Goal: Task Accomplishment & Management: Manage account settings

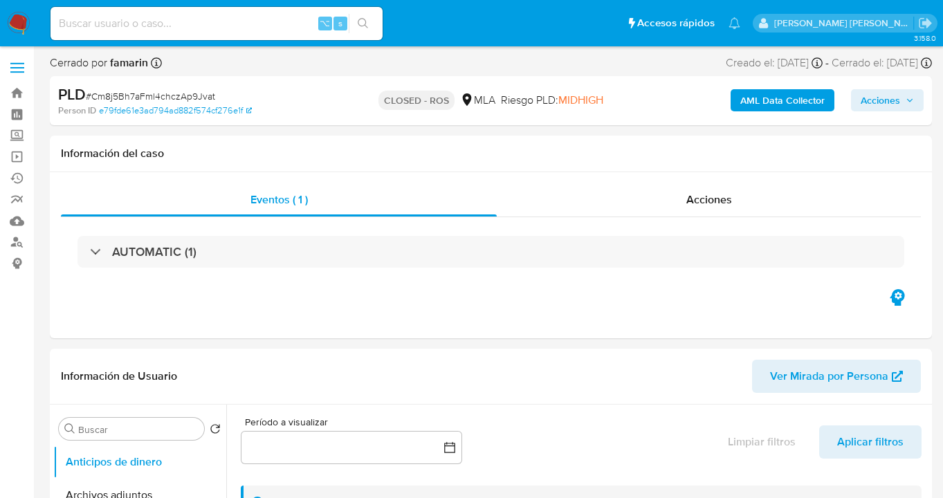
select select "10"
click at [21, 21] on img at bounding box center [19, 24] width 24 height 24
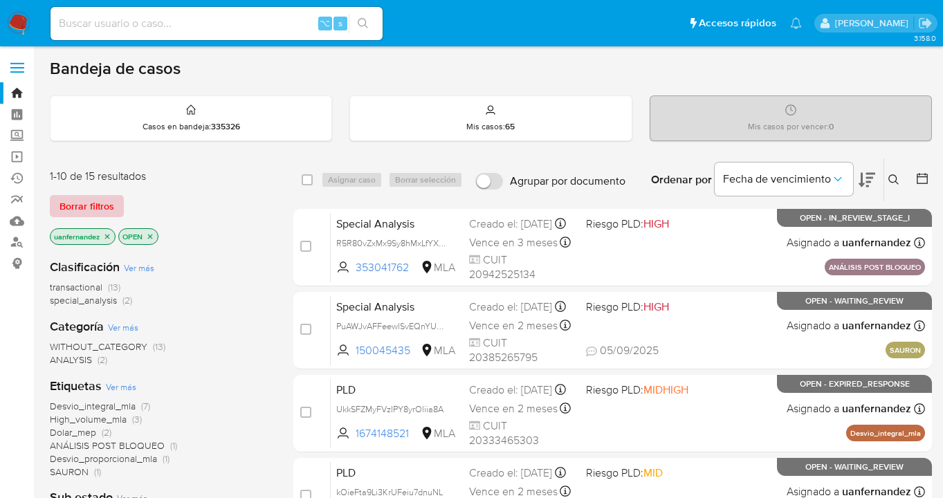
click at [89, 212] on span "Borrar filtros" at bounding box center [87, 206] width 55 height 19
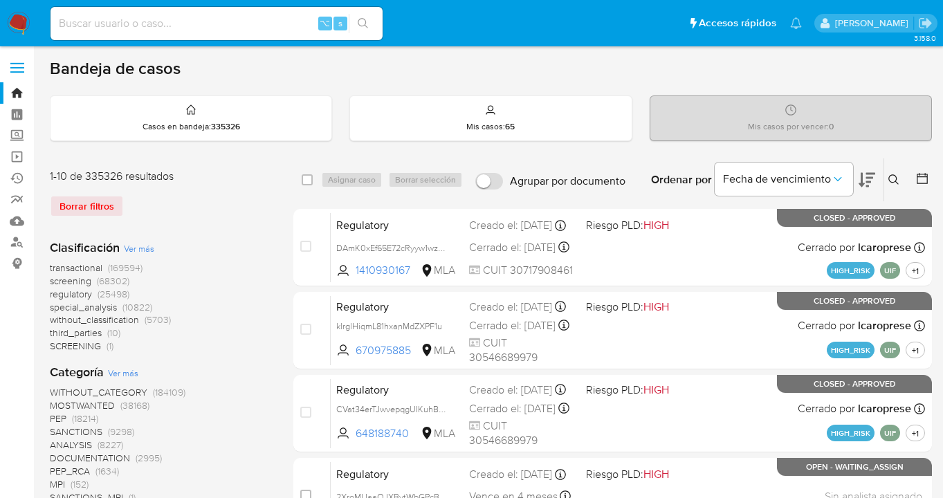
click at [894, 181] on icon at bounding box center [894, 179] width 10 height 10
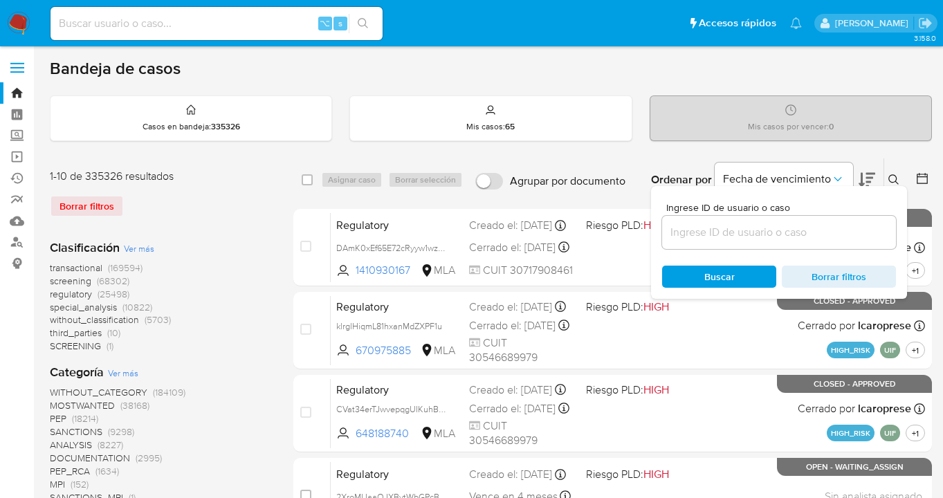
click at [688, 240] on input at bounding box center [779, 233] width 234 height 18
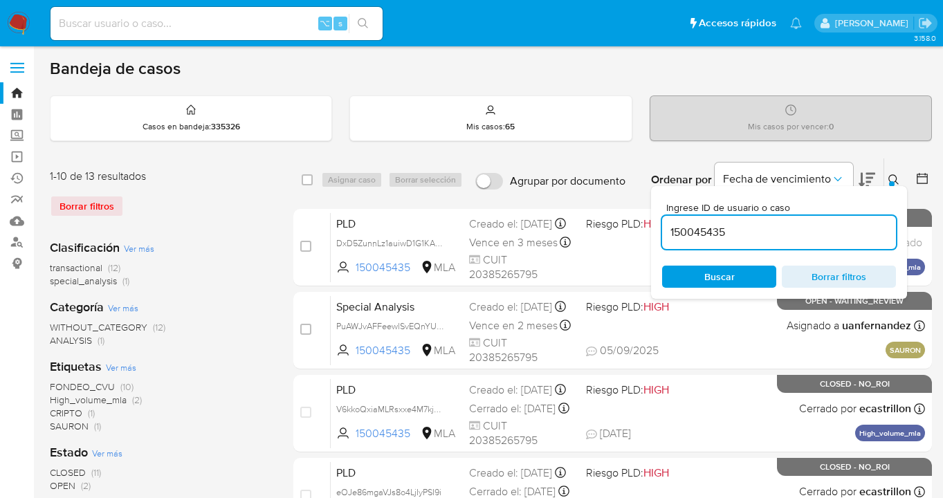
click at [896, 181] on icon at bounding box center [894, 179] width 10 height 10
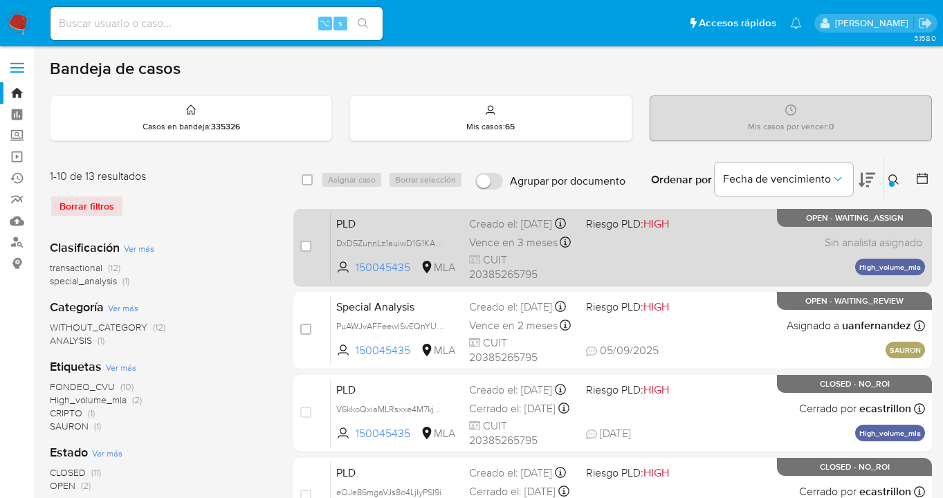
click at [707, 262] on div "PLD DxD5ZunnLz1auiwD1G1KAMf9 150045435 MLA Riesgo PLD: HIGH Creado el: 12/09/20…" at bounding box center [628, 248] width 595 height 70
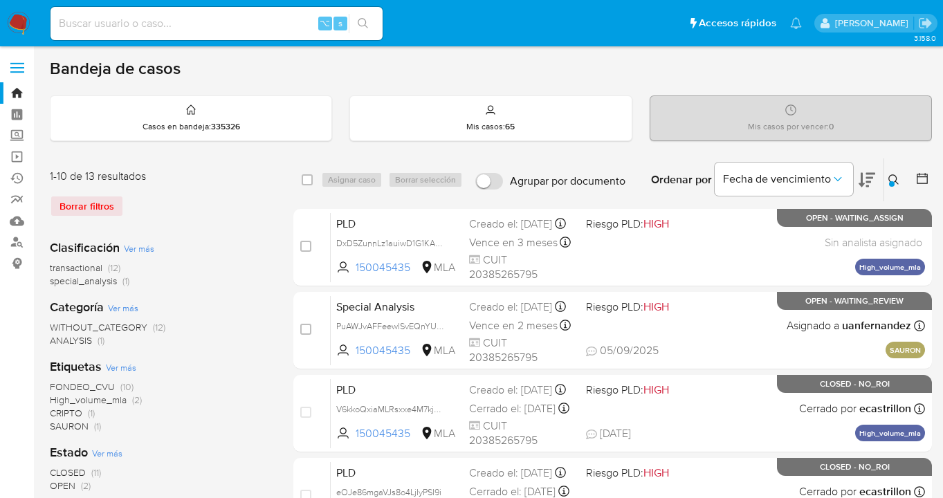
drag, startPoint x: 893, startPoint y: 180, endPoint x: 722, endPoint y: 251, distance: 185.2
click at [892, 180] on button at bounding box center [896, 180] width 23 height 17
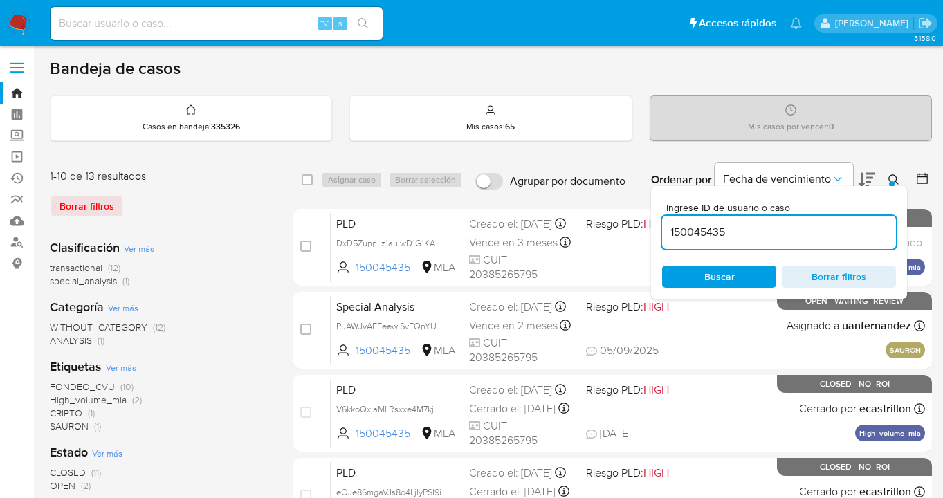
drag, startPoint x: 739, startPoint y: 234, endPoint x: 705, endPoint y: 228, distance: 35.2
click at [656, 220] on div "Ingrese ID de usuario o caso 150045435 Buscar Borrar filtros" at bounding box center [779, 242] width 256 height 113
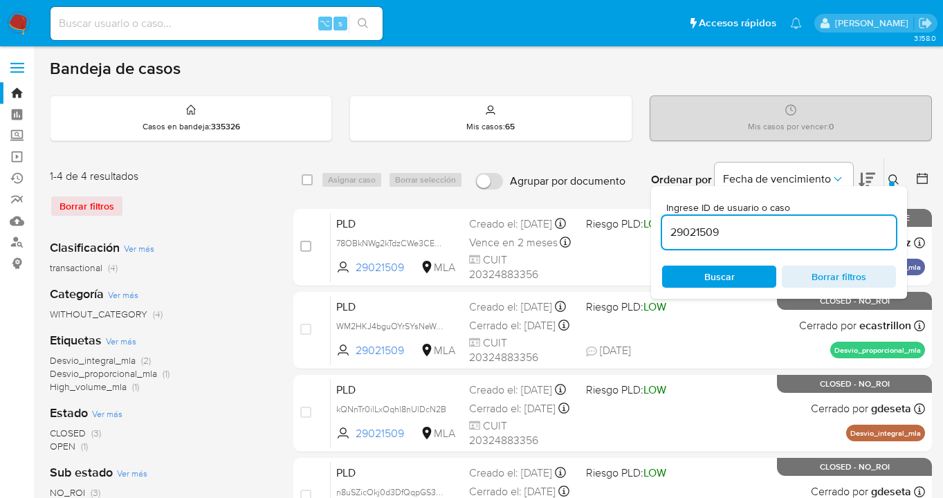
click at [894, 177] on icon at bounding box center [894, 179] width 11 height 11
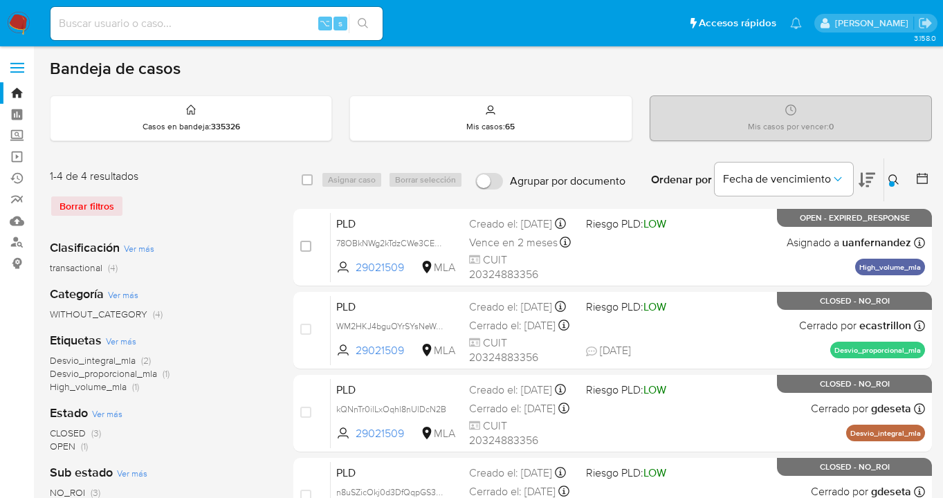
click at [895, 180] on icon at bounding box center [894, 179] width 11 height 11
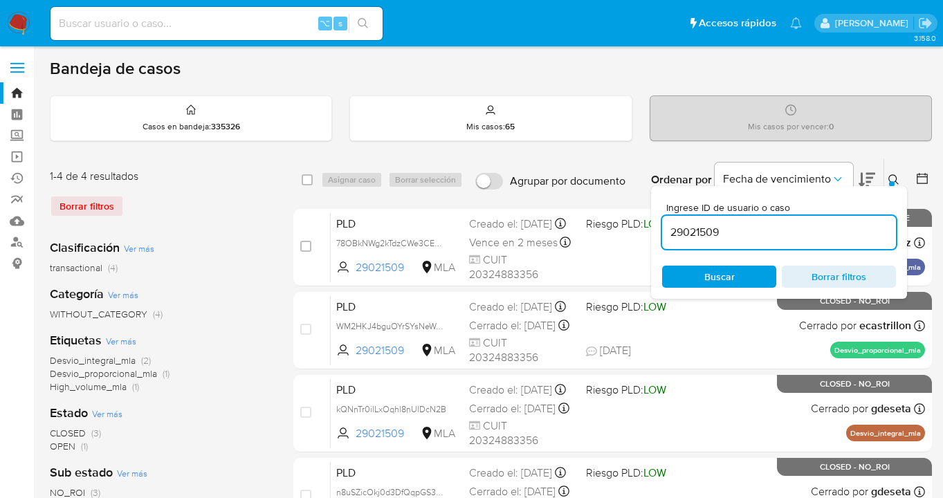
drag, startPoint x: 719, startPoint y: 226, endPoint x: 656, endPoint y: 219, distance: 63.4
click at [656, 219] on div "Ingrese ID de usuario o caso 29021509 Buscar Borrar filtros" at bounding box center [779, 242] width 256 height 113
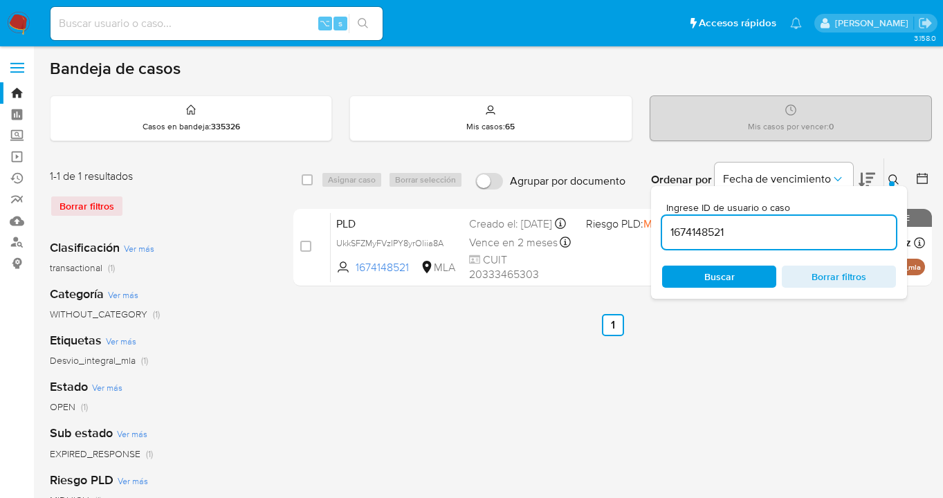
click at [892, 179] on icon at bounding box center [894, 179] width 11 height 11
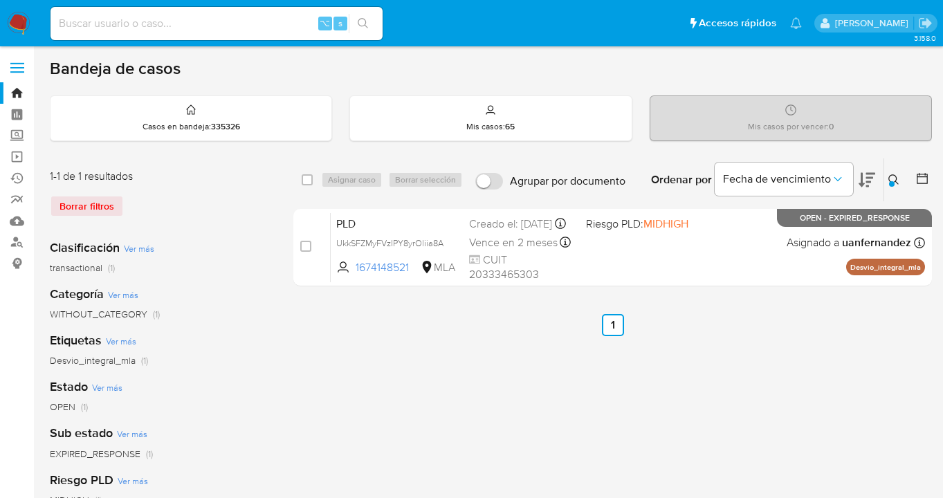
click at [891, 177] on icon at bounding box center [894, 179] width 11 height 11
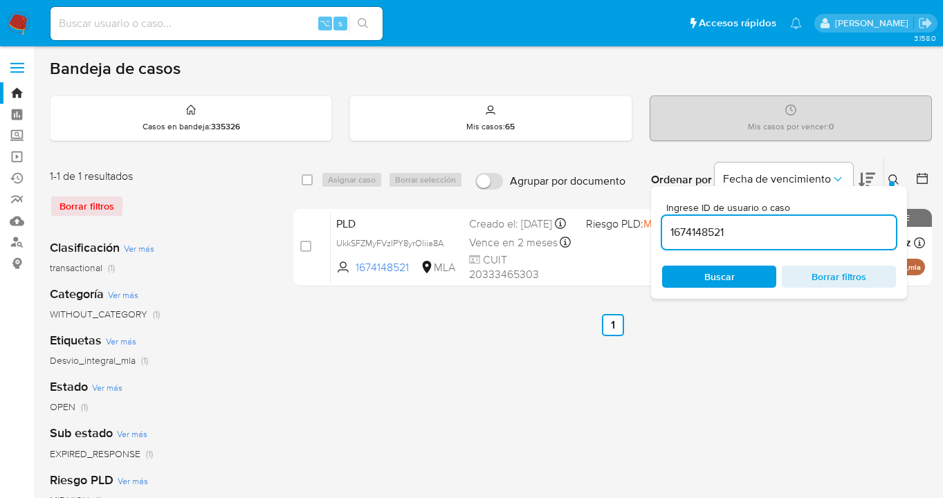
drag, startPoint x: 755, startPoint y: 226, endPoint x: 785, endPoint y: 222, distance: 30.1
click at [660, 224] on div "Ingrese ID de usuario o caso 1674148521 Buscar Borrar filtros" at bounding box center [779, 242] width 256 height 113
click at [894, 178] on icon at bounding box center [894, 179] width 11 height 11
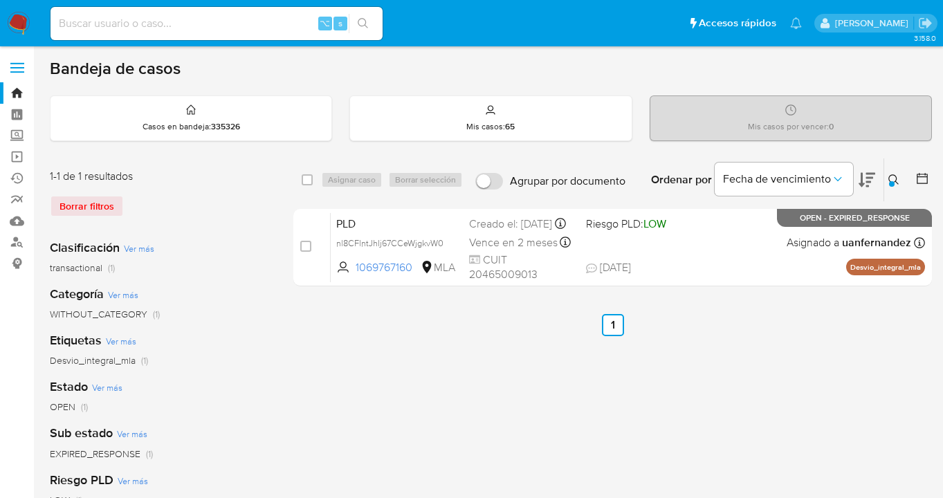
click at [892, 181] on div at bounding box center [893, 184] width 6 height 6
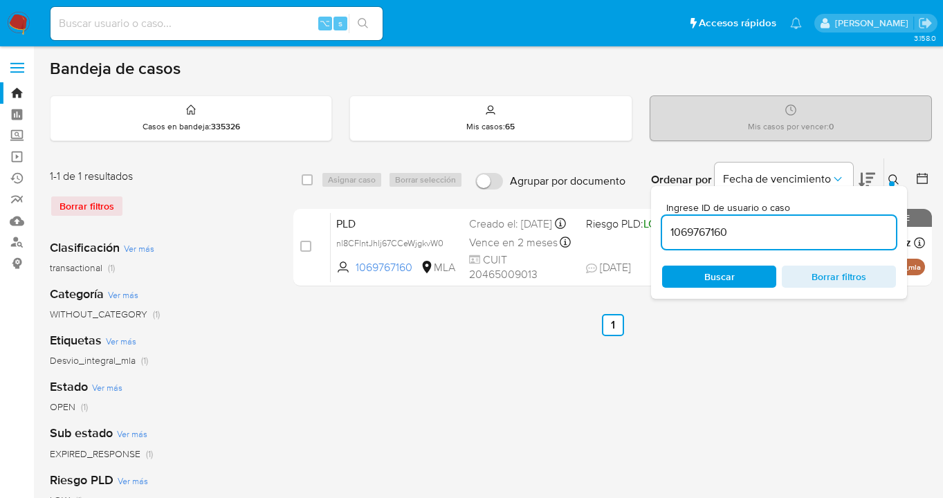
drag, startPoint x: 768, startPoint y: 231, endPoint x: 677, endPoint y: 219, distance: 91.4
click at [677, 219] on div "1069767160" at bounding box center [779, 232] width 234 height 33
click at [894, 179] on icon at bounding box center [894, 179] width 11 height 11
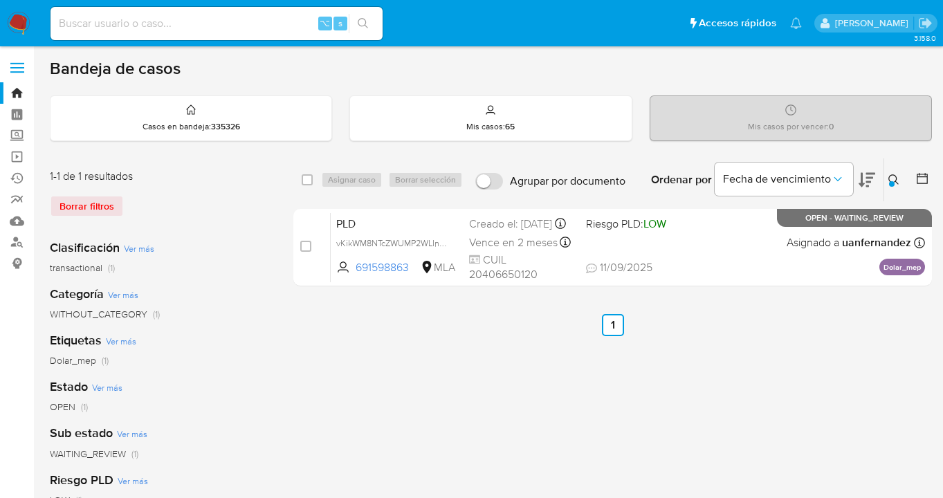
drag, startPoint x: 890, startPoint y: 177, endPoint x: 829, endPoint y: 224, distance: 76.6
click at [890, 178] on icon at bounding box center [894, 179] width 11 height 11
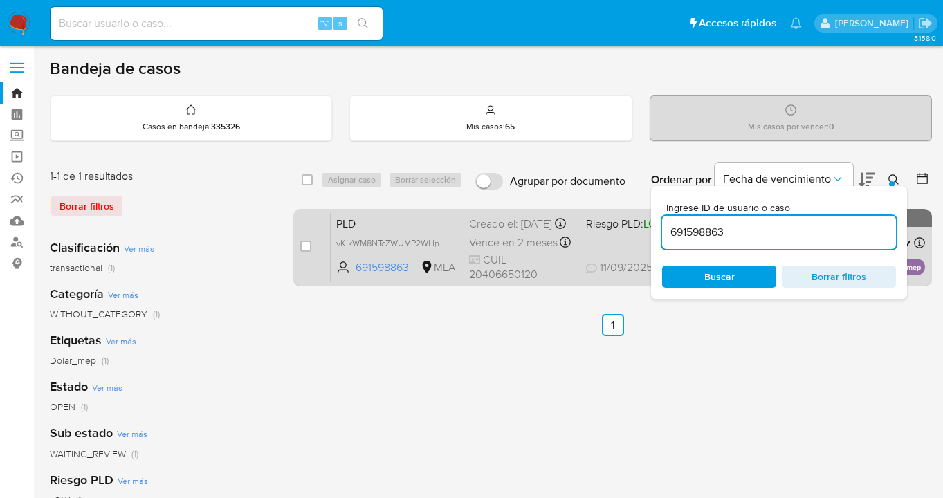
drag, startPoint x: 727, startPoint y: 233, endPoint x: 712, endPoint y: 234, distance: 15.3
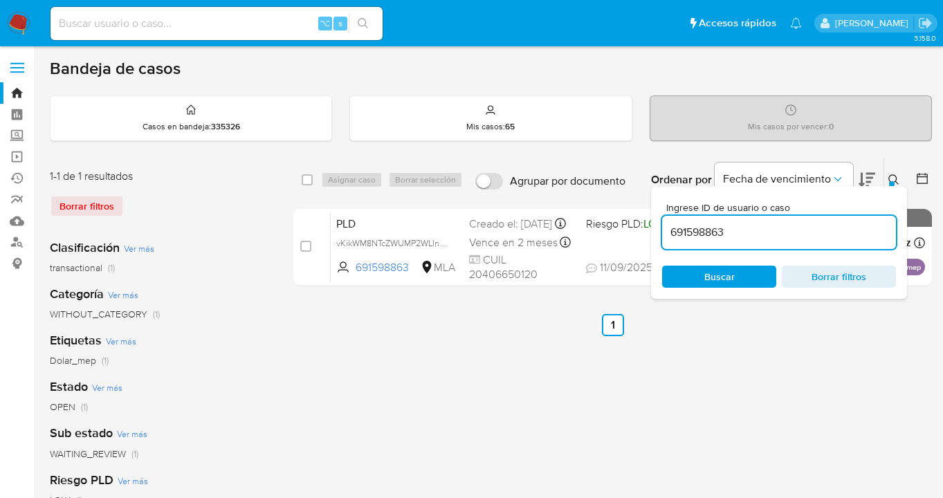
click at [645, 229] on div "select-all-cases-checkbox Asignar caso Borrar selección Agrupar por documento O…" at bounding box center [613, 225] width 639 height 134
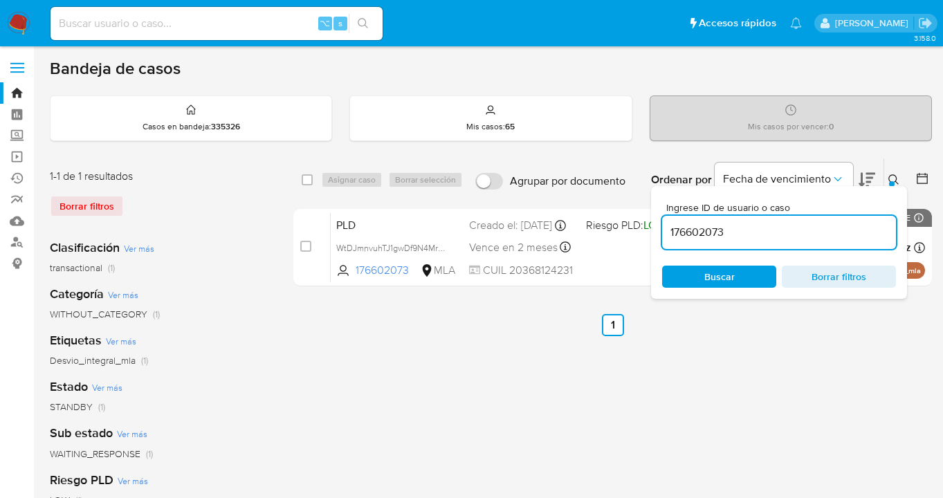
click at [896, 179] on icon at bounding box center [894, 179] width 10 height 10
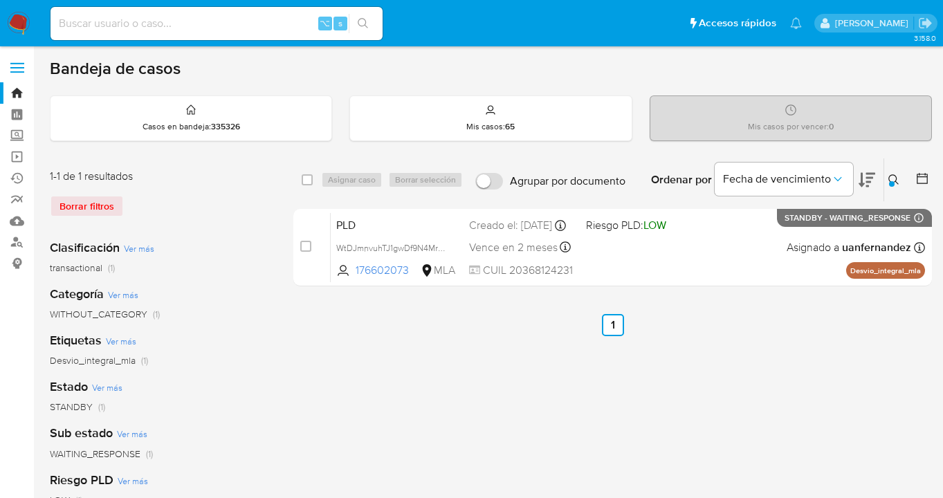
drag, startPoint x: 896, startPoint y: 178, endPoint x: 778, endPoint y: 239, distance: 132.5
click at [896, 178] on icon at bounding box center [894, 179] width 11 height 11
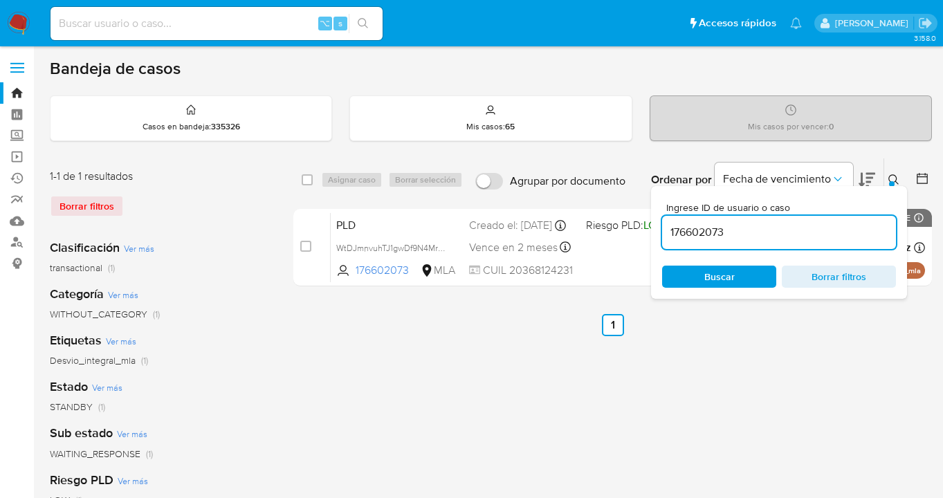
drag, startPoint x: 737, startPoint y: 235, endPoint x: 651, endPoint y: 234, distance: 85.8
click at [651, 234] on div "Ingrese ID de usuario o caso 176602073 Buscar Borrar filtros" at bounding box center [779, 242] width 256 height 113
click at [890, 178] on icon at bounding box center [894, 179] width 11 height 11
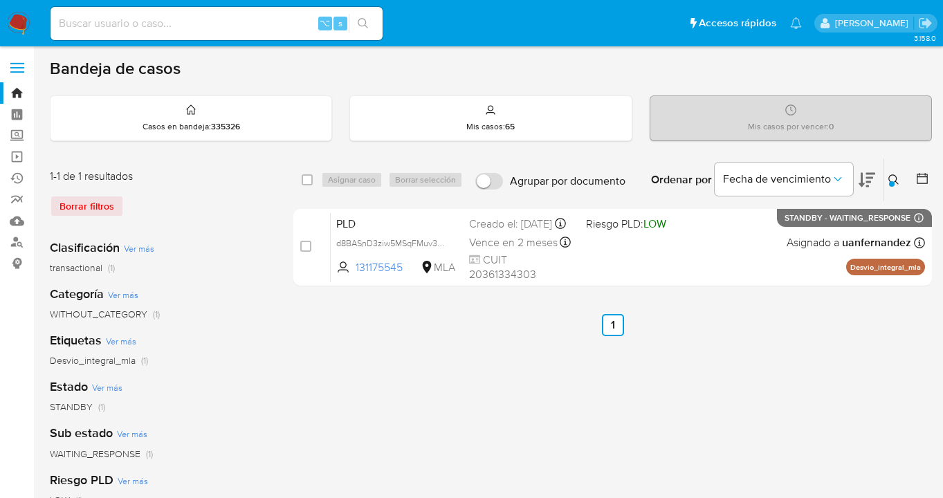
click at [894, 177] on icon at bounding box center [894, 179] width 11 height 11
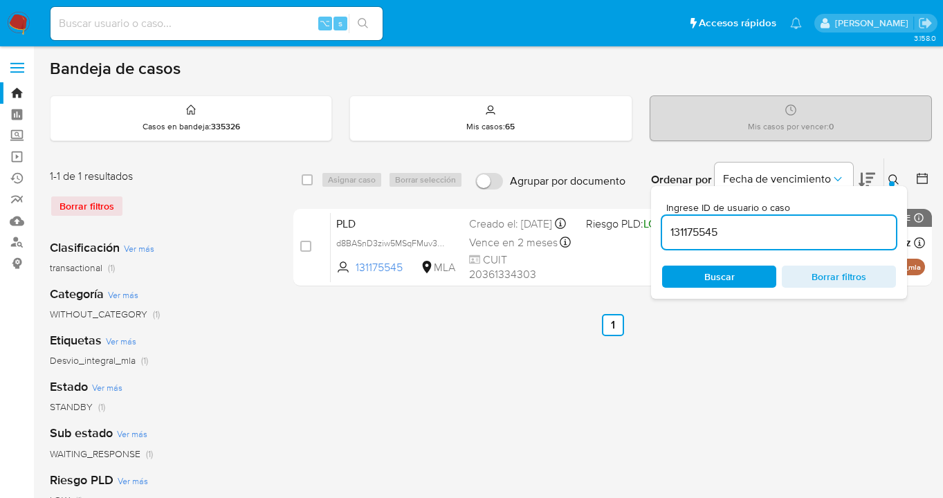
drag, startPoint x: 753, startPoint y: 235, endPoint x: 669, endPoint y: 221, distance: 84.9
click at [647, 226] on div "select-all-cases-checkbox Asignar caso Borrar selección Agrupar por documento O…" at bounding box center [613, 225] width 639 height 134
click at [894, 178] on icon at bounding box center [894, 179] width 11 height 11
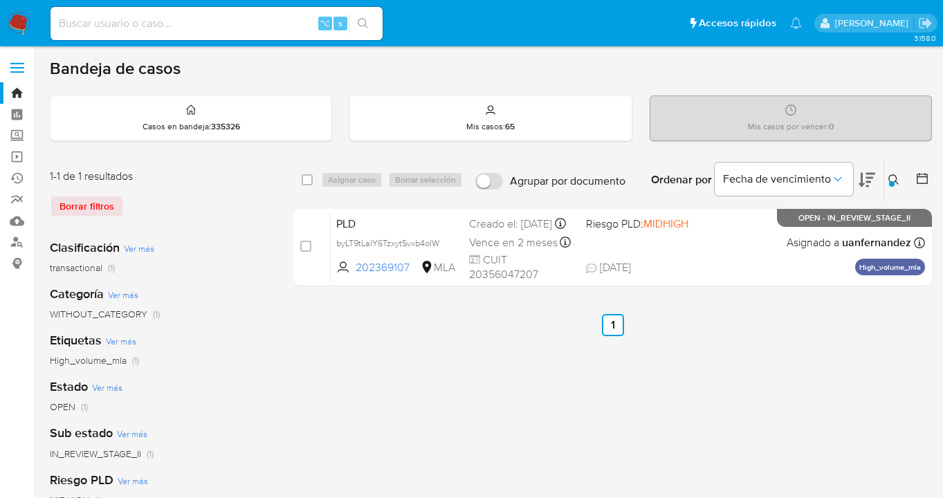
drag, startPoint x: 893, startPoint y: 179, endPoint x: 761, endPoint y: 262, distance: 156.1
click at [892, 179] on icon at bounding box center [894, 179] width 11 height 11
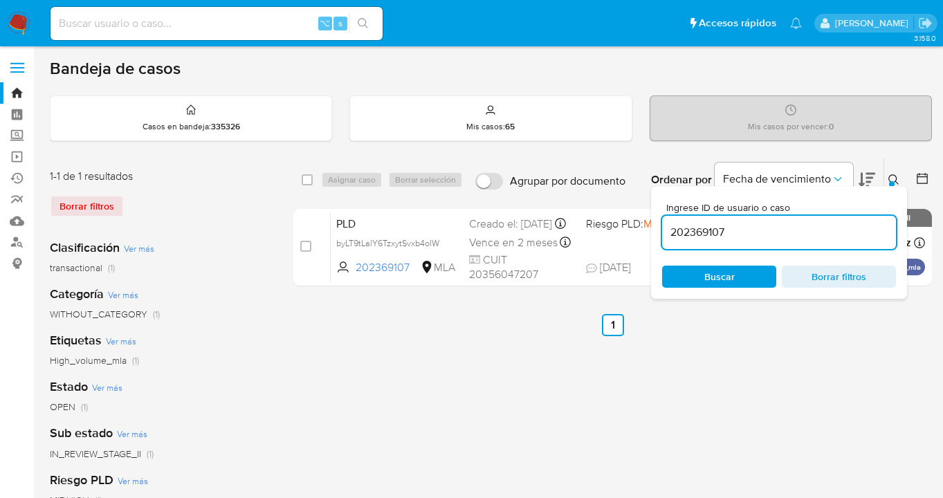
drag, startPoint x: 736, startPoint y: 228, endPoint x: 662, endPoint y: 225, distance: 73.5
click at [662, 225] on input "202369107" at bounding box center [779, 233] width 234 height 18
click at [896, 179] on icon at bounding box center [894, 179] width 11 height 11
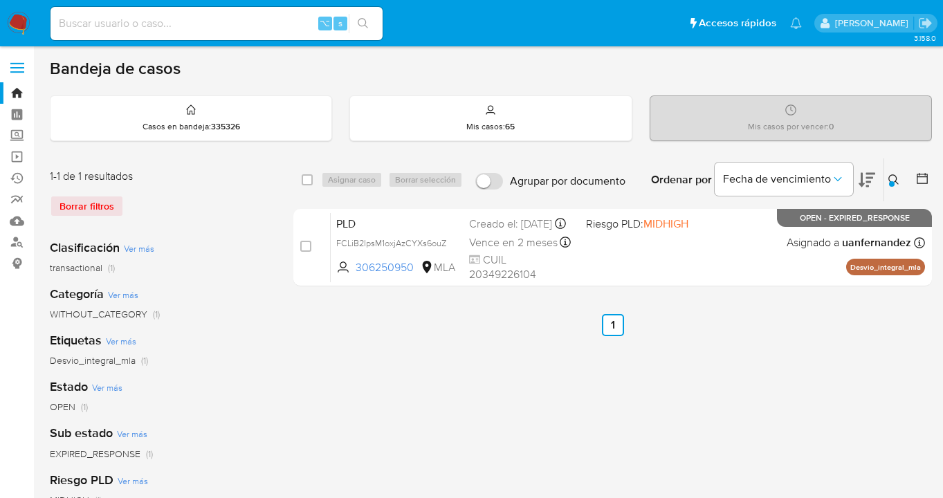
click at [892, 178] on icon at bounding box center [894, 179] width 11 height 11
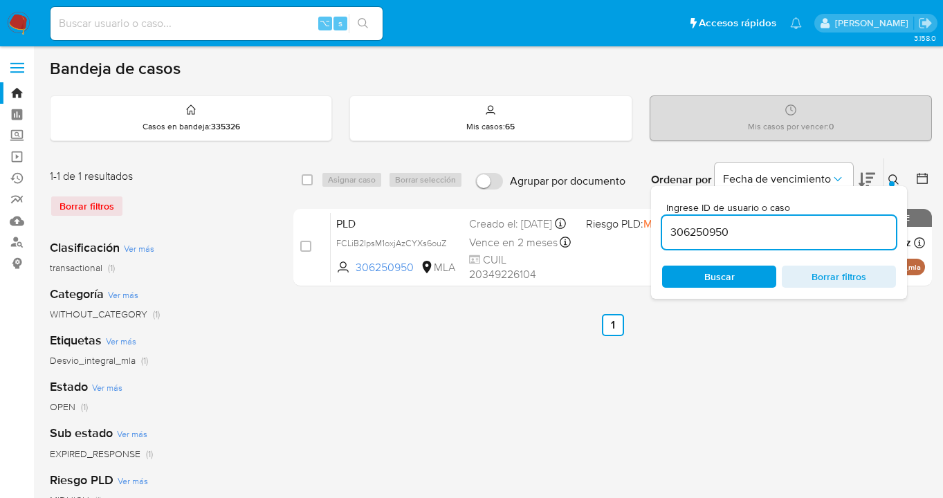
drag, startPoint x: 745, startPoint y: 233, endPoint x: 662, endPoint y: 235, distance: 83.1
click at [662, 235] on div "Ingrese ID de usuario o caso 306250950 Buscar Borrar filtros" at bounding box center [779, 242] width 256 height 113
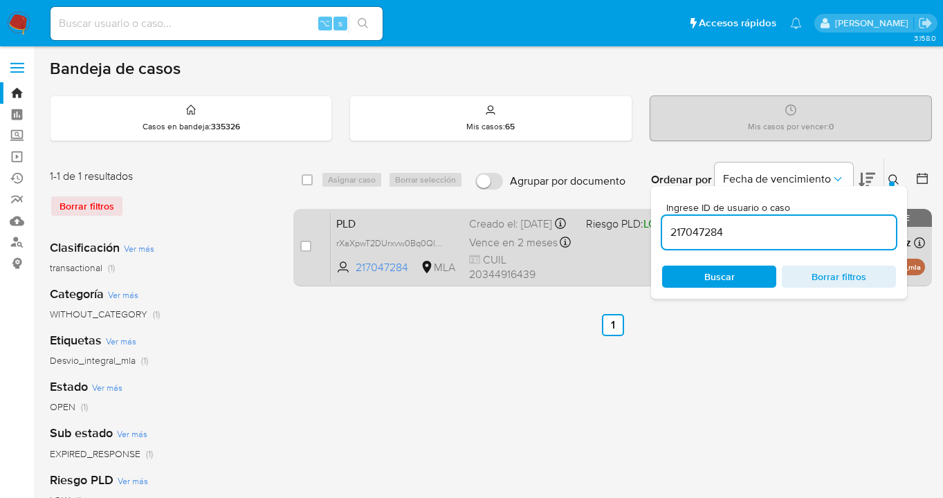
drag, startPoint x: 894, startPoint y: 178, endPoint x: 828, endPoint y: 232, distance: 85.1
click at [894, 178] on icon at bounding box center [894, 179] width 11 height 11
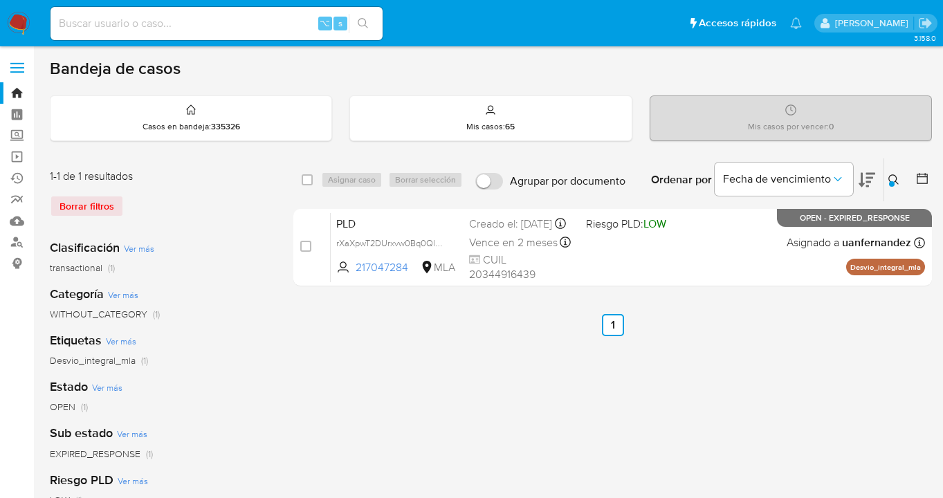
drag, startPoint x: 897, startPoint y: 181, endPoint x: 890, endPoint y: 186, distance: 9.0
click at [896, 181] on icon at bounding box center [894, 179] width 11 height 11
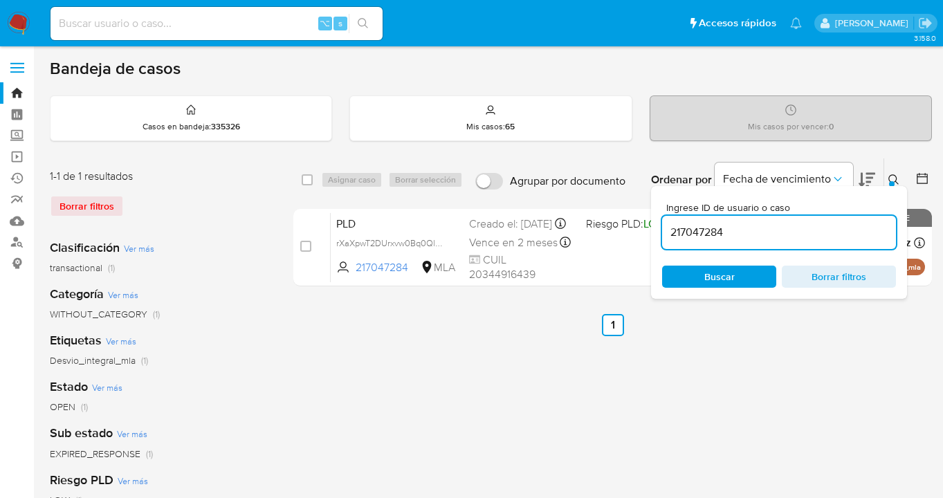
drag, startPoint x: 745, startPoint y: 233, endPoint x: 656, endPoint y: 233, distance: 89.3
click at [656, 233] on div "Ingrese ID de usuario o caso 217047284 Buscar Borrar filtros" at bounding box center [779, 242] width 256 height 113
click at [892, 181] on div at bounding box center [893, 184] width 6 height 6
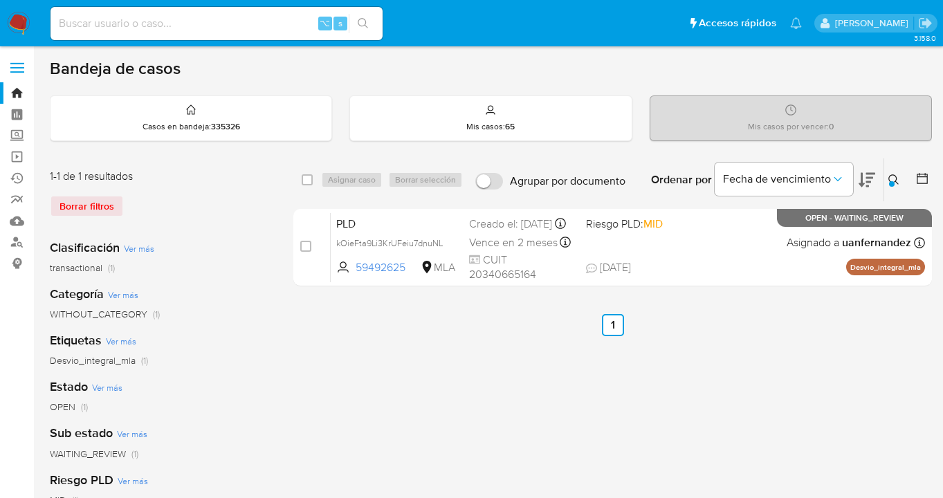
click at [895, 177] on icon at bounding box center [894, 179] width 11 height 11
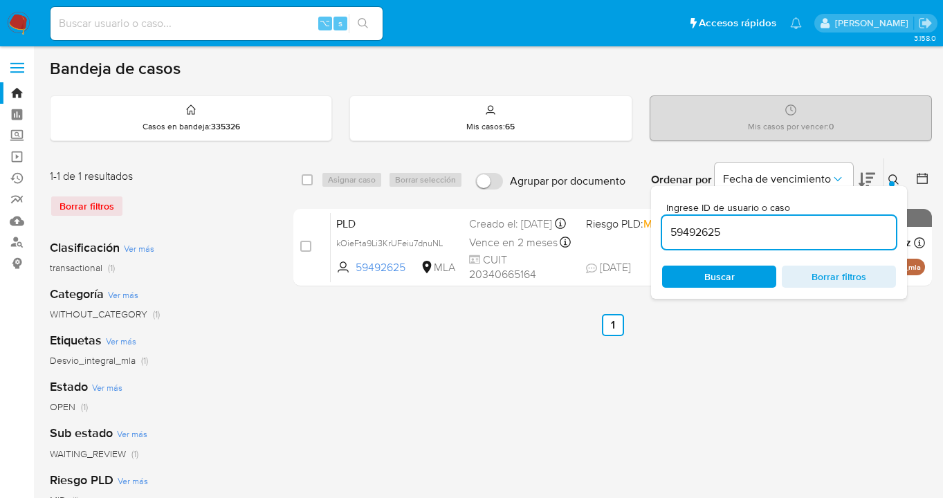
drag, startPoint x: 761, startPoint y: 237, endPoint x: 658, endPoint y: 231, distance: 102.6
click at [658, 231] on div "Ingrese ID de usuario o caso 59492625 Buscar Borrar filtros" at bounding box center [779, 242] width 256 height 113
click at [892, 176] on icon at bounding box center [894, 179] width 11 height 11
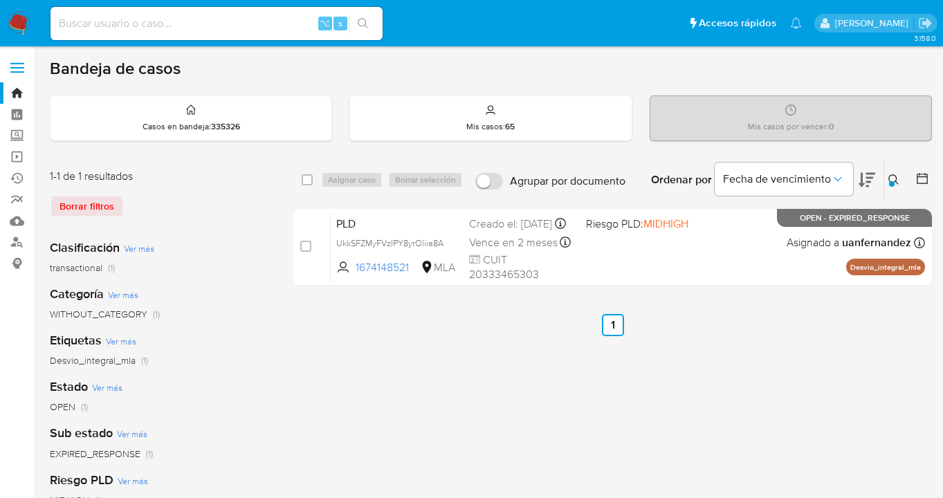
click at [892, 179] on icon at bounding box center [894, 179] width 11 height 11
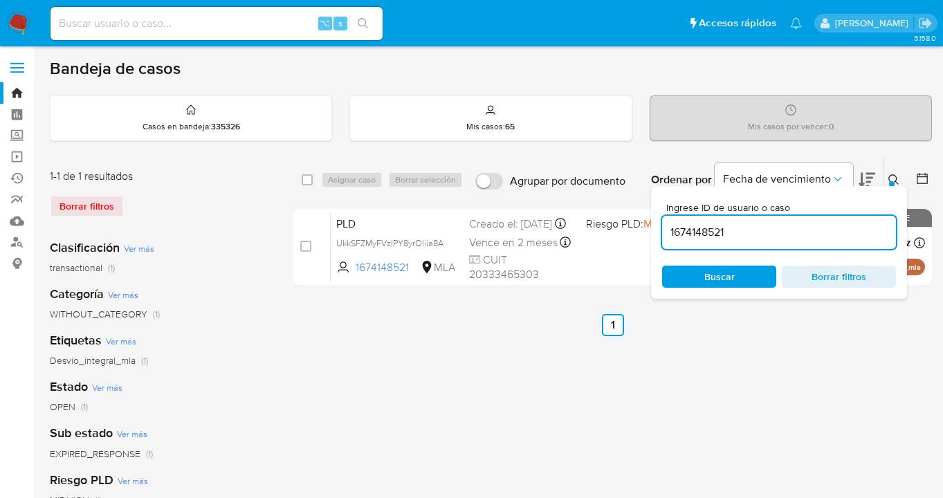
drag, startPoint x: 748, startPoint y: 231, endPoint x: 668, endPoint y: 217, distance: 81.4
click at [668, 217] on div "1674148521" at bounding box center [779, 232] width 234 height 33
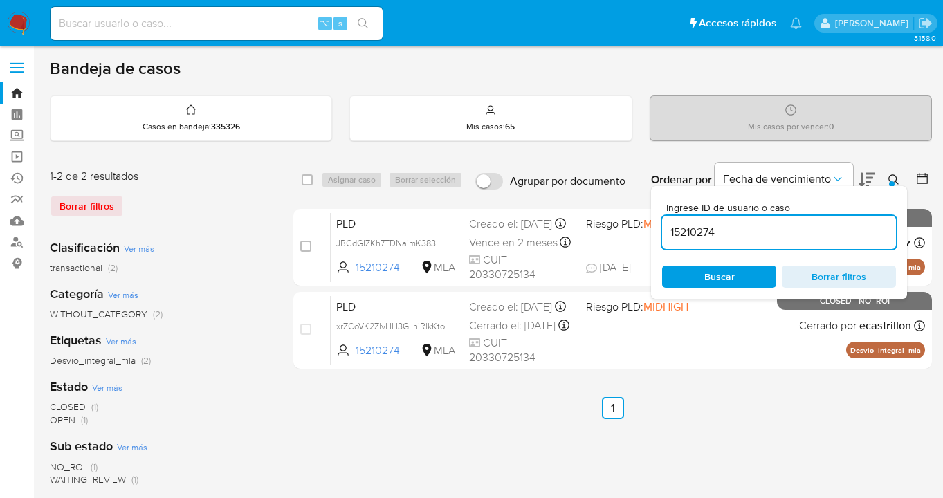
drag, startPoint x: 894, startPoint y: 177, endPoint x: 885, endPoint y: 188, distance: 14.7
click at [894, 177] on icon at bounding box center [894, 179] width 11 height 11
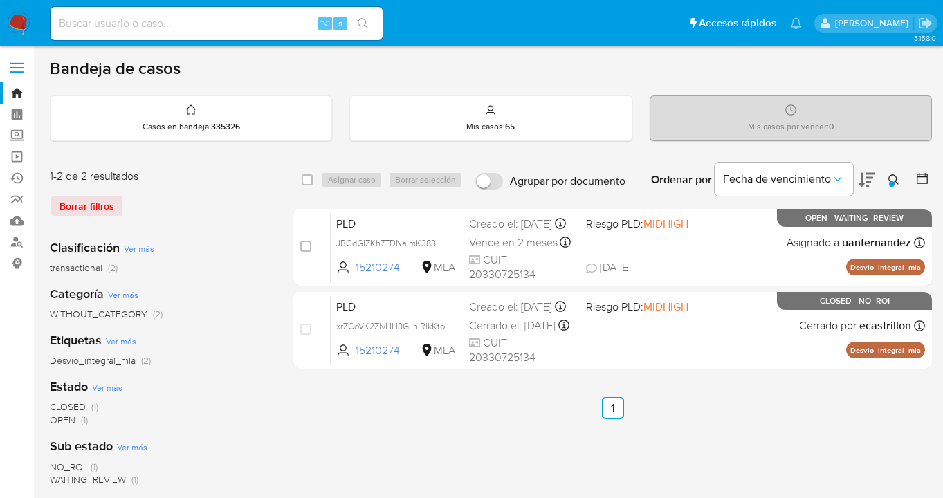
drag, startPoint x: 893, startPoint y: 177, endPoint x: 730, endPoint y: 289, distance: 198.1
click at [893, 177] on icon at bounding box center [894, 179] width 11 height 11
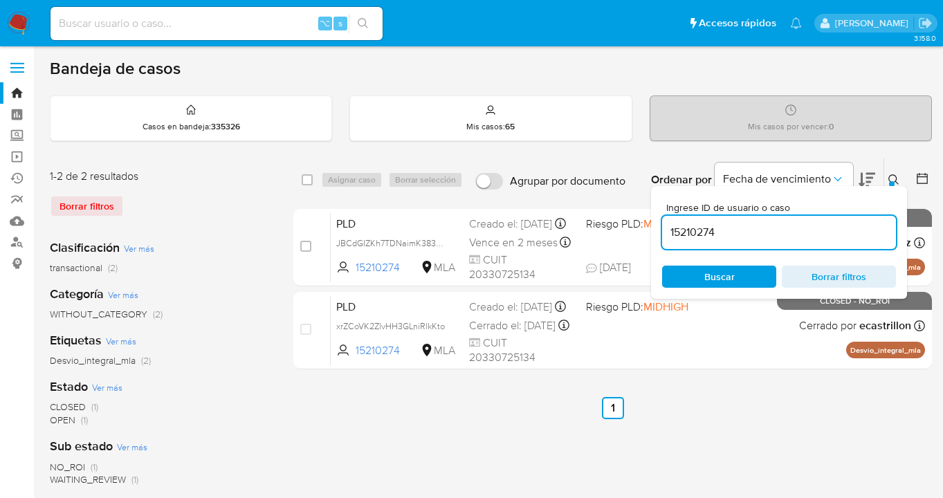
drag, startPoint x: 740, startPoint y: 230, endPoint x: 672, endPoint y: 230, distance: 67.8
click at [672, 230] on input "15210274" at bounding box center [779, 233] width 234 height 18
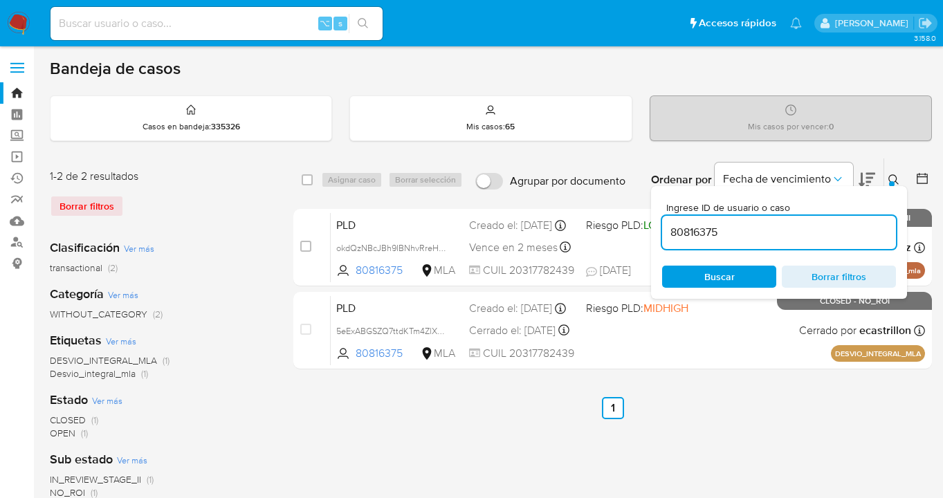
click at [895, 177] on icon at bounding box center [894, 179] width 11 height 11
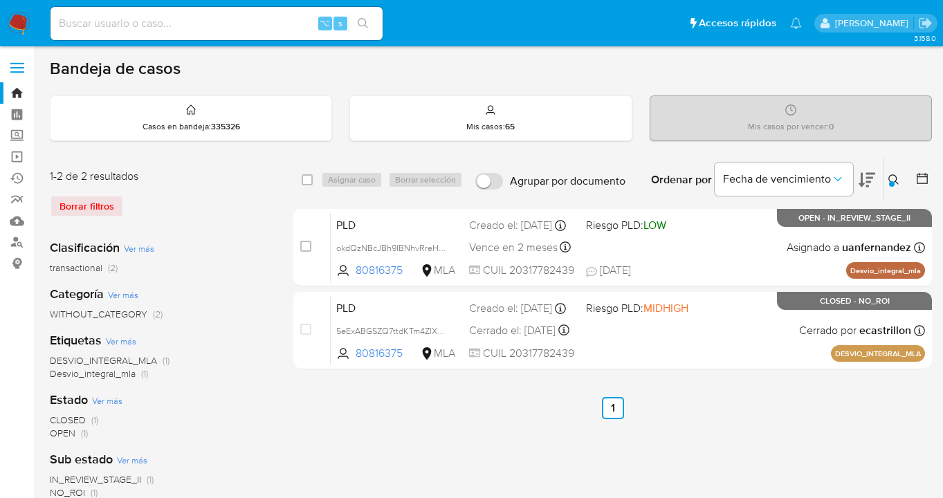
drag, startPoint x: 895, startPoint y: 175, endPoint x: 838, endPoint y: 211, distance: 67.2
click at [895, 175] on icon at bounding box center [894, 179] width 10 height 10
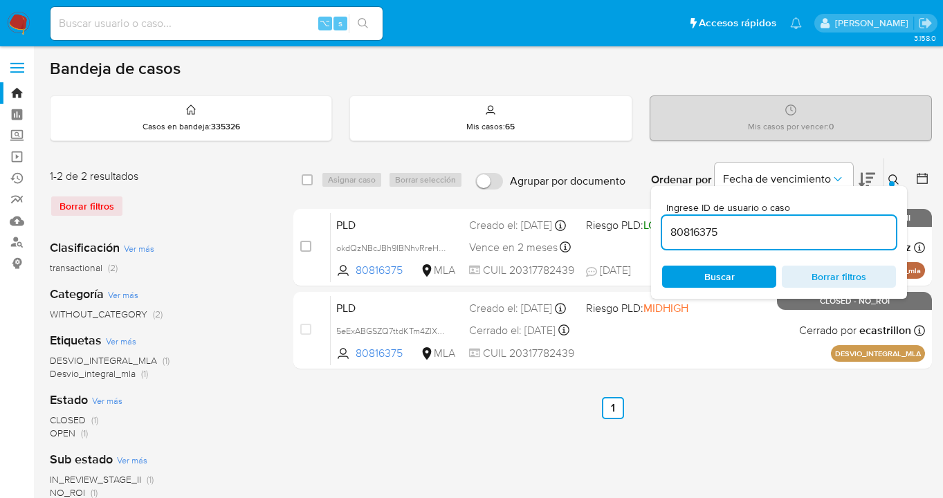
drag, startPoint x: 741, startPoint y: 232, endPoint x: 711, endPoint y: 221, distance: 32.4
click at [658, 235] on div "Ingrese ID de usuario o caso 80816375 Buscar Borrar filtros" at bounding box center [779, 242] width 256 height 113
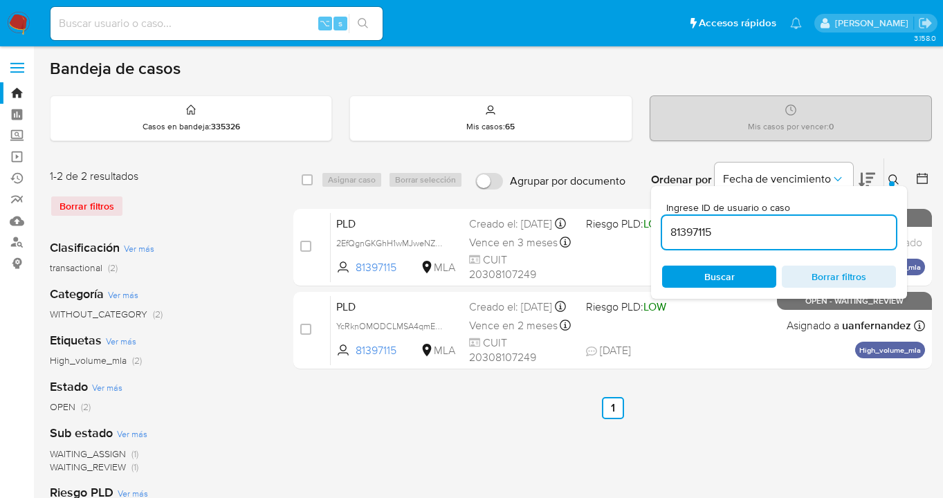
click at [893, 179] on icon at bounding box center [894, 179] width 11 height 11
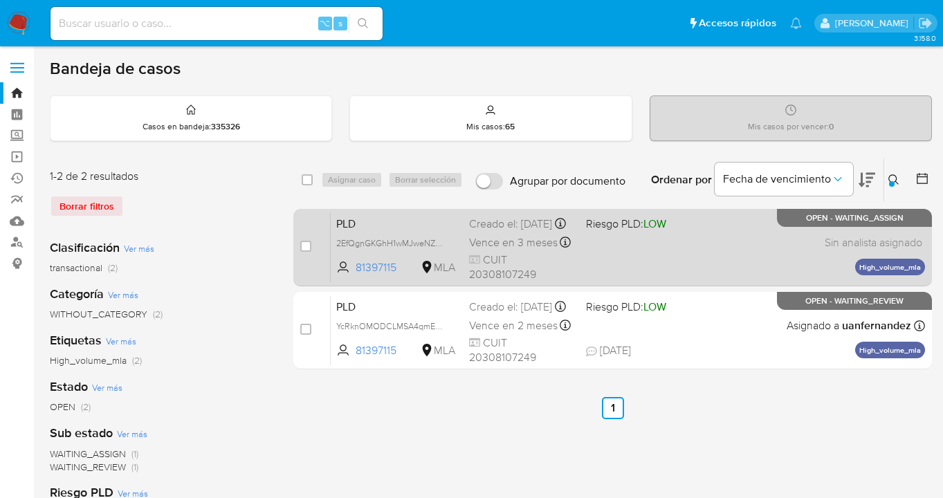
click at [671, 239] on div "PLD 2EfQgnGKGhH1wMJweNZQWEBe 81397115 MLA Riesgo PLD: LOW Creado el: 12/09/2025…" at bounding box center [628, 248] width 595 height 70
click at [440, 250] on span "2EfQgnGKGhH1wMJweNZQWEBe" at bounding box center [400, 242] width 129 height 15
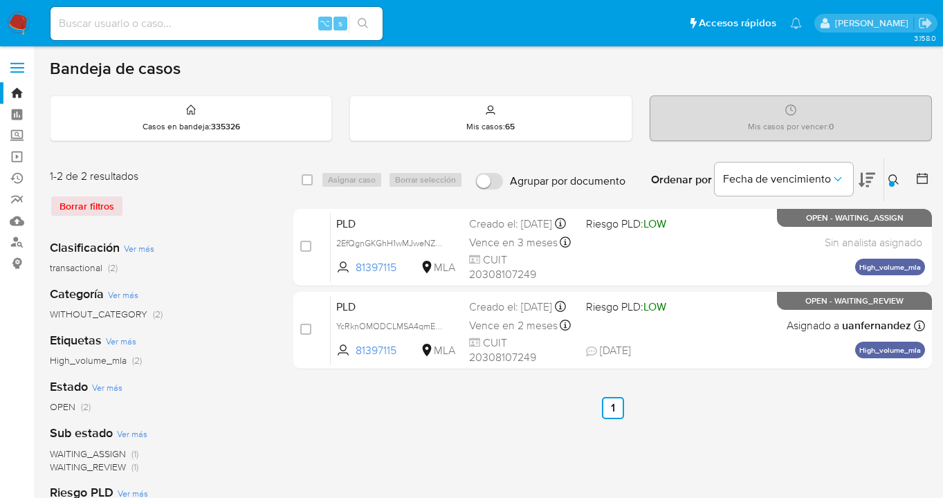
drag, startPoint x: 894, startPoint y: 178, endPoint x: 872, endPoint y: 195, distance: 27.7
click at [894, 179] on icon at bounding box center [894, 179] width 11 height 11
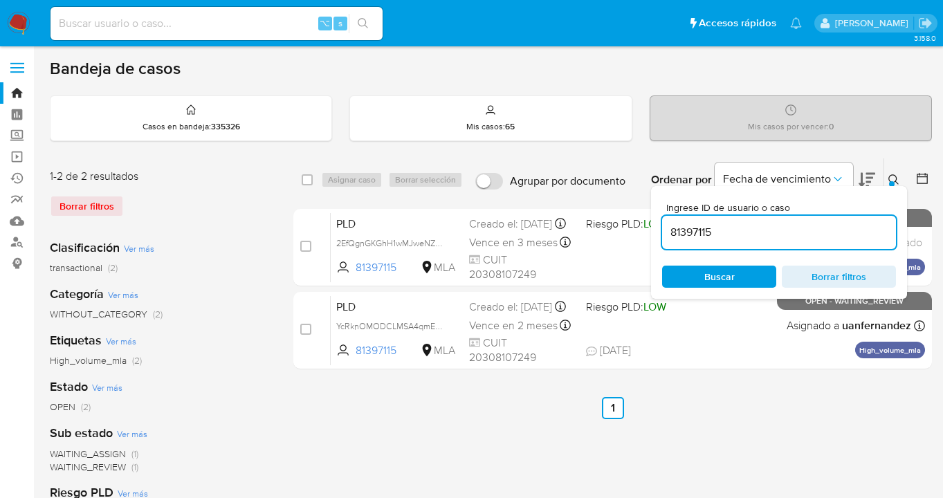
drag, startPoint x: 723, startPoint y: 233, endPoint x: 662, endPoint y: 235, distance: 61.0
click at [662, 235] on input "81397115" at bounding box center [779, 233] width 234 height 18
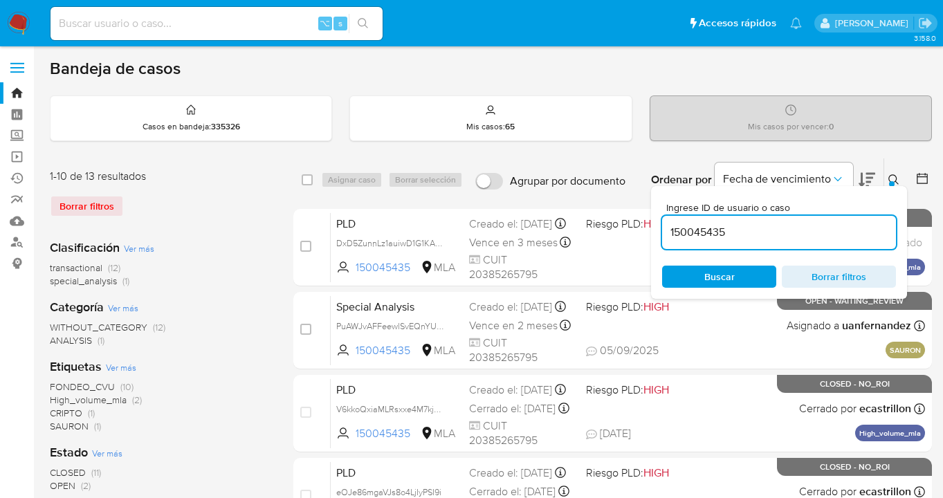
drag, startPoint x: 893, startPoint y: 179, endPoint x: 876, endPoint y: 191, distance: 20.9
click at [893, 179] on icon at bounding box center [894, 179] width 11 height 11
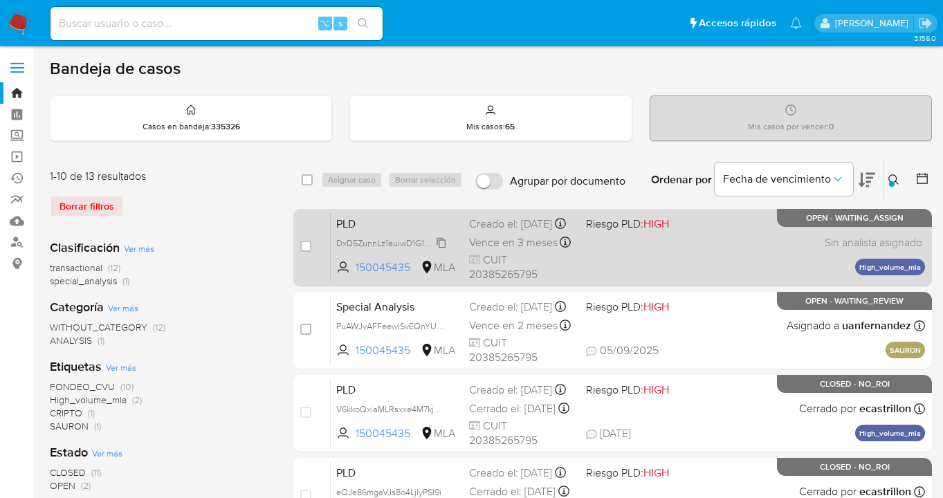
click at [441, 250] on span "DxD5ZunnLz1auiwD1G1KAMf9" at bounding box center [392, 242] width 113 height 15
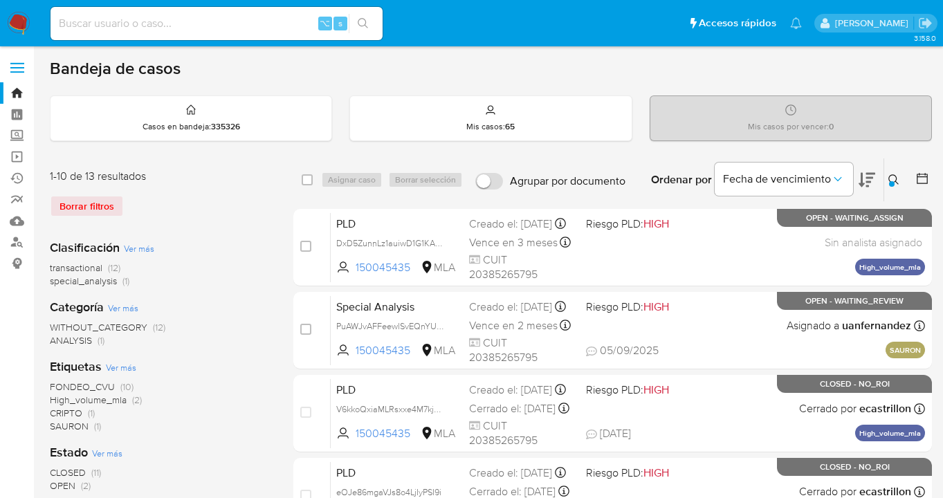
click at [896, 179] on icon at bounding box center [894, 179] width 11 height 11
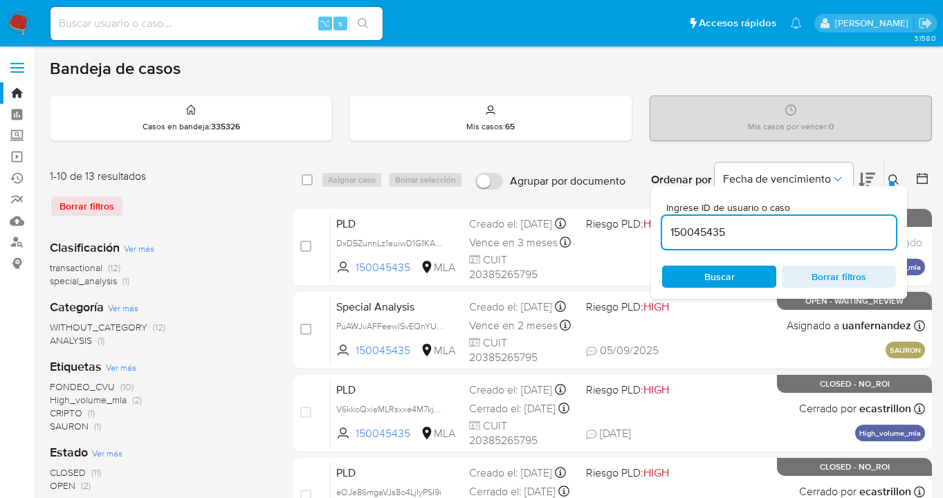
drag, startPoint x: 735, startPoint y: 237, endPoint x: 662, endPoint y: 228, distance: 73.2
click at [662, 228] on input "150045435" at bounding box center [779, 233] width 234 height 18
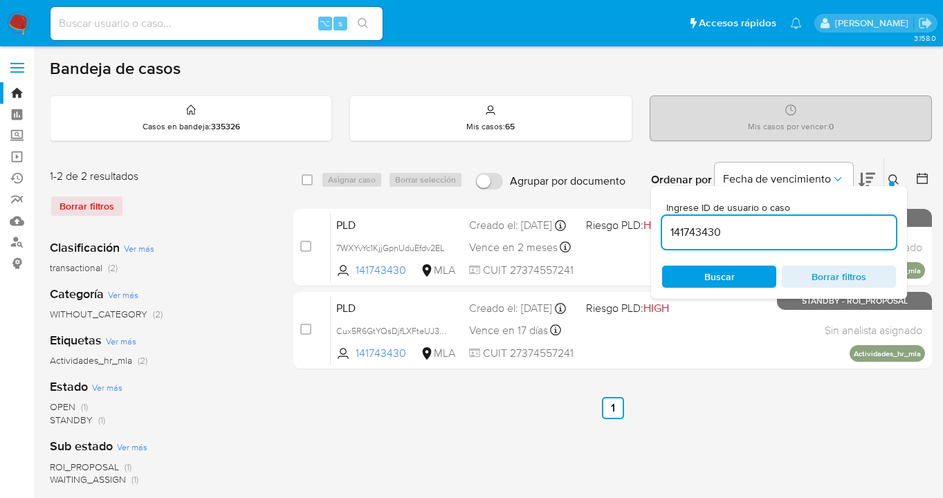
click at [892, 179] on icon at bounding box center [894, 179] width 11 height 11
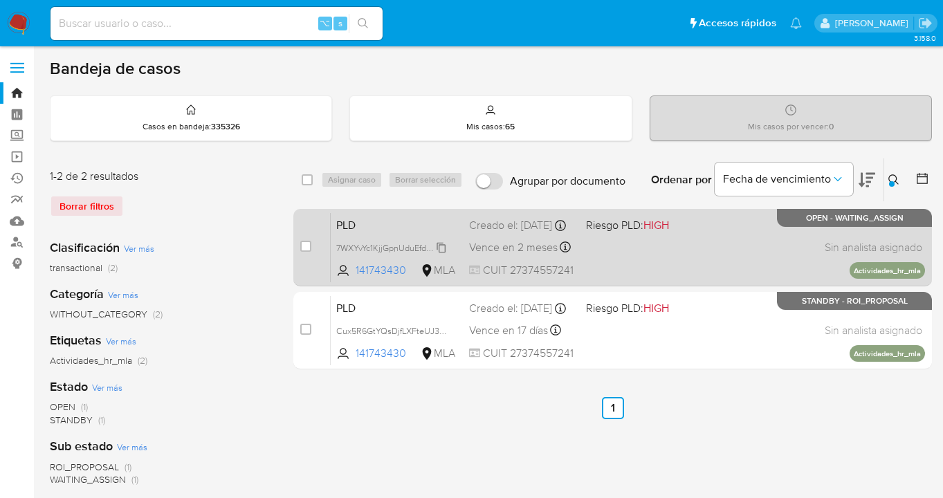
click at [441, 255] on span "7WXYvYc1KjjGpnUduEfdv2EL" at bounding box center [390, 247] width 108 height 15
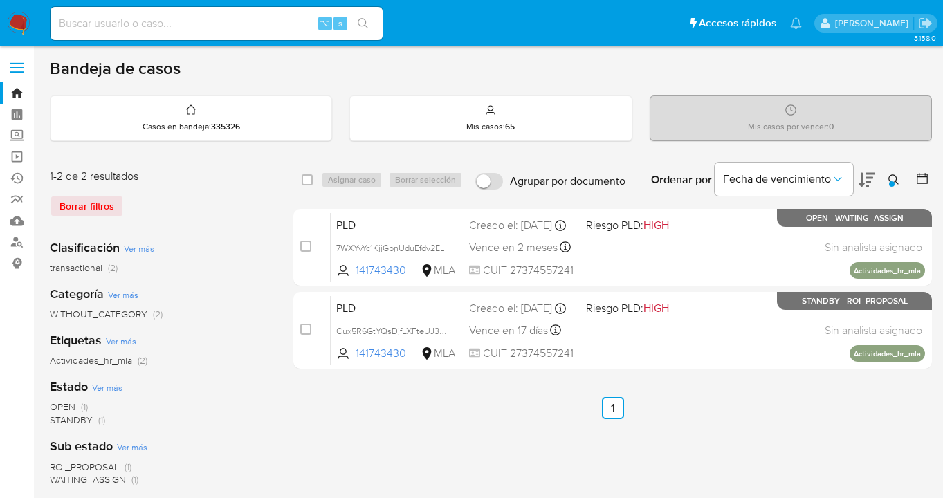
click at [893, 176] on icon at bounding box center [894, 179] width 11 height 11
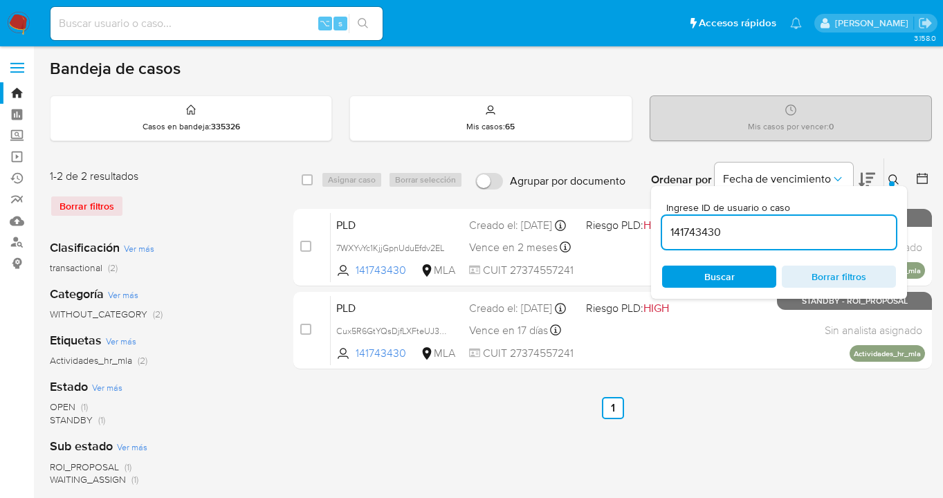
drag, startPoint x: 745, startPoint y: 230, endPoint x: 669, endPoint y: 228, distance: 75.5
click at [668, 228] on input "141743430" at bounding box center [779, 233] width 234 height 18
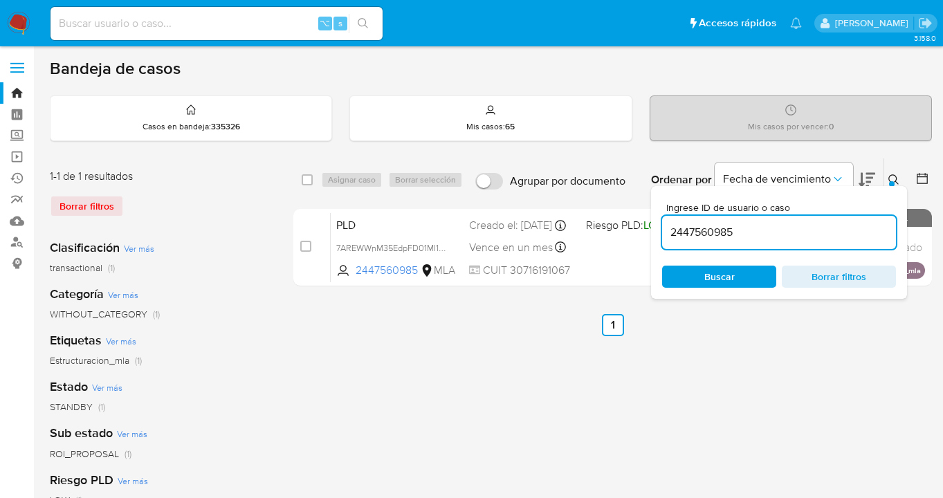
click at [892, 179] on icon at bounding box center [894, 179] width 11 height 11
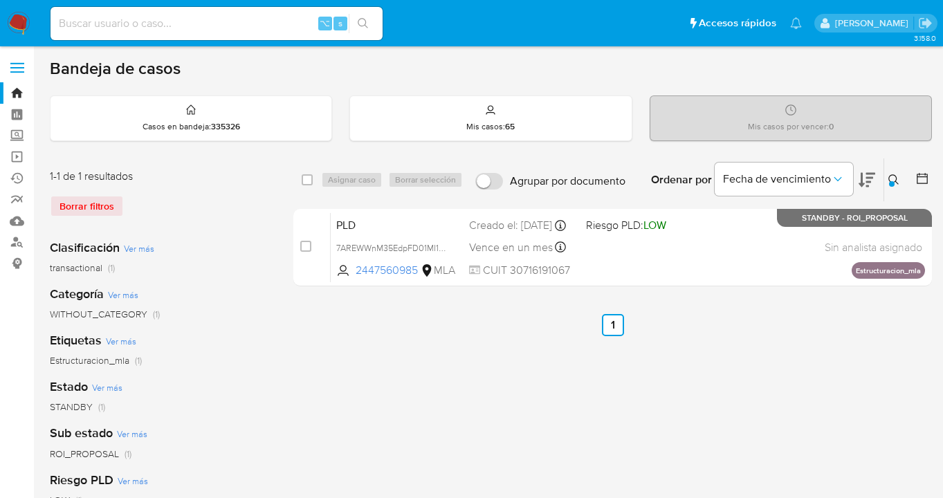
click at [892, 177] on icon at bounding box center [894, 179] width 11 height 11
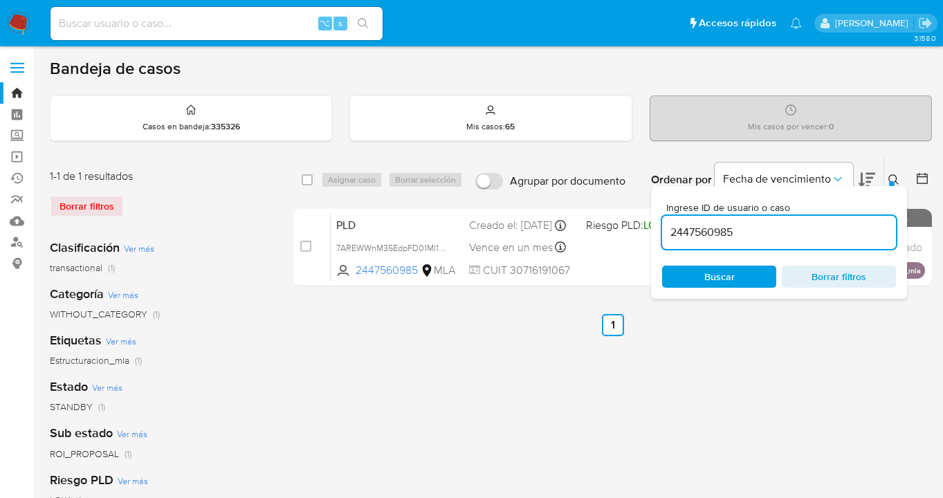
drag, startPoint x: 756, startPoint y: 231, endPoint x: 669, endPoint y: 226, distance: 86.7
click at [669, 226] on input "2447560985" at bounding box center [779, 233] width 234 height 18
click at [894, 181] on icon at bounding box center [894, 179] width 11 height 11
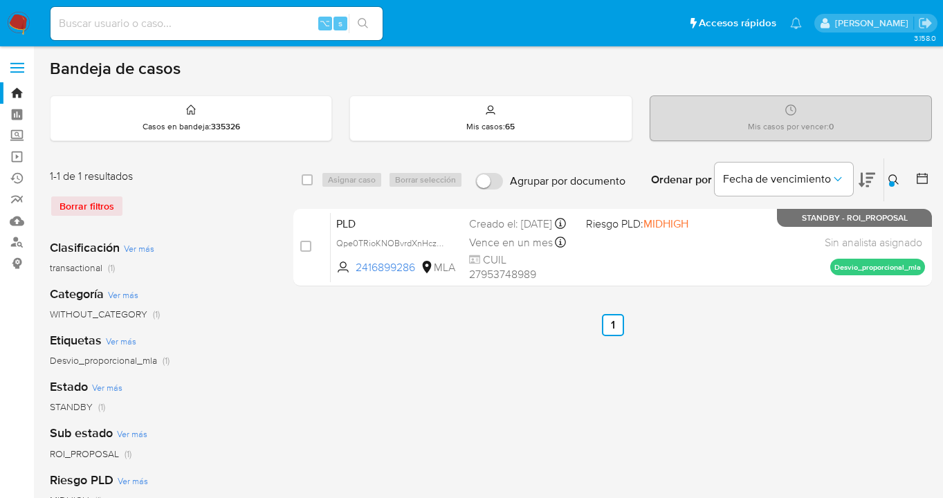
click at [897, 179] on icon at bounding box center [894, 179] width 11 height 11
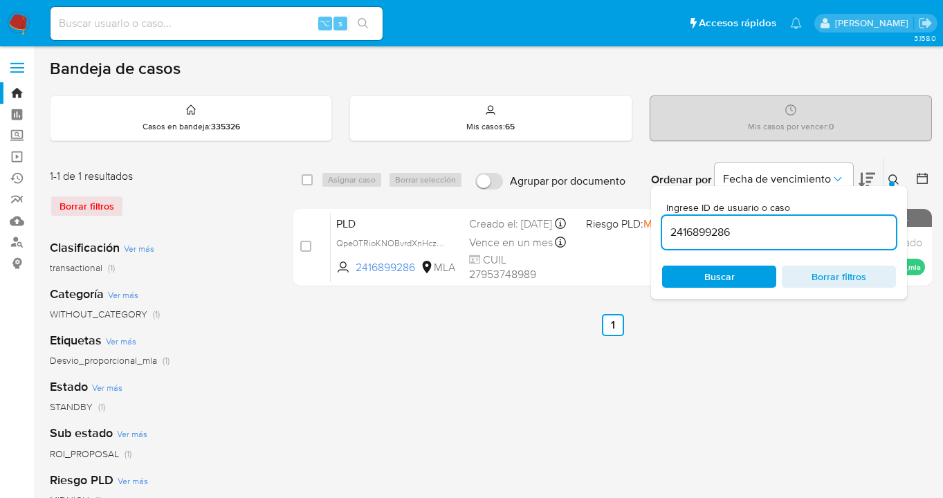
drag, startPoint x: 734, startPoint y: 231, endPoint x: 659, endPoint y: 222, distance: 75.4
click at [659, 222] on div "Ingrese ID de usuario o caso 2416899286 Buscar Borrar filtros" at bounding box center [779, 242] width 256 height 113
click at [895, 179] on icon at bounding box center [894, 179] width 11 height 11
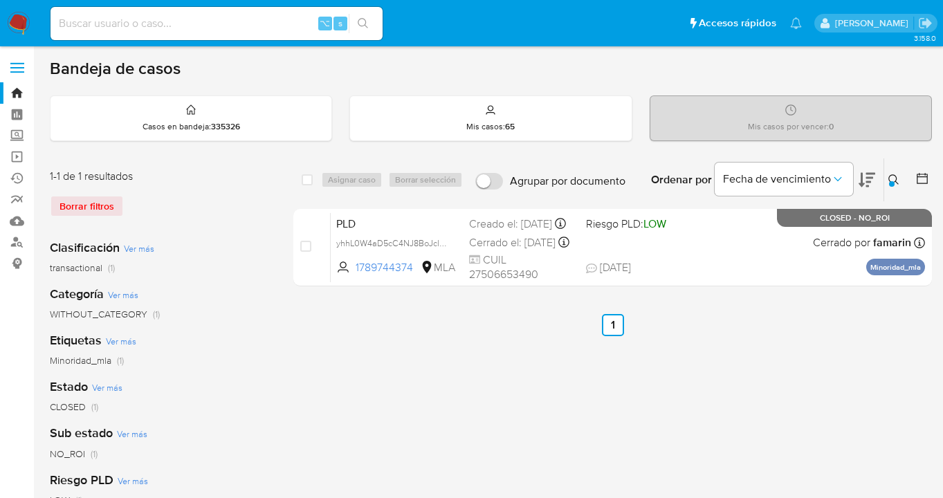
click at [892, 181] on div at bounding box center [893, 184] width 6 height 6
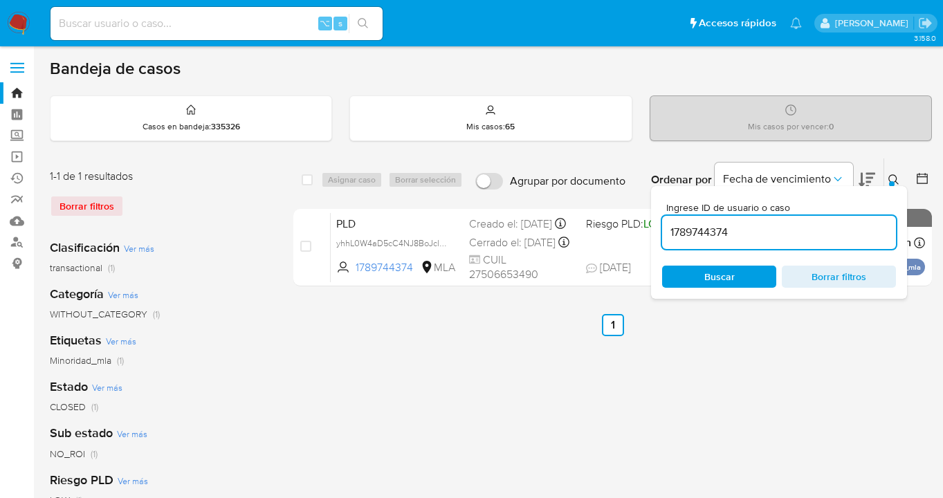
drag, startPoint x: 742, startPoint y: 237, endPoint x: 669, endPoint y: 230, distance: 73.8
click at [669, 230] on input "1789744374" at bounding box center [779, 233] width 234 height 18
click at [894, 179] on icon at bounding box center [894, 179] width 11 height 11
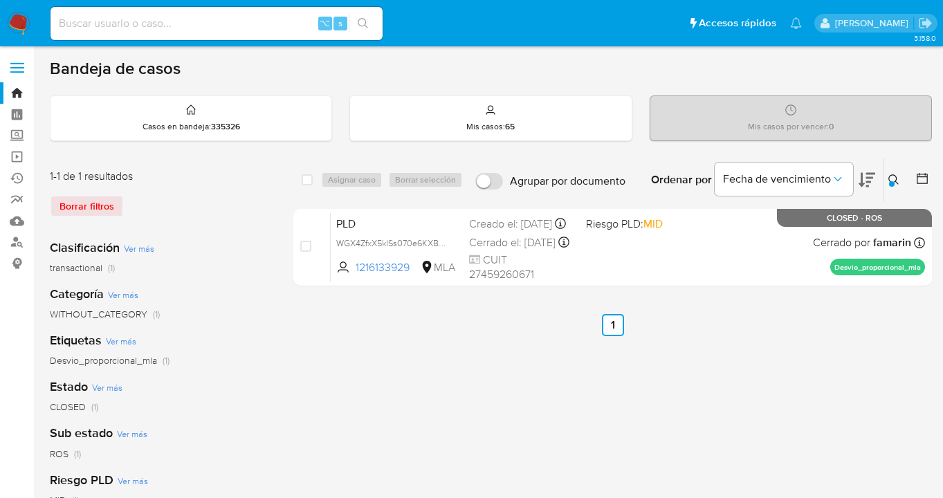
click at [897, 179] on icon at bounding box center [894, 179] width 11 height 11
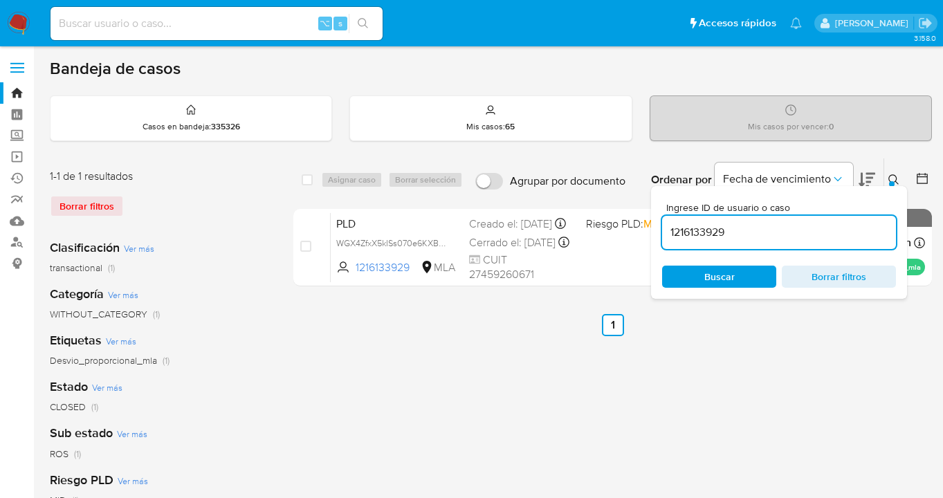
drag, startPoint x: 734, startPoint y: 237, endPoint x: 664, endPoint y: 240, distance: 70.6
click at [664, 240] on input "1216133929" at bounding box center [779, 233] width 234 height 18
click at [664, 234] on input "1216133929" at bounding box center [779, 233] width 234 height 18
click at [893, 179] on icon at bounding box center [894, 179] width 11 height 11
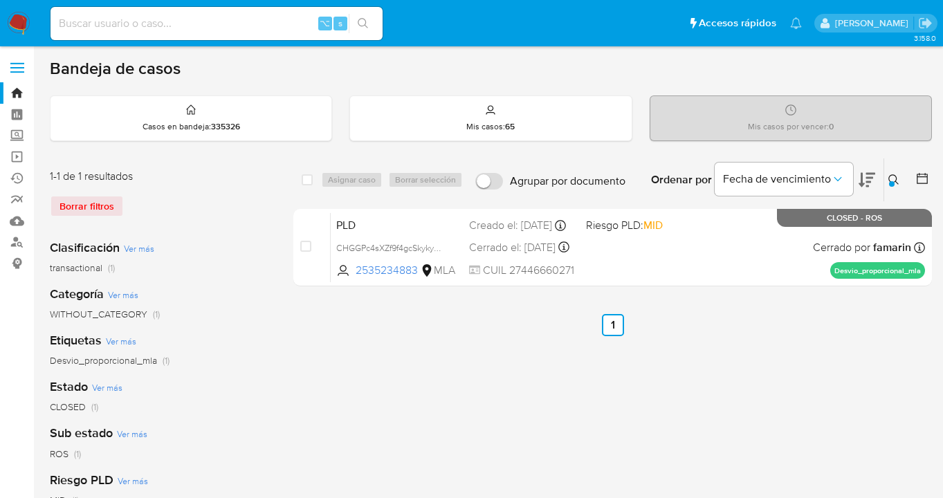
click at [890, 176] on icon at bounding box center [894, 179] width 11 height 11
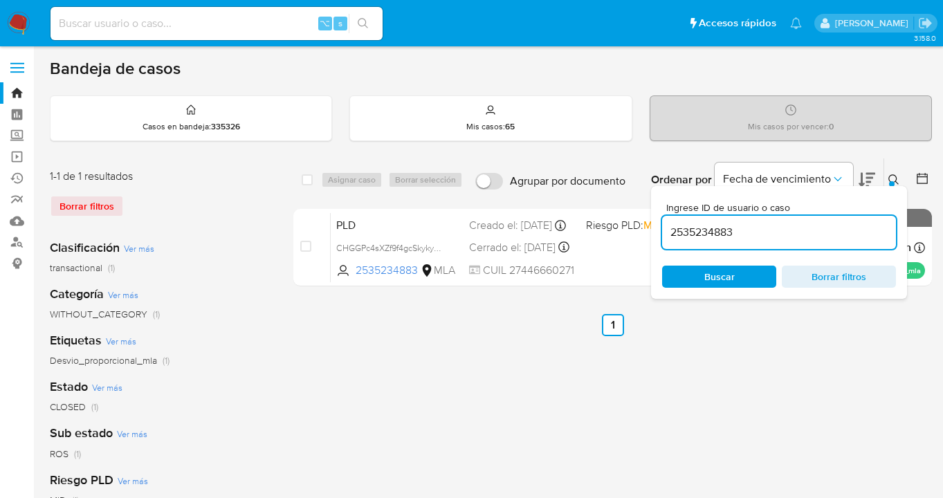
drag, startPoint x: 746, startPoint y: 242, endPoint x: 726, endPoint y: 237, distance: 20.2
click at [719, 237] on div "2535234883" at bounding box center [779, 232] width 234 height 33
drag, startPoint x: 740, startPoint y: 233, endPoint x: 660, endPoint y: 228, distance: 80.4
click at [660, 228] on div "Ingrese ID de usuario o caso 2535234883 Buscar Borrar filtros" at bounding box center [779, 242] width 256 height 113
paste input "621584532"
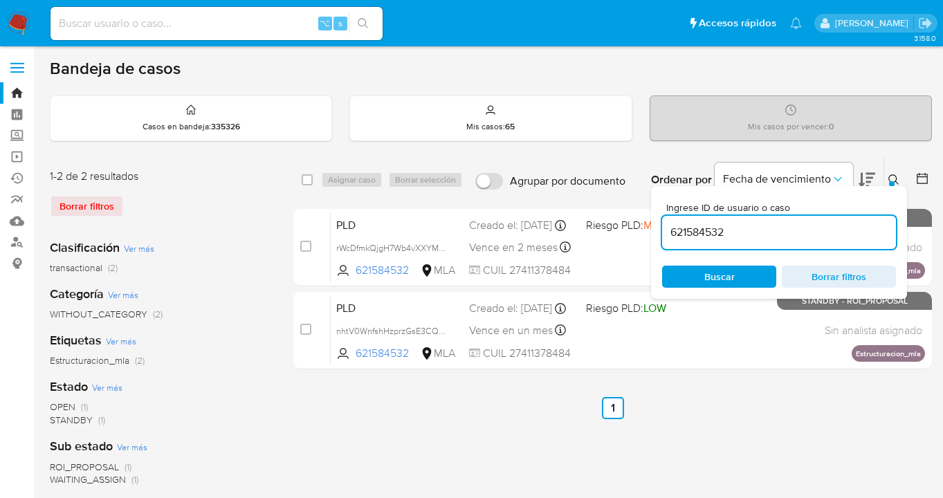
click at [896, 175] on icon at bounding box center [894, 179] width 11 height 11
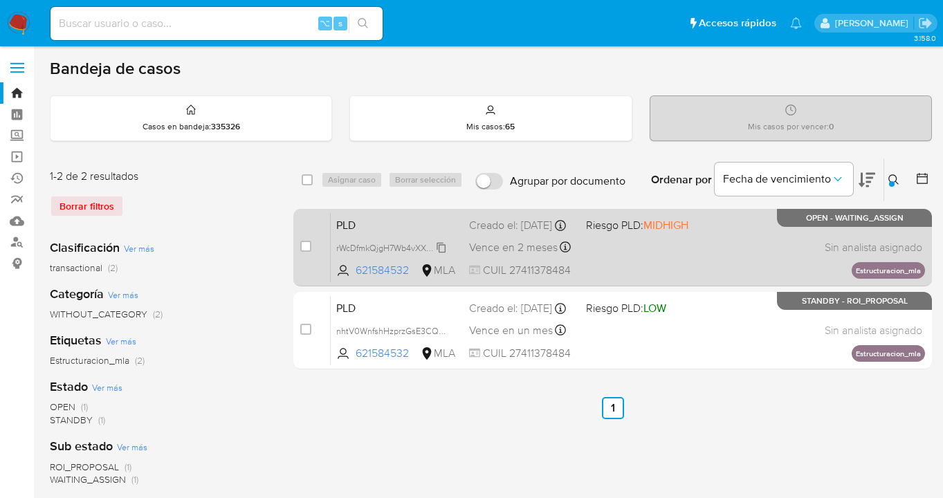
click at [442, 255] on span "rWcDfmkQjgH7Wb4vXXYMMS9F" at bounding box center [398, 247] width 124 height 15
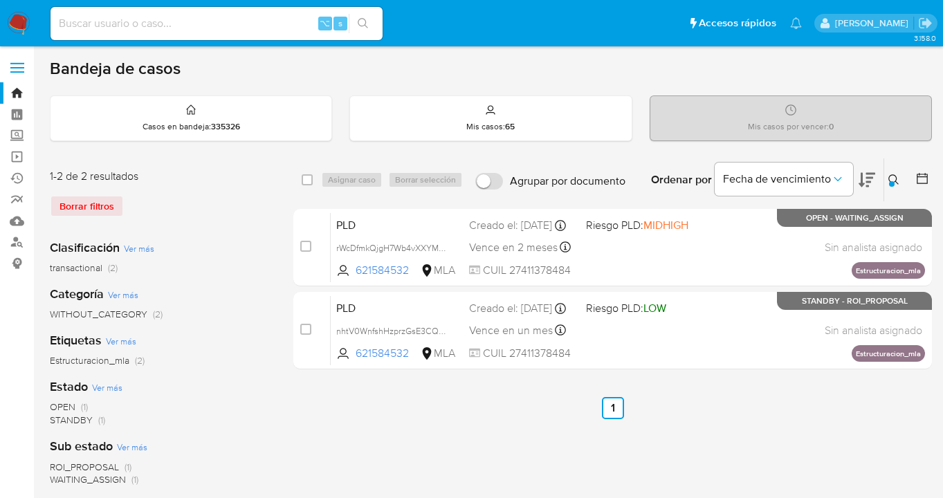
click at [896, 177] on icon at bounding box center [894, 179] width 11 height 11
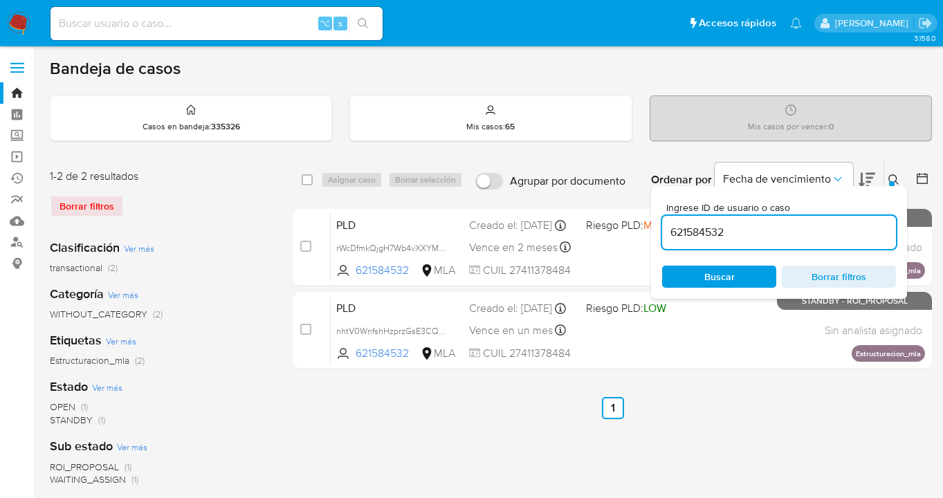
drag, startPoint x: 725, startPoint y: 229, endPoint x: 661, endPoint y: 221, distance: 64.9
click at [661, 221] on div "Ingrese ID de usuario o caso 621584532 Buscar Borrar filtros" at bounding box center [779, 242] width 256 height 113
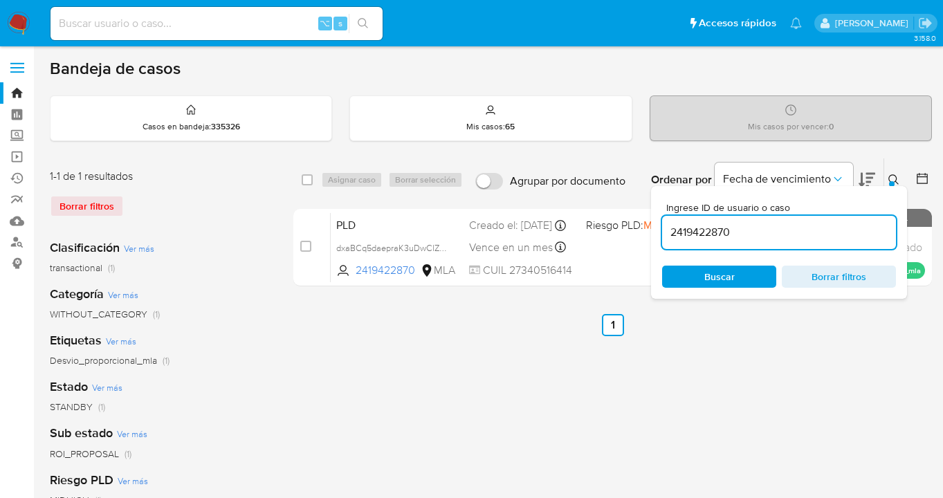
click at [893, 178] on icon at bounding box center [894, 179] width 11 height 11
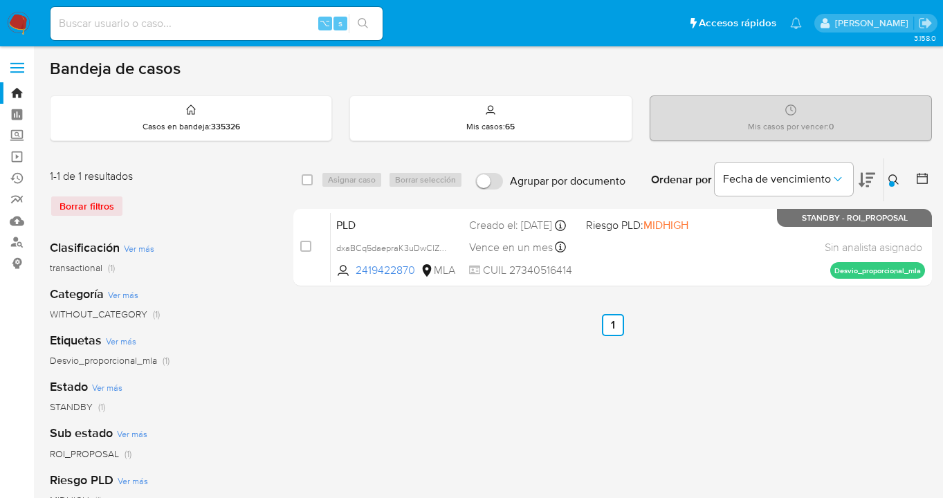
click at [893, 179] on icon at bounding box center [894, 179] width 11 height 11
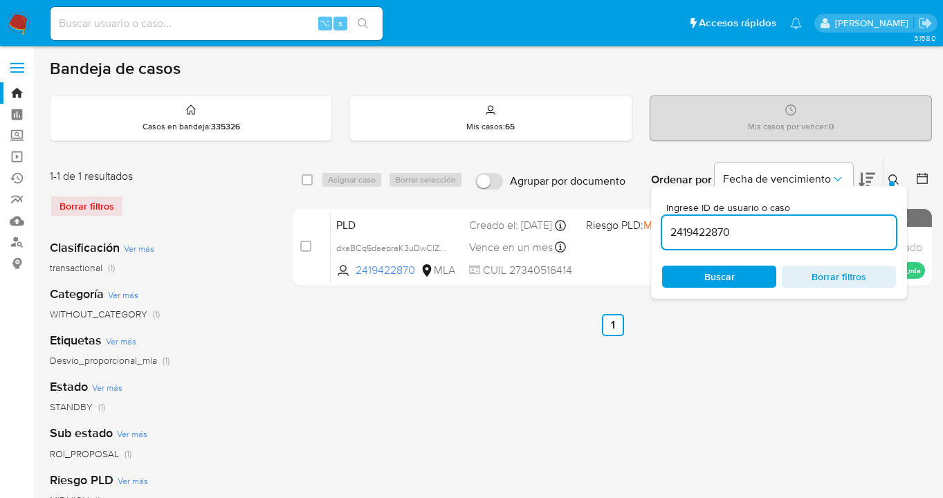
drag, startPoint x: 739, startPoint y: 236, endPoint x: 662, endPoint y: 224, distance: 77.7
click at [662, 224] on input "2419422870" at bounding box center [779, 233] width 234 height 18
click at [894, 177] on icon at bounding box center [894, 179] width 11 height 11
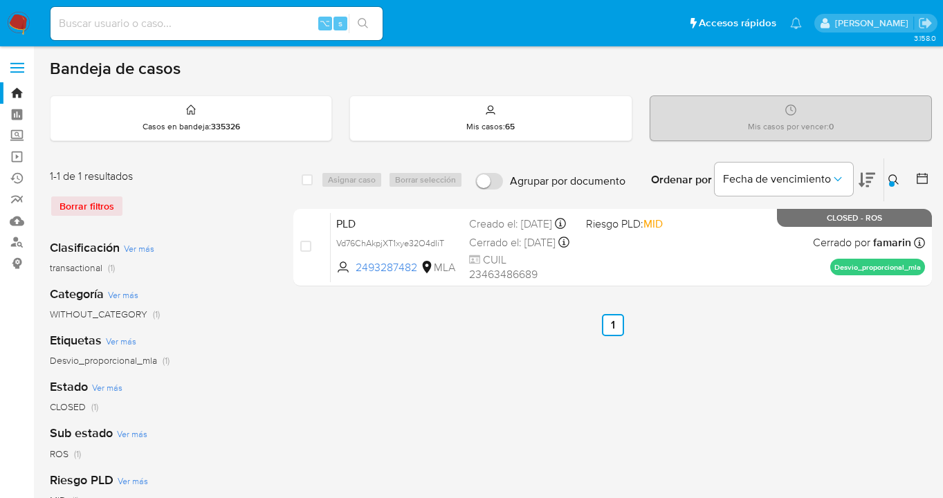
click at [893, 177] on icon at bounding box center [894, 179] width 11 height 11
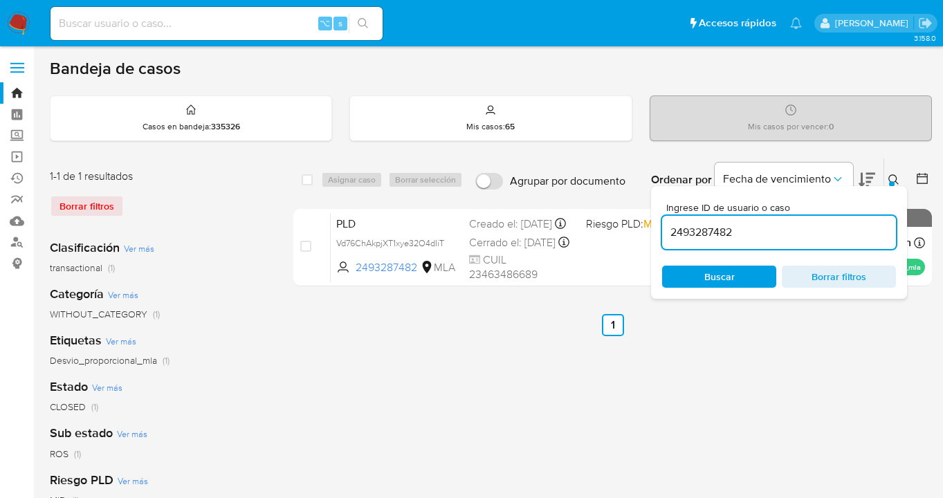
drag, startPoint x: 746, startPoint y: 235, endPoint x: 670, endPoint y: 228, distance: 75.8
click at [670, 228] on input "2493287482" at bounding box center [779, 233] width 234 height 18
click at [895, 180] on icon at bounding box center [894, 179] width 11 height 11
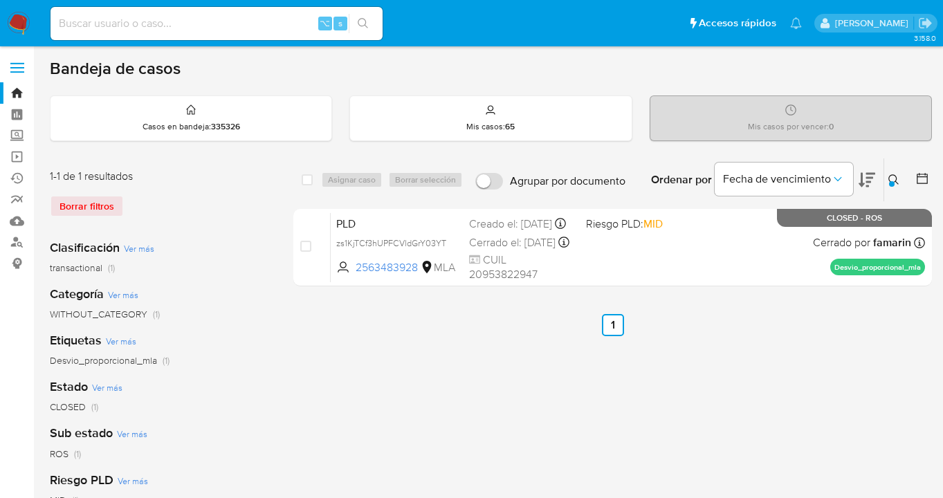
click at [890, 177] on icon at bounding box center [894, 179] width 11 height 11
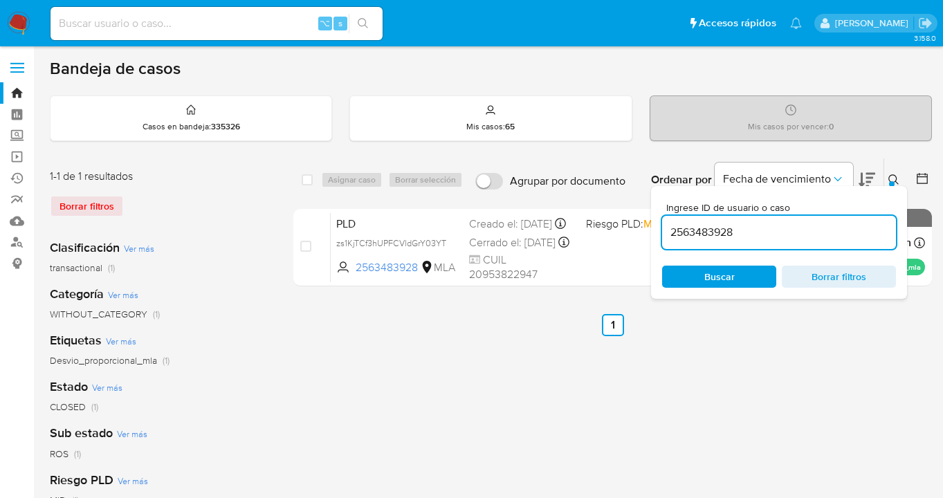
drag, startPoint x: 741, startPoint y: 233, endPoint x: 658, endPoint y: 228, distance: 83.2
click at [658, 228] on div "Ingrese ID de usuario o caso 2563483928 Buscar Borrar filtros" at bounding box center [779, 242] width 256 height 113
click at [896, 177] on icon at bounding box center [894, 179] width 11 height 11
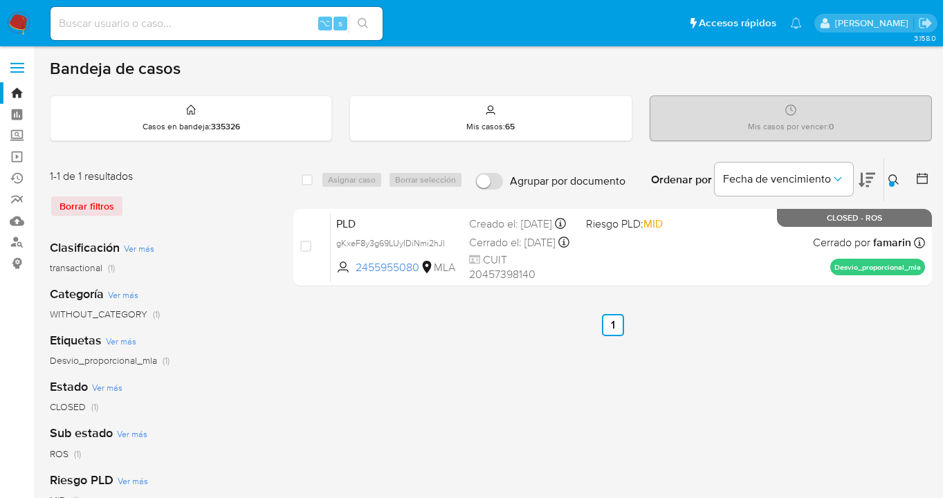
drag, startPoint x: 895, startPoint y: 177, endPoint x: 887, endPoint y: 186, distance: 12.2
click at [894, 178] on icon at bounding box center [894, 179] width 11 height 11
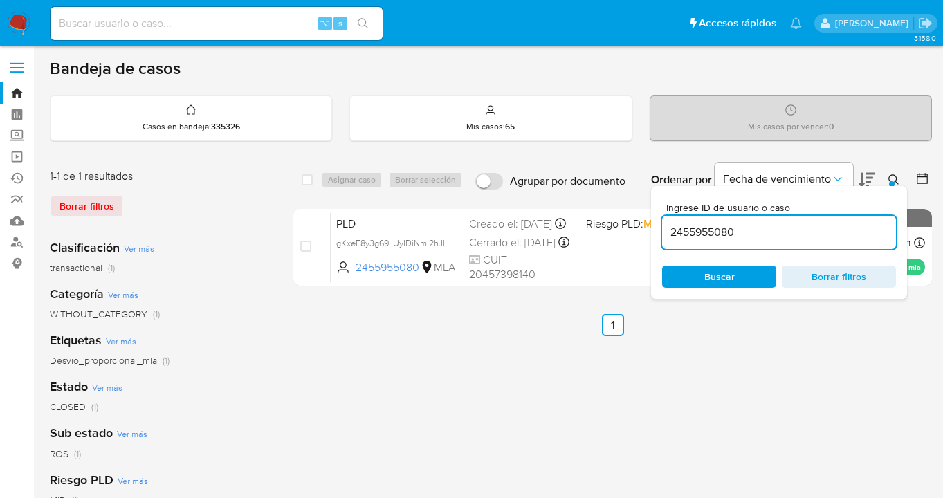
drag, startPoint x: 761, startPoint y: 231, endPoint x: 662, endPoint y: 228, distance: 99.0
click at [662, 228] on input "2455955080" at bounding box center [779, 233] width 234 height 18
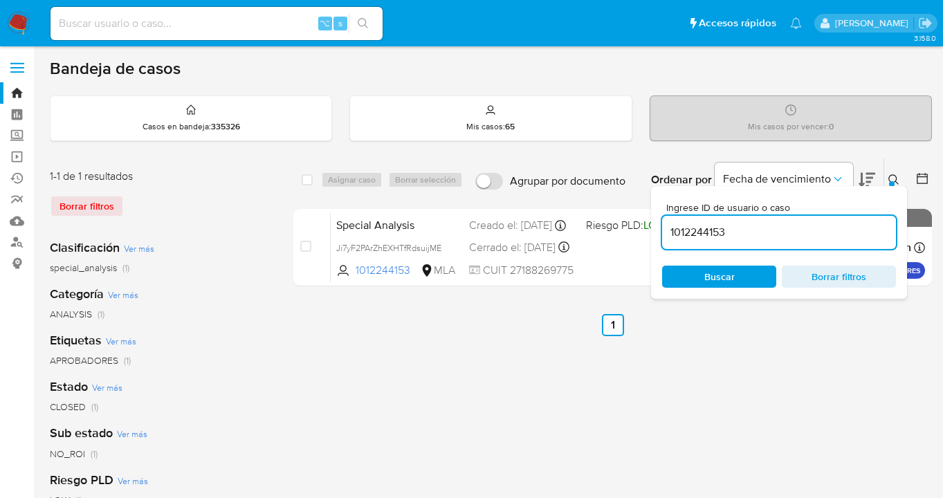
click at [896, 178] on icon at bounding box center [894, 179] width 11 height 11
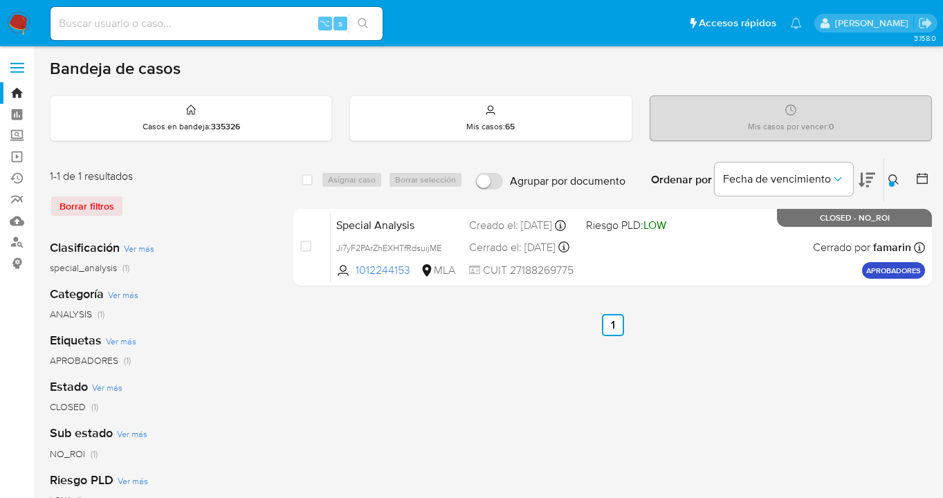
click at [896, 175] on icon at bounding box center [894, 179] width 10 height 10
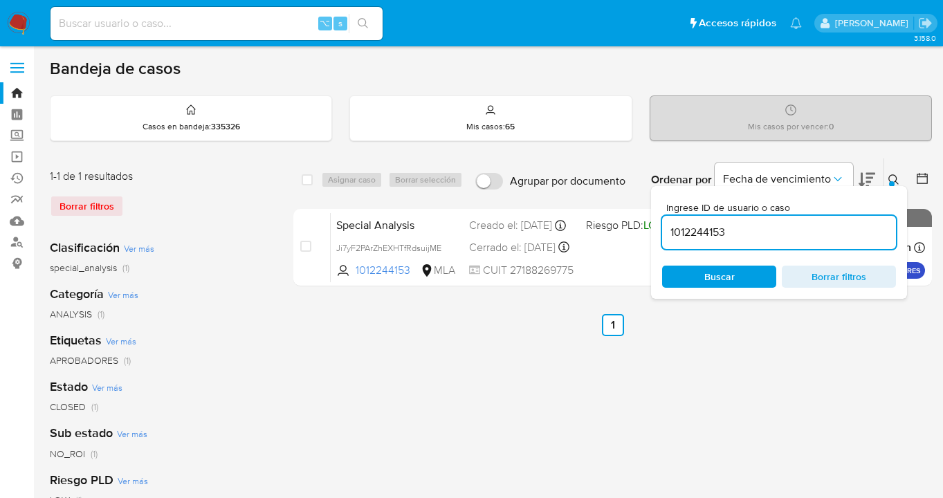
drag, startPoint x: 761, startPoint y: 230, endPoint x: 666, endPoint y: 220, distance: 95.3
click at [666, 220] on div "1012244153" at bounding box center [779, 232] width 234 height 33
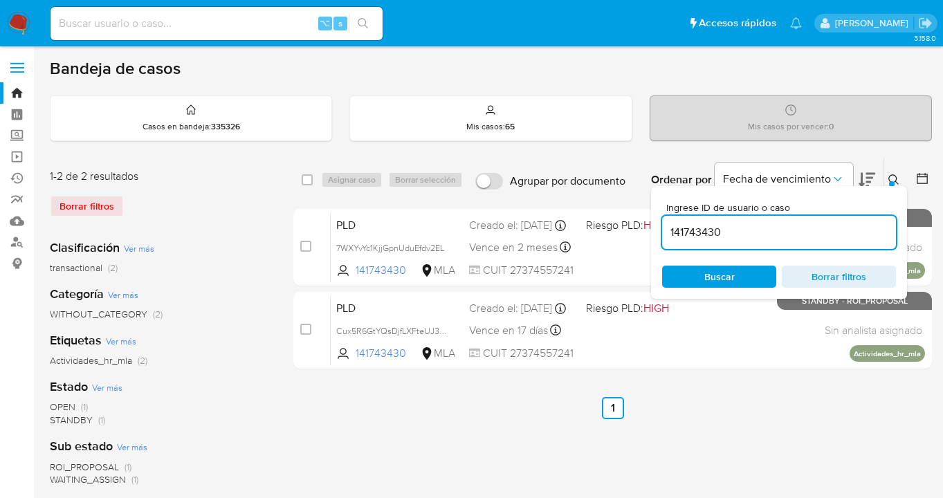
click at [894, 175] on icon at bounding box center [894, 179] width 11 height 11
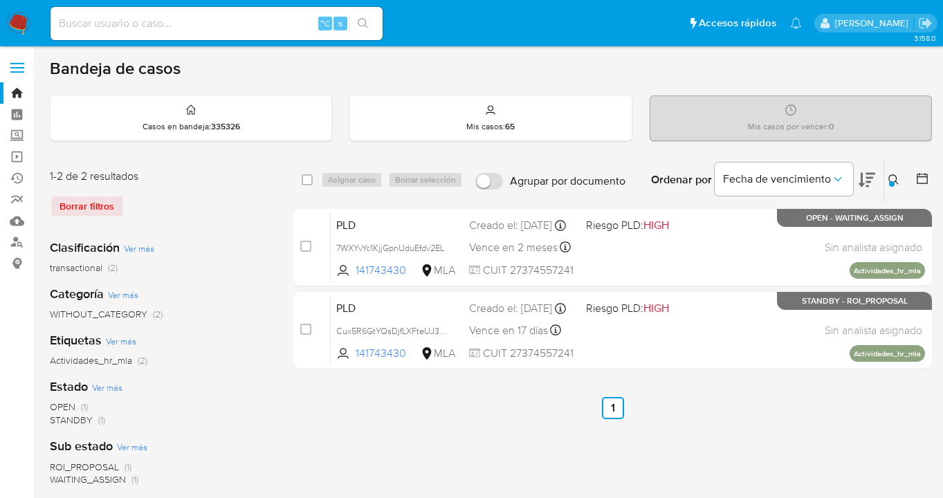
click at [897, 181] on icon at bounding box center [894, 179] width 11 height 11
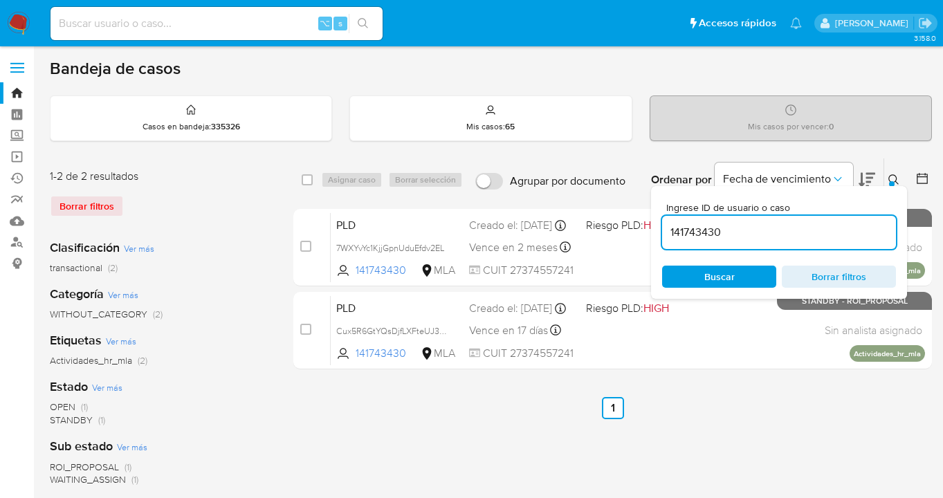
drag, startPoint x: 732, startPoint y: 231, endPoint x: 656, endPoint y: 233, distance: 76.9
click at [655, 233] on div "Ingrese ID de usuario o caso 141743430 Buscar Borrar filtros" at bounding box center [779, 242] width 256 height 113
click at [891, 178] on icon at bounding box center [894, 179] width 11 height 11
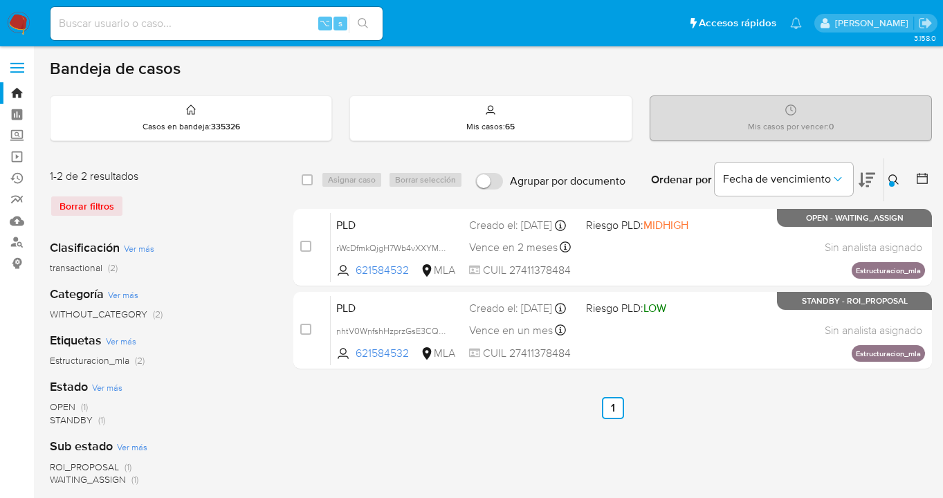
click at [896, 176] on icon at bounding box center [894, 179] width 11 height 11
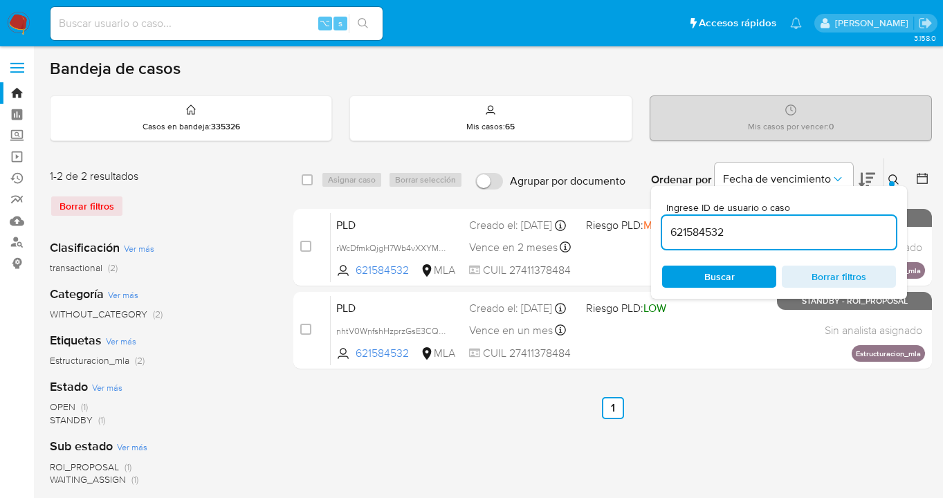
drag, startPoint x: 786, startPoint y: 237, endPoint x: 655, endPoint y: 229, distance: 131.8
click at [658, 233] on div "Ingrese ID de usuario o caso 621584532 Buscar Borrar filtros" at bounding box center [779, 242] width 256 height 113
click at [894, 180] on icon at bounding box center [894, 179] width 11 height 11
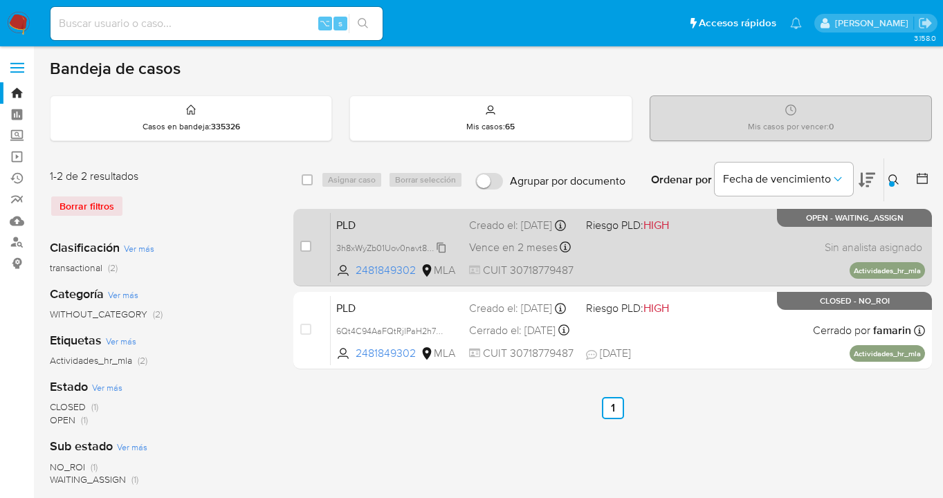
click at [442, 255] on span "3h8xWyZb01Uov0navt87ZXDd" at bounding box center [394, 247] width 116 height 15
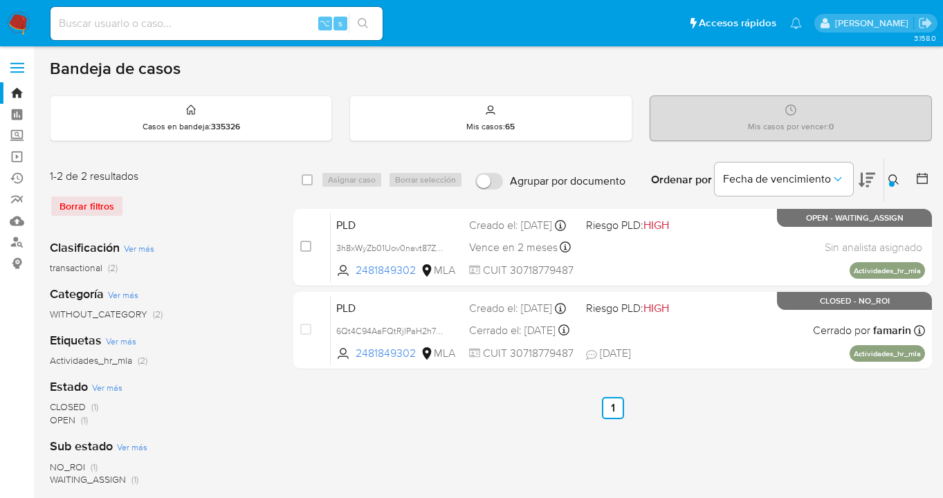
click at [896, 177] on icon at bounding box center [894, 179] width 10 height 10
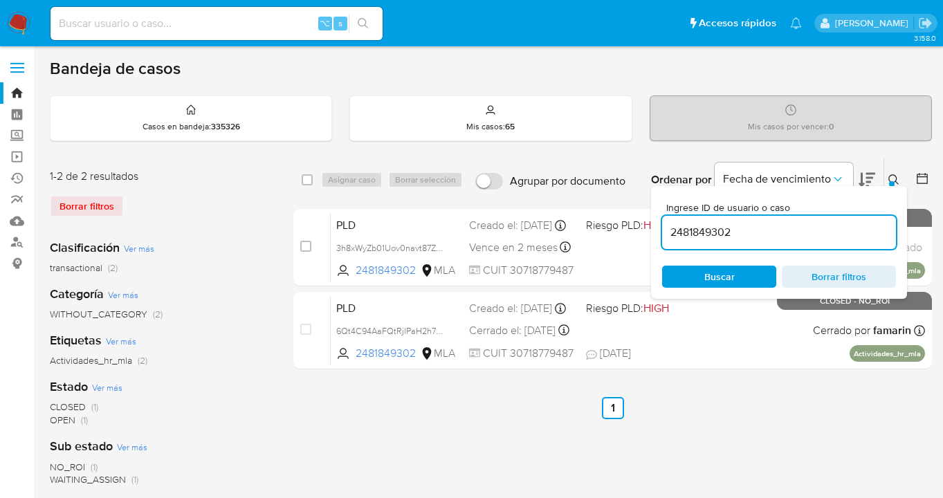
drag, startPoint x: 737, startPoint y: 233, endPoint x: 715, endPoint y: 225, distance: 22.8
click at [658, 227] on div "Ingrese ID de usuario o caso 2481849302 Buscar Borrar filtros" at bounding box center [779, 242] width 256 height 113
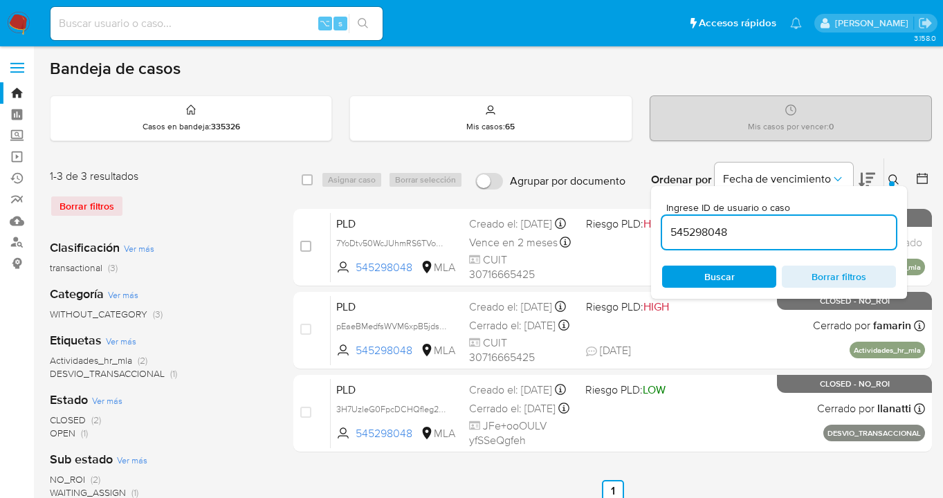
click at [894, 180] on icon at bounding box center [894, 179] width 11 height 11
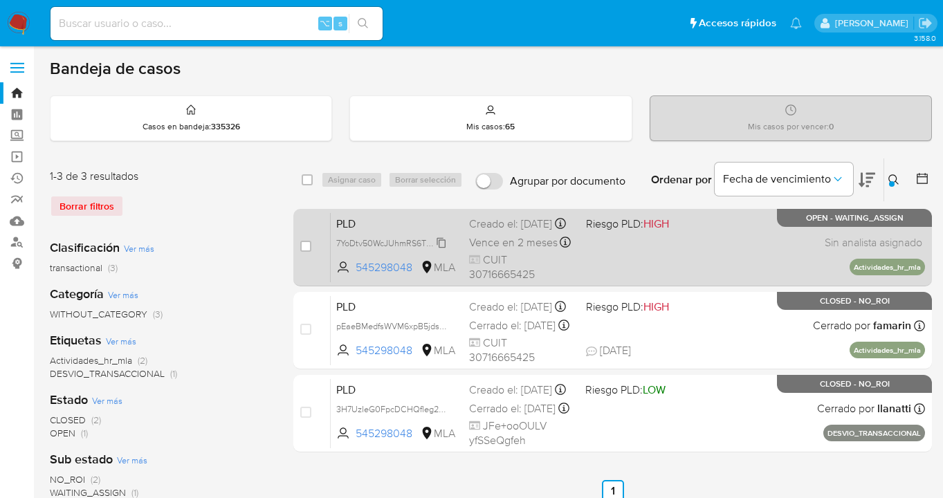
click at [442, 250] on span "7YoDtv50WcJUhmRS6TVomy1x" at bounding box center [395, 242] width 118 height 15
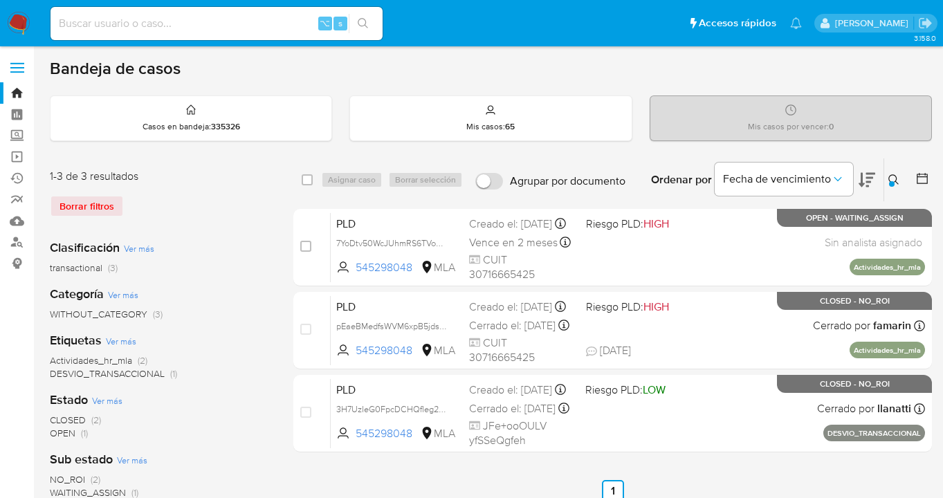
drag, startPoint x: 894, startPoint y: 182, endPoint x: 757, endPoint y: 233, distance: 146.1
click at [894, 182] on div at bounding box center [893, 184] width 6 height 6
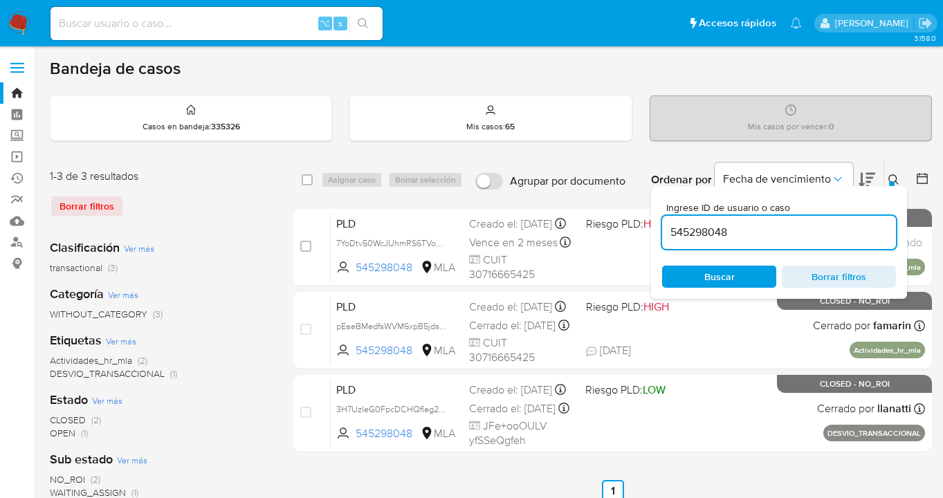
drag, startPoint x: 740, startPoint y: 231, endPoint x: 660, endPoint y: 233, distance: 80.3
click at [660, 233] on div "Ingrese ID de usuario o caso 545298048 Buscar Borrar filtros" at bounding box center [779, 242] width 256 height 113
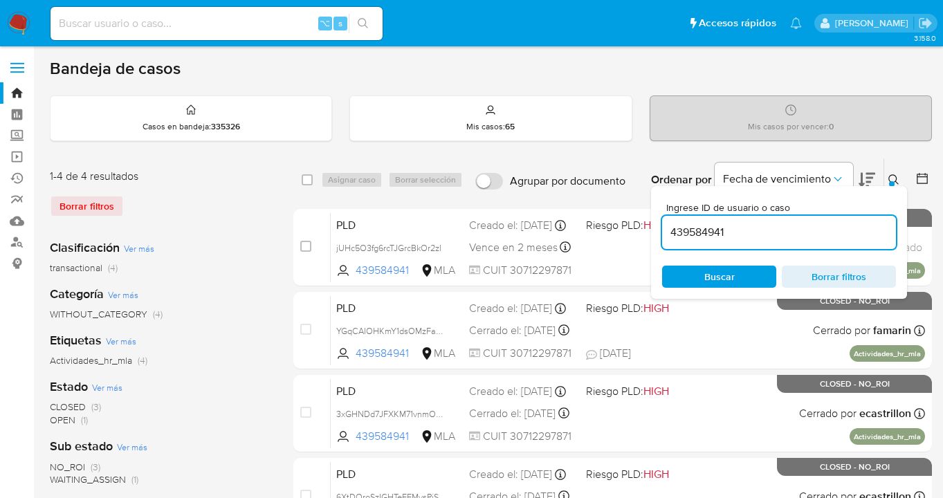
click at [896, 177] on icon at bounding box center [894, 179] width 10 height 10
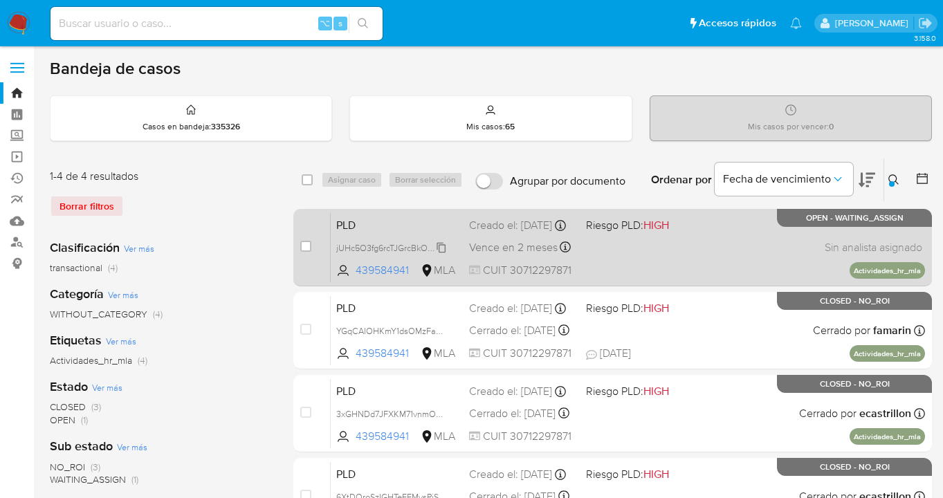
click at [442, 253] on span "jUHc5O3fg6rcTJGrcBkOr2zl" at bounding box center [388, 247] width 105 height 15
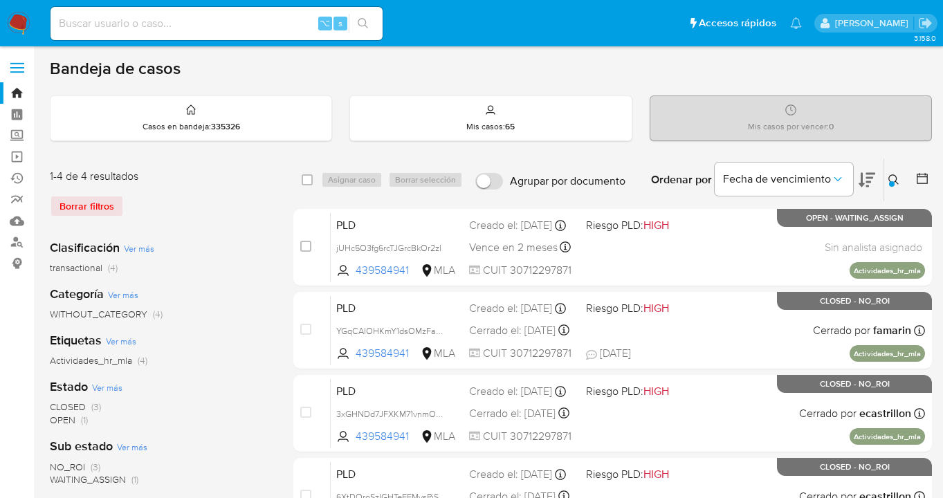
click at [894, 177] on icon at bounding box center [894, 179] width 11 height 11
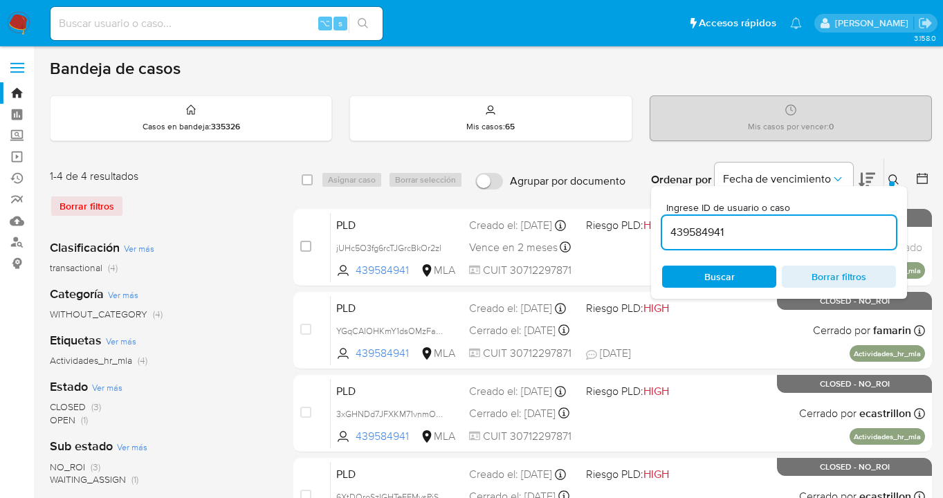
drag, startPoint x: 739, startPoint y: 232, endPoint x: 653, endPoint y: 235, distance: 86.6
click at [653, 235] on div "Ingrese ID de usuario o caso 439584941 Buscar Borrar filtros" at bounding box center [779, 242] width 256 height 113
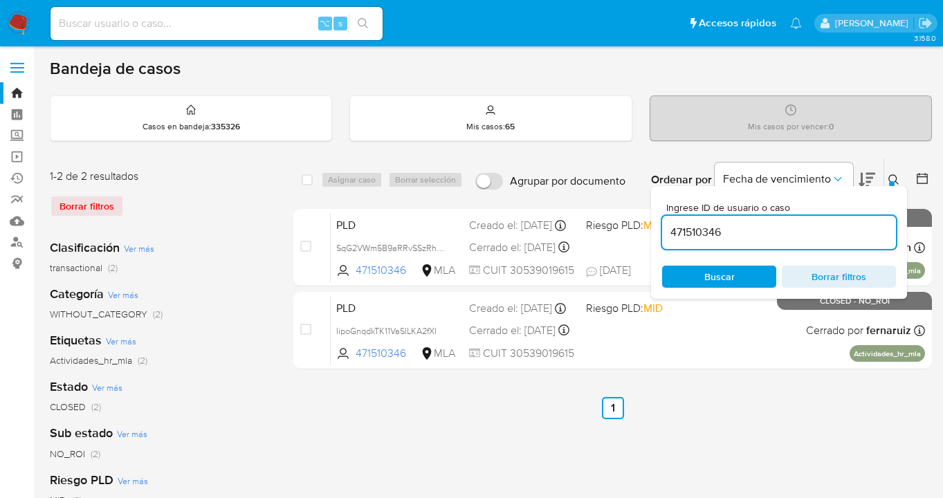
click at [892, 179] on icon at bounding box center [894, 179] width 11 height 11
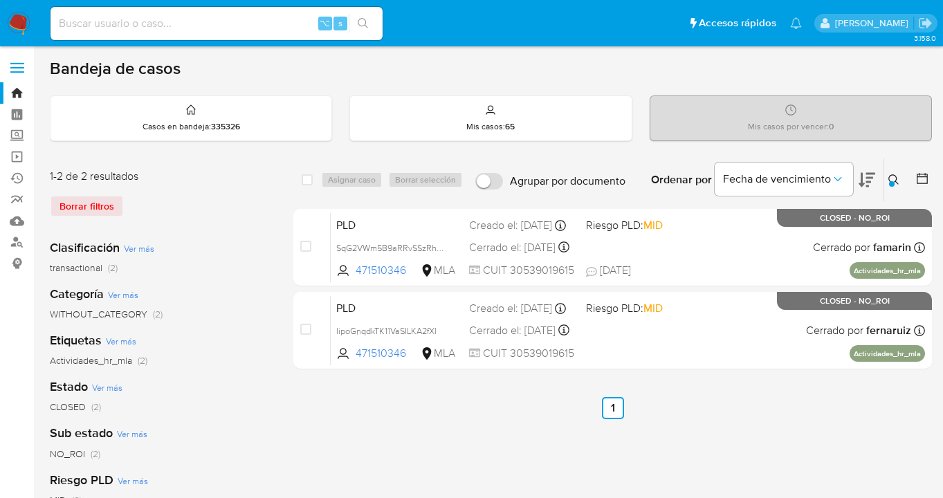
click at [890, 176] on icon at bounding box center [894, 179] width 10 height 10
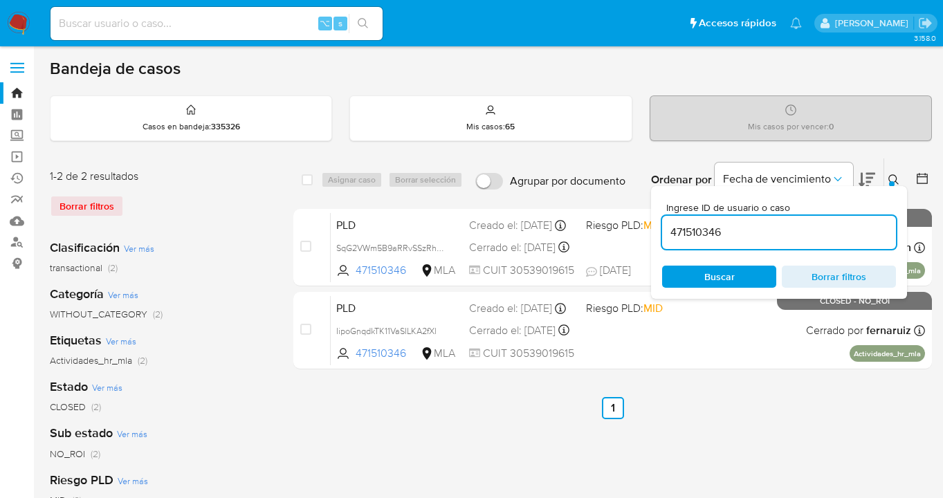
drag, startPoint x: 757, startPoint y: 237, endPoint x: 799, endPoint y: 208, distance: 51.1
click at [661, 226] on div "Ingrese ID de usuario o caso 471510346 Buscar Borrar filtros" at bounding box center [779, 242] width 256 height 113
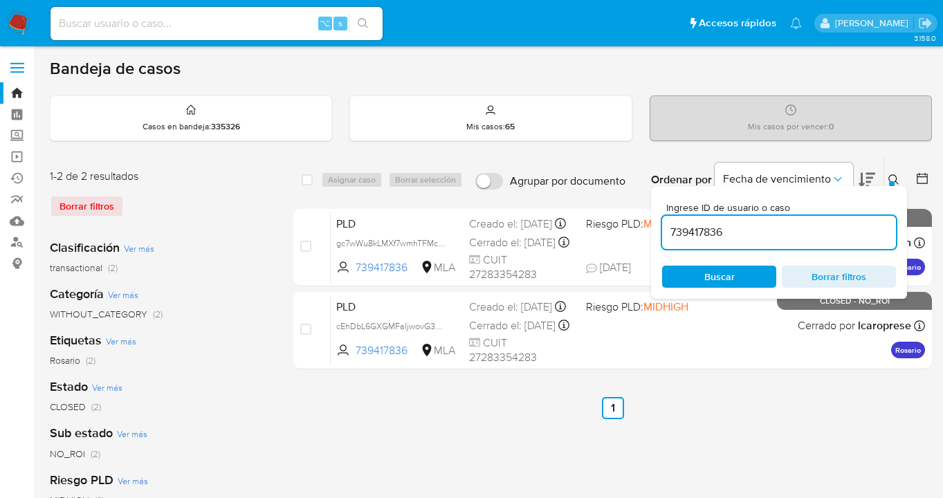
click at [894, 179] on icon at bounding box center [894, 179] width 11 height 11
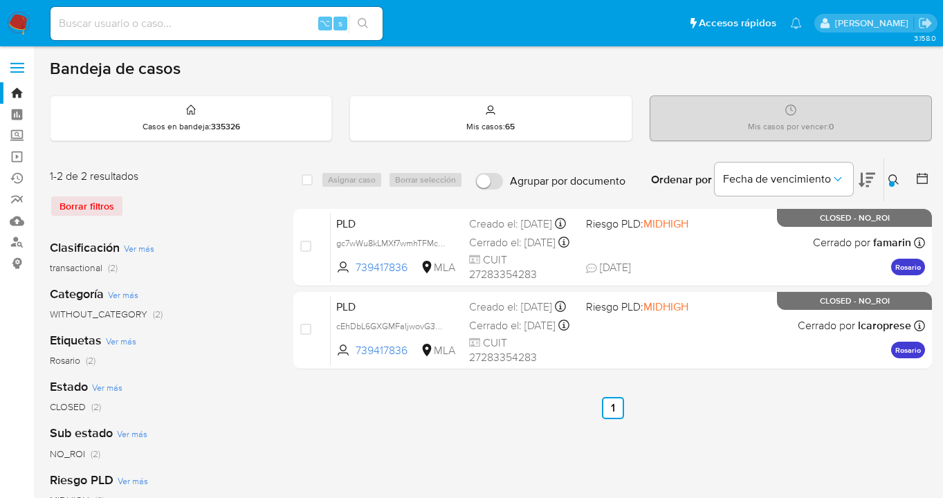
drag, startPoint x: 890, startPoint y: 180, endPoint x: 846, endPoint y: 213, distance: 54.4
click at [890, 180] on icon at bounding box center [894, 179] width 10 height 10
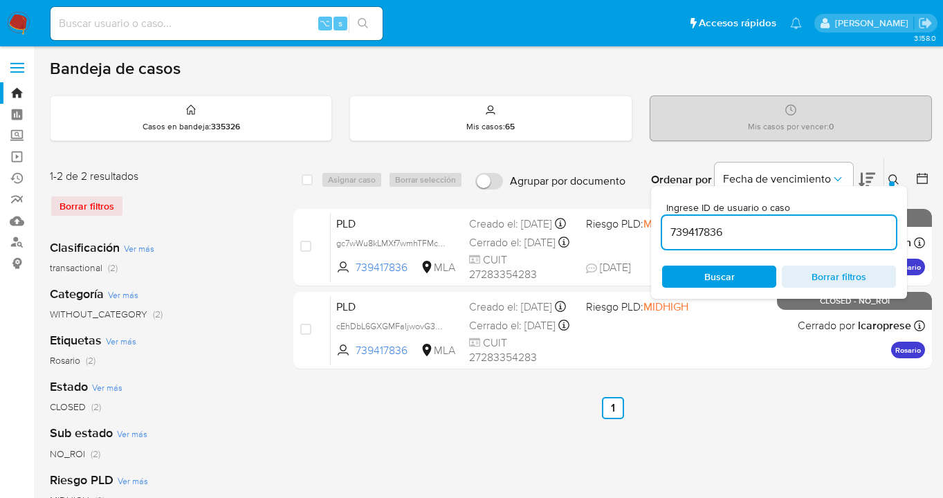
drag, startPoint x: 761, startPoint y: 240, endPoint x: 658, endPoint y: 226, distance: 104.2
click at [658, 226] on div "Ingrese ID de usuario o caso 739417836 Buscar Borrar filtros" at bounding box center [779, 242] width 256 height 113
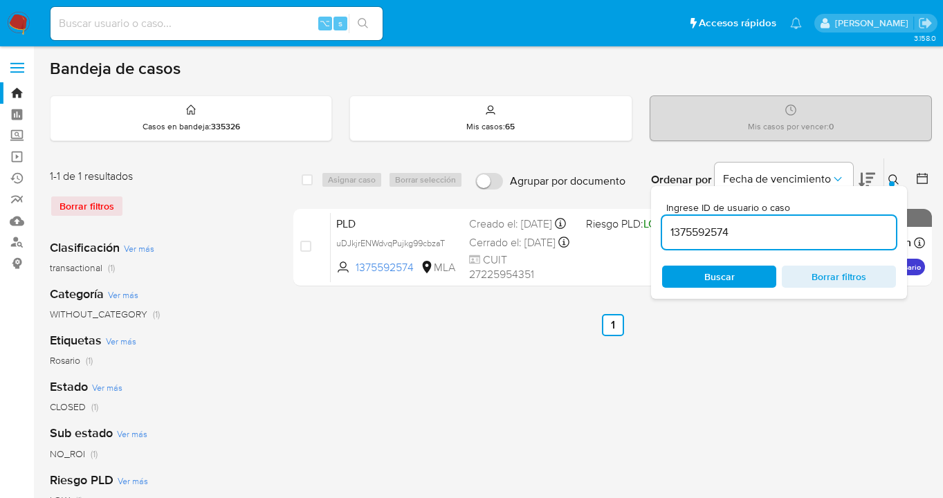
click at [893, 178] on icon at bounding box center [894, 179] width 11 height 11
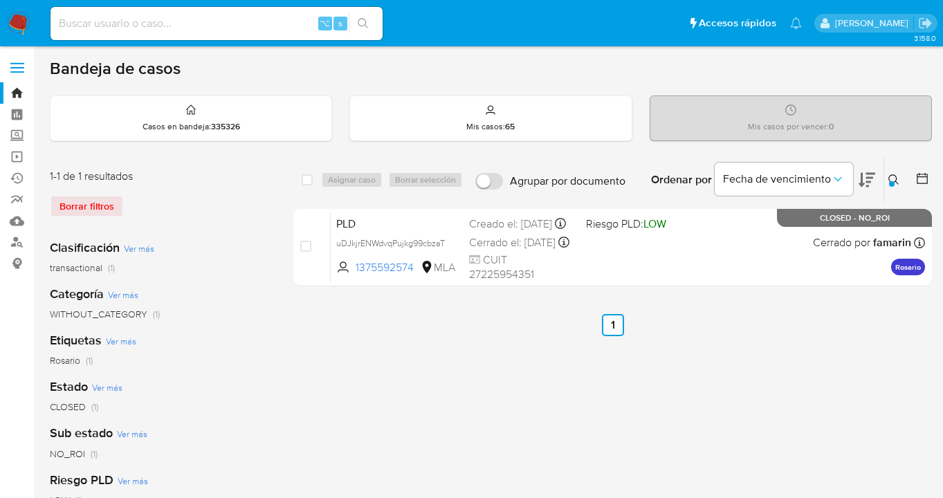
click at [891, 181] on div at bounding box center [893, 184] width 6 height 6
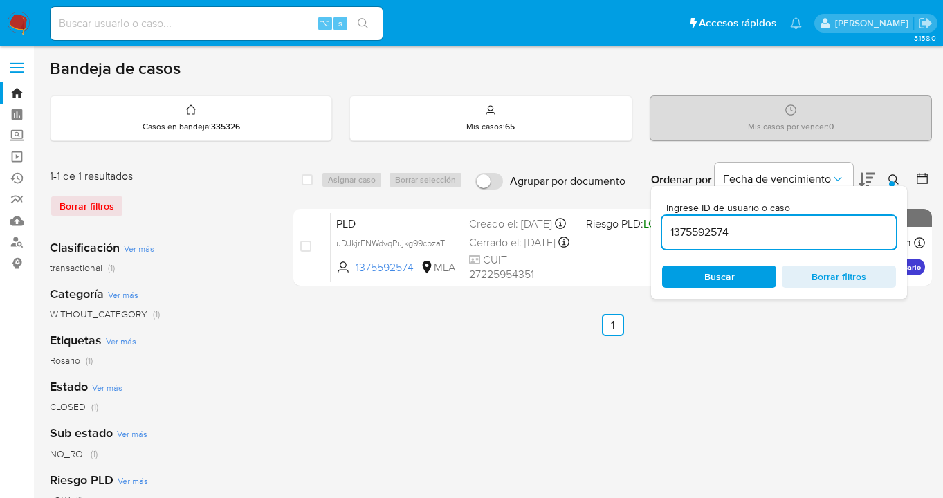
drag, startPoint x: 737, startPoint y: 237, endPoint x: 658, endPoint y: 231, distance: 79.1
click at [658, 231] on div "Ingrese ID de usuario o caso 1375592574 Buscar Borrar filtros" at bounding box center [779, 242] width 256 height 113
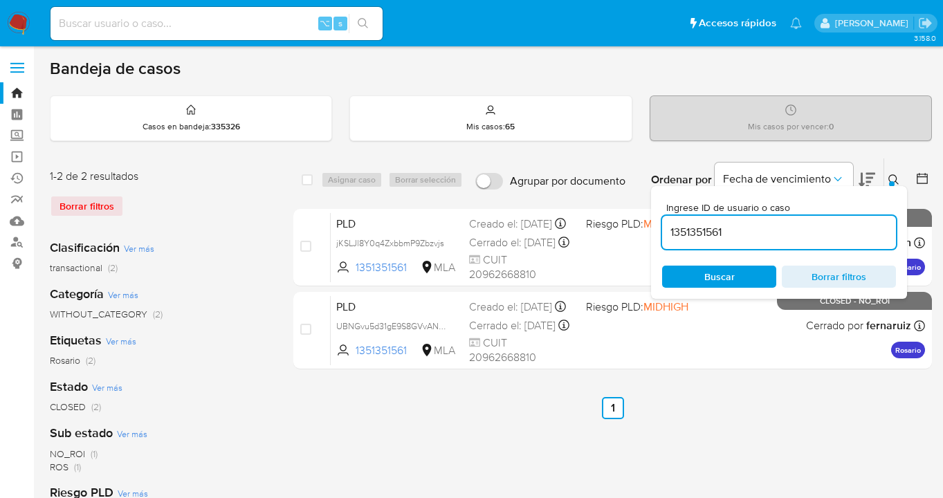
click at [893, 179] on icon at bounding box center [894, 179] width 11 height 11
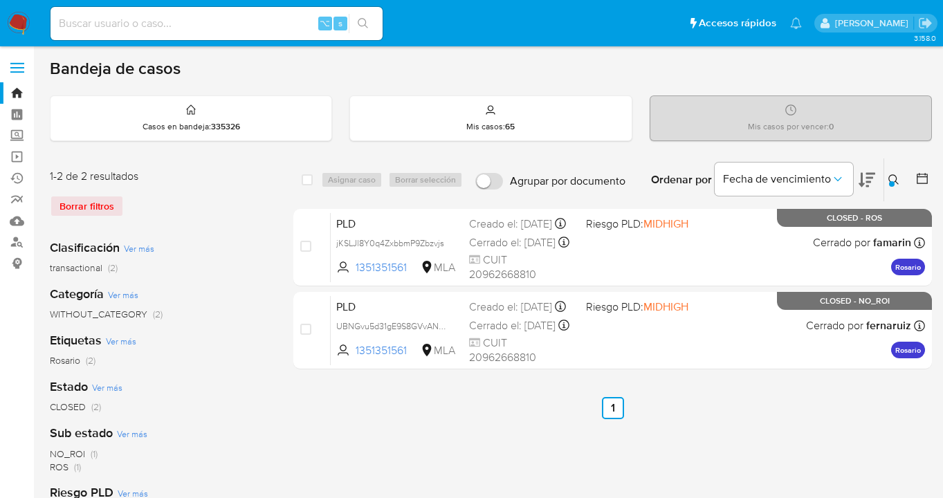
click at [892, 174] on icon at bounding box center [894, 179] width 10 height 10
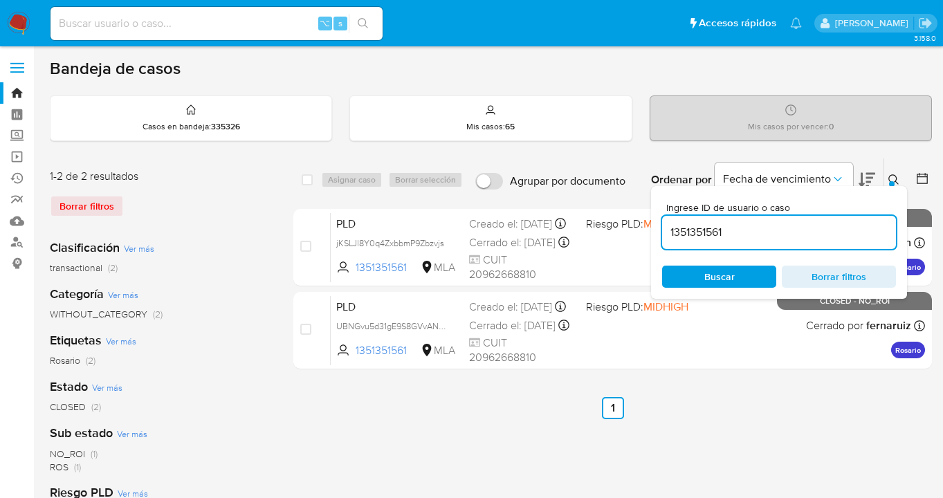
drag, startPoint x: 774, startPoint y: 240, endPoint x: 663, endPoint y: 230, distance: 111.2
click at [658, 232] on div "Ingrese ID de usuario o caso 1351351561 Buscar Borrar filtros" at bounding box center [779, 242] width 256 height 113
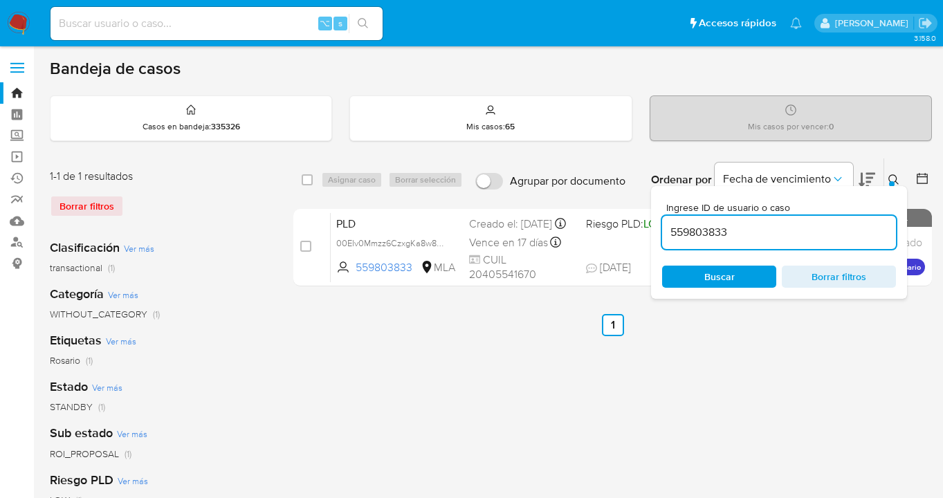
click at [893, 177] on icon at bounding box center [894, 179] width 11 height 11
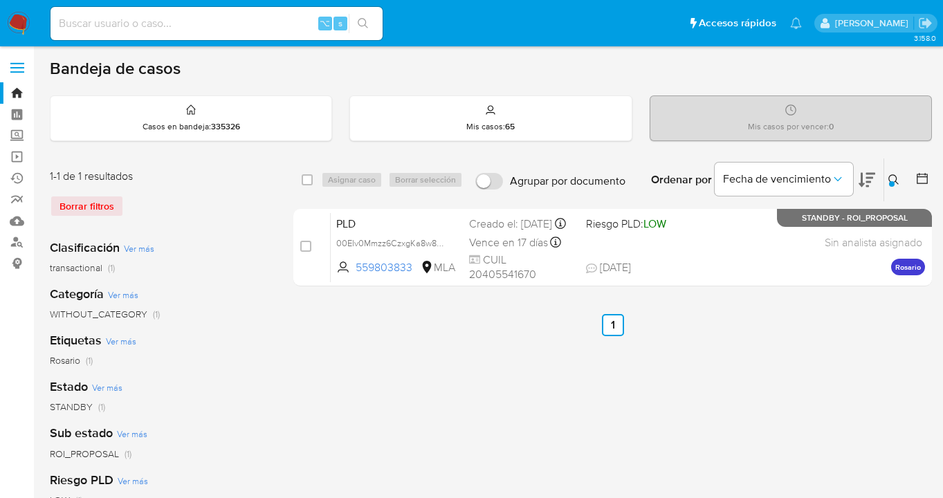
drag, startPoint x: 893, startPoint y: 175, endPoint x: 815, endPoint y: 213, distance: 86.4
click at [893, 175] on icon at bounding box center [894, 179] width 11 height 11
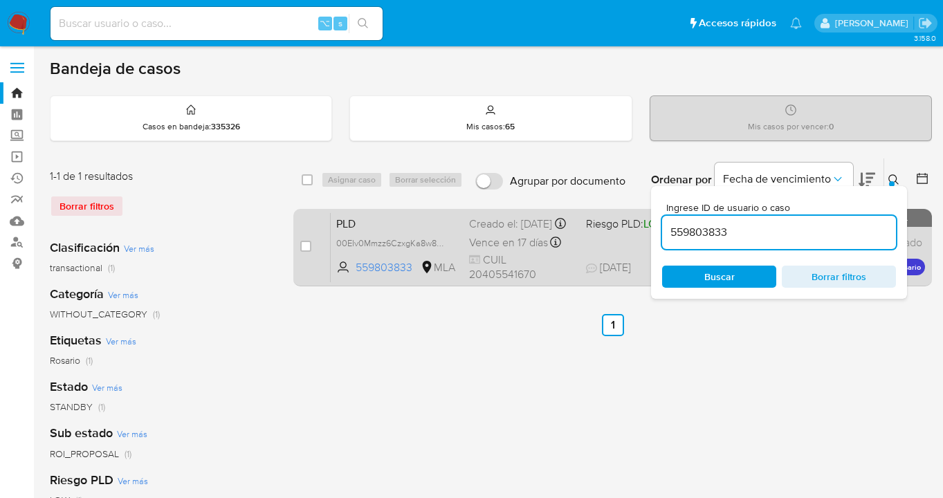
drag, startPoint x: 759, startPoint y: 229, endPoint x: 644, endPoint y: 238, distance: 115.3
click at [647, 237] on div "select-all-cases-checkbox Asignar caso Borrar selección Agrupar por documento O…" at bounding box center [613, 225] width 639 height 134
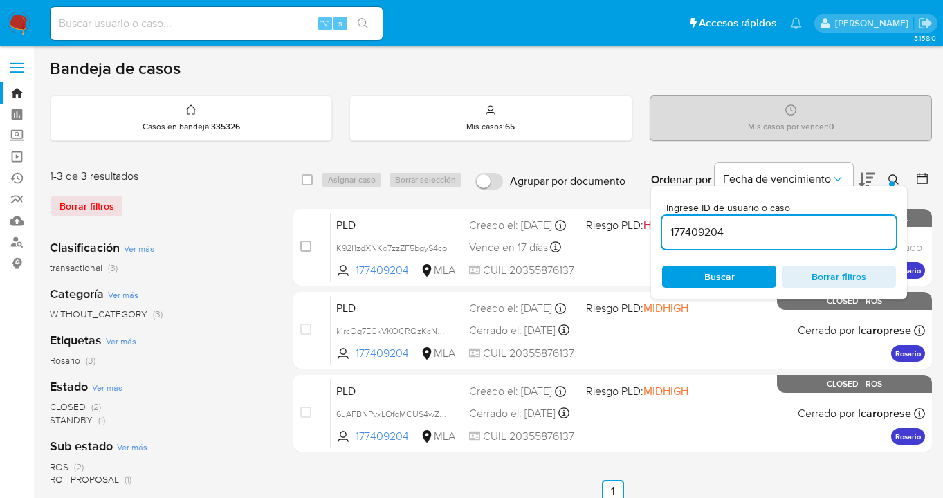
click at [892, 180] on icon at bounding box center [894, 179] width 11 height 11
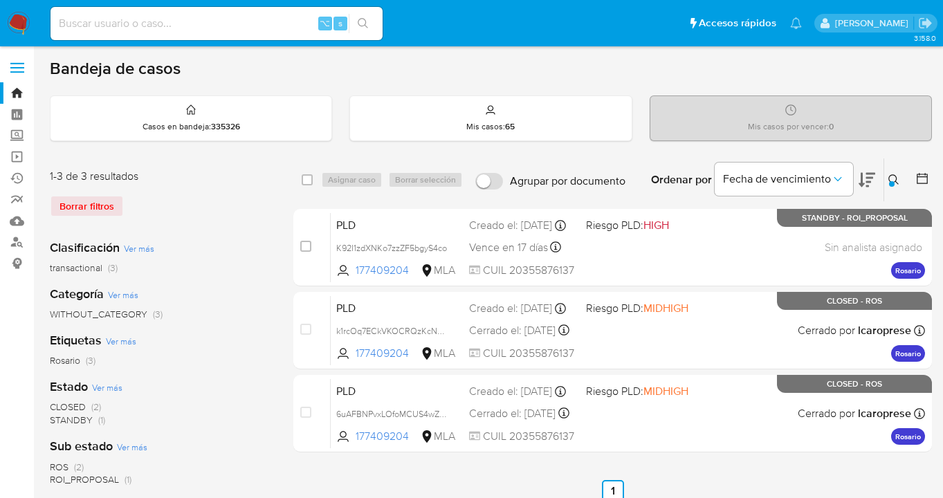
click at [894, 179] on icon at bounding box center [894, 179] width 11 height 11
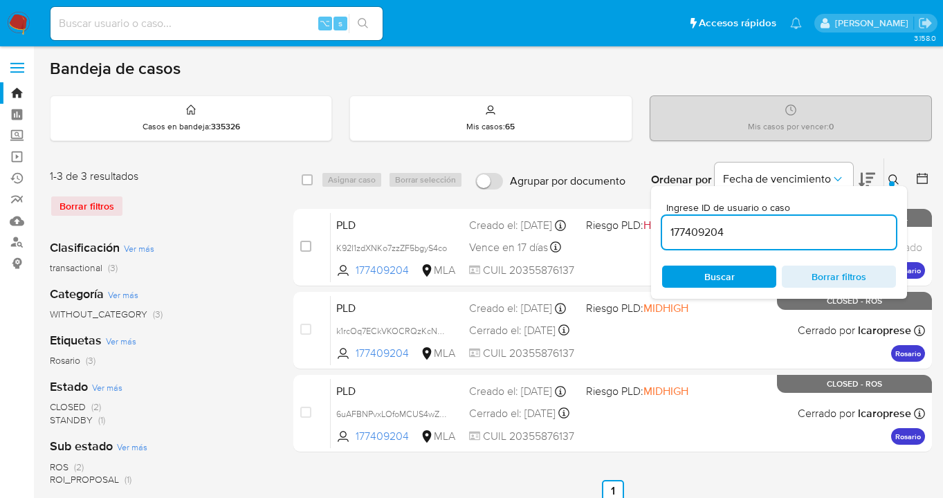
drag, startPoint x: 698, startPoint y: 233, endPoint x: 666, endPoint y: 228, distance: 32.8
click at [666, 228] on input "177409204" at bounding box center [779, 233] width 234 height 18
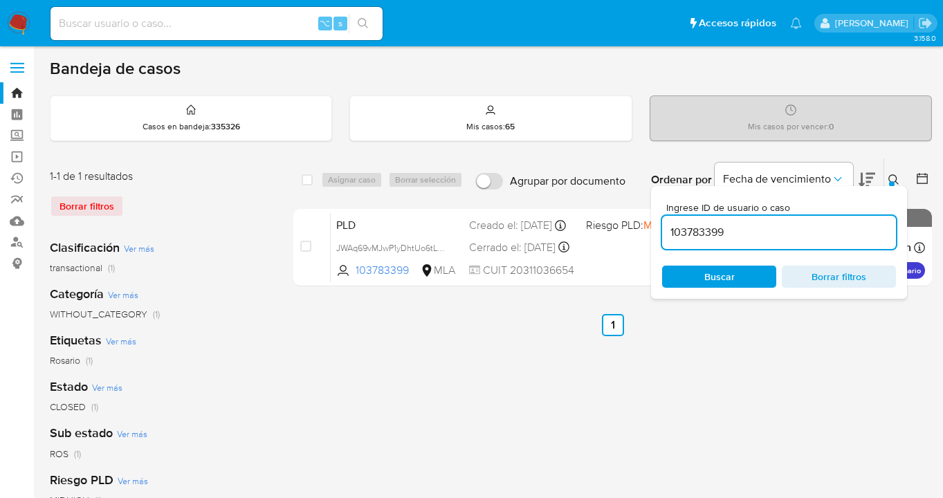
click at [893, 177] on icon at bounding box center [894, 179] width 11 height 11
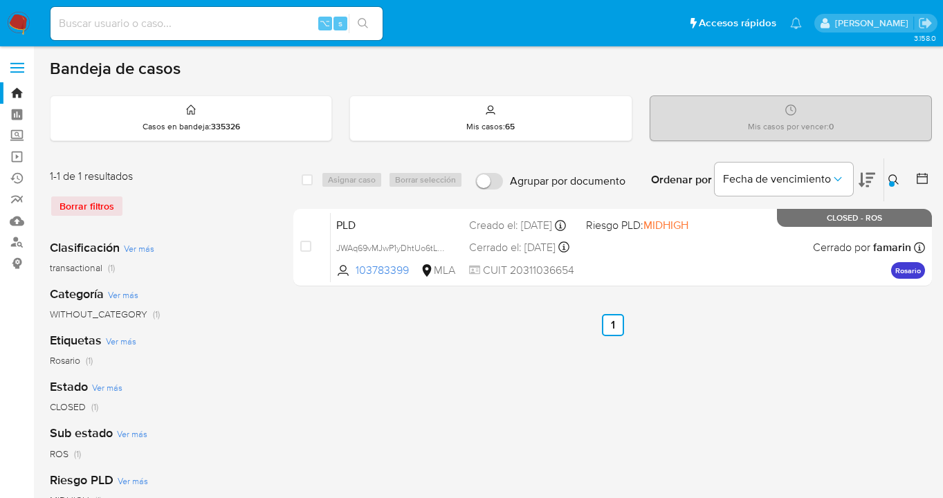
click at [892, 178] on icon at bounding box center [894, 179] width 11 height 11
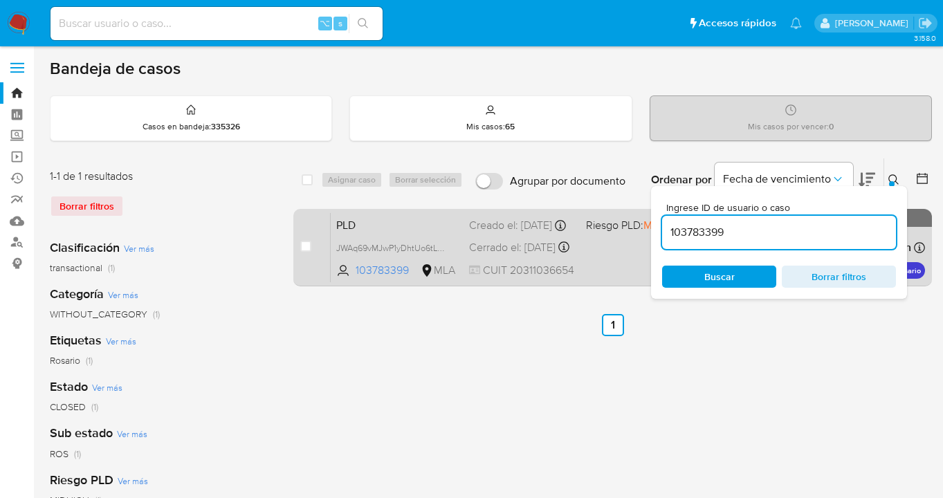
drag, startPoint x: 720, startPoint y: 233, endPoint x: 649, endPoint y: 226, distance: 71.7
click at [649, 226] on div "select-all-cases-checkbox Asignar caso Borrar selección Agrupar por documento O…" at bounding box center [613, 225] width 639 height 134
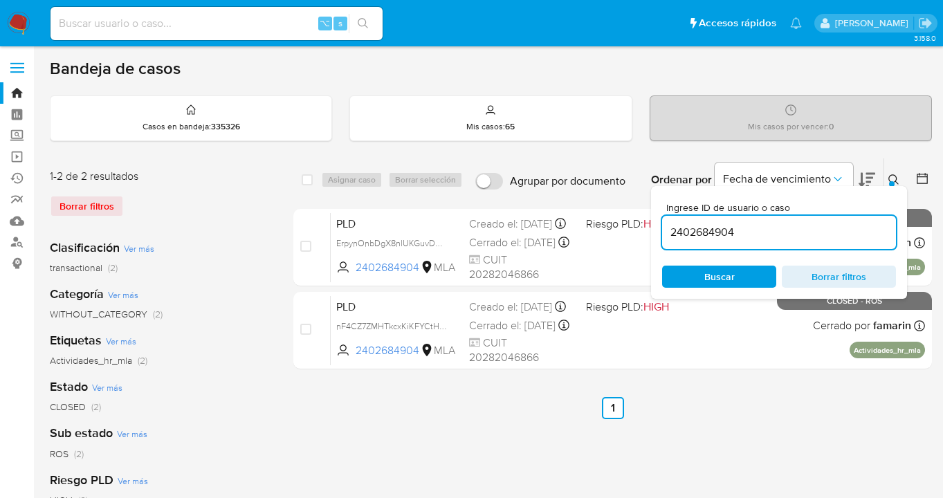
click at [894, 178] on icon at bounding box center [894, 179] width 11 height 11
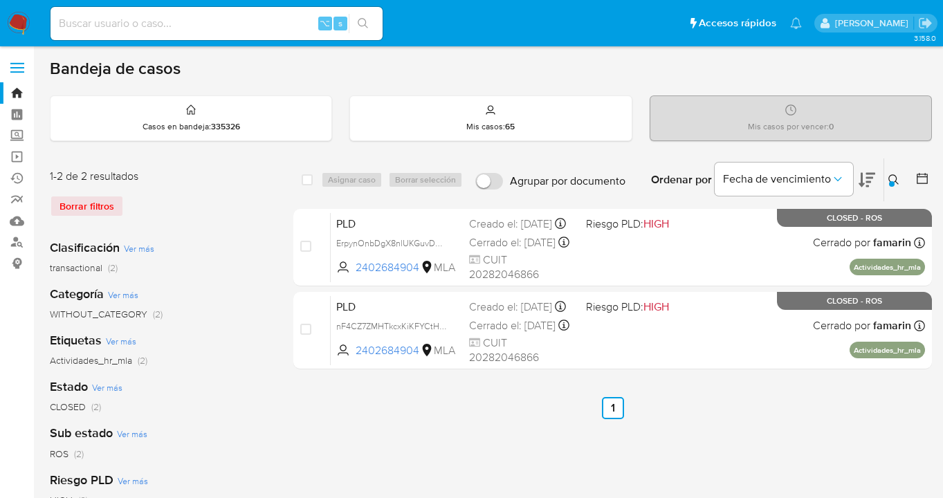
drag, startPoint x: 894, startPoint y: 172, endPoint x: 813, endPoint y: 232, distance: 100.5
click at [891, 174] on button at bounding box center [896, 180] width 23 height 17
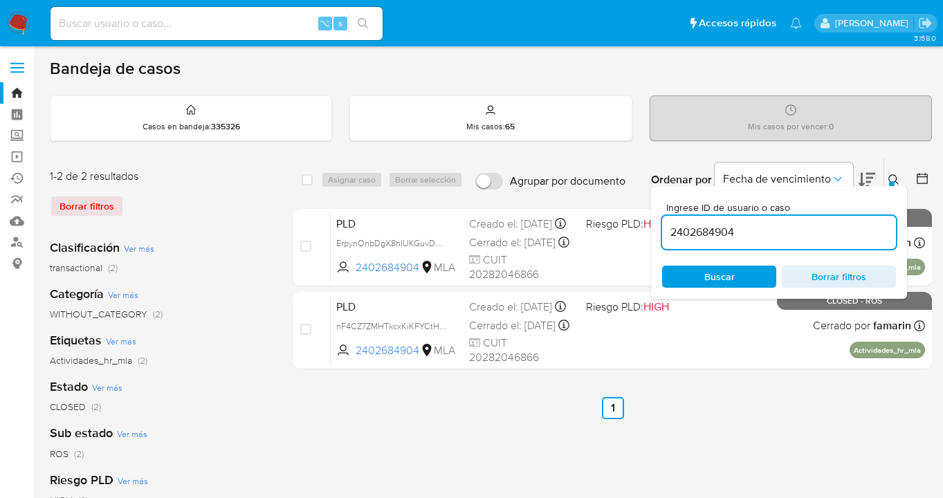
drag, startPoint x: 766, startPoint y: 242, endPoint x: 688, endPoint y: 228, distance: 79.4
click at [678, 226] on div "2402684904" at bounding box center [779, 232] width 234 height 33
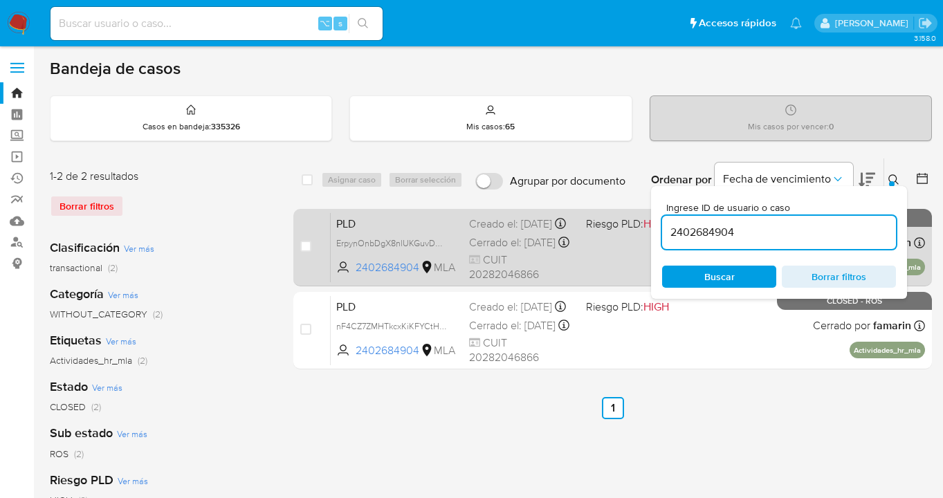
drag, startPoint x: 737, startPoint y: 231, endPoint x: 647, endPoint y: 222, distance: 89.7
click at [647, 222] on div "select-all-cases-checkbox Asignar caso Borrar selección Agrupar por documento O…" at bounding box center [613, 266] width 639 height 217
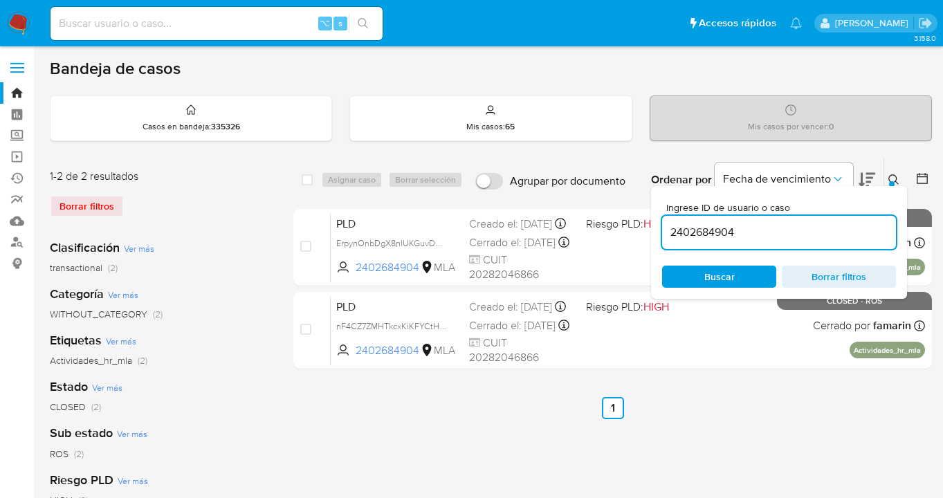
paste input "96309929"
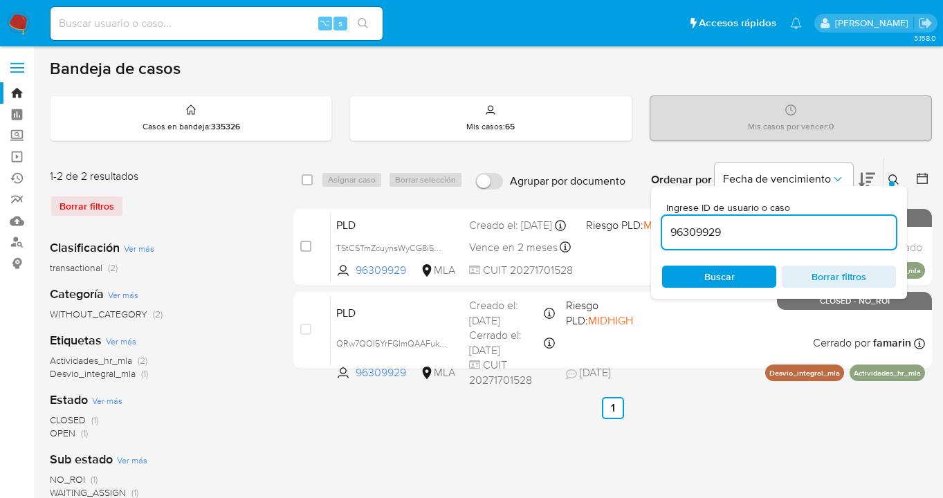
click at [892, 179] on icon at bounding box center [894, 179] width 11 height 11
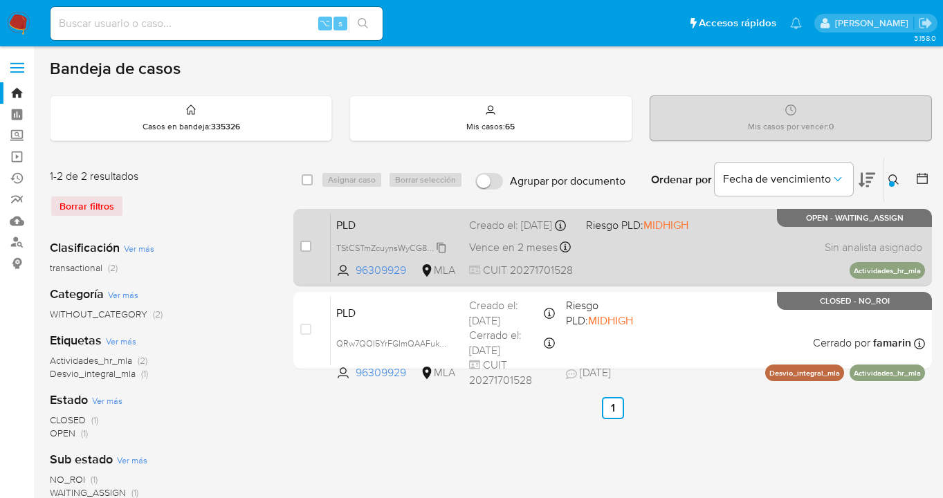
click at [442, 253] on span "TStCSTmZcuynsWyCG8i5DTkG" at bounding box center [395, 247] width 119 height 15
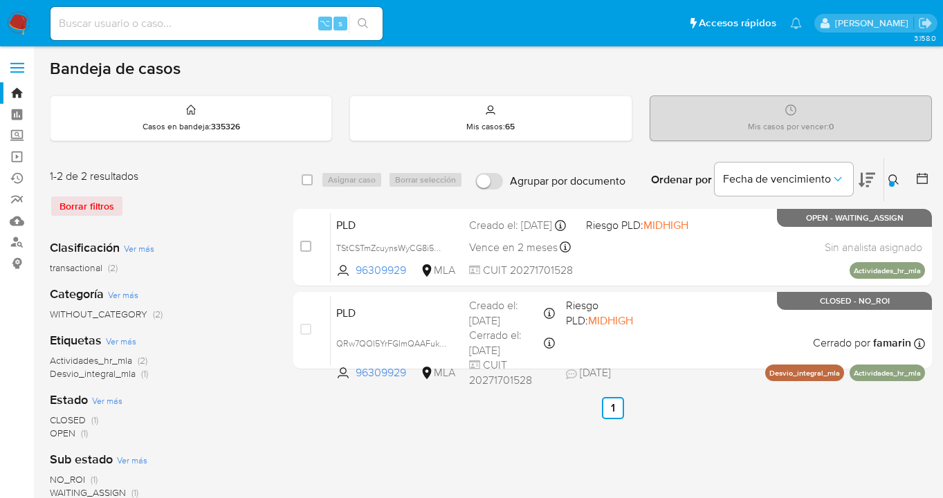
click at [891, 179] on icon at bounding box center [894, 179] width 11 height 11
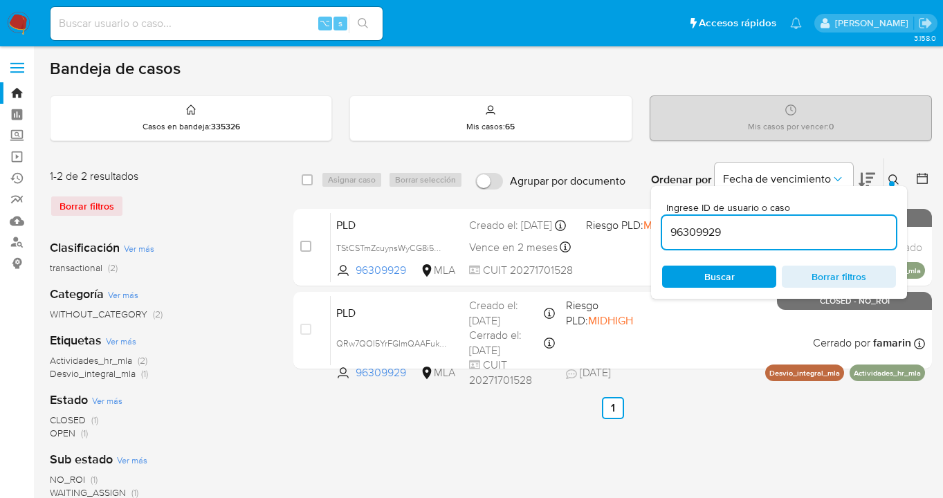
drag, startPoint x: 733, startPoint y: 232, endPoint x: 656, endPoint y: 226, distance: 77.8
click at [656, 226] on div "Ingrese ID de usuario o caso 96309929 Buscar Borrar filtros" at bounding box center [779, 242] width 256 height 113
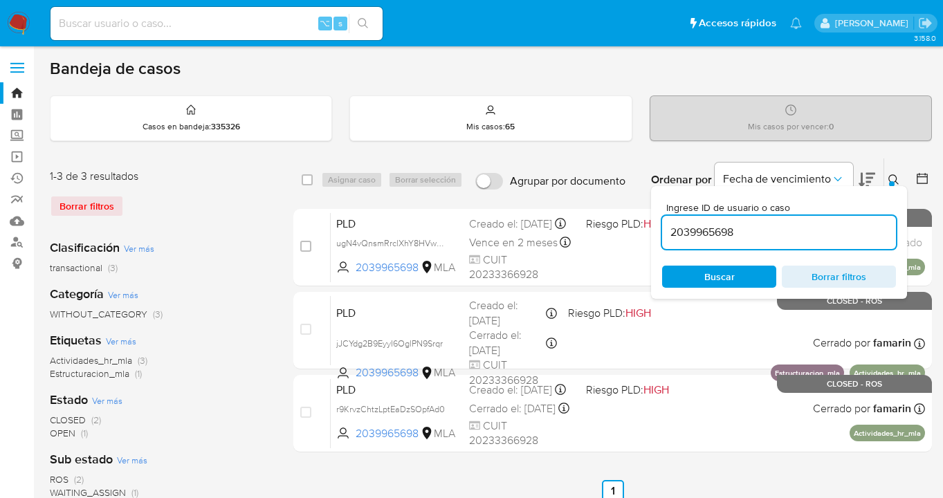
click at [893, 179] on icon at bounding box center [894, 179] width 11 height 11
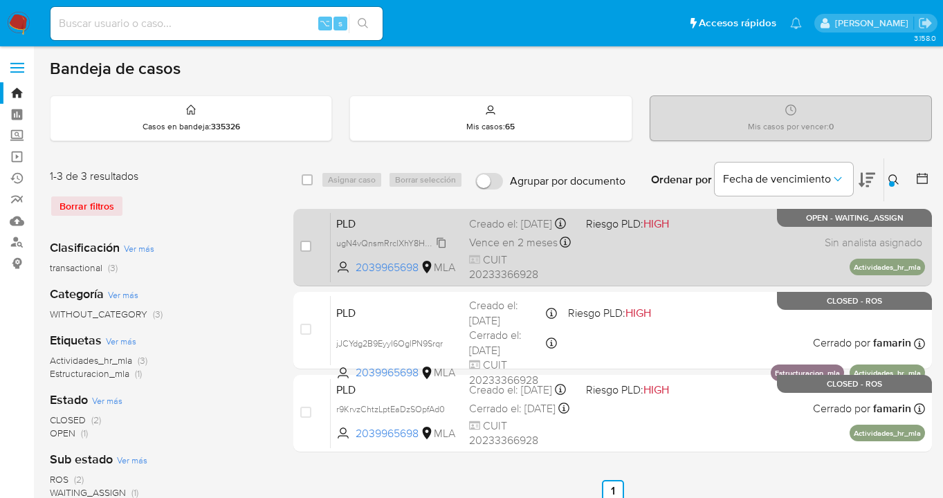
click at [441, 250] on span "ugN4vQnsmRrclXhY8HVw60GE" at bounding box center [397, 242] width 122 height 15
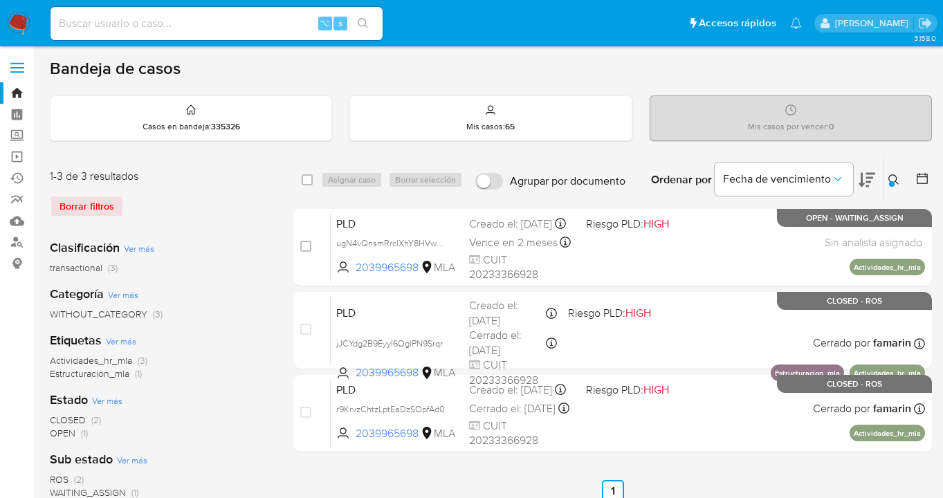
click at [893, 172] on button at bounding box center [896, 180] width 23 height 17
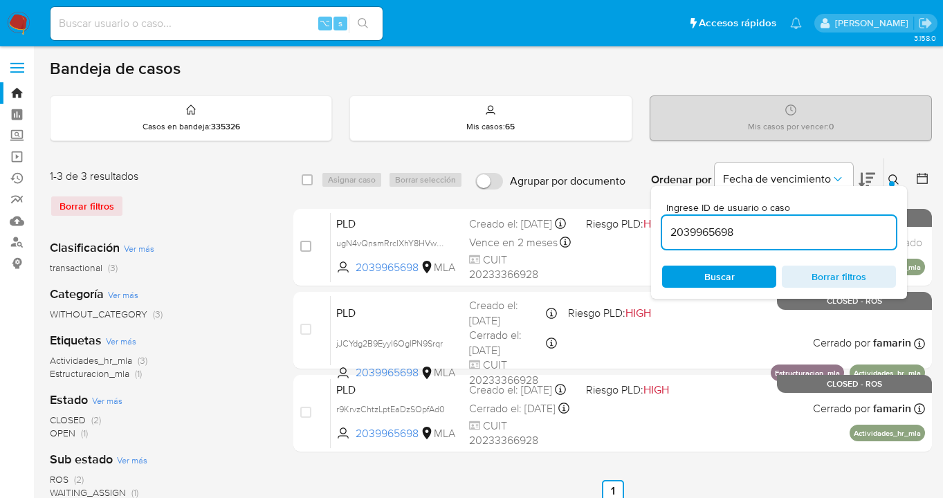
drag, startPoint x: 743, startPoint y: 230, endPoint x: 664, endPoint y: 221, distance: 80.1
click at [664, 221] on div "2039965698" at bounding box center [779, 232] width 234 height 33
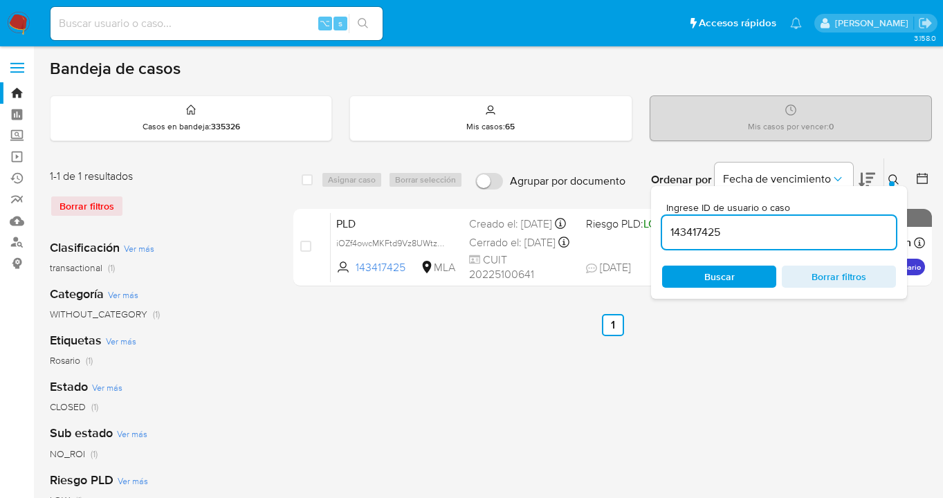
drag, startPoint x: 894, startPoint y: 179, endPoint x: 936, endPoint y: 230, distance: 65.9
click at [894, 179] on icon at bounding box center [894, 179] width 11 height 11
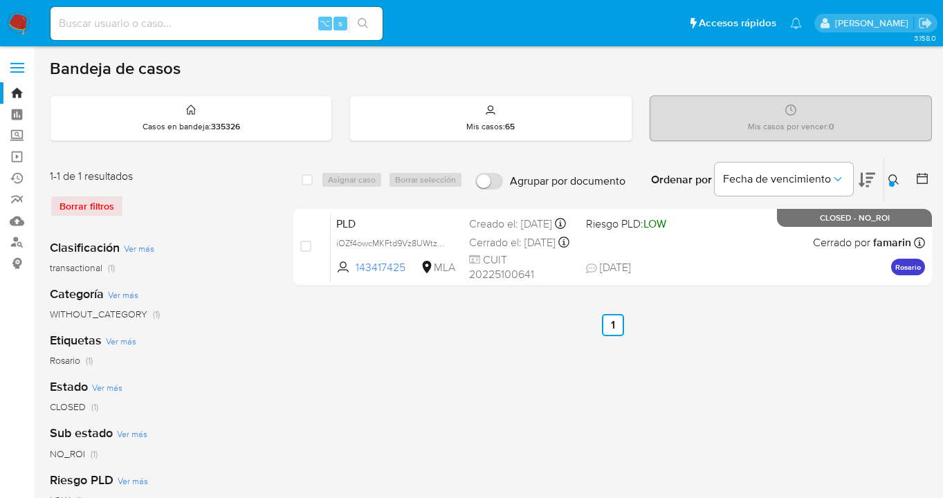
click at [896, 181] on icon at bounding box center [894, 179] width 11 height 11
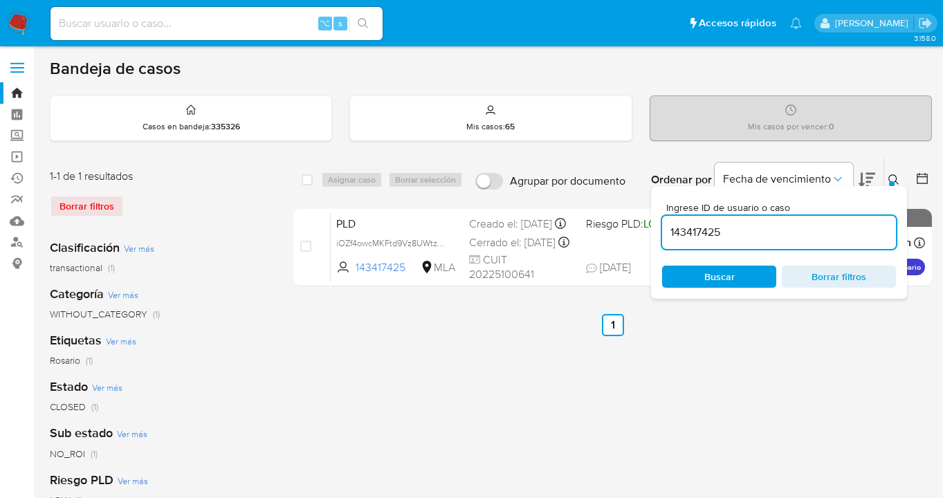
drag, startPoint x: 683, startPoint y: 229, endPoint x: 664, endPoint y: 227, distance: 18.8
click at [664, 227] on input "143417425" at bounding box center [779, 233] width 234 height 18
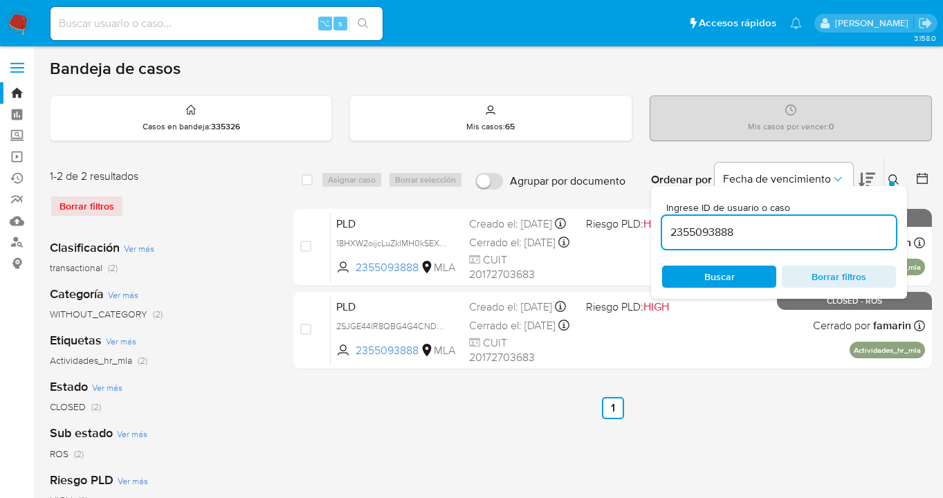
click at [893, 177] on icon at bounding box center [894, 179] width 11 height 11
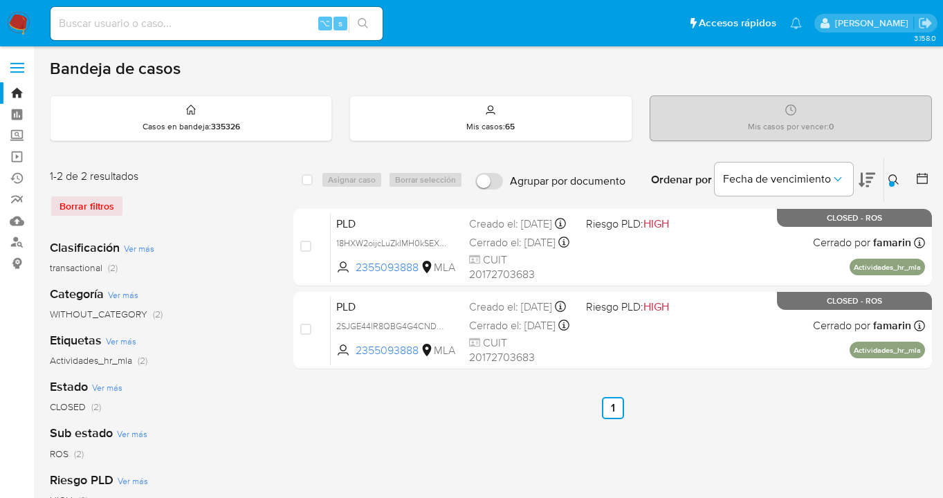
click at [895, 176] on icon at bounding box center [894, 179] width 11 height 11
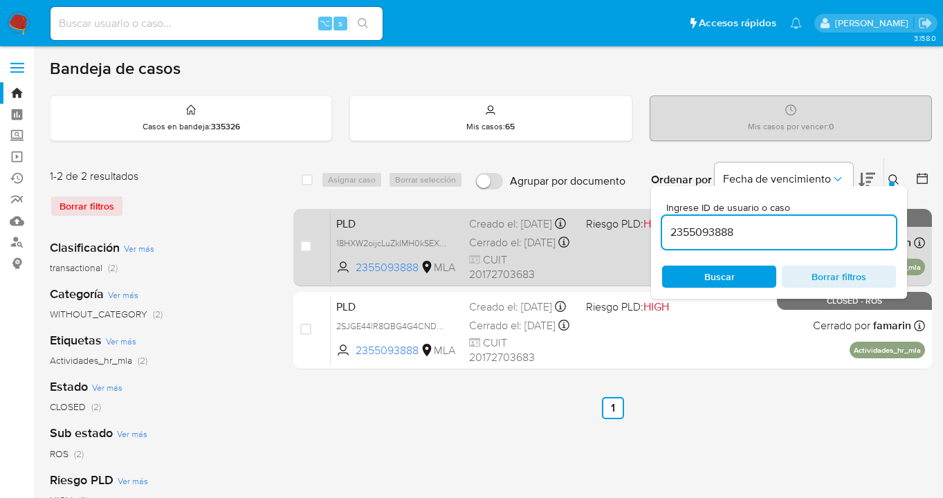
drag, startPoint x: 734, startPoint y: 235, endPoint x: 646, endPoint y: 231, distance: 88.0
click at [646, 231] on div "select-all-cases-checkbox Asignar caso Borrar selección Agrupar por documento O…" at bounding box center [613, 266] width 639 height 217
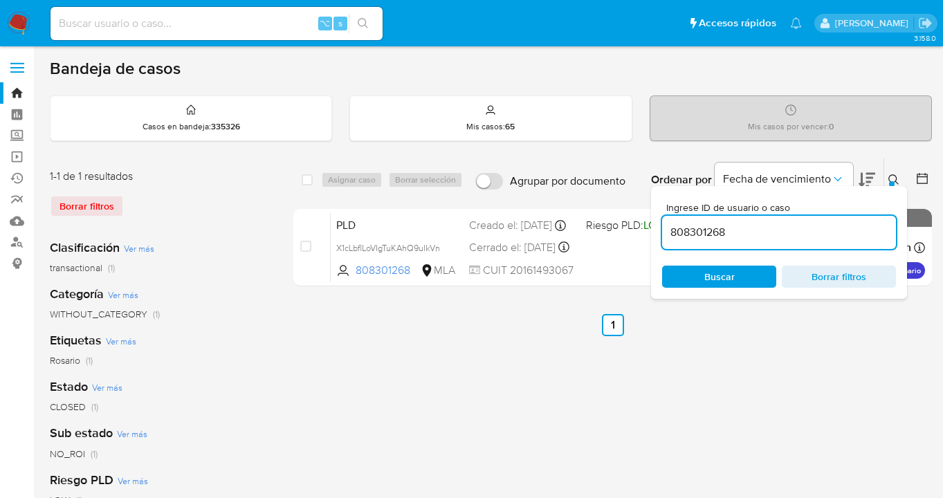
click at [894, 177] on icon at bounding box center [894, 179] width 11 height 11
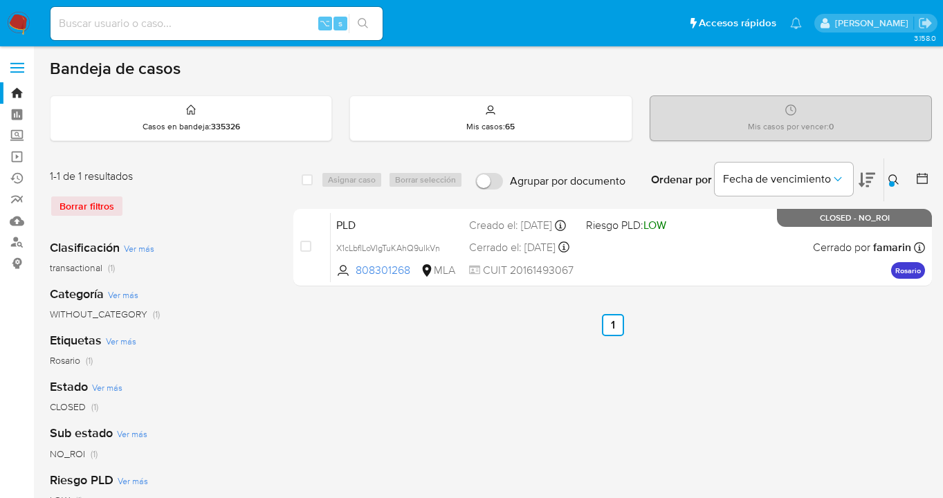
drag, startPoint x: 896, startPoint y: 179, endPoint x: 842, endPoint y: 201, distance: 57.7
click at [895, 179] on icon at bounding box center [894, 179] width 11 height 11
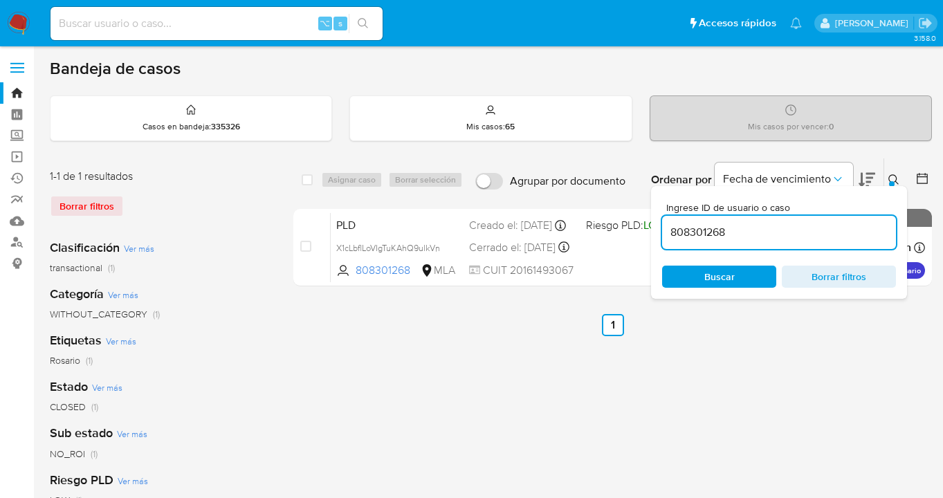
drag, startPoint x: 721, startPoint y: 228, endPoint x: 656, endPoint y: 221, distance: 66.1
click at [656, 219] on div "Ingrese ID de usuario o caso 808301268 Buscar Borrar filtros" at bounding box center [779, 242] width 256 height 113
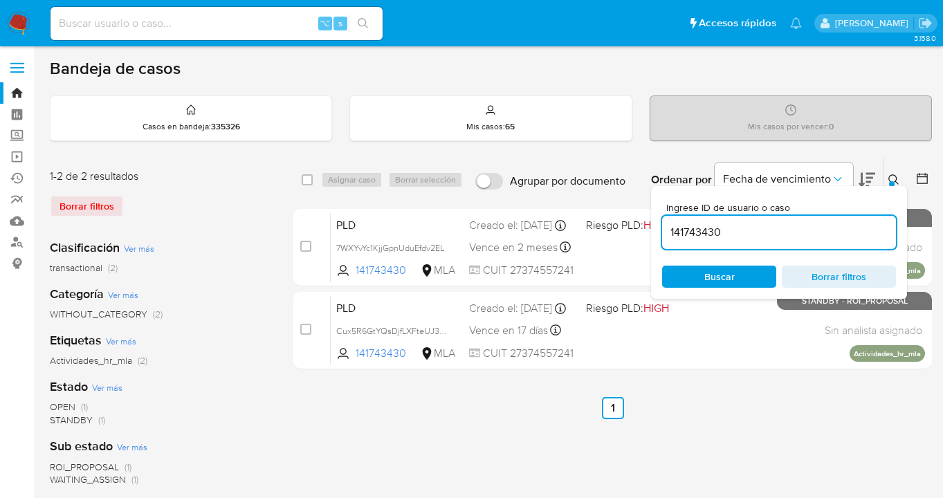
click at [893, 179] on icon at bounding box center [894, 179] width 11 height 11
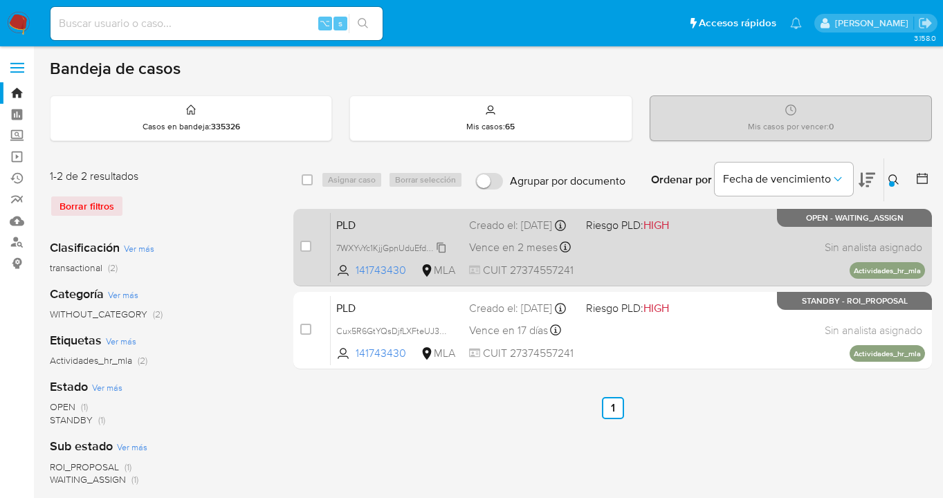
click at [444, 253] on span "7WXYvYc1KjjGpnUduEfdv2EL" at bounding box center [390, 247] width 108 height 15
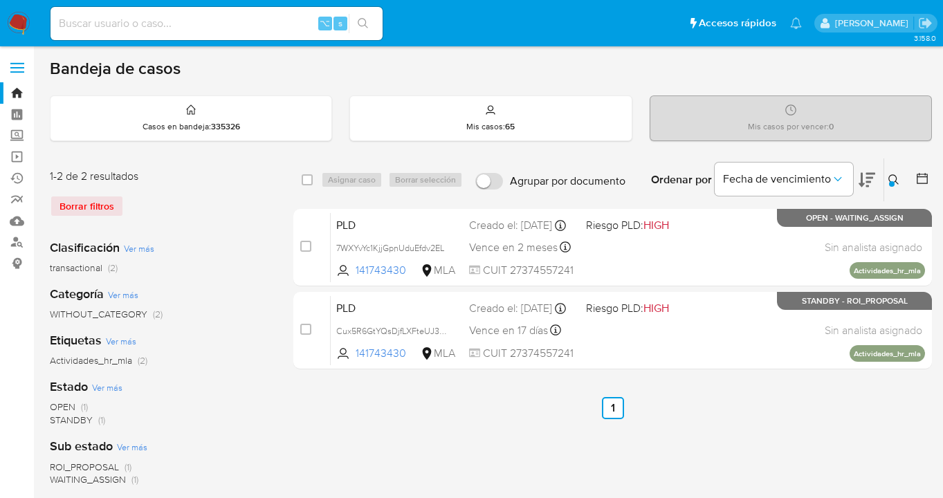
drag, startPoint x: 893, startPoint y: 179, endPoint x: 855, endPoint y: 206, distance: 46.7
click at [892, 179] on icon at bounding box center [894, 179] width 11 height 11
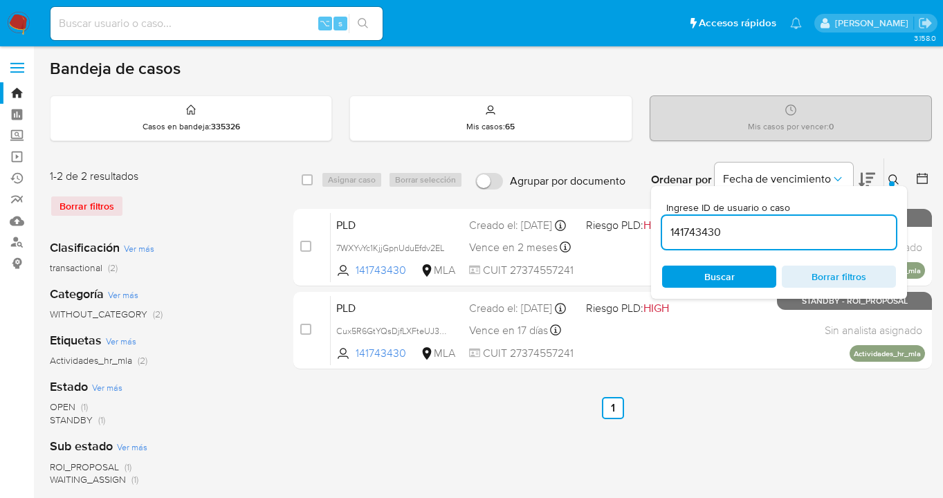
drag, startPoint x: 752, startPoint y: 237, endPoint x: 652, endPoint y: 232, distance: 100.5
click at [652, 232] on div "Ingrese ID de usuario o caso 141743430 Buscar Borrar filtros" at bounding box center [779, 242] width 256 height 113
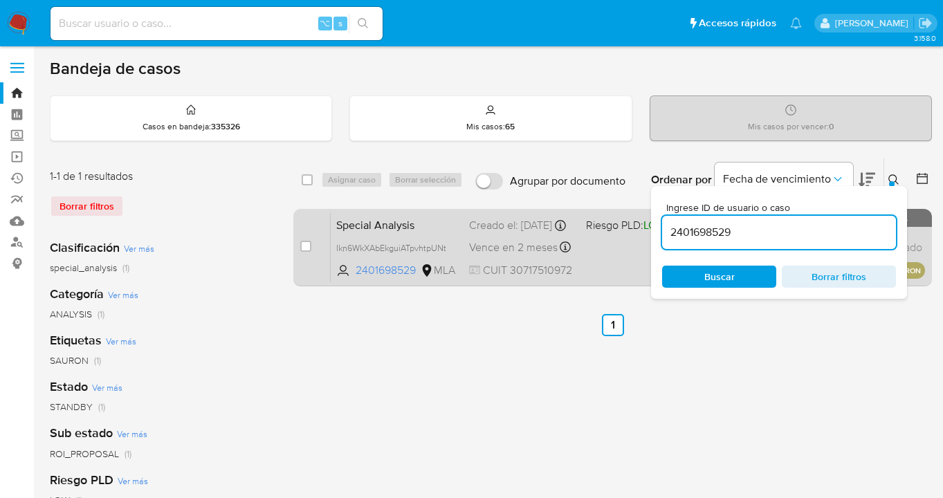
drag, startPoint x: 892, startPoint y: 179, endPoint x: 823, endPoint y: 210, distance: 75.6
click at [892, 179] on icon at bounding box center [894, 179] width 11 height 11
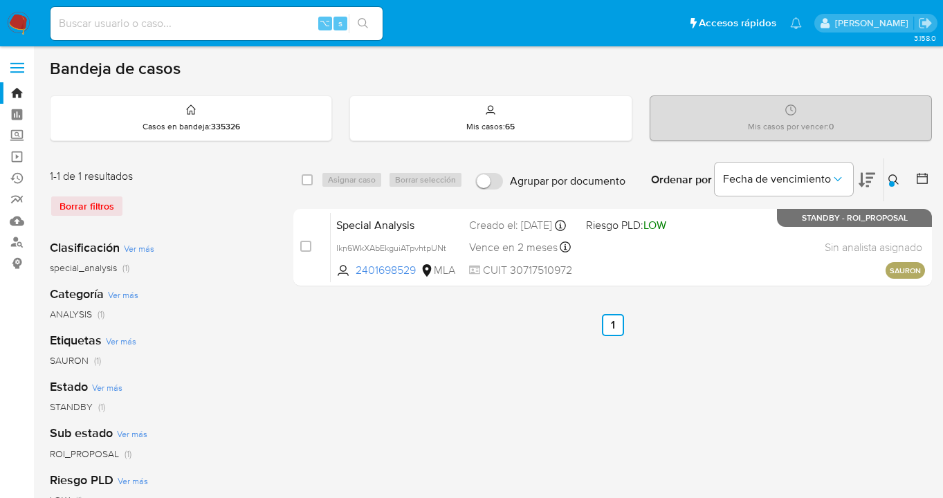
drag, startPoint x: 892, startPoint y: 177, endPoint x: 747, endPoint y: 215, distance: 150.3
click at [892, 177] on icon at bounding box center [894, 179] width 11 height 11
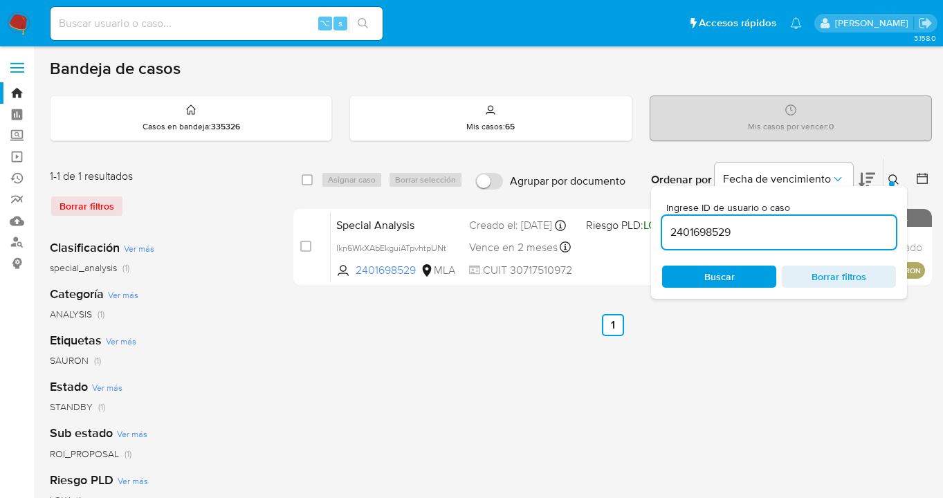
drag, startPoint x: 733, startPoint y: 230, endPoint x: 675, endPoint y: 218, distance: 59.3
click at [675, 218] on div "2401698529" at bounding box center [779, 232] width 234 height 33
click at [894, 178] on icon at bounding box center [894, 179] width 11 height 11
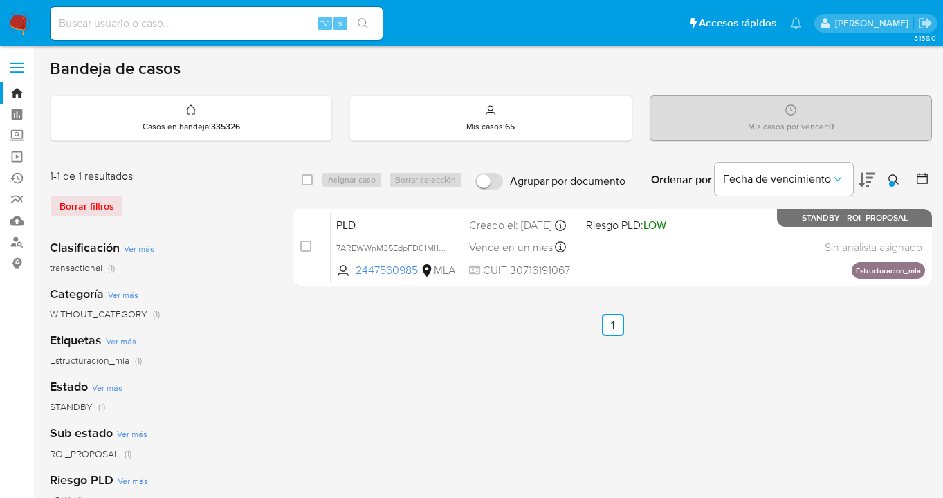
click at [894, 177] on icon at bounding box center [894, 179] width 11 height 11
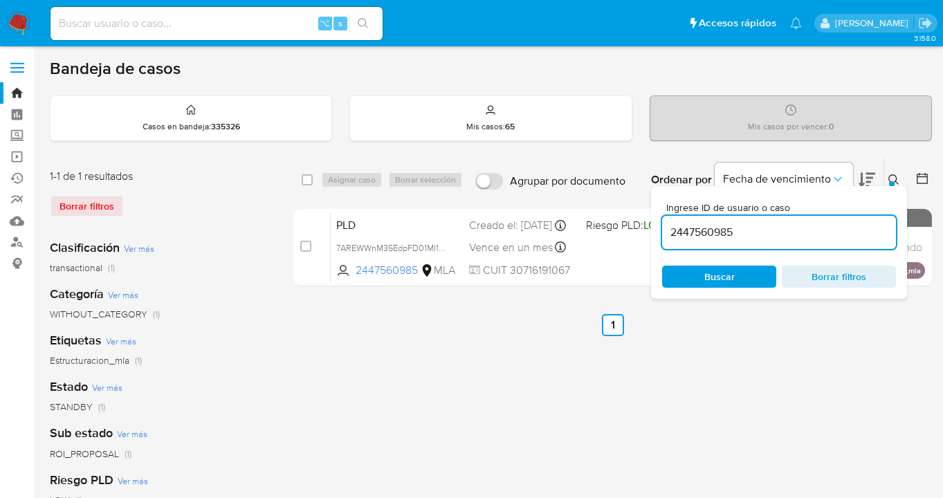
drag, startPoint x: 761, startPoint y: 228, endPoint x: 674, endPoint y: 224, distance: 88.0
click at [673, 224] on input "2447560985" at bounding box center [779, 233] width 234 height 18
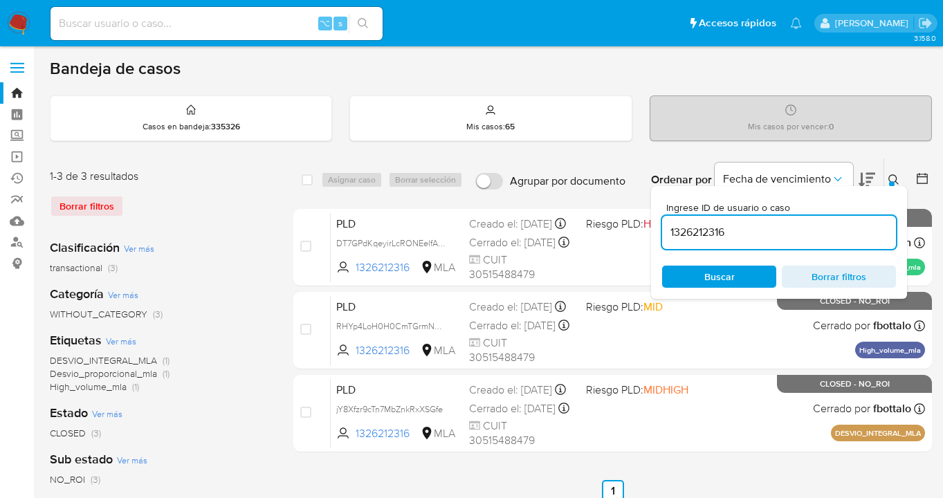
click at [894, 179] on icon at bounding box center [894, 179] width 11 height 11
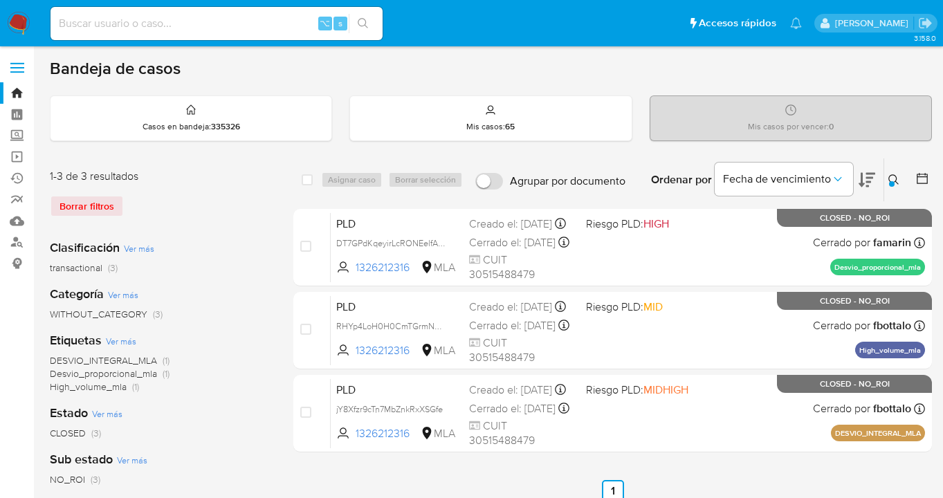
click at [894, 175] on icon at bounding box center [894, 179] width 11 height 11
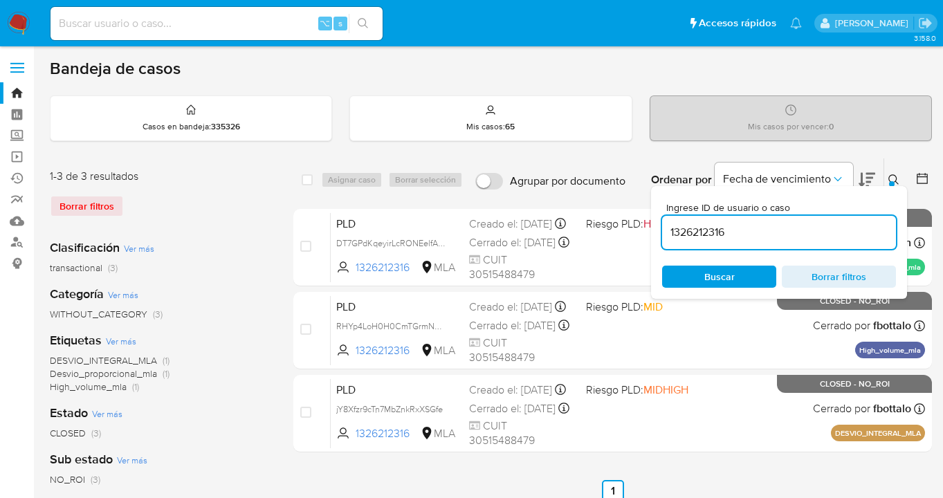
drag, startPoint x: 741, startPoint y: 231, endPoint x: 669, endPoint y: 230, distance: 72.0
click at [669, 231] on input "1326212316" at bounding box center [779, 233] width 234 height 18
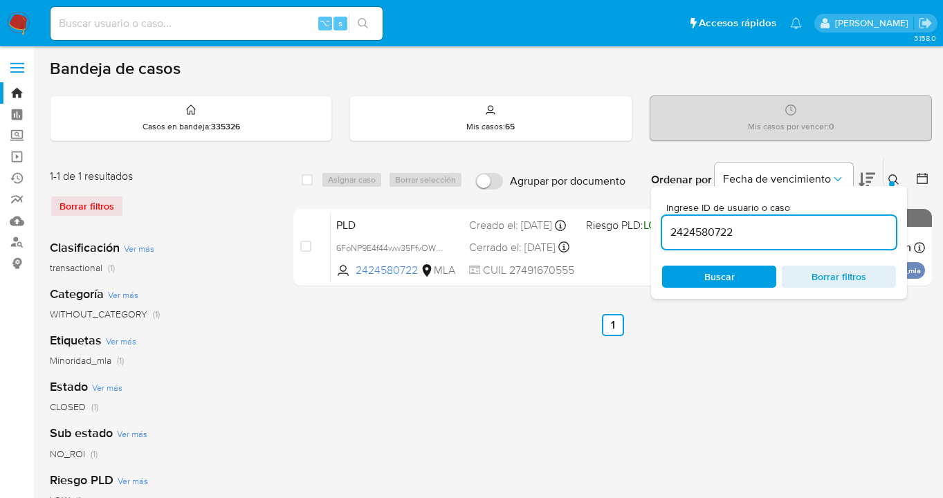
click at [892, 179] on icon at bounding box center [894, 179] width 11 height 11
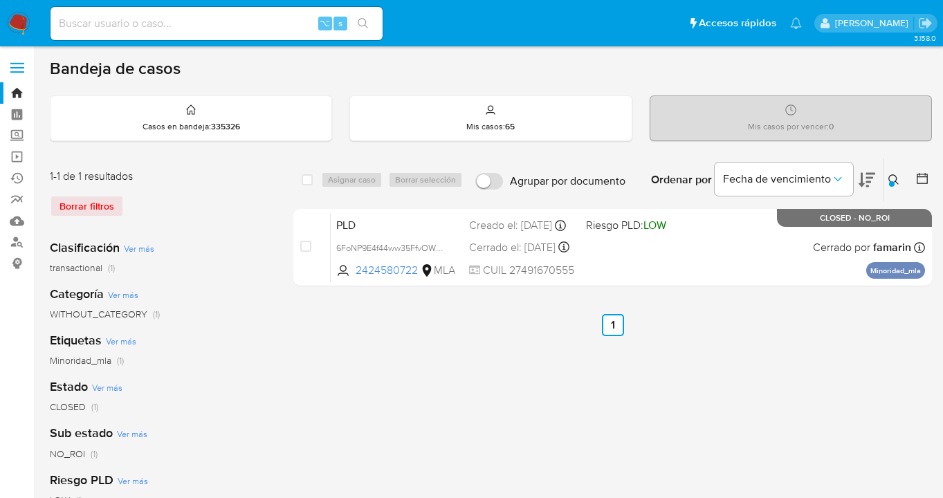
drag, startPoint x: 894, startPoint y: 179, endPoint x: 854, endPoint y: 202, distance: 46.8
click at [894, 179] on icon at bounding box center [894, 179] width 11 height 11
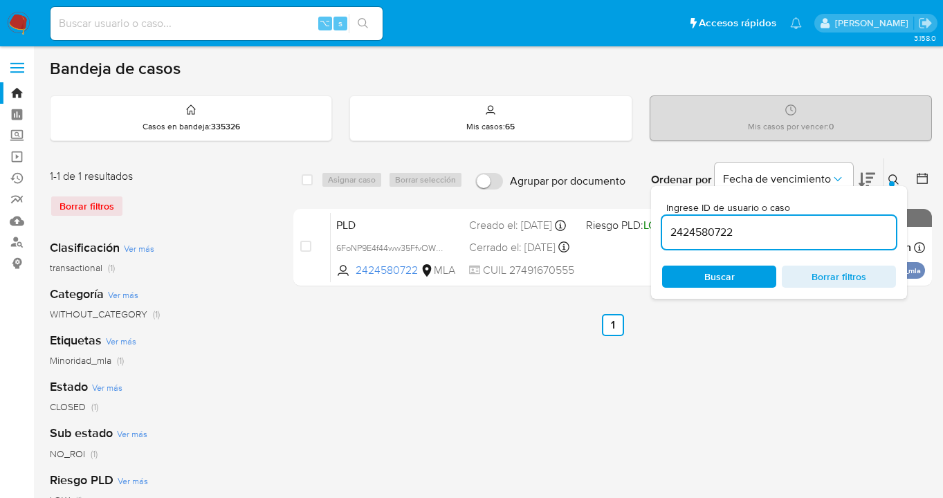
drag, startPoint x: 752, startPoint y: 226, endPoint x: 665, endPoint y: 226, distance: 87.2
click at [666, 225] on input "2424580722" at bounding box center [779, 233] width 234 height 18
click at [894, 177] on icon at bounding box center [894, 179] width 11 height 11
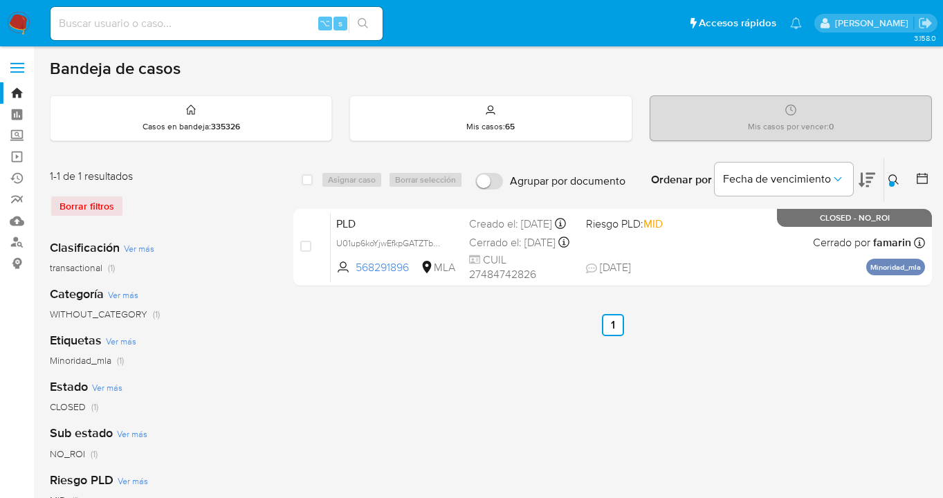
click at [895, 177] on icon at bounding box center [894, 179] width 11 height 11
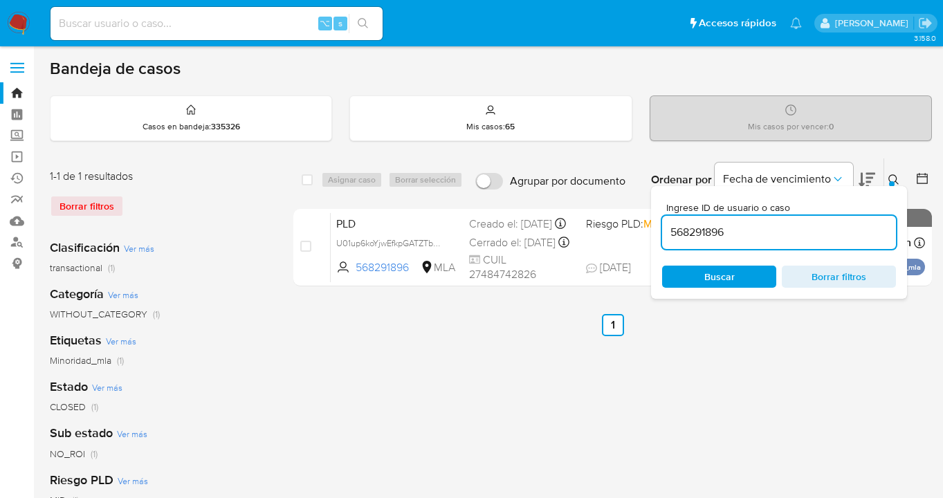
drag, startPoint x: 746, startPoint y: 231, endPoint x: 665, endPoint y: 217, distance: 82.2
click at [665, 217] on div "568291896" at bounding box center [779, 232] width 234 height 33
click at [893, 177] on icon at bounding box center [894, 179] width 11 height 11
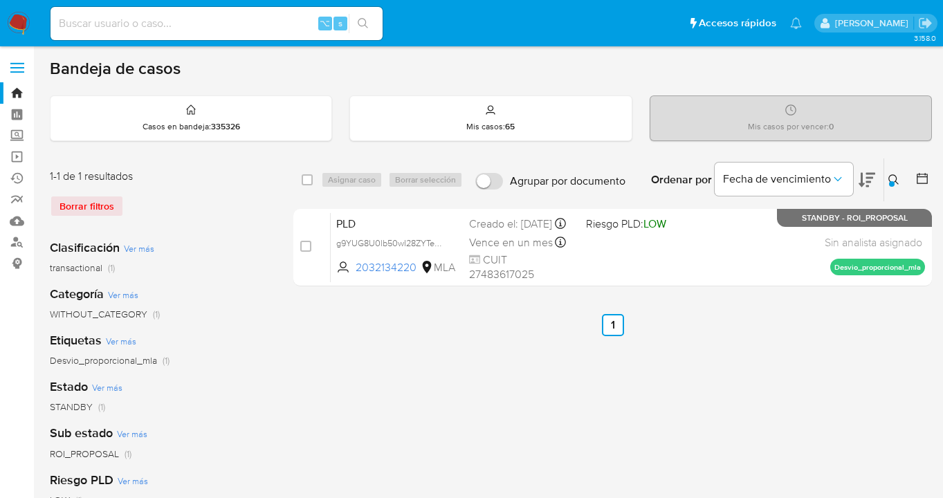
click at [893, 181] on div at bounding box center [893, 184] width 6 height 6
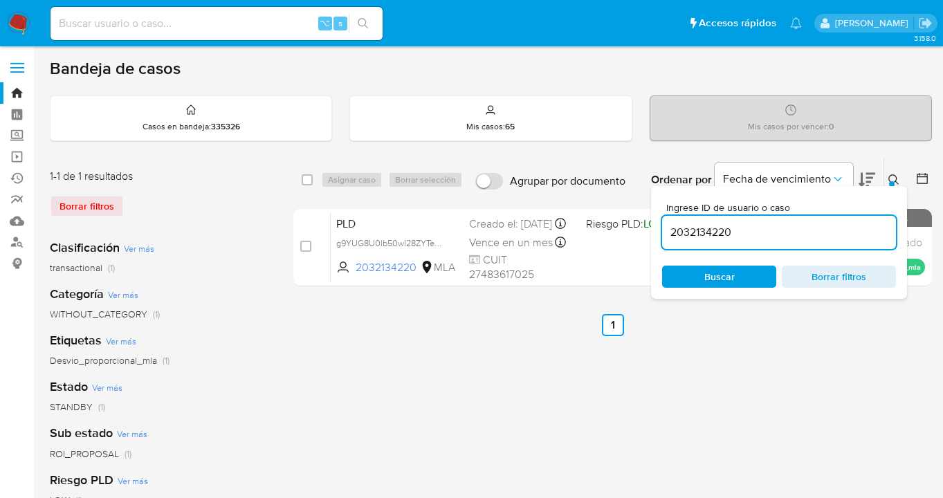
drag, startPoint x: 739, startPoint y: 229, endPoint x: 660, endPoint y: 222, distance: 78.6
click at [660, 223] on div "Ingrese ID de usuario o caso 2032134220 Buscar Borrar filtros" at bounding box center [779, 242] width 256 height 113
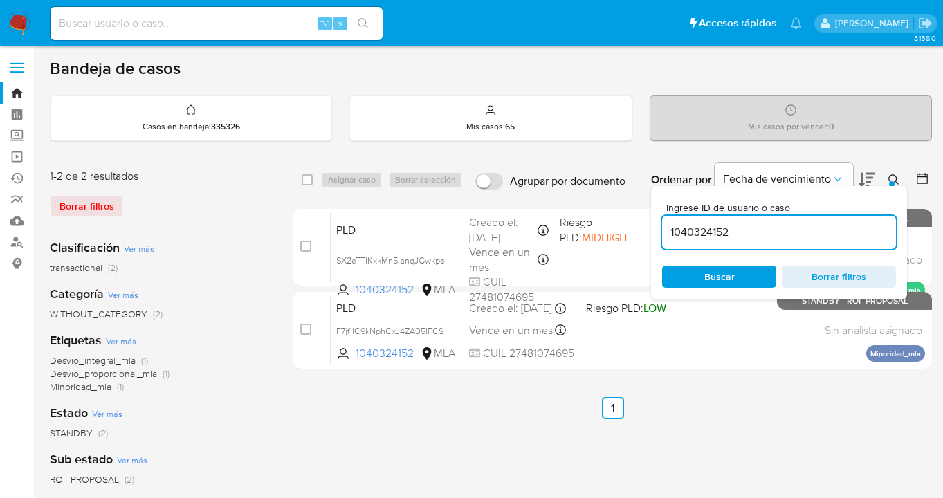
click at [894, 178] on icon at bounding box center [894, 179] width 11 height 11
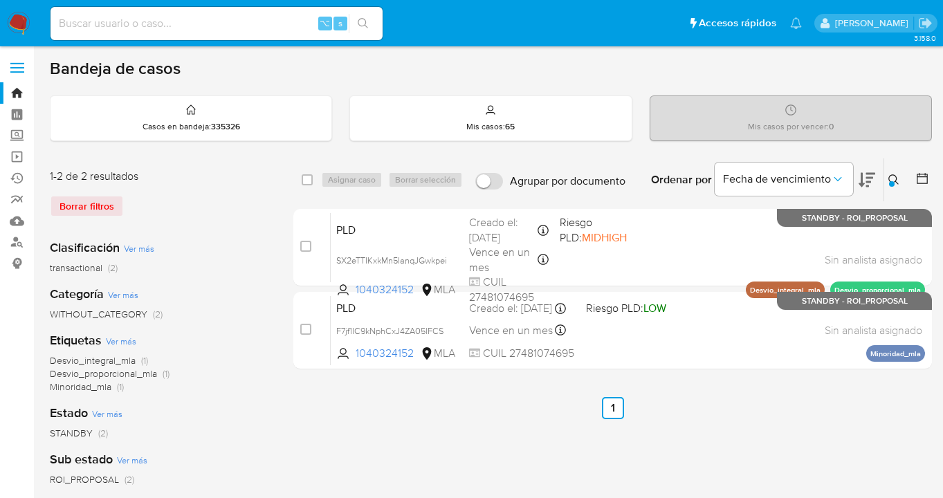
click at [891, 181] on div at bounding box center [893, 184] width 6 height 6
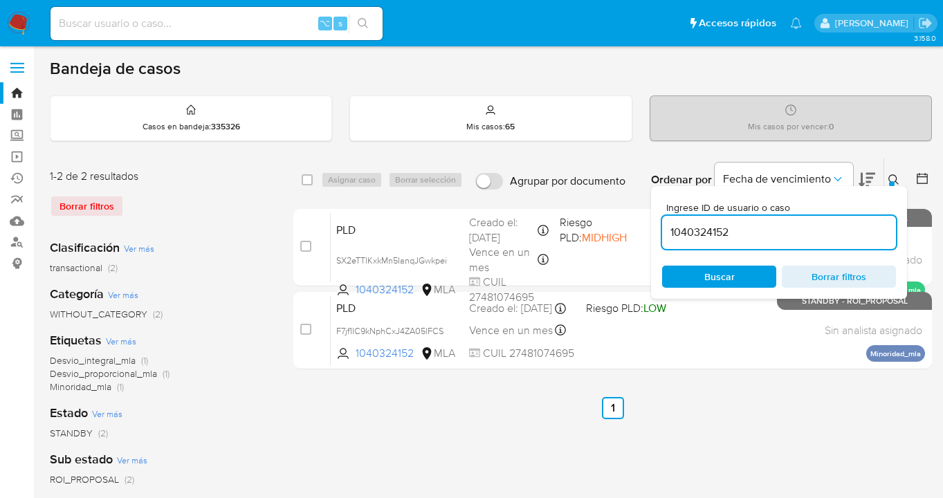
drag, startPoint x: 761, startPoint y: 228, endPoint x: 663, endPoint y: 215, distance: 99.1
click at [663, 215] on div "Ingrese ID de usuario o caso 1040324152" at bounding box center [779, 226] width 234 height 46
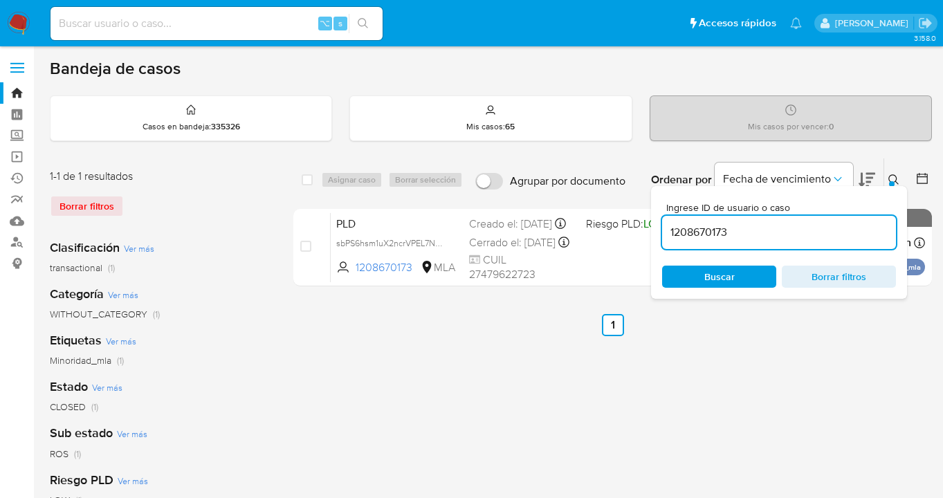
click at [892, 177] on icon at bounding box center [894, 179] width 11 height 11
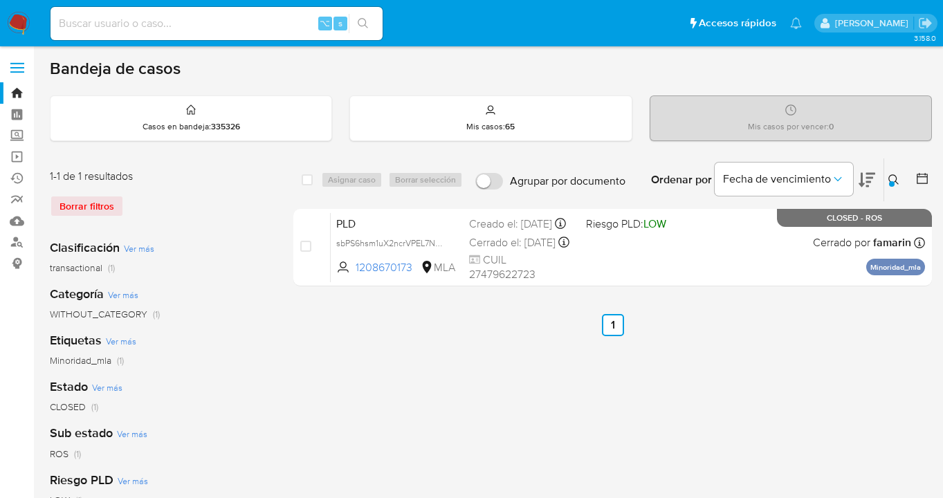
drag, startPoint x: 894, startPoint y: 178, endPoint x: 818, endPoint y: 227, distance: 90.6
click at [894, 178] on icon at bounding box center [894, 179] width 11 height 11
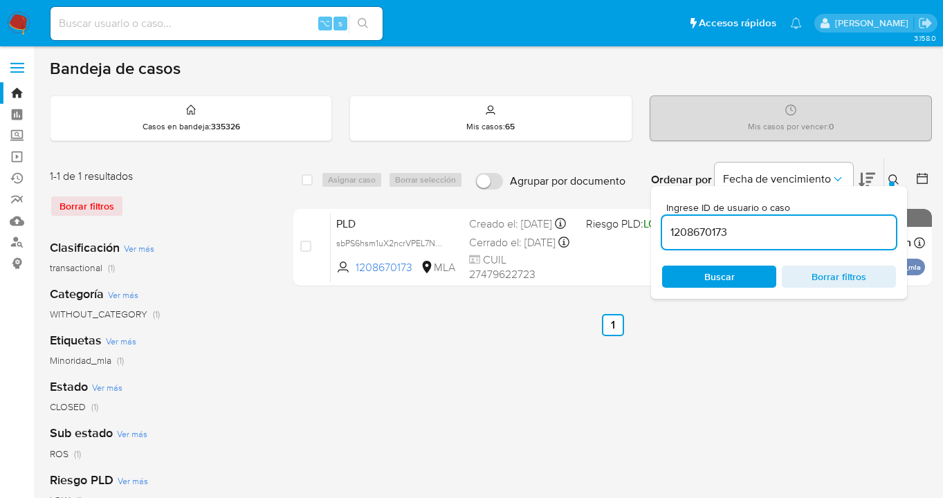
drag, startPoint x: 738, startPoint y: 238, endPoint x: 667, endPoint y: 225, distance: 72.5
click at [667, 225] on input "1208670173" at bounding box center [779, 233] width 234 height 18
click at [892, 179] on icon at bounding box center [894, 179] width 11 height 11
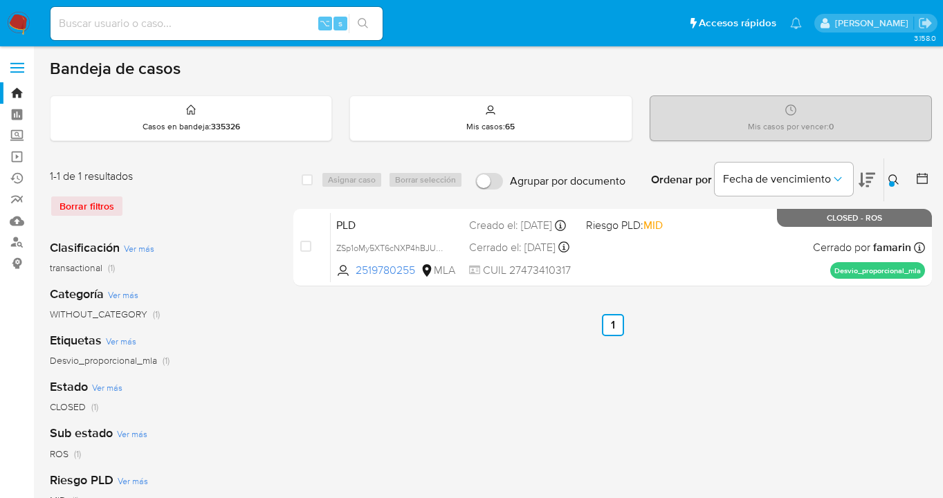
click at [893, 177] on icon at bounding box center [894, 179] width 11 height 11
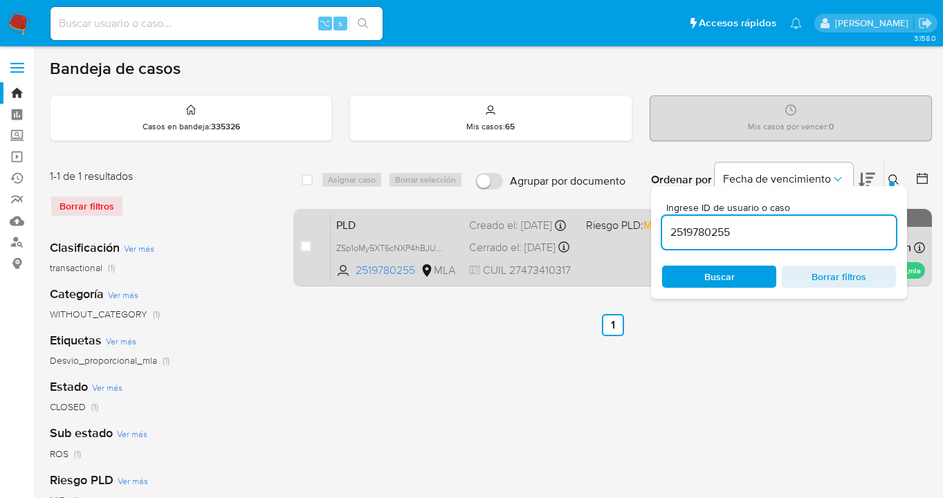
drag, startPoint x: 741, startPoint y: 229, endPoint x: 647, endPoint y: 231, distance: 94.2
click at [648, 229] on div "select-all-cases-checkbox Asignar caso Borrar selección Agrupar por documento O…" at bounding box center [613, 225] width 639 height 134
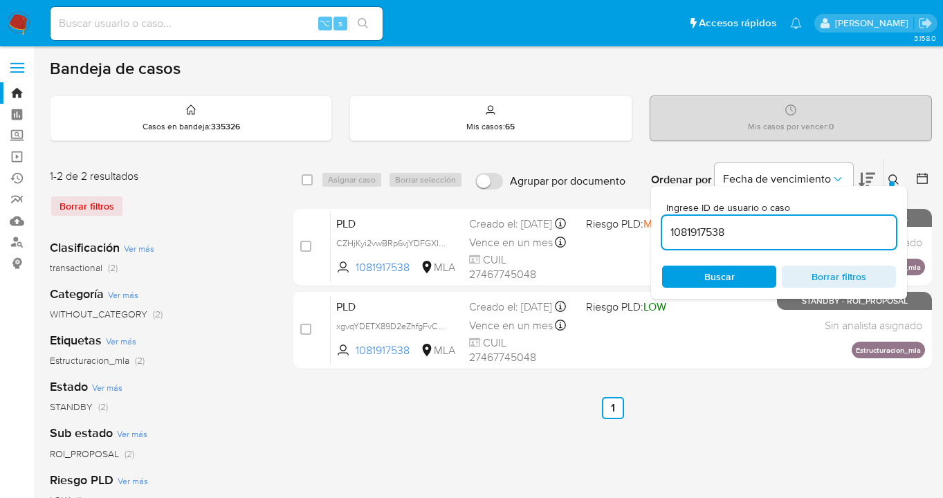
click at [893, 179] on icon at bounding box center [894, 179] width 11 height 11
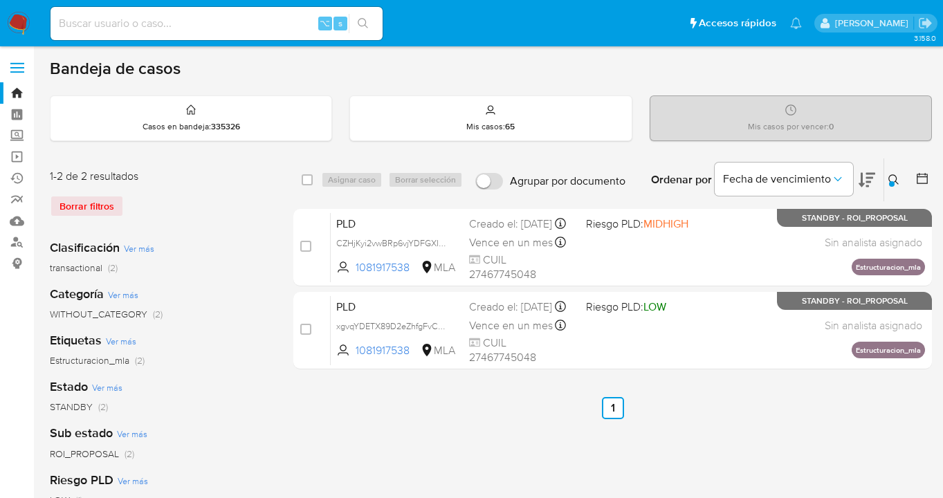
click at [890, 178] on icon at bounding box center [894, 179] width 10 height 10
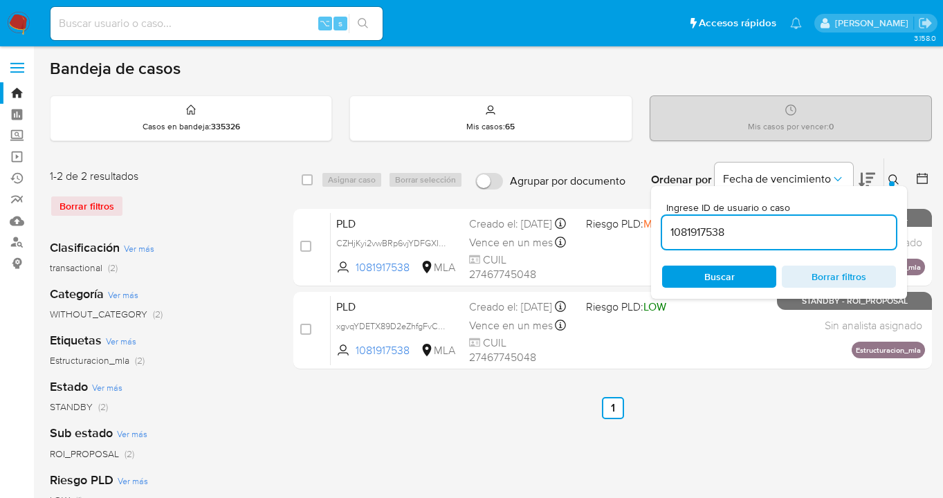
drag, startPoint x: 740, startPoint y: 228, endPoint x: 669, endPoint y: 222, distance: 71.6
click at [649, 228] on div "select-all-cases-checkbox Asignar caso Borrar selección Agrupar por documento O…" at bounding box center [613, 266] width 639 height 217
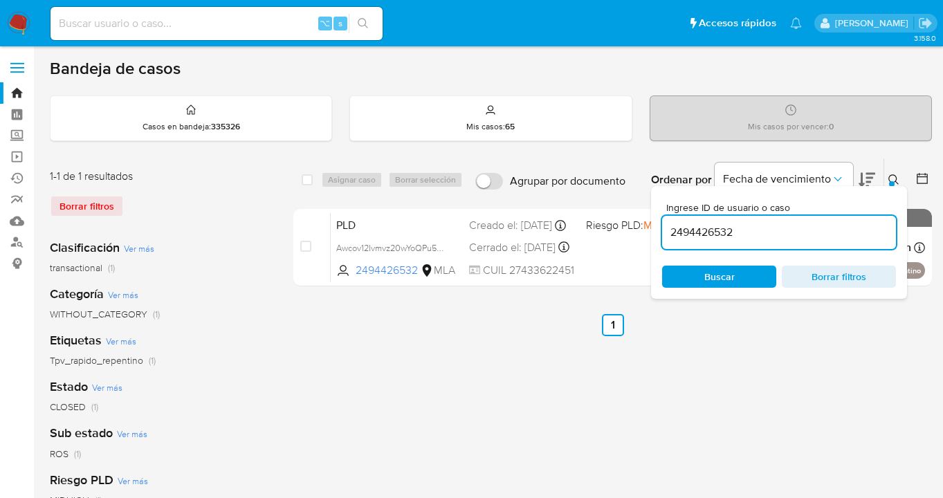
click at [895, 175] on icon at bounding box center [894, 179] width 10 height 10
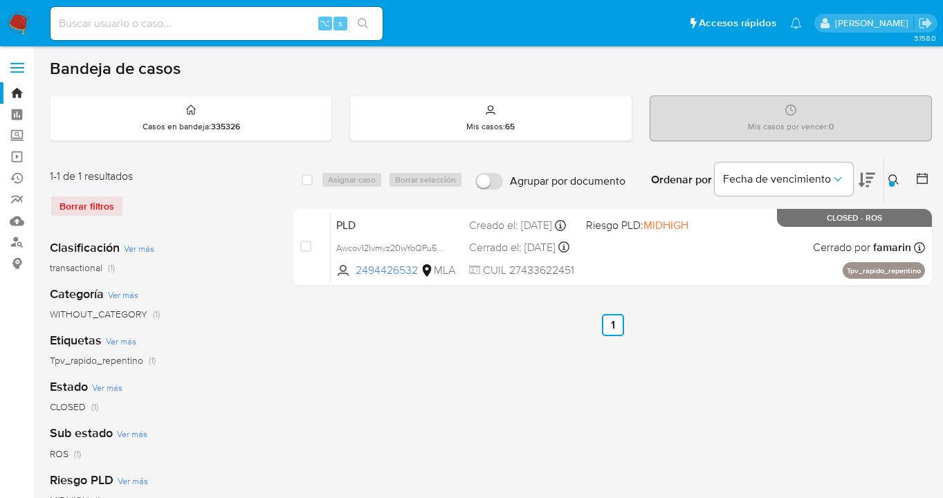
drag, startPoint x: 892, startPoint y: 177, endPoint x: 867, endPoint y: 199, distance: 33.9
click at [892, 178] on icon at bounding box center [894, 179] width 11 height 11
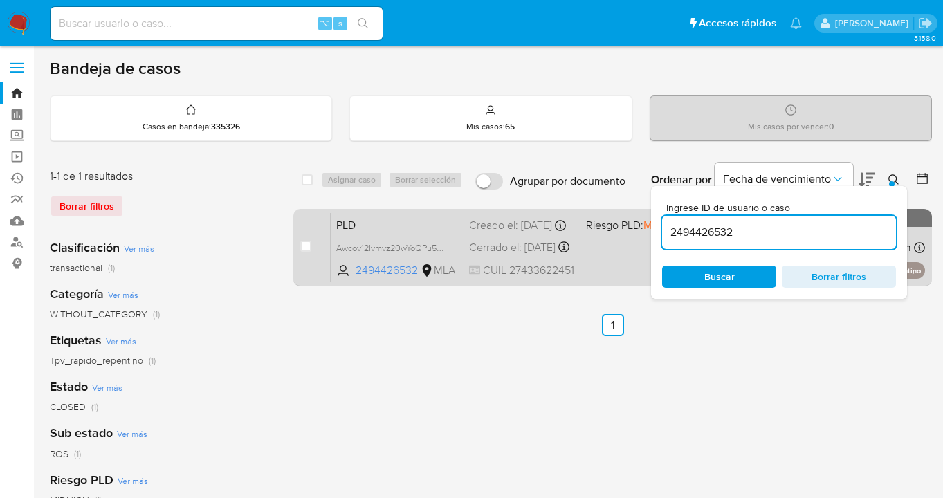
drag, startPoint x: 762, startPoint y: 239, endPoint x: 647, endPoint y: 222, distance: 116.9
click at [647, 222] on div "select-all-cases-checkbox Asignar caso Borrar selección Agrupar por documento O…" at bounding box center [613, 225] width 639 height 134
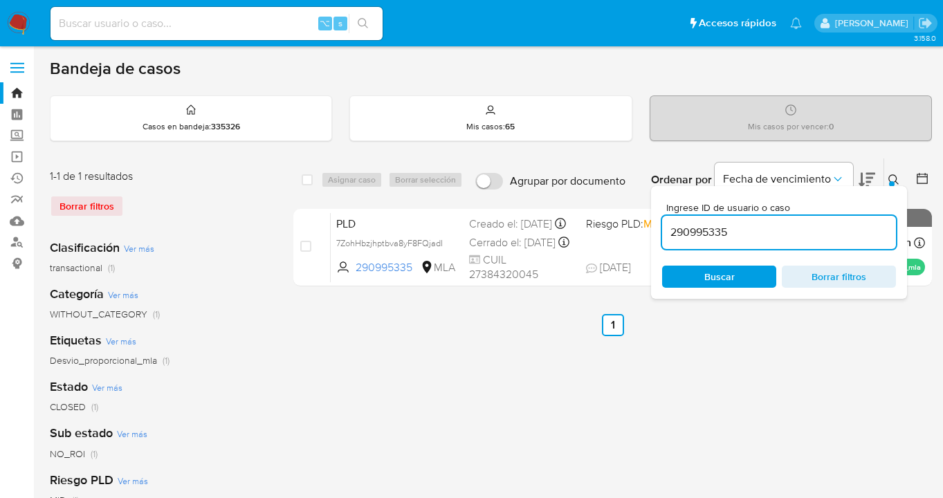
click at [894, 181] on icon at bounding box center [894, 179] width 11 height 11
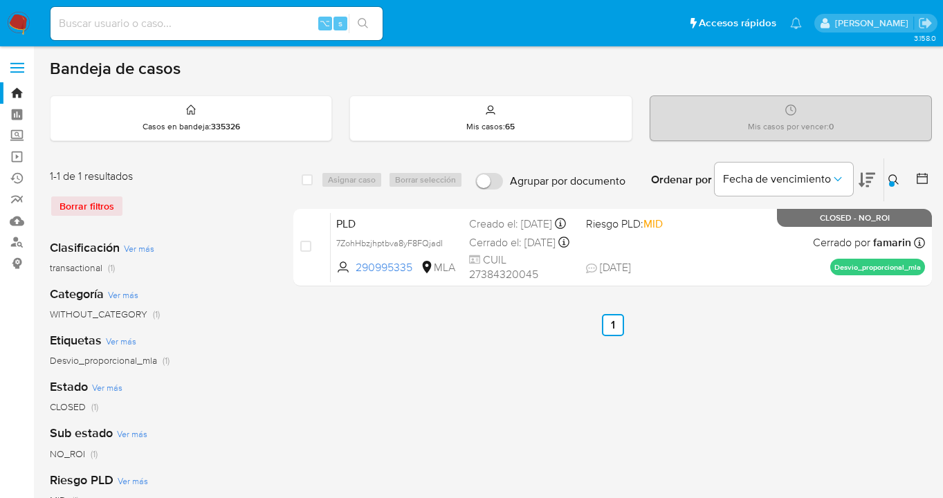
click at [895, 174] on icon at bounding box center [894, 179] width 11 height 11
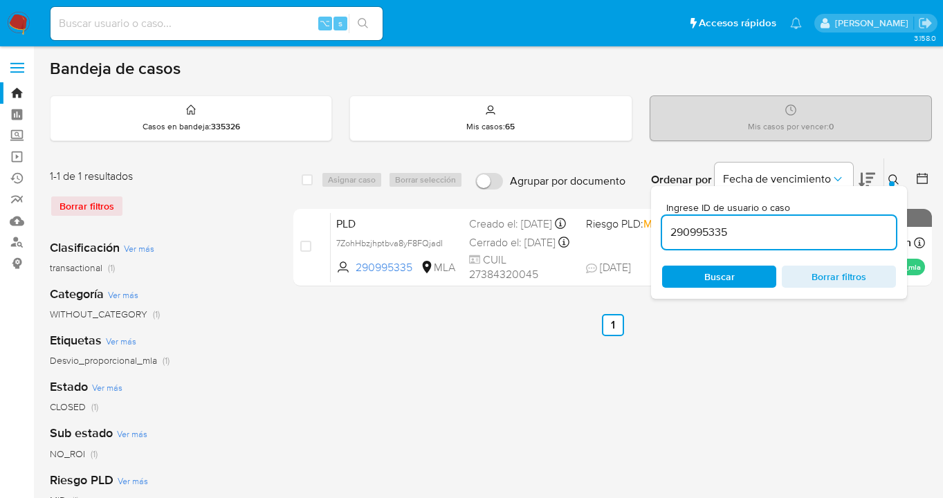
drag, startPoint x: 736, startPoint y: 228, endPoint x: 662, endPoint y: 222, distance: 73.6
click at [662, 222] on div "290995335" at bounding box center [779, 232] width 234 height 33
click at [895, 180] on icon at bounding box center [894, 179] width 11 height 11
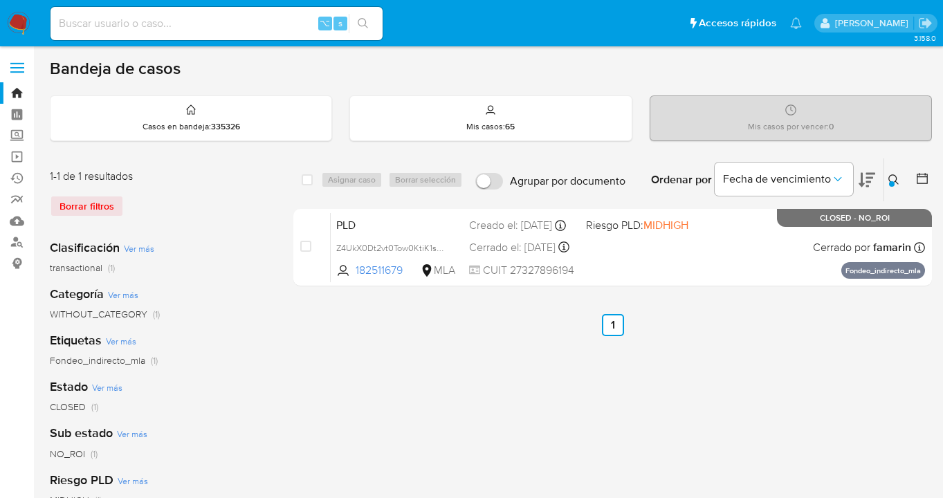
click at [898, 177] on icon at bounding box center [894, 179] width 11 height 11
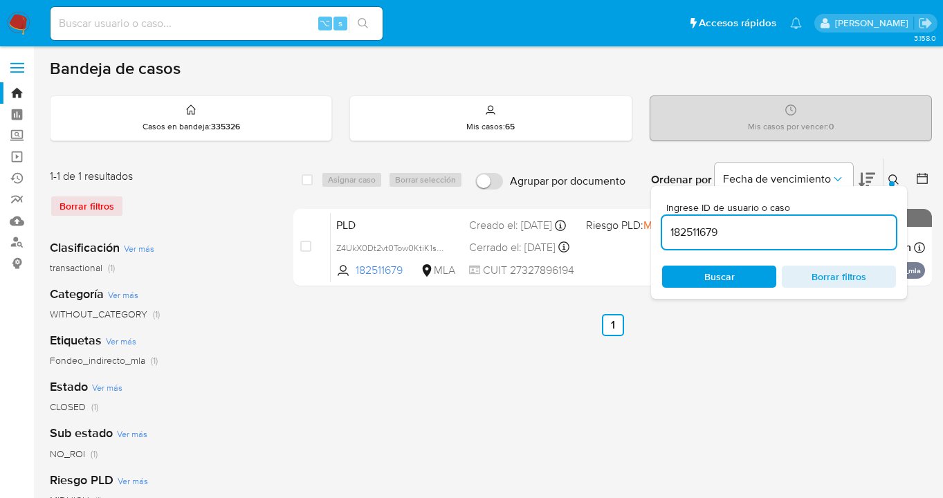
drag, startPoint x: 728, startPoint y: 235, endPoint x: 683, endPoint y: 209, distance: 51.8
click at [660, 223] on div "Ingrese ID de usuario o caso 182511679 Buscar Borrar filtros" at bounding box center [779, 242] width 256 height 113
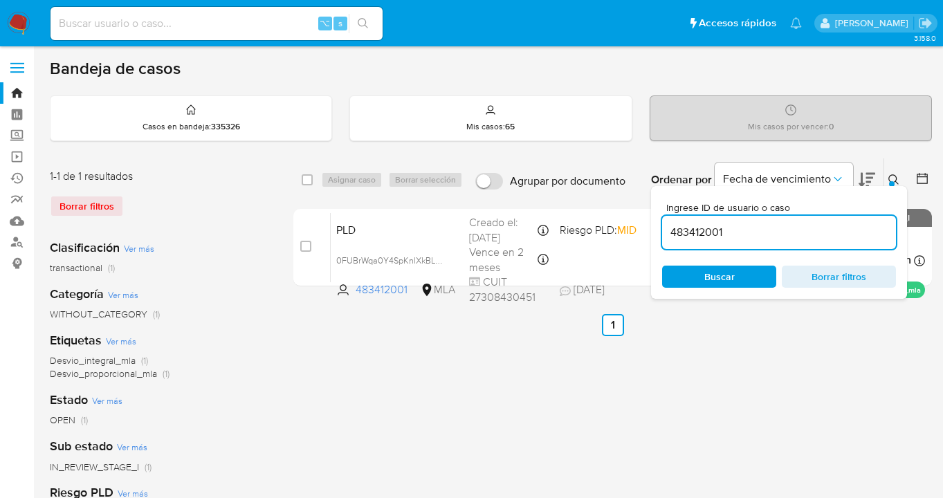
click at [894, 177] on icon at bounding box center [894, 179] width 11 height 11
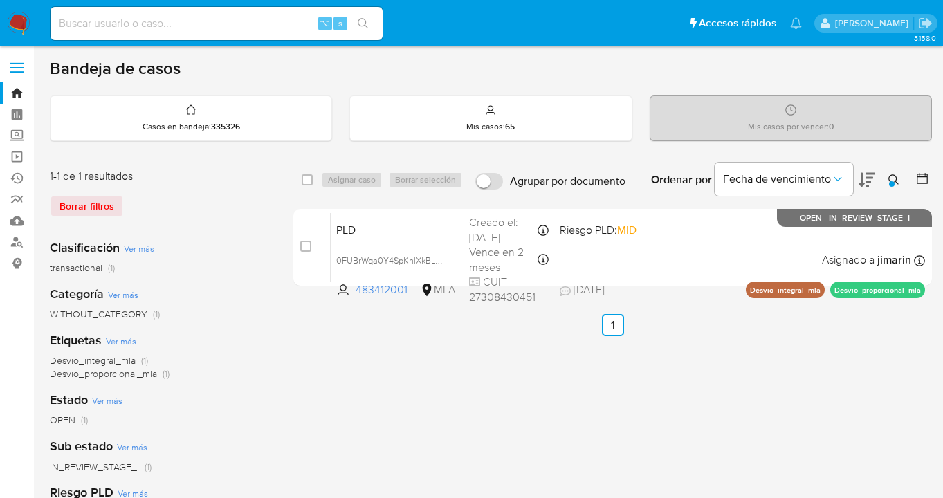
click at [899, 176] on icon at bounding box center [894, 179] width 11 height 11
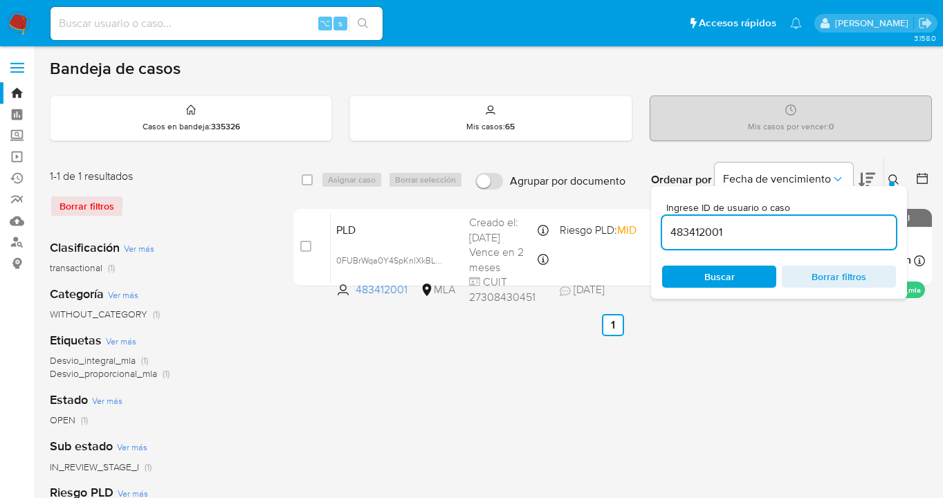
drag, startPoint x: 766, startPoint y: 239, endPoint x: 671, endPoint y: 226, distance: 96.3
click at [671, 227] on input "483412001" at bounding box center [779, 233] width 234 height 18
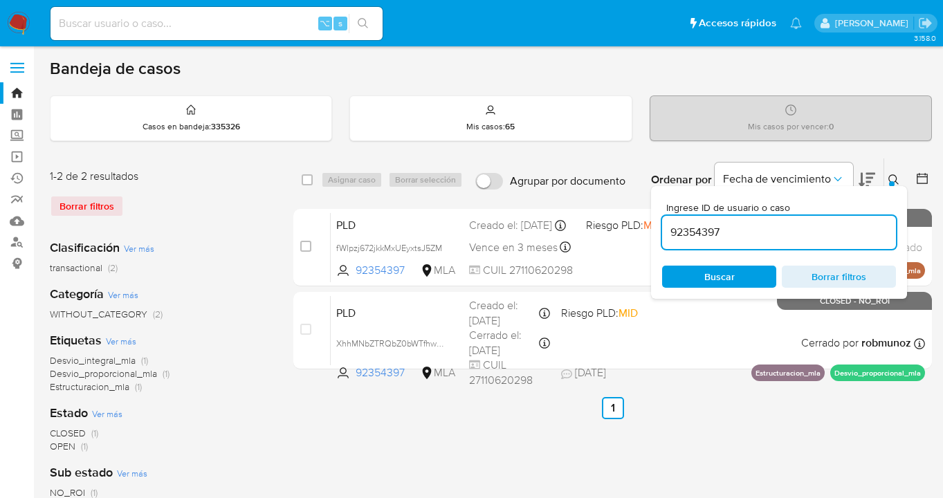
click at [221, 255] on div "Clasificación Ver más transactional (2)" at bounding box center [161, 257] width 222 height 35
click at [896, 176] on icon at bounding box center [894, 179] width 11 height 11
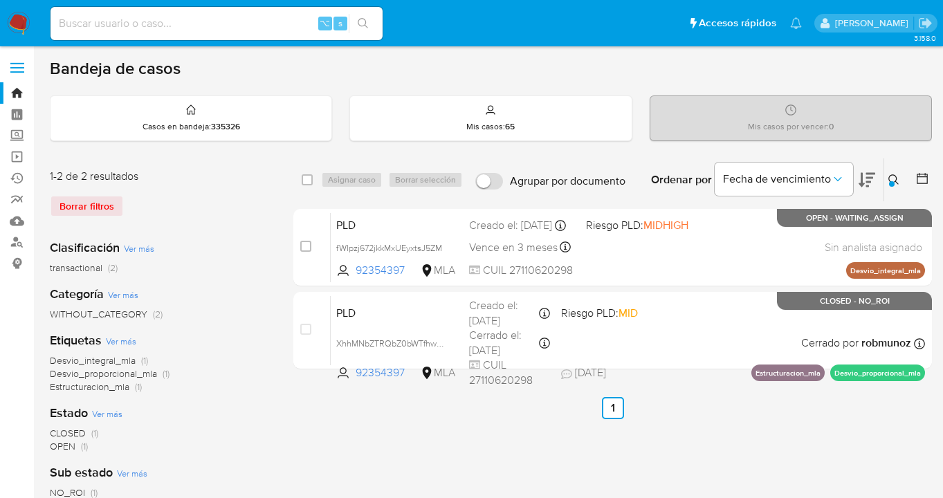
click at [896, 182] on icon at bounding box center [894, 179] width 10 height 10
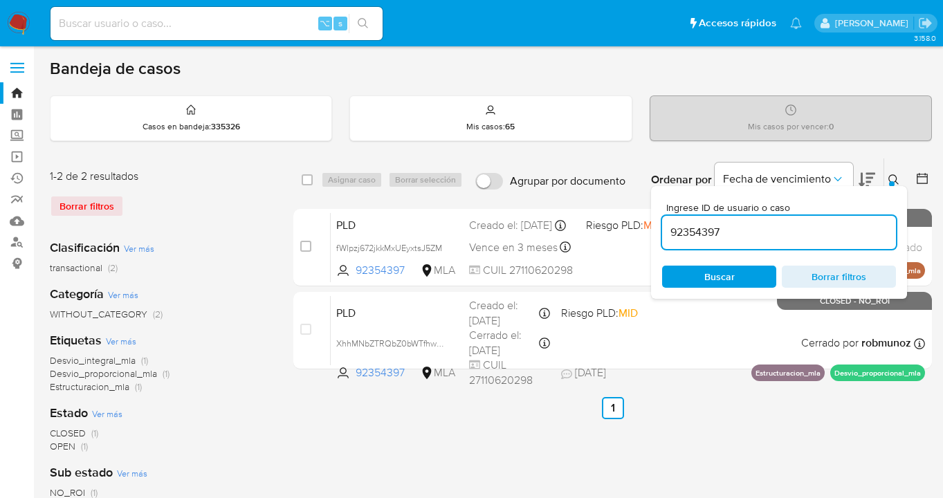
drag, startPoint x: 795, startPoint y: 236, endPoint x: 660, endPoint y: 224, distance: 135.5
click at [660, 224] on div "Ingrese ID de usuario o caso 92354397 Buscar Borrar filtros" at bounding box center [779, 242] width 256 height 113
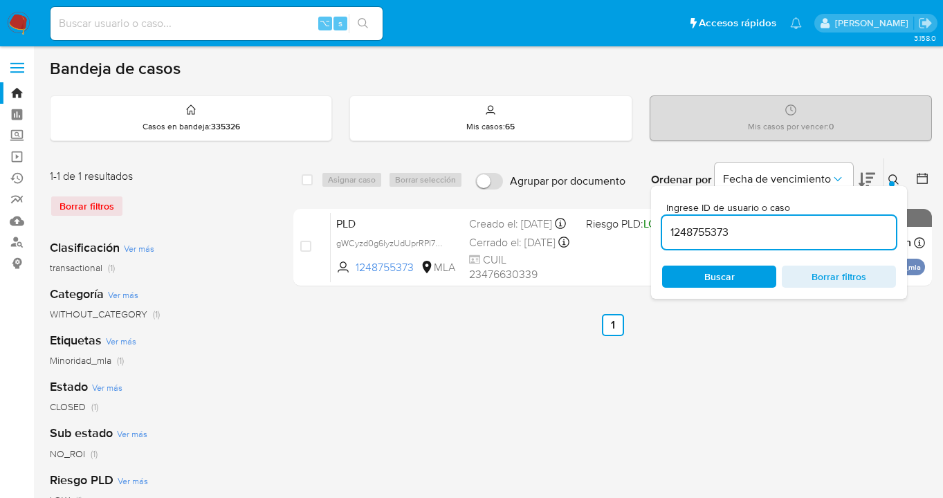
click at [773, 345] on div "select-all-cases-checkbox Asignar caso Borrar selección Agrupar por documento O…" at bounding box center [613, 462] width 639 height 608
drag, startPoint x: 725, startPoint y: 227, endPoint x: 653, endPoint y: 219, distance: 72.4
click at [653, 219] on div "Ingrese ID de usuario o caso 1248755373 Buscar Borrar filtros" at bounding box center [779, 242] width 256 height 113
paste input "384247191"
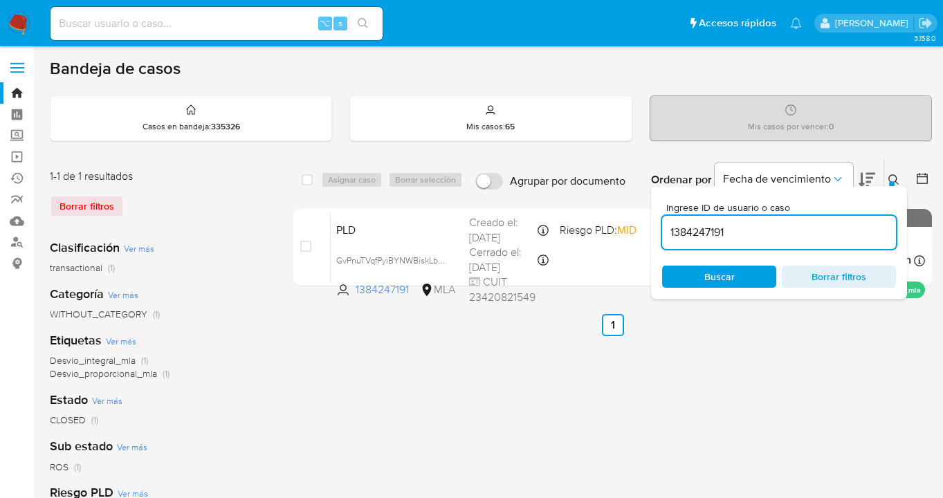
click at [894, 177] on icon at bounding box center [894, 179] width 11 height 11
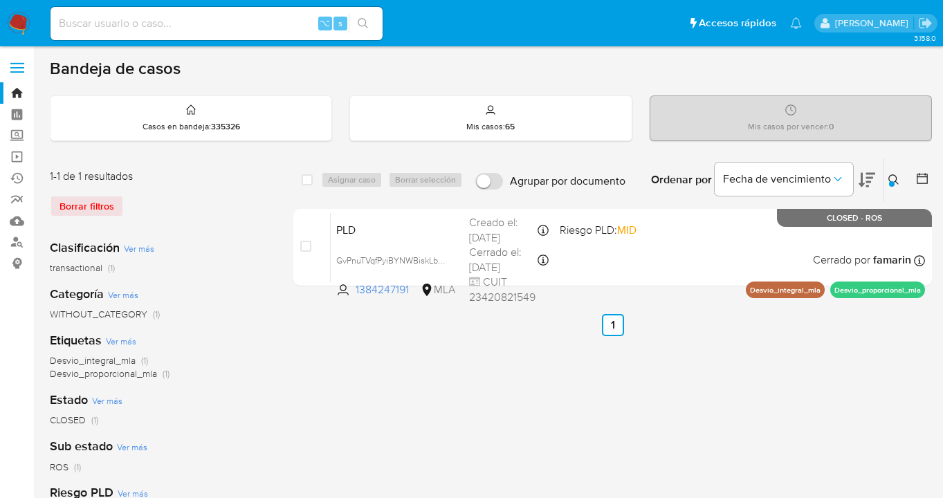
click at [887, 177] on button at bounding box center [896, 180] width 23 height 17
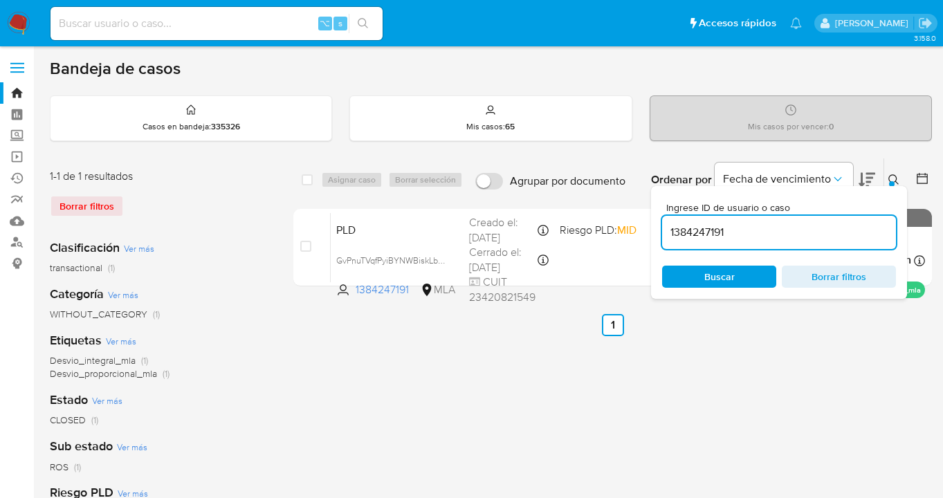
drag, startPoint x: 752, startPoint y: 232, endPoint x: 689, endPoint y: 220, distance: 64.1
click at [658, 228] on div "Ingrese ID de usuario o caso 1384247191 Buscar Borrar filtros" at bounding box center [779, 242] width 256 height 113
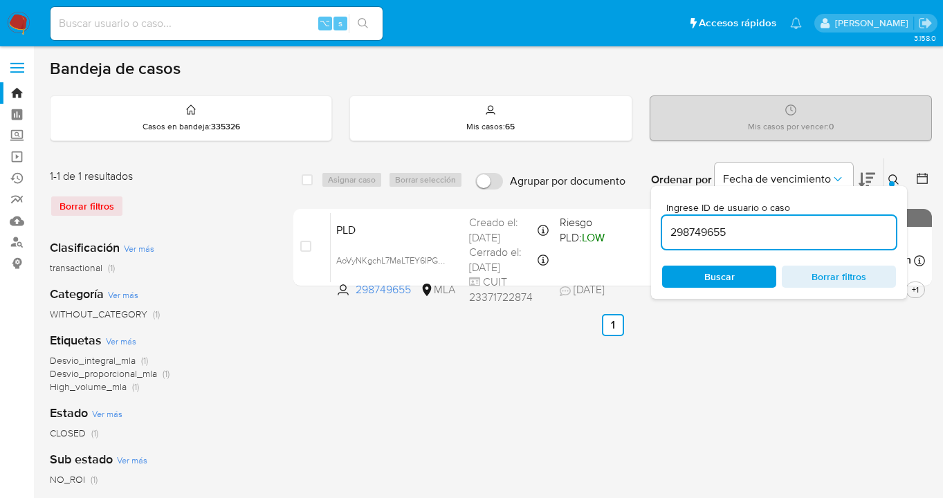
click at [893, 179] on icon at bounding box center [894, 179] width 11 height 11
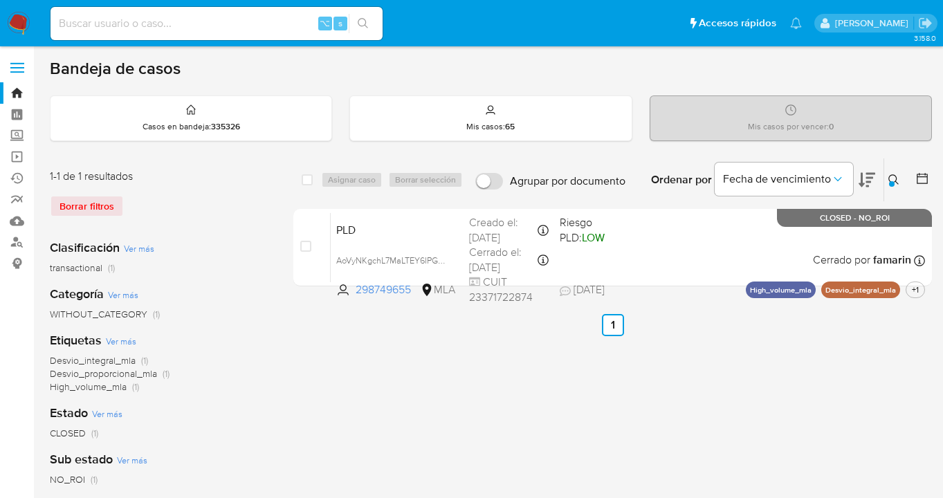
drag, startPoint x: 890, startPoint y: 174, endPoint x: 821, endPoint y: 202, distance: 73.9
click at [890, 175] on icon at bounding box center [894, 179] width 11 height 11
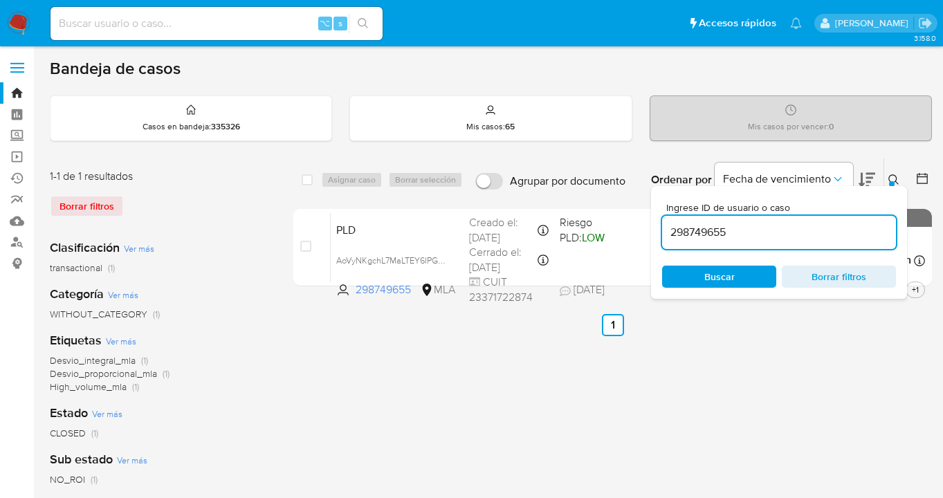
drag, startPoint x: 739, startPoint y: 231, endPoint x: 658, endPoint y: 228, distance: 80.4
click at [658, 228] on div "Ingrese ID de usuario o caso 298749655 Buscar Borrar filtros" at bounding box center [779, 242] width 256 height 113
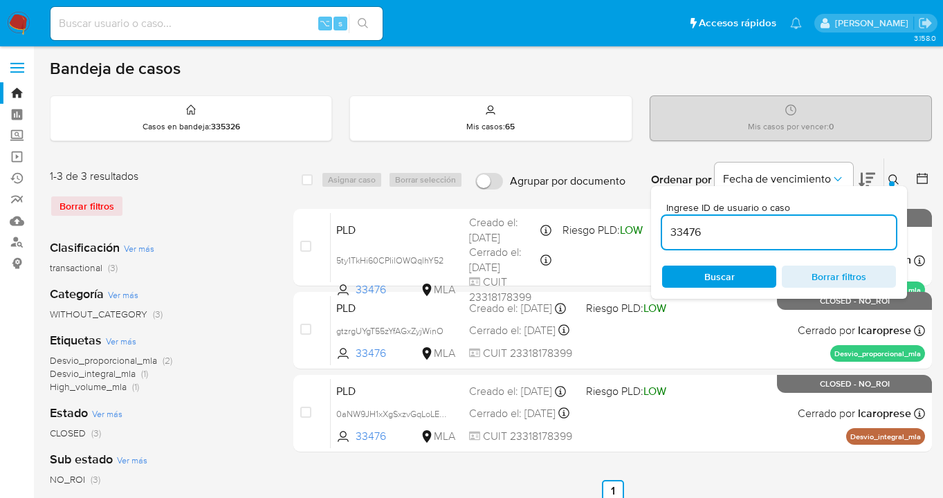
click at [892, 181] on div at bounding box center [893, 184] width 6 height 6
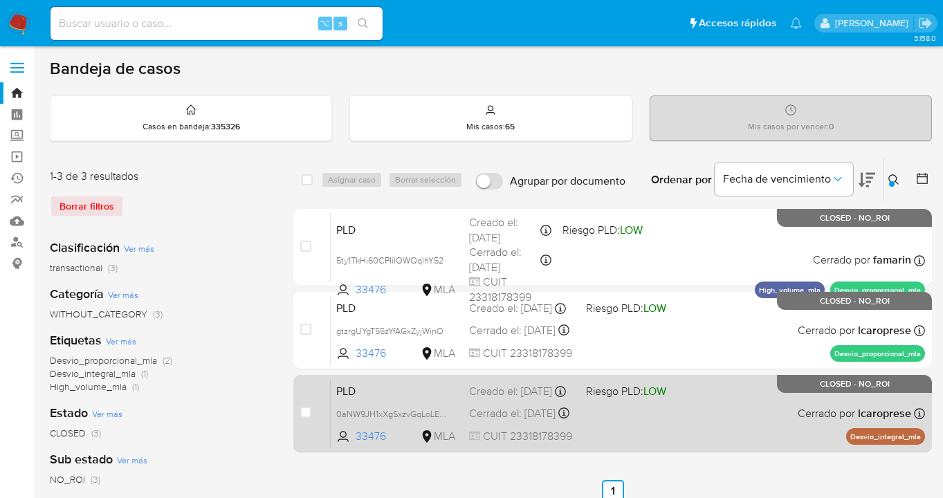
scroll to position [26, 0]
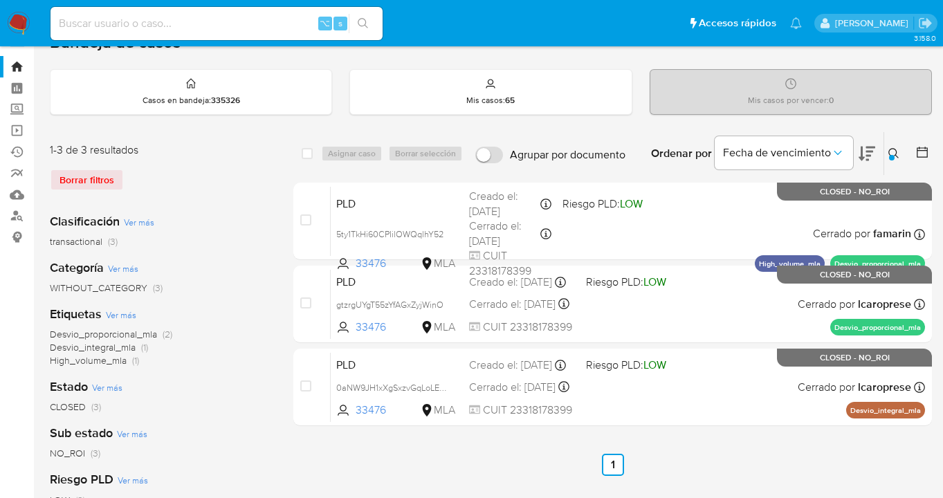
drag, startPoint x: 892, startPoint y: 150, endPoint x: 723, endPoint y: 196, distance: 175.0
click at [889, 150] on icon at bounding box center [894, 153] width 11 height 11
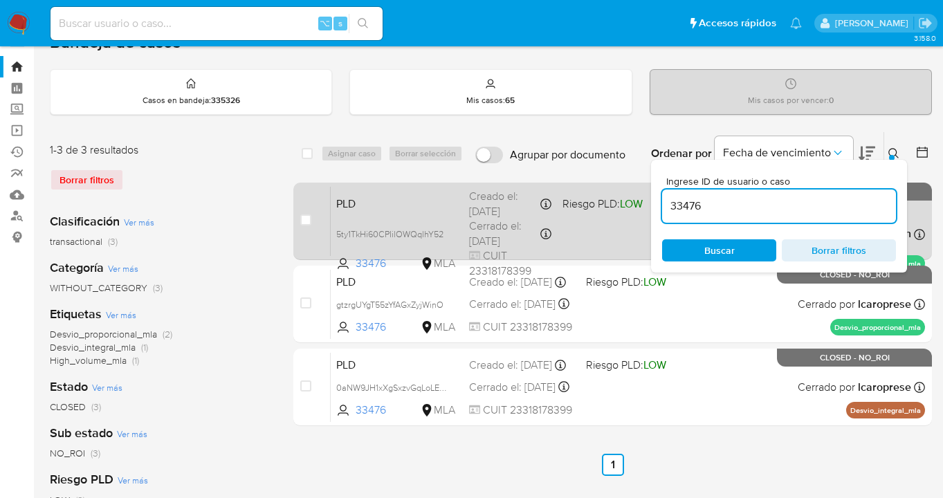
drag, startPoint x: 705, startPoint y: 204, endPoint x: 638, endPoint y: 206, distance: 67.9
click at [638, 206] on div "select-all-cases-checkbox Asignar caso Borrar selección Agrupar por documento O…" at bounding box center [613, 282] width 639 height 300
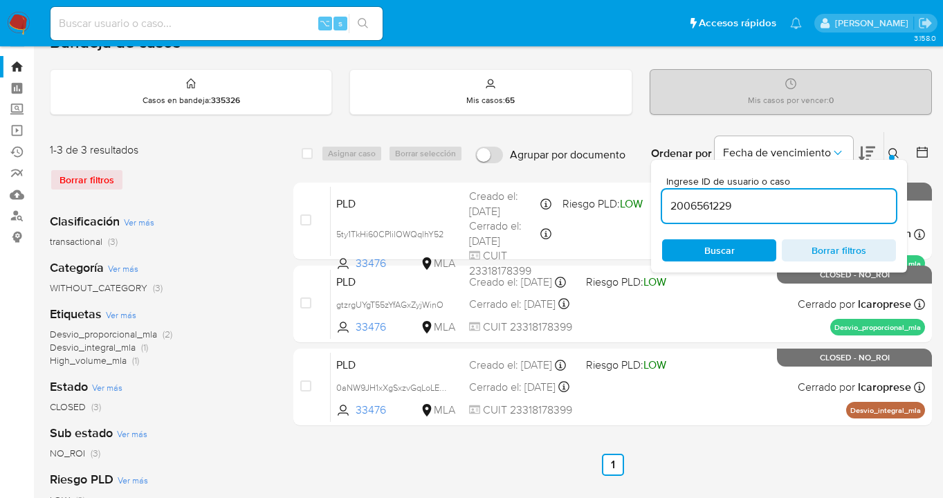
type input "2006561229"
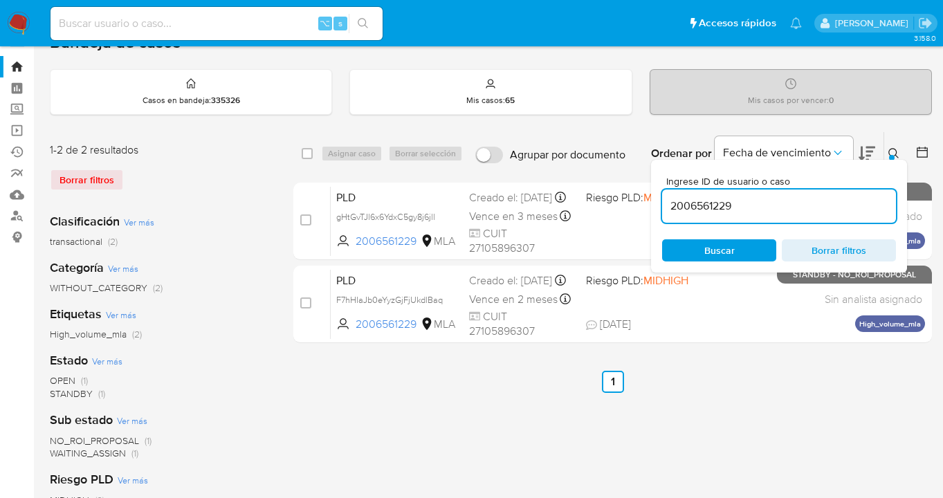
click at [895, 152] on icon at bounding box center [894, 153] width 11 height 11
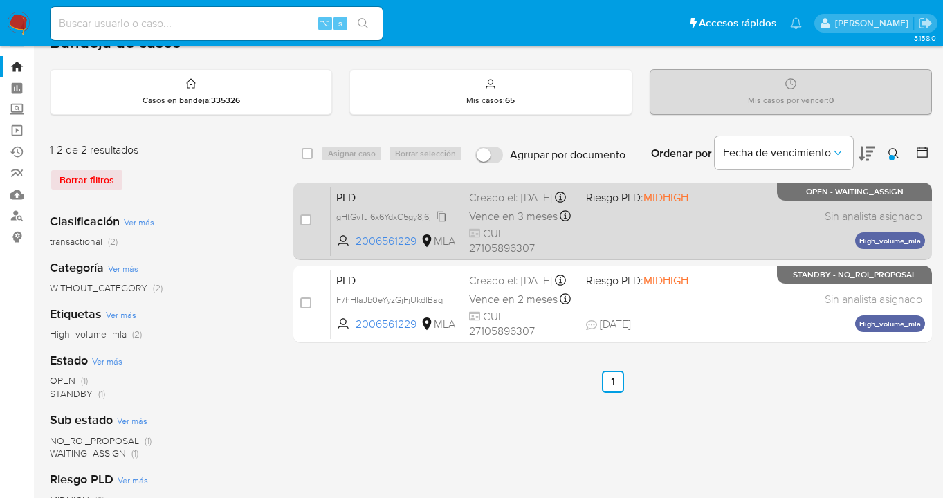
click at [442, 222] on icon at bounding box center [441, 216] width 11 height 11
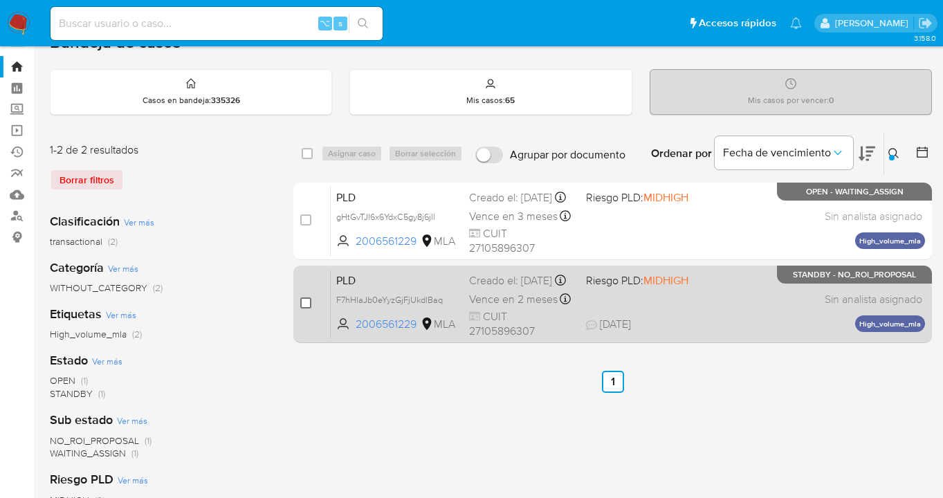
click at [303, 301] on input "checkbox" at bounding box center [305, 303] width 11 height 11
checkbox input "true"
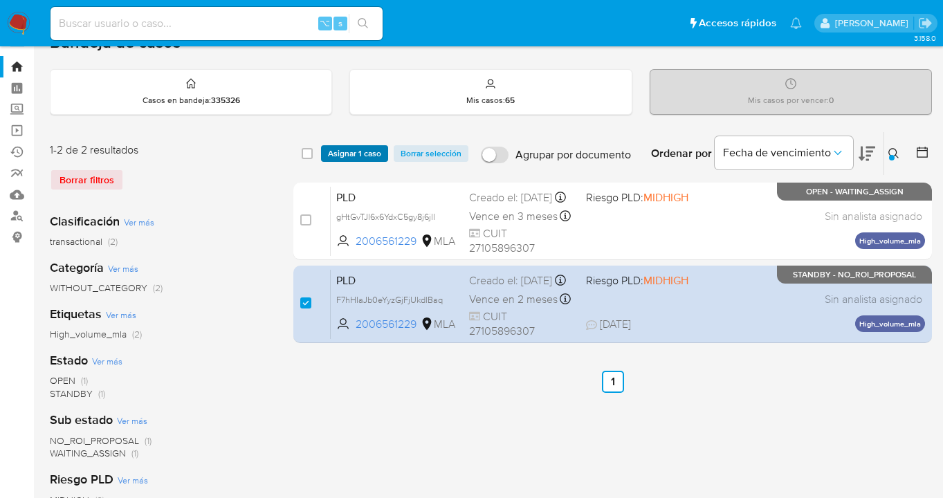
click at [367, 154] on span "Asignar 1 caso" at bounding box center [354, 154] width 53 height 14
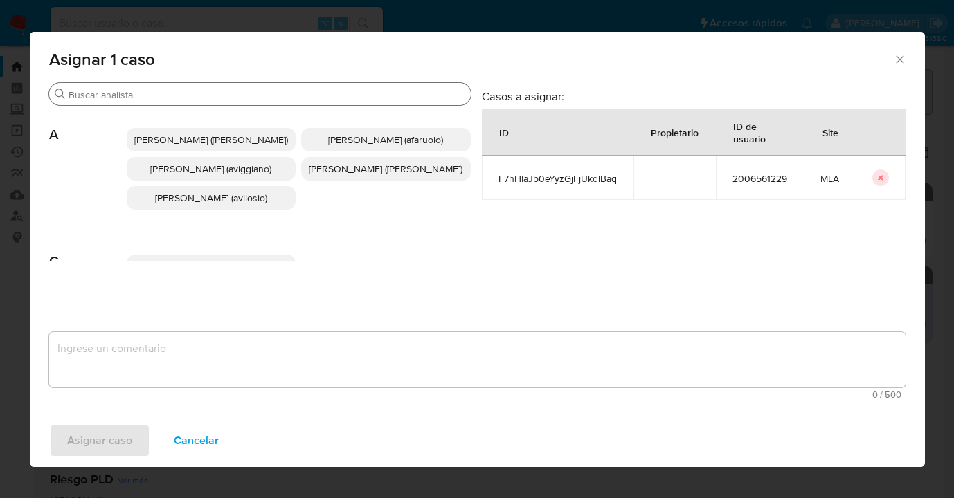
click at [305, 92] on input "Buscar" at bounding box center [267, 95] width 397 height 12
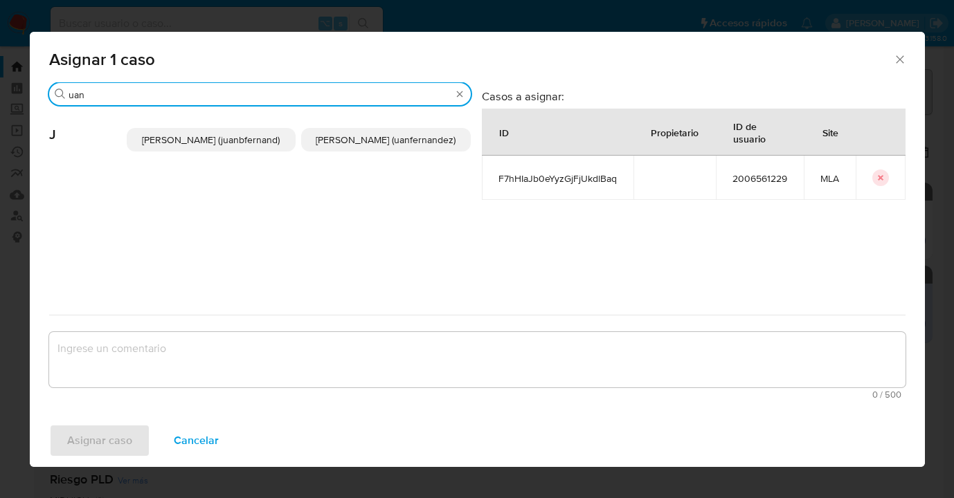
type input "uan"
click at [388, 147] on span "Juan Pablo Fernandez (uanfernandez)" at bounding box center [386, 140] width 140 height 14
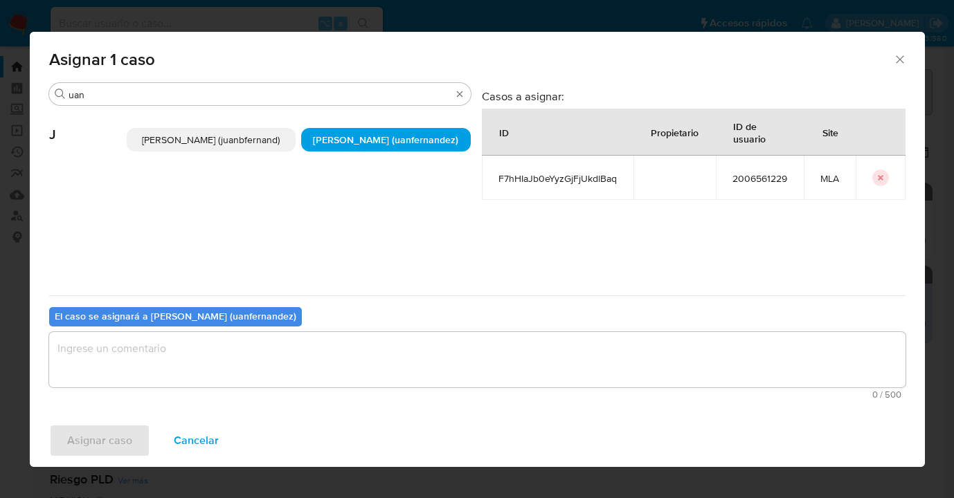
click at [299, 350] on textarea "assign-modal" at bounding box center [477, 359] width 856 height 55
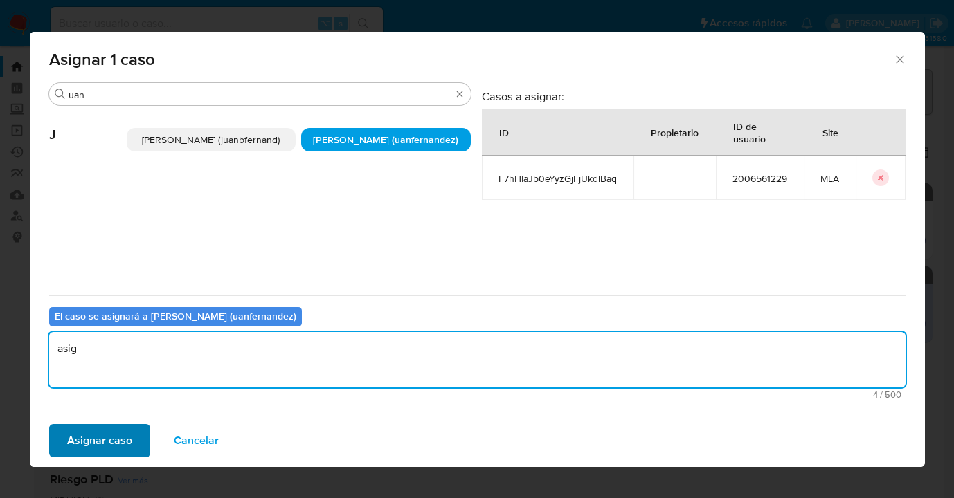
type textarea "asig"
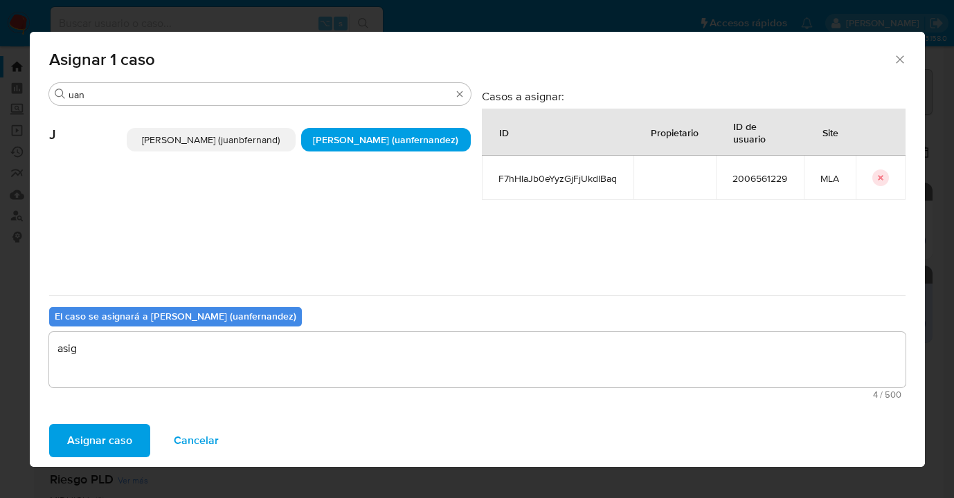
click at [93, 443] on span "Asignar caso" at bounding box center [99, 441] width 65 height 30
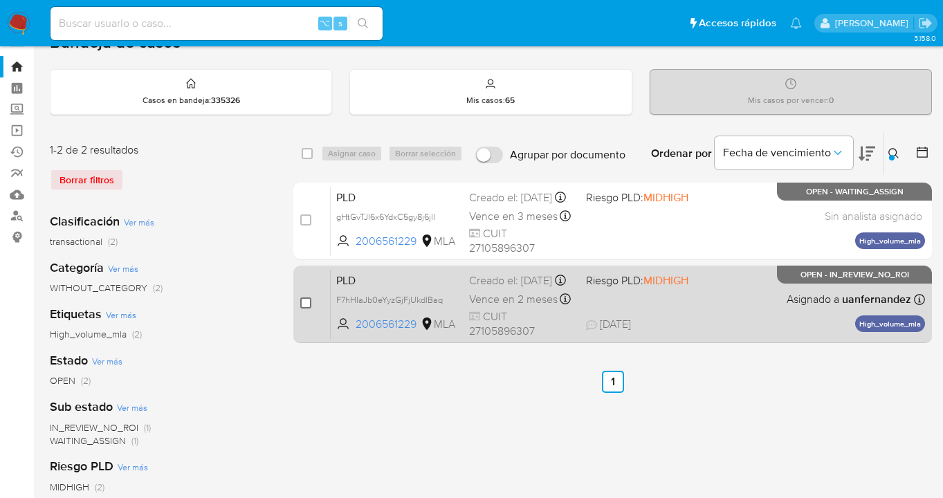
click at [307, 300] on input "checkbox" at bounding box center [305, 303] width 11 height 11
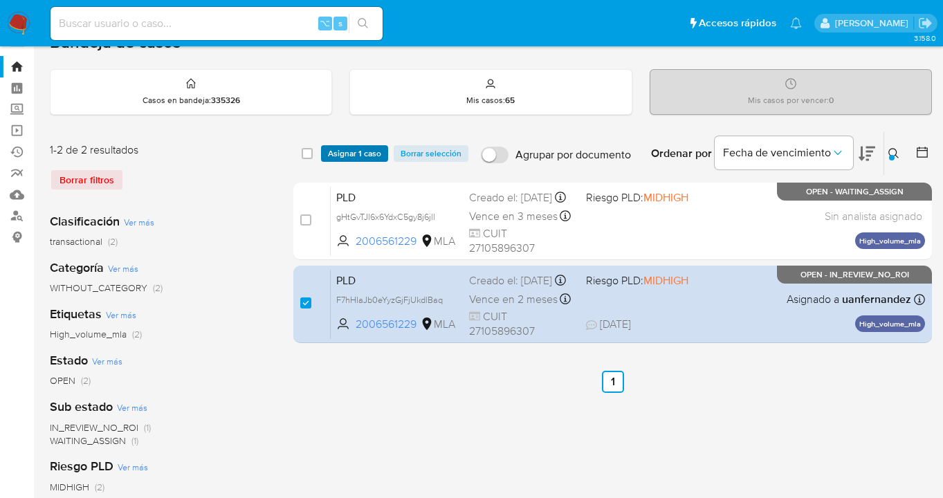
click at [345, 150] on span "Asignar 1 caso" at bounding box center [354, 154] width 53 height 14
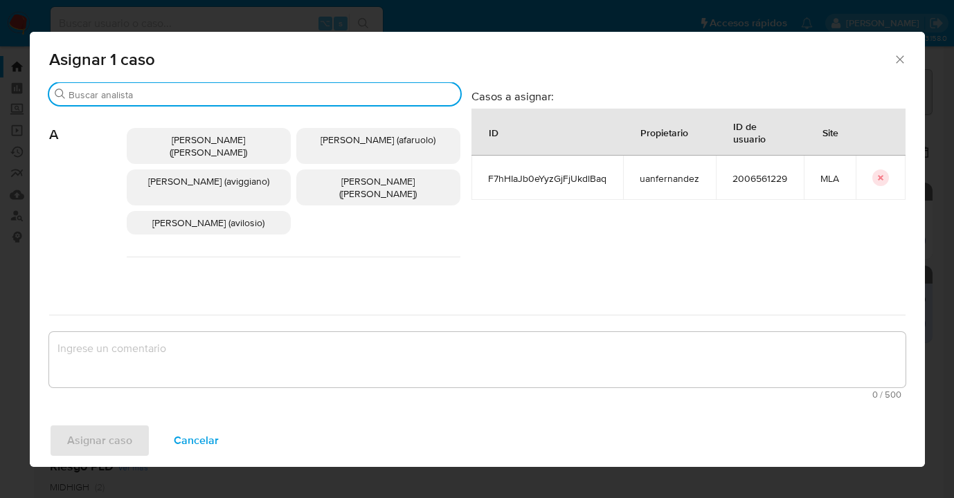
click at [256, 97] on input "Buscar" at bounding box center [262, 95] width 386 height 12
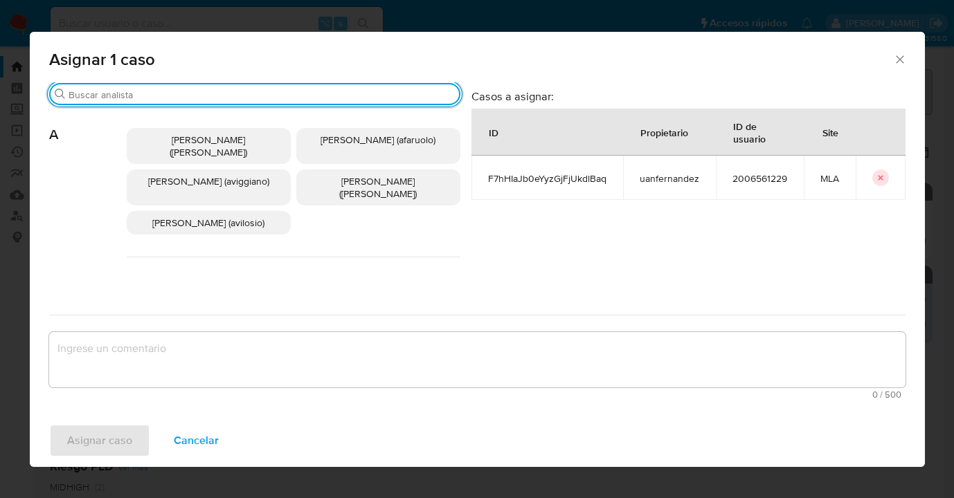
click at [212, 439] on span "Cancelar" at bounding box center [196, 441] width 45 height 30
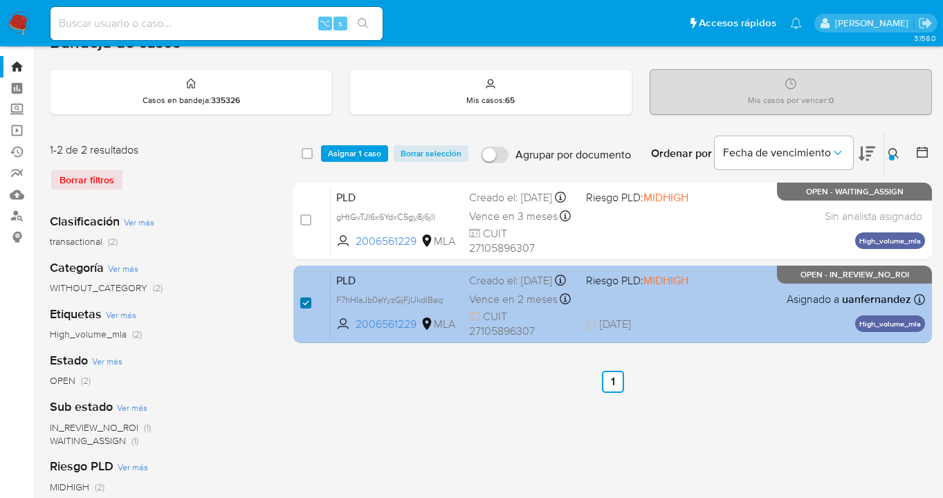
click at [305, 303] on input "checkbox" at bounding box center [305, 303] width 11 height 11
checkbox input "false"
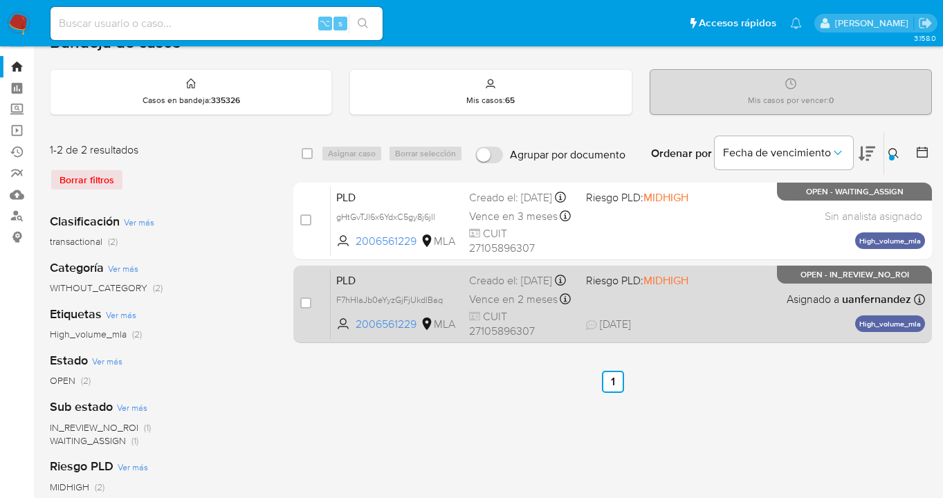
click at [723, 302] on div "PLD F7hHIaJb0eYyzGjFjUkdlBaq 2006561229 MLA Riesgo PLD: MIDHIGH Creado el: 12/0…" at bounding box center [628, 304] width 595 height 70
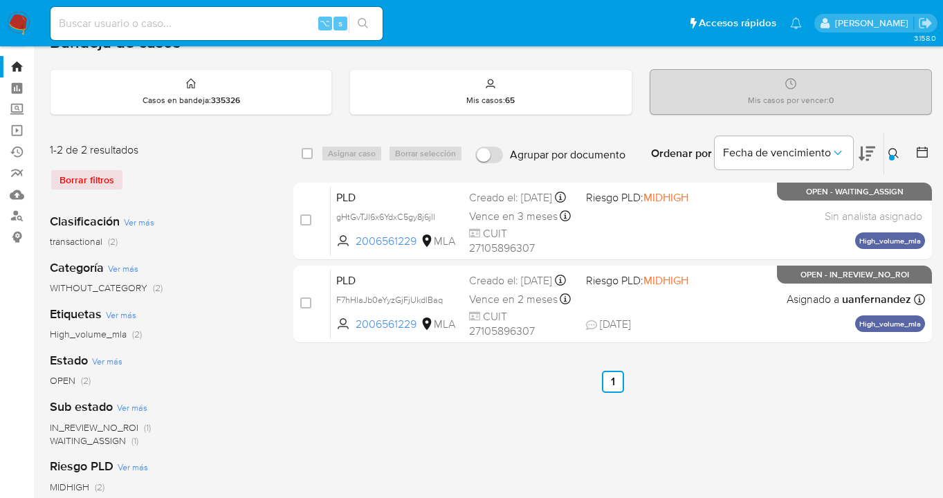
click at [893, 150] on icon at bounding box center [894, 153] width 11 height 11
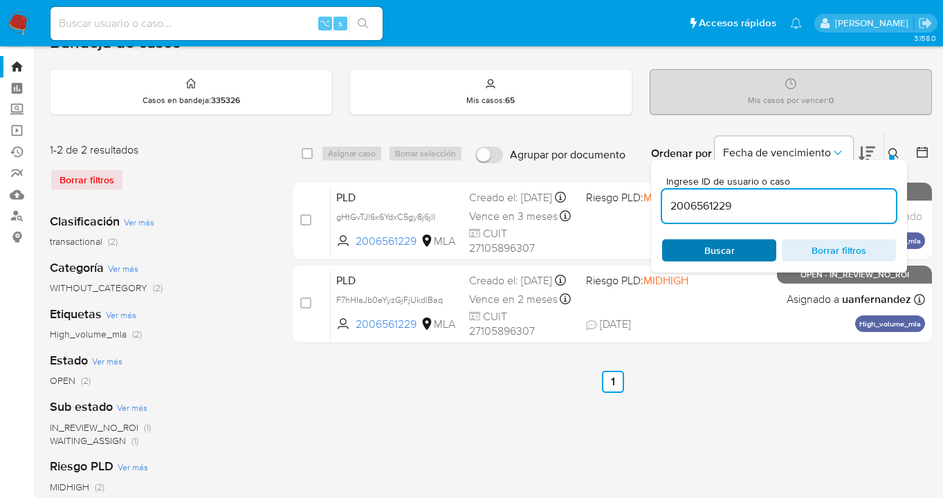
click at [747, 251] on span "Buscar" at bounding box center [719, 250] width 95 height 19
click at [894, 149] on icon at bounding box center [894, 153] width 11 height 11
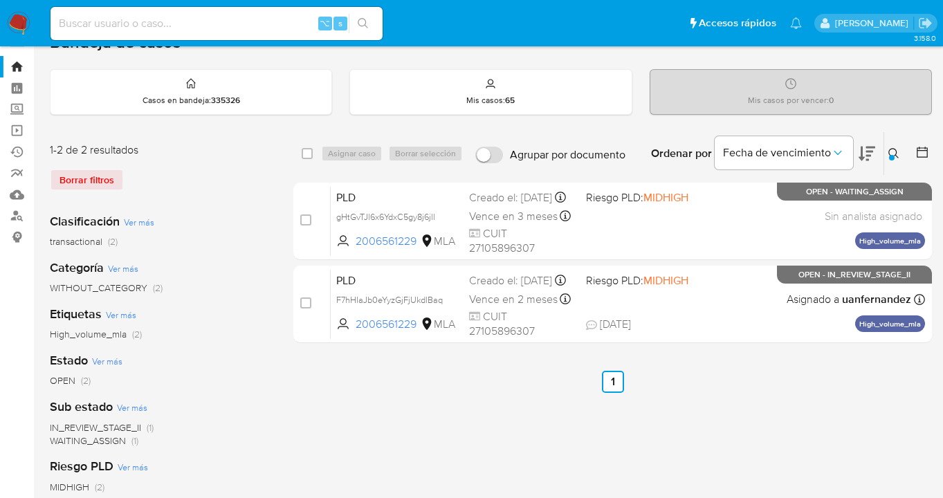
click at [895, 154] on icon at bounding box center [894, 153] width 10 height 10
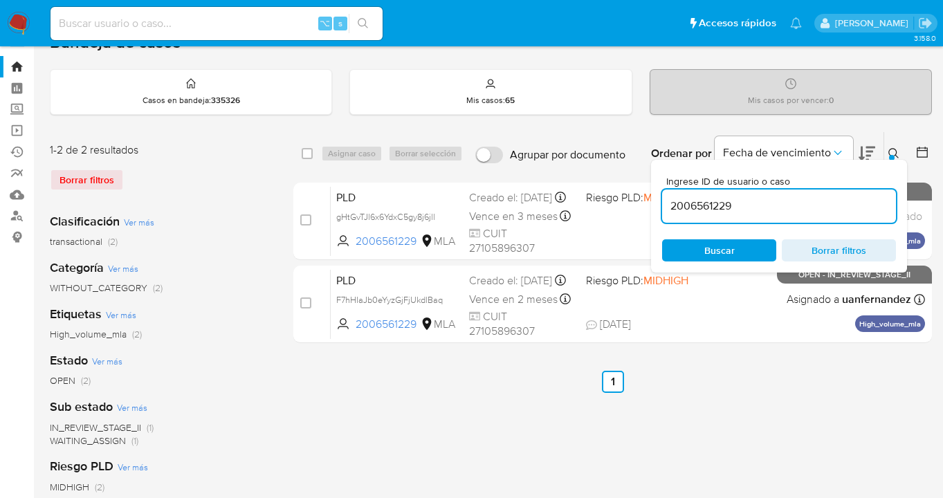
drag, startPoint x: 737, startPoint y: 208, endPoint x: 671, endPoint y: 200, distance: 66.2
click at [671, 200] on input "2006561229" at bounding box center [779, 206] width 234 height 18
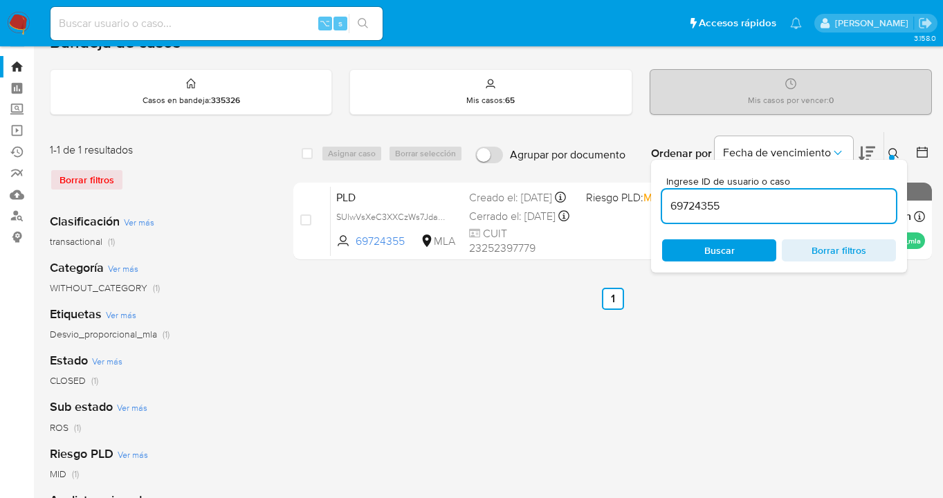
click at [892, 151] on icon at bounding box center [894, 153] width 11 height 11
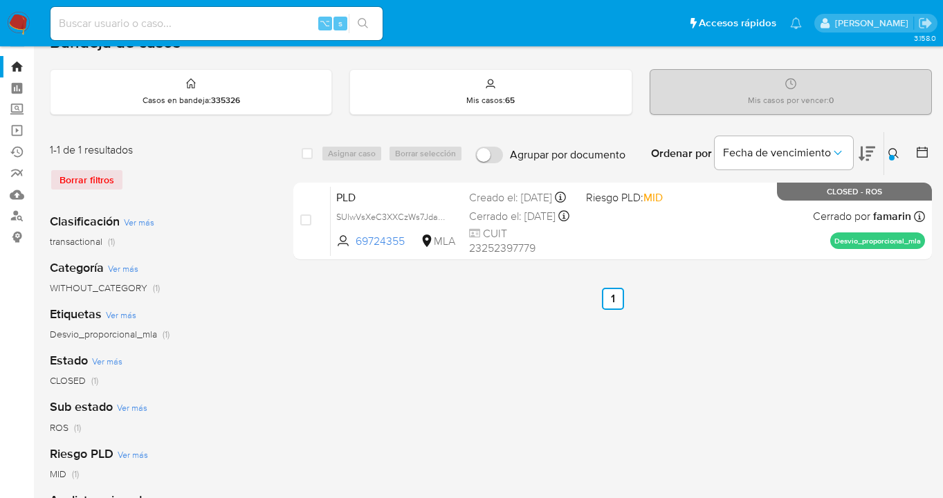
click at [892, 154] on icon at bounding box center [894, 153] width 11 height 11
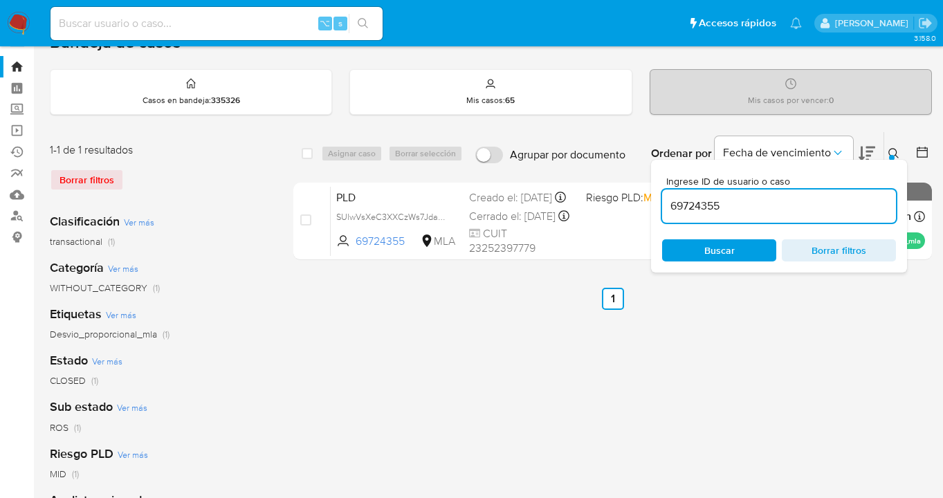
drag, startPoint x: 734, startPoint y: 208, endPoint x: 668, endPoint y: 201, distance: 66.1
click at [668, 201] on input "69724355" at bounding box center [779, 206] width 234 height 18
click at [893, 151] on icon at bounding box center [894, 153] width 11 height 11
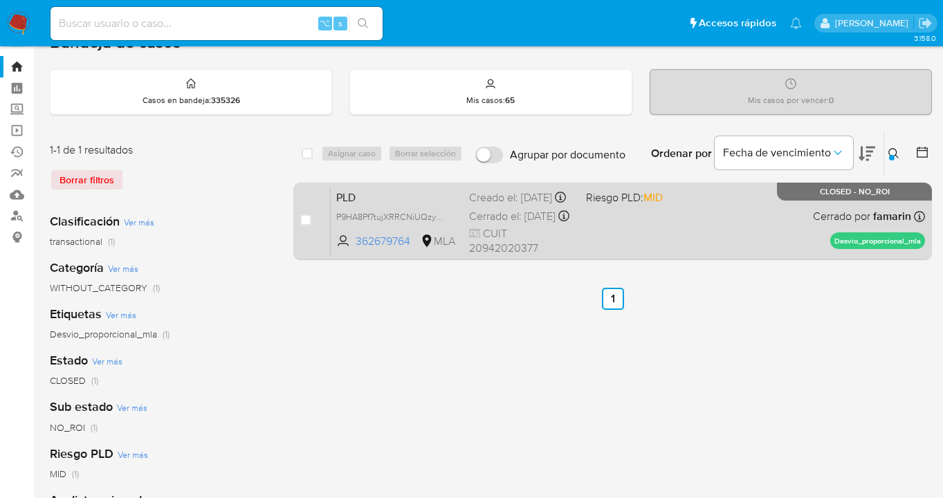
click at [719, 228] on div "PLD P9HA8Pf7tujXRRCNiUQzy9SC 362679764 MLA Riesgo PLD: MID Creado el: 12/08/202…" at bounding box center [628, 221] width 595 height 70
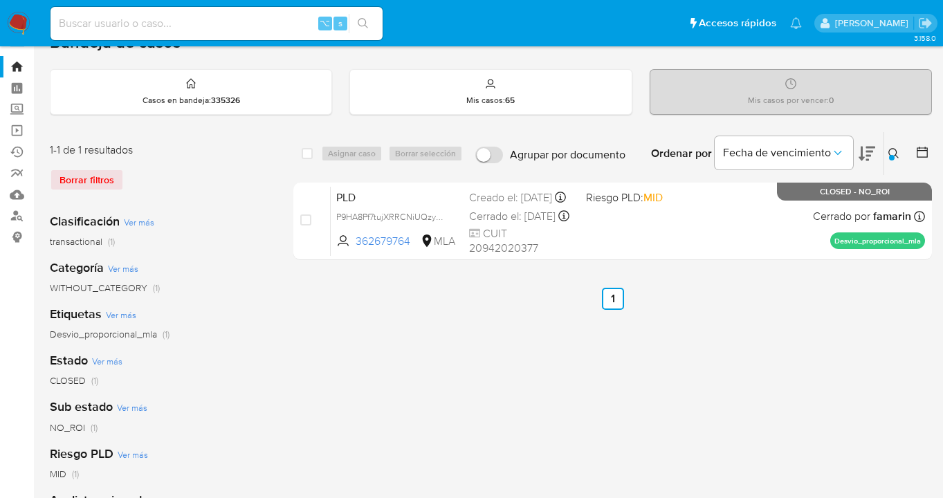
click at [892, 150] on icon at bounding box center [894, 153] width 11 height 11
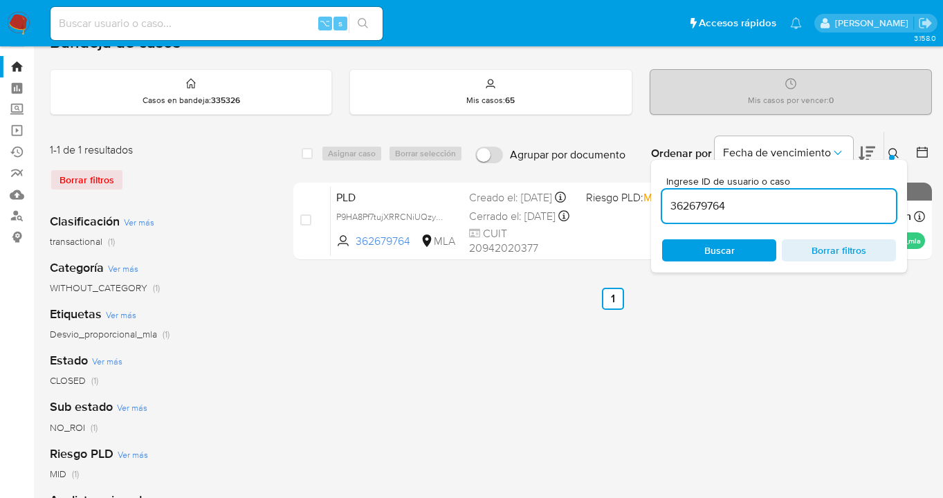
drag, startPoint x: 728, startPoint y: 203, endPoint x: 667, endPoint y: 193, distance: 61.7
click at [667, 193] on div "362679764" at bounding box center [779, 206] width 234 height 33
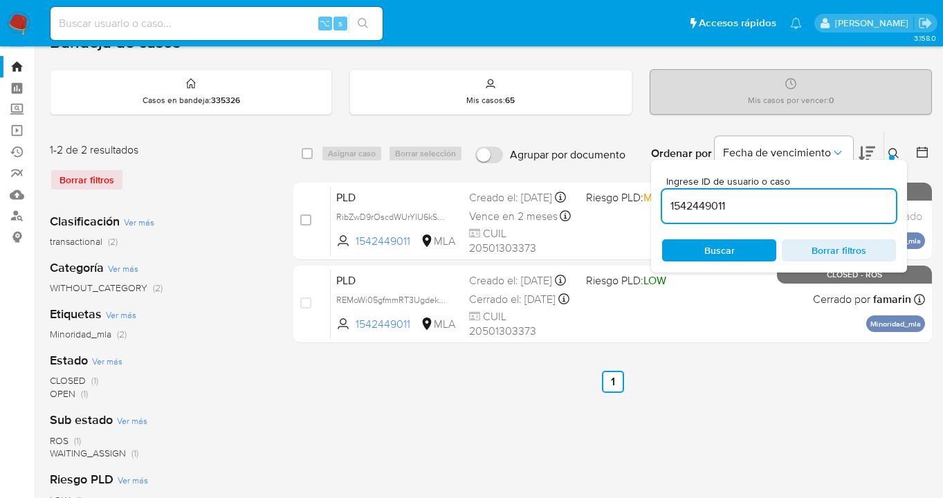
click at [894, 150] on icon at bounding box center [894, 153] width 11 height 11
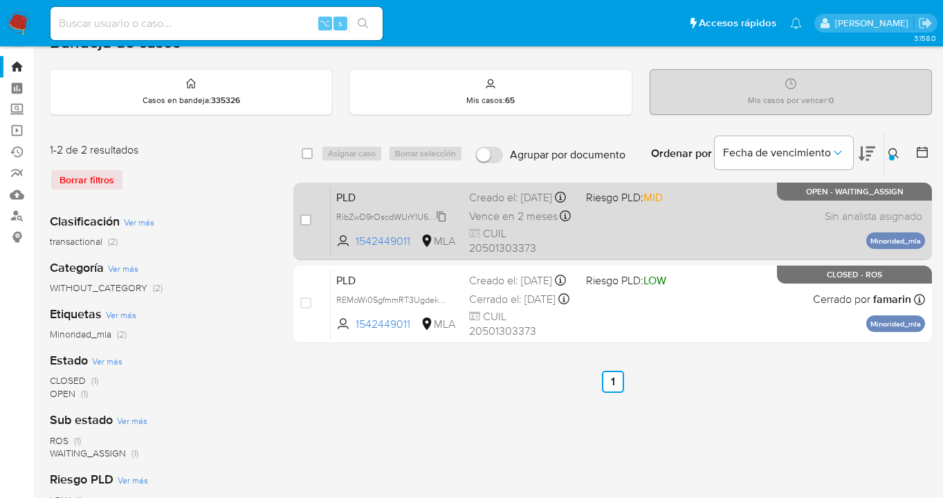
click at [442, 224] on span "RibZwD9rOscdWUrYlU6kSe8s" at bounding box center [393, 215] width 115 height 15
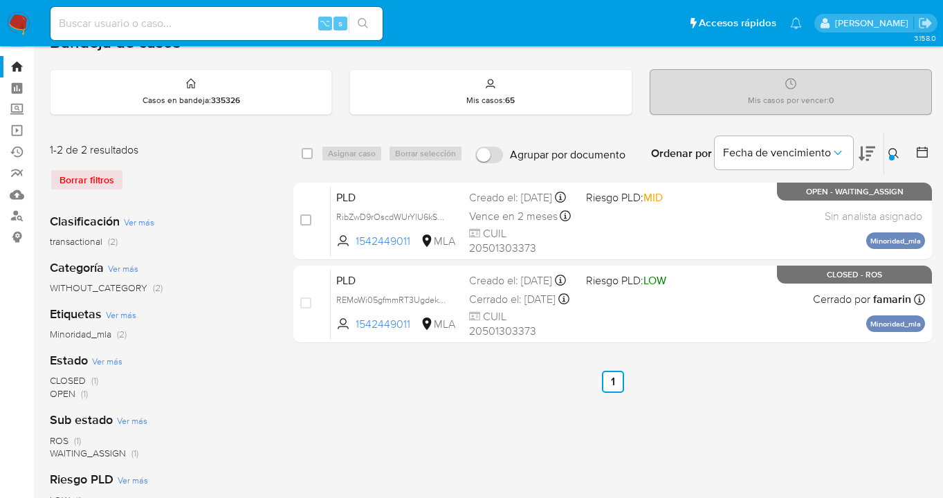
click at [892, 149] on icon at bounding box center [894, 153] width 11 height 11
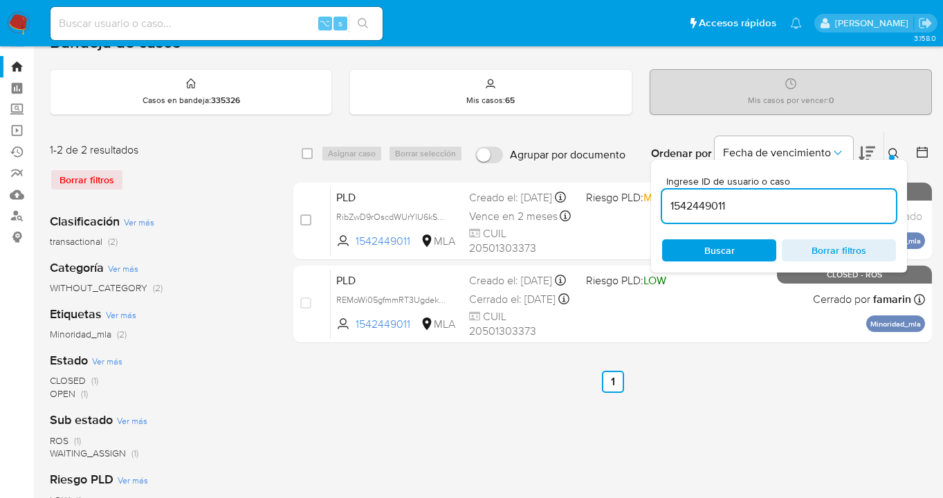
drag, startPoint x: 742, startPoint y: 210, endPoint x: 662, endPoint y: 197, distance: 80.7
click at [664, 197] on div "1542449011" at bounding box center [779, 206] width 234 height 33
click at [892, 151] on icon at bounding box center [894, 153] width 11 height 11
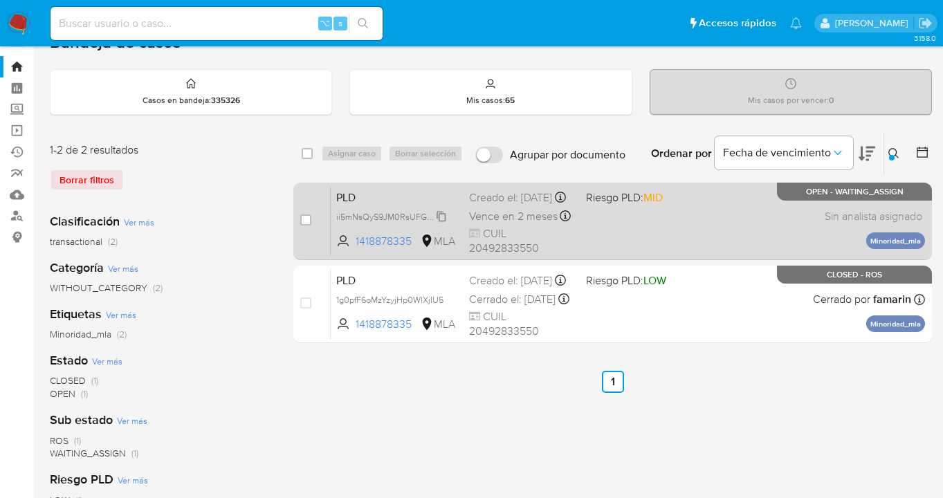
click at [443, 224] on span "ii5mNsQyS9JM0RsUFGN1xqEh" at bounding box center [395, 215] width 118 height 15
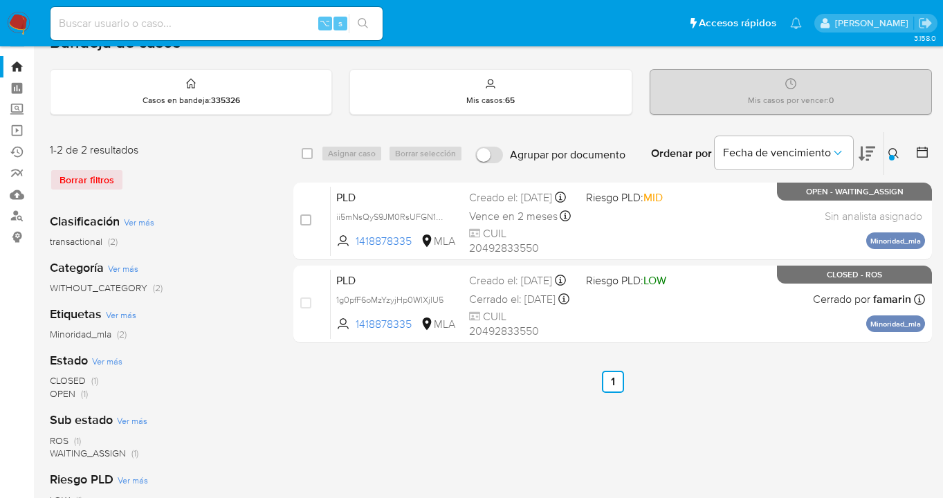
click at [894, 152] on icon at bounding box center [894, 153] width 11 height 11
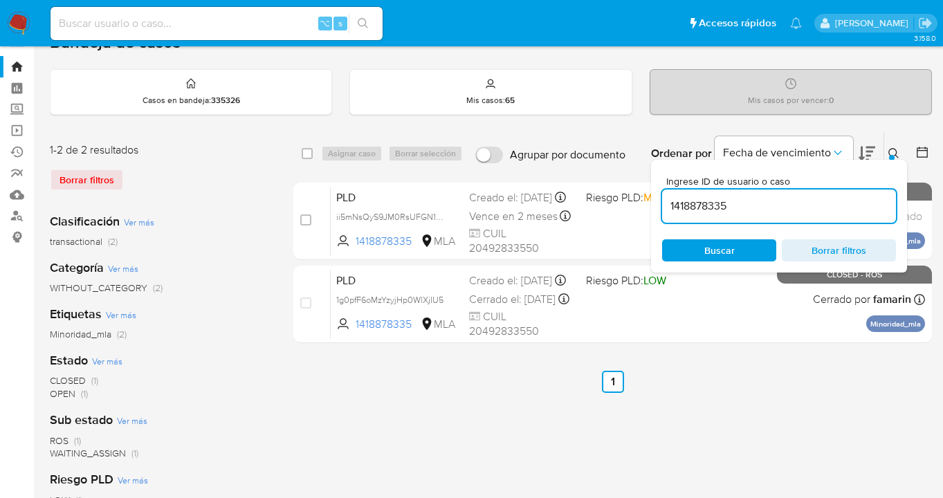
drag, startPoint x: 730, startPoint y: 207, endPoint x: 669, endPoint y: 202, distance: 61.1
click at [665, 199] on input "1418878335" at bounding box center [779, 206] width 234 height 18
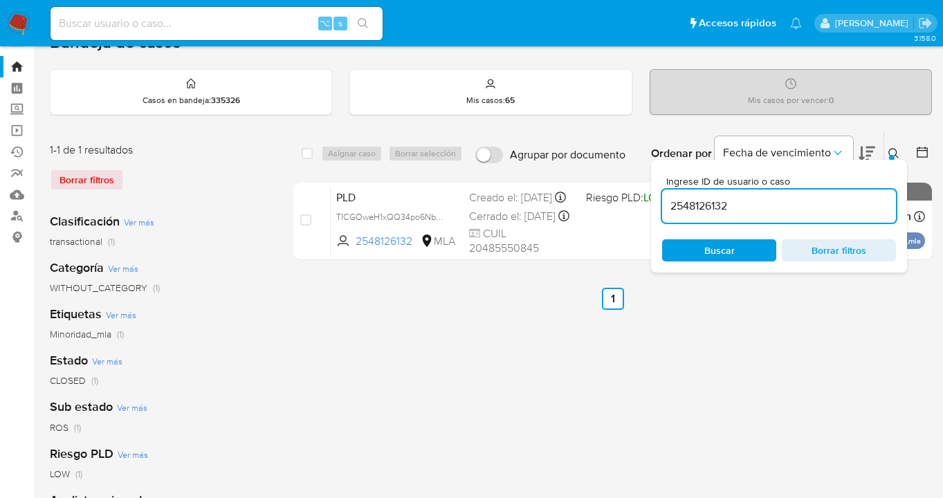
click at [895, 153] on icon at bounding box center [894, 153] width 11 height 11
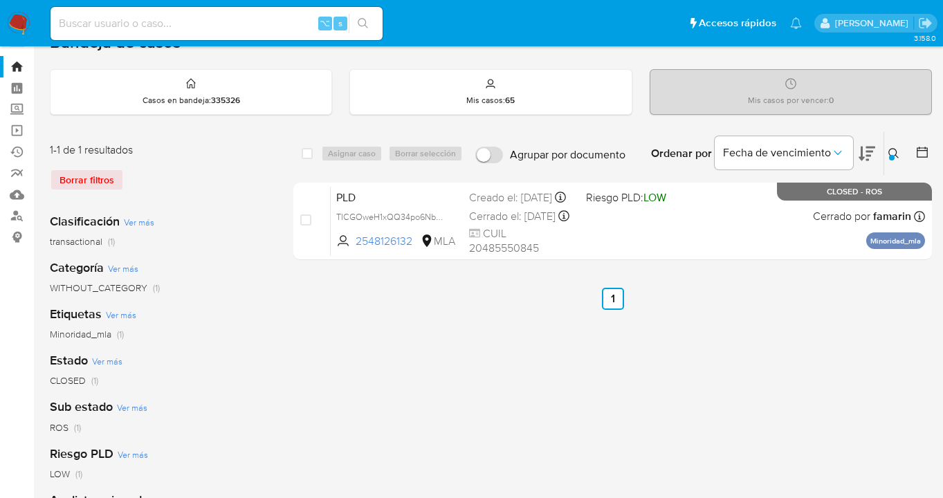
drag, startPoint x: 896, startPoint y: 154, endPoint x: 890, endPoint y: 158, distance: 7.5
click at [895, 154] on icon at bounding box center [894, 153] width 10 height 10
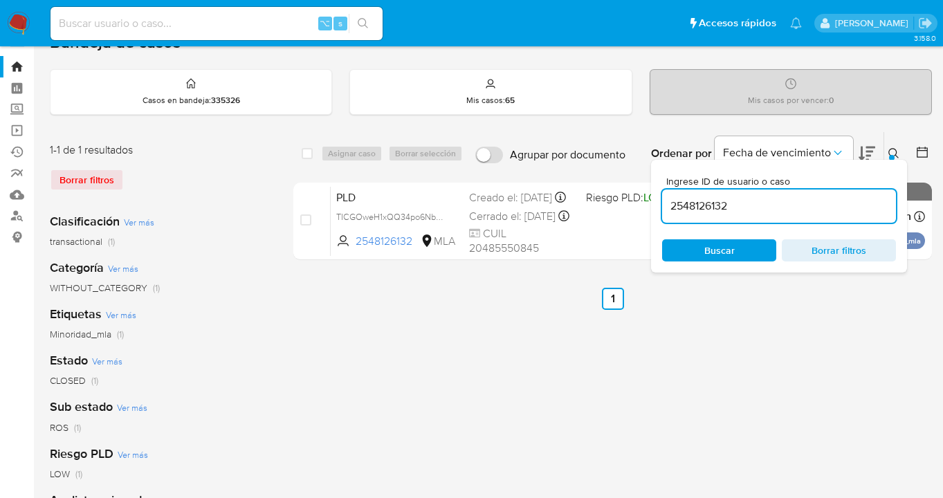
drag, startPoint x: 757, startPoint y: 205, endPoint x: 674, endPoint y: 185, distance: 85.5
click at [662, 186] on div "Ingrese ID de usuario o caso 2548126132" at bounding box center [779, 200] width 234 height 46
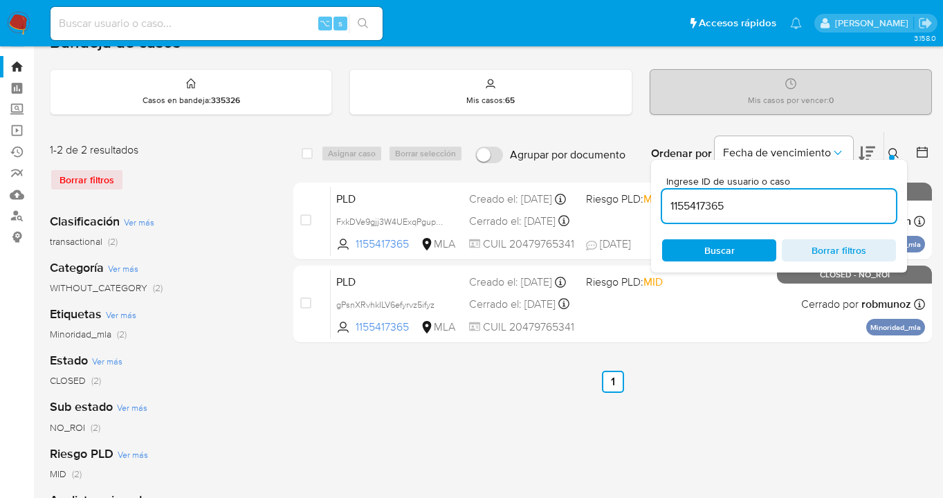
click at [896, 152] on icon at bounding box center [894, 153] width 11 height 11
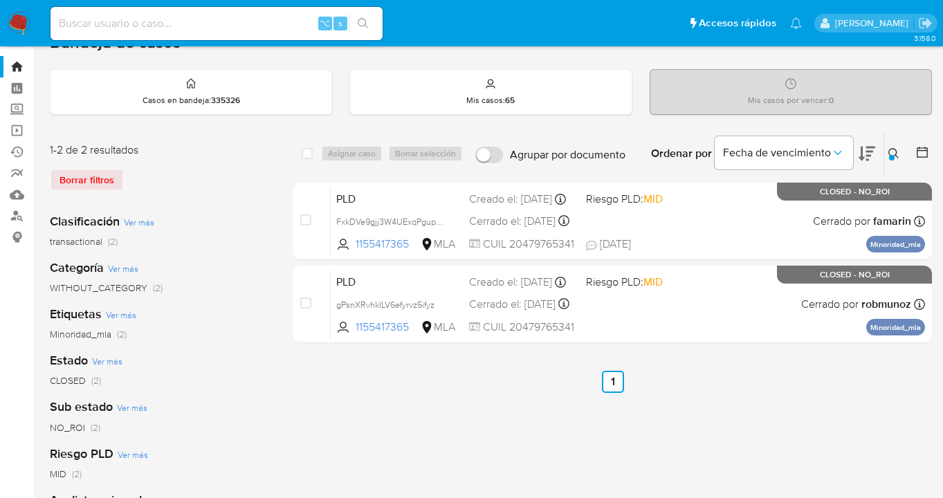
click at [899, 152] on icon at bounding box center [894, 153] width 11 height 11
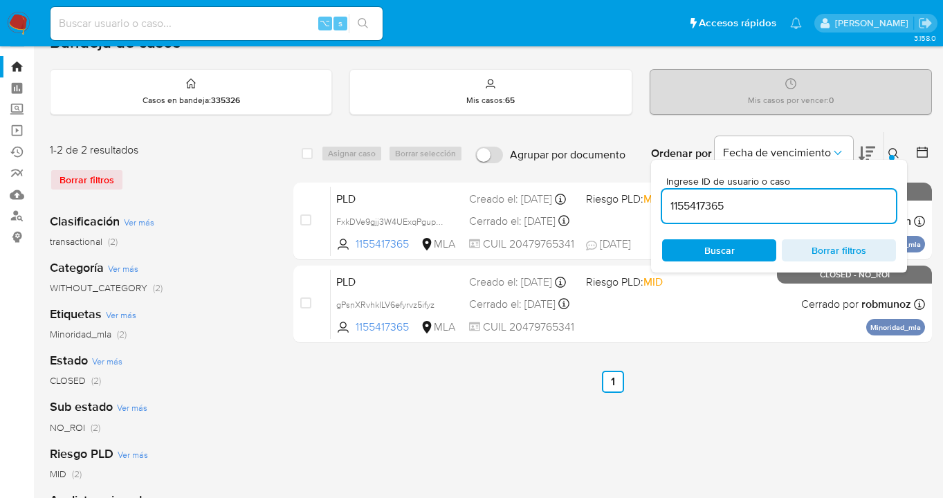
drag, startPoint x: 733, startPoint y: 207, endPoint x: 660, endPoint y: 197, distance: 73.3
click at [660, 197] on div "Ingrese ID de usuario o caso 1155417365 Buscar Borrar filtros" at bounding box center [779, 216] width 256 height 113
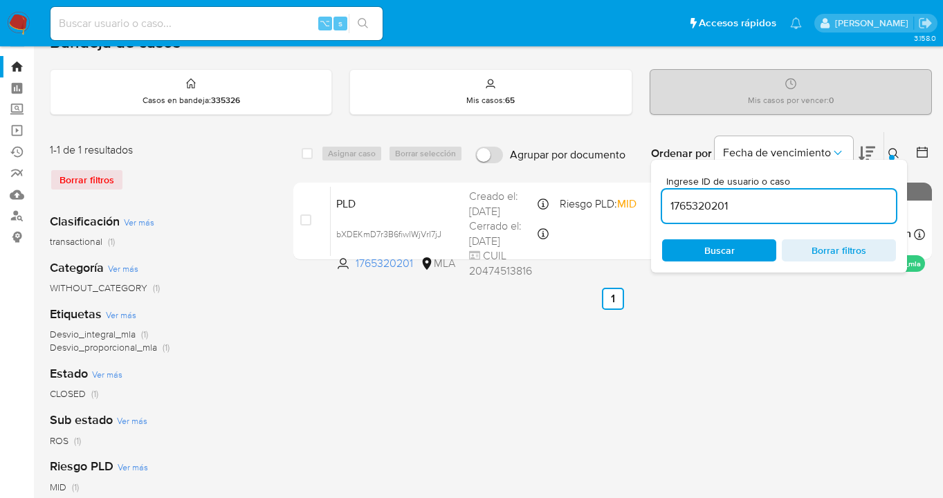
click at [892, 153] on icon at bounding box center [894, 153] width 11 height 11
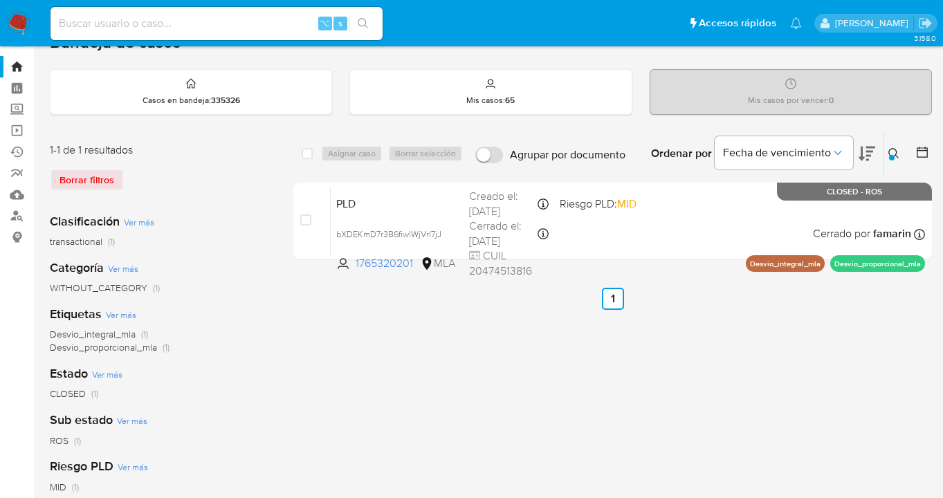
click at [892, 150] on icon at bounding box center [894, 153] width 11 height 11
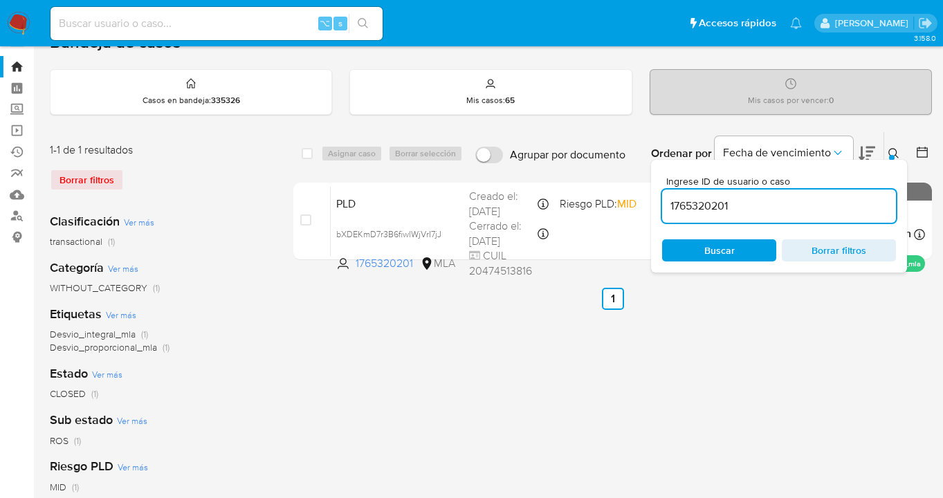
drag, startPoint x: 740, startPoint y: 203, endPoint x: 665, endPoint y: 201, distance: 74.8
click at [661, 204] on div "Ingrese ID de usuario o caso 1765320201 Buscar Borrar filtros" at bounding box center [779, 216] width 256 height 113
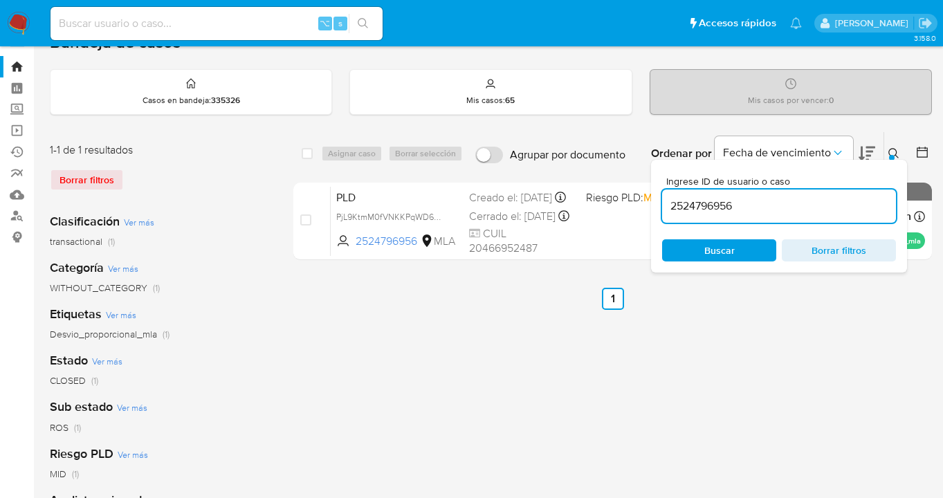
click at [894, 151] on icon at bounding box center [894, 153] width 11 height 11
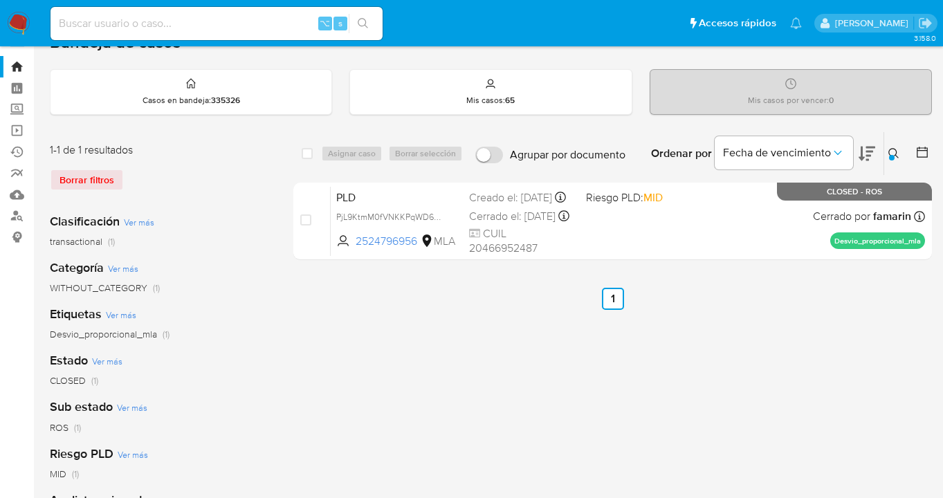
click at [890, 152] on icon at bounding box center [894, 153] width 11 height 11
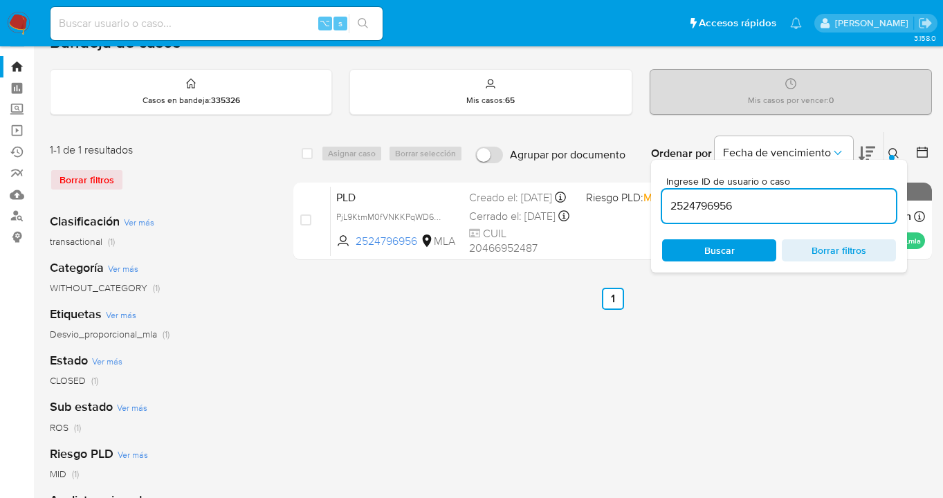
drag, startPoint x: 759, startPoint y: 204, endPoint x: 658, endPoint y: 192, distance: 101.1
click at [658, 192] on div "Ingrese ID de usuario o caso 2524796956 Buscar Borrar filtros" at bounding box center [779, 216] width 256 height 113
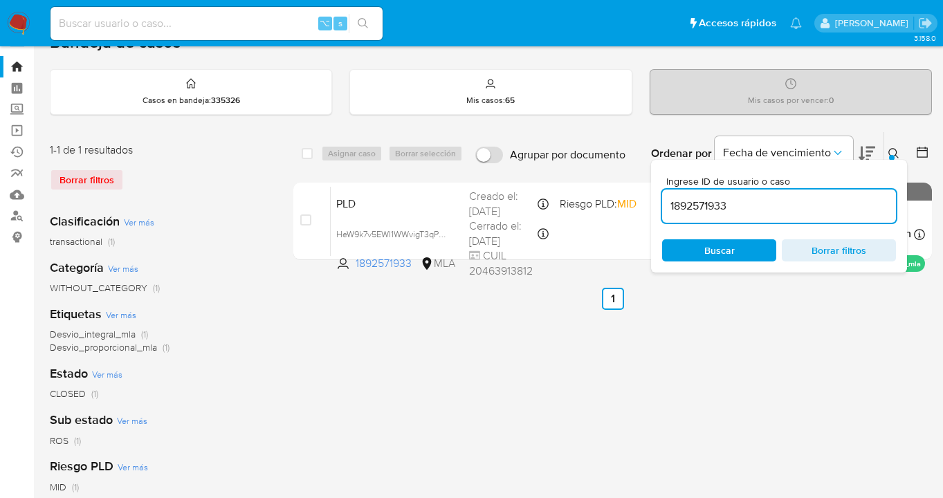
click at [894, 149] on icon at bounding box center [894, 153] width 11 height 11
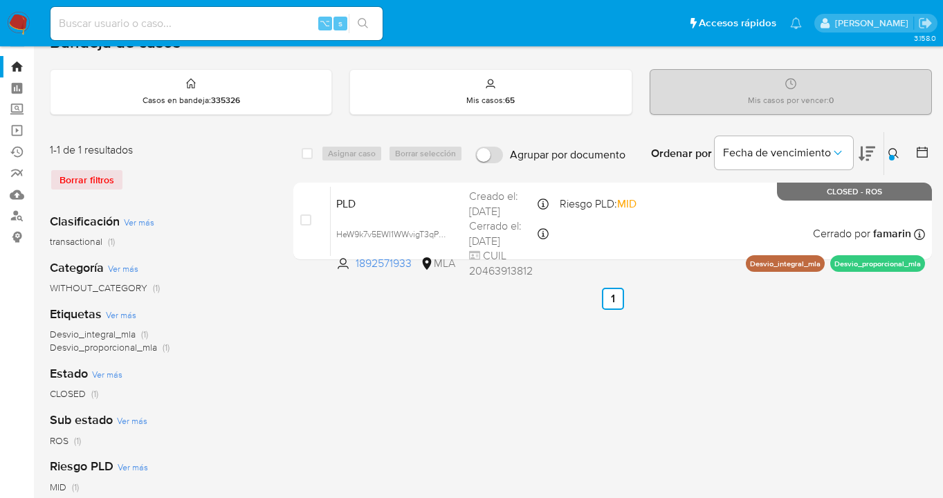
drag, startPoint x: 892, startPoint y: 150, endPoint x: 813, endPoint y: 183, distance: 86.3
click at [892, 150] on icon at bounding box center [894, 153] width 11 height 11
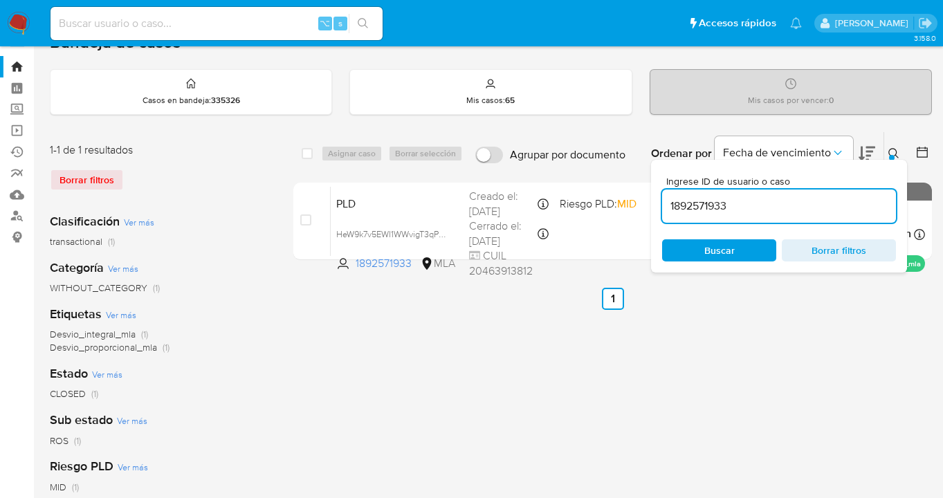
drag, startPoint x: 688, startPoint y: 195, endPoint x: 663, endPoint y: 195, distance: 24.9
click at [662, 195] on div "1892571933" at bounding box center [779, 206] width 234 height 33
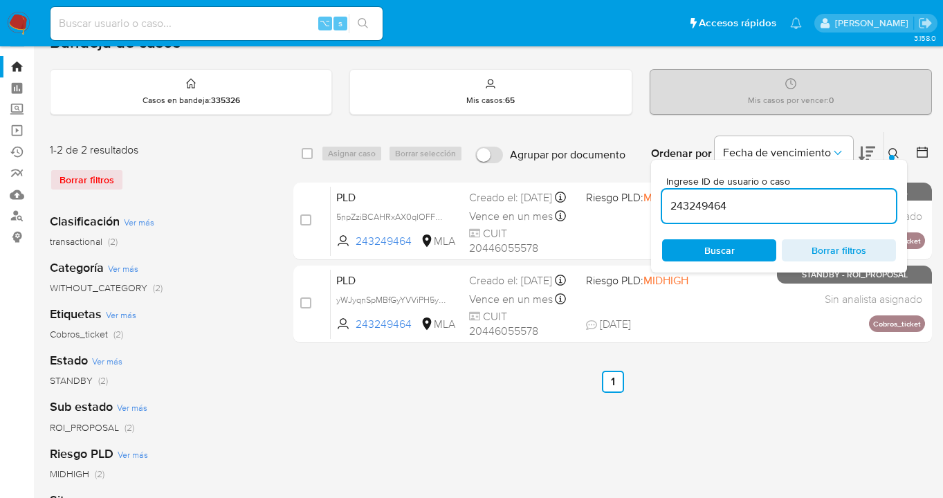
click at [896, 150] on icon at bounding box center [894, 153] width 11 height 11
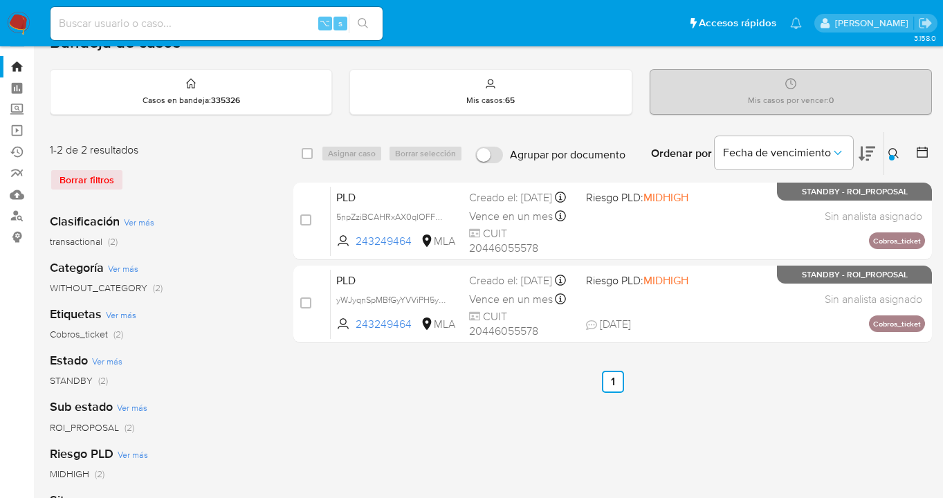
drag, startPoint x: 899, startPoint y: 150, endPoint x: 863, endPoint y: 174, distance: 43.4
click at [895, 152] on icon at bounding box center [894, 153] width 11 height 11
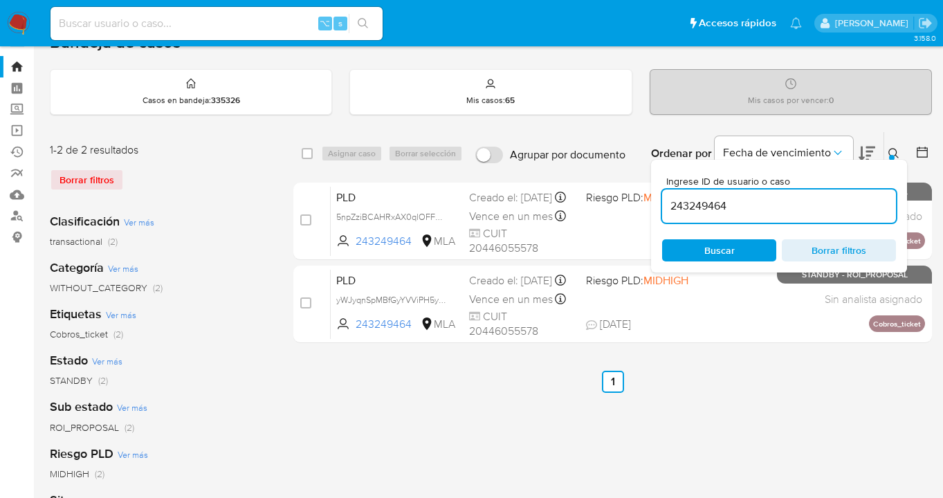
drag, startPoint x: 740, startPoint y: 210, endPoint x: 658, endPoint y: 195, distance: 83.8
click at [660, 195] on div "Ingrese ID de usuario o caso 243249464 Buscar Borrar filtros" at bounding box center [779, 216] width 256 height 113
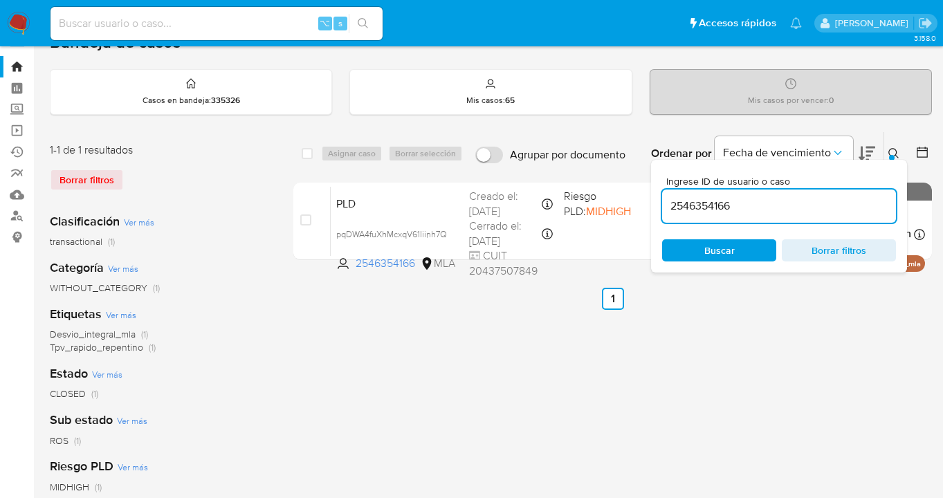
click at [892, 152] on icon at bounding box center [894, 153] width 11 height 11
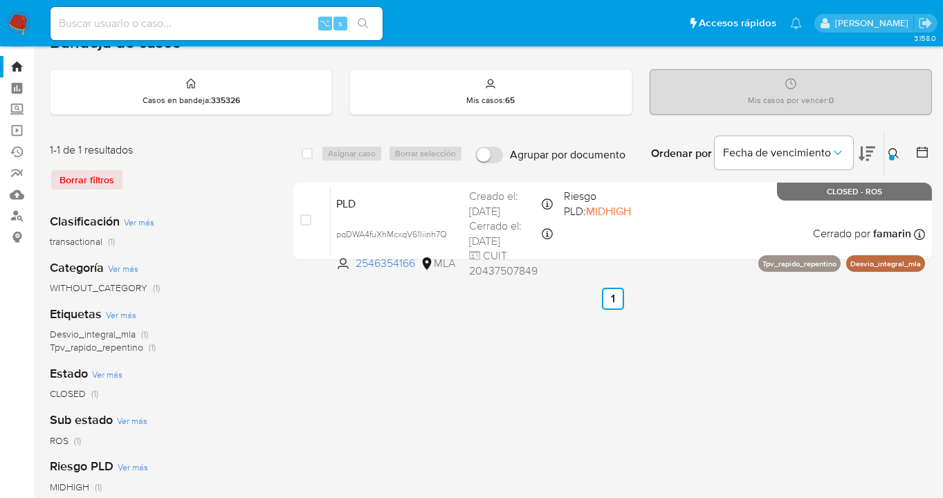
click at [892, 148] on icon at bounding box center [894, 153] width 10 height 10
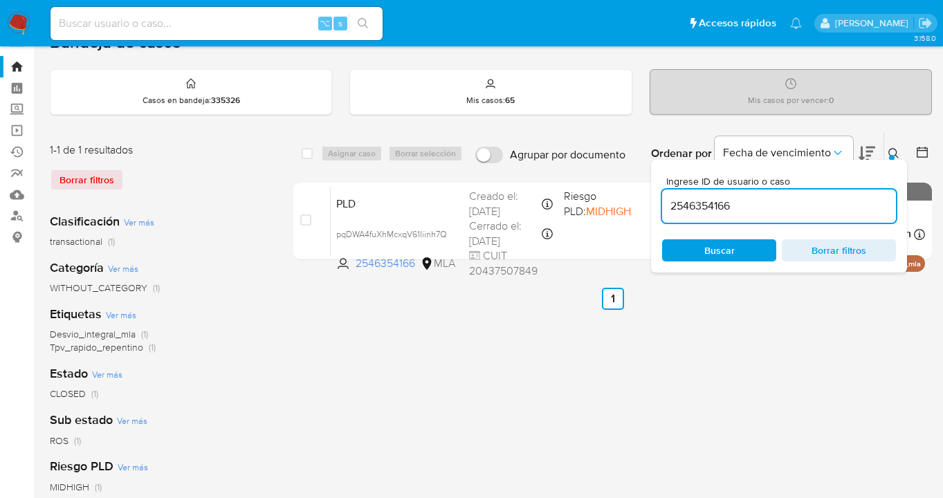
drag, startPoint x: 739, startPoint y: 206, endPoint x: 730, endPoint y: 179, distance: 28.2
click at [650, 192] on div "select-all-cases-checkbox Asignar caso Borrar selección Agrupar por documento O…" at bounding box center [613, 199] width 639 height 134
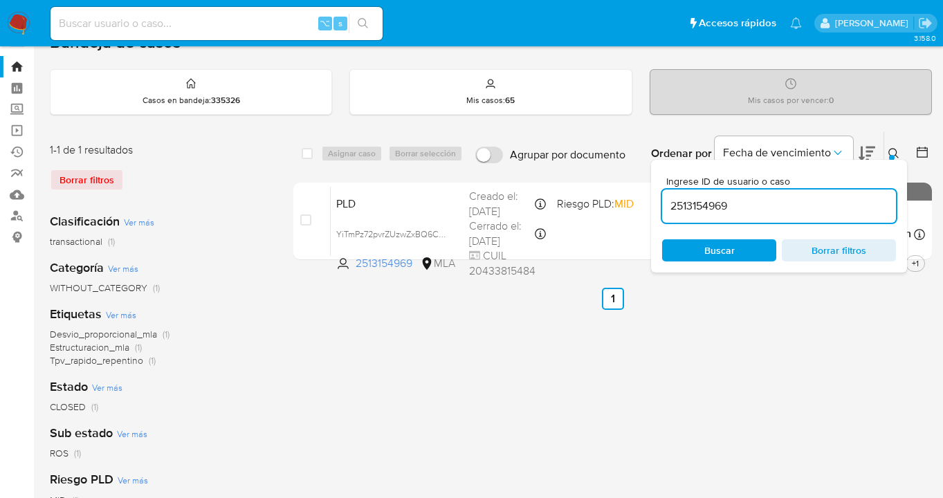
click at [894, 152] on icon at bounding box center [894, 153] width 11 height 11
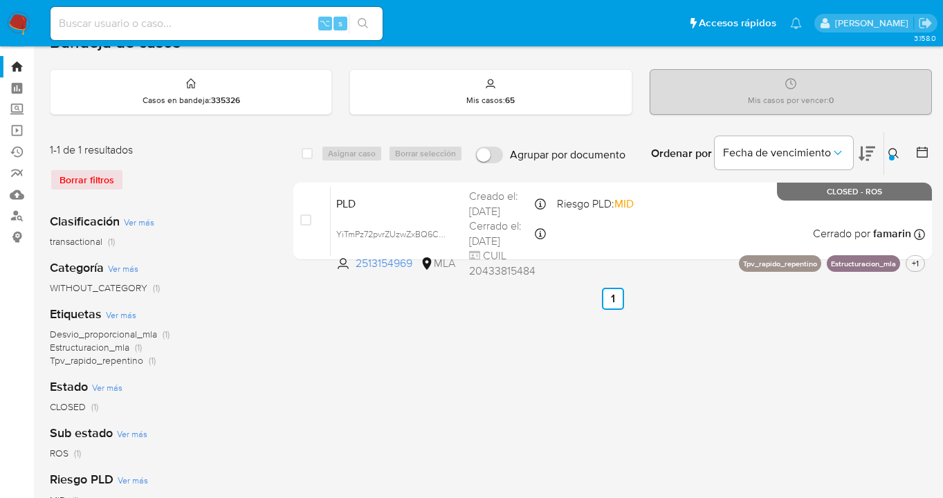
drag, startPoint x: 890, startPoint y: 147, endPoint x: 883, endPoint y: 152, distance: 8.1
click at [890, 148] on icon at bounding box center [894, 153] width 11 height 11
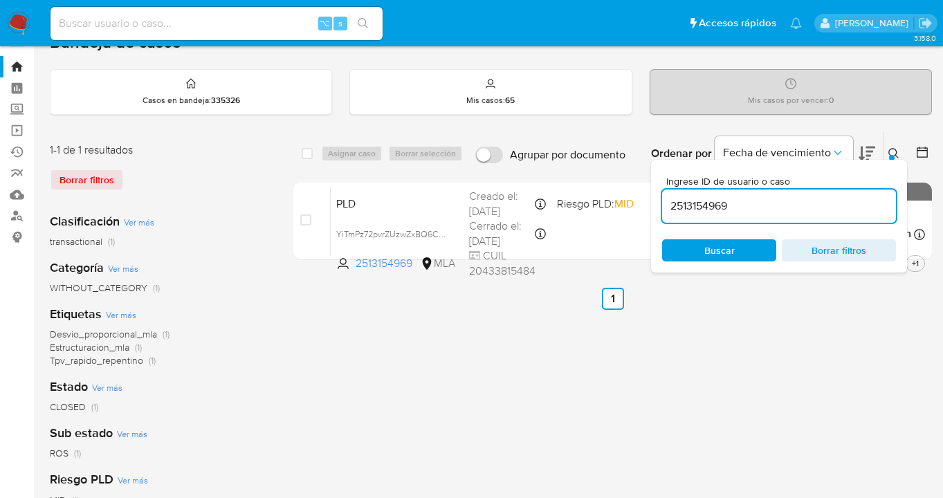
drag, startPoint x: 734, startPoint y: 201, endPoint x: 667, endPoint y: 201, distance: 67.8
click at [667, 201] on input "2513154969" at bounding box center [779, 206] width 234 height 18
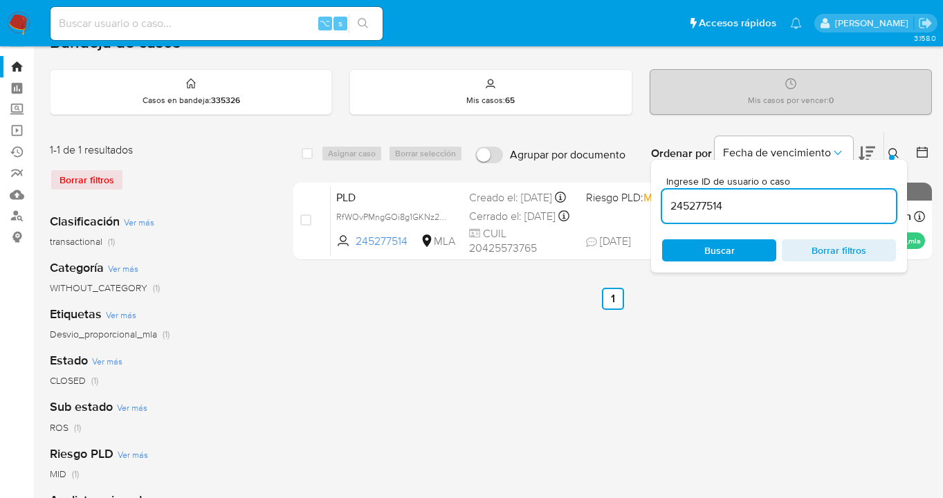
click at [892, 152] on icon at bounding box center [894, 153] width 11 height 11
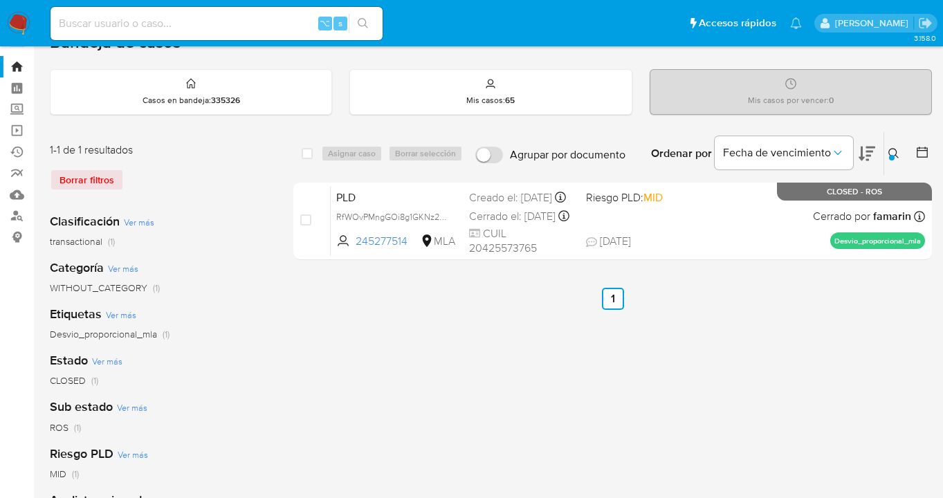
click at [891, 150] on icon at bounding box center [894, 153] width 11 height 11
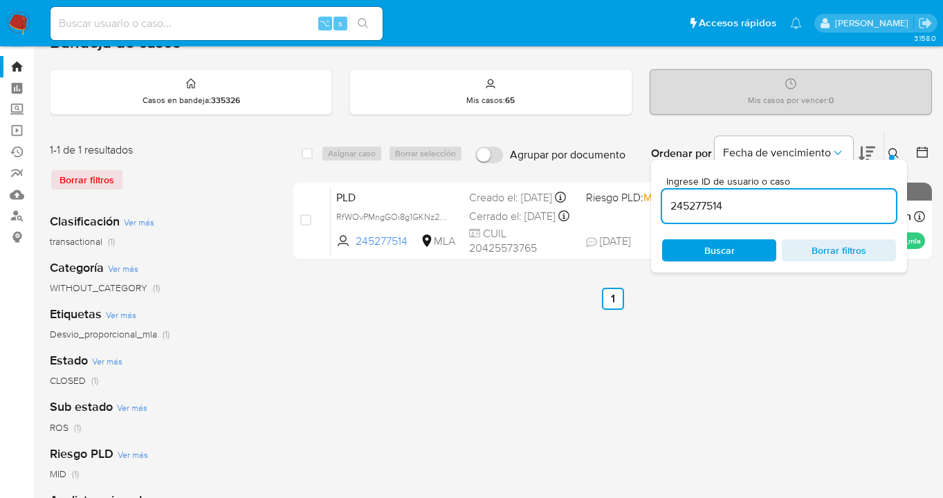
drag, startPoint x: 734, startPoint y: 208, endPoint x: 680, endPoint y: 199, distance: 55.5
click at [654, 208] on div "Ingrese ID de usuario o caso 245277514 Buscar Borrar filtros" at bounding box center [779, 216] width 256 height 113
click at [894, 152] on icon at bounding box center [894, 153] width 11 height 11
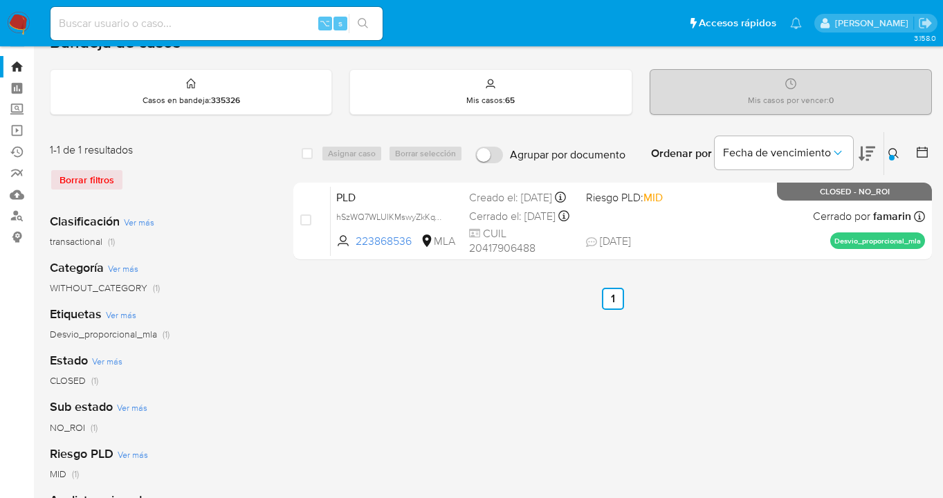
drag, startPoint x: 892, startPoint y: 150, endPoint x: 852, endPoint y: 172, distance: 45.6
click at [892, 150] on icon at bounding box center [894, 153] width 11 height 11
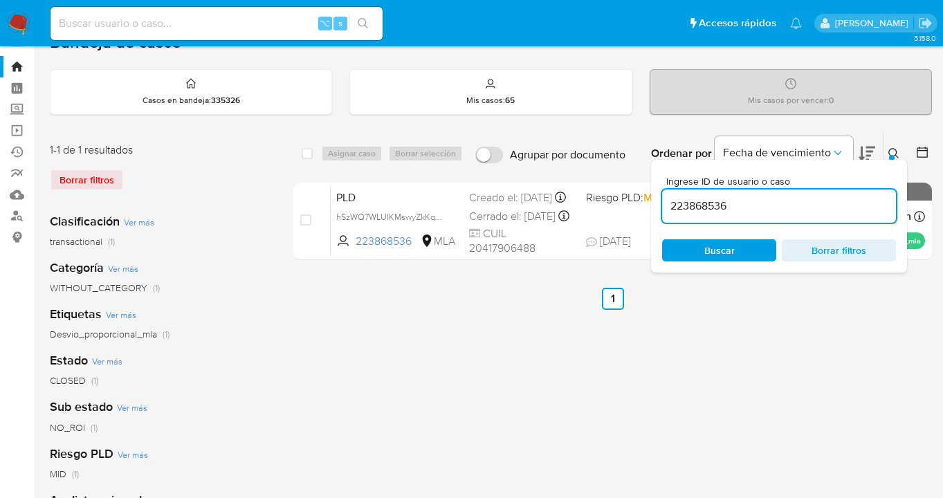
drag, startPoint x: 747, startPoint y: 196, endPoint x: 708, endPoint y: 199, distance: 38.9
click at [676, 195] on div "223868536" at bounding box center [779, 206] width 234 height 33
drag, startPoint x: 719, startPoint y: 206, endPoint x: 656, endPoint y: 198, distance: 64.1
click at [656, 198] on div "Ingrese ID de usuario o caso 223868536 Buscar Borrar filtros" at bounding box center [779, 216] width 256 height 113
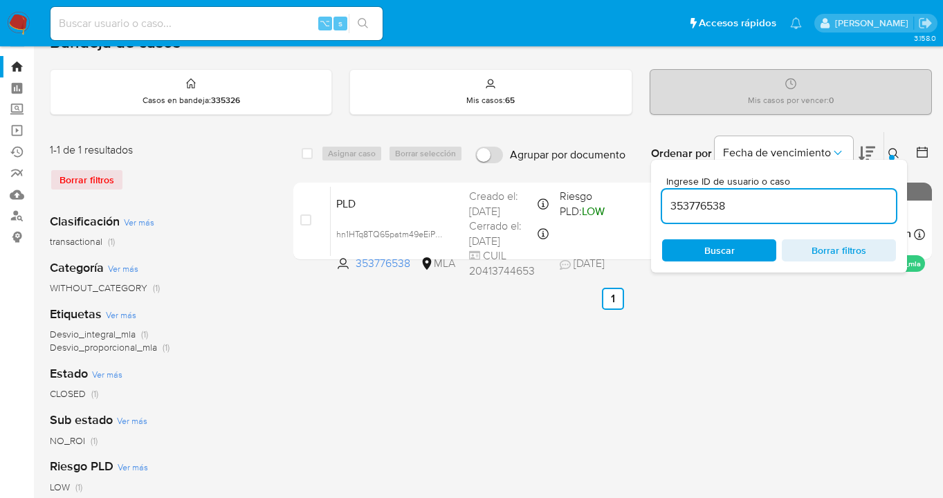
click at [894, 152] on icon at bounding box center [894, 153] width 11 height 11
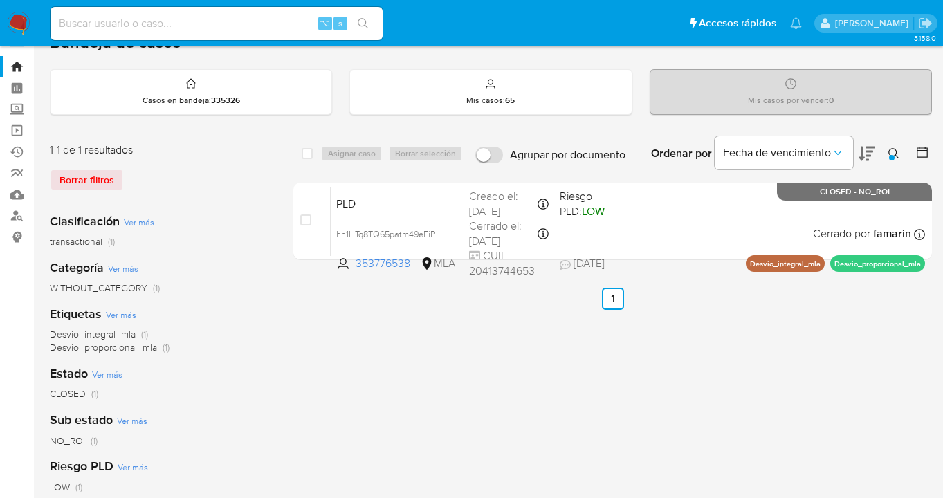
drag, startPoint x: 893, startPoint y: 150, endPoint x: 783, endPoint y: 181, distance: 114.4
click at [893, 150] on icon at bounding box center [894, 153] width 11 height 11
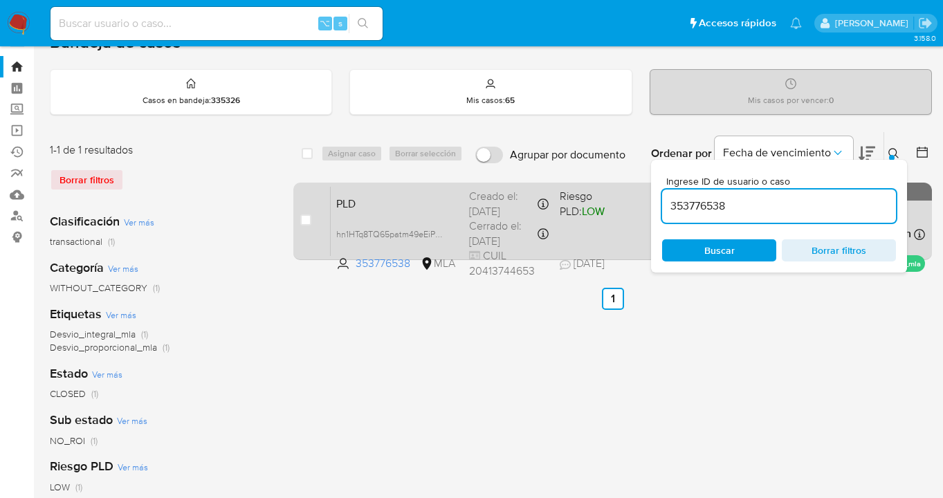
drag, startPoint x: 711, startPoint y: 196, endPoint x: 620, endPoint y: 188, distance: 91.0
click at [621, 188] on div "select-all-cases-checkbox Asignar caso Borrar selección Agrupar por documento O…" at bounding box center [613, 199] width 639 height 134
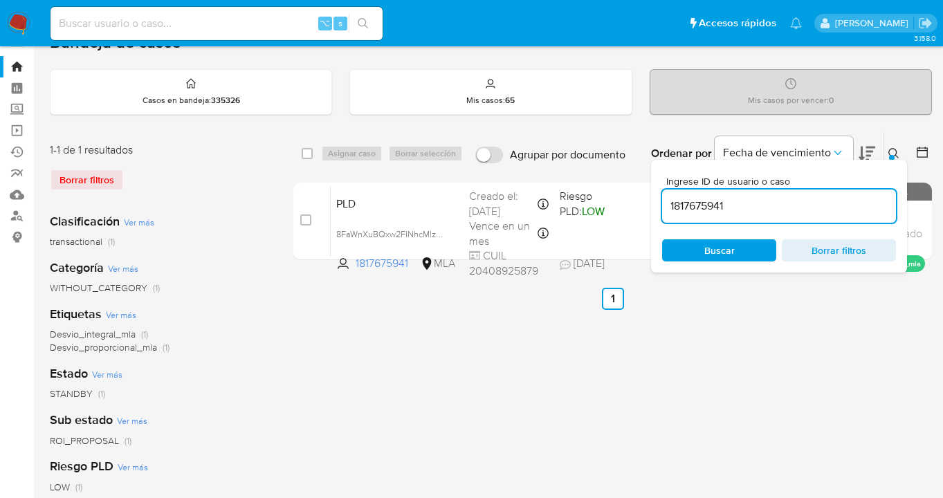
click at [895, 149] on icon at bounding box center [894, 153] width 11 height 11
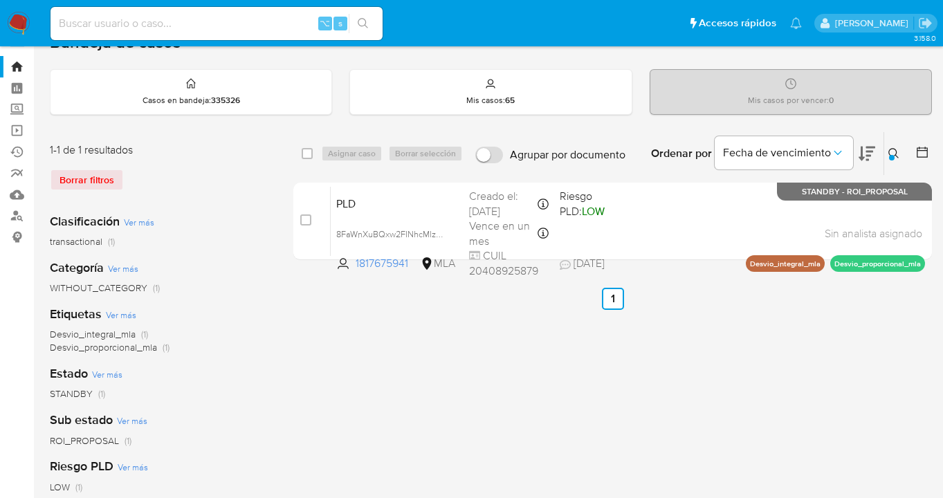
click at [892, 152] on icon at bounding box center [894, 153] width 11 height 11
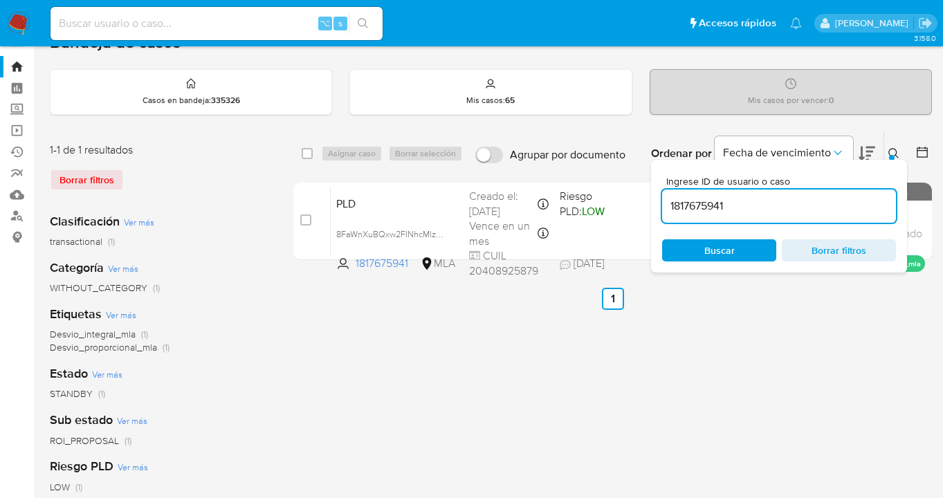
drag, startPoint x: 745, startPoint y: 207, endPoint x: 664, endPoint y: 192, distance: 82.3
click at [658, 195] on div "Ingrese ID de usuario o caso 1817675941 Buscar Borrar filtros" at bounding box center [779, 216] width 256 height 113
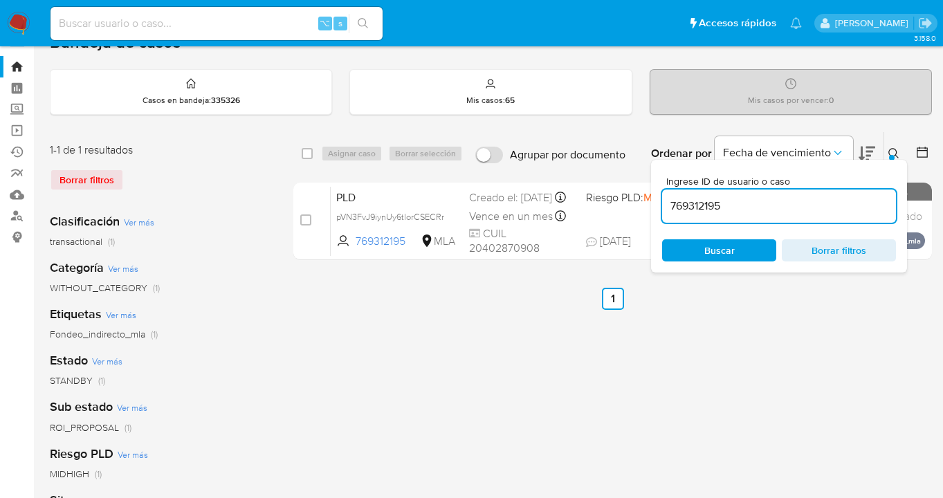
click at [894, 151] on icon at bounding box center [894, 153] width 11 height 11
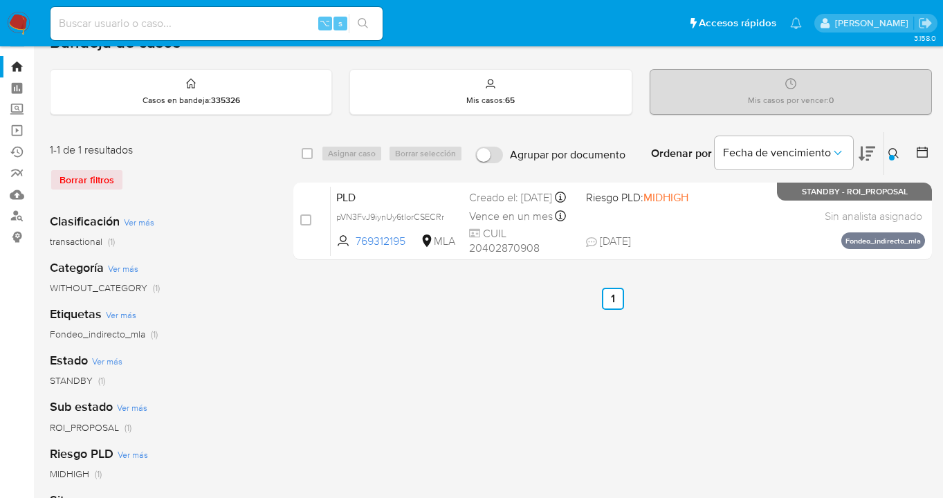
drag, startPoint x: 898, startPoint y: 152, endPoint x: 849, endPoint y: 174, distance: 53.3
click at [897, 152] on icon at bounding box center [894, 153] width 11 height 11
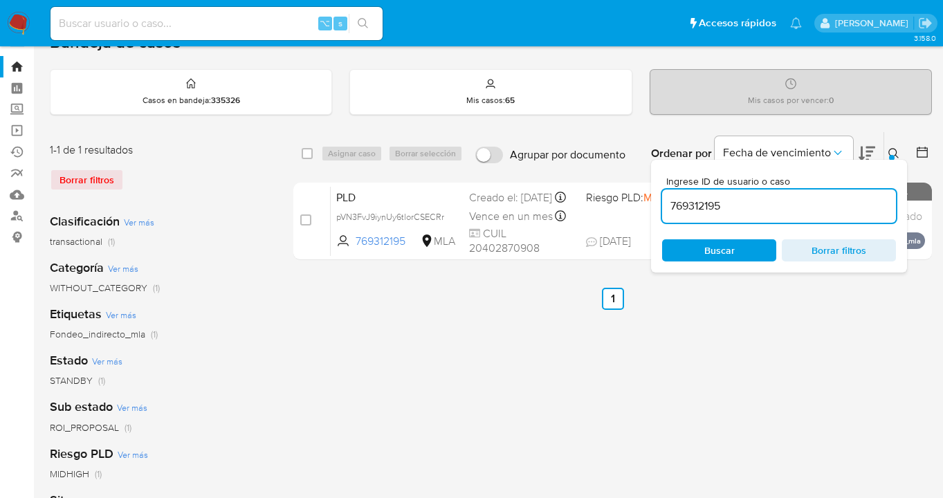
drag, startPoint x: 750, startPoint y: 204, endPoint x: 653, endPoint y: 190, distance: 97.9
click at [655, 190] on div "Ingrese ID de usuario o caso 769312195 Buscar Borrar filtros" at bounding box center [779, 216] width 256 height 113
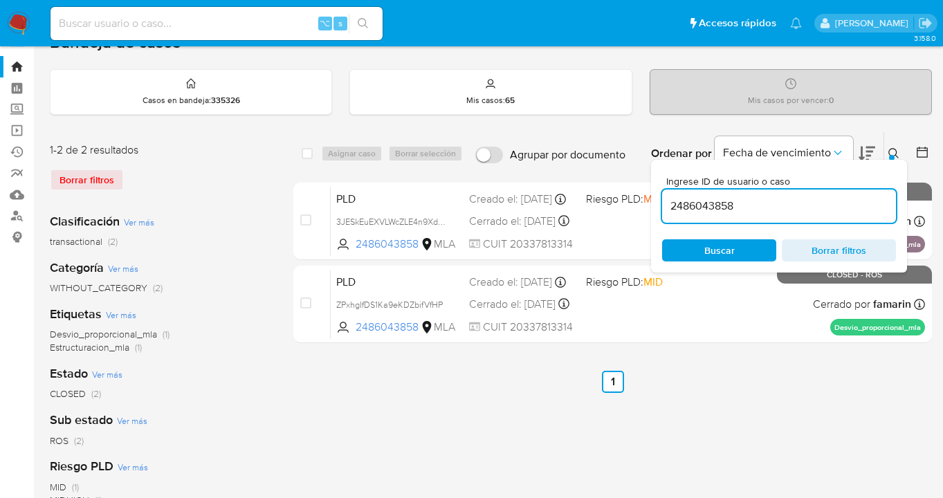
click at [893, 150] on icon at bounding box center [894, 153] width 11 height 11
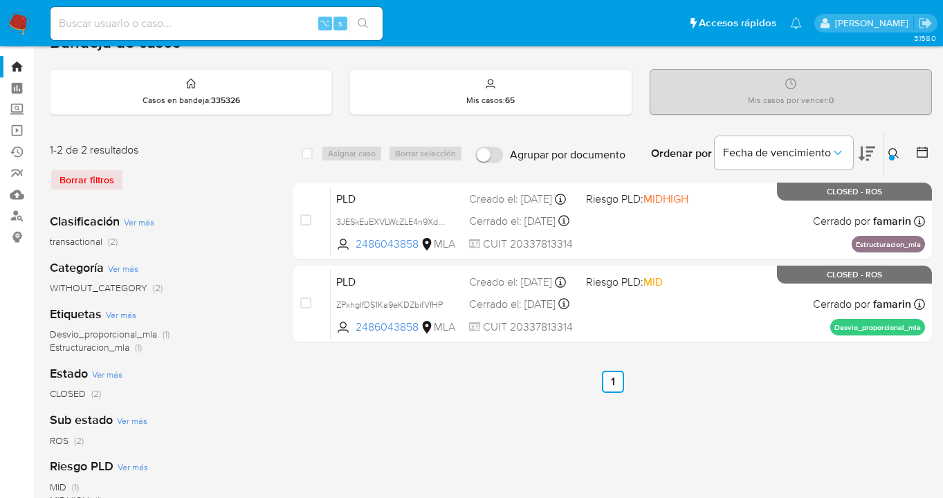
click at [894, 150] on icon at bounding box center [894, 153] width 11 height 11
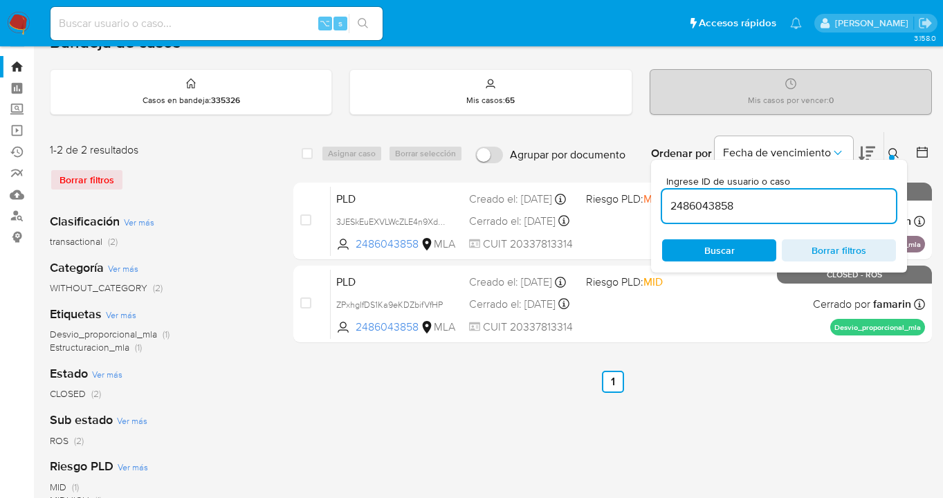
drag, startPoint x: 735, startPoint y: 203, endPoint x: 655, endPoint y: 194, distance: 80.8
click at [655, 194] on div "Ingrese ID de usuario o caso 2486043858 Buscar Borrar filtros" at bounding box center [779, 216] width 256 height 113
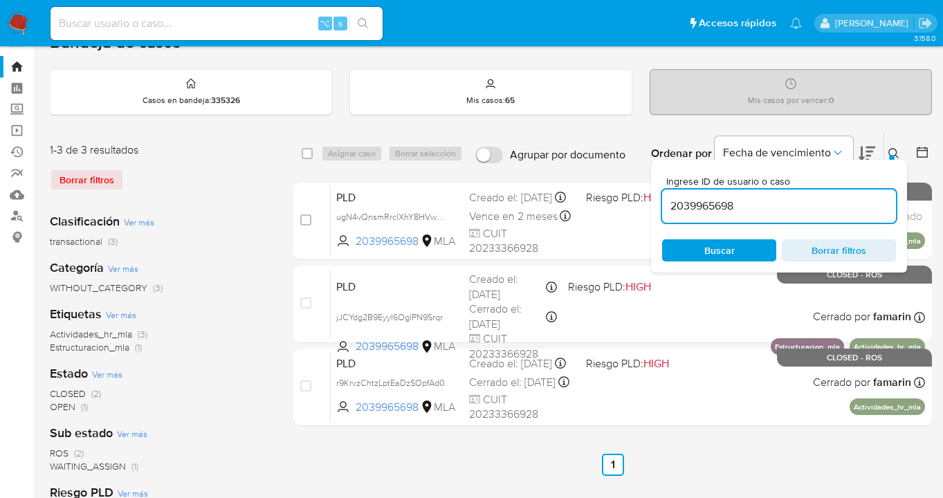
click at [896, 151] on icon at bounding box center [894, 153] width 11 height 11
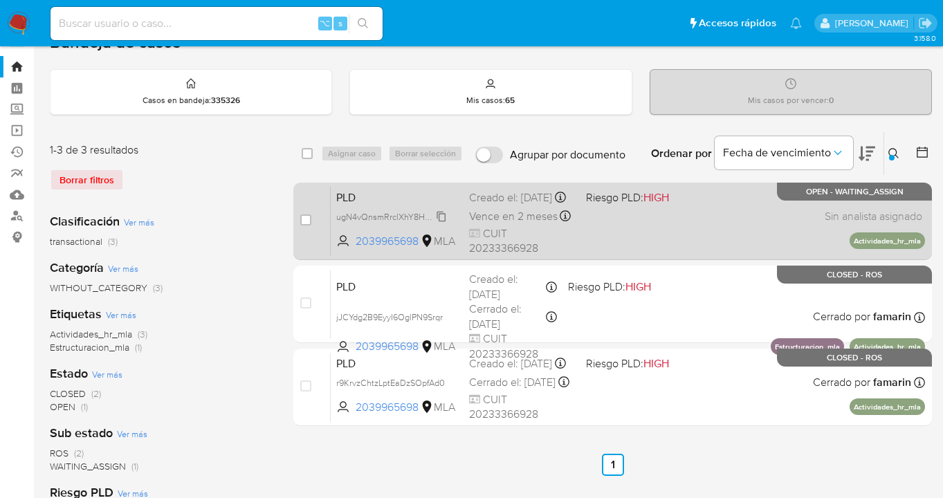
click at [440, 224] on span "ugN4vQnsmRrclXhY8HVw60GE" at bounding box center [397, 215] width 122 height 15
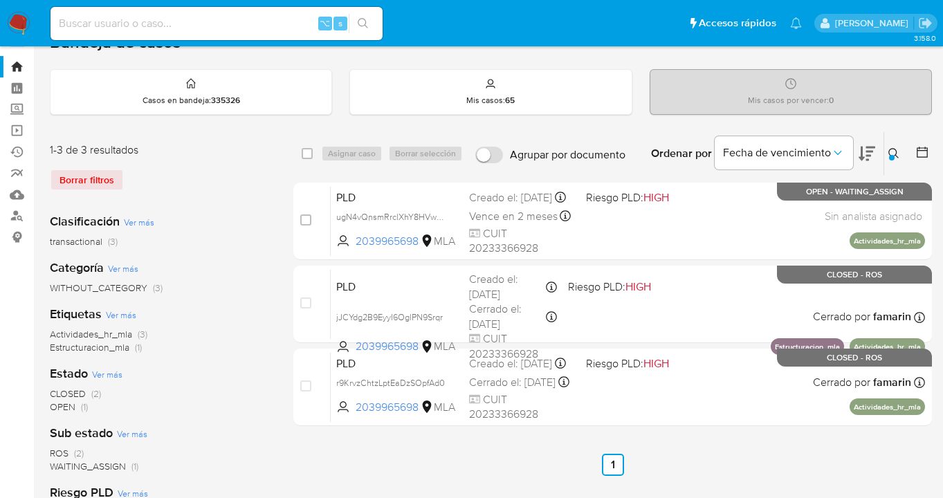
click at [890, 148] on icon at bounding box center [894, 153] width 10 height 10
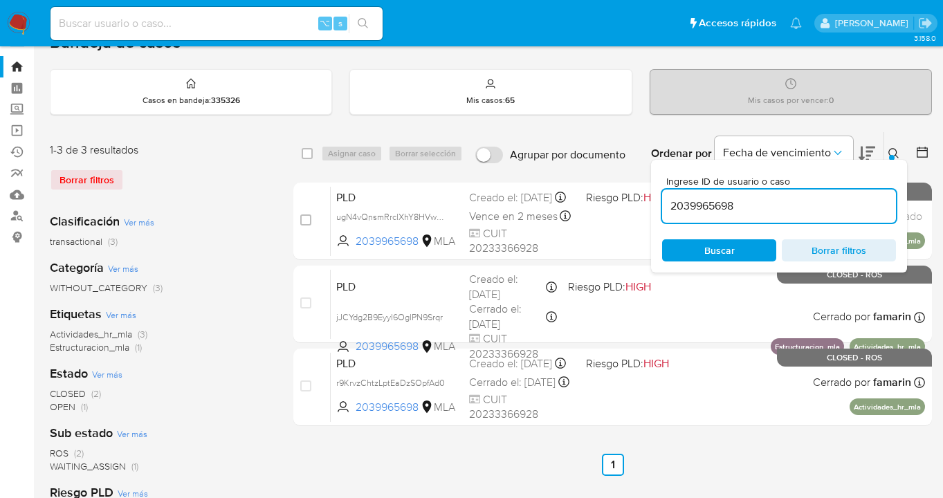
drag, startPoint x: 743, startPoint y: 206, endPoint x: 662, endPoint y: 207, distance: 81.7
click at [662, 207] on input "2039965698" at bounding box center [779, 206] width 234 height 18
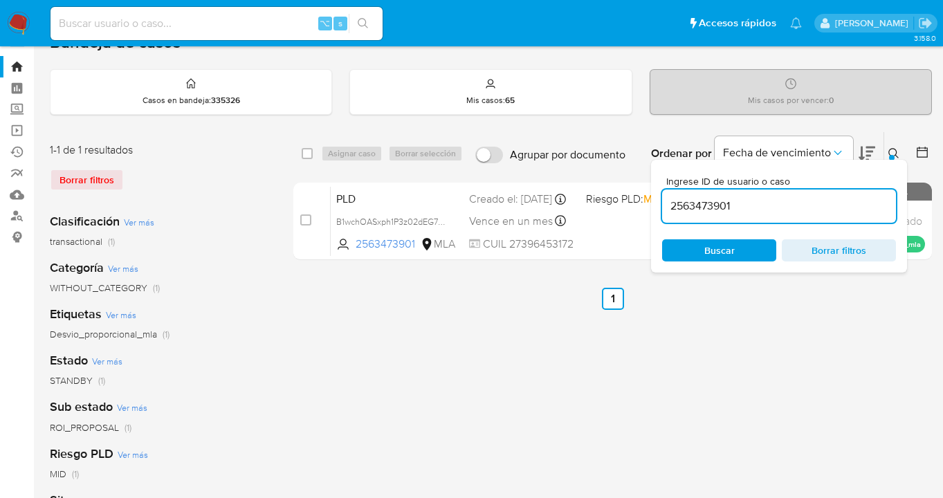
click at [892, 151] on icon at bounding box center [894, 153] width 11 height 11
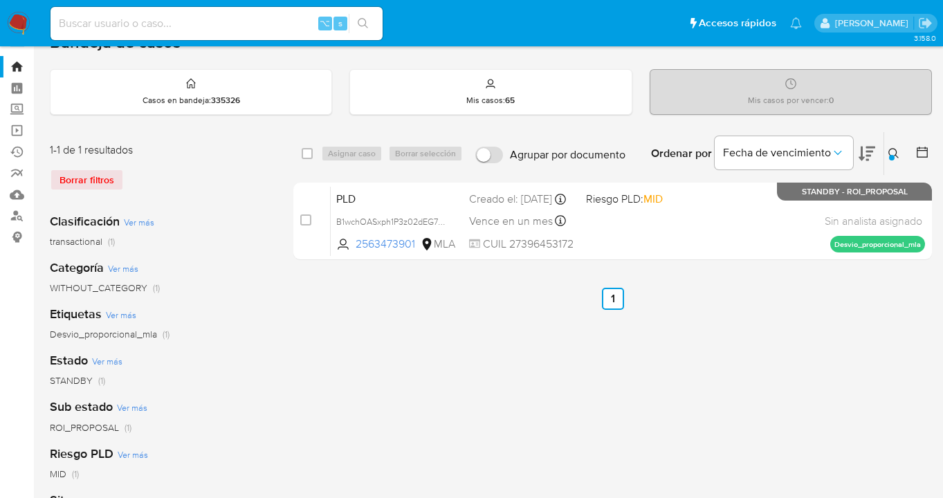
click at [896, 145] on button at bounding box center [896, 153] width 23 height 17
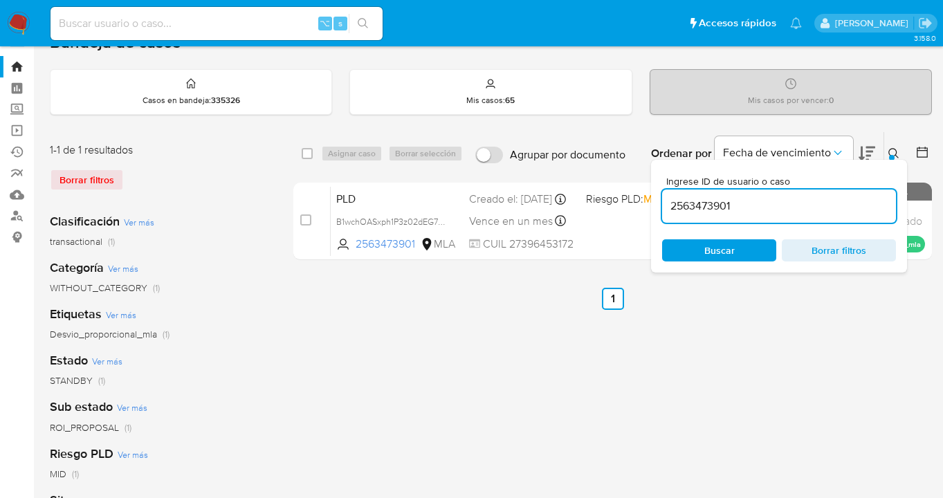
drag, startPoint x: 743, startPoint y: 205, endPoint x: 705, endPoint y: 186, distance: 42.1
click at [670, 201] on input "2563473901" at bounding box center [779, 206] width 234 height 18
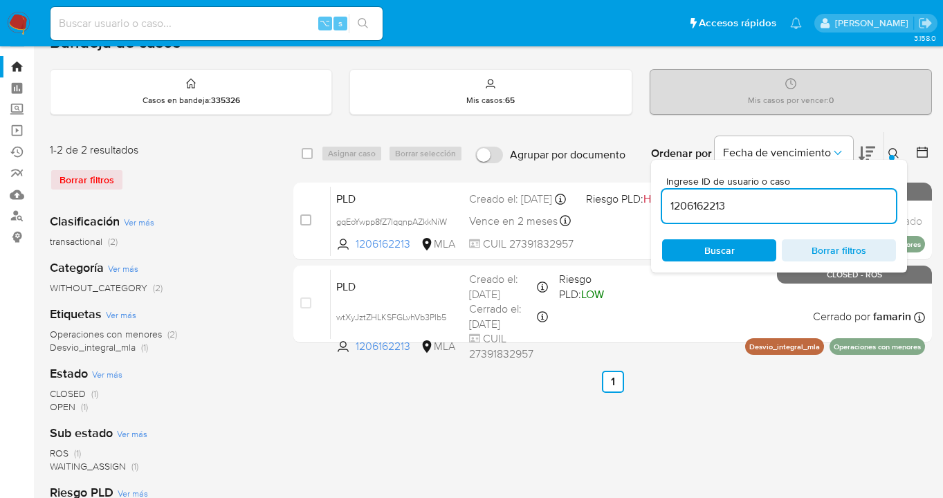
click at [894, 152] on icon at bounding box center [894, 153] width 11 height 11
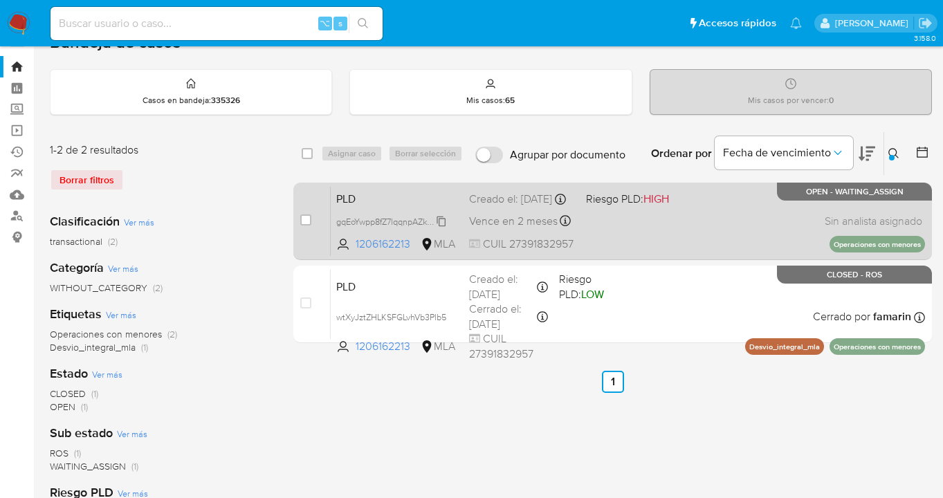
click at [442, 227] on span "gqEoYwpp8fZ7lqqnpAZkkNiW" at bounding box center [391, 220] width 111 height 15
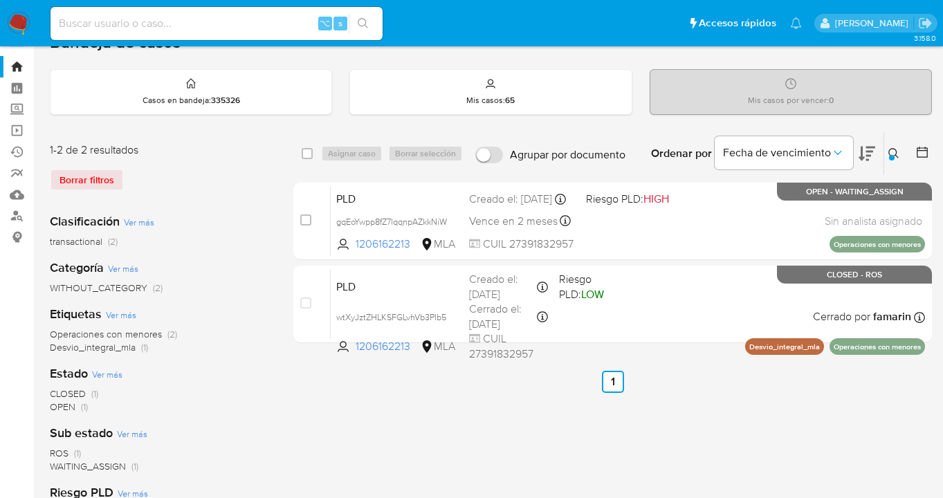
drag, startPoint x: 899, startPoint y: 152, endPoint x: 860, endPoint y: 170, distance: 42.7
click at [898, 150] on icon at bounding box center [894, 153] width 11 height 11
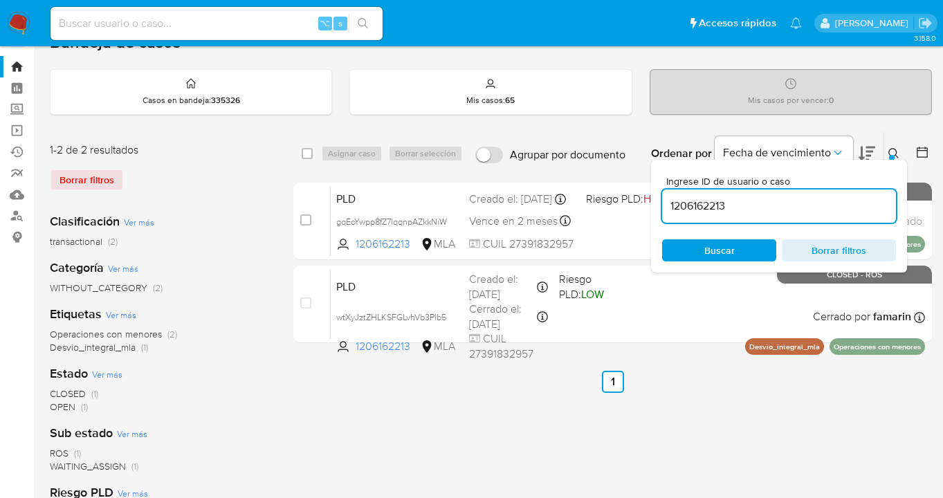
drag, startPoint x: 737, startPoint y: 206, endPoint x: 668, endPoint y: 197, distance: 69.2
click at [668, 197] on input "1206162213" at bounding box center [779, 206] width 234 height 18
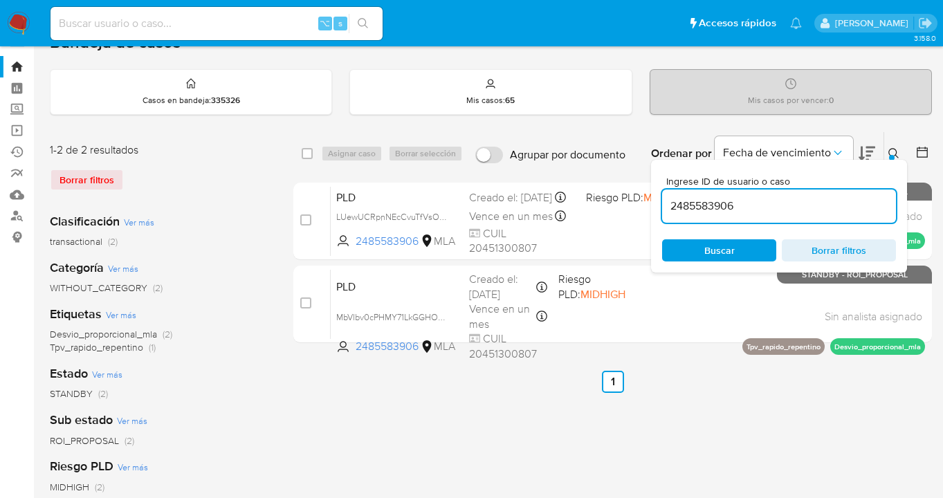
click at [893, 152] on icon at bounding box center [894, 153] width 11 height 11
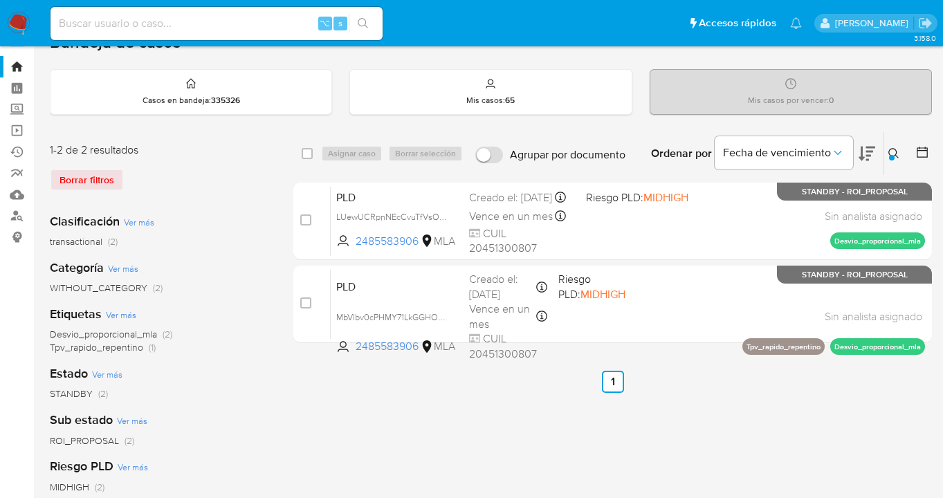
click at [892, 155] on div at bounding box center [893, 158] width 6 height 6
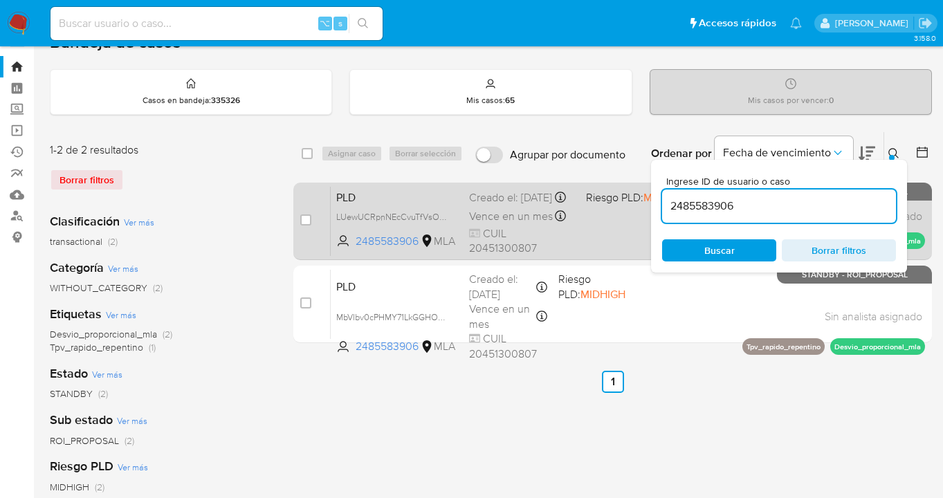
drag, startPoint x: 721, startPoint y: 200, endPoint x: 632, endPoint y: 194, distance: 88.8
click at [632, 194] on div "select-all-cases-checkbox Asignar caso Borrar selección Agrupar por documento O…" at bounding box center [613, 240] width 639 height 217
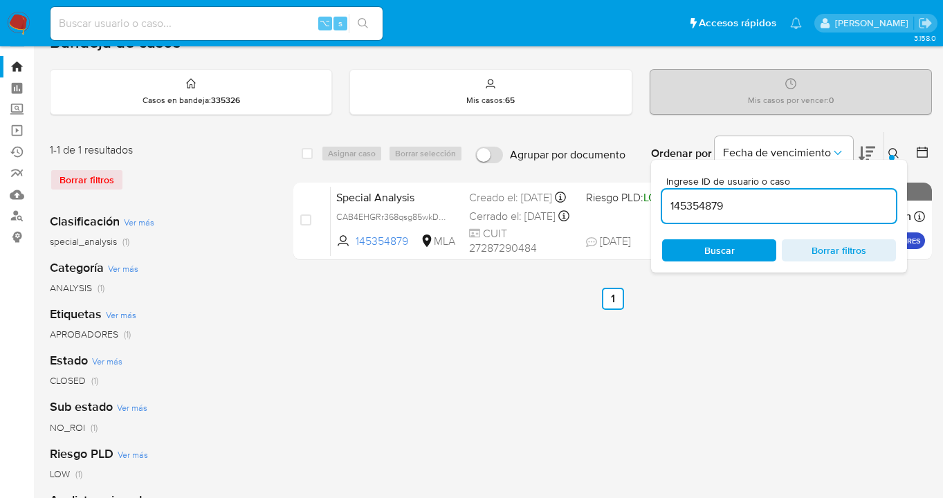
click at [894, 150] on icon at bounding box center [894, 153] width 11 height 11
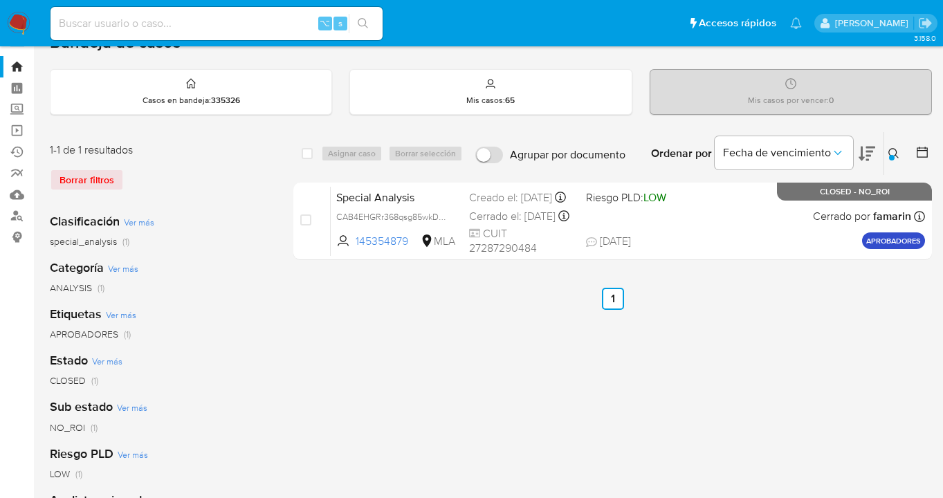
click at [893, 155] on div at bounding box center [893, 158] width 6 height 6
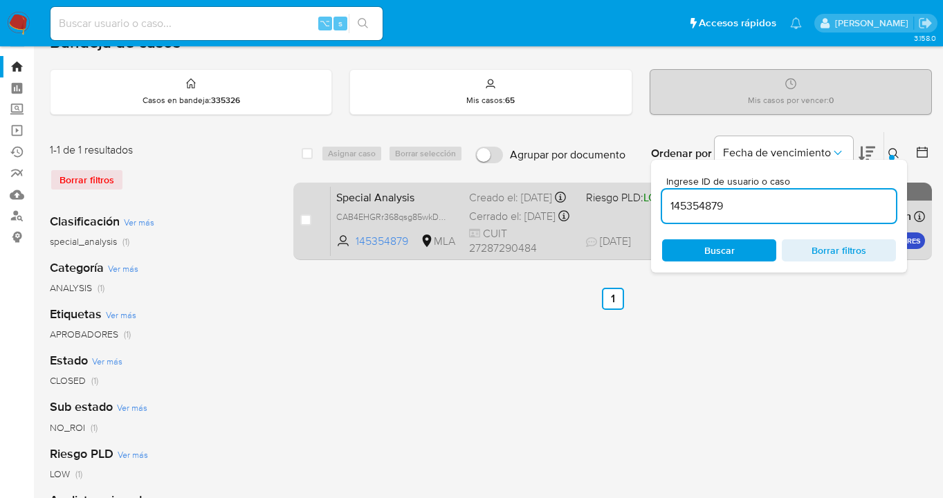
drag, startPoint x: 748, startPoint y: 204, endPoint x: 645, endPoint y: 200, distance: 102.5
click at [635, 199] on div "select-all-cases-checkbox Asignar caso Borrar selección Agrupar por documento O…" at bounding box center [613, 199] width 639 height 134
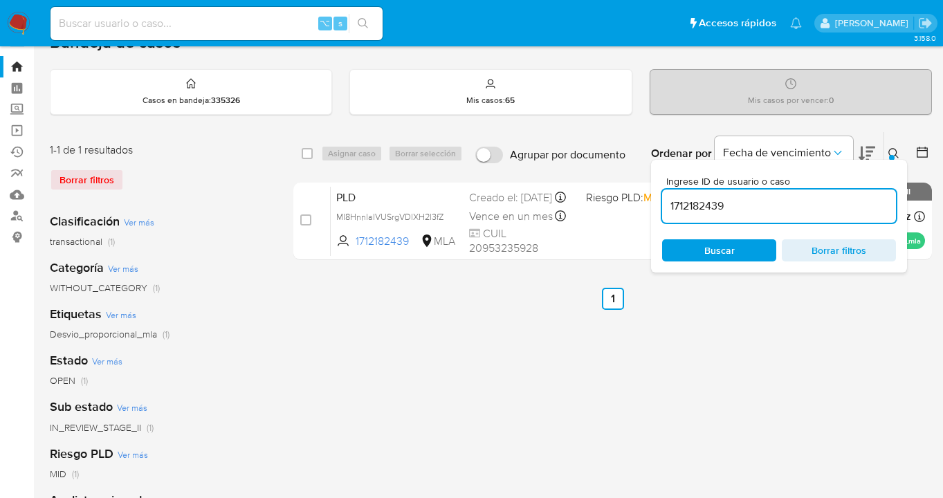
click at [891, 151] on icon at bounding box center [894, 153] width 11 height 11
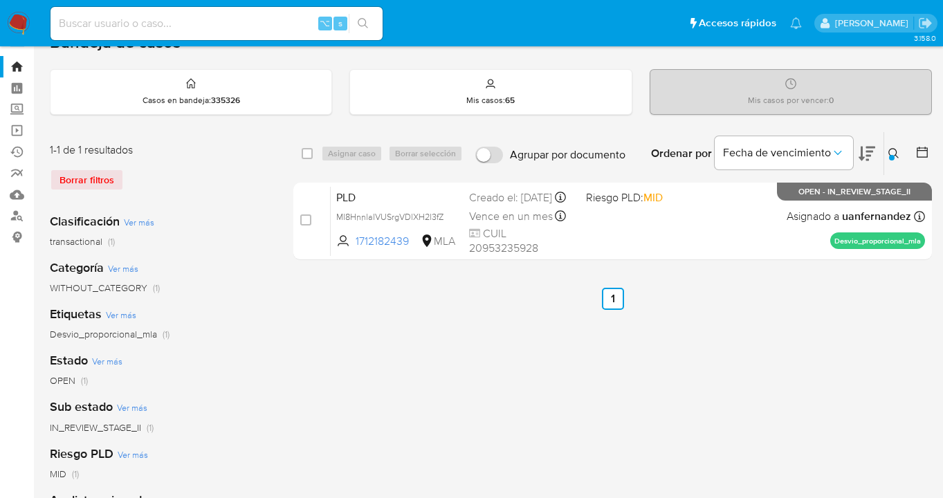
drag, startPoint x: 894, startPoint y: 152, endPoint x: 833, endPoint y: 179, distance: 66.9
click at [887, 152] on button at bounding box center [896, 153] width 23 height 17
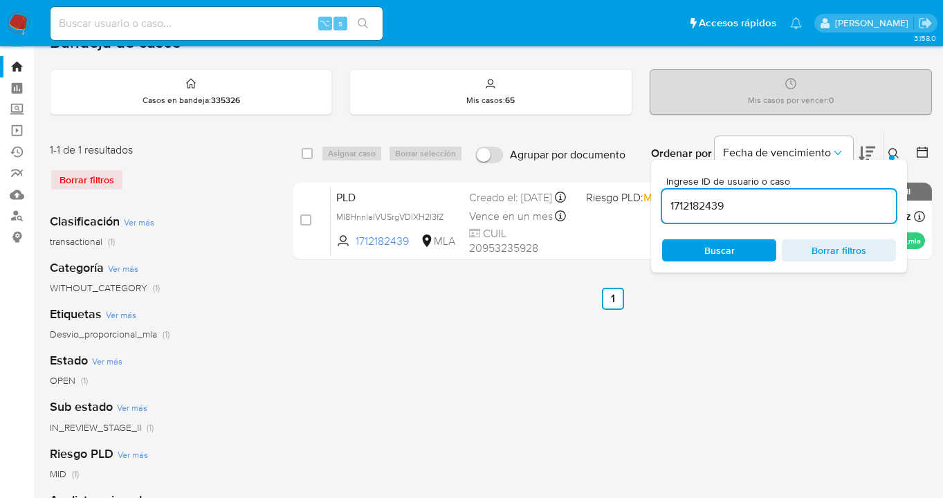
drag, startPoint x: 770, startPoint y: 201, endPoint x: 655, endPoint y: 197, distance: 115.0
click at [654, 199] on div "Ingrese ID de usuario o caso 1712182439 Buscar Borrar filtros" at bounding box center [779, 216] width 256 height 113
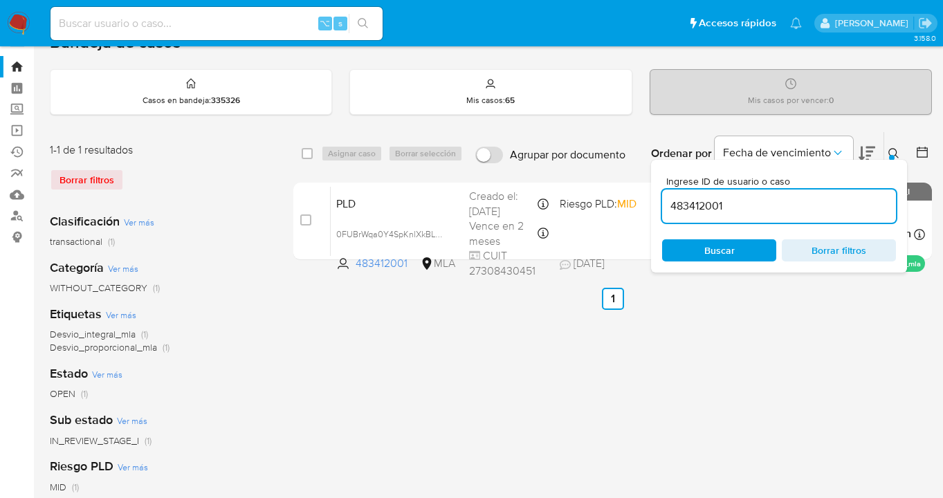
click at [892, 151] on icon at bounding box center [894, 153] width 11 height 11
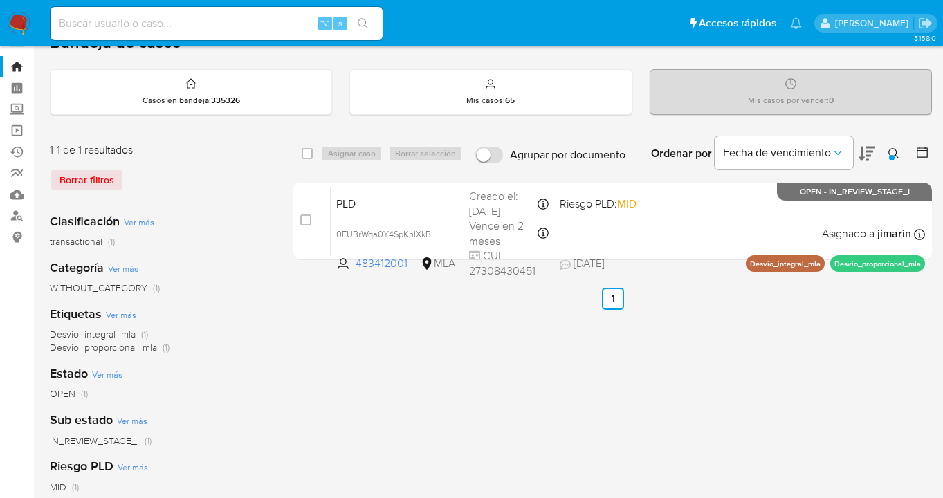
click at [911, 148] on div at bounding box center [920, 153] width 25 height 43
click at [893, 150] on icon at bounding box center [894, 153] width 11 height 11
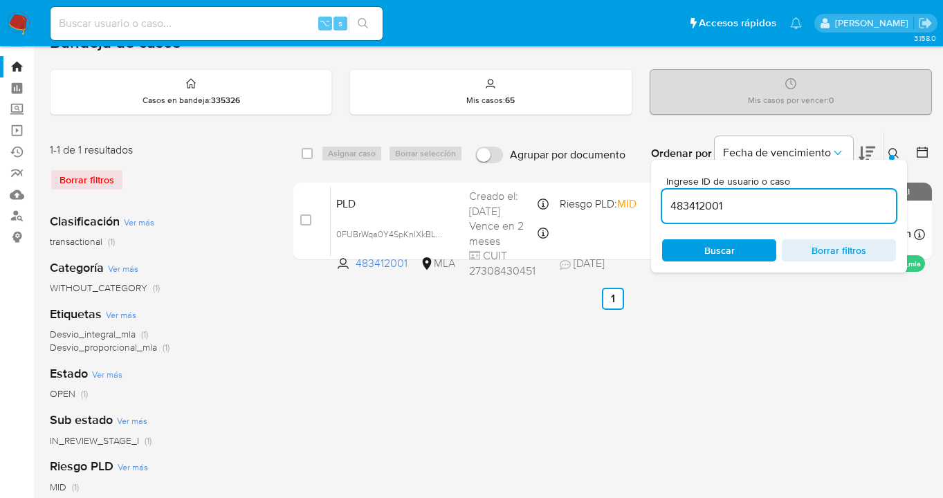
drag, startPoint x: 727, startPoint y: 209, endPoint x: 664, endPoint y: 198, distance: 64.0
click at [664, 198] on input "483412001" at bounding box center [779, 206] width 234 height 18
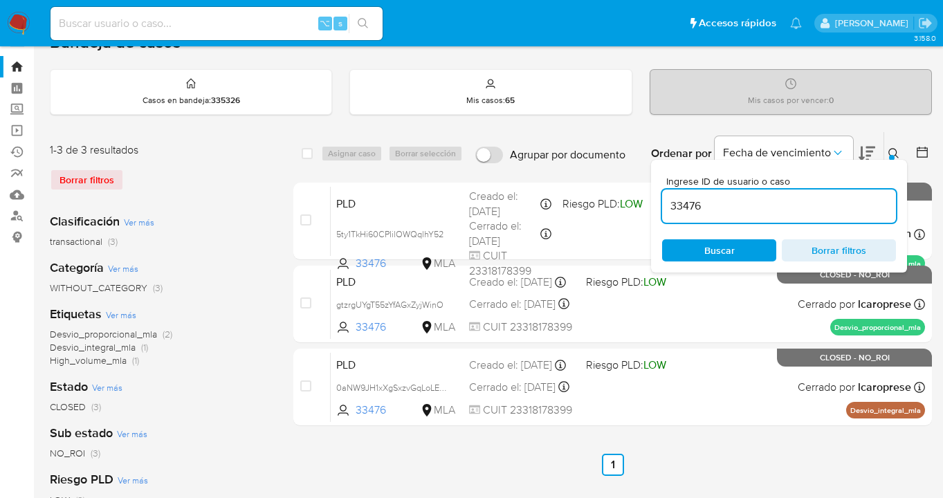
click at [894, 152] on icon at bounding box center [894, 153] width 11 height 11
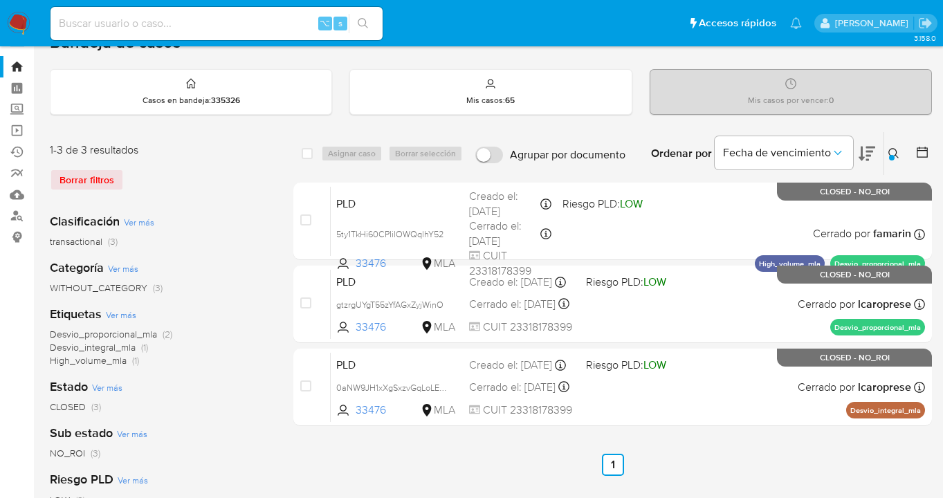
drag, startPoint x: 894, startPoint y: 156, endPoint x: 876, endPoint y: 167, distance: 21.1
click at [894, 156] on div at bounding box center [893, 158] width 6 height 6
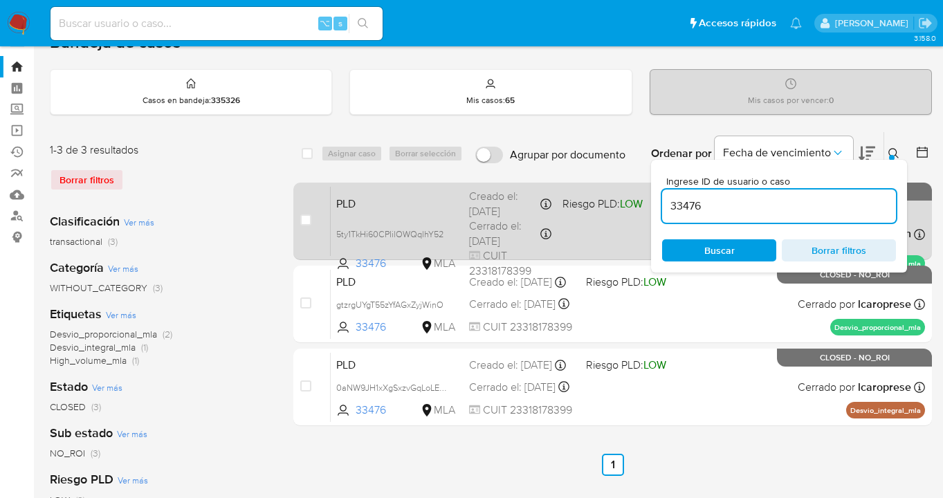
drag, startPoint x: 760, startPoint y: 204, endPoint x: 650, endPoint y: 199, distance: 110.2
click at [650, 199] on div "select-all-cases-checkbox Asignar caso Borrar selección Agrupar por documento O…" at bounding box center [613, 282] width 639 height 300
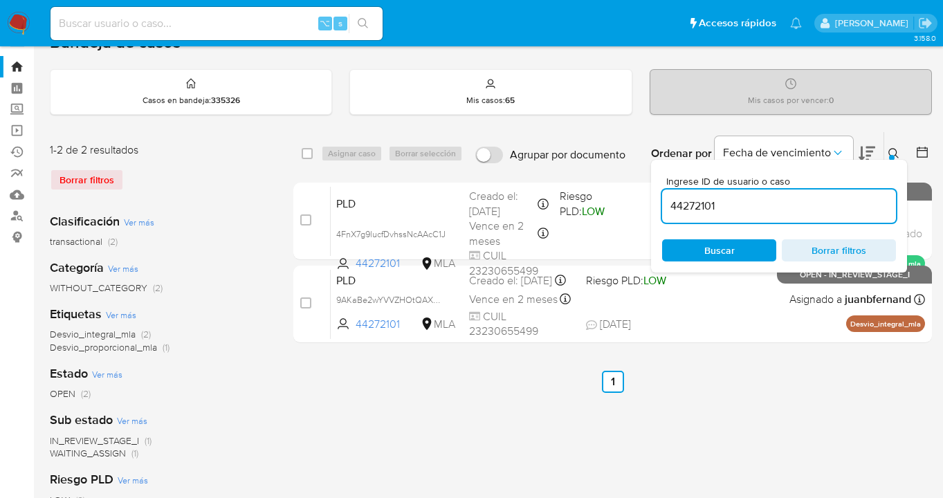
click at [893, 149] on icon at bounding box center [894, 153] width 11 height 11
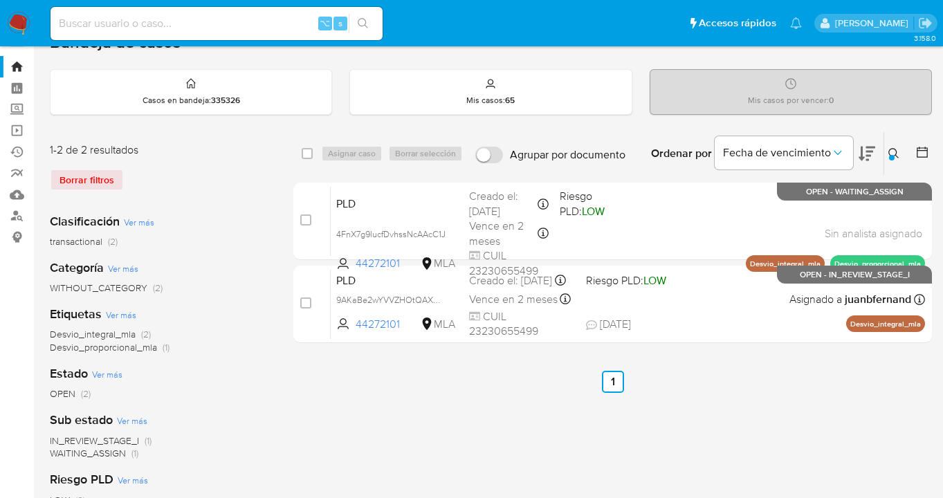
click at [892, 152] on icon at bounding box center [894, 153] width 11 height 11
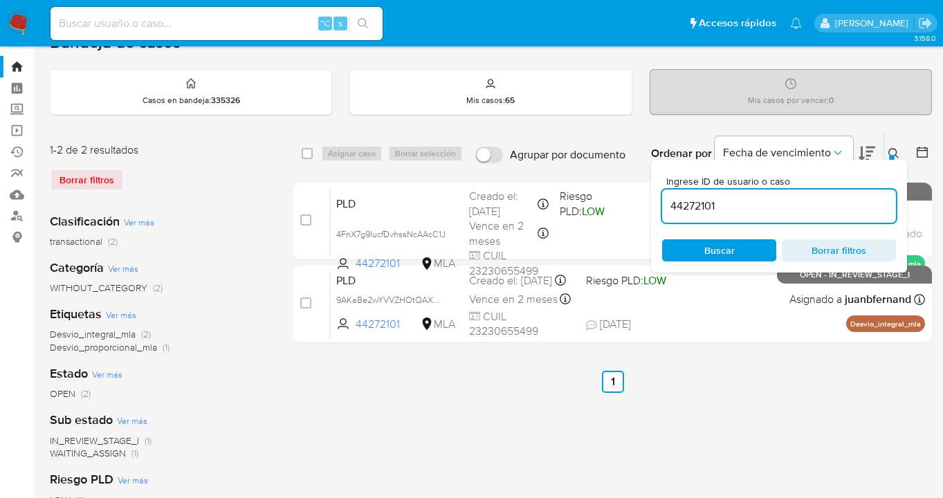
drag, startPoint x: 741, startPoint y: 209, endPoint x: 667, endPoint y: 199, distance: 74.8
click at [667, 199] on input "44272101" at bounding box center [779, 206] width 234 height 18
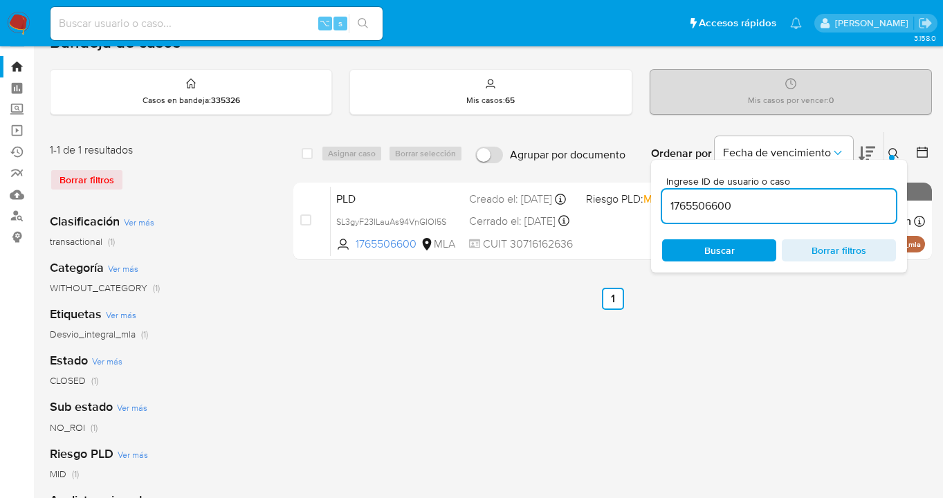
click at [894, 152] on icon at bounding box center [894, 153] width 11 height 11
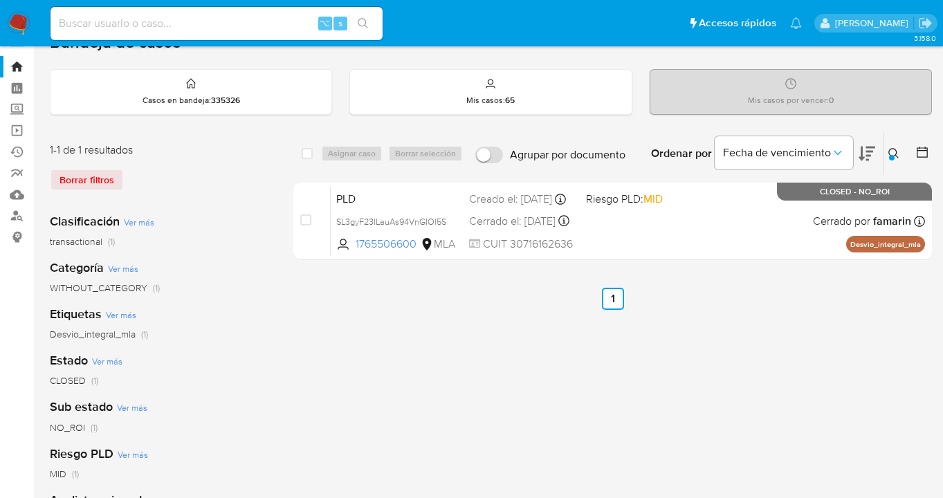
click at [892, 153] on icon at bounding box center [894, 153] width 11 height 11
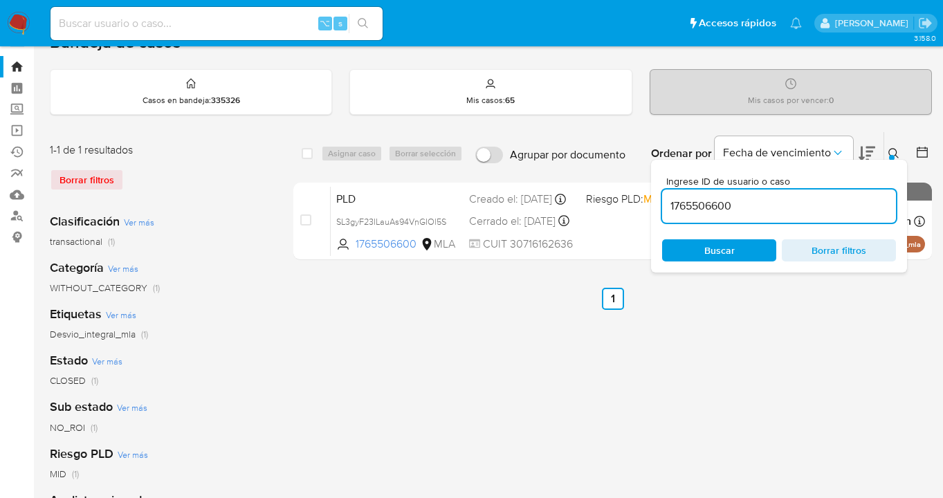
drag, startPoint x: 748, startPoint y: 203, endPoint x: 660, endPoint y: 203, distance: 87.2
click at [659, 204] on div "Ingrese ID de usuario o caso 1765506600 Buscar Borrar filtros" at bounding box center [779, 216] width 256 height 113
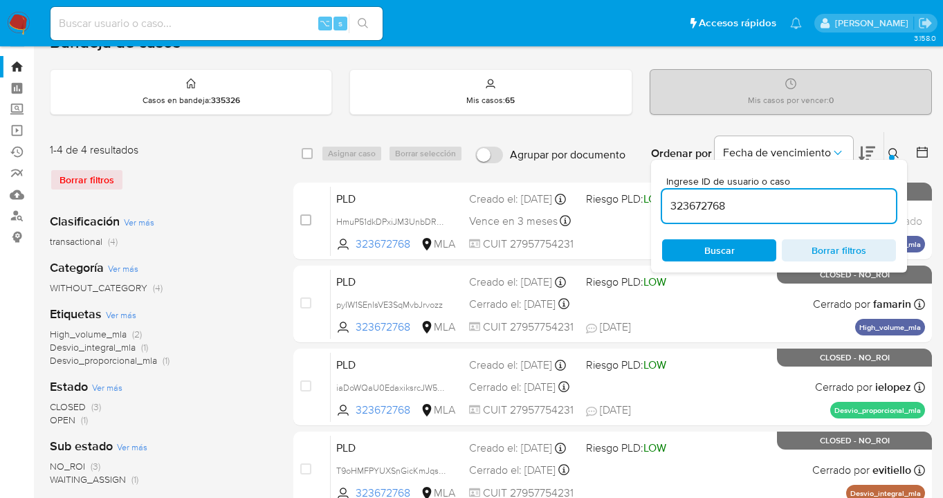
click at [894, 149] on icon at bounding box center [894, 153] width 11 height 11
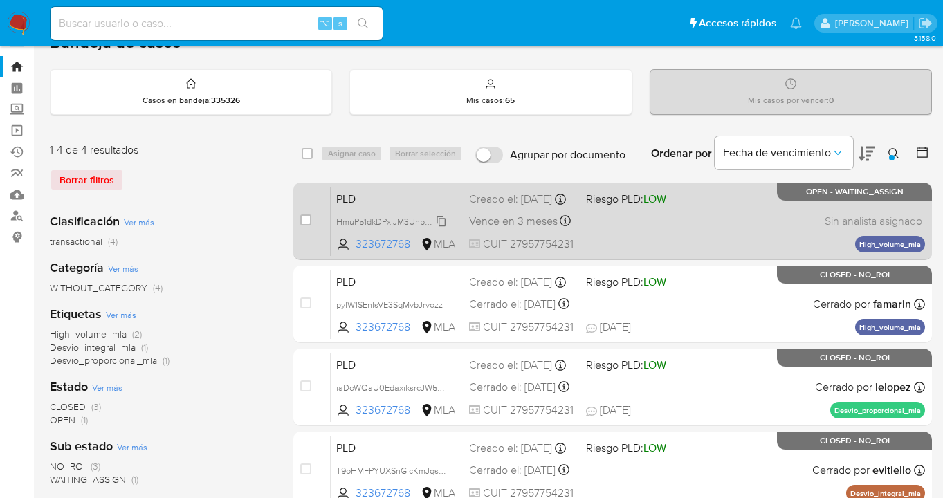
click at [442, 227] on span "HmuP51dkDPxiJM3UnbDRkfT7" at bounding box center [394, 220] width 116 height 15
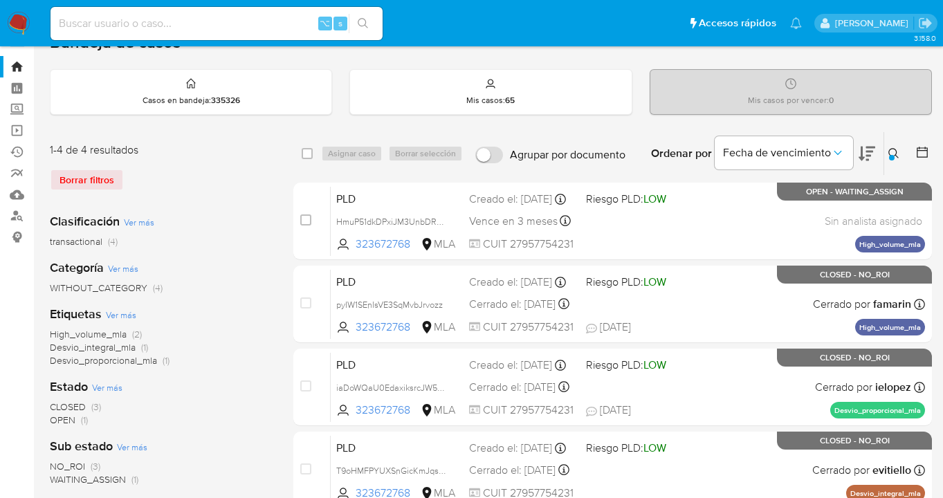
drag, startPoint x: 891, startPoint y: 152, endPoint x: 872, endPoint y: 159, distance: 20.4
click at [891, 152] on icon at bounding box center [894, 153] width 11 height 11
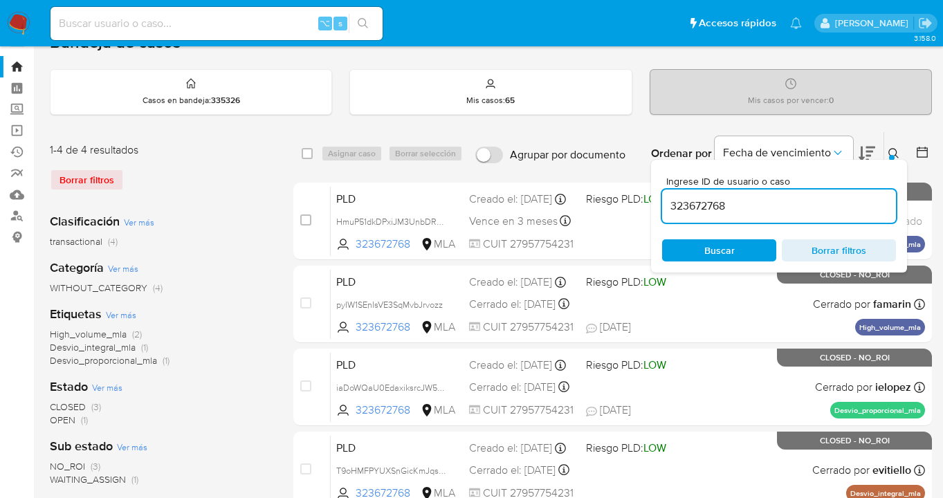
drag, startPoint x: 748, startPoint y: 204, endPoint x: 657, endPoint y: 205, distance: 90.7
click at [657, 206] on div "Ingrese ID de usuario o caso 323672768 Buscar Borrar filtros" at bounding box center [779, 216] width 256 height 113
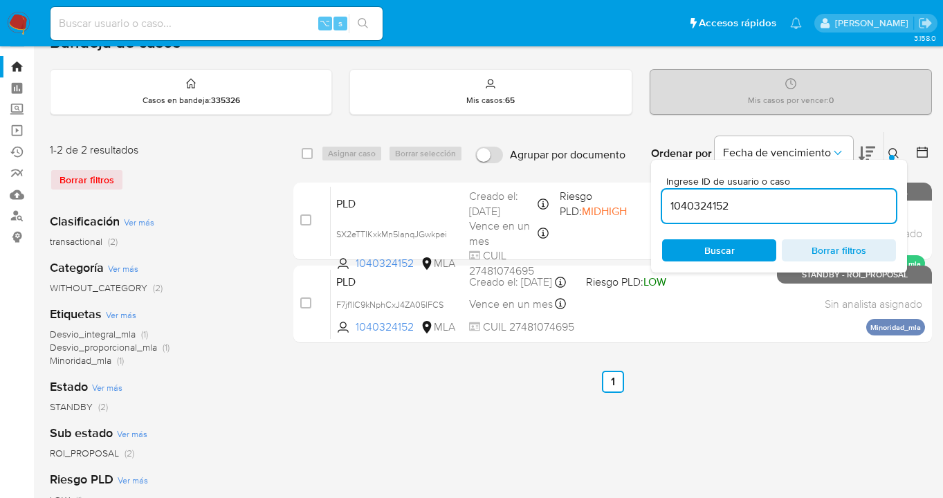
click at [892, 150] on icon at bounding box center [894, 153] width 11 height 11
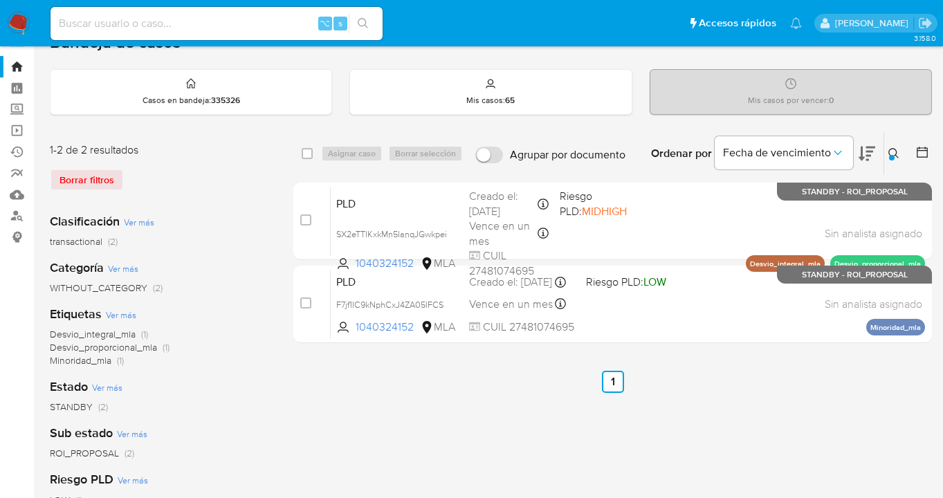
click at [894, 154] on icon at bounding box center [894, 153] width 10 height 10
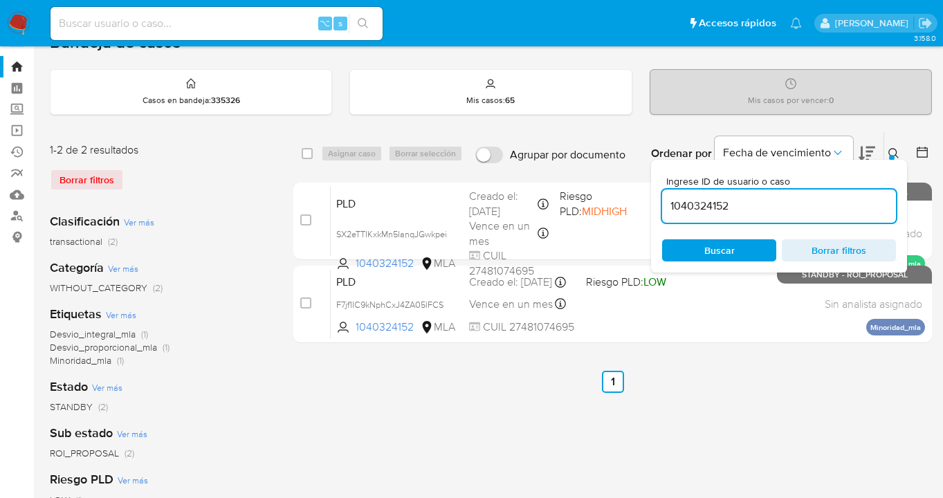
drag, startPoint x: 694, startPoint y: 207, endPoint x: 665, endPoint y: 207, distance: 28.4
click at [665, 208] on input "1040324152" at bounding box center [779, 206] width 234 height 18
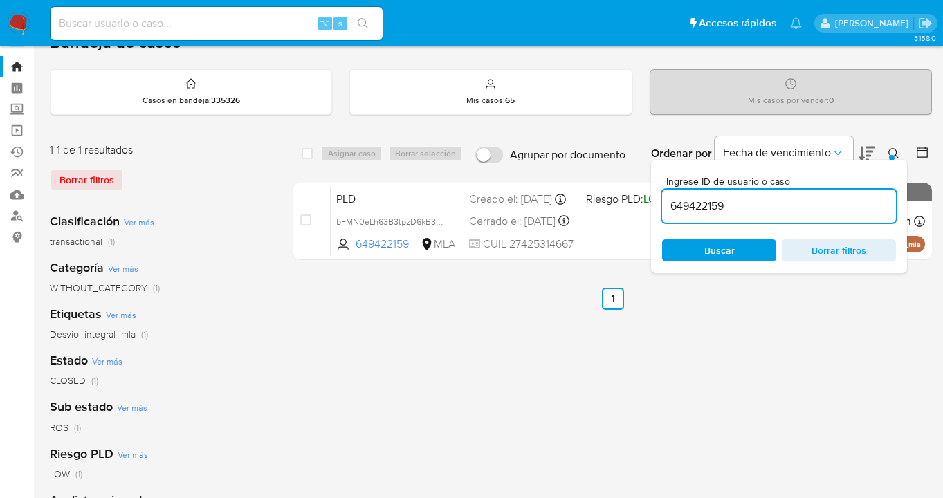
click at [894, 154] on icon at bounding box center [894, 153] width 11 height 11
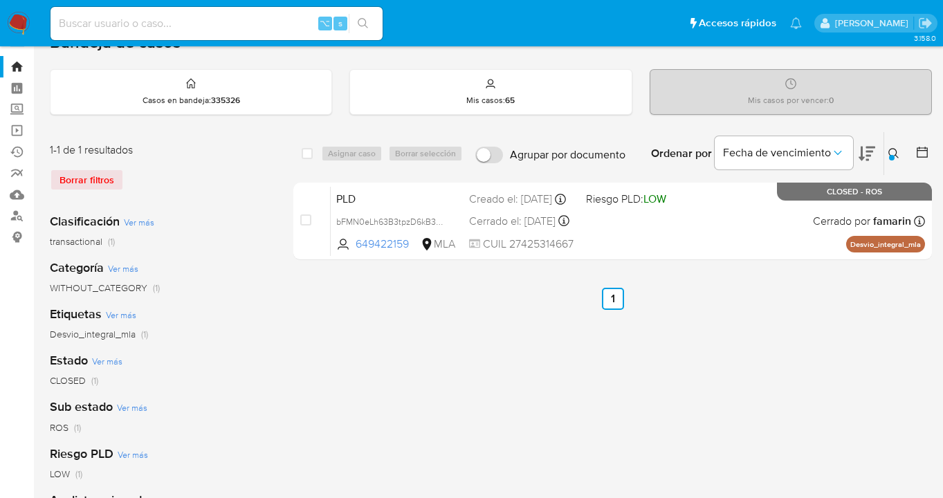
click at [896, 152] on icon at bounding box center [894, 153] width 11 height 11
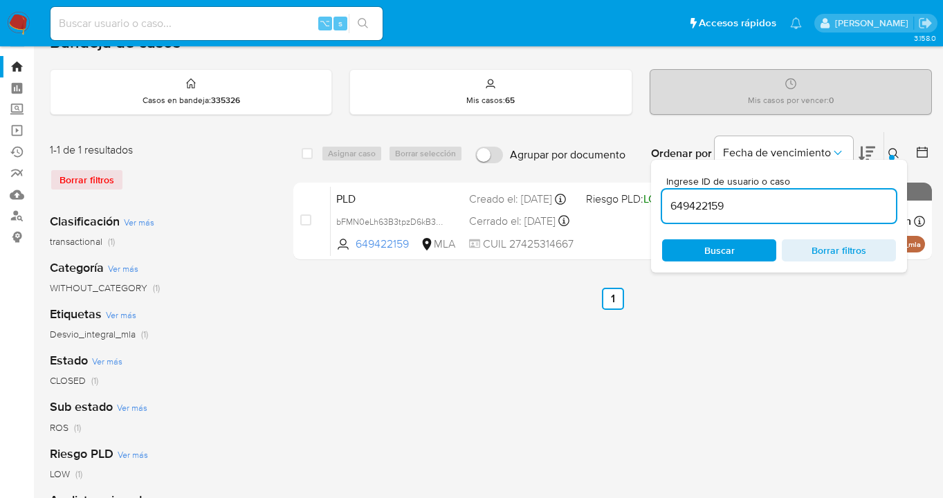
drag, startPoint x: 761, startPoint y: 204, endPoint x: 662, endPoint y: 202, distance: 99.0
click at [662, 202] on input "649422159" at bounding box center [779, 206] width 234 height 18
click at [894, 154] on icon at bounding box center [894, 153] width 11 height 11
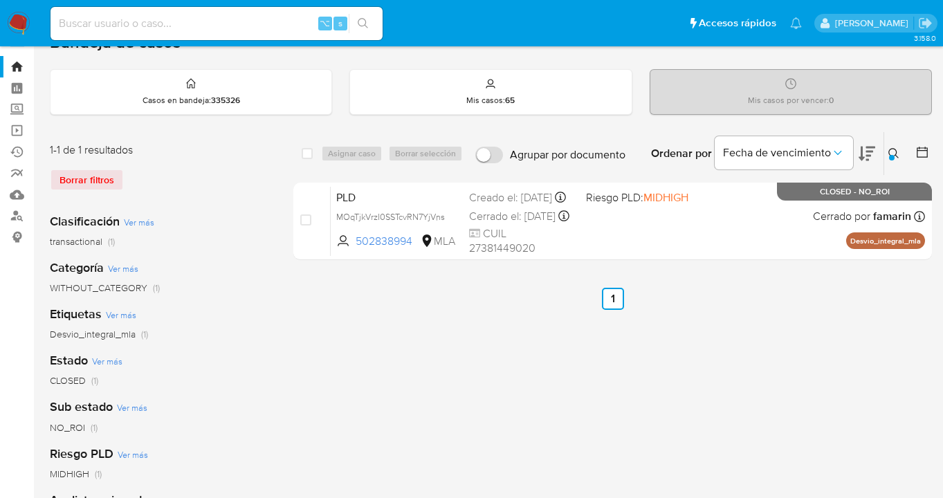
click at [894, 150] on icon at bounding box center [894, 153] width 11 height 11
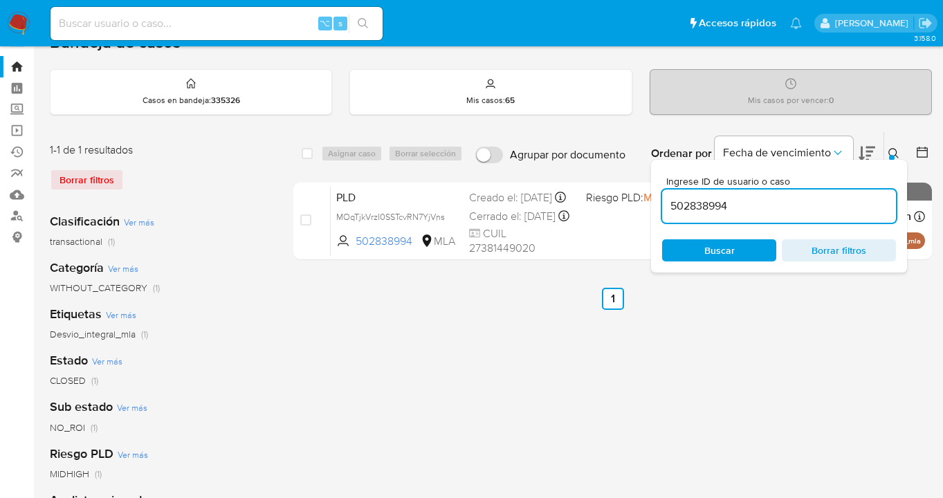
drag, startPoint x: 761, startPoint y: 203, endPoint x: 659, endPoint y: 205, distance: 101.8
click at [660, 206] on div "Ingrese ID de usuario o caso 502838994 Buscar Borrar filtros" at bounding box center [779, 216] width 256 height 113
click at [893, 151] on icon at bounding box center [894, 153] width 11 height 11
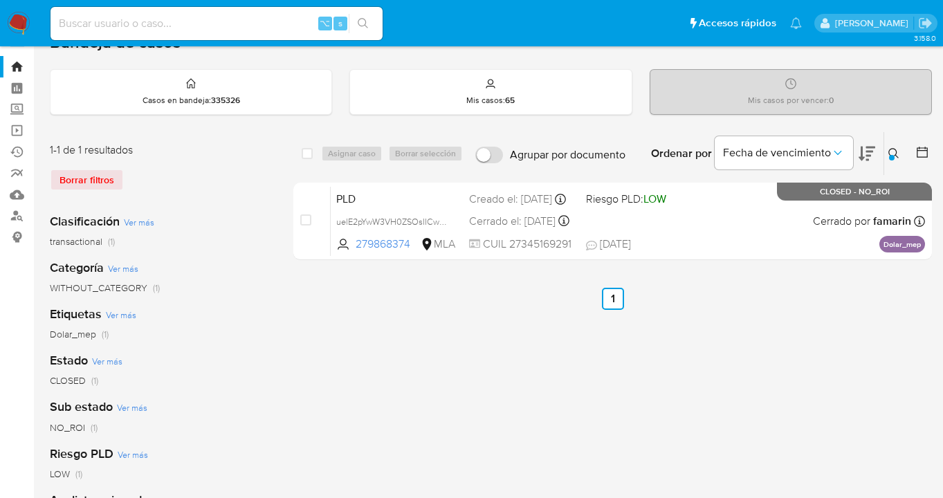
click at [892, 152] on icon at bounding box center [894, 153] width 11 height 11
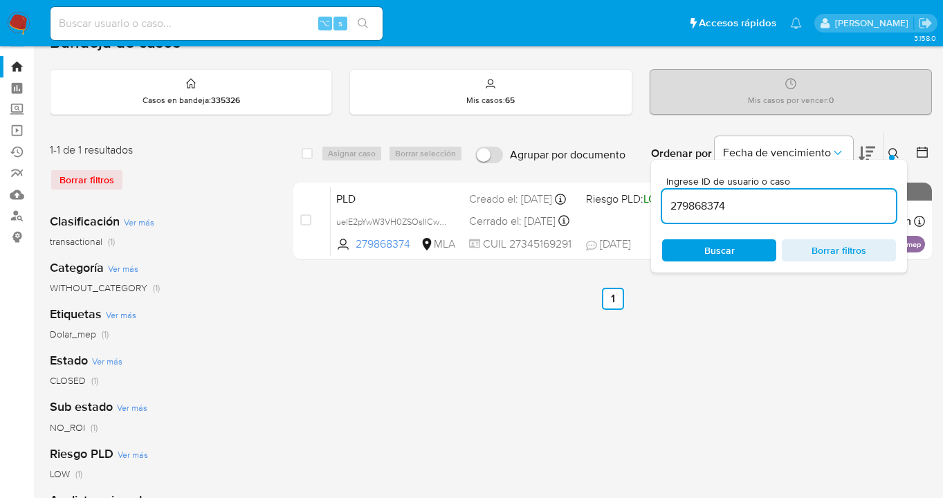
drag, startPoint x: 764, startPoint y: 200, endPoint x: 665, endPoint y: 202, distance: 99.0
click at [665, 203] on input "279868374" at bounding box center [779, 206] width 234 height 18
click at [894, 152] on icon at bounding box center [894, 153] width 11 height 11
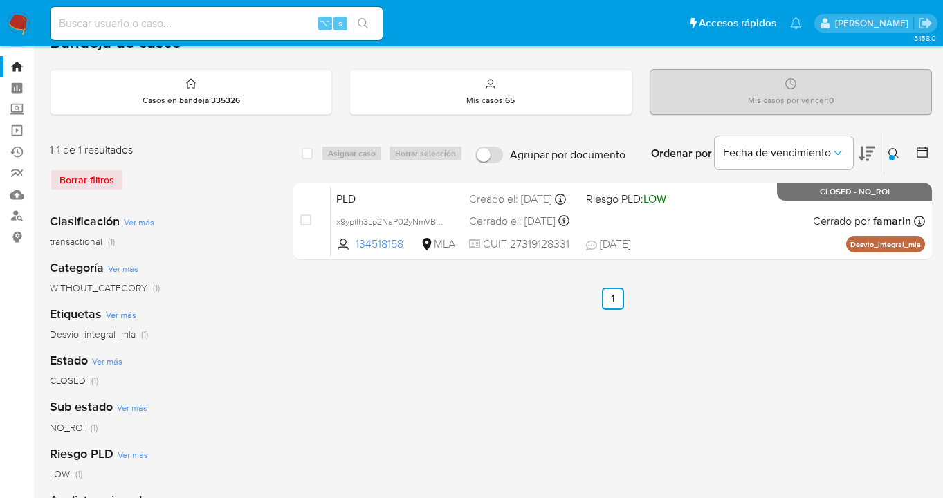
click at [894, 151] on icon at bounding box center [894, 153] width 11 height 11
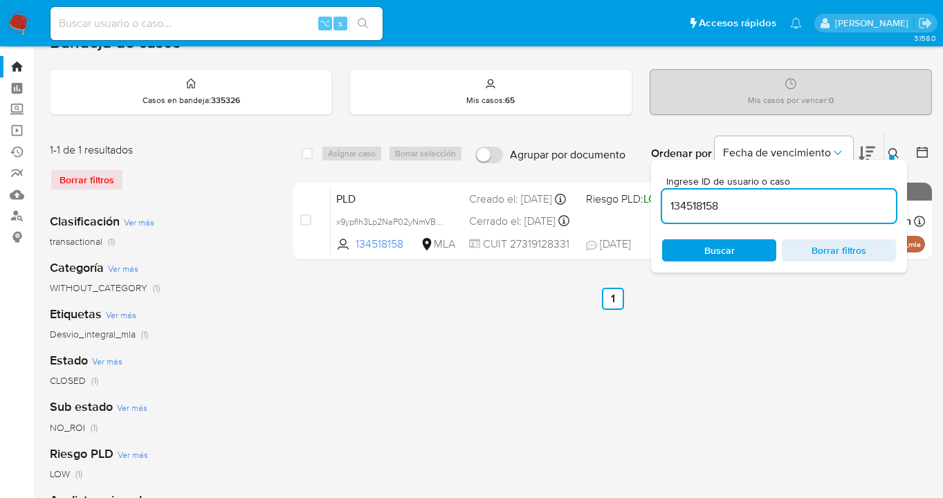
drag, startPoint x: 717, startPoint y: 208, endPoint x: 673, endPoint y: 201, distance: 44.8
click at [660, 207] on div "Ingrese ID de usuario o caso 134518158 Buscar Borrar filtros" at bounding box center [779, 216] width 256 height 113
click at [894, 152] on icon at bounding box center [894, 153] width 11 height 11
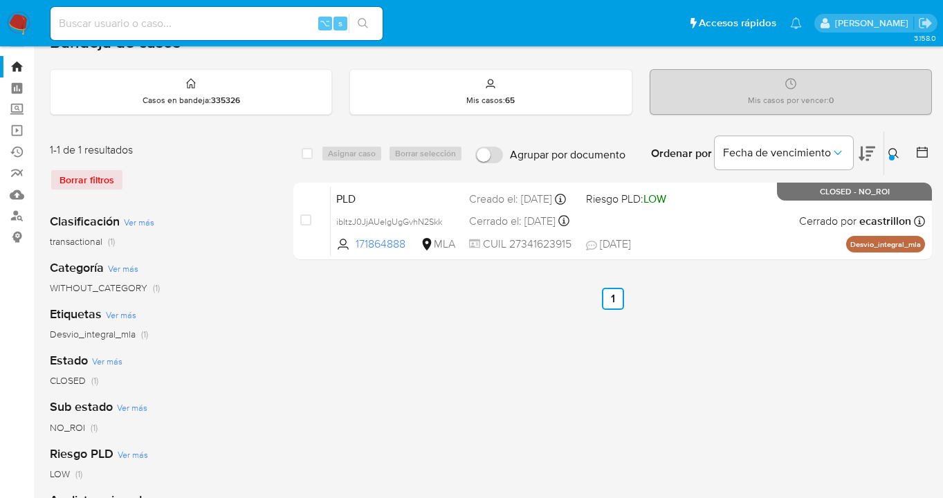
click at [891, 148] on icon at bounding box center [894, 153] width 11 height 11
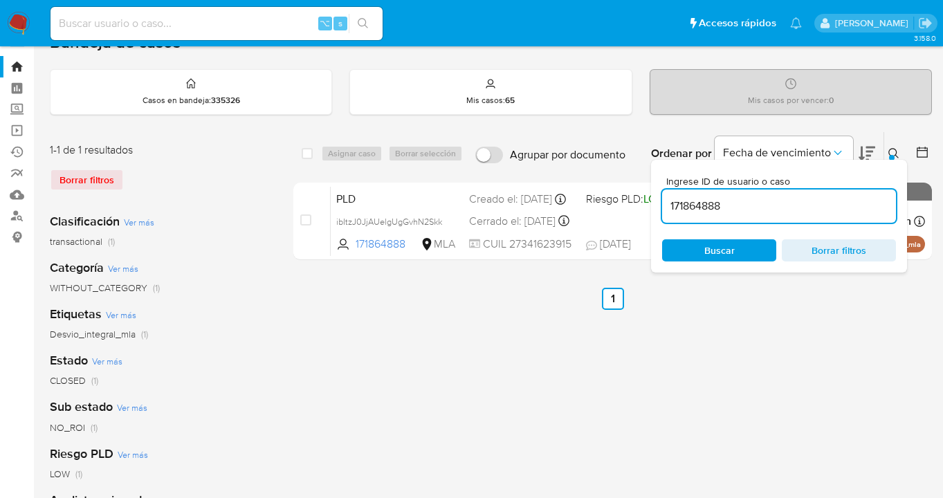
drag, startPoint x: 756, startPoint y: 201, endPoint x: 696, endPoint y: 187, distance: 61.8
click at [658, 195] on div "Ingrese ID de usuario o caso 171864888 Buscar Borrar filtros" at bounding box center [779, 216] width 256 height 113
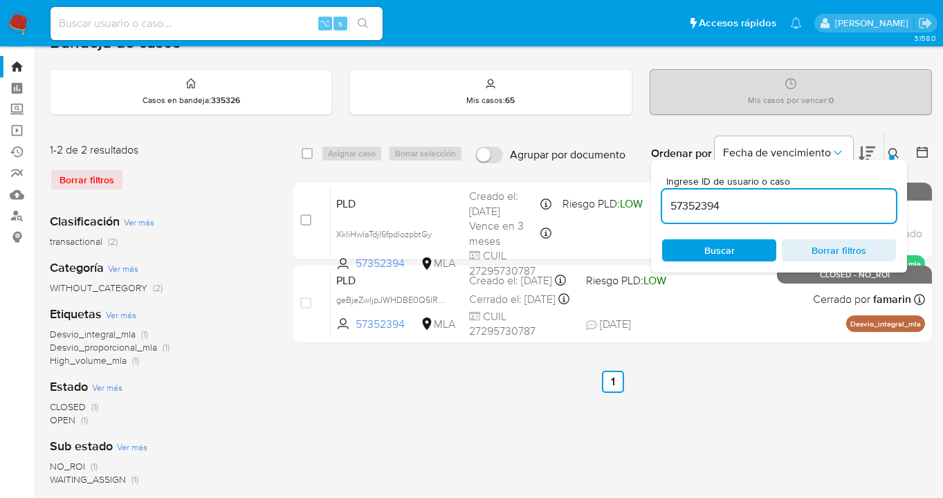
click at [894, 155] on div at bounding box center [893, 158] width 6 height 6
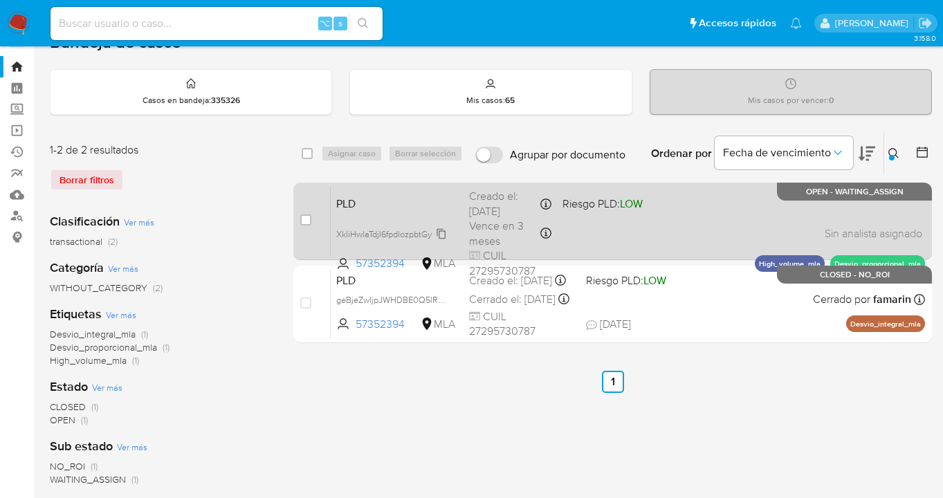
click at [444, 233] on icon at bounding box center [441, 234] width 9 height 10
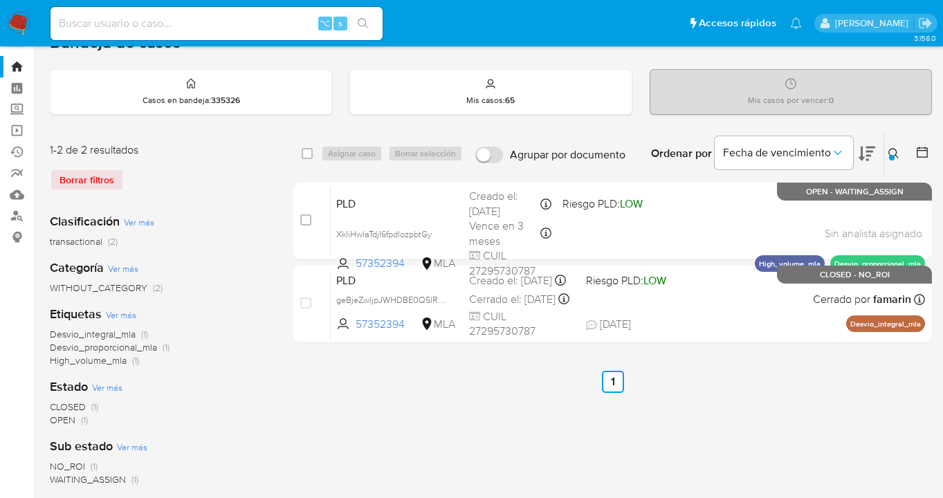
drag, startPoint x: 890, startPoint y: 154, endPoint x: 868, endPoint y: 169, distance: 26.9
click at [890, 154] on button at bounding box center [896, 153] width 23 height 17
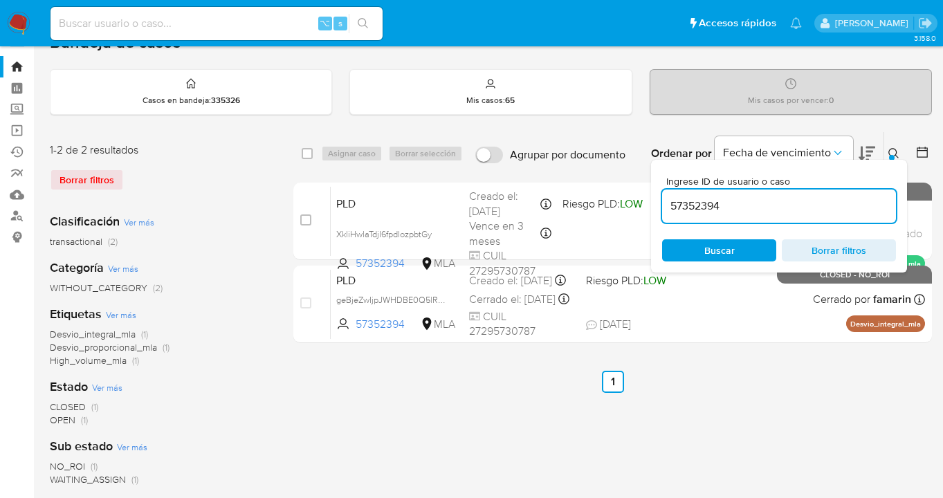
drag, startPoint x: 759, startPoint y: 204, endPoint x: 683, endPoint y: 188, distance: 77.8
click at [658, 197] on div "Ingrese ID de usuario o caso 57352394 Buscar Borrar filtros" at bounding box center [779, 216] width 256 height 113
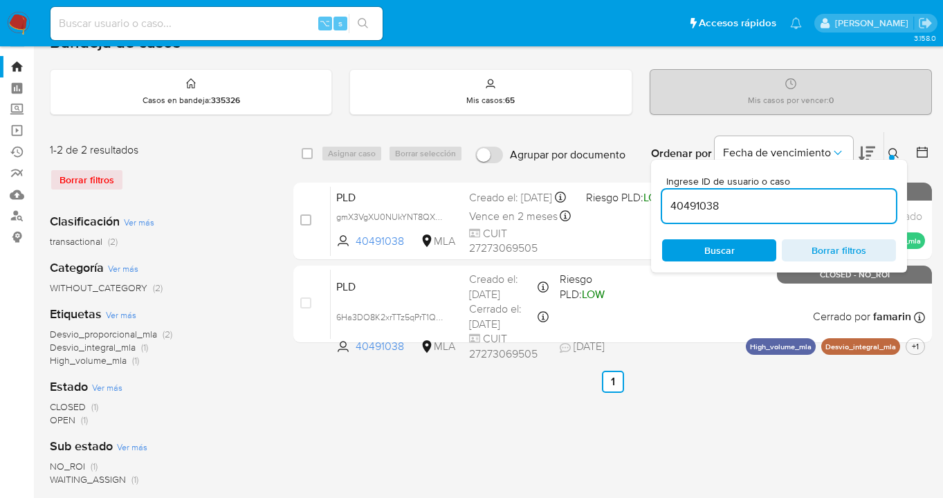
click at [896, 151] on icon at bounding box center [894, 153] width 11 height 11
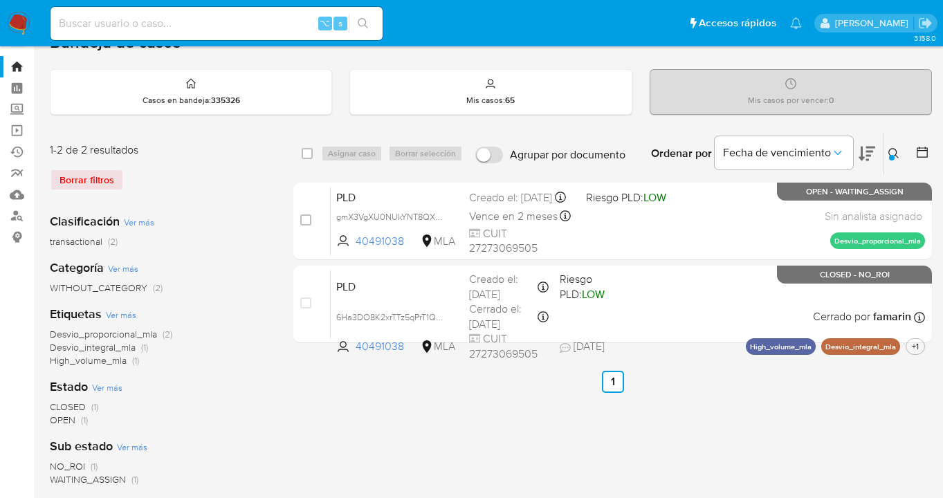
drag, startPoint x: 895, startPoint y: 148, endPoint x: 877, endPoint y: 159, distance: 21.1
click at [893, 148] on icon at bounding box center [894, 153] width 11 height 11
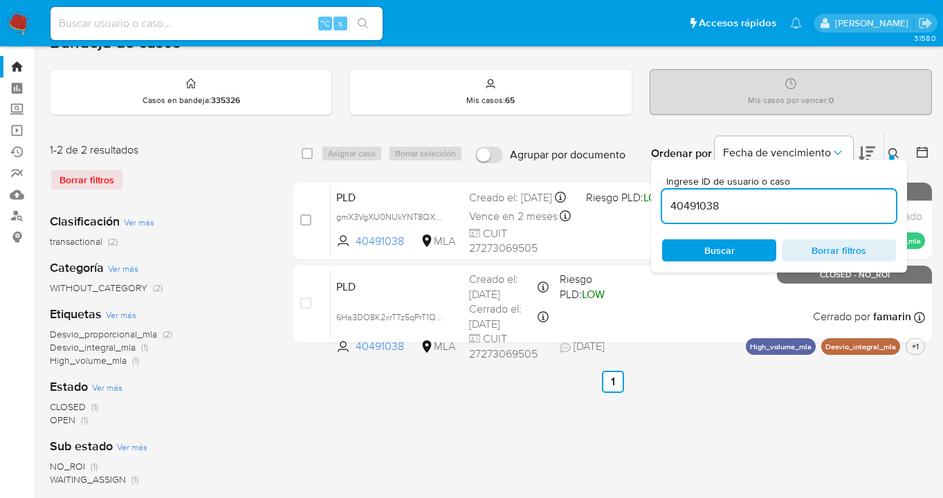
drag, startPoint x: 750, startPoint y: 204, endPoint x: 658, endPoint y: 206, distance: 92.1
click at [654, 208] on div "Ingrese ID de usuario o caso 40491038 Buscar Borrar filtros" at bounding box center [779, 216] width 256 height 113
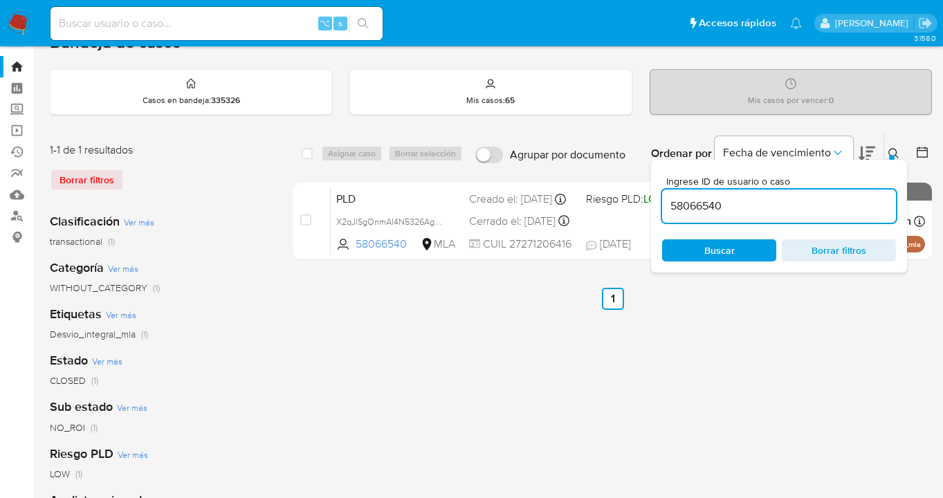
drag, startPoint x: 766, startPoint y: 212, endPoint x: 659, endPoint y: 193, distance: 108.9
click at [647, 197] on div "select-all-cases-checkbox Asignar caso Borrar selección Agrupar por documento O…" at bounding box center [613, 199] width 639 height 134
paste input "376759646"
click at [892, 151] on icon at bounding box center [894, 153] width 11 height 11
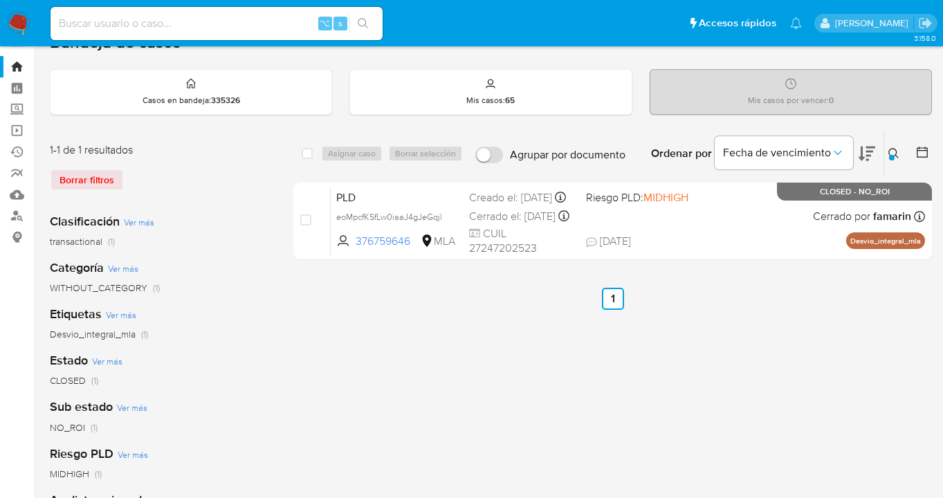
click at [892, 155] on div at bounding box center [893, 158] width 6 height 6
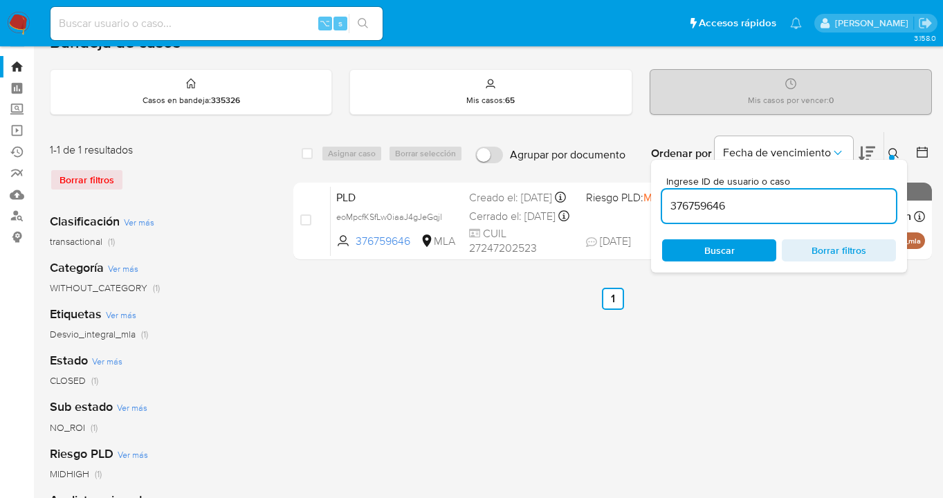
drag, startPoint x: 728, startPoint y: 208, endPoint x: 669, endPoint y: 195, distance: 61.0
click at [668, 195] on div "376759646" at bounding box center [779, 206] width 234 height 33
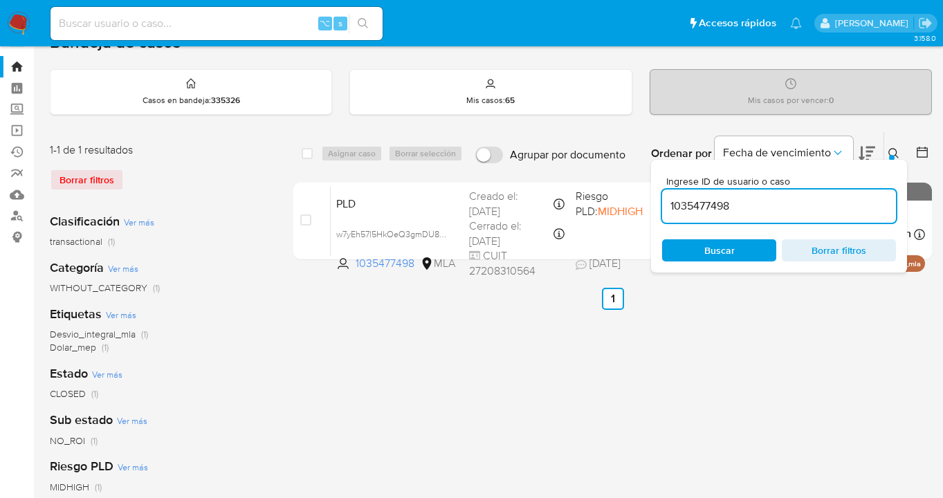
click at [895, 152] on icon at bounding box center [894, 153] width 11 height 11
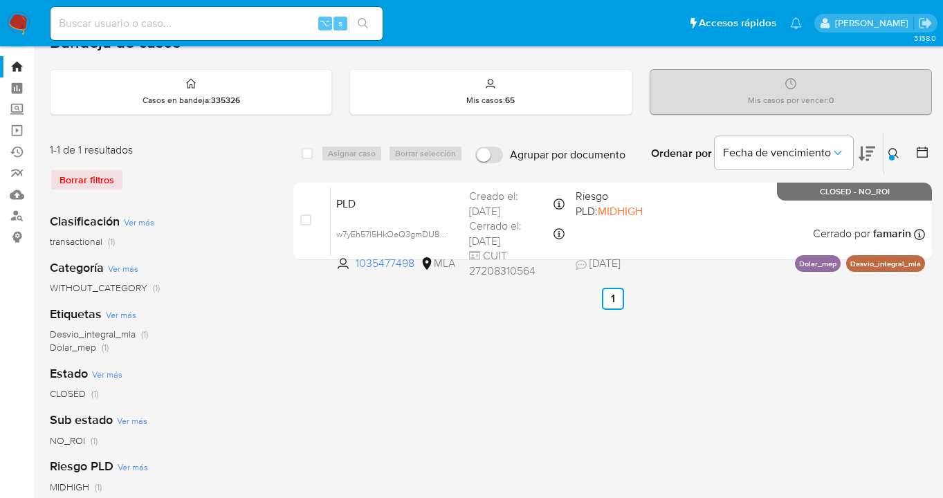
drag, startPoint x: 895, startPoint y: 149, endPoint x: 888, endPoint y: 154, distance: 8.4
click at [895, 149] on icon at bounding box center [894, 153] width 11 height 11
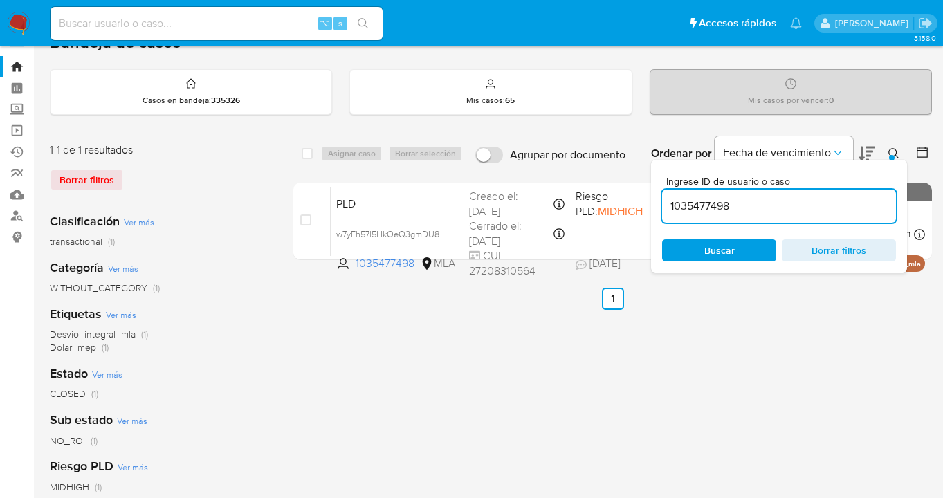
drag, startPoint x: 693, startPoint y: 199, endPoint x: 654, endPoint y: 191, distance: 39.6
click at [654, 191] on div "Ingrese ID de usuario o caso 1035477498 Buscar Borrar filtros" at bounding box center [779, 216] width 256 height 113
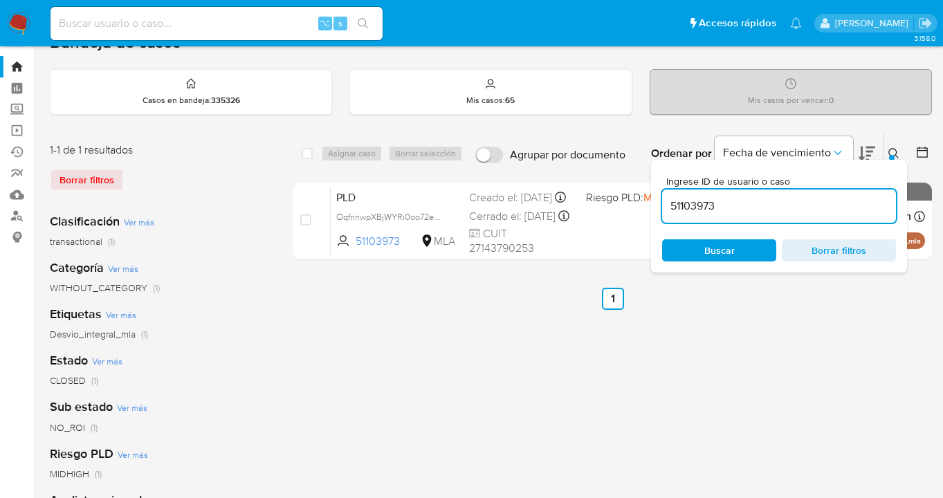
click at [895, 150] on icon at bounding box center [894, 153] width 11 height 11
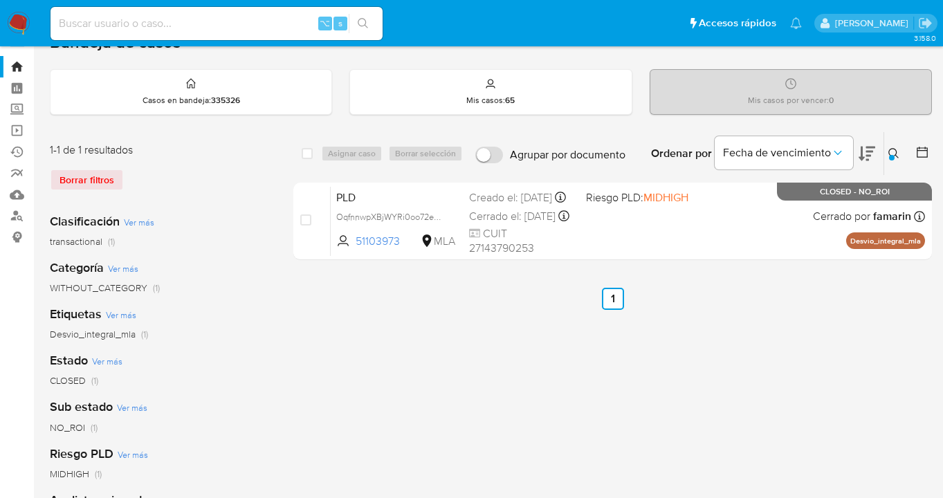
click at [891, 152] on icon at bounding box center [894, 153] width 11 height 11
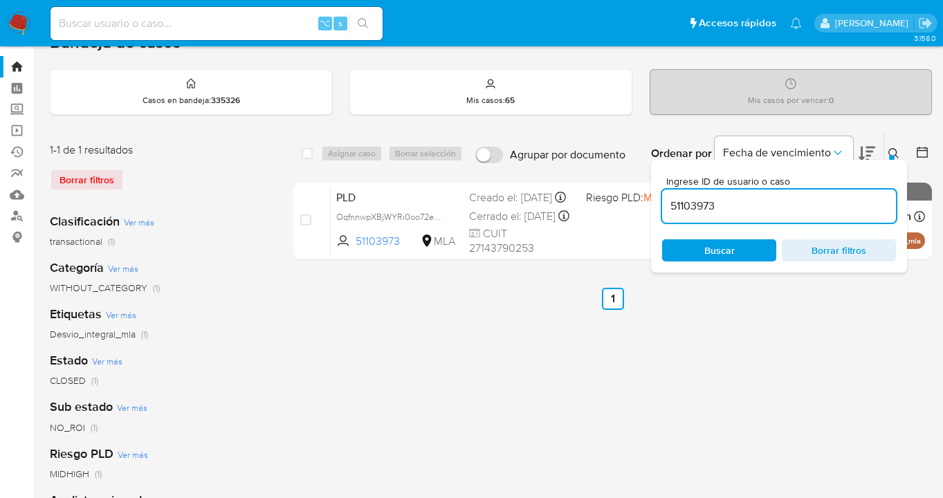
drag, startPoint x: 719, startPoint y: 202, endPoint x: 669, endPoint y: 197, distance: 49.4
click at [669, 197] on input "51103973" at bounding box center [779, 206] width 234 height 18
click at [894, 154] on icon at bounding box center [894, 153] width 11 height 11
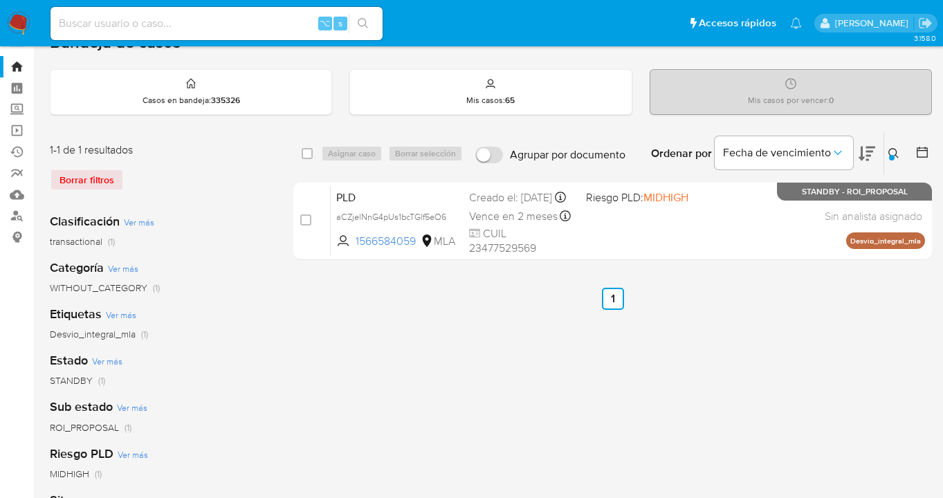
click at [893, 150] on icon at bounding box center [894, 153] width 11 height 11
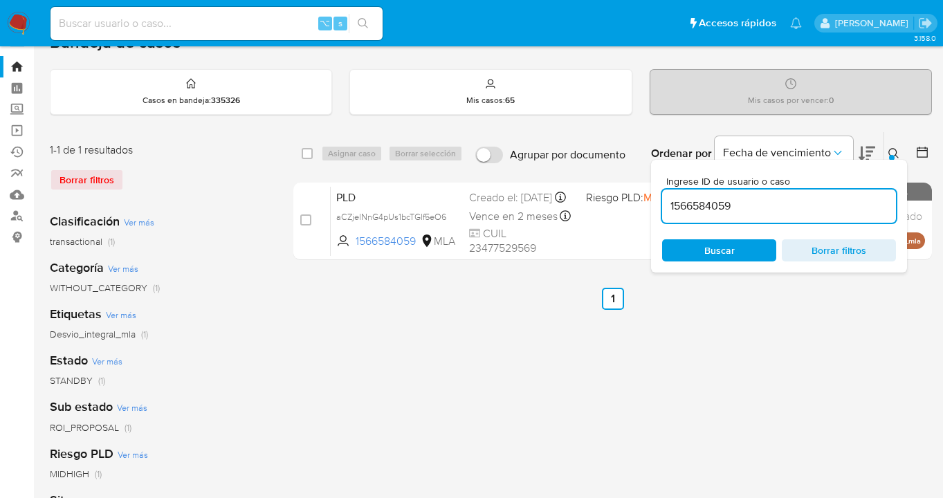
drag, startPoint x: 732, startPoint y: 206, endPoint x: 750, endPoint y: 183, distance: 28.1
click at [655, 195] on div "Ingrese ID de usuario o caso 1566584059 Buscar Borrar filtros" at bounding box center [779, 216] width 256 height 113
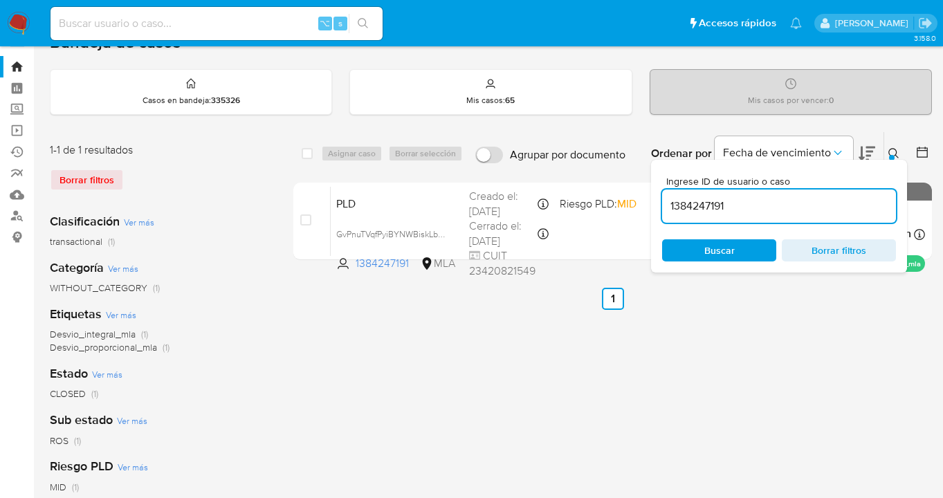
drag, startPoint x: 893, startPoint y: 152, endPoint x: 861, endPoint y: 165, distance: 34.5
click at [893, 152] on icon at bounding box center [894, 153] width 11 height 11
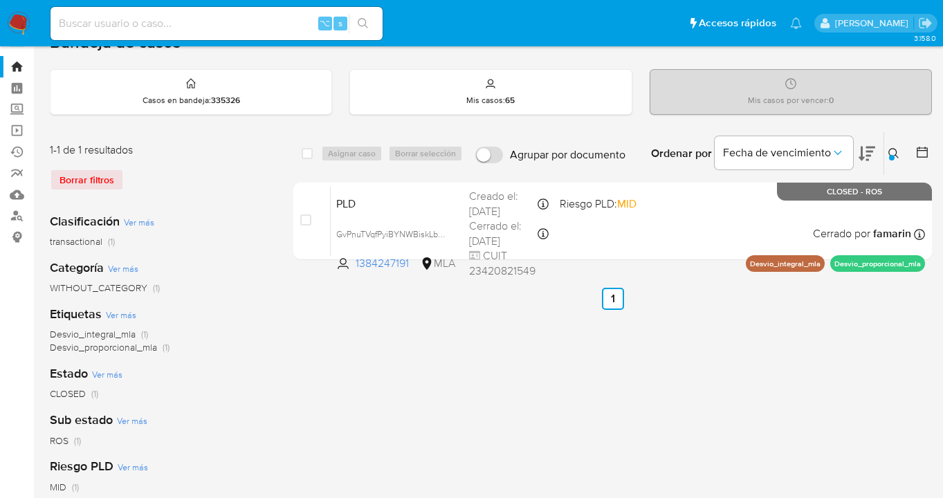
click at [895, 148] on icon at bounding box center [894, 153] width 10 height 10
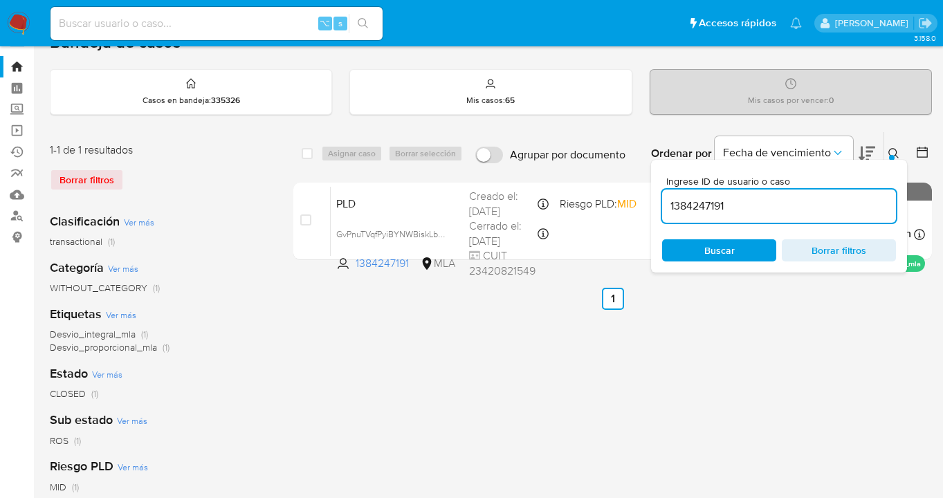
drag, startPoint x: 680, startPoint y: 205, endPoint x: 667, endPoint y: 202, distance: 14.1
click at [667, 204] on input "1384247191" at bounding box center [779, 206] width 234 height 18
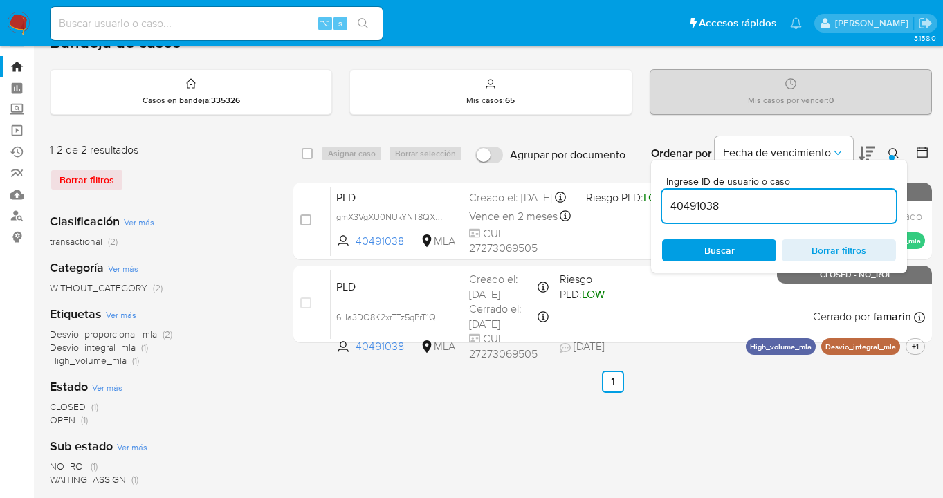
click at [892, 151] on icon at bounding box center [894, 153] width 11 height 11
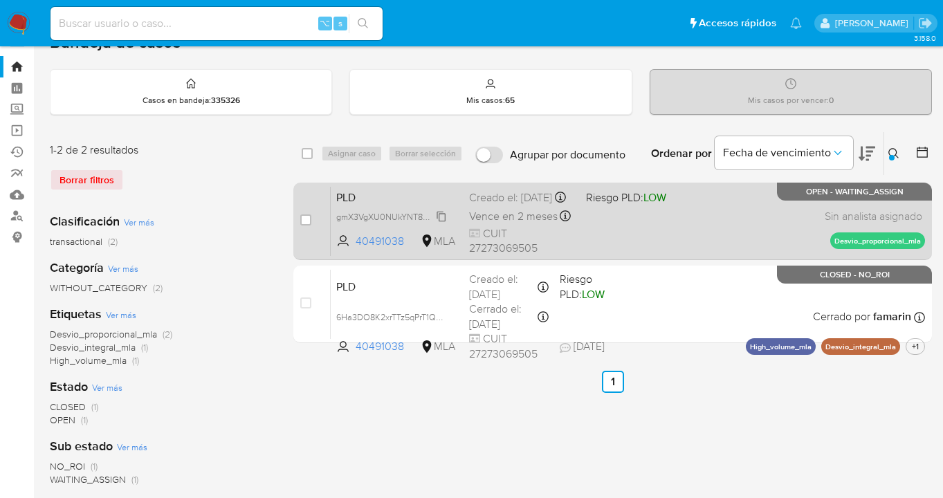
click at [442, 224] on span "gmX3VgXU0NUkYNT8QXqqXl39" at bounding box center [399, 215] width 126 height 15
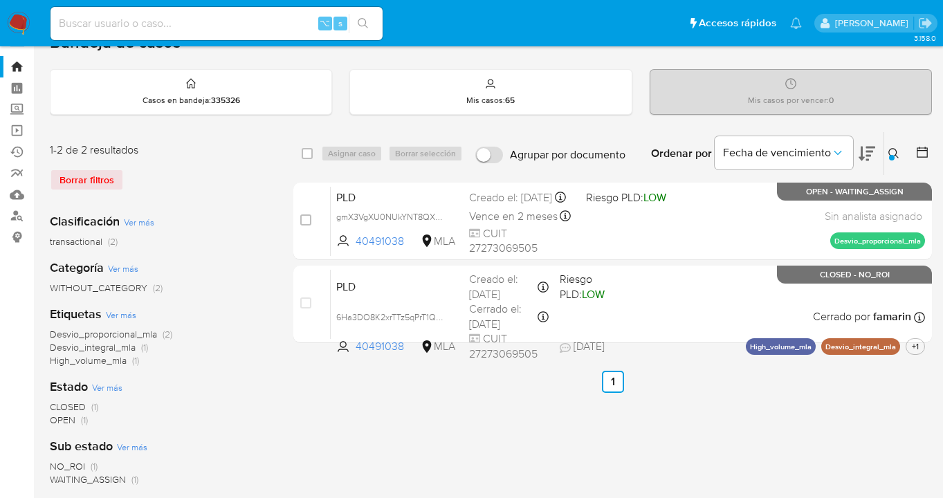
drag, startPoint x: 890, startPoint y: 150, endPoint x: 770, endPoint y: 219, distance: 138.7
click at [890, 150] on icon at bounding box center [894, 153] width 10 height 10
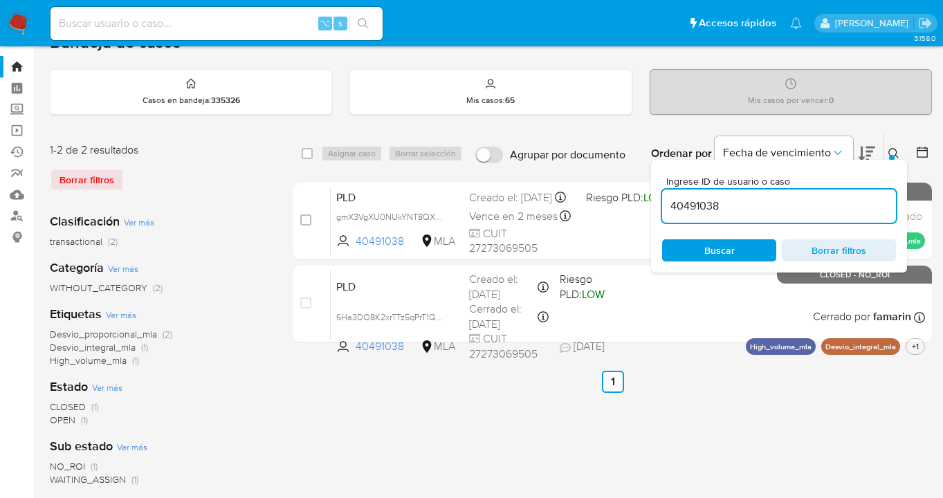
drag, startPoint x: 752, startPoint y: 206, endPoint x: 667, endPoint y: 202, distance: 85.9
click at [667, 203] on input "40491038" at bounding box center [779, 206] width 234 height 18
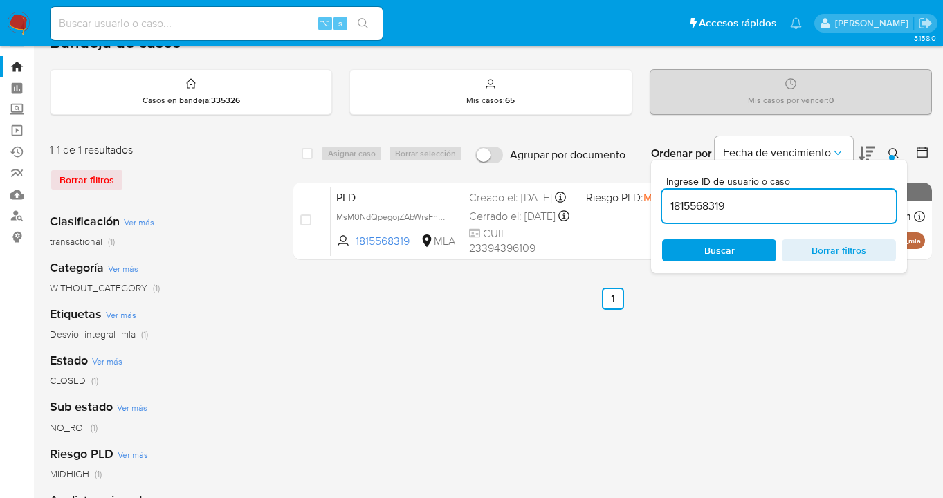
drag, startPoint x: 894, startPoint y: 148, endPoint x: 886, endPoint y: 154, distance: 9.4
click at [894, 148] on icon at bounding box center [894, 153] width 11 height 11
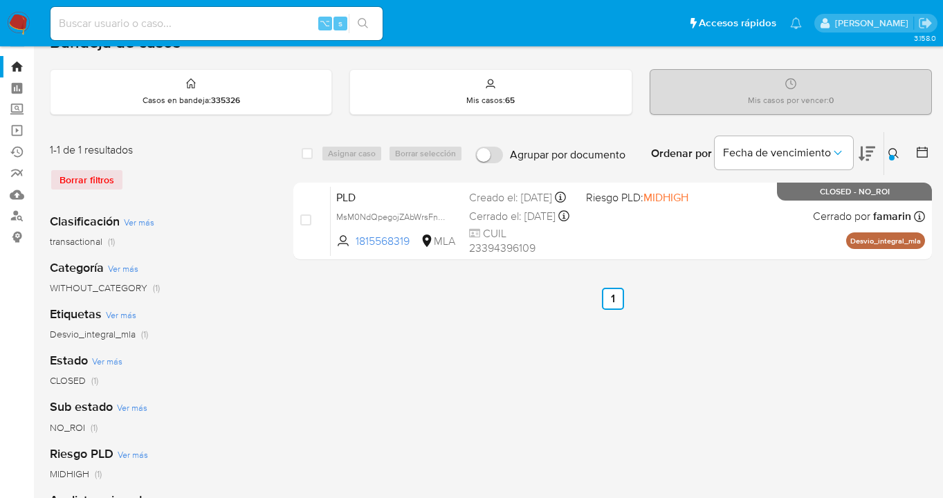
click at [892, 155] on div at bounding box center [893, 158] width 6 height 6
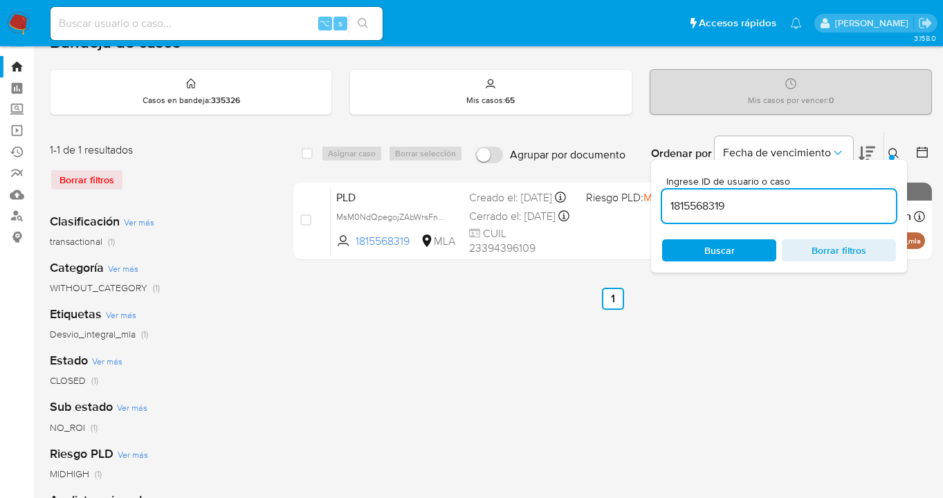
drag, startPoint x: 759, startPoint y: 214, endPoint x: 656, endPoint y: 201, distance: 104.0
click at [656, 203] on div "Ingrese ID de usuario o caso 1815568319 Buscar Borrar filtros" at bounding box center [779, 216] width 256 height 113
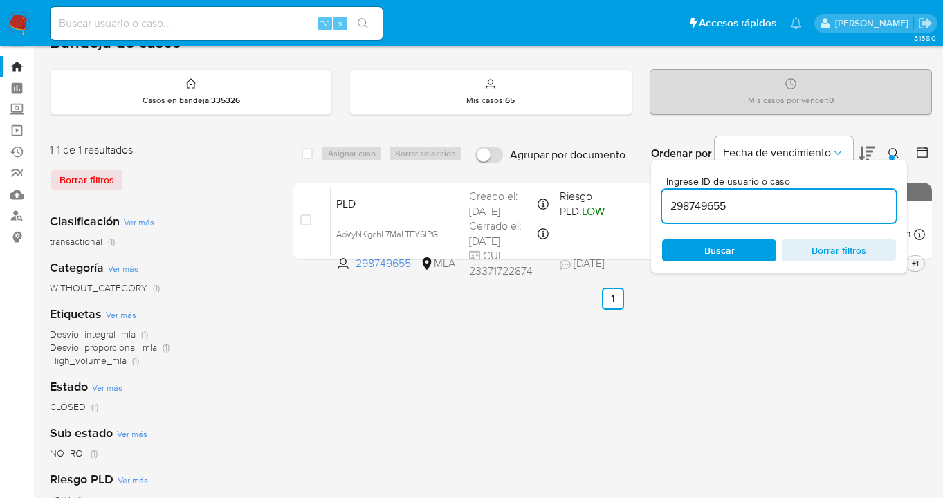
click at [892, 152] on icon at bounding box center [894, 153] width 11 height 11
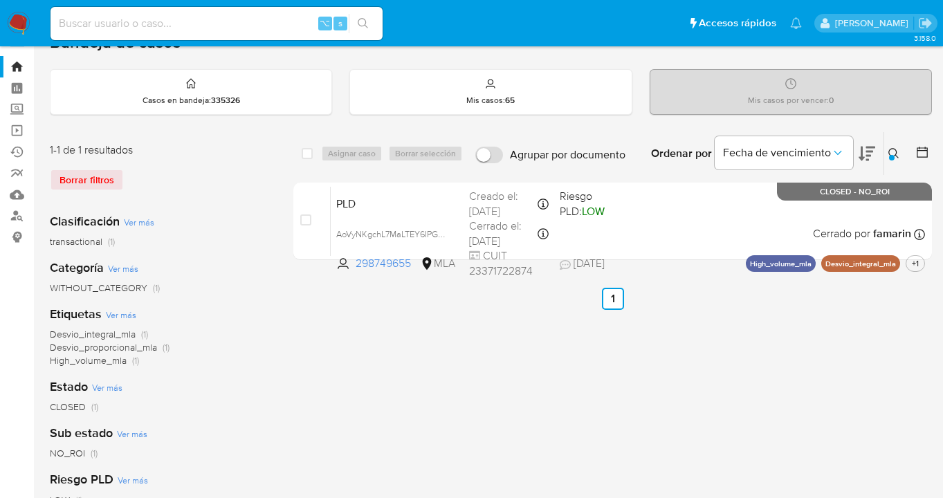
drag, startPoint x: 892, startPoint y: 150, endPoint x: 885, endPoint y: 153, distance: 7.5
click at [892, 150] on icon at bounding box center [894, 153] width 11 height 11
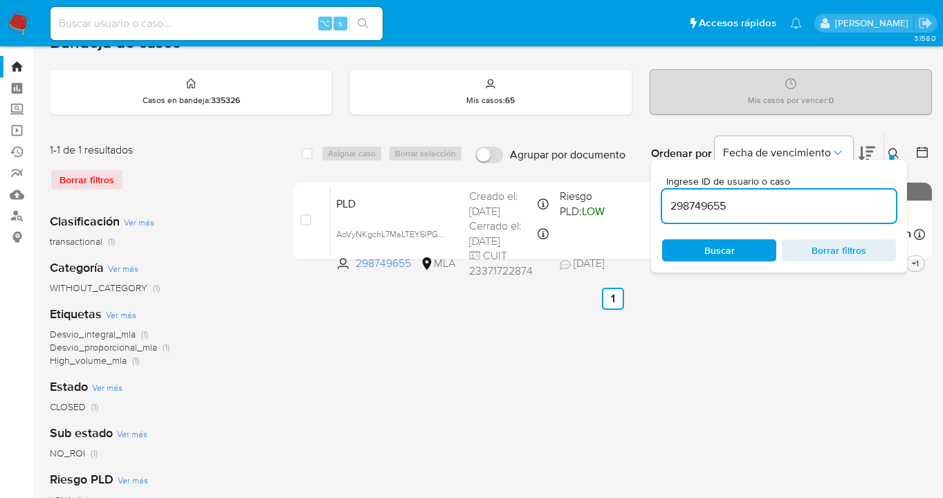
drag, startPoint x: 734, startPoint y: 204, endPoint x: 657, endPoint y: 195, distance: 78.0
click at [657, 195] on div "Ingrese ID de usuario o caso 298749655 Buscar Borrar filtros" at bounding box center [779, 216] width 256 height 113
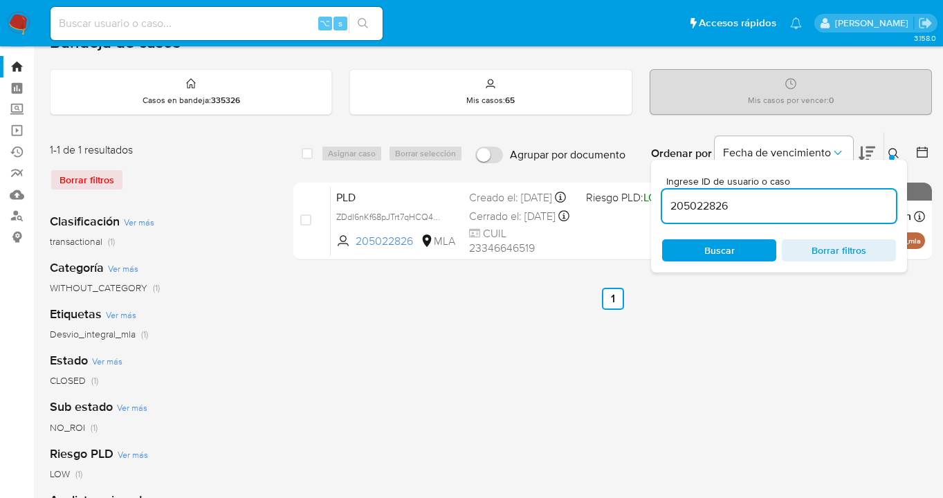
click at [893, 152] on icon at bounding box center [894, 153] width 11 height 11
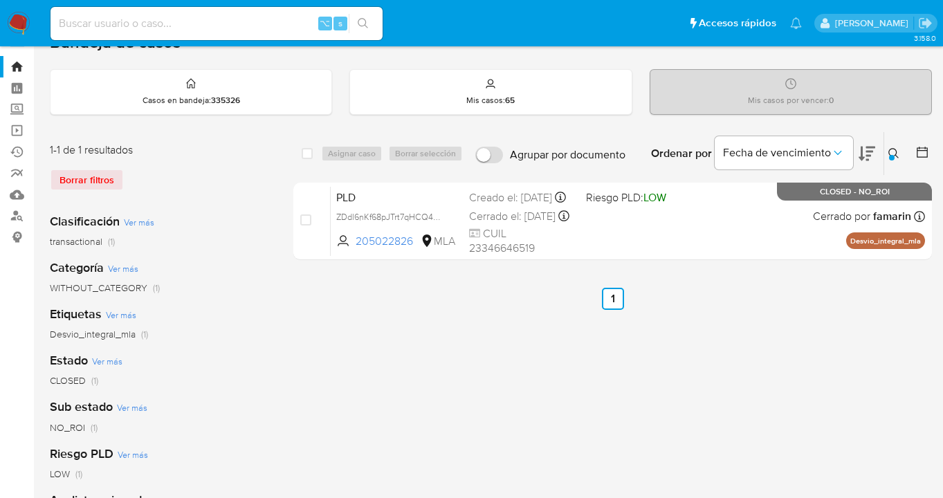
click at [892, 148] on icon at bounding box center [894, 153] width 10 height 10
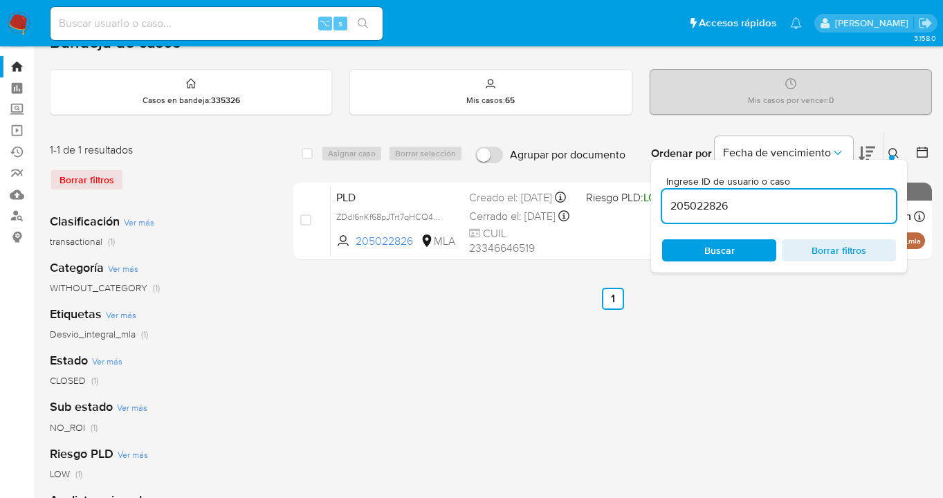
drag, startPoint x: 730, startPoint y: 203, endPoint x: 667, endPoint y: 204, distance: 63.7
click at [666, 204] on input "205022826" at bounding box center [779, 206] width 234 height 18
click at [894, 152] on icon at bounding box center [894, 153] width 11 height 11
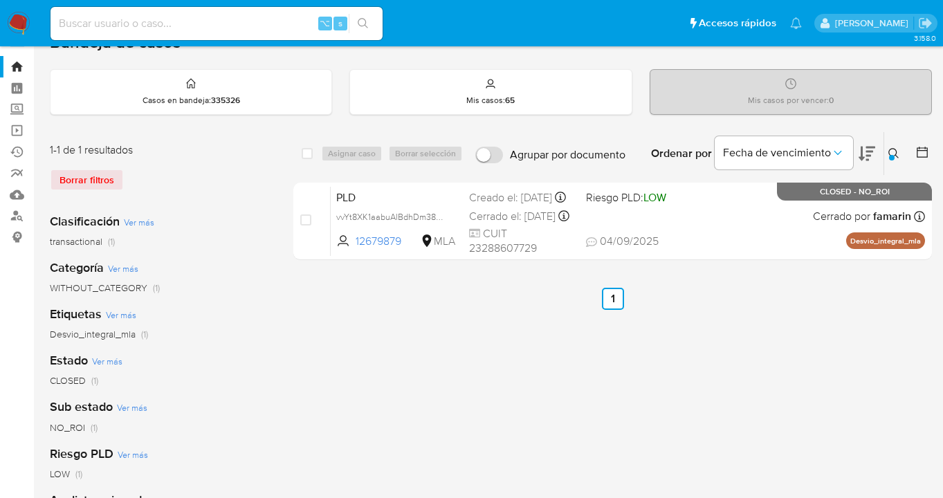
click at [894, 149] on icon at bounding box center [894, 153] width 11 height 11
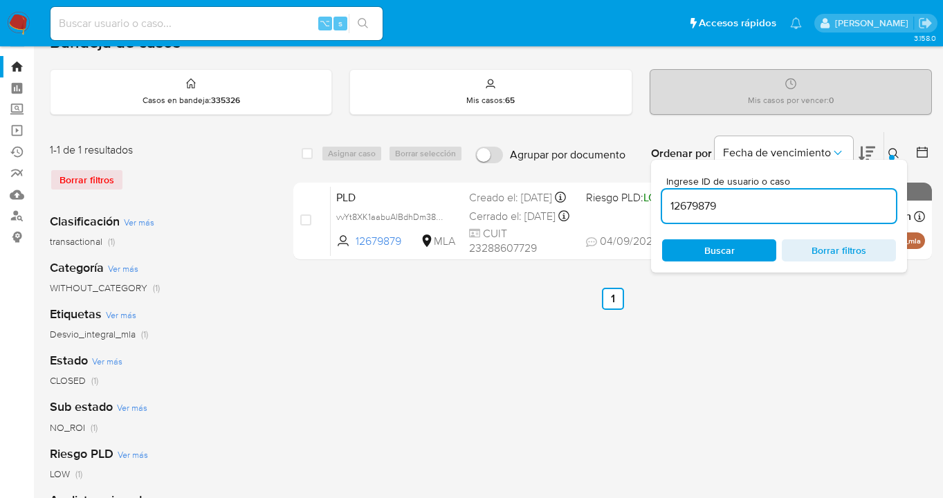
drag, startPoint x: 739, startPoint y: 208, endPoint x: 654, endPoint y: 198, distance: 85.0
click at [654, 198] on div "Ingrese ID de usuario o caso 12679879 Buscar Borrar filtros" at bounding box center [779, 216] width 256 height 113
click at [894, 152] on icon at bounding box center [894, 153] width 11 height 11
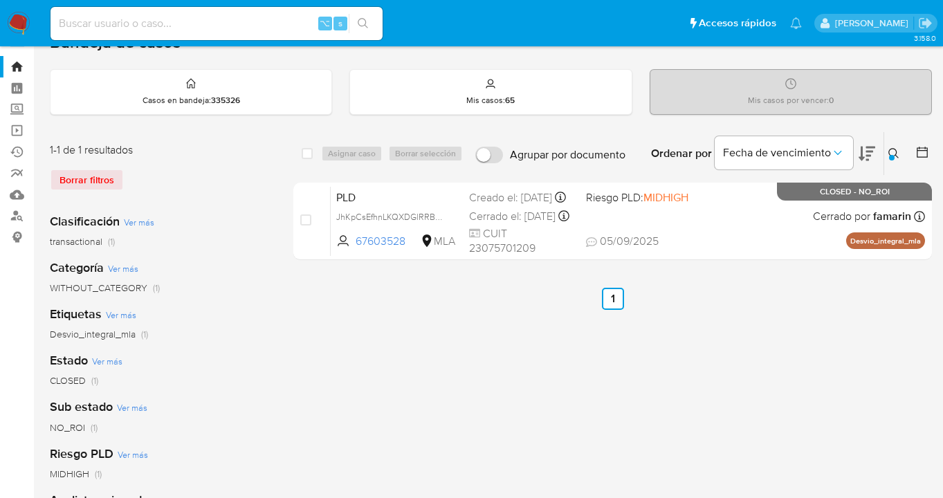
drag, startPoint x: 896, startPoint y: 153, endPoint x: 883, endPoint y: 154, distance: 13.9
click at [894, 152] on icon at bounding box center [894, 153] width 11 height 11
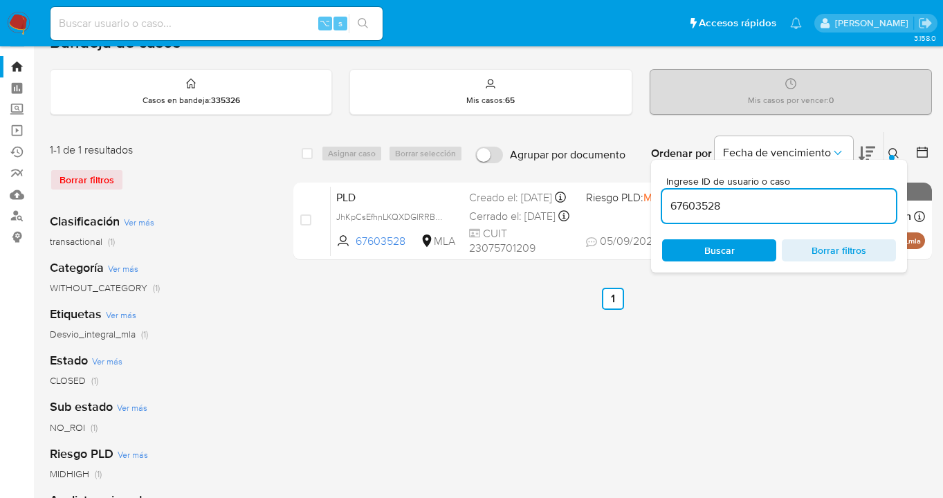
drag, startPoint x: 732, startPoint y: 201, endPoint x: 658, endPoint y: 206, distance: 74.2
click at [658, 206] on div "Ingrese ID de usuario o caso 67603528 Buscar Borrar filtros" at bounding box center [779, 216] width 256 height 113
click at [896, 153] on icon at bounding box center [894, 153] width 11 height 11
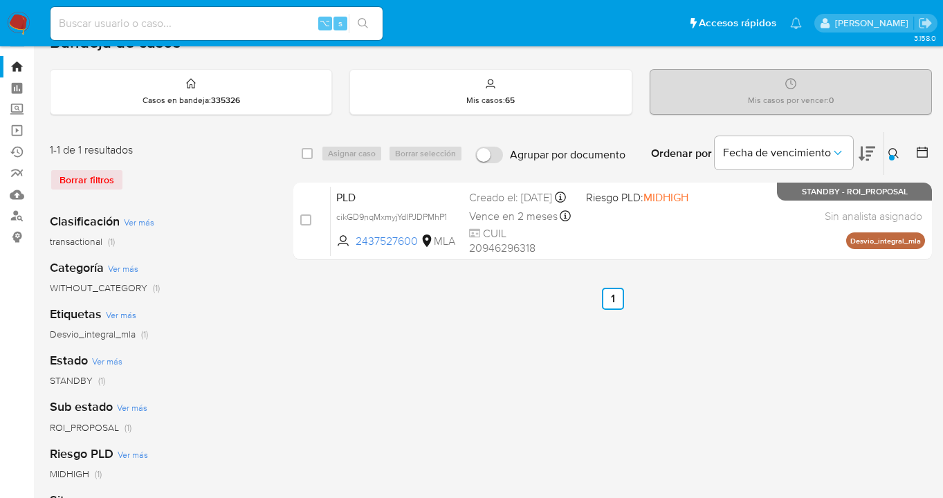
click at [896, 149] on icon at bounding box center [894, 153] width 11 height 11
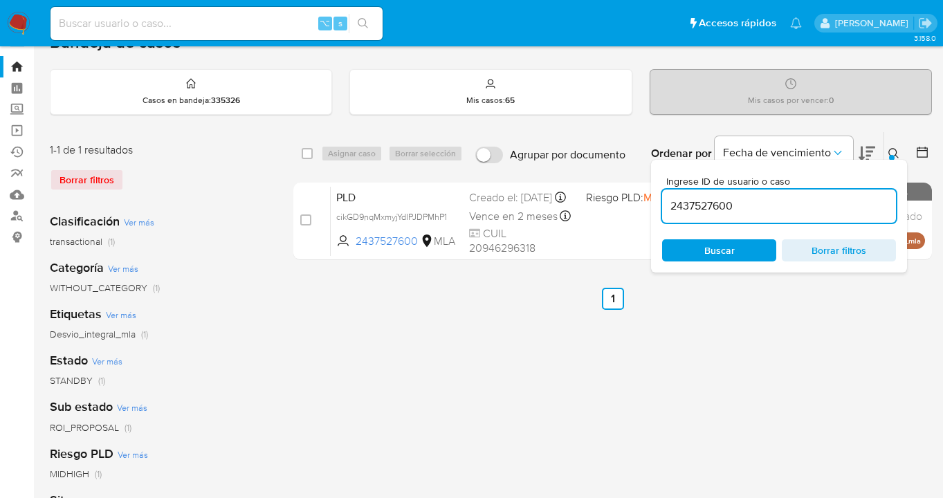
drag, startPoint x: 750, startPoint y: 206, endPoint x: 694, endPoint y: 192, distance: 57.8
click at [659, 201] on div "Ingrese ID de usuario o caso 2437527600 Buscar Borrar filtros" at bounding box center [779, 216] width 256 height 113
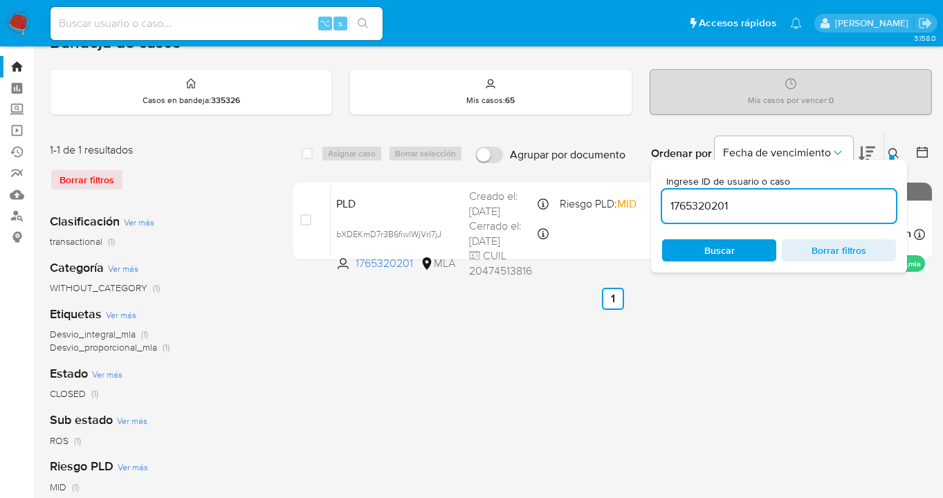
drag, startPoint x: 894, startPoint y: 152, endPoint x: 856, endPoint y: 161, distance: 40.0
click at [894, 152] on icon at bounding box center [894, 153] width 11 height 11
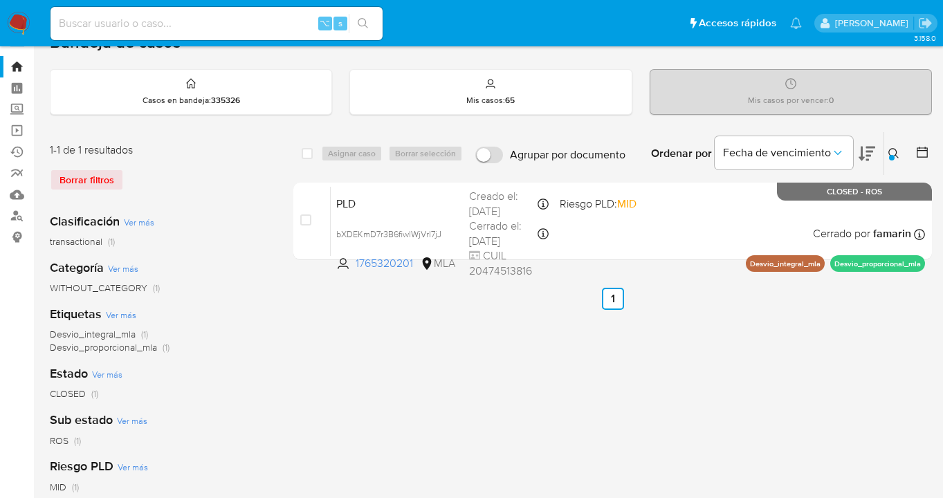
click at [893, 148] on icon at bounding box center [894, 153] width 11 height 11
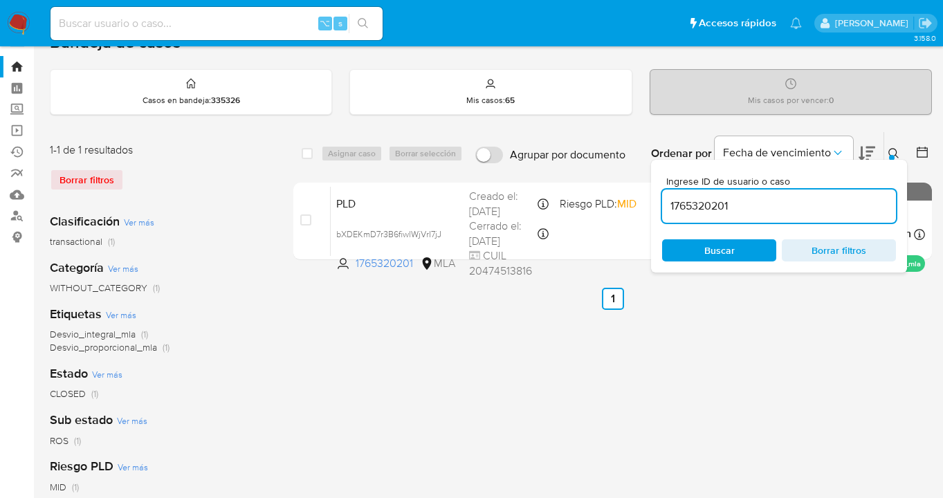
click at [896, 151] on icon at bounding box center [894, 153] width 11 height 11
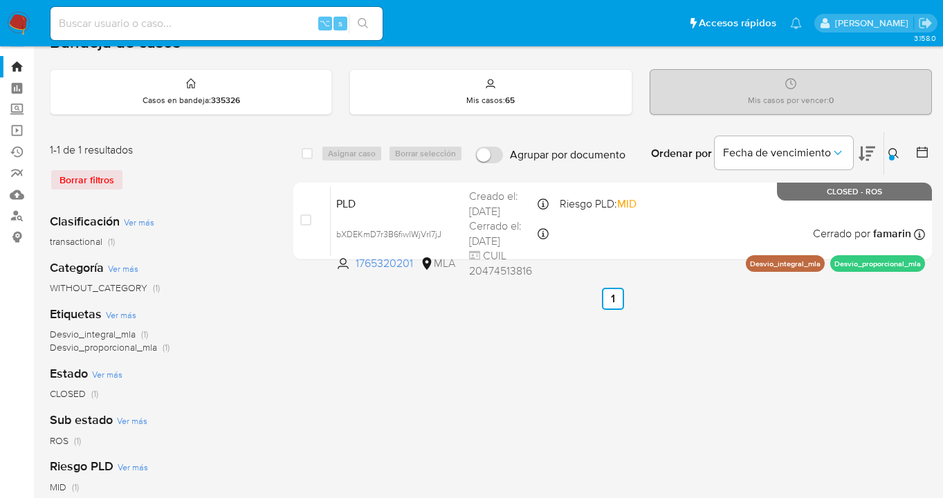
drag, startPoint x: 897, startPoint y: 150, endPoint x: 793, endPoint y: 193, distance: 113.0
click at [896, 150] on icon at bounding box center [894, 153] width 11 height 11
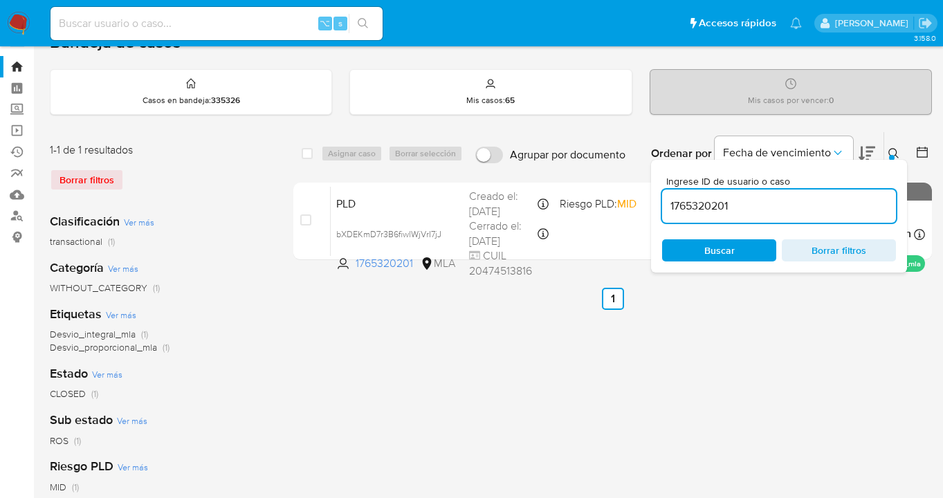
drag, startPoint x: 762, startPoint y: 204, endPoint x: 731, endPoint y: 188, distance: 35.3
click at [661, 204] on div "Ingrese ID de usuario o caso 1765320201 Buscar Borrar filtros" at bounding box center [779, 216] width 256 height 113
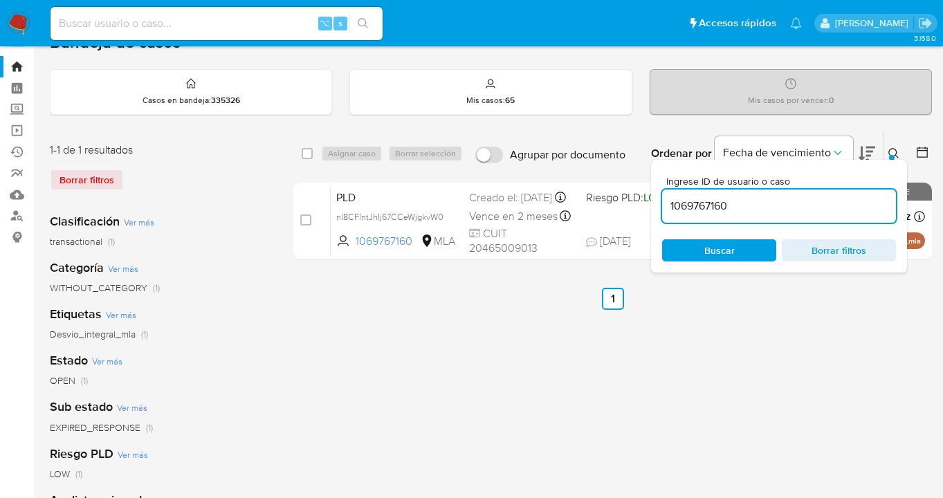
click at [896, 151] on icon at bounding box center [894, 153] width 10 height 10
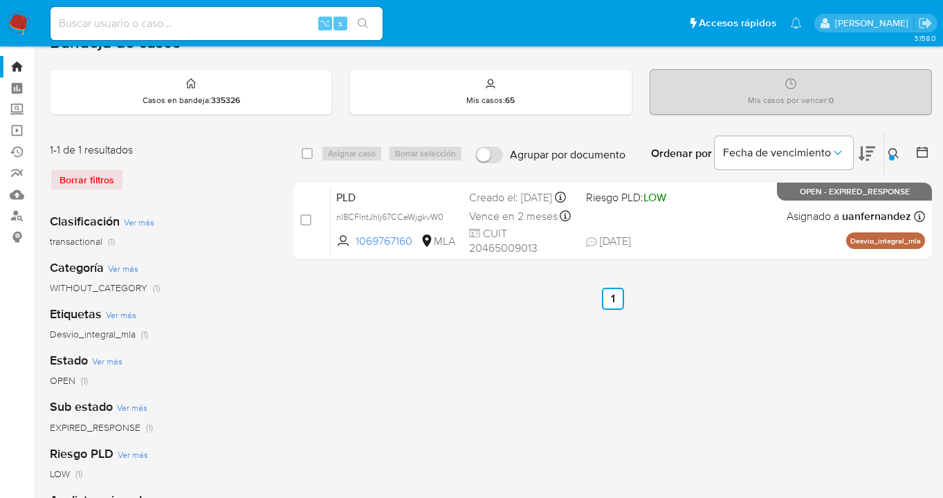
click at [894, 148] on icon at bounding box center [894, 153] width 11 height 11
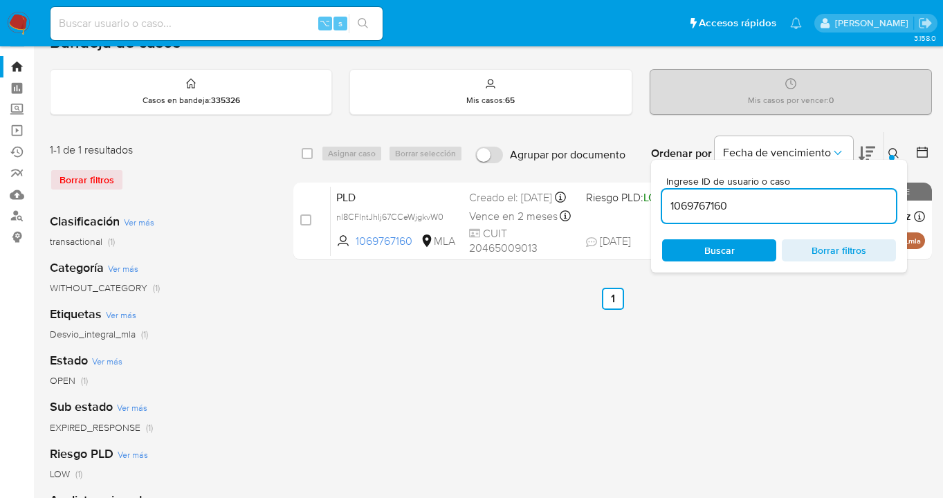
drag, startPoint x: 776, startPoint y: 204, endPoint x: 653, endPoint y: 199, distance: 122.6
click at [655, 200] on div "Ingrese ID de usuario o caso 1069767160 Buscar Borrar filtros" at bounding box center [779, 216] width 256 height 113
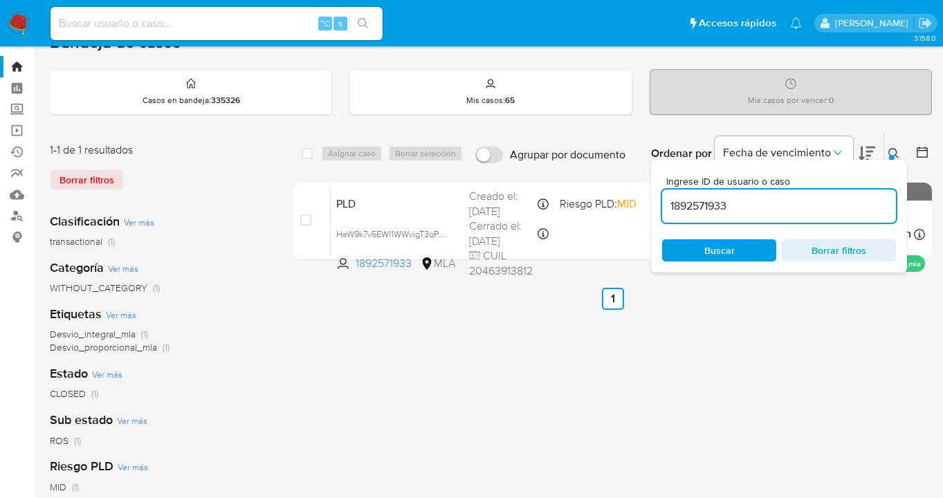
click at [896, 150] on icon at bounding box center [894, 153] width 10 height 10
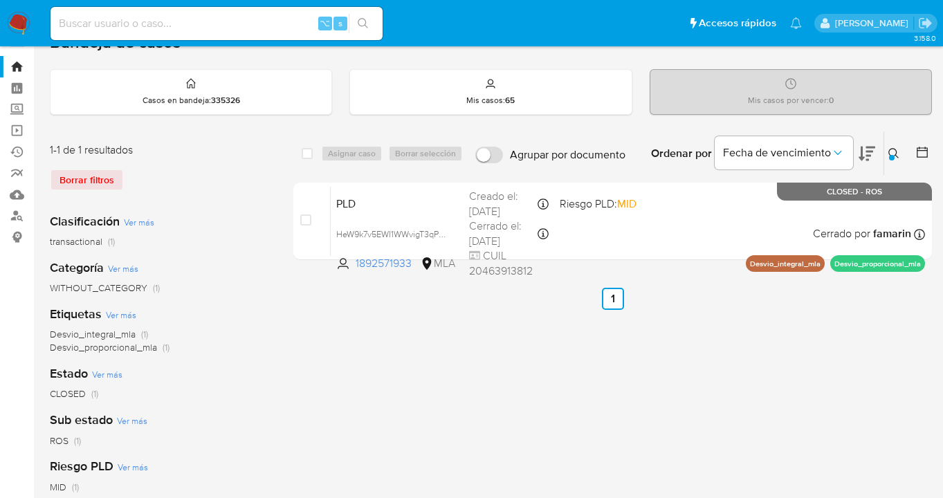
drag, startPoint x: 894, startPoint y: 151, endPoint x: 768, endPoint y: 205, distance: 137.7
click at [889, 152] on icon at bounding box center [894, 153] width 11 height 11
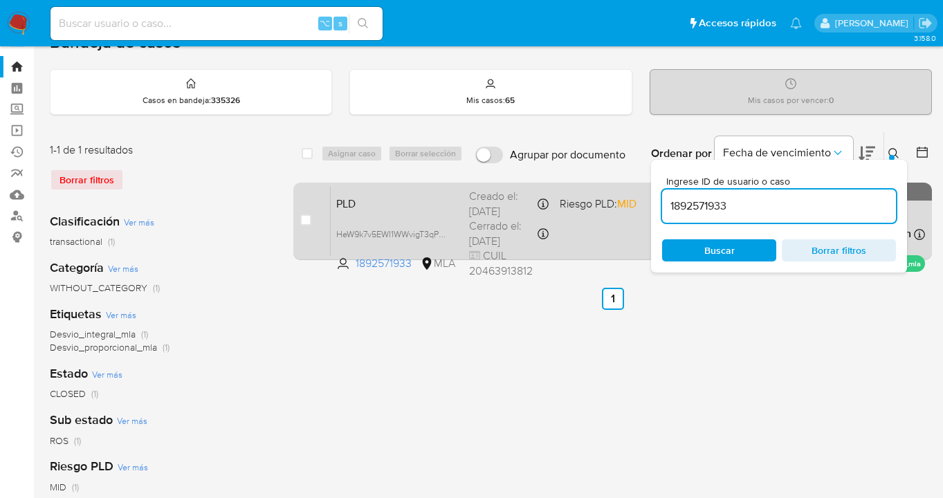
drag, startPoint x: 734, startPoint y: 210, endPoint x: 633, endPoint y: 203, distance: 101.4
click at [631, 205] on div "select-all-cases-checkbox Asignar caso Borrar selección Agrupar por documento O…" at bounding box center [613, 199] width 639 height 134
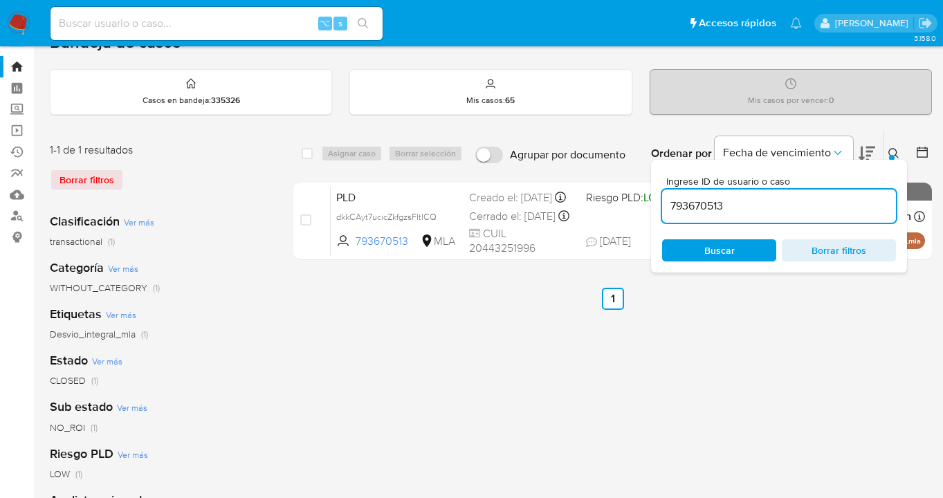
click at [893, 151] on icon at bounding box center [894, 153] width 11 height 11
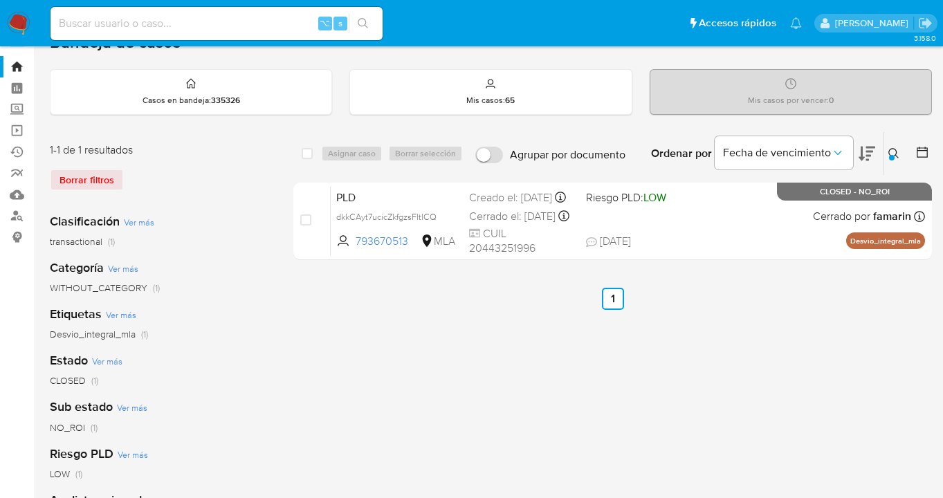
drag, startPoint x: 892, startPoint y: 150, endPoint x: 845, endPoint y: 168, distance: 50.2
click at [892, 150] on icon at bounding box center [894, 153] width 11 height 11
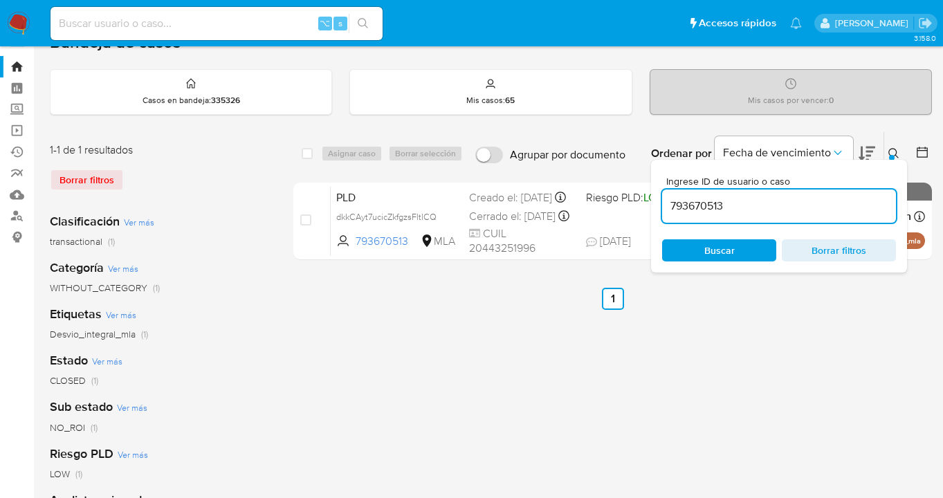
drag, startPoint x: 727, startPoint y: 206, endPoint x: 656, endPoint y: 202, distance: 71.4
click at [656, 202] on div "Ingrese ID de usuario o caso 793670513 Buscar Borrar filtros" at bounding box center [779, 216] width 256 height 113
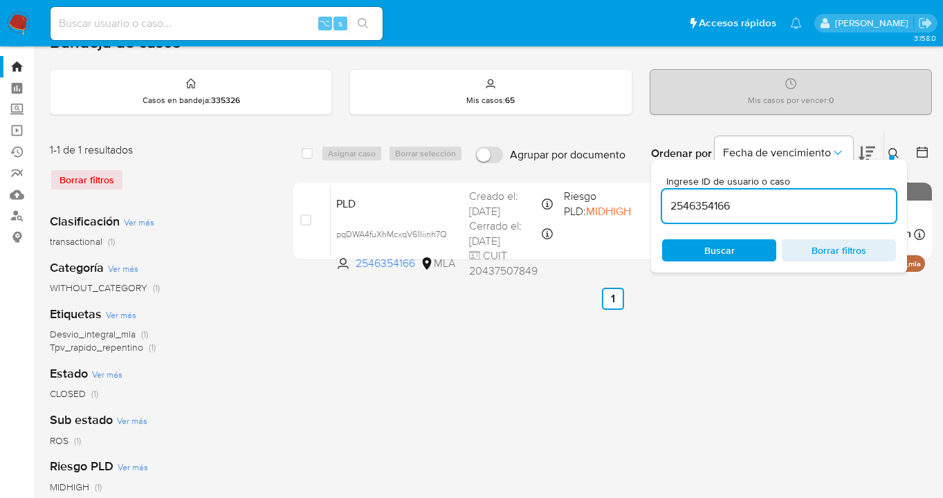
click at [893, 152] on icon at bounding box center [894, 153] width 11 height 11
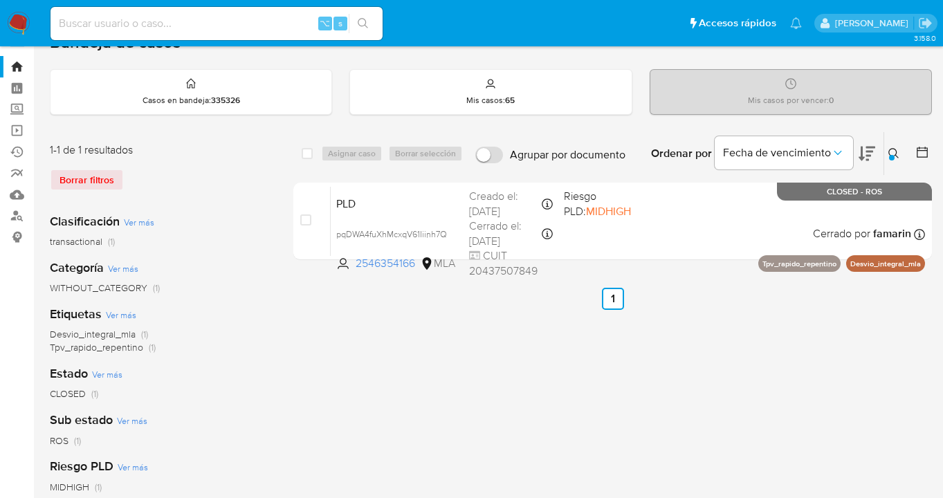
click at [891, 150] on icon at bounding box center [894, 153] width 11 height 11
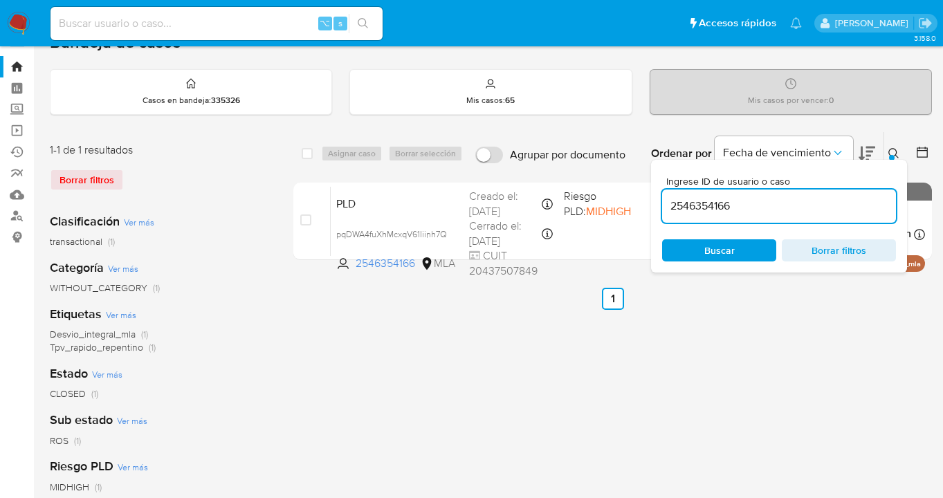
drag, startPoint x: 755, startPoint y: 206, endPoint x: 703, endPoint y: 190, distance: 54.3
click at [657, 204] on div "Ingrese ID de usuario o caso 2546354166 Buscar Borrar filtros" at bounding box center [779, 216] width 256 height 113
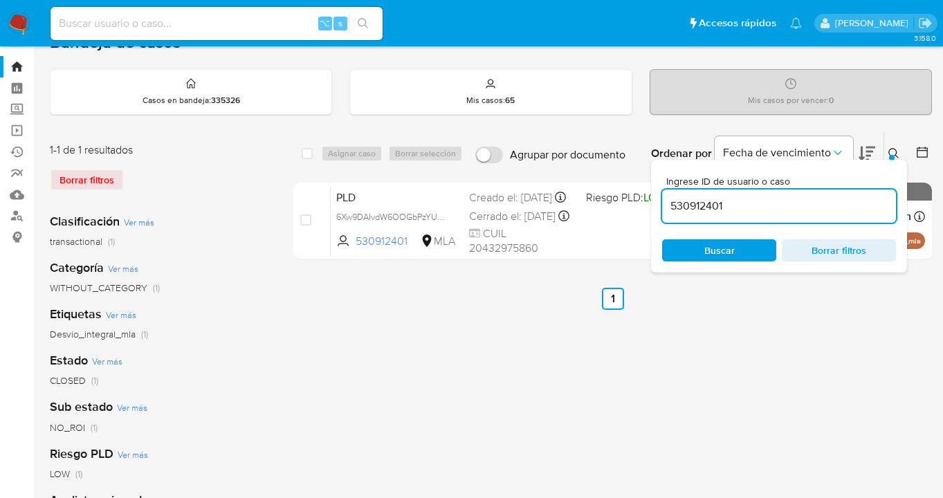
click at [896, 149] on icon at bounding box center [894, 153] width 10 height 10
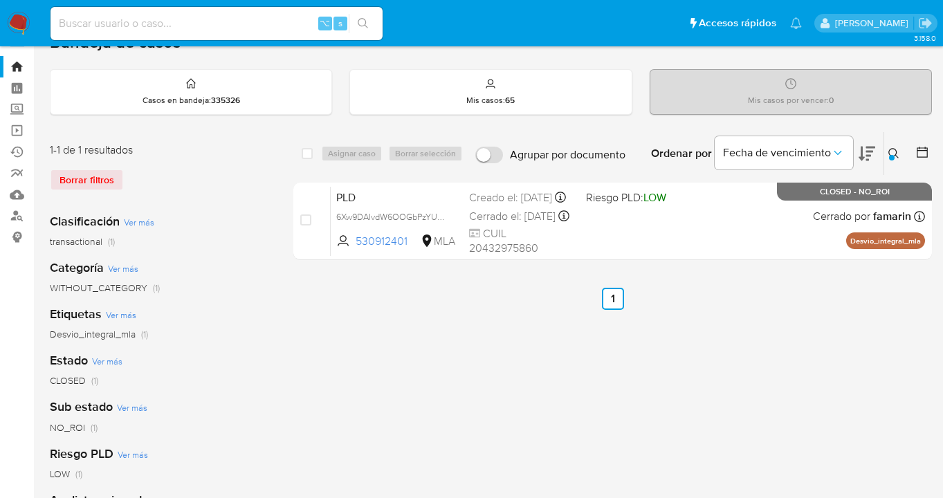
click at [896, 151] on icon at bounding box center [894, 153] width 11 height 11
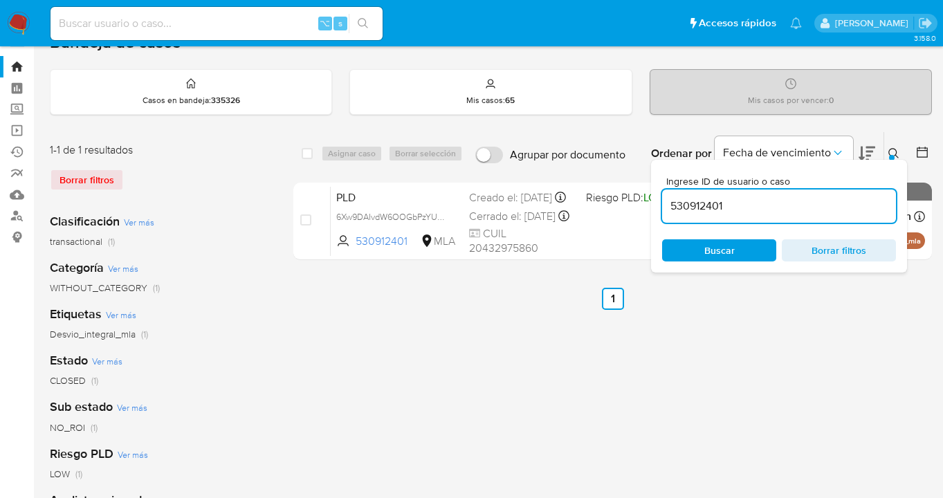
drag, startPoint x: 758, startPoint y: 207, endPoint x: 654, endPoint y: 193, distance: 104.8
click at [653, 192] on div "Ingrese ID de usuario o caso 530912401 Buscar Borrar filtros" at bounding box center [779, 216] width 256 height 113
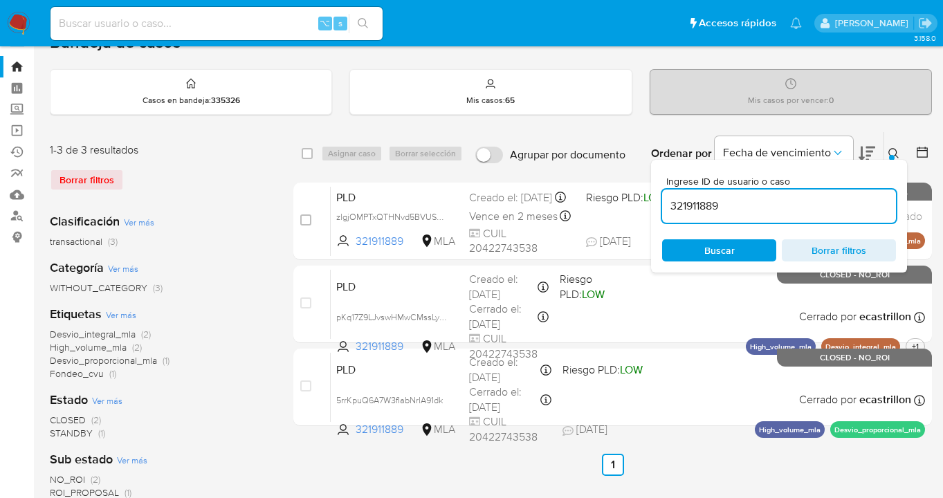
click at [894, 152] on icon at bounding box center [894, 153] width 11 height 11
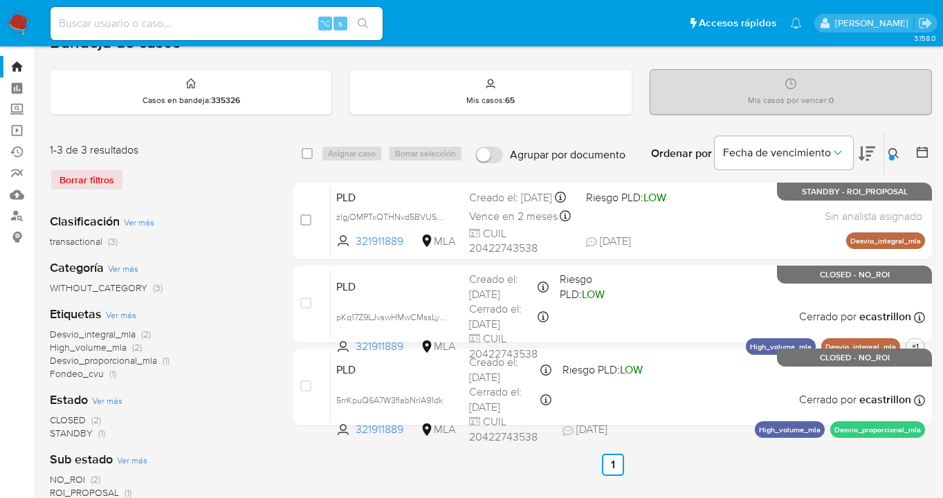
drag, startPoint x: 894, startPoint y: 151, endPoint x: 811, endPoint y: 199, distance: 96.8
click at [894, 151] on icon at bounding box center [894, 153] width 11 height 11
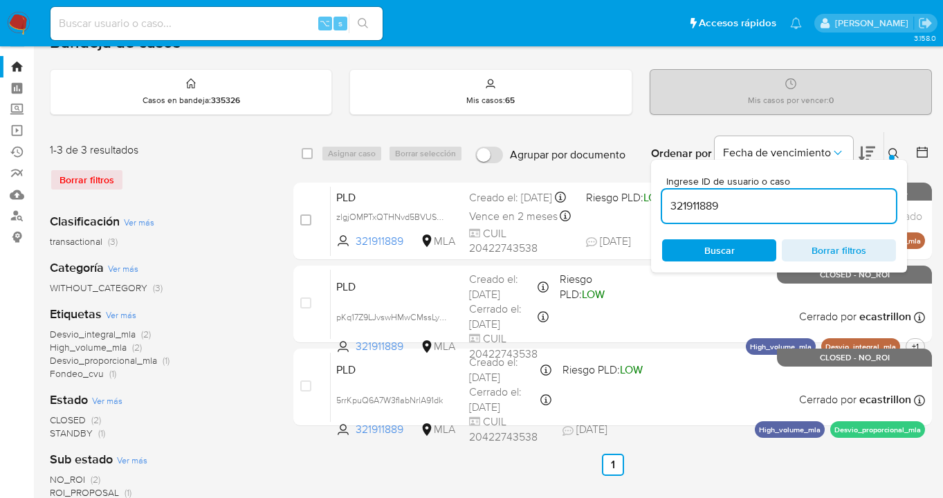
drag, startPoint x: 765, startPoint y: 208, endPoint x: 680, endPoint y: 181, distance: 88.7
click at [633, 188] on div "select-all-cases-checkbox Asignar caso Borrar selección Agrupar por documento O…" at bounding box center [613, 282] width 639 height 300
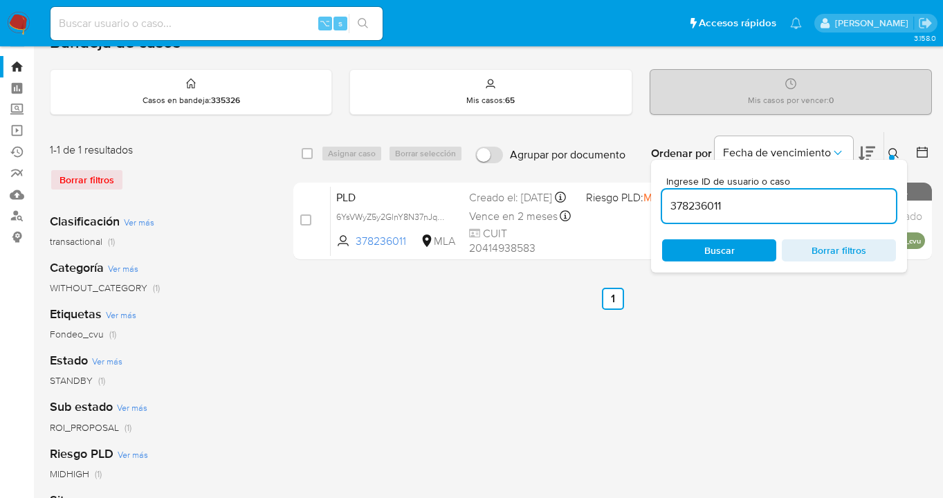
click at [894, 151] on icon at bounding box center [894, 153] width 11 height 11
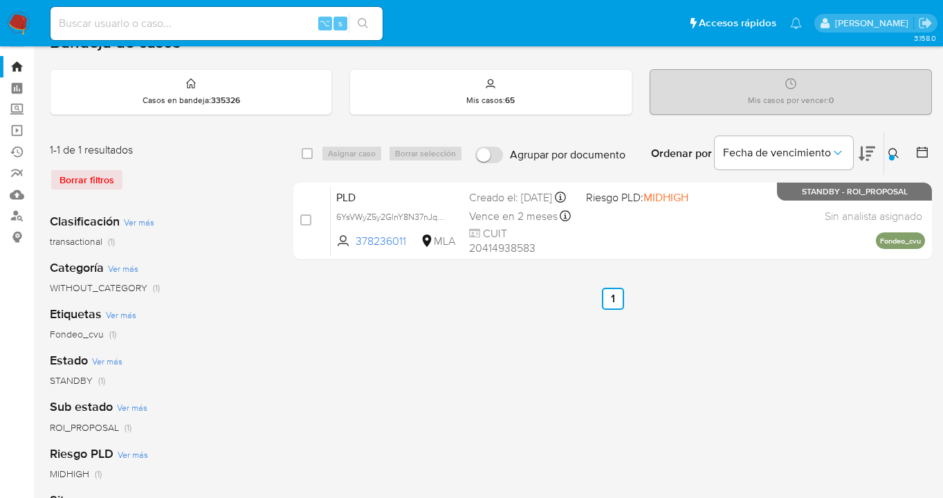
click at [892, 150] on icon at bounding box center [894, 153] width 11 height 11
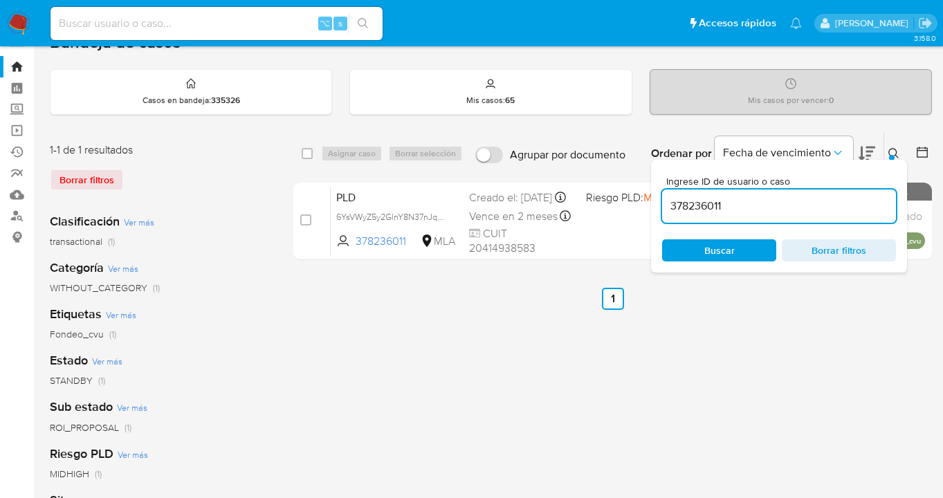
drag, startPoint x: 686, startPoint y: 210, endPoint x: 660, endPoint y: 204, distance: 27.2
click at [660, 204] on div "Ingrese ID de usuario o caso 378236011 Buscar Borrar filtros" at bounding box center [779, 216] width 256 height 113
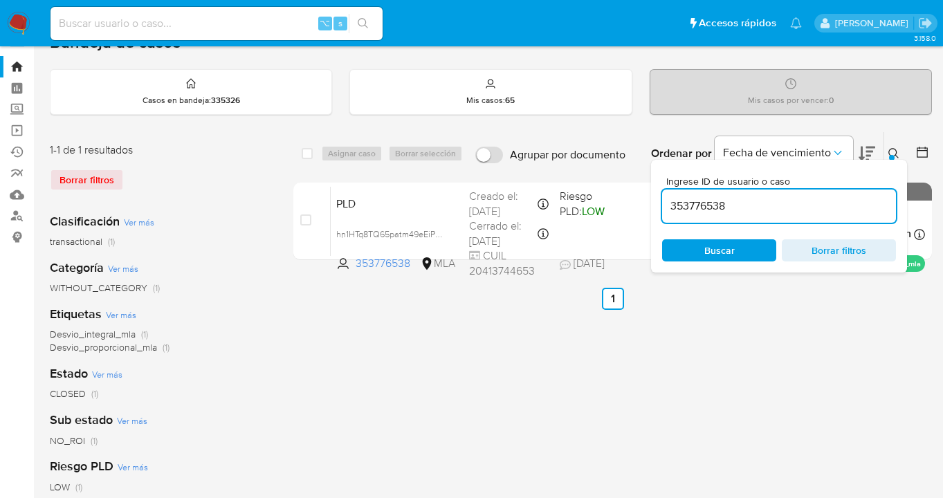
click at [893, 150] on icon at bounding box center [894, 153] width 11 height 11
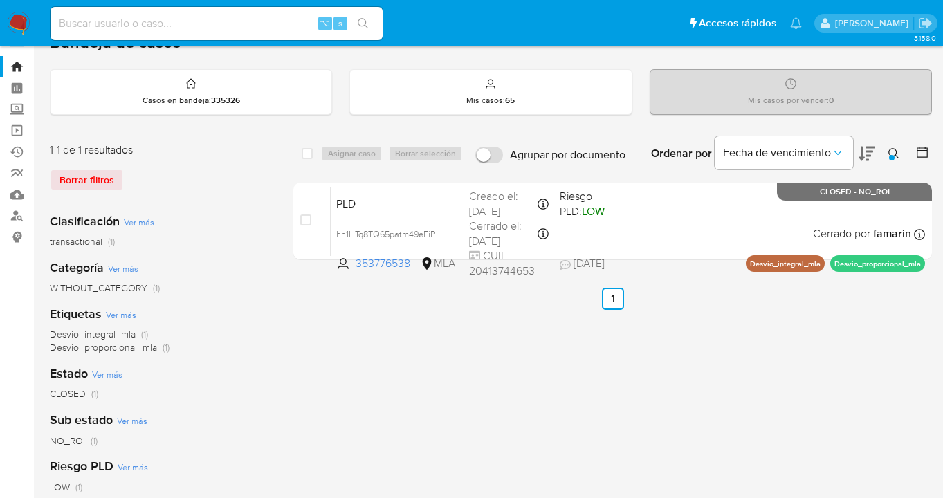
drag, startPoint x: 893, startPoint y: 152, endPoint x: 838, endPoint y: 184, distance: 64.2
click at [892, 152] on icon at bounding box center [894, 153] width 11 height 11
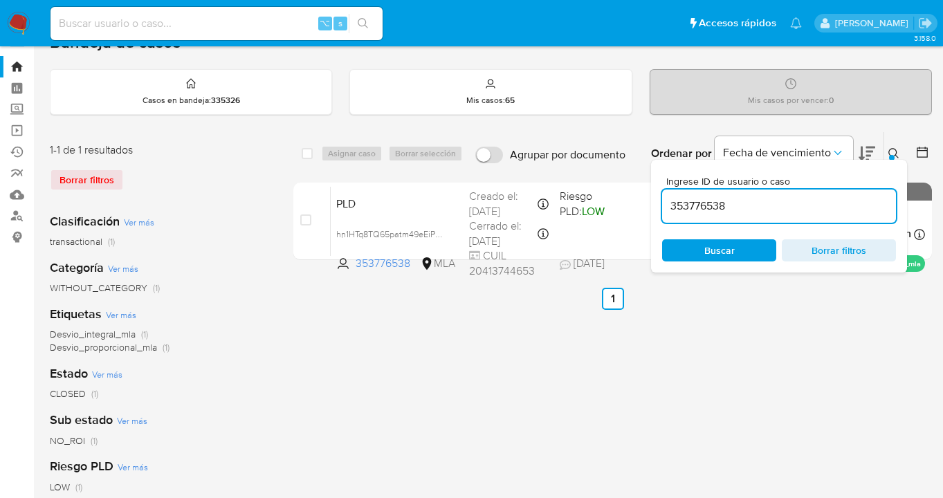
drag, startPoint x: 702, startPoint y: 205, endPoint x: 692, endPoint y: 188, distance: 19.6
click at [662, 197] on div "353776538" at bounding box center [779, 206] width 234 height 33
click at [895, 151] on icon at bounding box center [894, 153] width 11 height 11
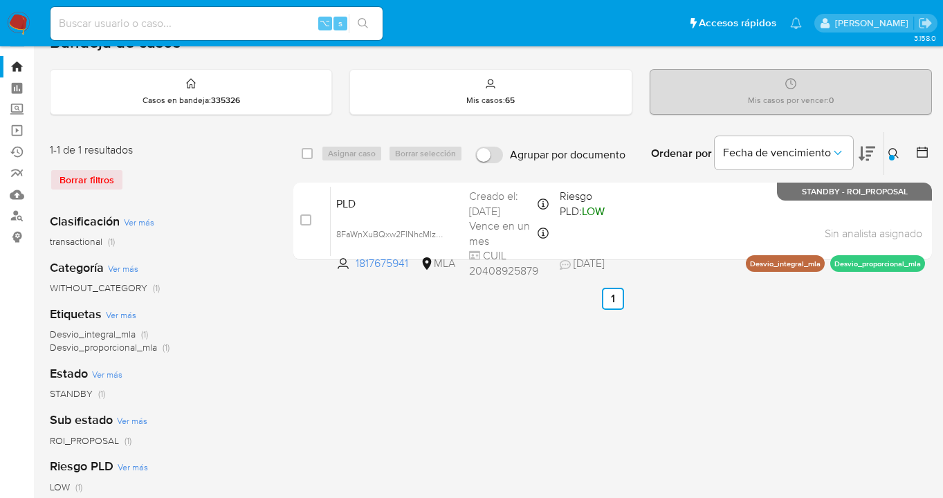
drag, startPoint x: 894, startPoint y: 152, endPoint x: 812, endPoint y: 191, distance: 90.4
click at [894, 152] on icon at bounding box center [894, 153] width 11 height 11
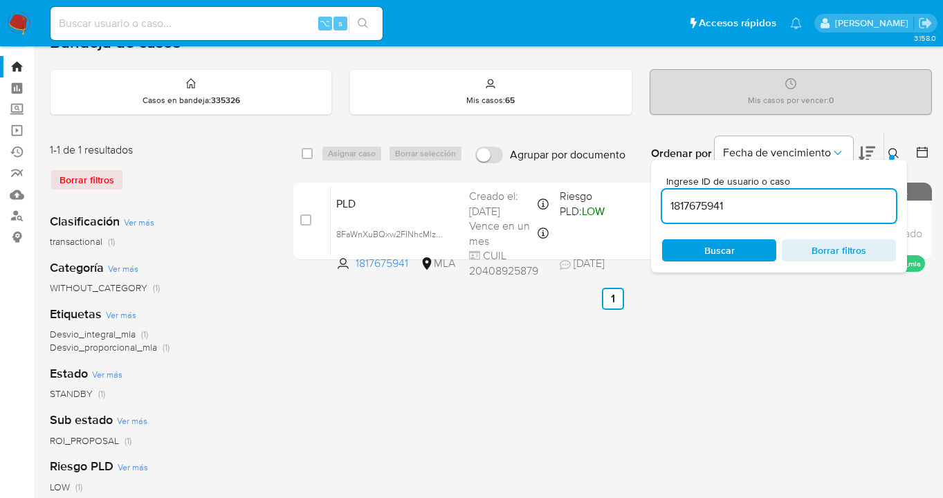
drag, startPoint x: 738, startPoint y: 204, endPoint x: 685, endPoint y: 179, distance: 58.2
click at [666, 190] on div "1817675941" at bounding box center [779, 206] width 234 height 33
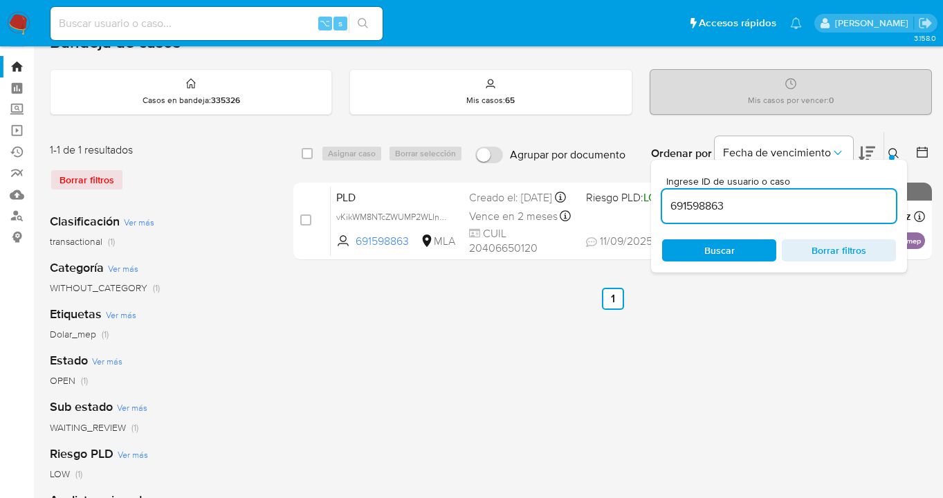
drag, startPoint x: 894, startPoint y: 152, endPoint x: 830, endPoint y: 175, distance: 68.5
click at [894, 152] on icon at bounding box center [894, 153] width 11 height 11
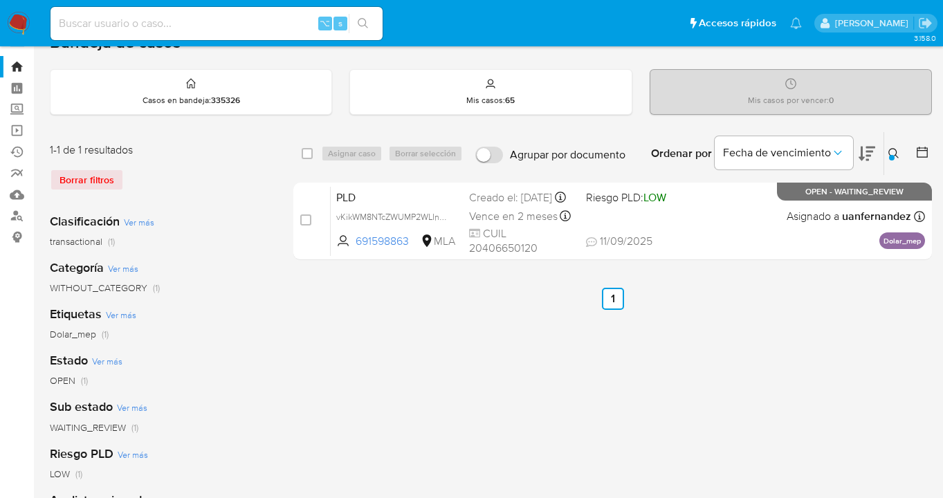
drag, startPoint x: 894, startPoint y: 150, endPoint x: 860, endPoint y: 170, distance: 38.5
click at [893, 150] on icon at bounding box center [894, 153] width 11 height 11
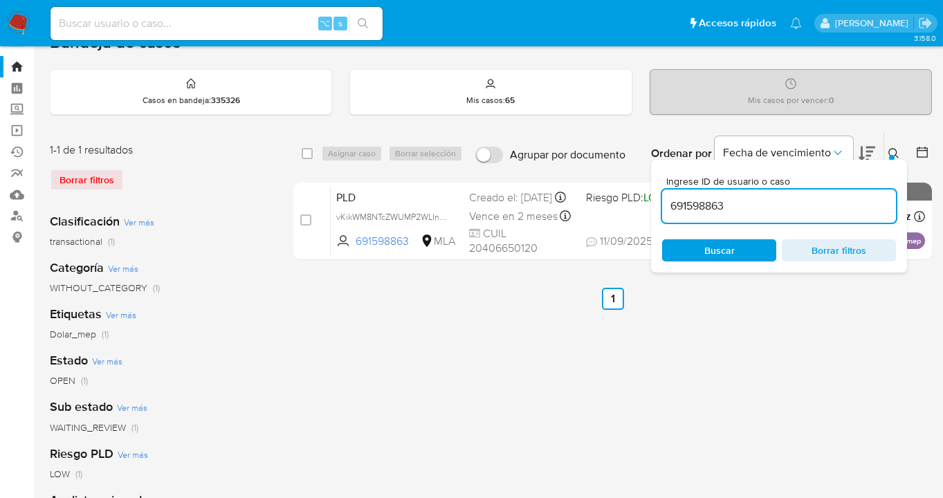
drag, startPoint x: 737, startPoint y: 205, endPoint x: 664, endPoint y: 195, distance: 74.1
click at [661, 195] on div "Ingrese ID de usuario o caso 691598863 Buscar Borrar filtros" at bounding box center [779, 216] width 256 height 113
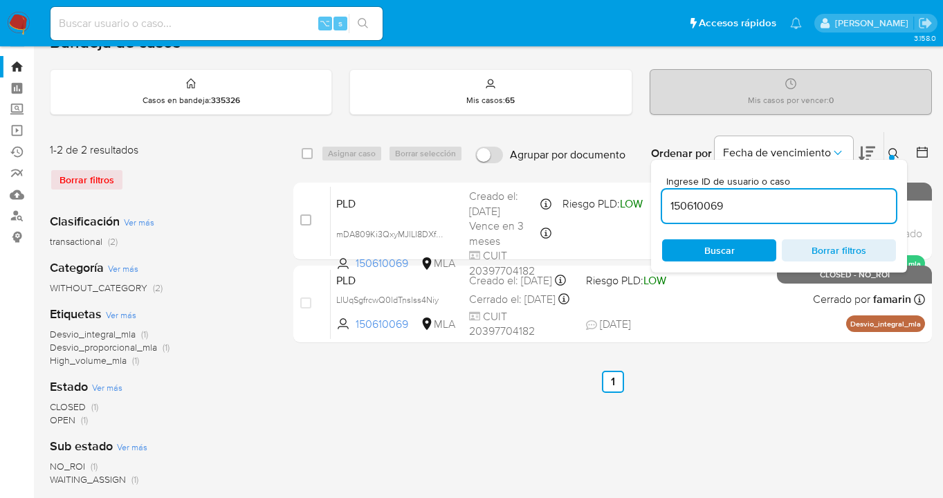
click at [893, 151] on icon at bounding box center [894, 153] width 11 height 11
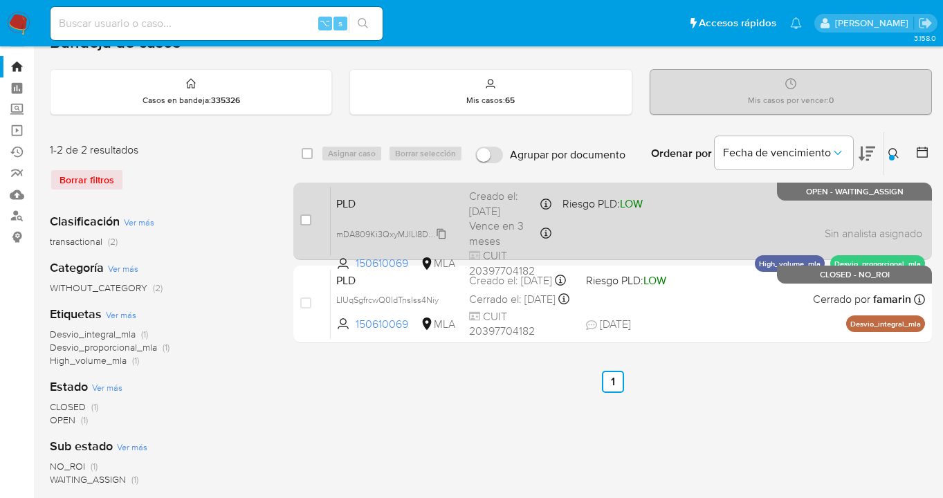
click at [446, 231] on span "mDA809Ki3QxyMJlLI8DXfgRU" at bounding box center [394, 233] width 116 height 15
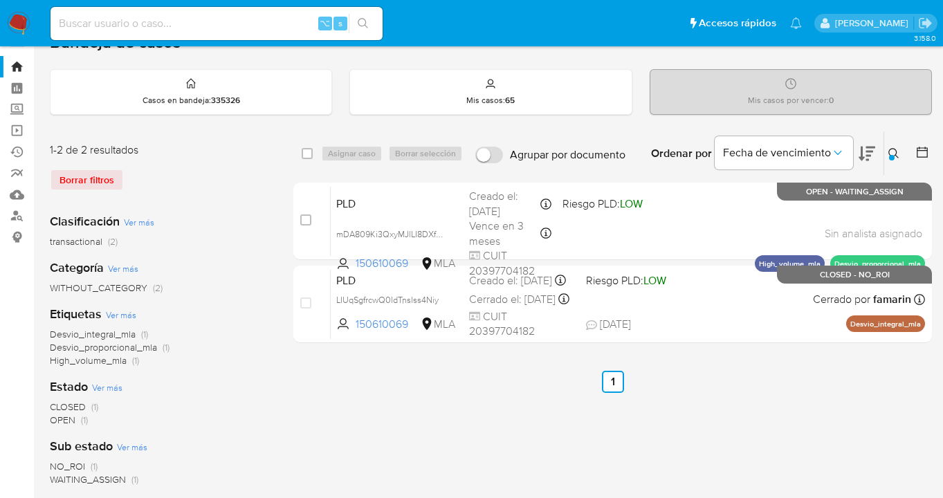
drag, startPoint x: 892, startPoint y: 152, endPoint x: 746, endPoint y: 201, distance: 154.3
click at [892, 152] on icon at bounding box center [894, 153] width 11 height 11
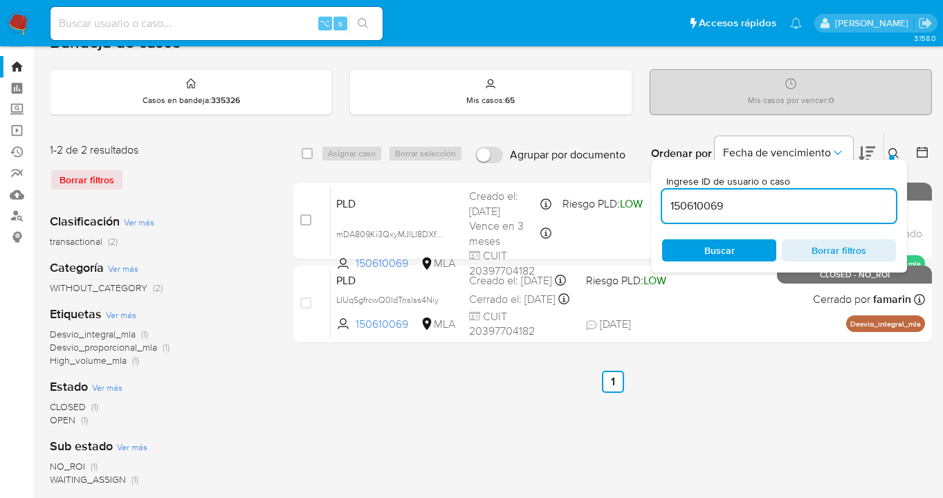
drag, startPoint x: 737, startPoint y: 201, endPoint x: 663, endPoint y: 210, distance: 74.5
click at [663, 210] on input "150610069" at bounding box center [779, 206] width 234 height 18
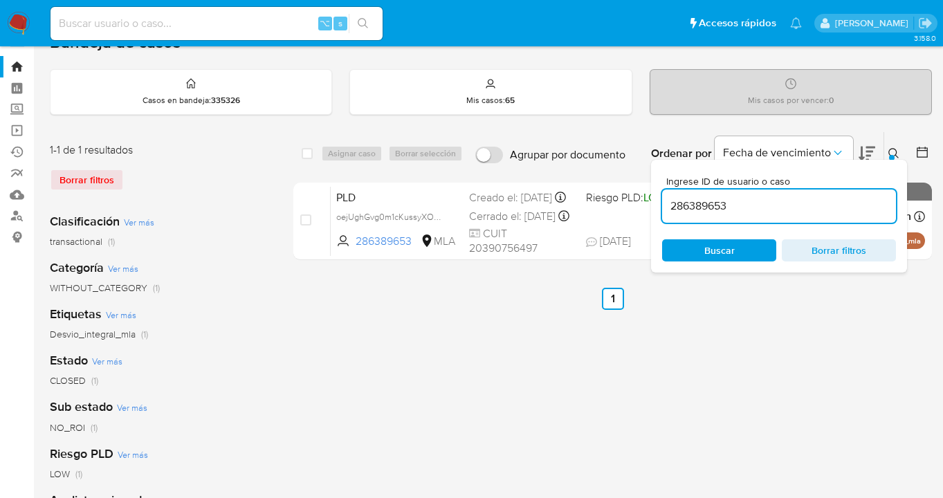
click at [896, 150] on icon at bounding box center [894, 153] width 10 height 10
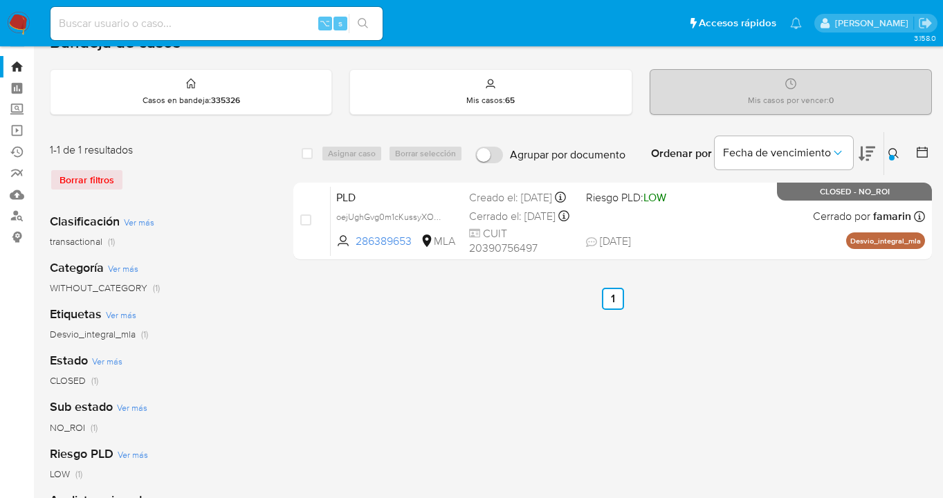
drag, startPoint x: 897, startPoint y: 155, endPoint x: 838, endPoint y: 189, distance: 67.9
click at [896, 154] on icon at bounding box center [894, 153] width 10 height 10
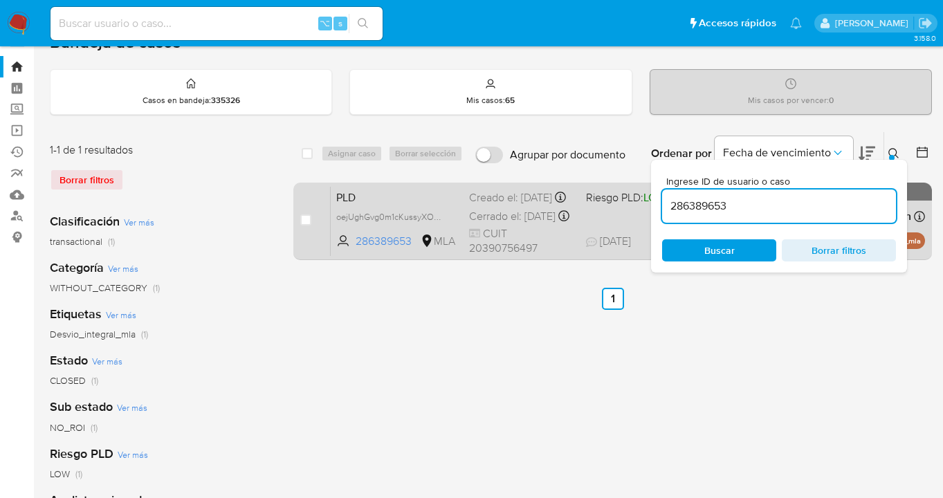
drag, startPoint x: 737, startPoint y: 207, endPoint x: 648, endPoint y: 208, distance: 89.3
click at [648, 208] on div "select-all-cases-checkbox Asignar caso Borrar selección Agrupar por documento O…" at bounding box center [613, 199] width 639 height 134
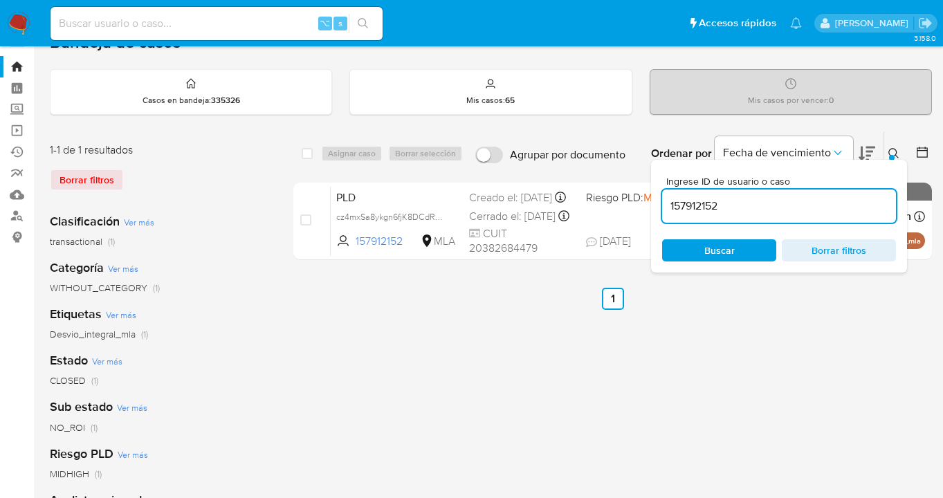
drag, startPoint x: 892, startPoint y: 150, endPoint x: 879, endPoint y: 157, distance: 15.2
click at [892, 150] on icon at bounding box center [894, 153] width 11 height 11
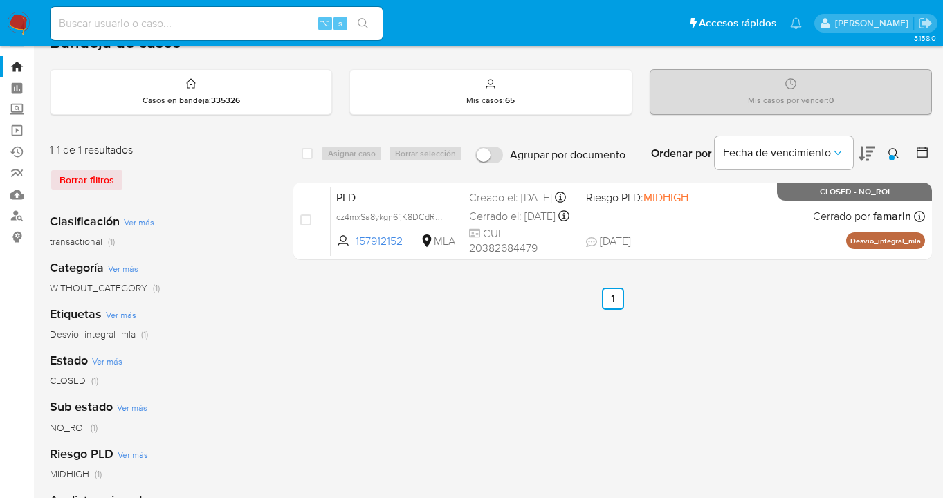
click at [895, 152] on icon at bounding box center [894, 153] width 11 height 11
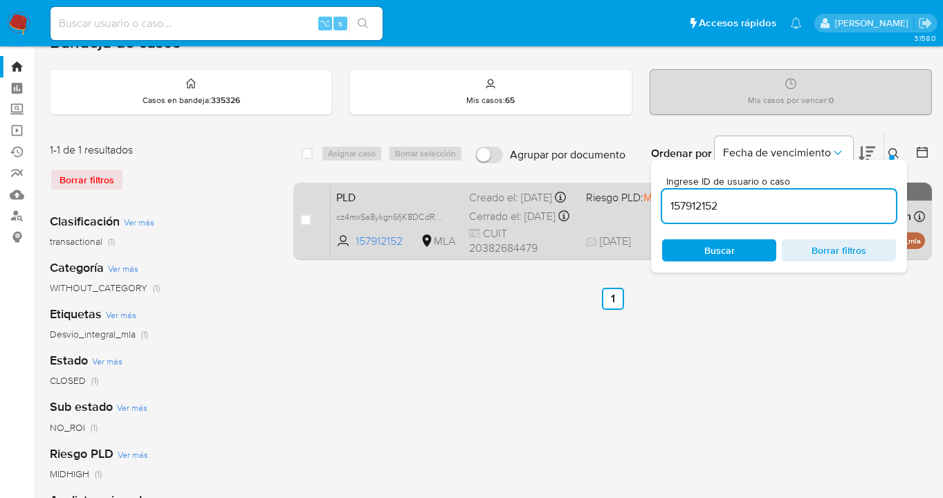
drag, startPoint x: 761, startPoint y: 208, endPoint x: 629, endPoint y: 198, distance: 132.6
click at [629, 198] on div "select-all-cases-checkbox Asignar caso Borrar selección Agrupar por documento O…" at bounding box center [613, 199] width 639 height 134
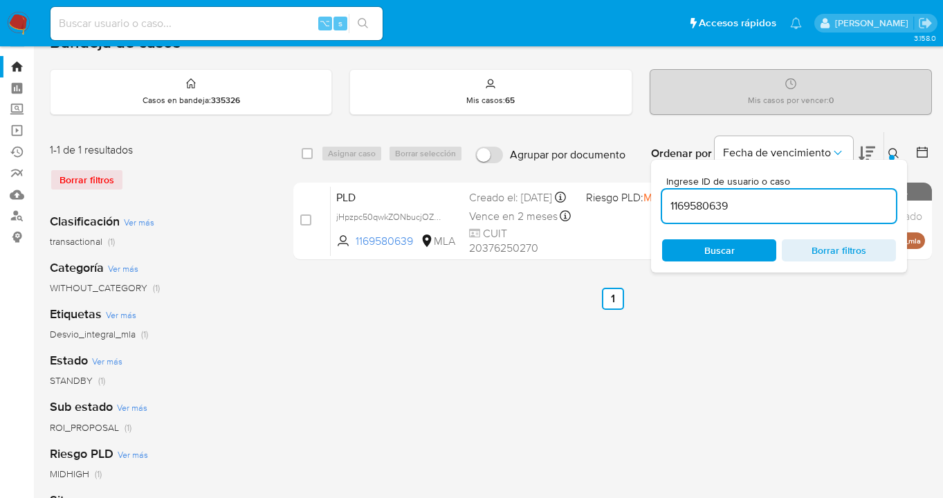
click at [892, 150] on icon at bounding box center [894, 153] width 11 height 11
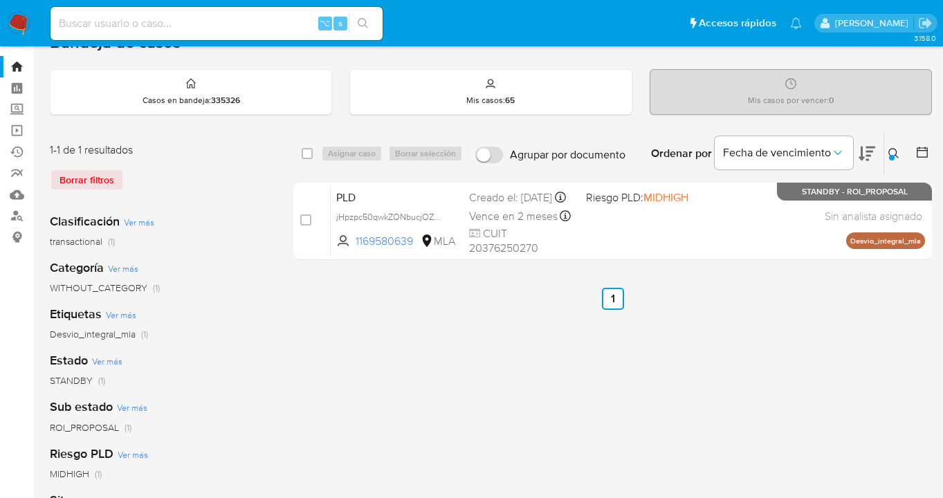
click at [891, 145] on button at bounding box center [896, 153] width 23 height 17
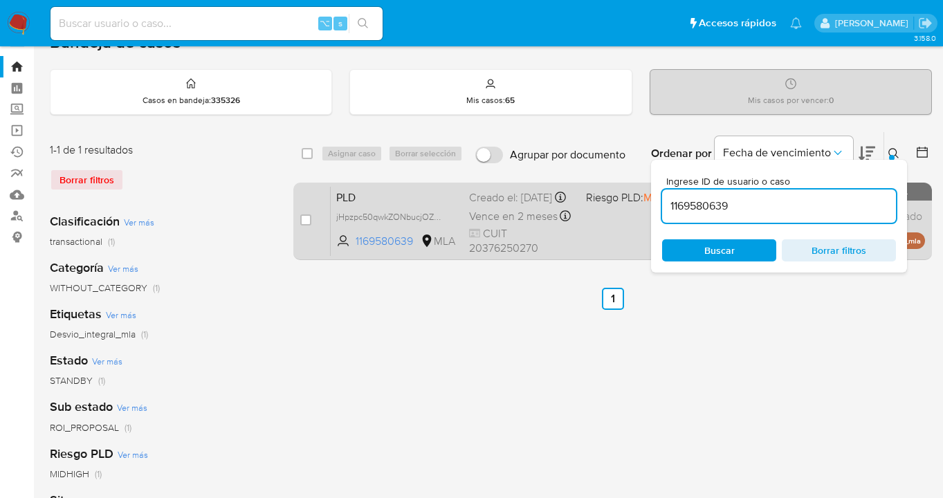
drag, startPoint x: 713, startPoint y: 208, endPoint x: 640, endPoint y: 208, distance: 73.4
click at [640, 208] on div "select-all-cases-checkbox Asignar caso Borrar selección Agrupar por documento O…" at bounding box center [613, 199] width 639 height 134
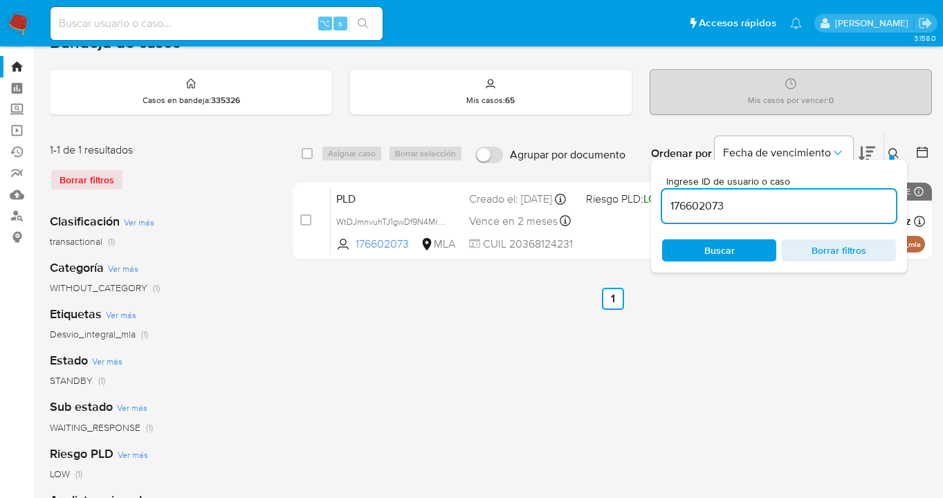
click at [892, 152] on icon at bounding box center [894, 153] width 11 height 11
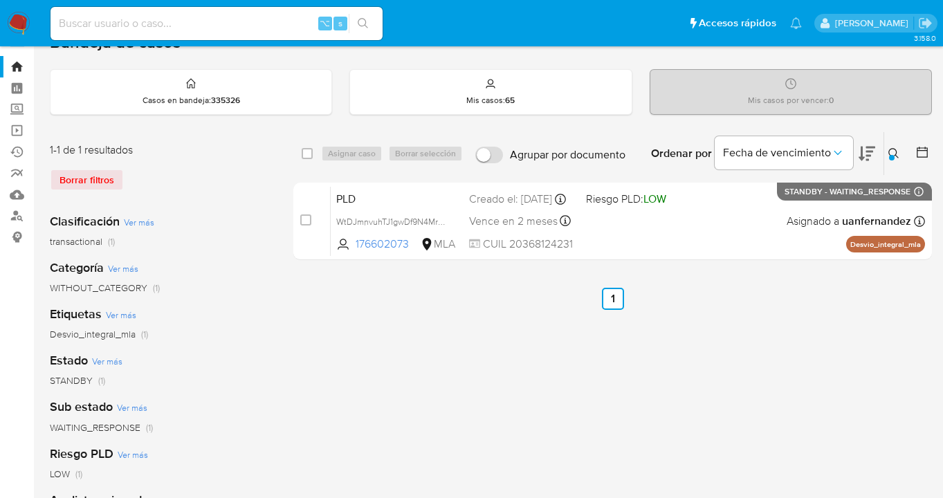
drag, startPoint x: 894, startPoint y: 150, endPoint x: 824, endPoint y: 192, distance: 80.7
click at [894, 150] on icon at bounding box center [894, 153] width 11 height 11
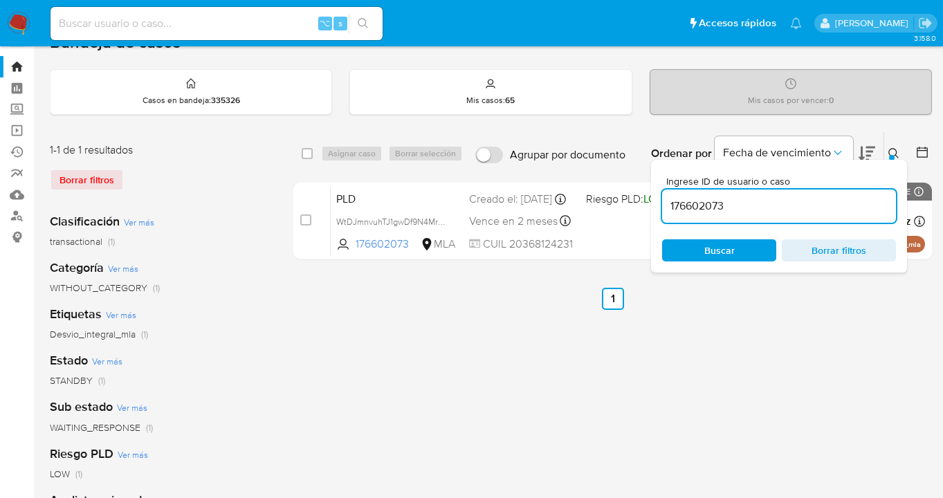
drag, startPoint x: 773, startPoint y: 208, endPoint x: 662, endPoint y: 195, distance: 111.6
click at [662, 195] on div "176602073" at bounding box center [779, 206] width 234 height 33
click at [896, 150] on icon at bounding box center [894, 153] width 11 height 11
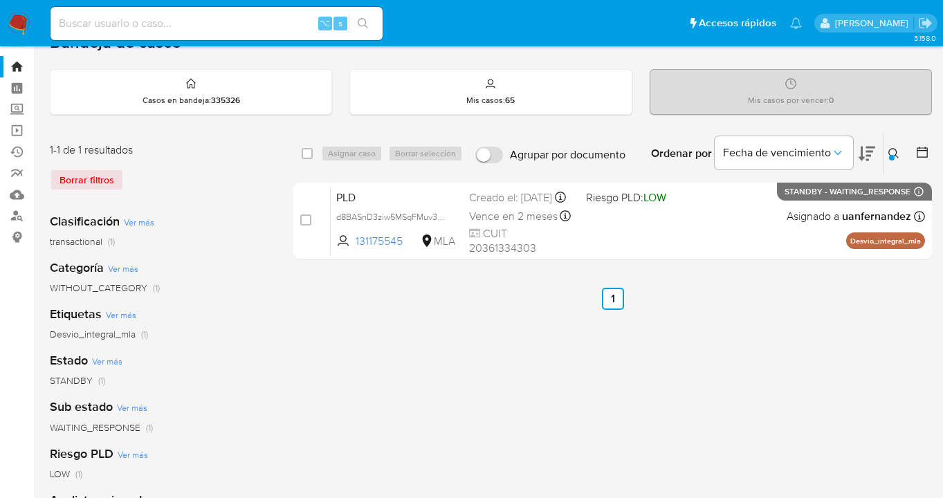
click at [895, 152] on icon at bounding box center [894, 153] width 11 height 11
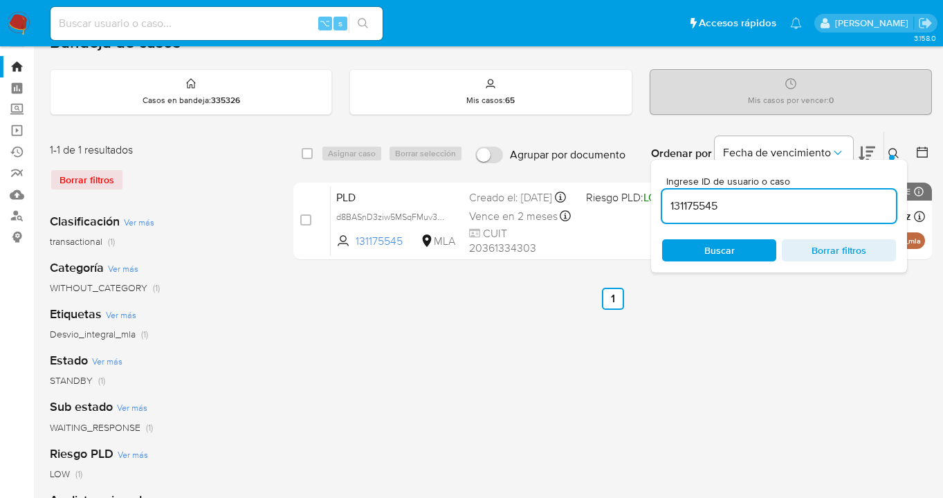
drag, startPoint x: 755, startPoint y: 215, endPoint x: 709, endPoint y: 198, distance: 48.6
click at [709, 198] on div "131175545" at bounding box center [779, 206] width 234 height 33
drag, startPoint x: 719, startPoint y: 204, endPoint x: 665, endPoint y: 191, distance: 54.7
click at [663, 192] on div "131175545" at bounding box center [779, 206] width 234 height 33
paste input "712182439"
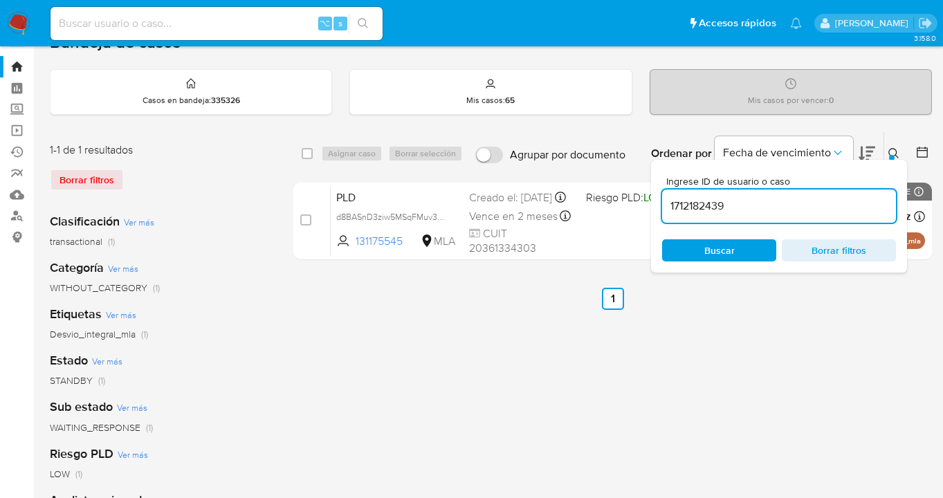
type input "1712182439"
drag, startPoint x: 894, startPoint y: 154, endPoint x: 887, endPoint y: 158, distance: 8.1
click at [894, 154] on icon at bounding box center [894, 153] width 11 height 11
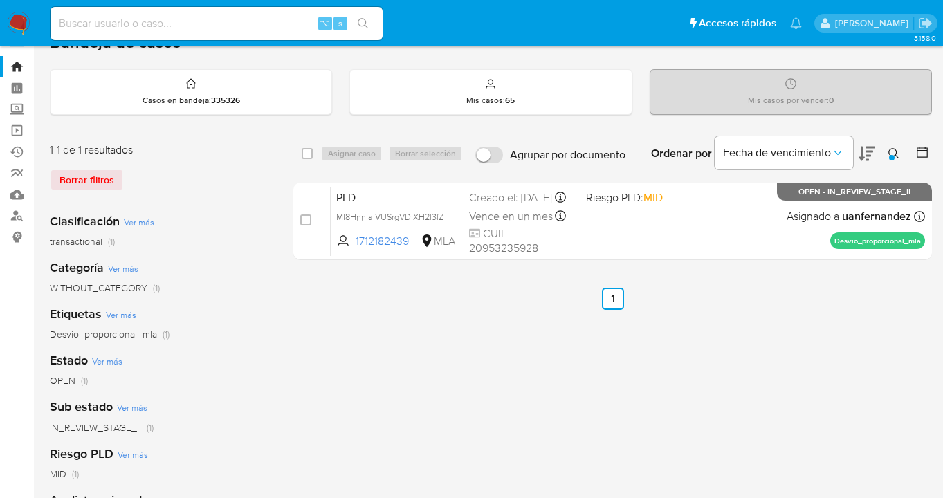
click at [894, 151] on icon at bounding box center [894, 153] width 11 height 11
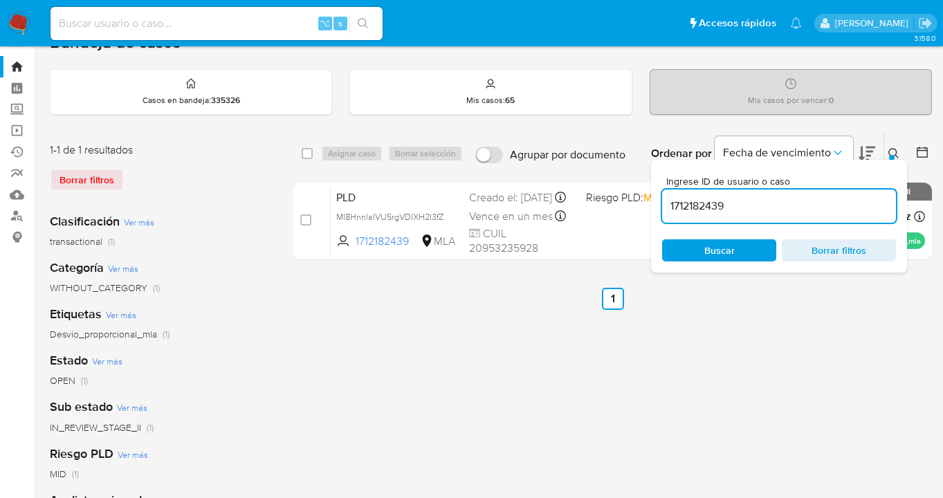
drag, startPoint x: 735, startPoint y: 210, endPoint x: 662, endPoint y: 192, distance: 74.9
click at [663, 193] on div "1712182439" at bounding box center [779, 206] width 234 height 33
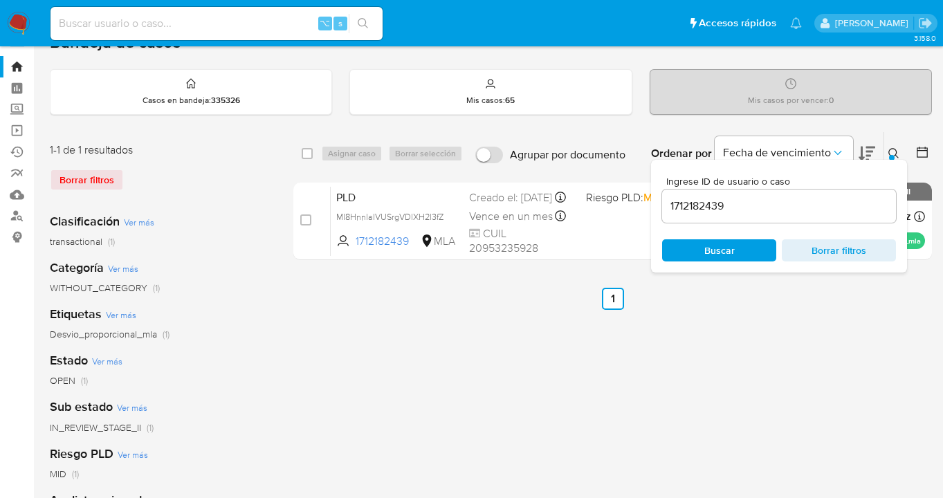
click at [890, 150] on icon at bounding box center [894, 153] width 10 height 10
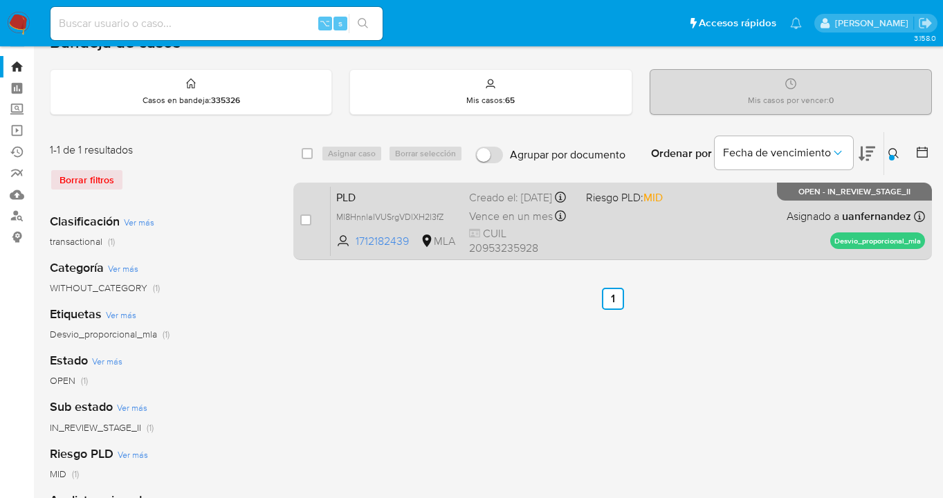
click at [734, 234] on div "PLD MI8HnnlaIVUSrgVDlXH2l3fZ 1712182439 MLA Riesgo PLD: MID Creado el: 12/08/20…" at bounding box center [628, 221] width 595 height 70
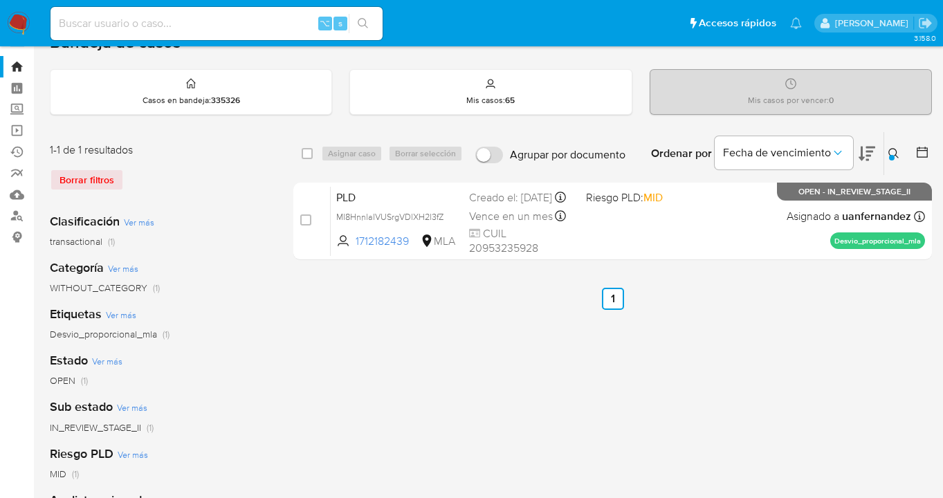
drag, startPoint x: 896, startPoint y: 148, endPoint x: 887, endPoint y: 157, distance: 12.7
click at [896, 148] on icon at bounding box center [894, 153] width 10 height 10
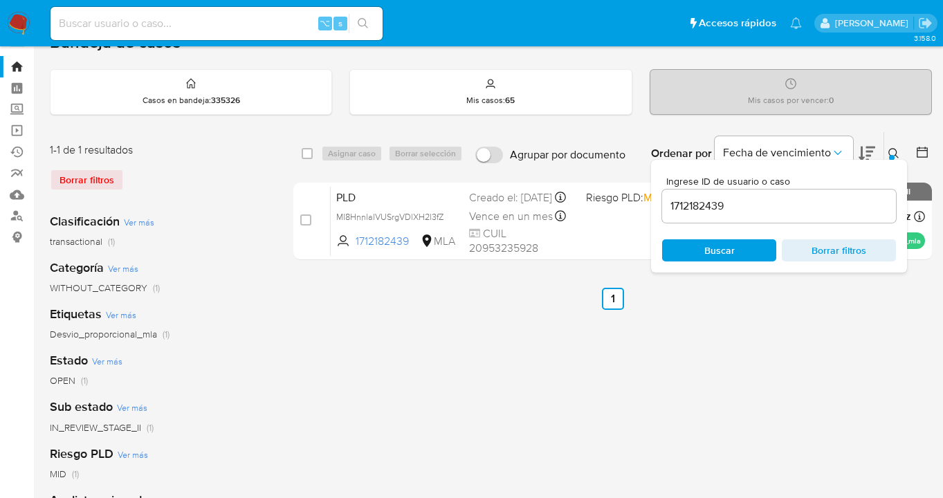
drag, startPoint x: 743, startPoint y: 249, endPoint x: 878, endPoint y: 190, distance: 146.3
click at [744, 248] on span "Buscar" at bounding box center [719, 250] width 95 height 19
click at [892, 151] on icon at bounding box center [894, 153] width 11 height 11
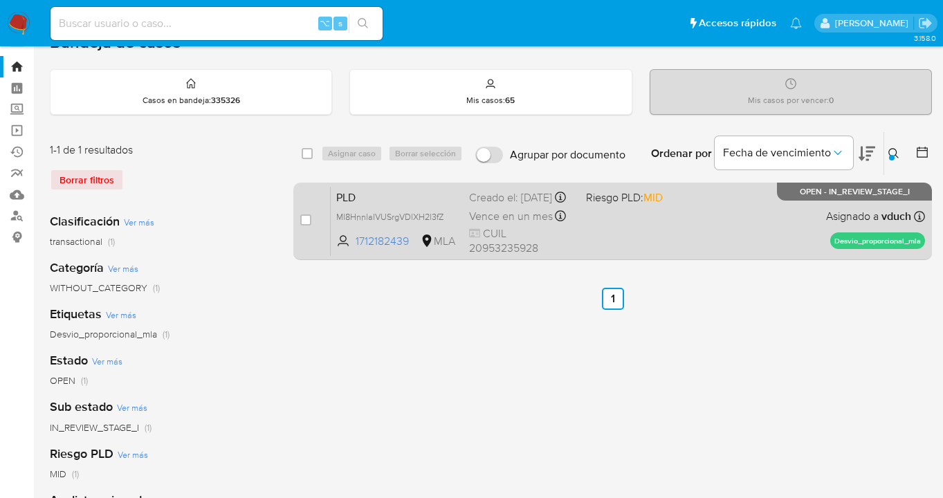
click at [777, 217] on div "PLD MI8HnnlaIVUSrgVDlXH2l3fZ 1712182439 MLA Riesgo PLD: MID Creado el: 12/08/20…" at bounding box center [628, 221] width 595 height 70
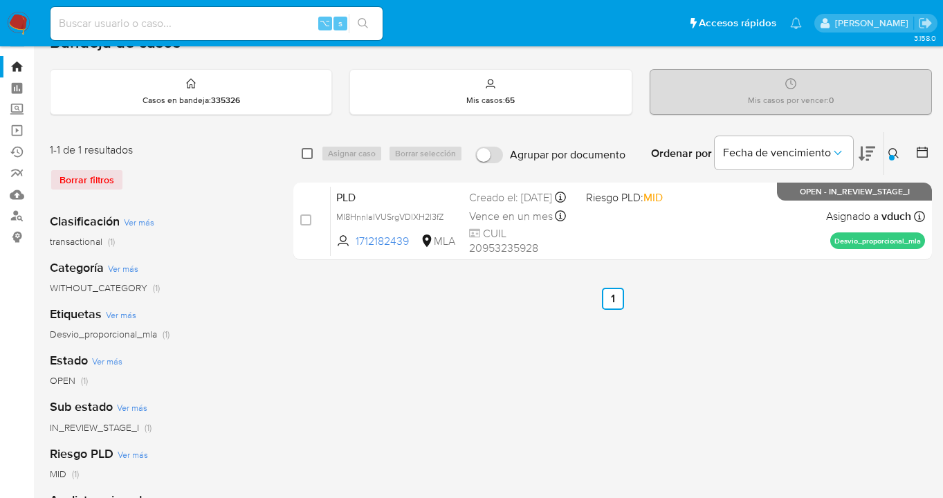
click at [309, 150] on input "checkbox" at bounding box center [307, 153] width 11 height 11
checkbox input "true"
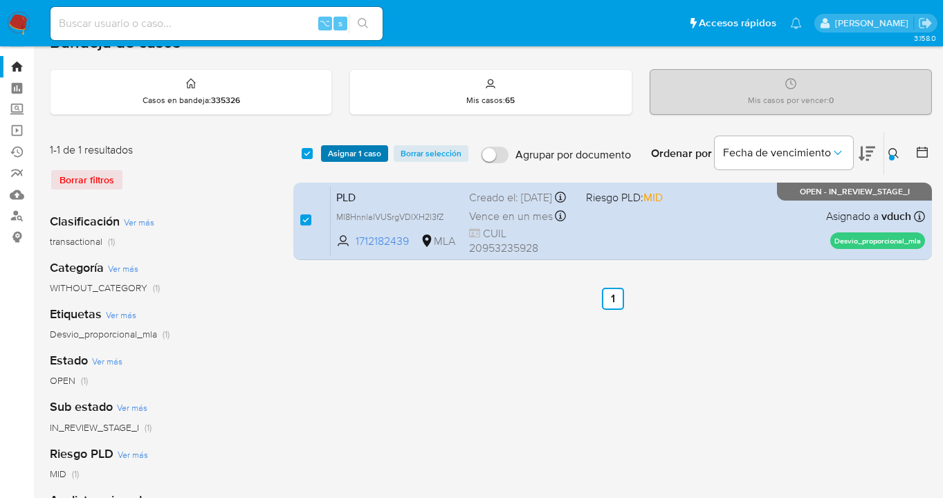
click at [334, 152] on span "Asignar 1 caso" at bounding box center [354, 154] width 53 height 14
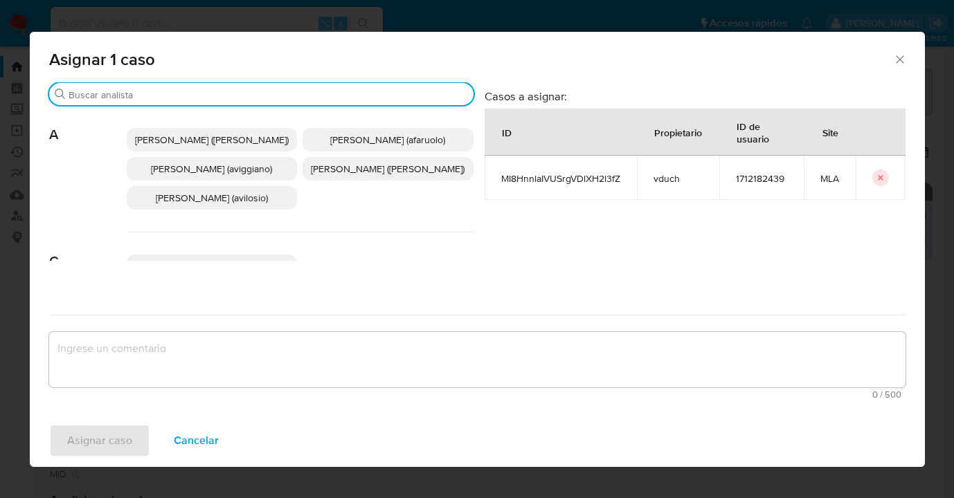
click at [305, 99] on input "Buscar" at bounding box center [268, 95] width 399 height 12
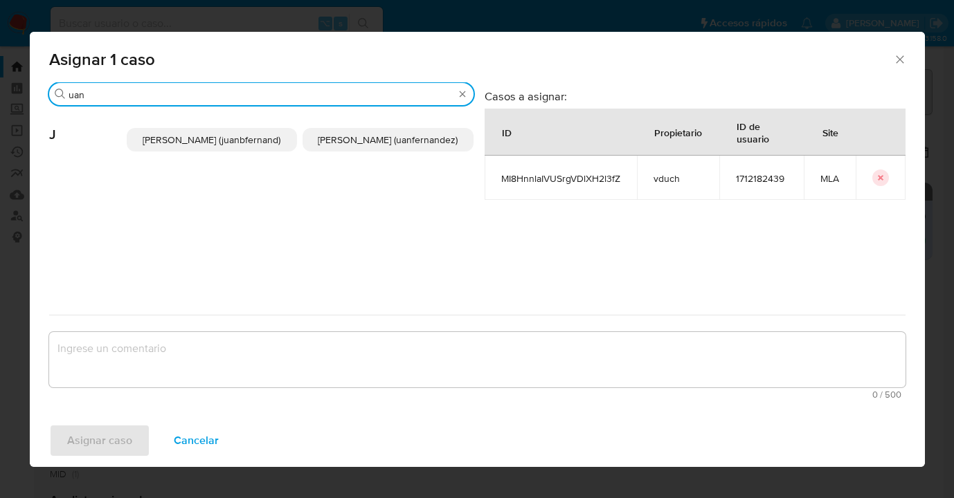
type input "uan"
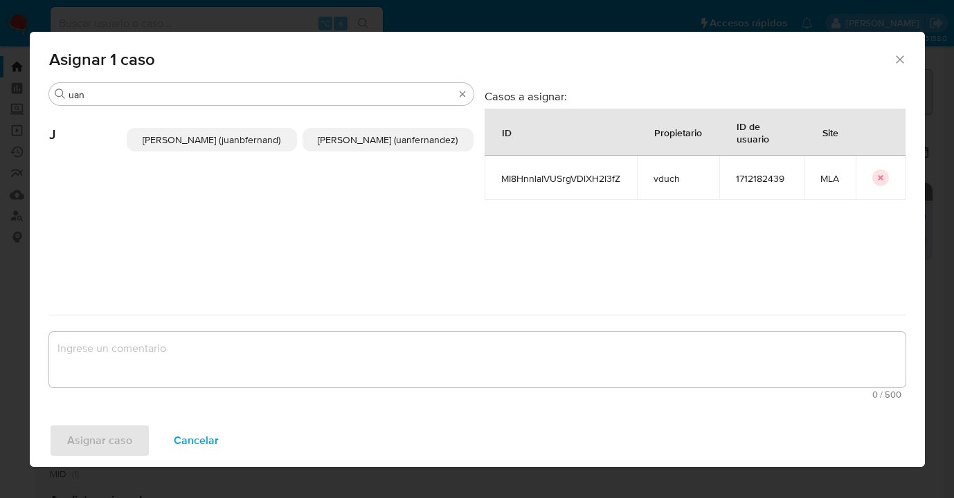
drag, startPoint x: 361, startPoint y: 150, endPoint x: 325, endPoint y: 258, distance: 113.6
click at [361, 147] on span "Juan Pablo Fernandez (uanfernandez)" at bounding box center [388, 140] width 140 height 14
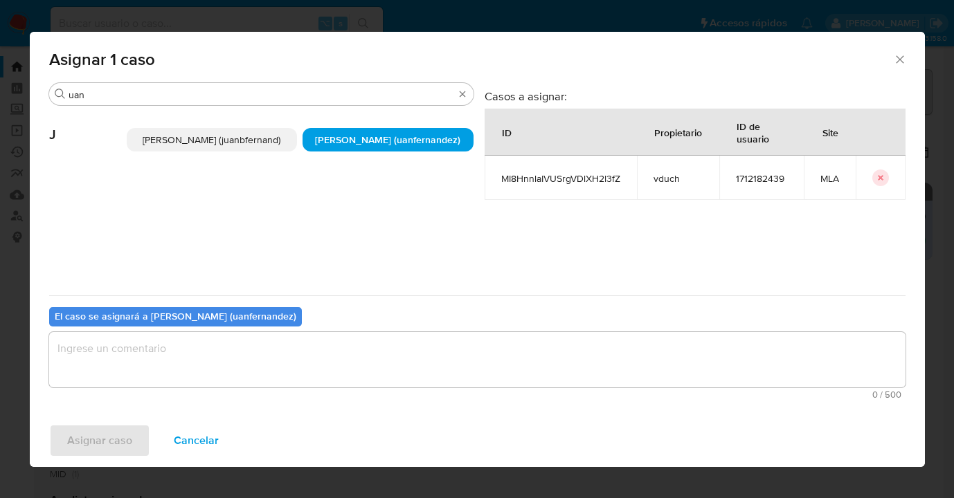
click at [300, 354] on textarea "assign-modal" at bounding box center [477, 359] width 856 height 55
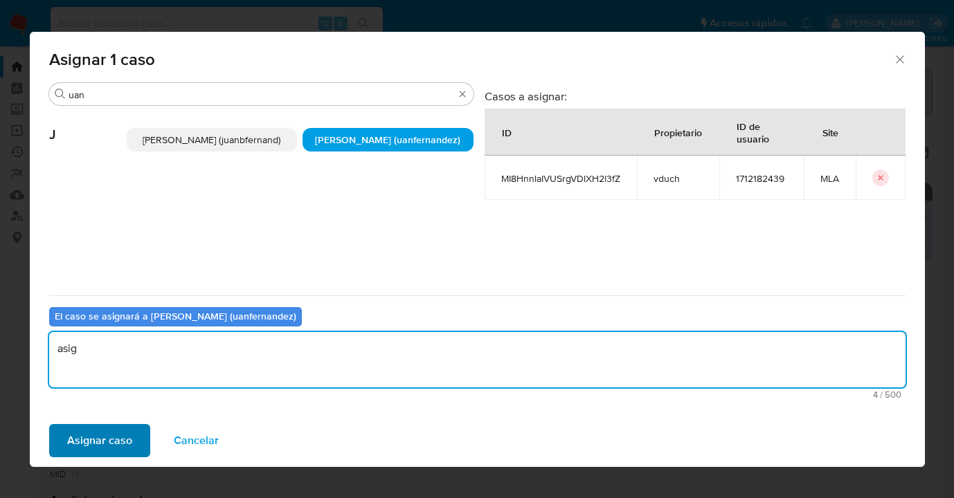
type textarea "asig"
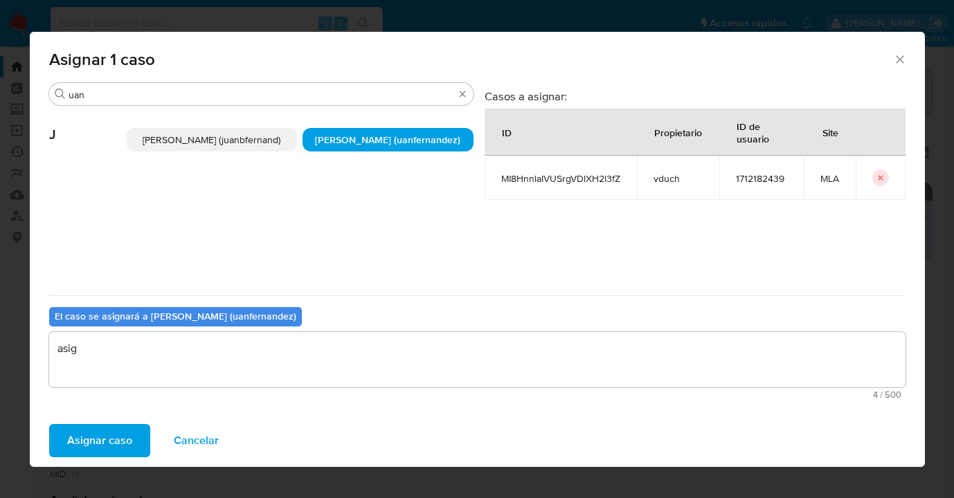
click at [123, 442] on span "Asignar caso" at bounding box center [99, 441] width 65 height 30
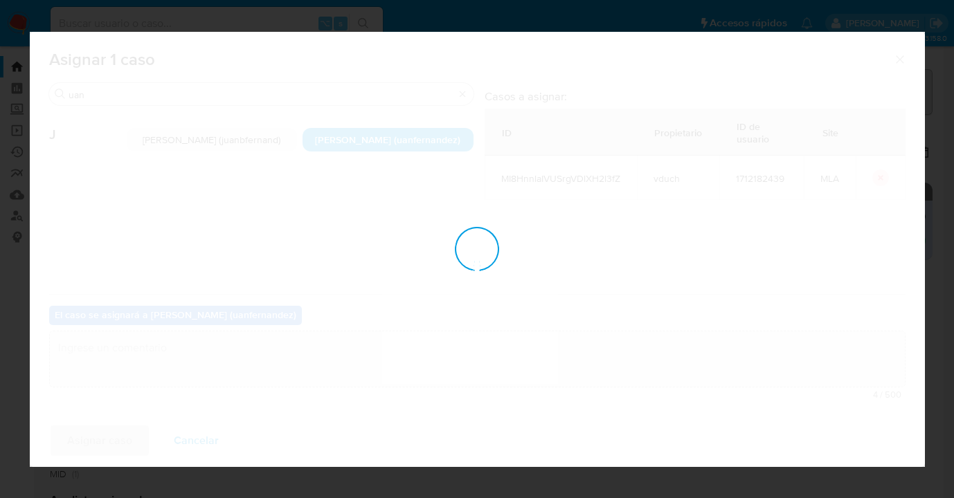
checkbox input "false"
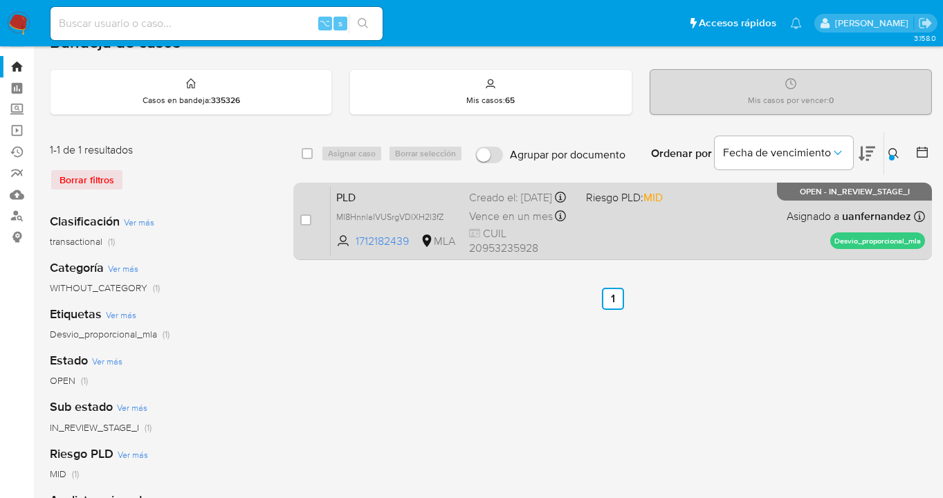
click at [743, 235] on div "PLD MI8HnnlaIVUSrgVDlXH2l3fZ 1712182439 MLA Riesgo PLD: MID Creado el: 12/08/20…" at bounding box center [628, 221] width 595 height 70
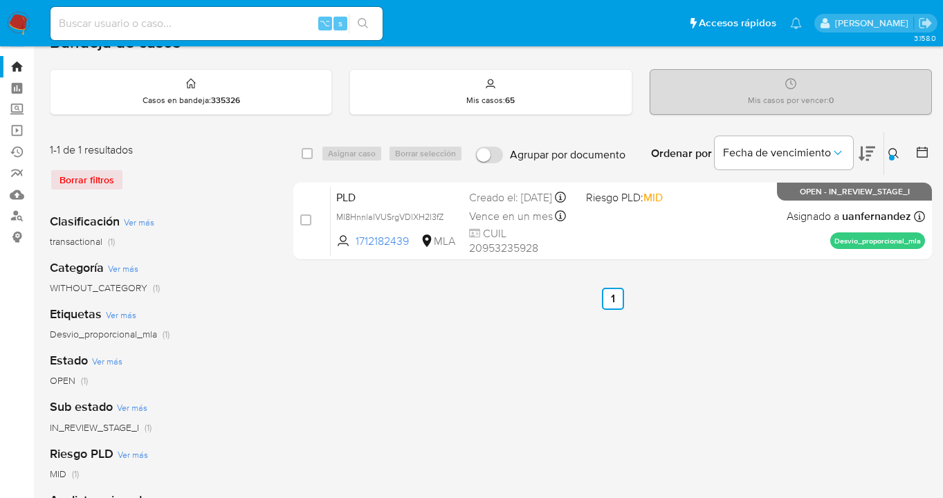
click at [896, 153] on icon at bounding box center [894, 153] width 11 height 11
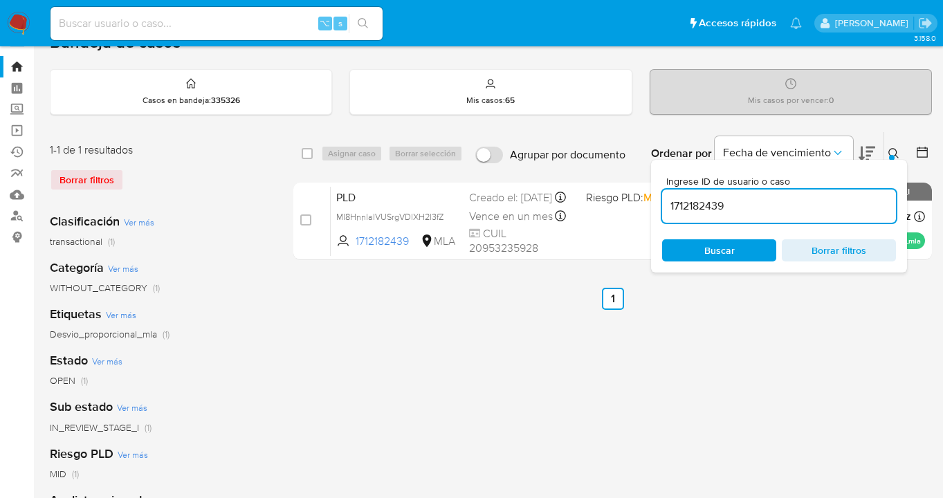
drag, startPoint x: 757, startPoint y: 210, endPoint x: 665, endPoint y: 197, distance: 93.0
click at [665, 197] on input "1712182439" at bounding box center [779, 206] width 234 height 18
type input "1069767160"
click at [894, 152] on icon at bounding box center [894, 153] width 11 height 11
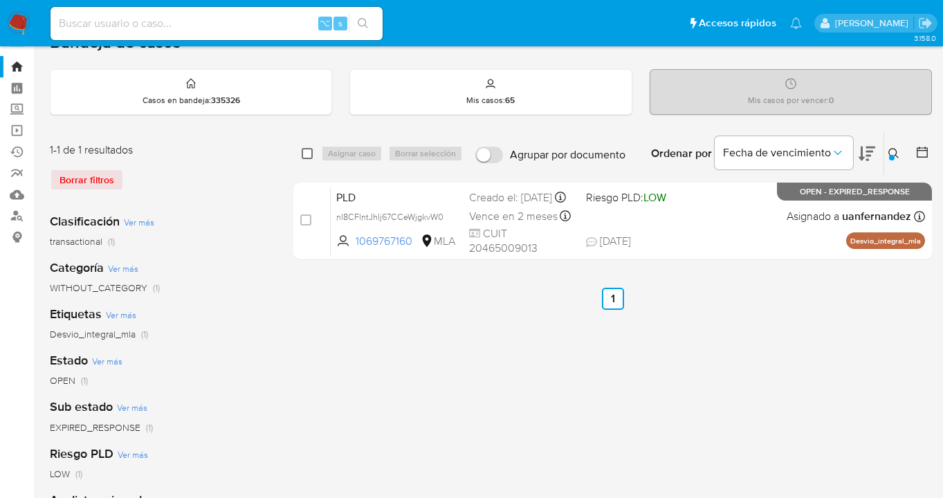
click at [309, 151] on input "checkbox" at bounding box center [307, 153] width 11 height 11
checkbox input "true"
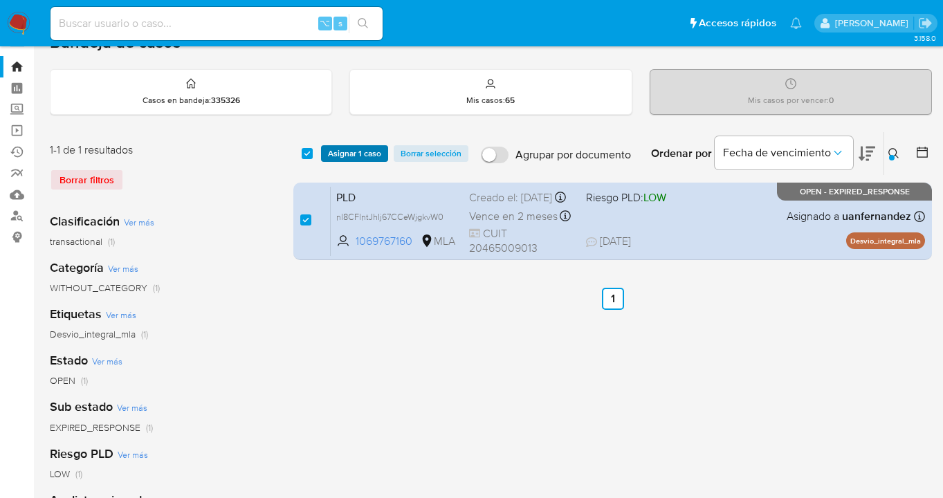
click at [345, 150] on span "Asignar 1 caso" at bounding box center [354, 154] width 53 height 14
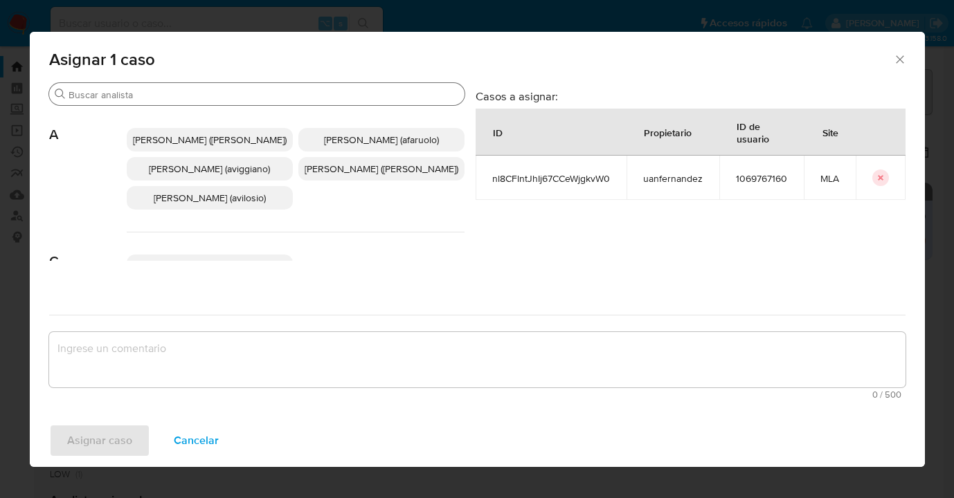
click at [264, 95] on input "Buscar" at bounding box center [264, 95] width 390 height 12
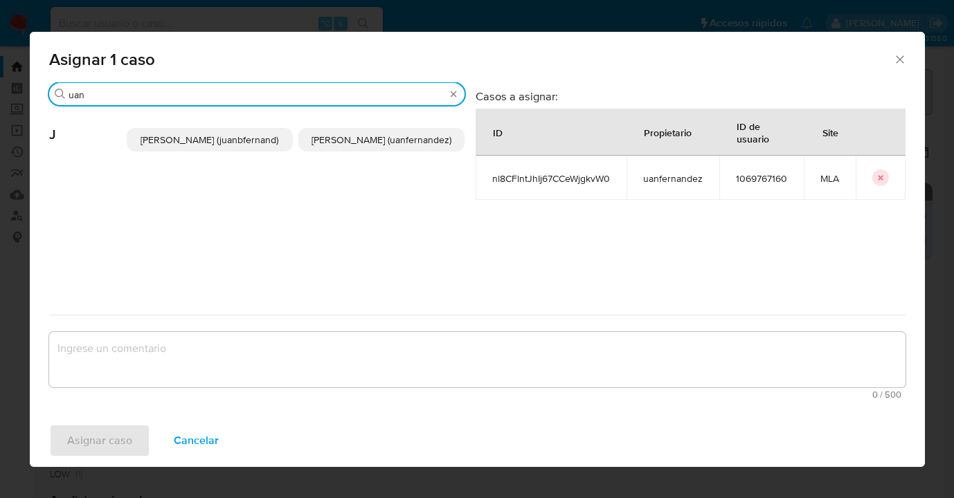
type input "uan"
drag, startPoint x: 348, startPoint y: 154, endPoint x: 347, endPoint y: 163, distance: 9.0
click at [348, 147] on span "Juan Pablo Fernandez (uanfernandez)" at bounding box center [382, 140] width 140 height 14
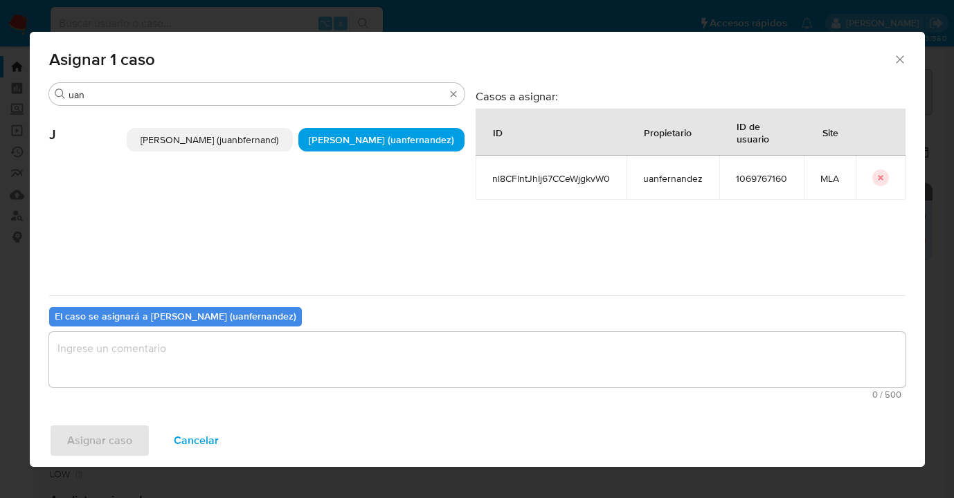
click at [327, 365] on textarea "assign-modal" at bounding box center [477, 359] width 856 height 55
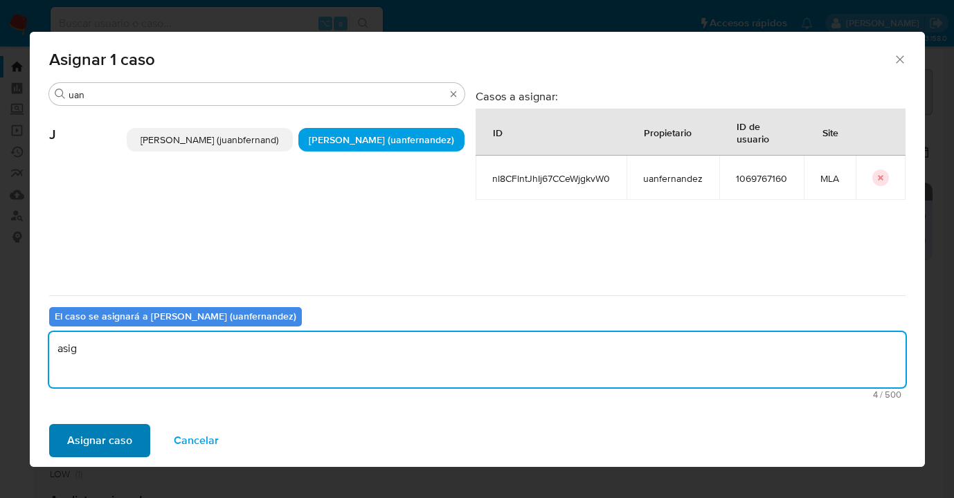
type textarea "asig"
click at [107, 444] on span "Asignar caso" at bounding box center [99, 441] width 65 height 30
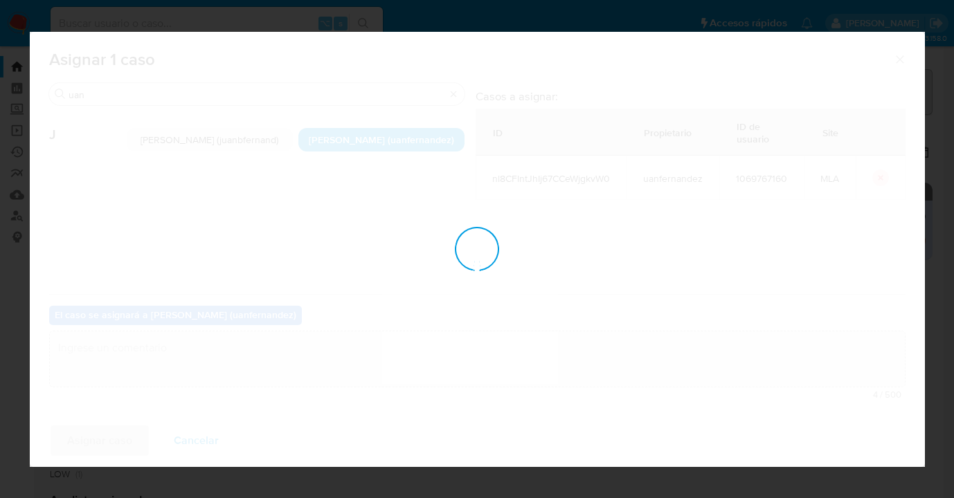
checkbox input "false"
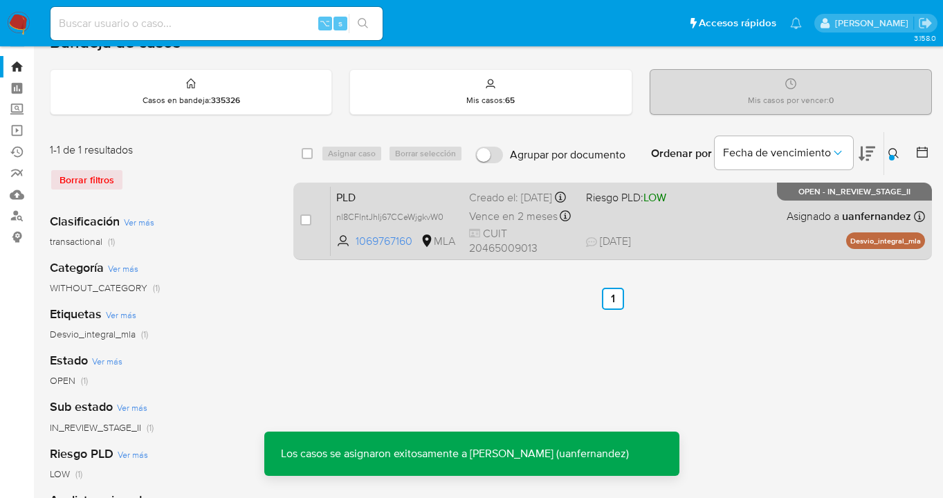
click at [734, 233] on div "PLD nl8CFlntJhIj67CCeWjgkvW0 1069767160 MLA Riesgo PLD: LOW Creado el: 12/08/20…" at bounding box center [628, 221] width 595 height 70
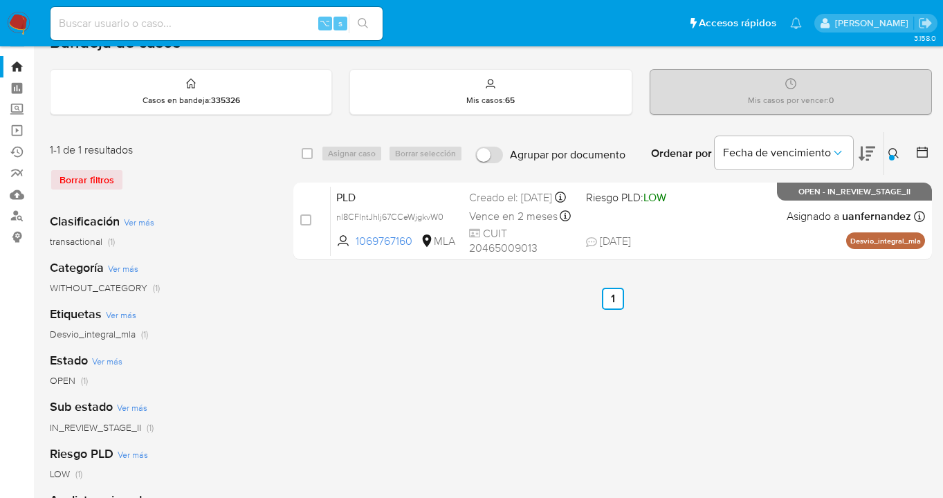
drag, startPoint x: 892, startPoint y: 152, endPoint x: 826, endPoint y: 201, distance: 82.5
click at [892, 152] on icon at bounding box center [894, 153] width 11 height 11
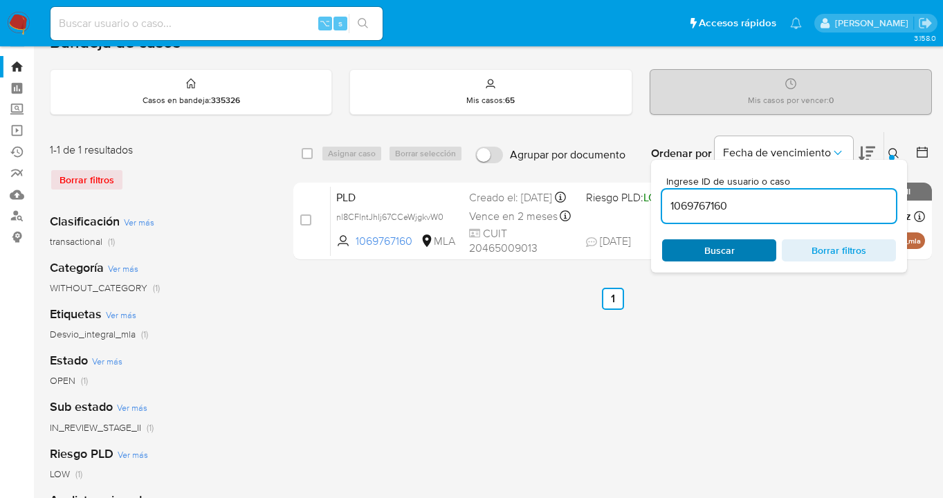
click at [751, 252] on span "Buscar" at bounding box center [719, 250] width 95 height 19
click at [892, 151] on icon at bounding box center [894, 153] width 11 height 11
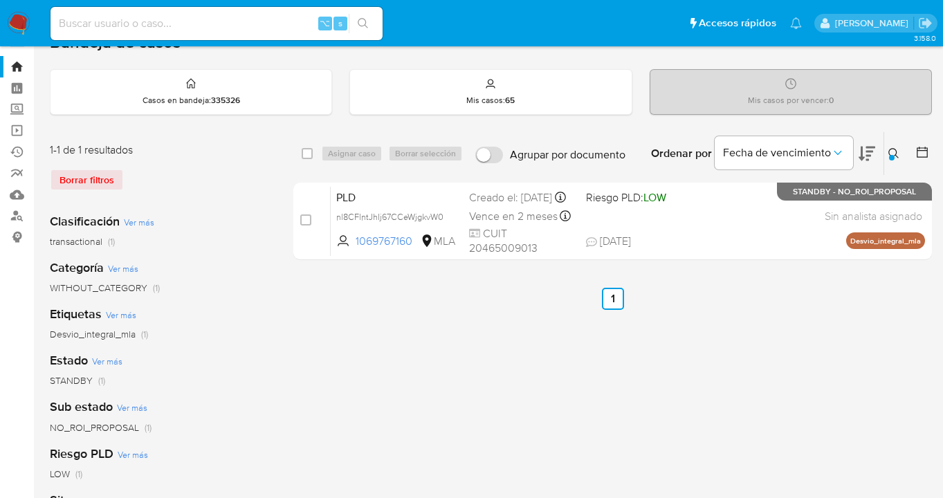
click at [892, 151] on icon at bounding box center [894, 153] width 11 height 11
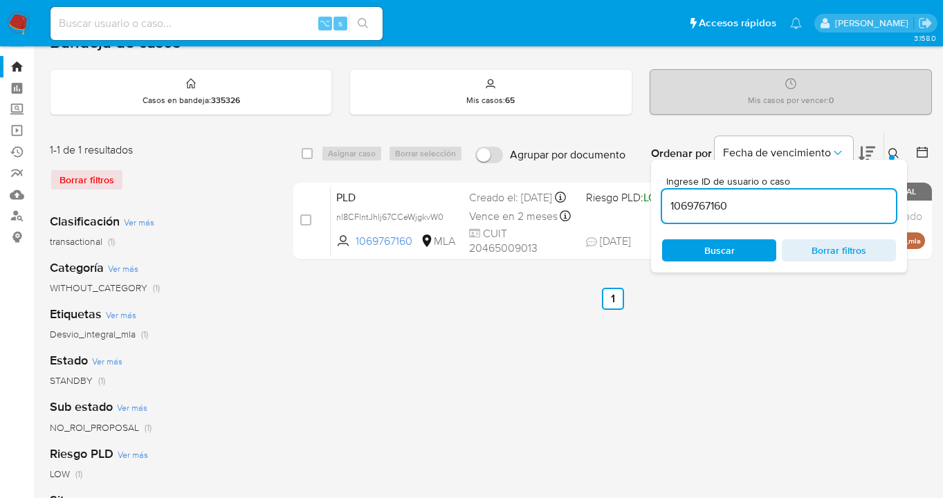
drag, startPoint x: 752, startPoint y: 201, endPoint x: 665, endPoint y: 199, distance: 87.9
click at [663, 201] on input "1069767160" at bounding box center [779, 206] width 234 height 18
type input "691598863"
click at [893, 152] on icon at bounding box center [894, 153] width 11 height 11
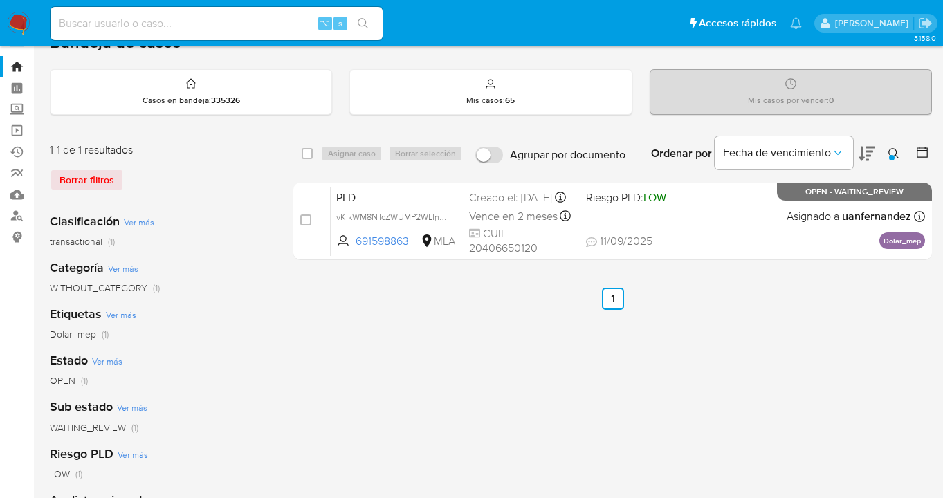
drag, startPoint x: 307, startPoint y: 153, endPoint x: 327, endPoint y: 153, distance: 20.1
click at [308, 153] on input "checkbox" at bounding box center [307, 153] width 11 height 11
checkbox input "true"
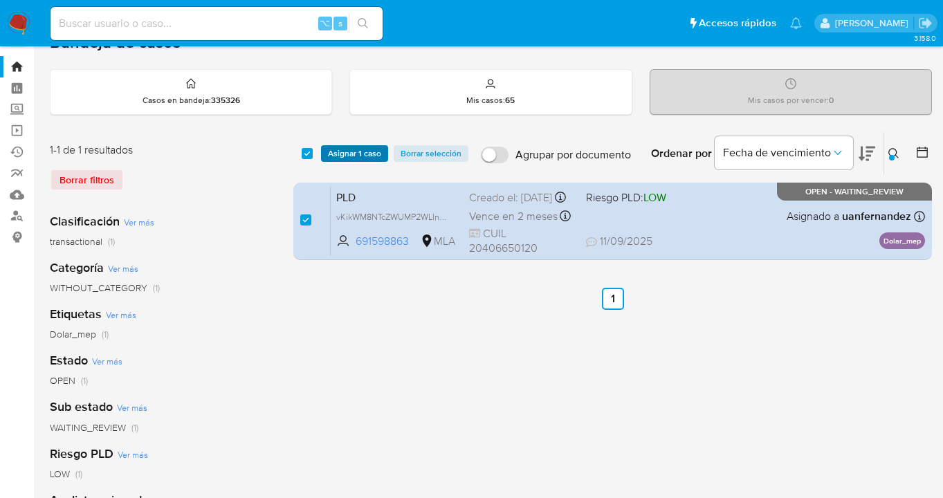
click at [338, 151] on span "Asignar 1 caso" at bounding box center [354, 154] width 53 height 14
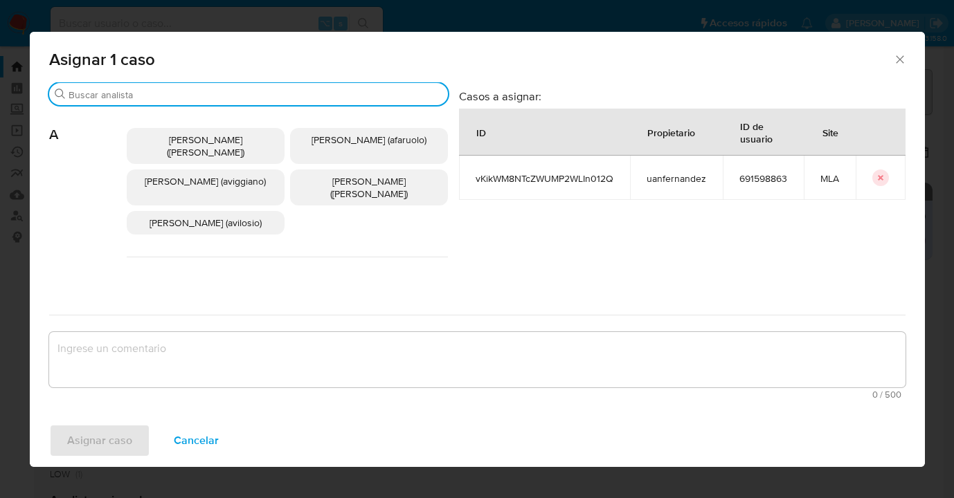
click at [233, 98] on input "Buscar" at bounding box center [256, 95] width 374 height 12
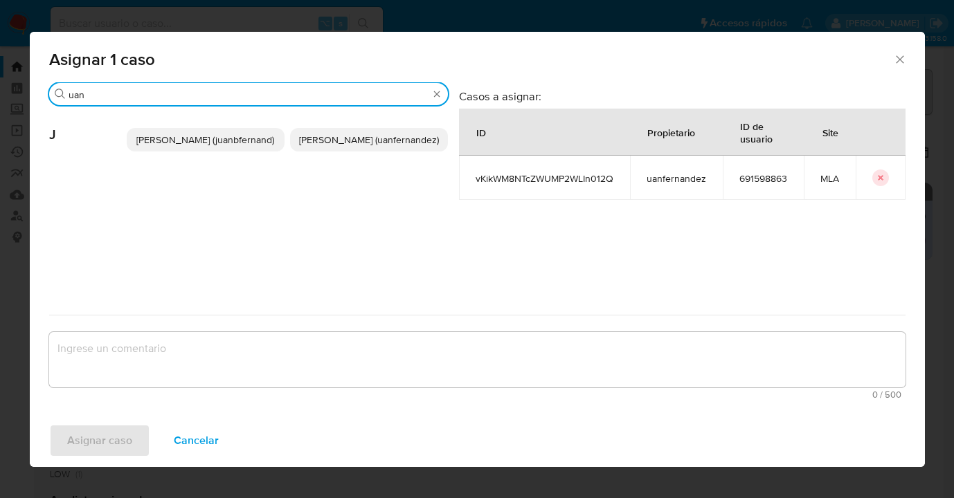
type input "uan"
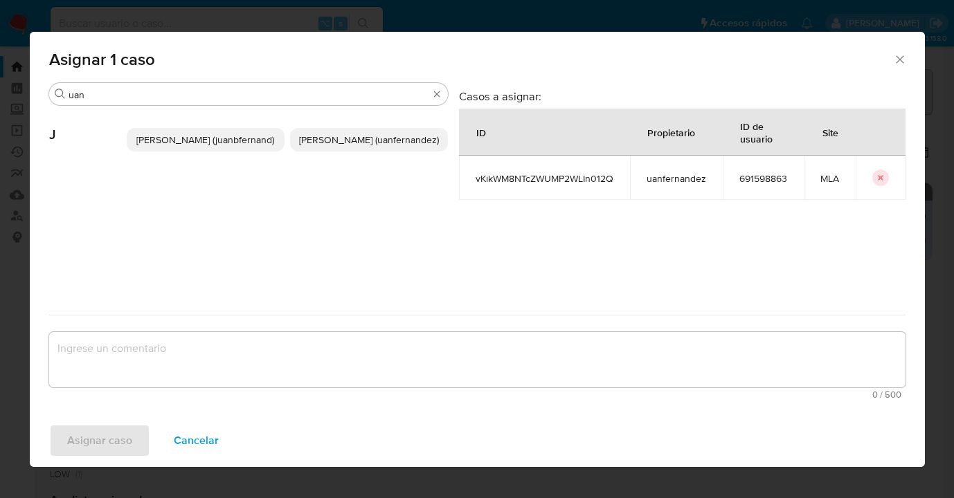
drag, startPoint x: 370, startPoint y: 156, endPoint x: 295, endPoint y: 270, distance: 136.9
click at [370, 147] on span "Juan Pablo Fernandez (uanfernandez)" at bounding box center [369, 140] width 140 height 14
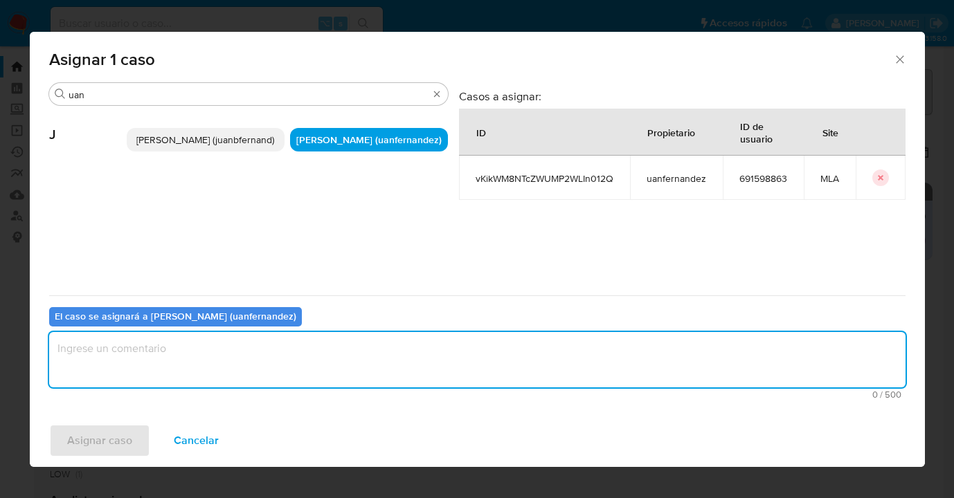
click at [261, 363] on textarea "assign-modal" at bounding box center [477, 359] width 856 height 55
type textarea "asig"
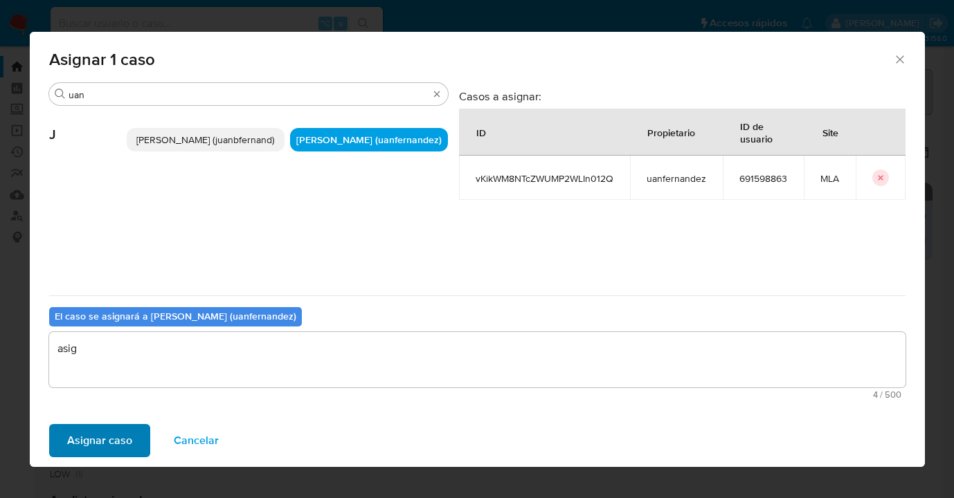
drag, startPoint x: 83, startPoint y: 458, endPoint x: 91, endPoint y: 453, distance: 10.0
click at [84, 458] on div "Asignar caso Cancelar" at bounding box center [477, 441] width 895 height 53
click at [93, 451] on span "Asignar caso" at bounding box center [99, 441] width 65 height 30
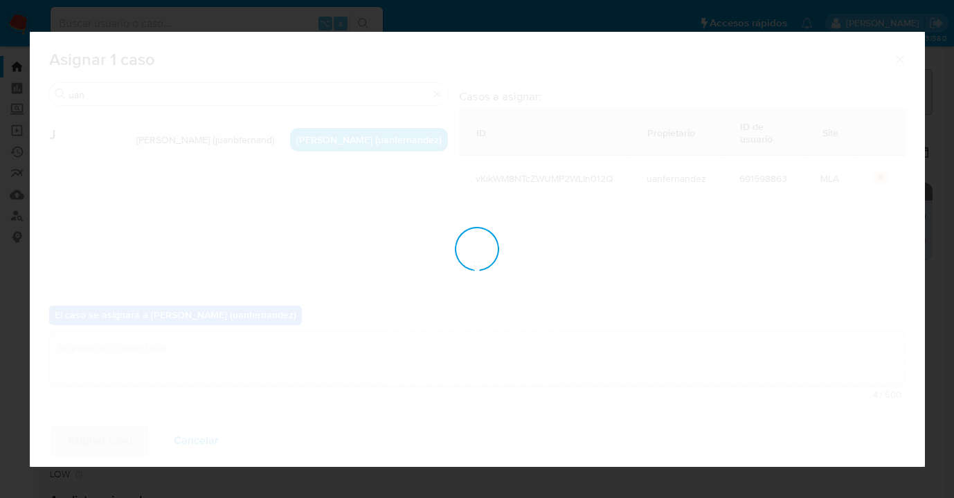
checkbox input "false"
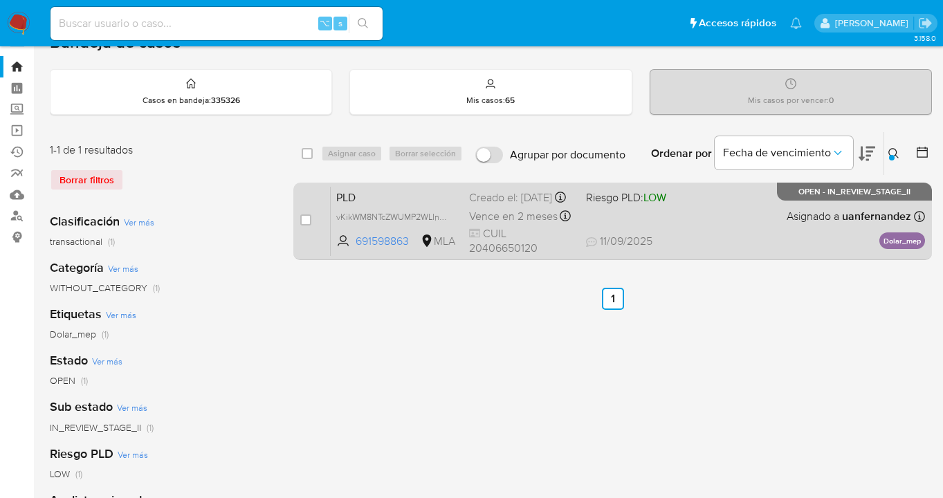
click at [728, 249] on span "11/09/2025 11/09/2025 15:46" at bounding box center [697, 241] width 222 height 15
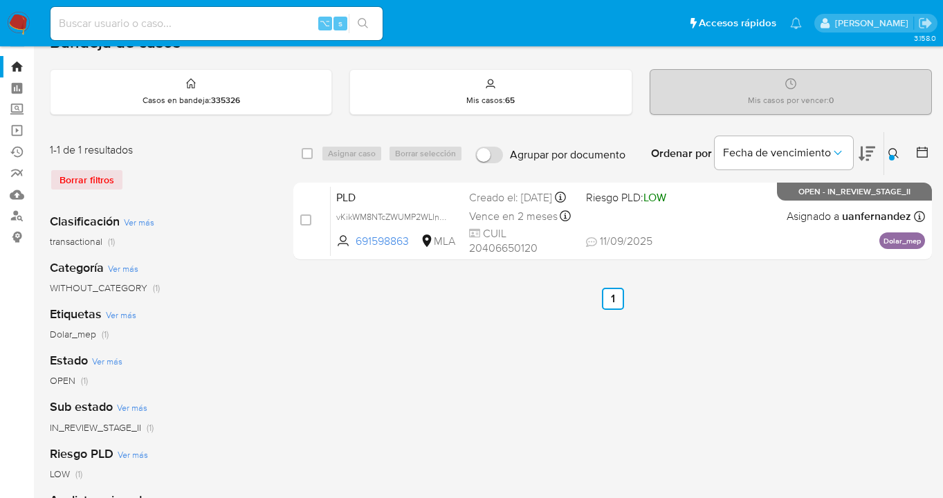
click at [893, 155] on div at bounding box center [893, 158] width 6 height 6
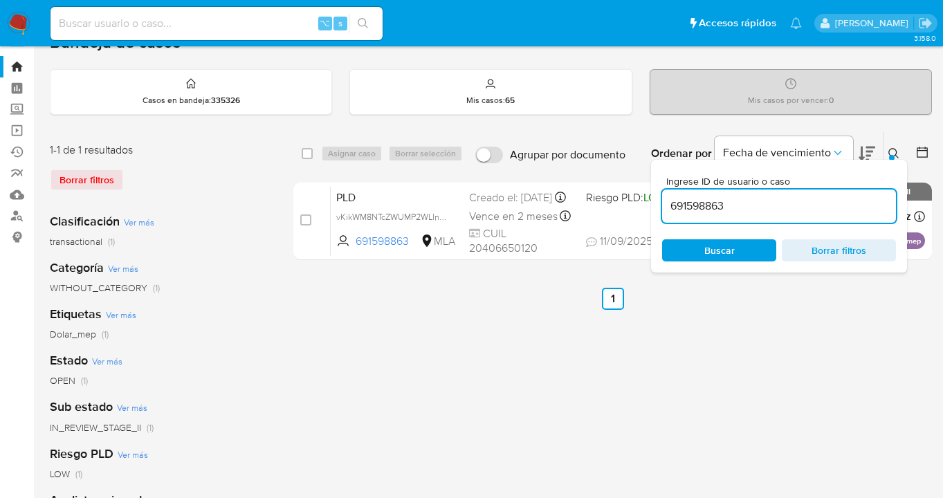
drag, startPoint x: 746, startPoint y: 206, endPoint x: 660, endPoint y: 198, distance: 85.5
click at [660, 199] on div "Ingrese ID de usuario o caso 691598863 Buscar Borrar filtros" at bounding box center [779, 216] width 256 height 113
click at [894, 152] on icon at bounding box center [894, 153] width 11 height 11
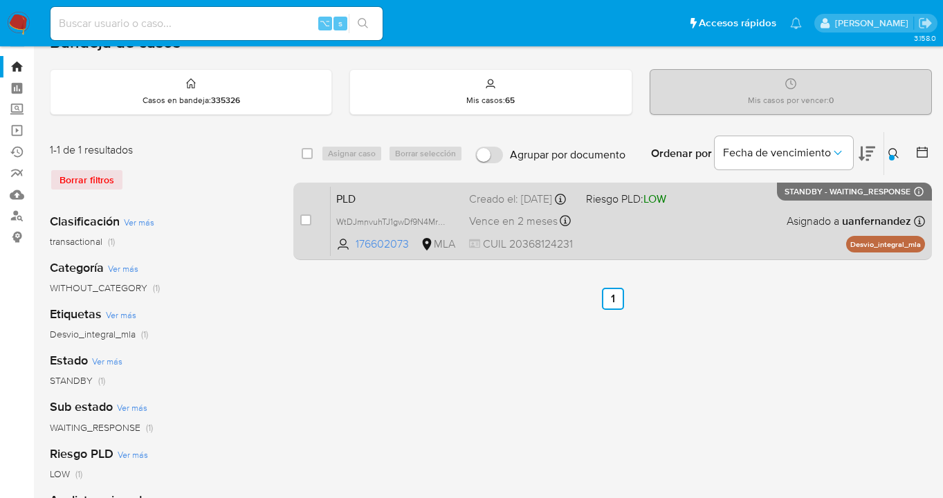
click at [746, 240] on div "PLD WtDJmnvuhTJ1gwDf9N4Mrmvq 176602073 MLA Riesgo PLD: LOW Creado el: 12/08/202…" at bounding box center [628, 221] width 595 height 70
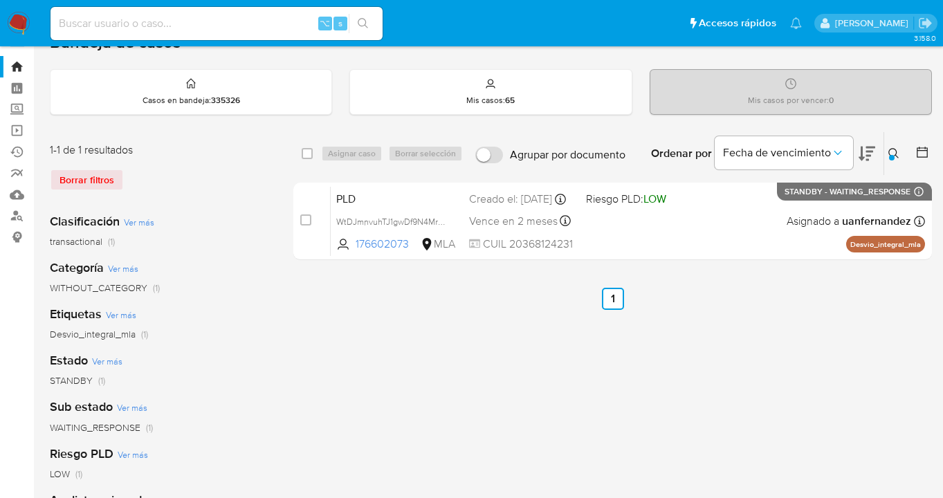
drag, startPoint x: 892, startPoint y: 152, endPoint x: 878, endPoint y: 157, distance: 14.7
click at [892, 153] on icon at bounding box center [894, 153] width 11 height 11
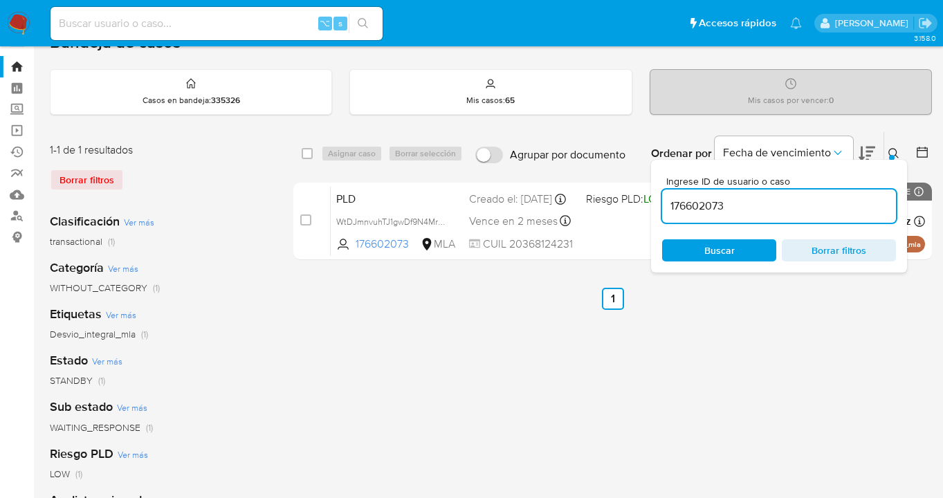
drag, startPoint x: 758, startPoint y: 199, endPoint x: 678, endPoint y: 183, distance: 81.7
click at [662, 190] on div "Ingrese ID de usuario o caso 176602073" at bounding box center [779, 200] width 234 height 46
click at [892, 152] on icon at bounding box center [894, 153] width 11 height 11
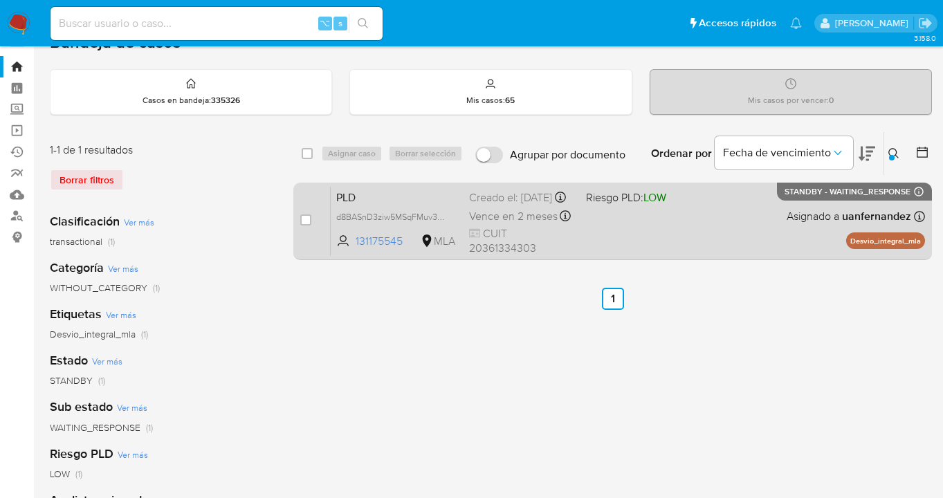
click at [749, 216] on div "PLD d8BASnD3ziw5MSqFMuv3oHu3 131175545 MLA Riesgo PLD: LOW Creado el: 12/08/202…" at bounding box center [628, 221] width 595 height 70
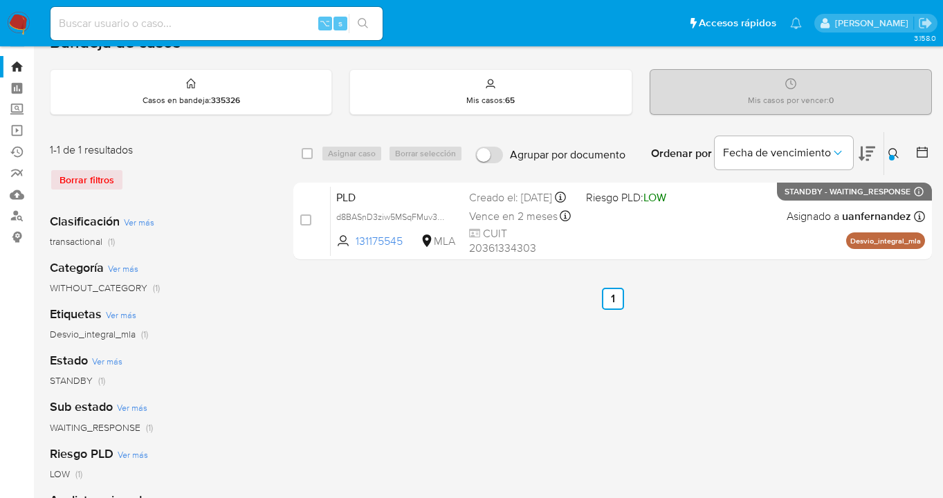
click at [891, 153] on icon at bounding box center [894, 153] width 11 height 11
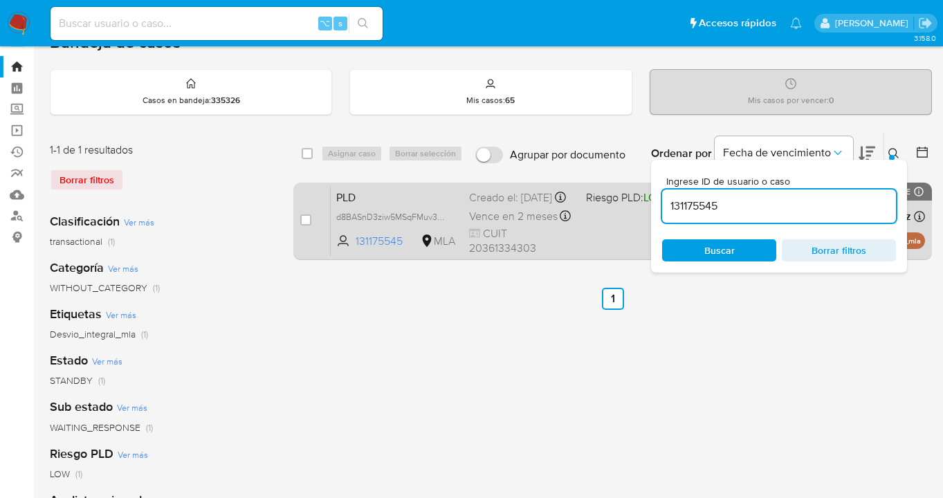
drag, startPoint x: 732, startPoint y: 205, endPoint x: 633, endPoint y: 190, distance: 100.2
click at [633, 190] on div "select-all-cases-checkbox Asignar caso Borrar selección Agrupar por documento O…" at bounding box center [613, 199] width 639 height 134
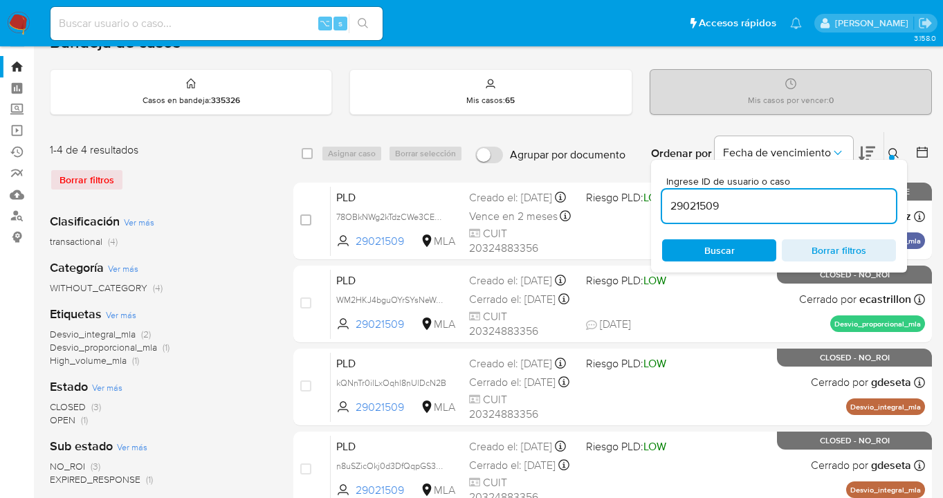
click at [891, 150] on icon at bounding box center [894, 153] width 11 height 11
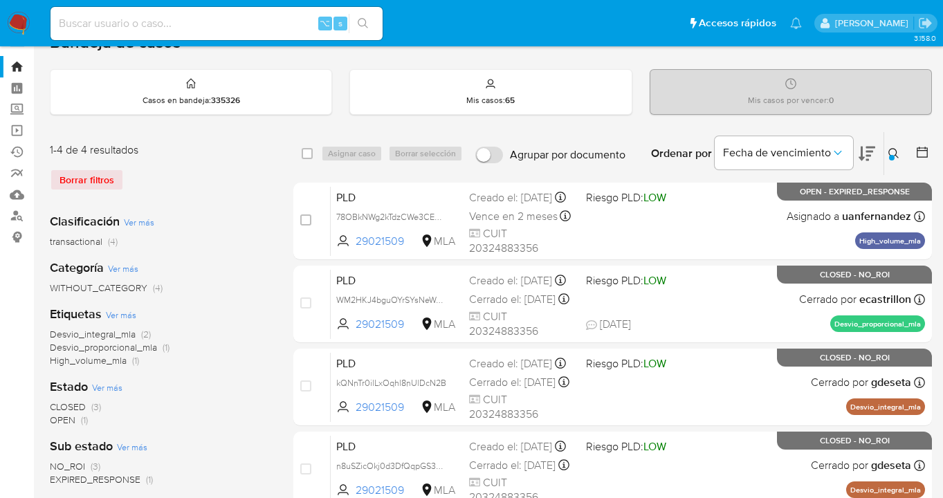
click at [887, 147] on button at bounding box center [896, 153] width 23 height 17
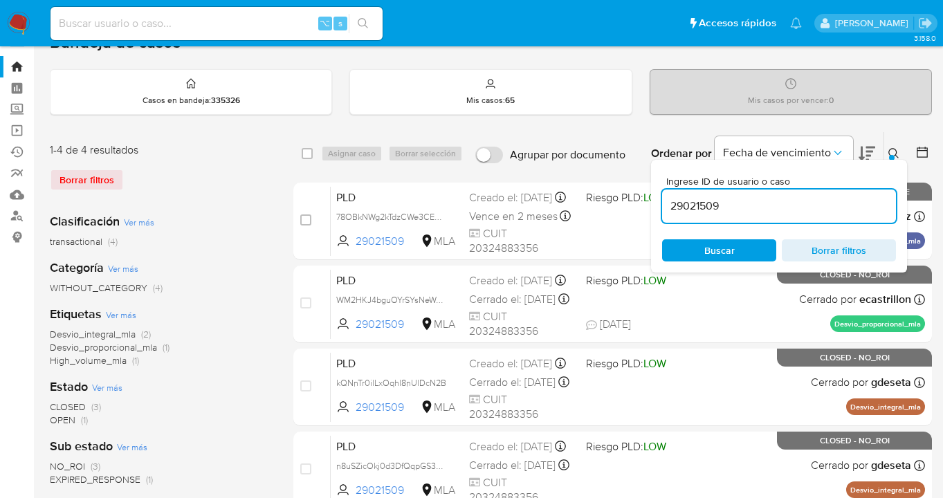
drag, startPoint x: 689, startPoint y: 194, endPoint x: 666, endPoint y: 189, distance: 23.4
click at [666, 190] on div "29021509" at bounding box center [779, 206] width 234 height 33
type input "202369107"
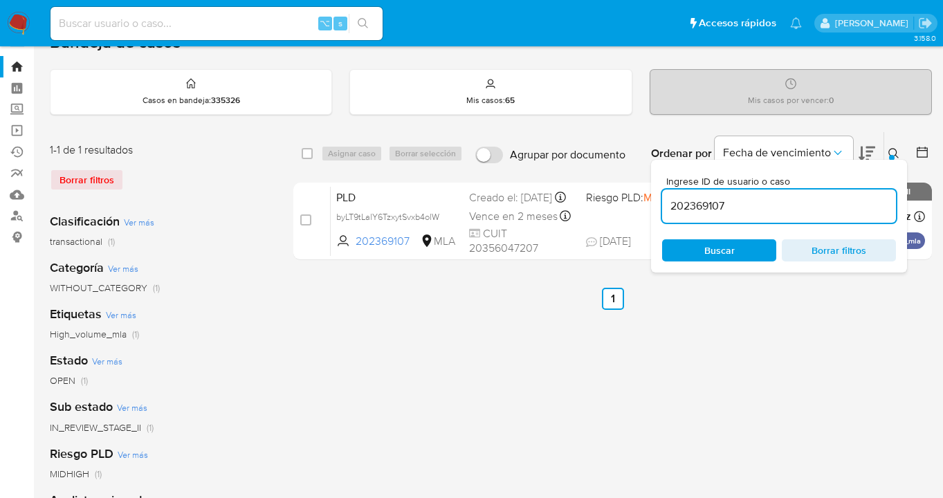
click at [892, 150] on icon at bounding box center [894, 153] width 11 height 11
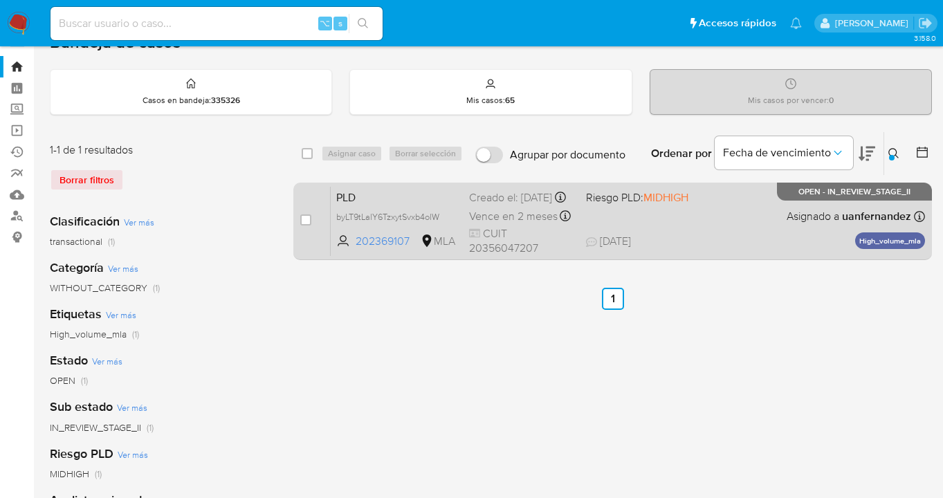
click at [746, 222] on div "PLD byLT9tLalY6TzxytSvxb4olW 202369107 MLA Riesgo PLD: MIDHIGH Creado el: 12/08…" at bounding box center [628, 221] width 595 height 70
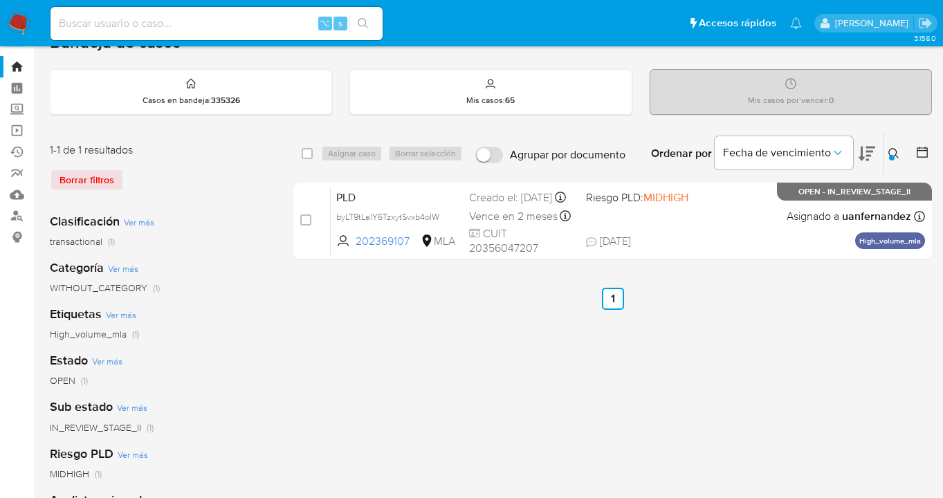
drag, startPoint x: 893, startPoint y: 149, endPoint x: 875, endPoint y: 176, distance: 32.4
click at [893, 149] on icon at bounding box center [894, 153] width 11 height 11
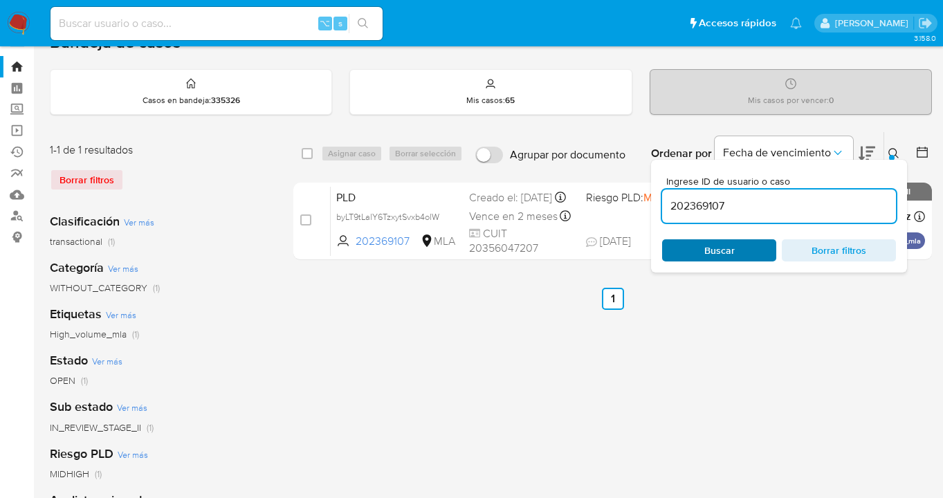
click at [766, 252] on span "Buscar" at bounding box center [719, 250] width 95 height 19
click at [892, 152] on icon at bounding box center [894, 153] width 11 height 11
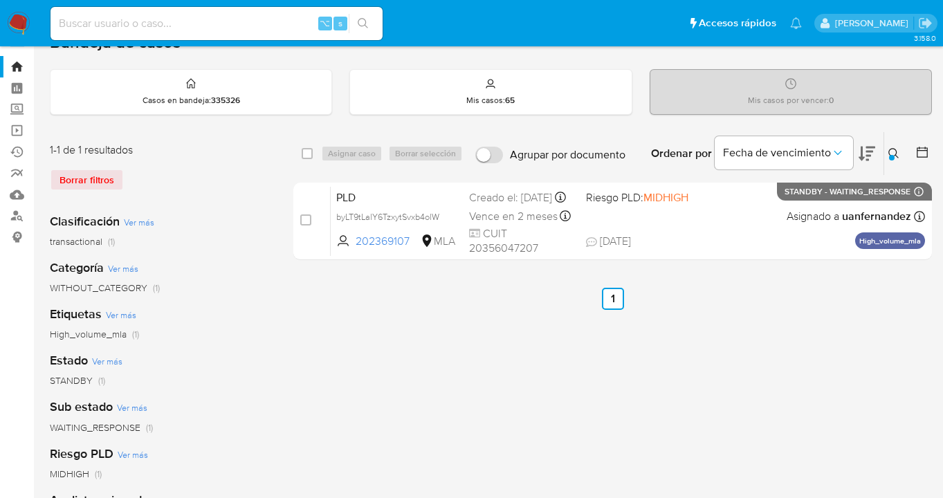
drag, startPoint x: 305, startPoint y: 156, endPoint x: 320, endPoint y: 154, distance: 14.7
click at [306, 157] on input "checkbox" at bounding box center [307, 153] width 11 height 11
checkbox input "true"
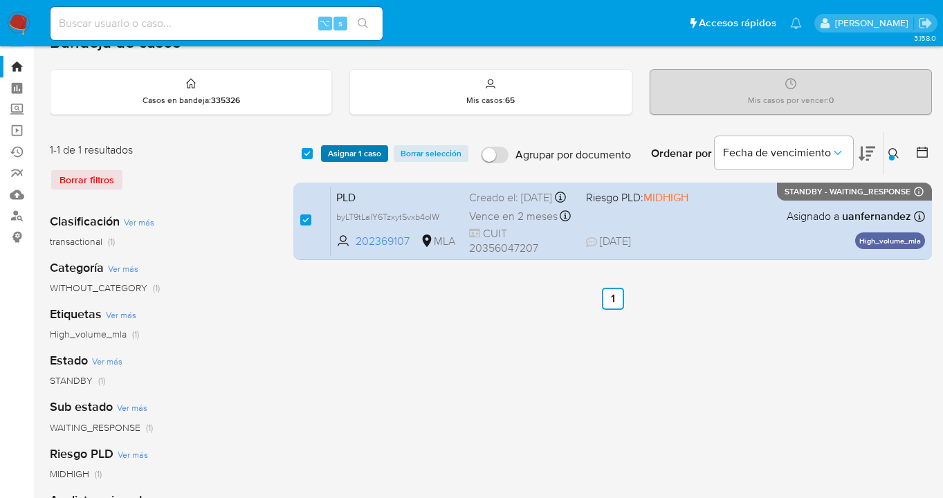
click at [348, 152] on span "Asignar 1 caso" at bounding box center [354, 154] width 53 height 14
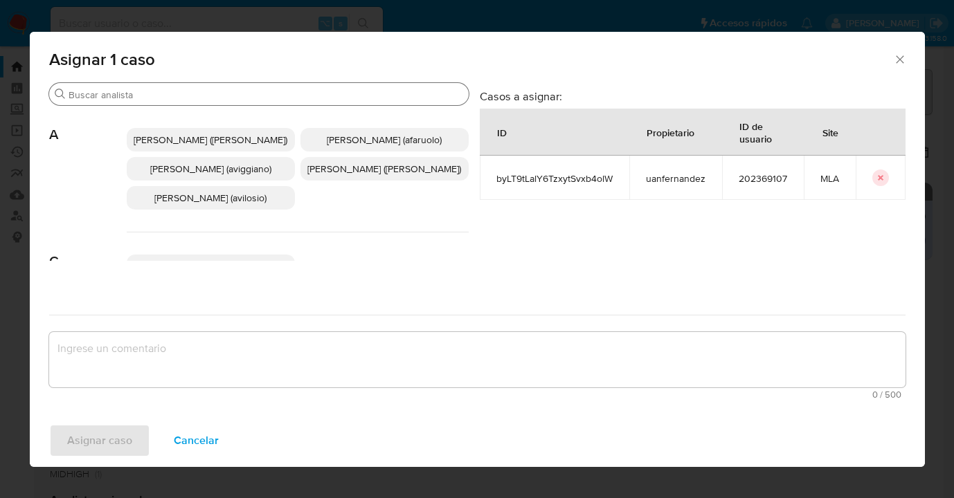
click at [296, 92] on input "Buscar" at bounding box center [266, 95] width 395 height 12
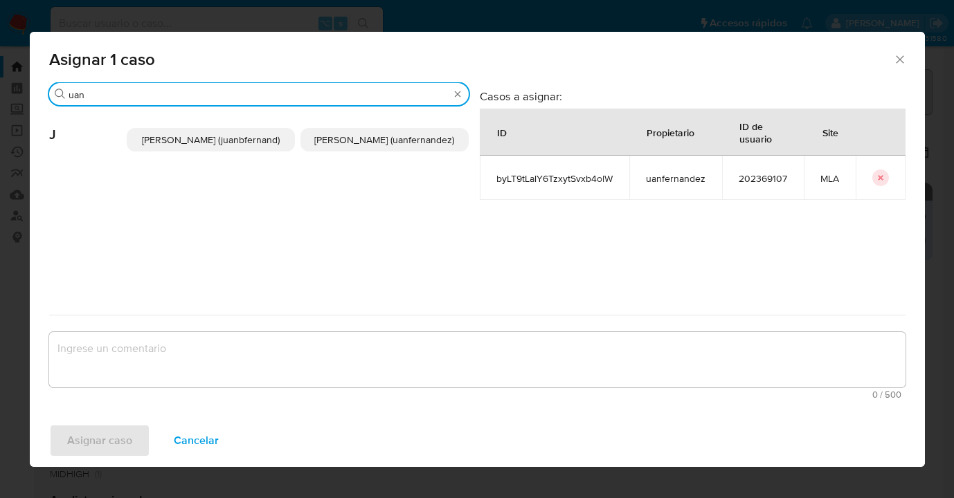
type input "uan"
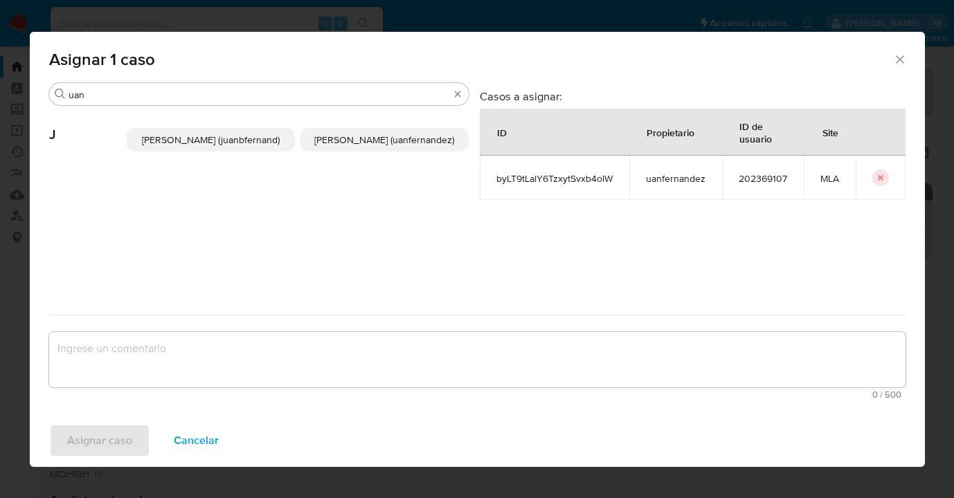
drag, startPoint x: 344, startPoint y: 142, endPoint x: 345, endPoint y: 150, distance: 8.4
click at [344, 142] on span "Juan Pablo Fernandez (uanfernandez)" at bounding box center [384, 140] width 140 height 14
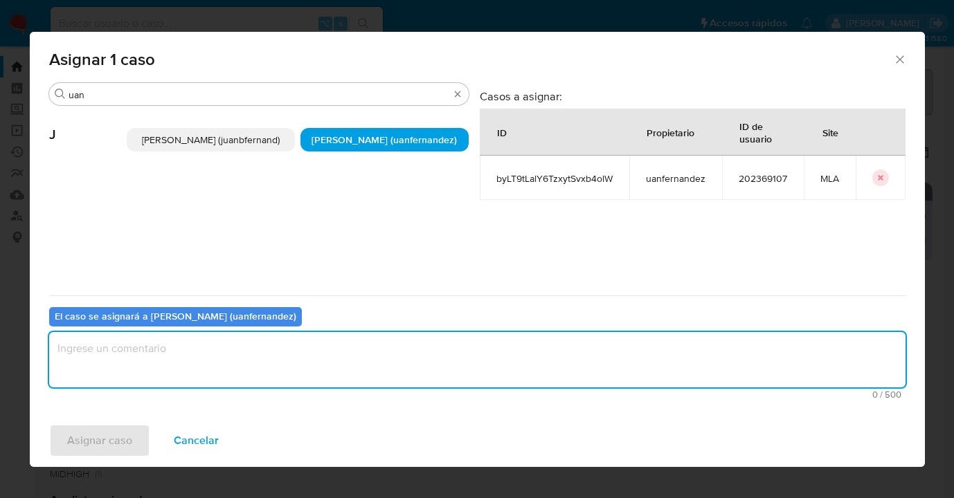
click at [319, 354] on textarea "assign-modal" at bounding box center [477, 359] width 856 height 55
type textarea "asig"
click at [101, 426] on span "Asignar caso" at bounding box center [99, 441] width 65 height 30
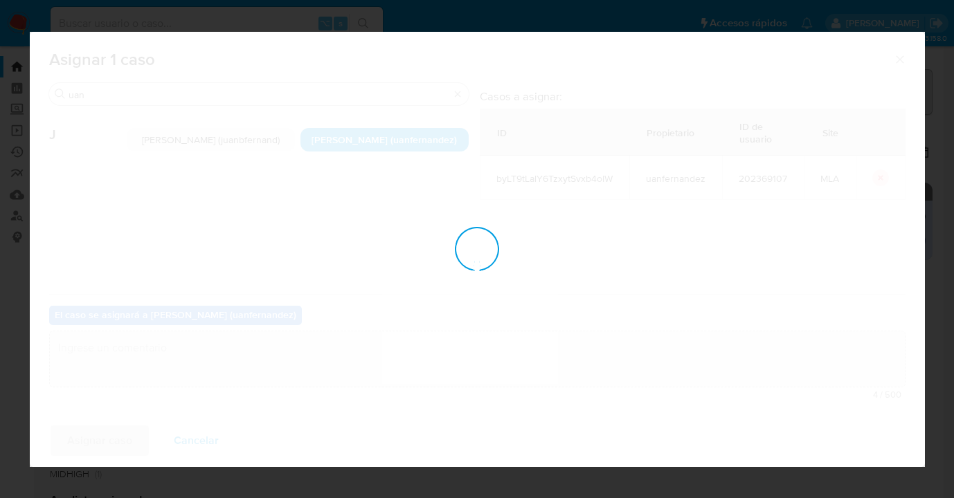
checkbox input "false"
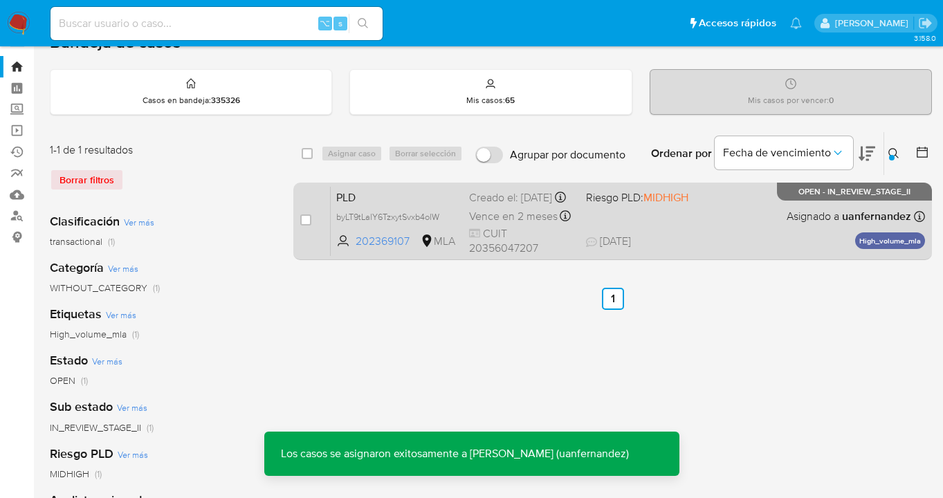
click at [732, 227] on div "PLD byLT9tLalY6TzxytSvxb4olW 202369107 MLA Riesgo PLD: MIDHIGH Creado el: 12/08…" at bounding box center [628, 221] width 595 height 70
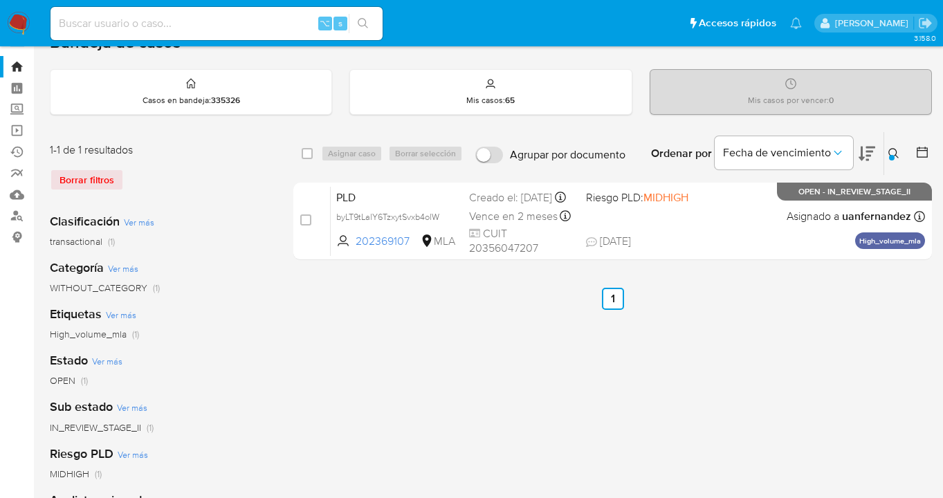
click at [897, 154] on icon at bounding box center [894, 153] width 11 height 11
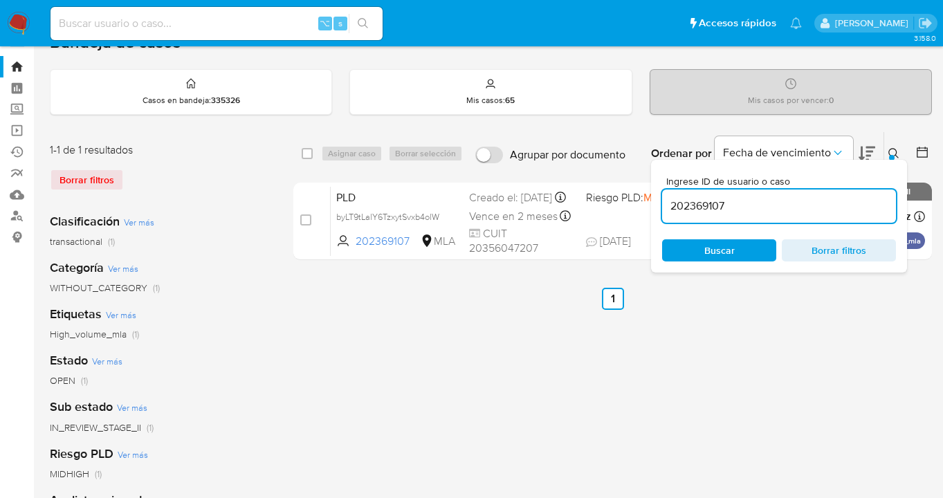
drag, startPoint x: 746, startPoint y: 253, endPoint x: 788, endPoint y: 223, distance: 51.1
click at [747, 252] on span "Buscar" at bounding box center [719, 250] width 95 height 19
click at [893, 150] on icon at bounding box center [894, 153] width 11 height 11
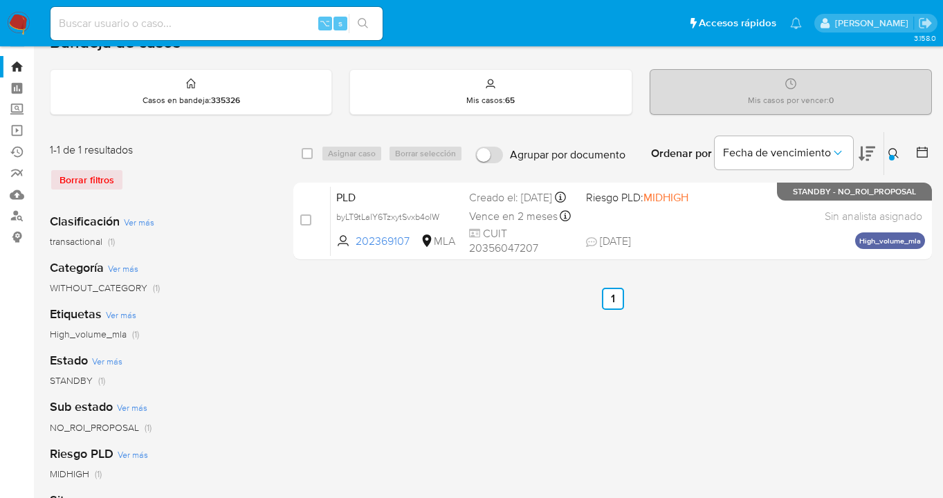
drag, startPoint x: 892, startPoint y: 150, endPoint x: 863, endPoint y: 171, distance: 35.6
click at [892, 150] on icon at bounding box center [894, 153] width 11 height 11
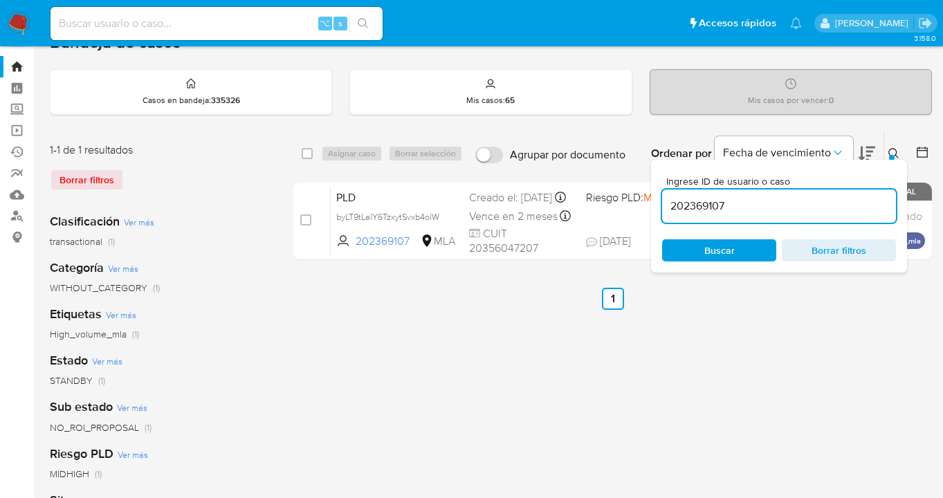
drag, startPoint x: 735, startPoint y: 213, endPoint x: 666, endPoint y: 204, distance: 69.8
click at [667, 202] on input "202369107" at bounding box center [779, 206] width 234 height 18
click at [892, 148] on icon at bounding box center [894, 153] width 11 height 11
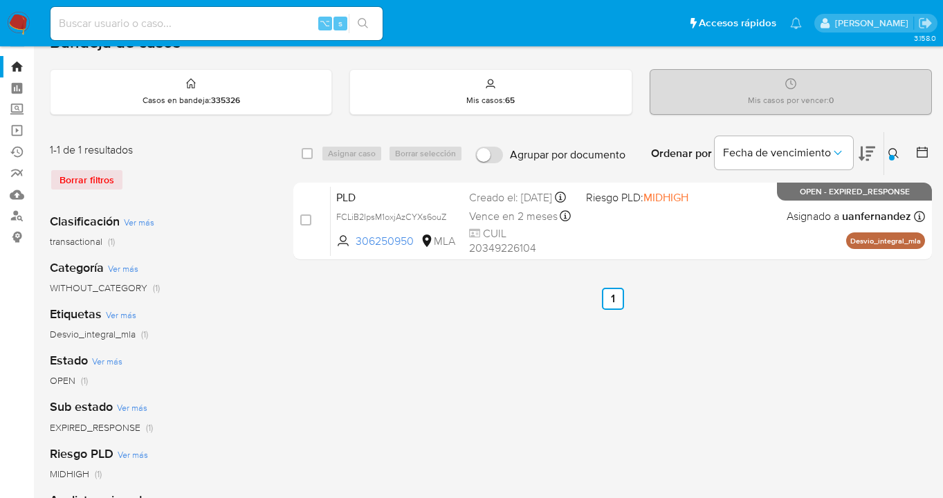
click at [892, 152] on icon at bounding box center [894, 153] width 11 height 11
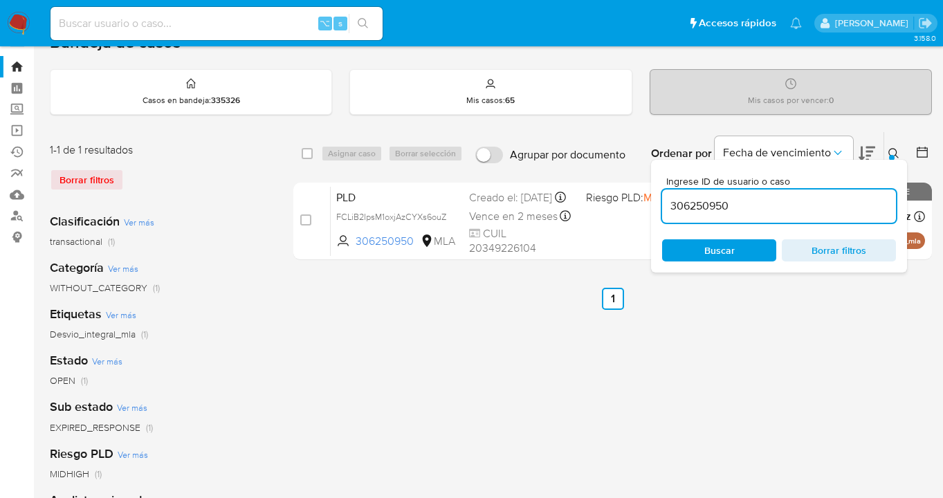
click at [893, 152] on icon at bounding box center [894, 153] width 11 height 11
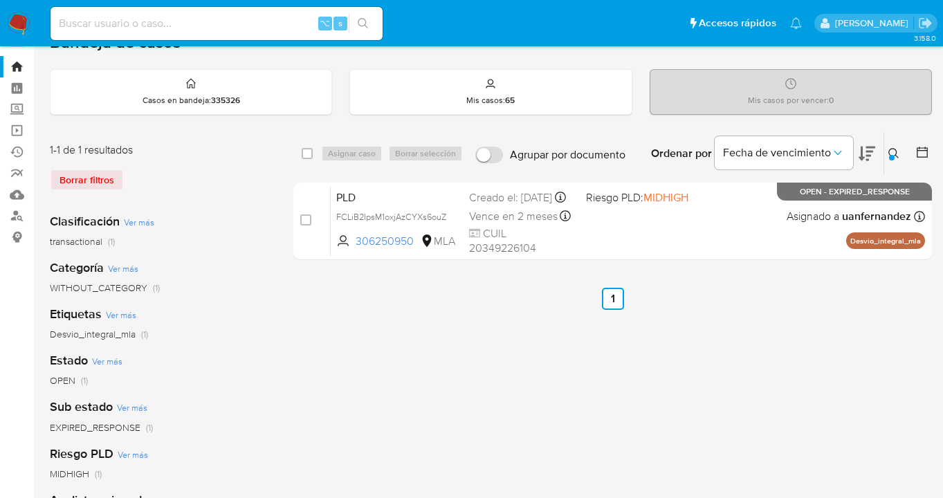
click at [893, 152] on icon at bounding box center [894, 153] width 11 height 11
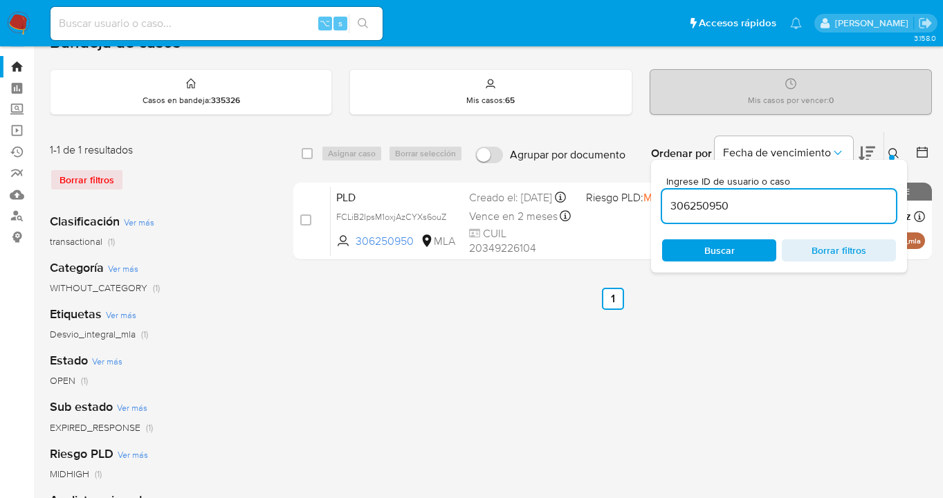
drag, startPoint x: 732, startPoint y: 209, endPoint x: 667, endPoint y: 206, distance: 65.8
click at [667, 206] on input "306250950" at bounding box center [779, 206] width 234 height 18
click at [894, 152] on icon at bounding box center [894, 153] width 11 height 11
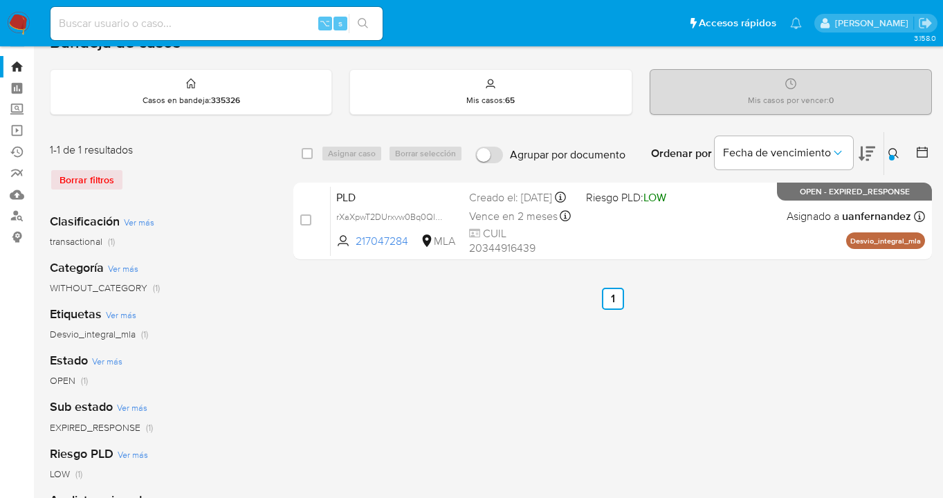
drag, startPoint x: 892, startPoint y: 152, endPoint x: 854, endPoint y: 174, distance: 44.6
click at [892, 152] on icon at bounding box center [894, 153] width 11 height 11
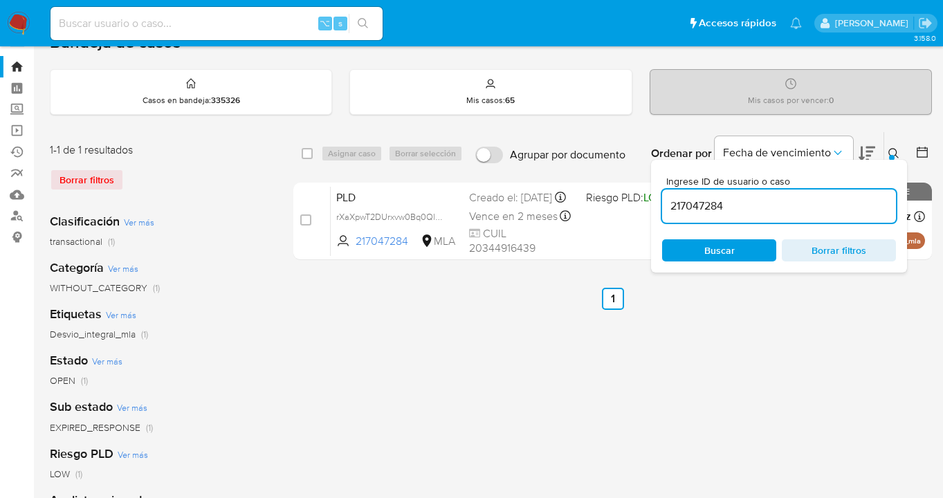
drag, startPoint x: 784, startPoint y: 212, endPoint x: 903, endPoint y: 185, distance: 122.8
click at [656, 201] on div "Ingrese ID de usuario o caso 217047284 Buscar Borrar filtros" at bounding box center [779, 216] width 256 height 113
type input "306250950"
click at [894, 151] on icon at bounding box center [894, 153] width 11 height 11
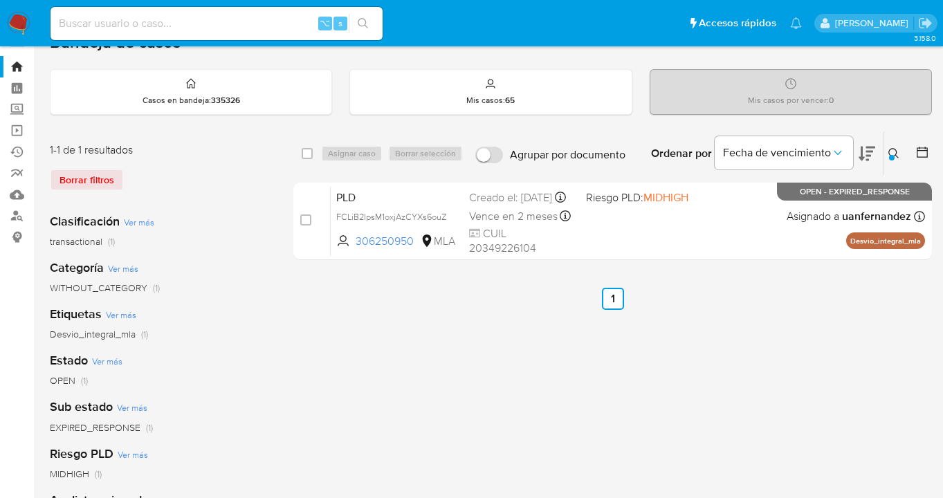
drag, startPoint x: 308, startPoint y: 150, endPoint x: 349, endPoint y: 161, distance: 42.5
click at [308, 150] on input "checkbox" at bounding box center [307, 153] width 11 height 11
checkbox input "true"
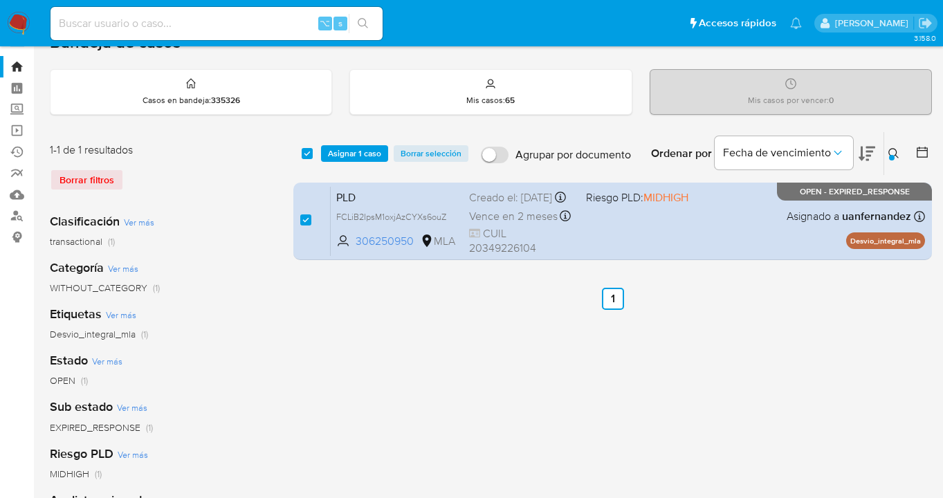
click at [349, 161] on div "select-all-cases-checkbox Asignar 1 caso Borrar selección Agrupar por documento…" at bounding box center [613, 153] width 639 height 43
click at [338, 157] on span "Asignar 1 caso" at bounding box center [354, 154] width 53 height 14
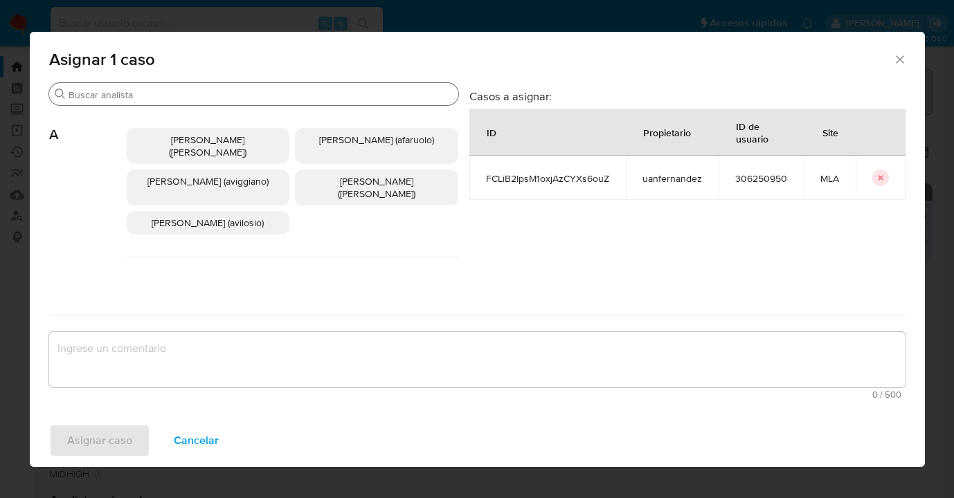
click at [276, 96] on input "Buscar" at bounding box center [261, 95] width 384 height 12
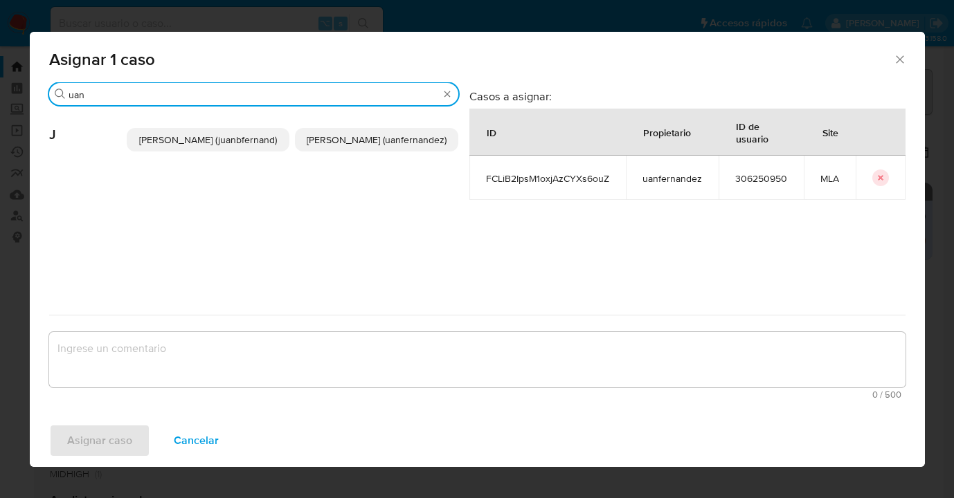
type input "uan"
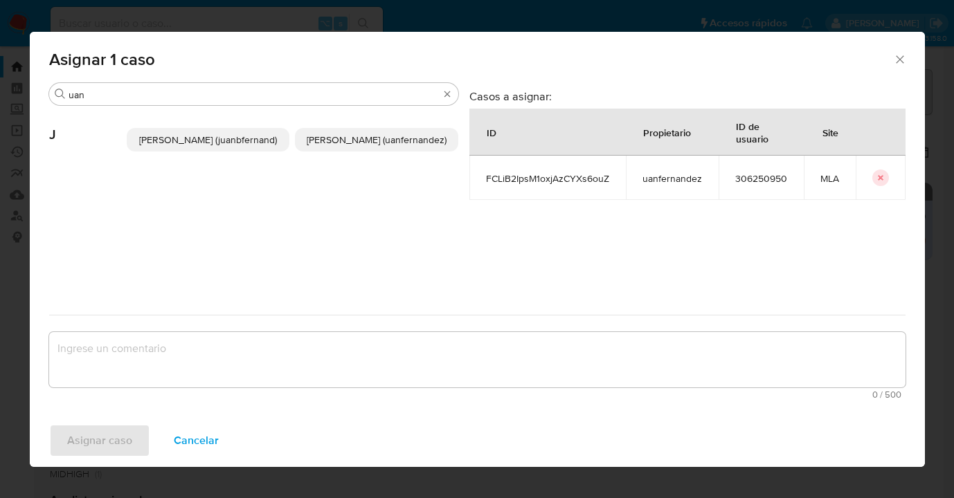
drag, startPoint x: 355, startPoint y: 153, endPoint x: 332, endPoint y: 309, distance: 158.1
click at [355, 147] on span "Juan Pablo Fernandez (uanfernandez)" at bounding box center [377, 140] width 140 height 14
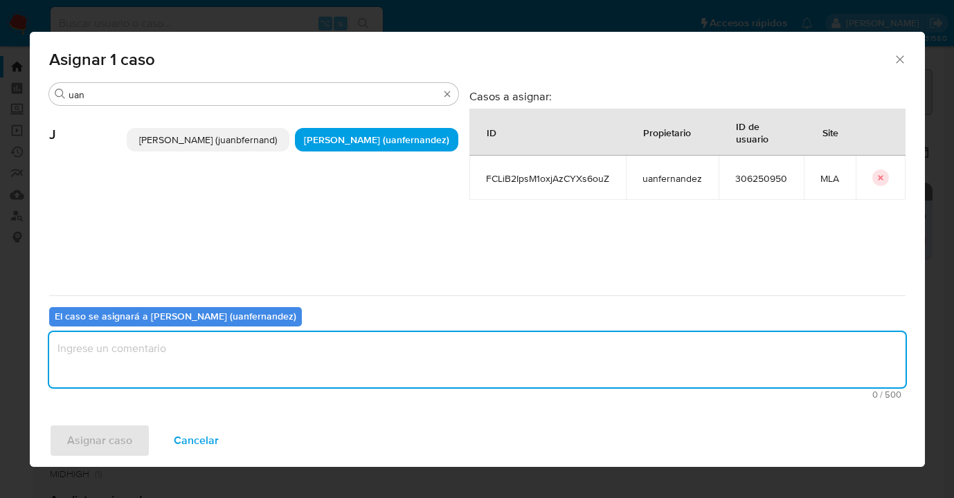
click at [326, 336] on textarea "assign-modal" at bounding box center [477, 359] width 856 height 55
type textarea "asig"
click at [107, 434] on span "Asignar caso" at bounding box center [99, 441] width 65 height 30
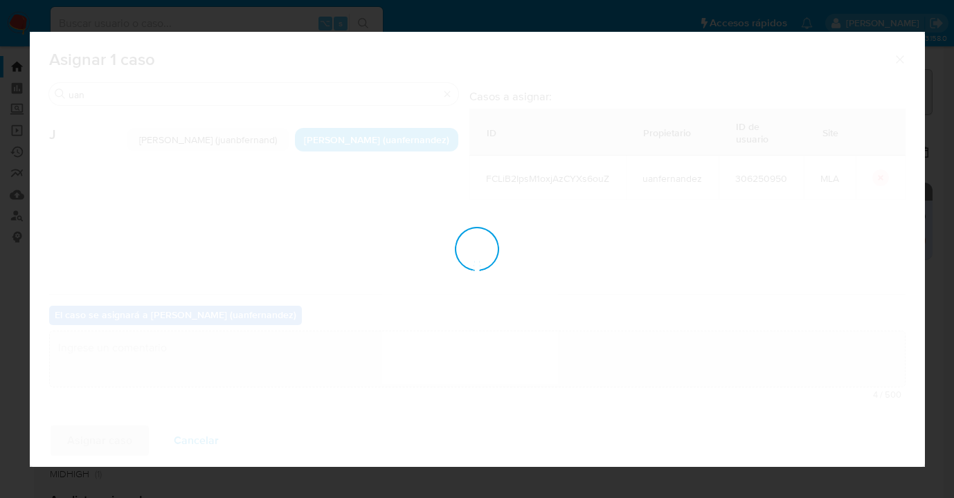
checkbox input "false"
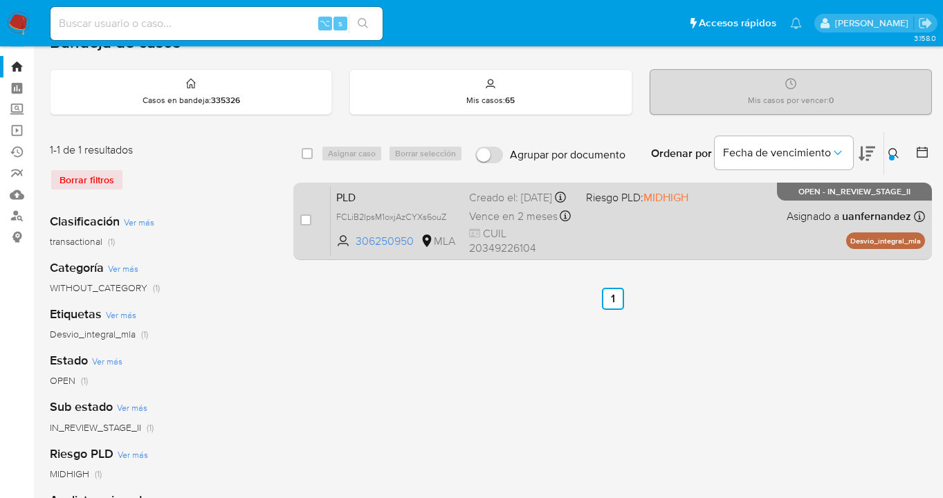
click at [703, 216] on div "PLD FCLiB2IpsM1oxjAzCYXs6ouZ 306250950 MLA Riesgo PLD: MIDHIGH Creado el: 12/08…" at bounding box center [628, 221] width 595 height 70
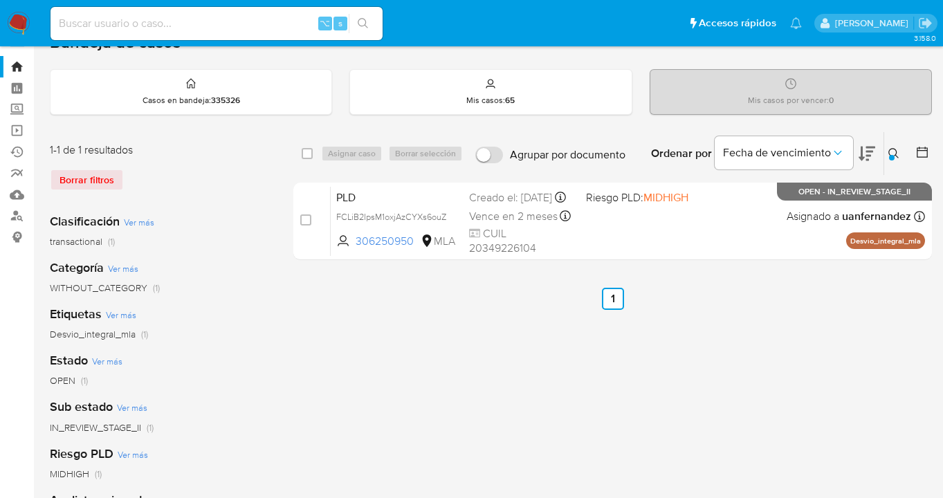
click at [890, 154] on icon at bounding box center [894, 153] width 10 height 10
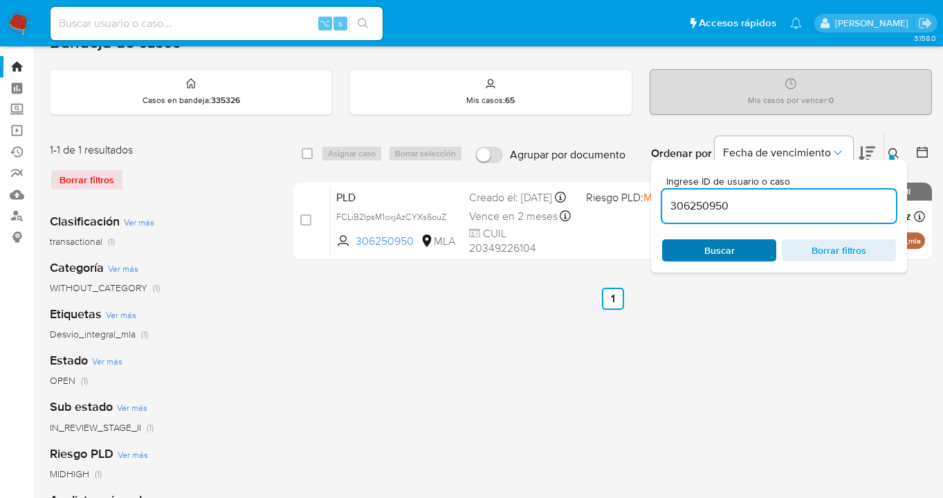
click at [757, 245] on span "Buscar" at bounding box center [719, 250] width 95 height 19
click at [893, 153] on icon at bounding box center [894, 153] width 11 height 11
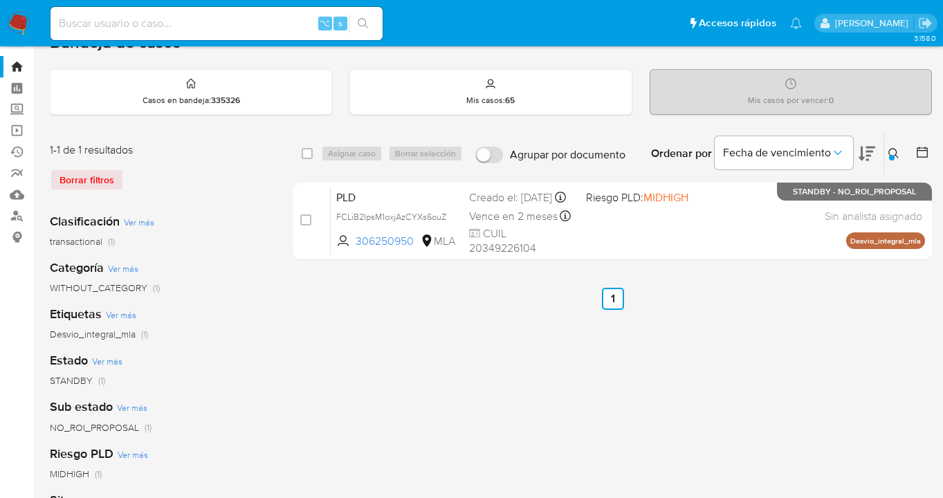
click at [890, 153] on icon at bounding box center [894, 153] width 10 height 10
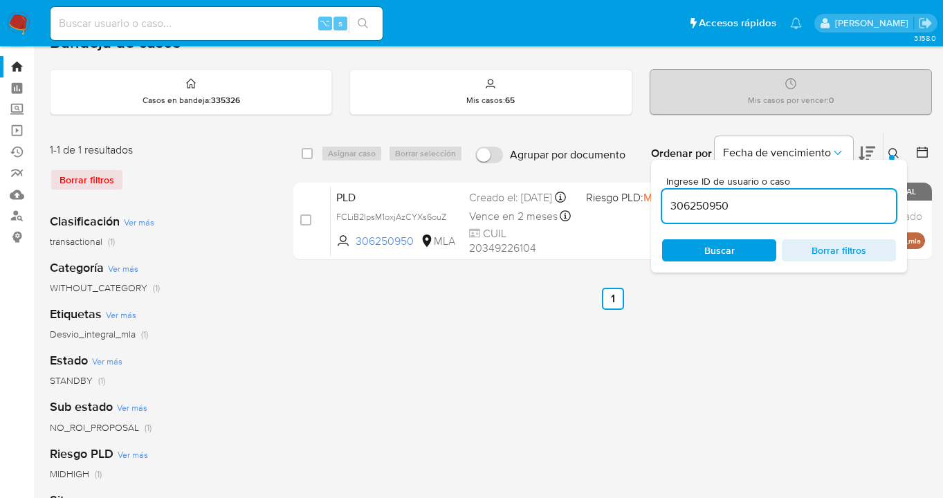
drag, startPoint x: 800, startPoint y: 201, endPoint x: 674, endPoint y: 195, distance: 126.9
click at [662, 196] on div "306250950" at bounding box center [779, 206] width 234 height 33
type input "59492625"
click at [894, 151] on icon at bounding box center [894, 153] width 11 height 11
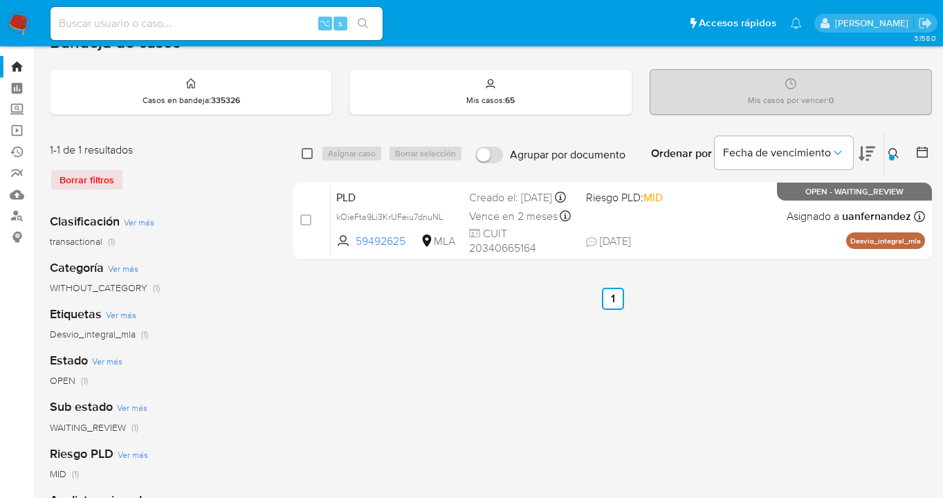
click at [298, 150] on div "select-all-cases-checkbox Asignar caso Borrar selección Agrupar por documento O…" at bounding box center [613, 153] width 639 height 43
click at [302, 151] on input "checkbox" at bounding box center [307, 153] width 11 height 11
checkbox input "true"
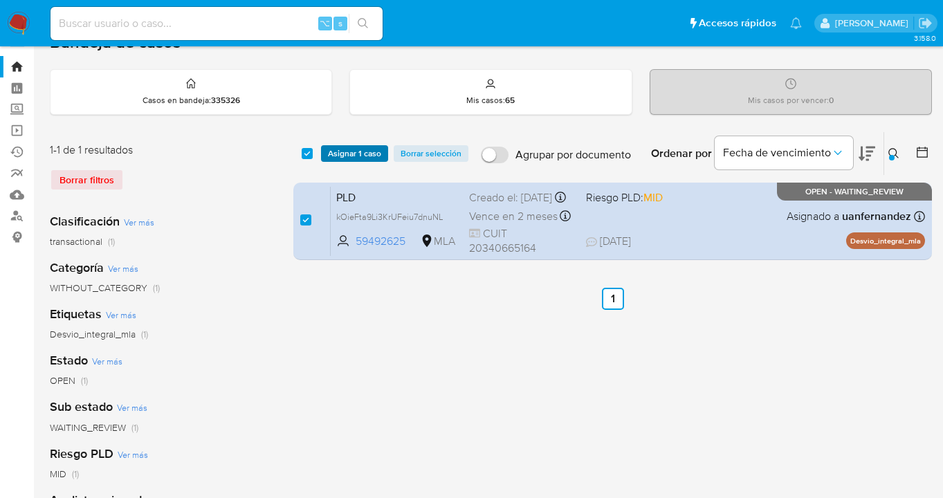
click at [342, 150] on span "Asignar 1 caso" at bounding box center [354, 154] width 53 height 14
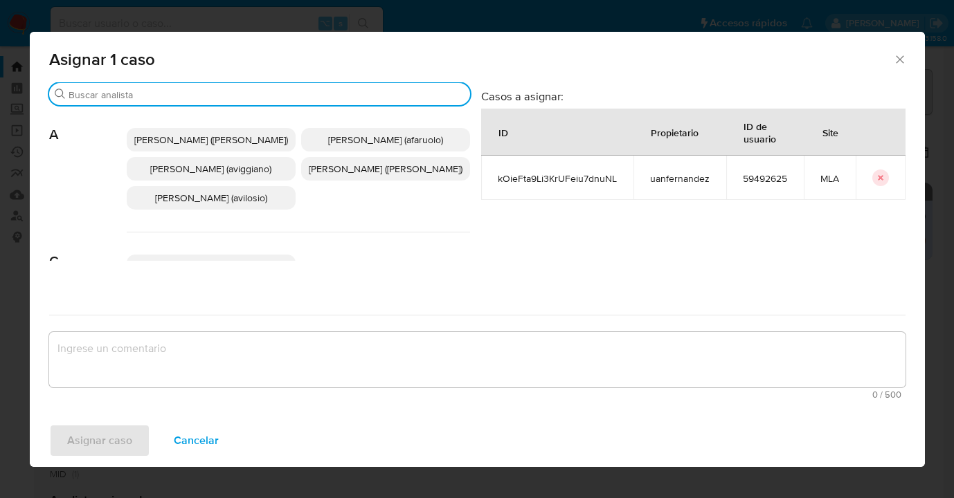
click at [234, 93] on input "Buscar" at bounding box center [267, 95] width 396 height 12
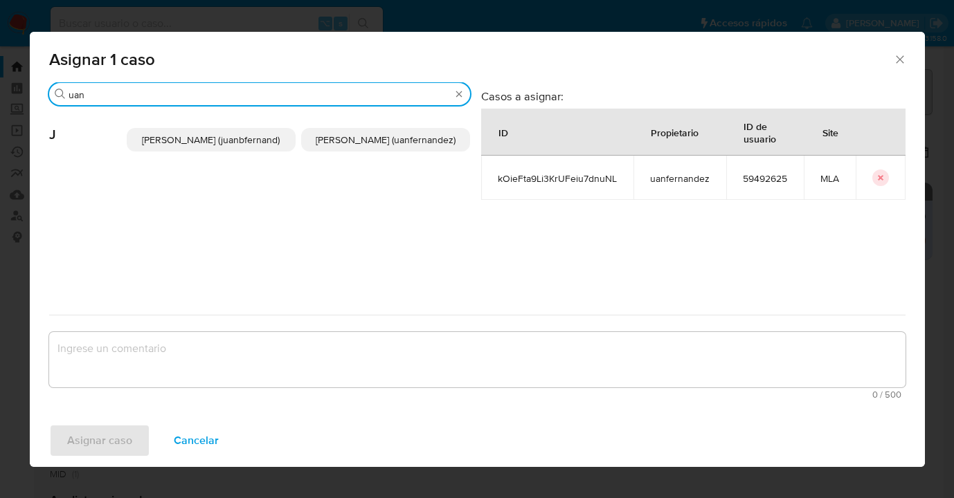
type input "uan"
click at [347, 135] on span "Juan Pablo Fernandez (uanfernandez)" at bounding box center [386, 140] width 140 height 14
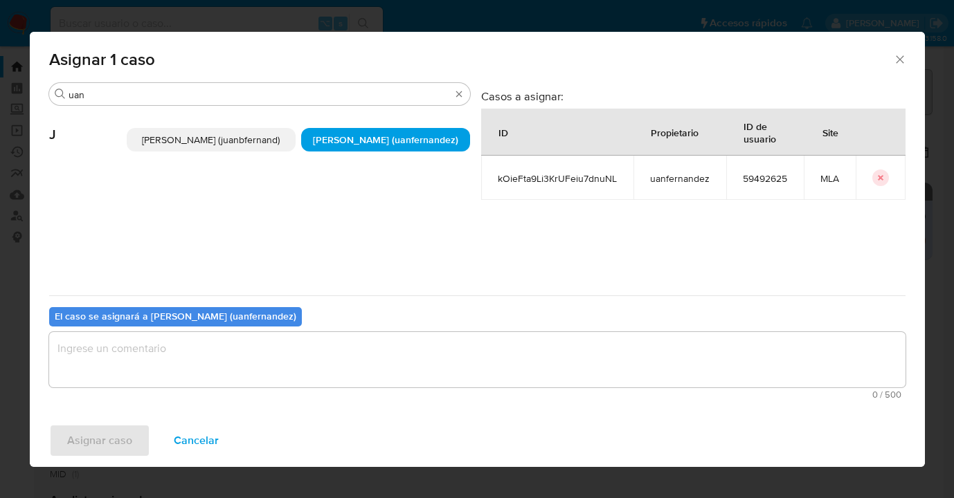
click at [319, 345] on textarea "assign-modal" at bounding box center [477, 359] width 856 height 55
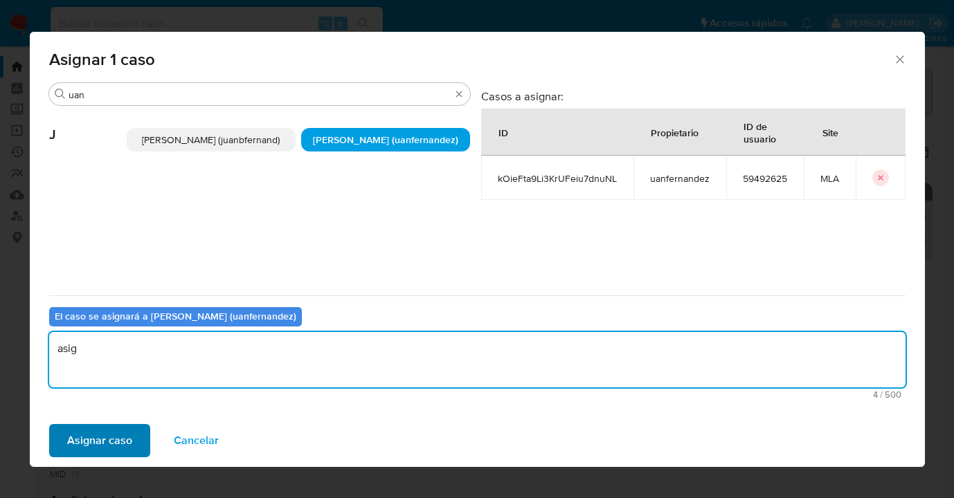
type textarea "asig"
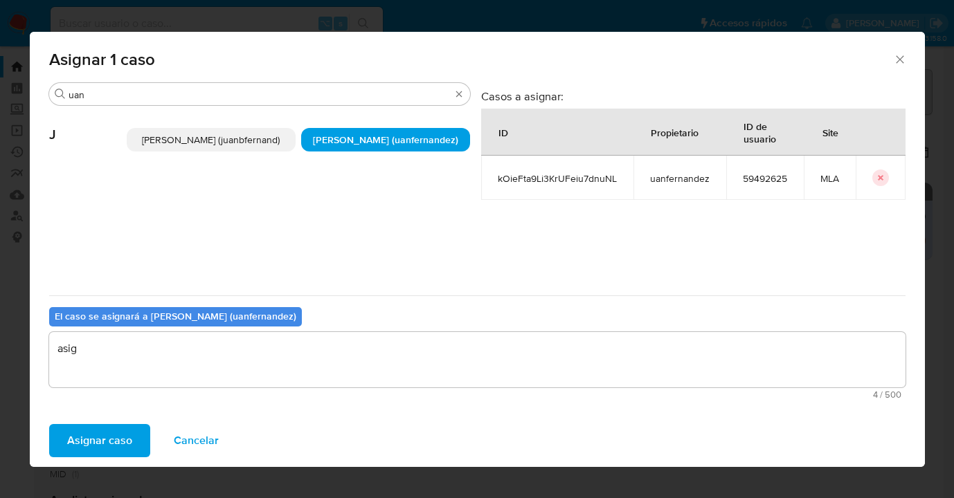
click at [125, 446] on span "Asignar caso" at bounding box center [99, 441] width 65 height 30
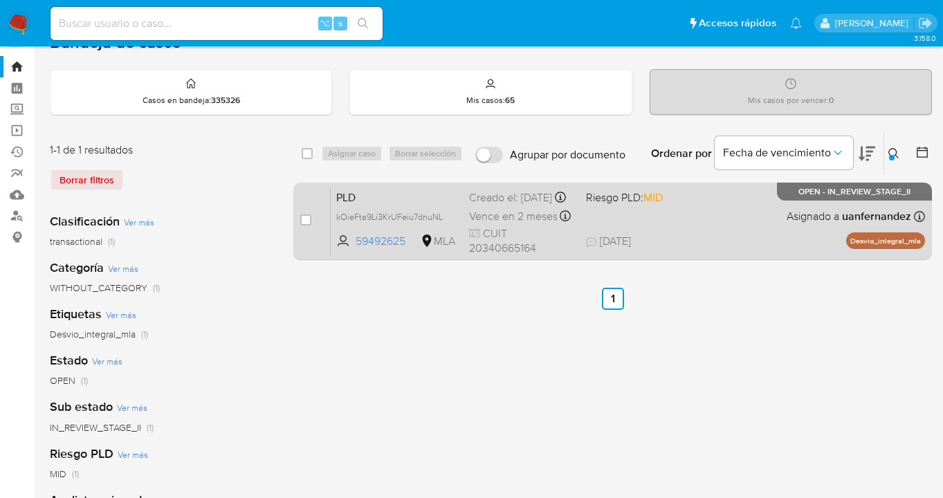
click at [761, 222] on div "PLD kOieFta9Li3KrUFeiu7dnuNL 59492625 MLA Riesgo PLD: MID Creado el: 12/08/2025…" at bounding box center [628, 221] width 595 height 70
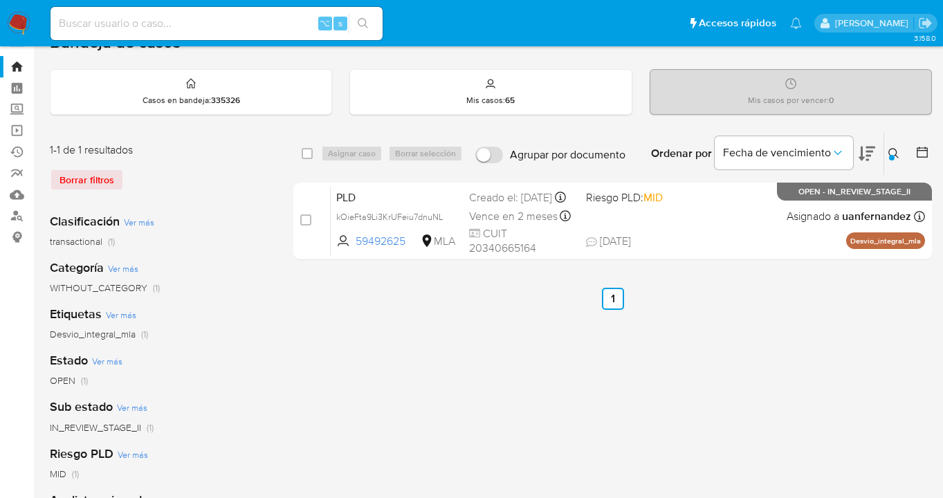
click at [900, 153] on button at bounding box center [896, 153] width 23 height 17
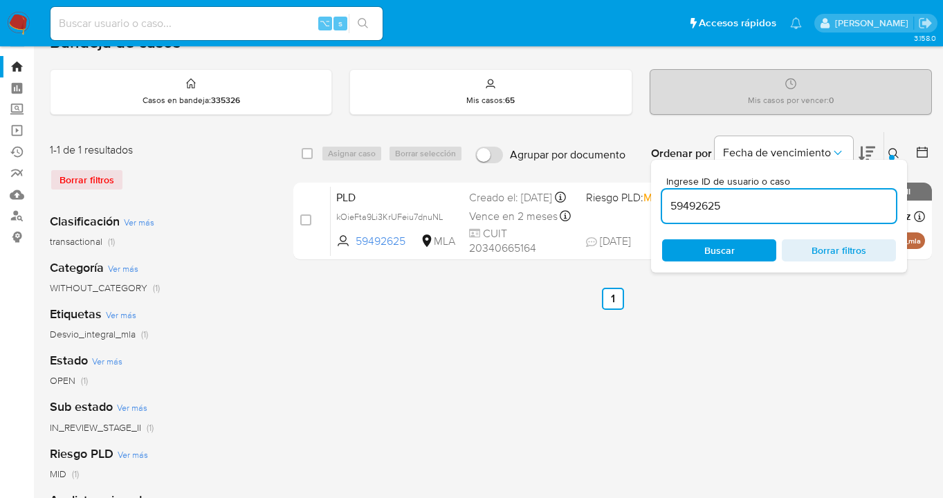
drag, startPoint x: 710, startPoint y: 251, endPoint x: 768, endPoint y: 234, distance: 60.7
click at [710, 251] on span "Buscar" at bounding box center [720, 251] width 30 height 22
click at [894, 150] on icon at bounding box center [894, 153] width 11 height 11
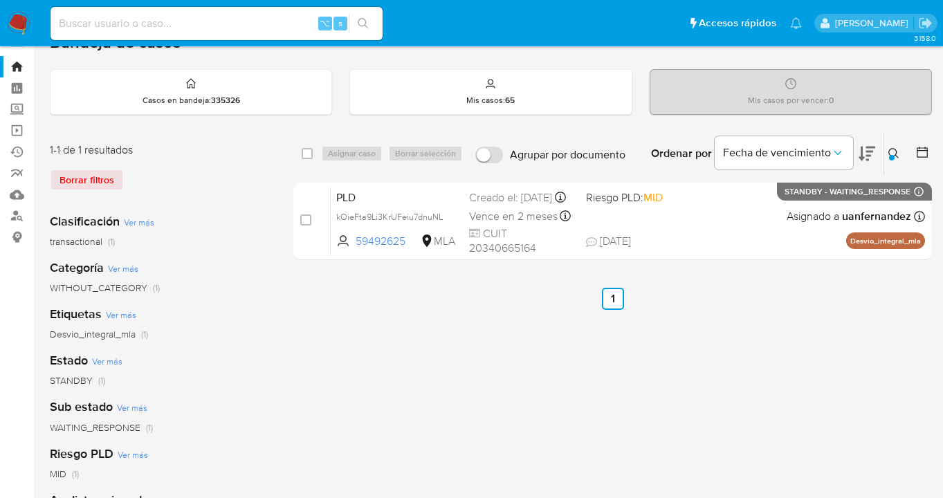
click at [299, 151] on div "select-all-cases-checkbox Asignar caso Borrar selección Agrupar por documento O…" at bounding box center [613, 153] width 639 height 43
click at [305, 152] on input "checkbox" at bounding box center [307, 153] width 11 height 11
checkbox input "true"
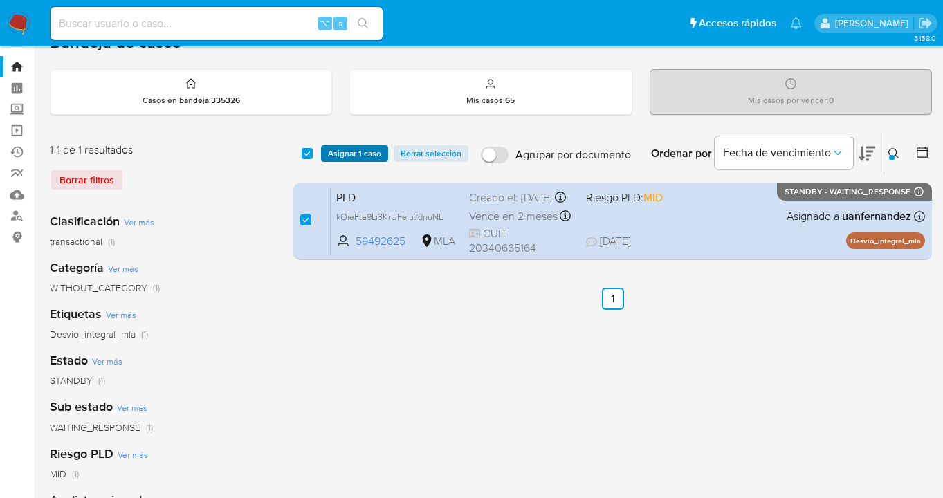
click at [320, 157] on div "select-all-cases-checkbox Asignar 1 caso Borrar selección" at bounding box center [388, 153] width 172 height 17
click at [329, 155] on span "Asignar 1 caso" at bounding box center [354, 154] width 53 height 14
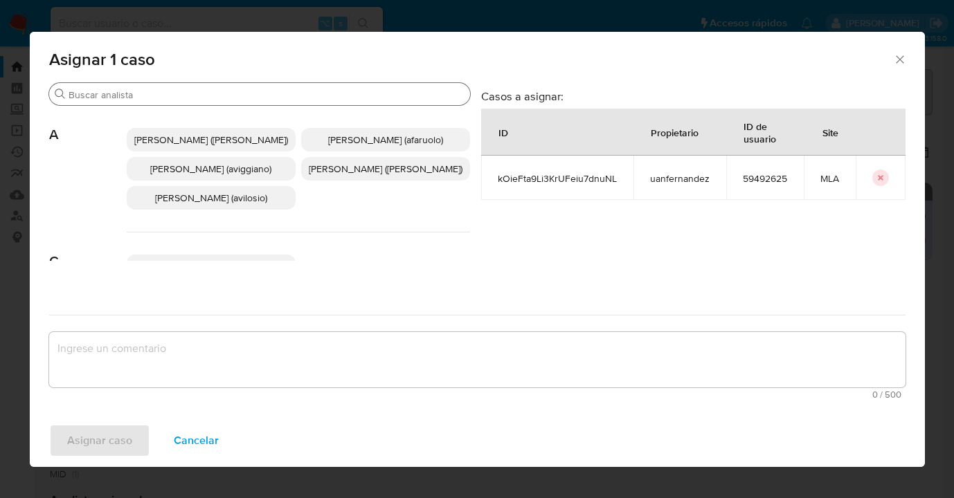
click at [225, 93] on input "Buscar" at bounding box center [267, 95] width 396 height 12
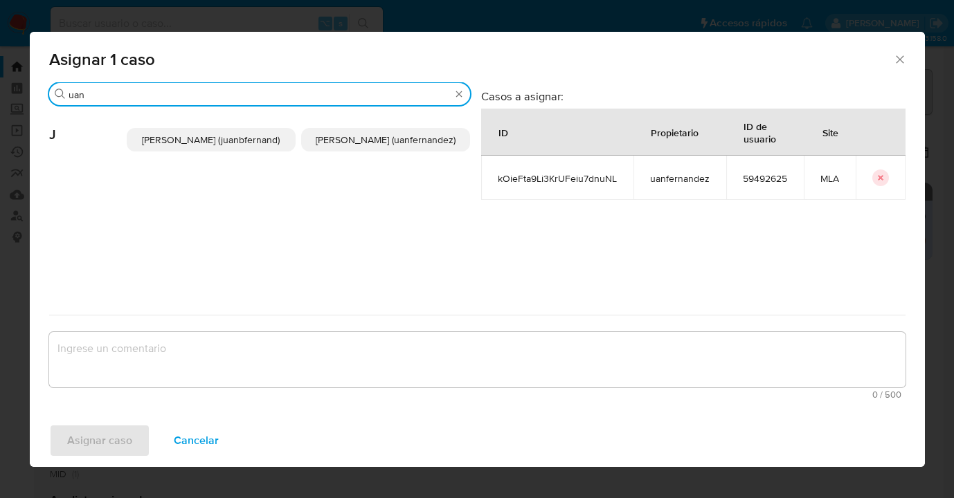
type input "uan"
click at [352, 136] on span "Juan Pablo Fernandez (uanfernandez)" at bounding box center [386, 140] width 140 height 14
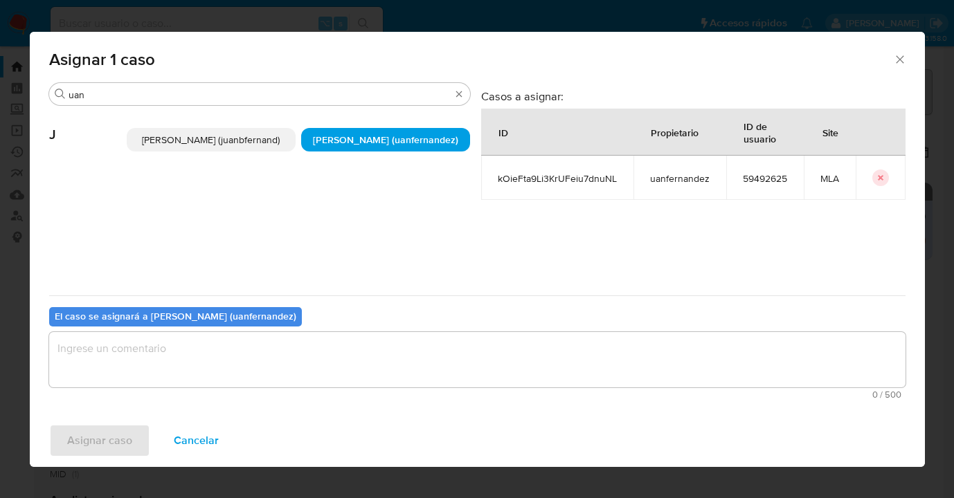
click at [303, 353] on textarea "assign-modal" at bounding box center [477, 359] width 856 height 55
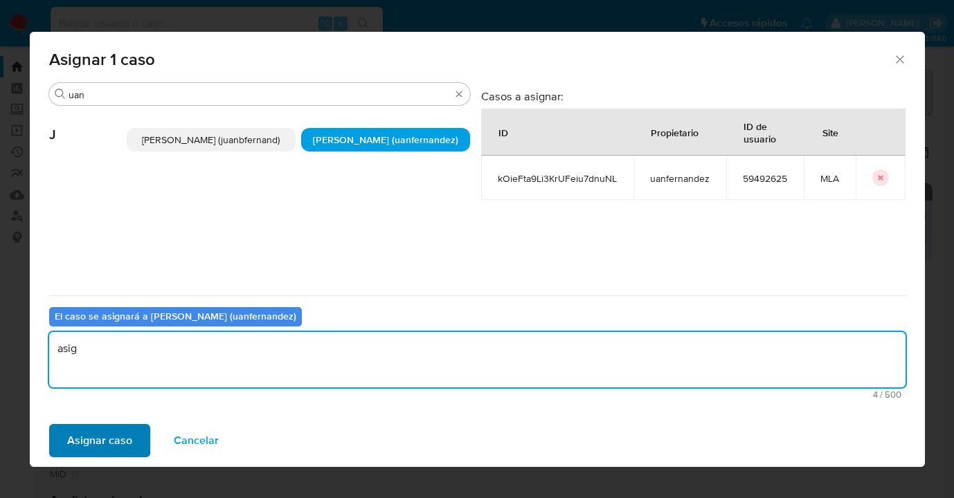
type textarea "asig"
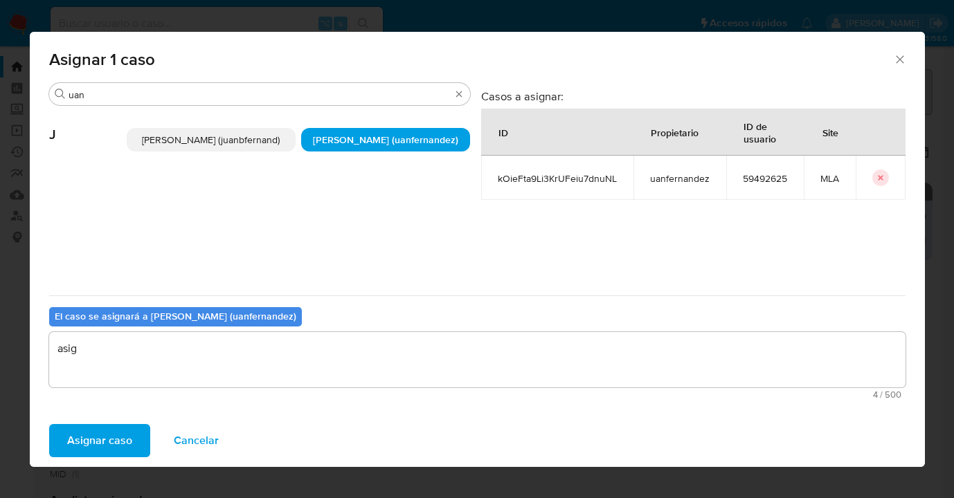
click at [102, 443] on span "Asignar caso" at bounding box center [99, 441] width 65 height 30
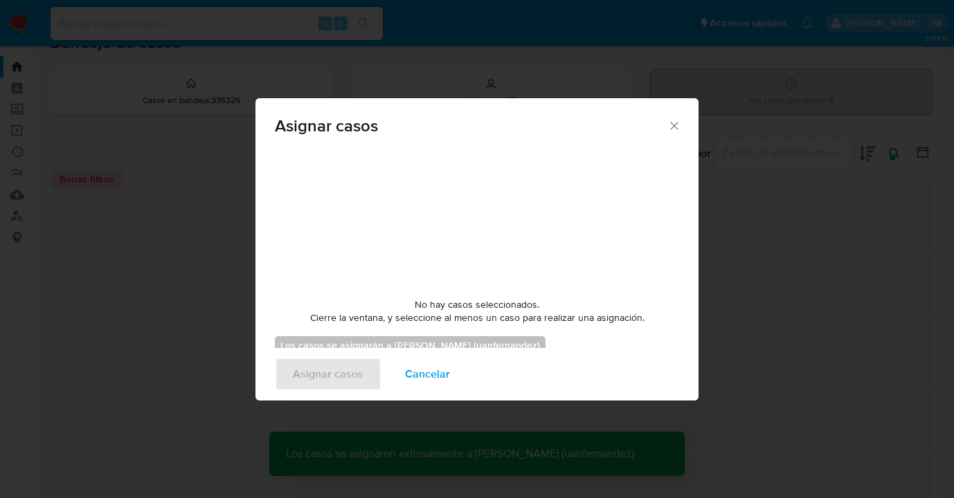
checkbox input "false"
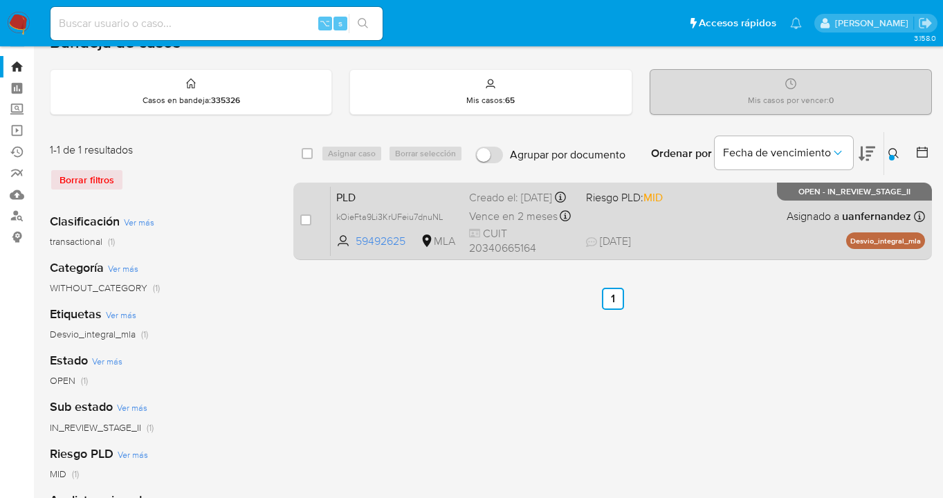
click at [739, 233] on div "PLD kOieFta9Li3KrUFeiu7dnuNL 59492625 MLA Riesgo PLD: MID Creado el: 12/08/2025…" at bounding box center [628, 221] width 595 height 70
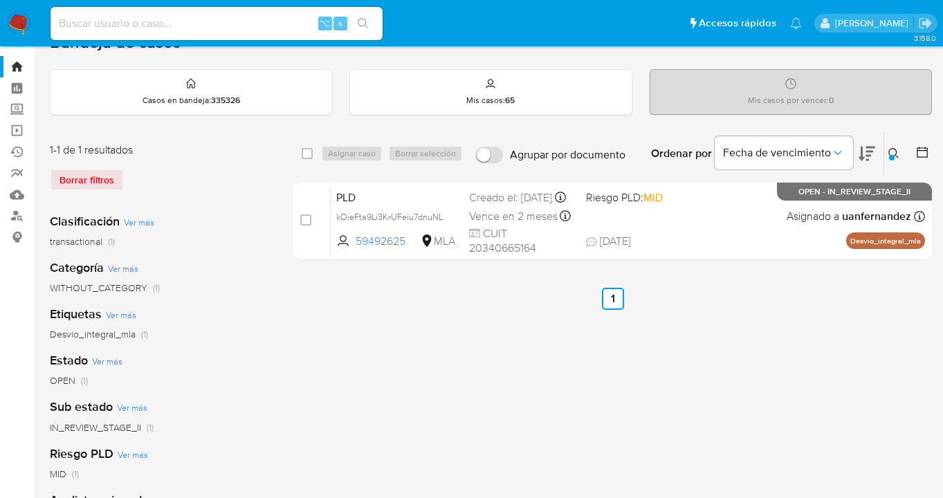
drag, startPoint x: 892, startPoint y: 154, endPoint x: 860, endPoint y: 171, distance: 36.2
click at [892, 155] on div at bounding box center [893, 158] width 6 height 6
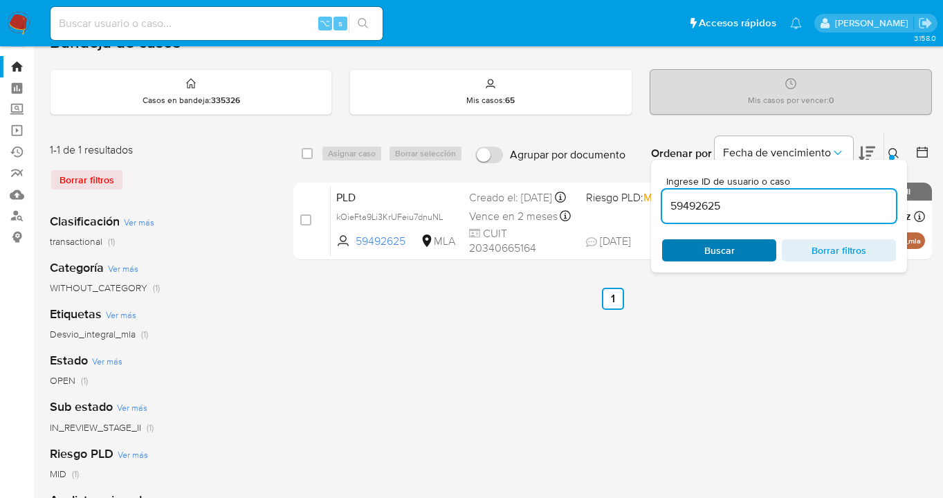
click at [741, 248] on span "Buscar" at bounding box center [719, 250] width 95 height 19
click at [895, 154] on icon at bounding box center [894, 153] width 11 height 11
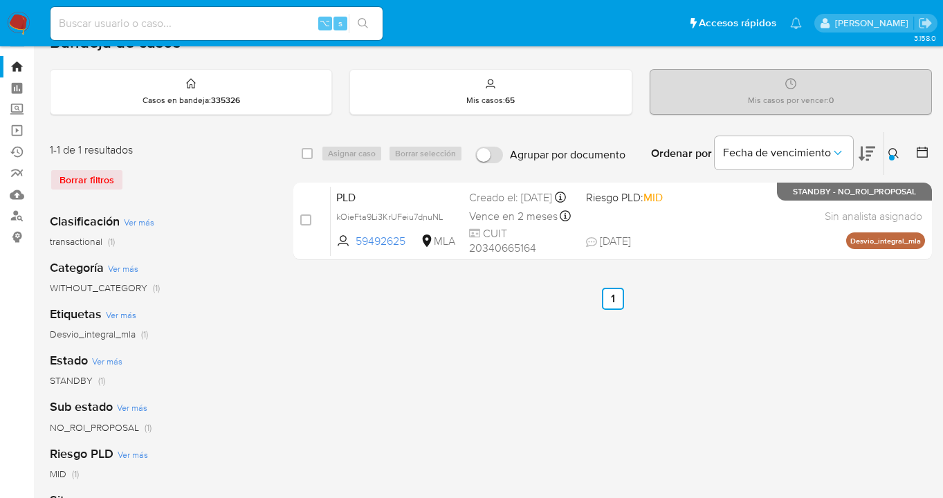
drag, startPoint x: 894, startPoint y: 156, endPoint x: 875, endPoint y: 161, distance: 20.0
click at [894, 156] on div at bounding box center [893, 158] width 6 height 6
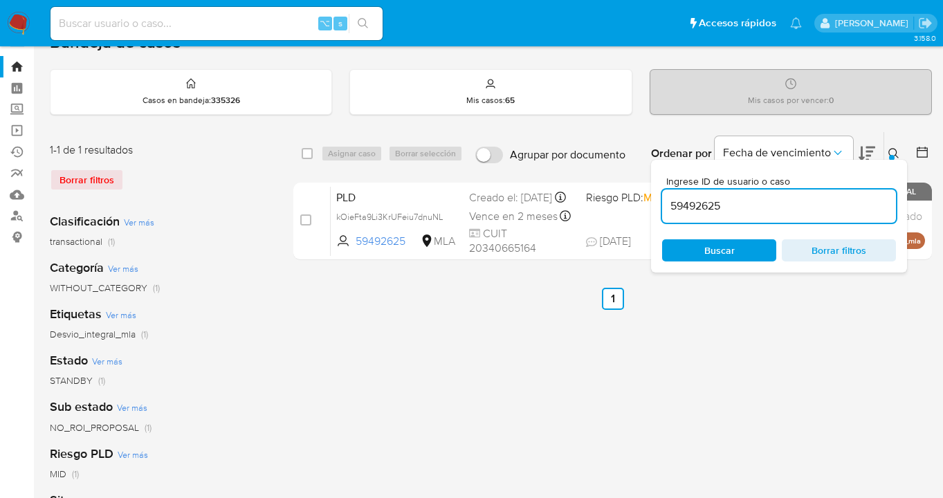
drag, startPoint x: 764, startPoint y: 203, endPoint x: 658, endPoint y: 207, distance: 106.0
click at [658, 207] on div "Ingrese ID de usuario o caso 59492625 Buscar Borrar filtros" at bounding box center [779, 216] width 256 height 113
type input "1674148521"
drag, startPoint x: 895, startPoint y: 150, endPoint x: 874, endPoint y: 156, distance: 22.2
click at [895, 150] on icon at bounding box center [894, 153] width 11 height 11
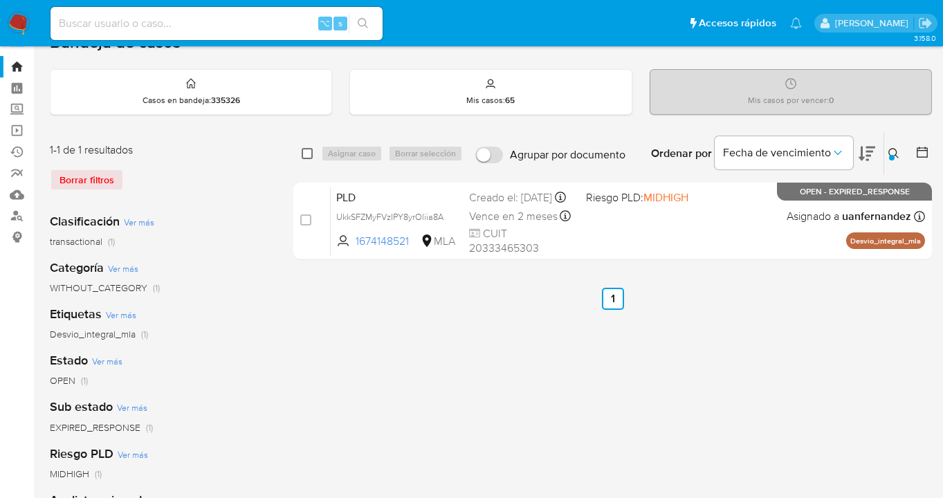
click at [309, 153] on input "checkbox" at bounding box center [307, 153] width 11 height 11
checkbox input "true"
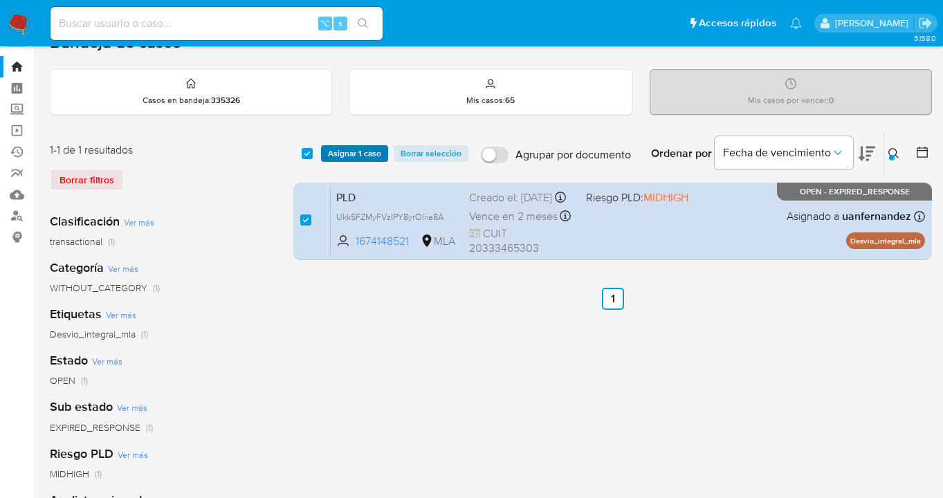
click at [337, 158] on span "Asignar 1 caso" at bounding box center [354, 154] width 53 height 14
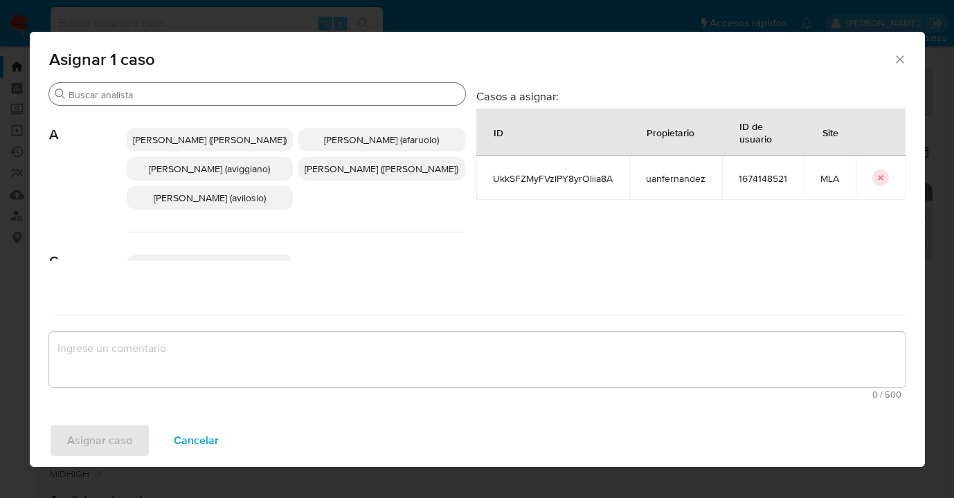
click at [205, 89] on input "Buscar" at bounding box center [264, 95] width 391 height 12
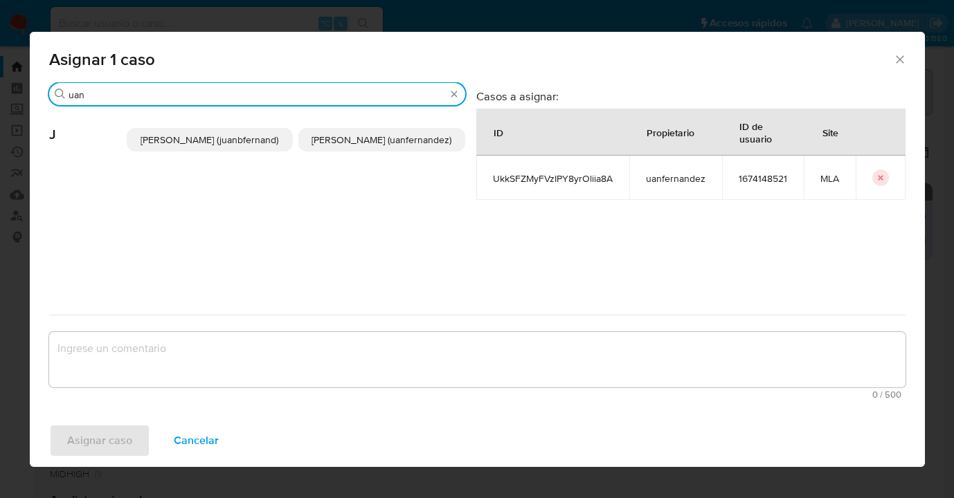
type input "uan"
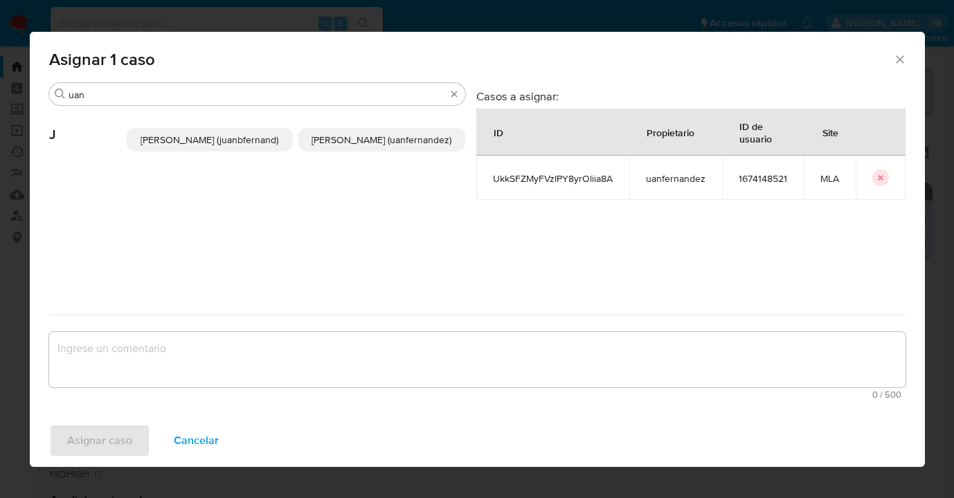
drag, startPoint x: 409, startPoint y: 141, endPoint x: 338, endPoint y: 244, distance: 125.0
click at [408, 142] on span "Juan Pablo Fernandez (uanfernandez)" at bounding box center [382, 140] width 140 height 14
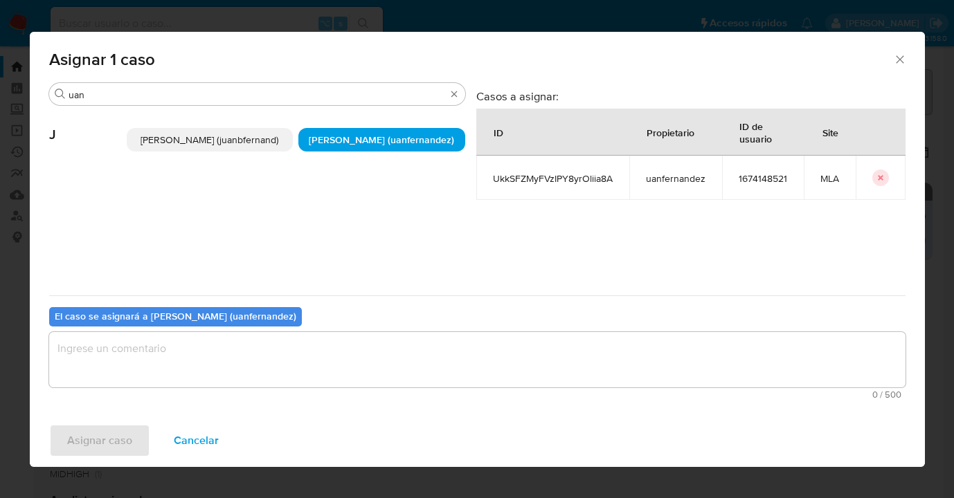
click at [282, 364] on textarea "assign-modal" at bounding box center [477, 359] width 856 height 55
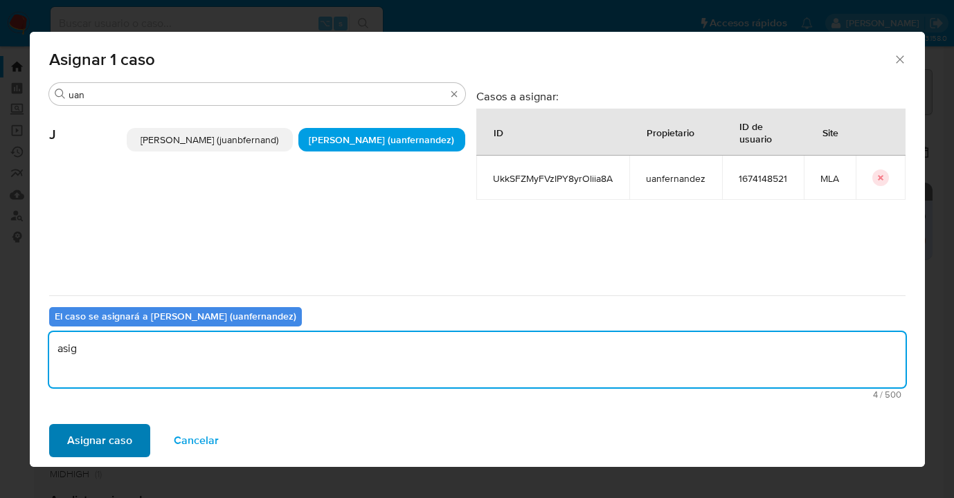
type textarea "asig"
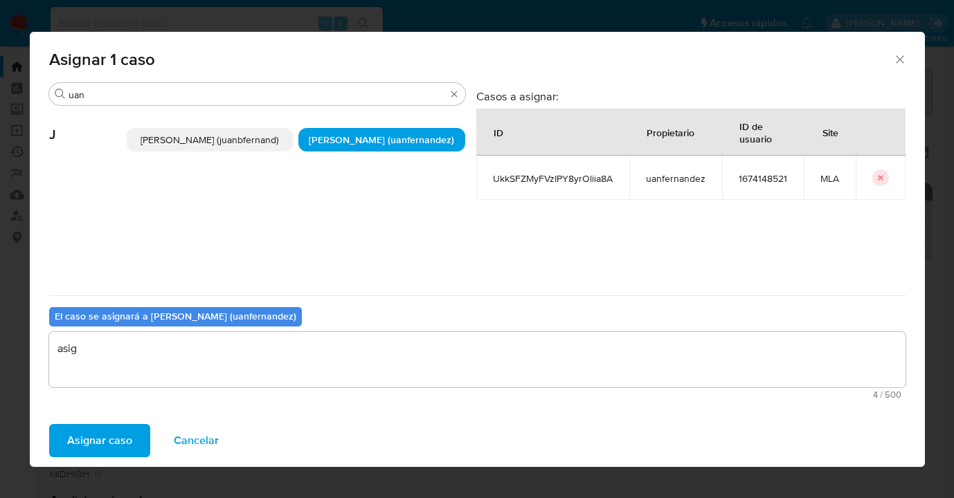
click at [85, 444] on span "Asignar caso" at bounding box center [99, 441] width 65 height 30
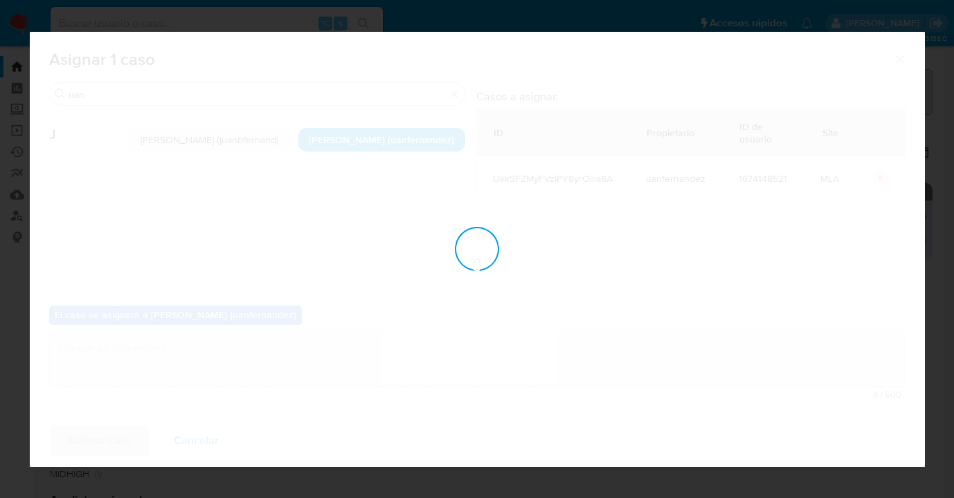
checkbox input "false"
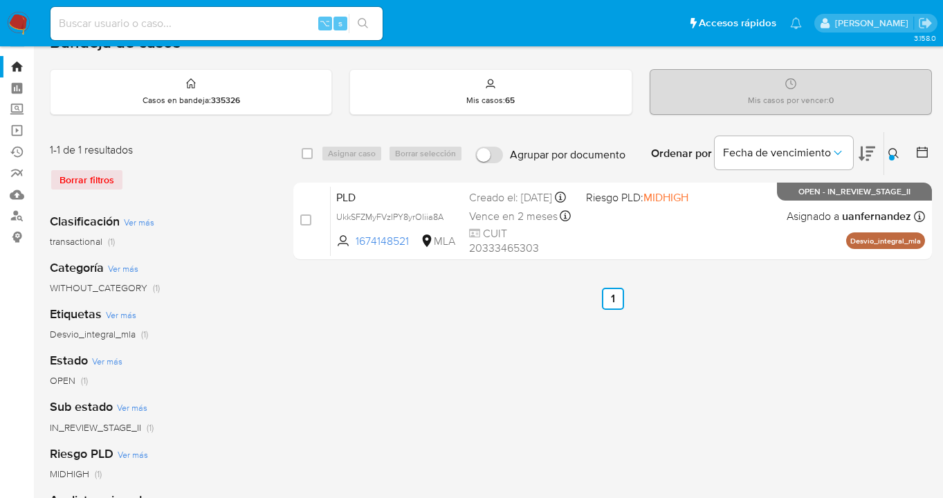
click at [896, 150] on icon at bounding box center [894, 153] width 10 height 10
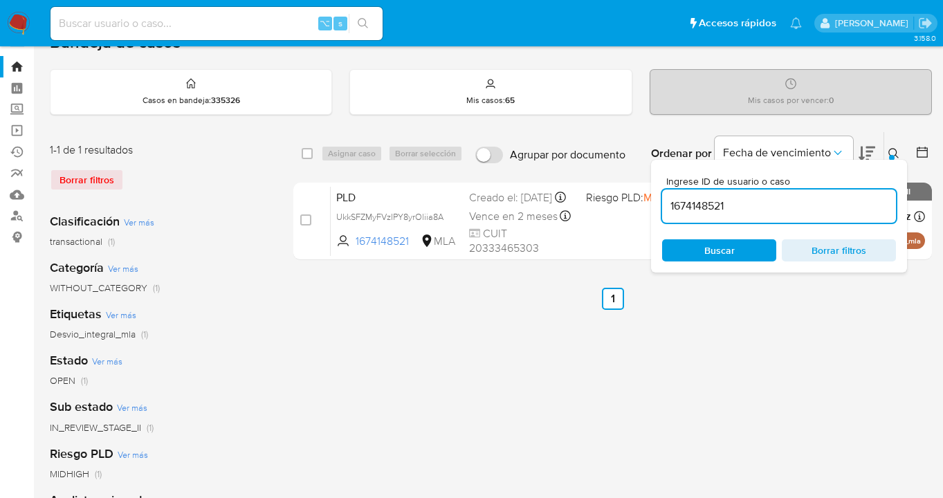
click at [896, 154] on icon at bounding box center [894, 153] width 10 height 10
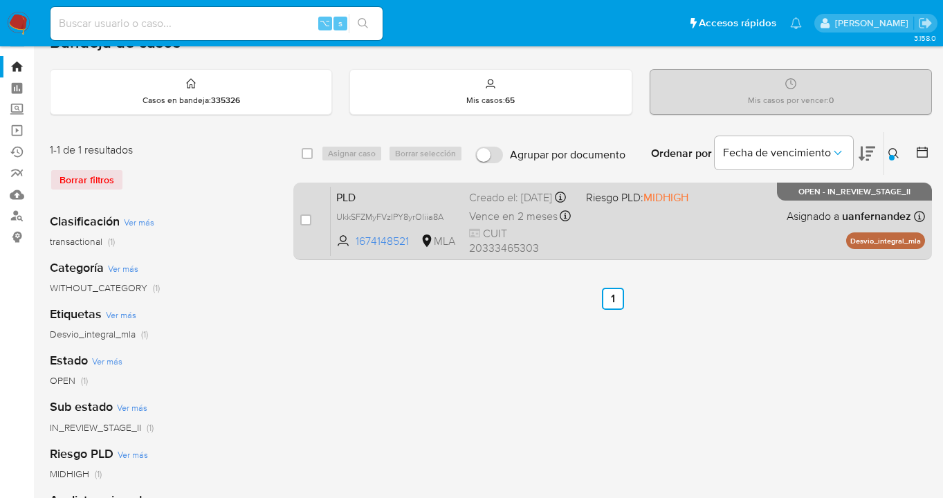
click at [732, 226] on div "PLD UkkSFZMyFVzIPY8yrOliia8A 1674148521 MLA Riesgo PLD: MIDHIGH Creado el: 12/0…" at bounding box center [628, 221] width 595 height 70
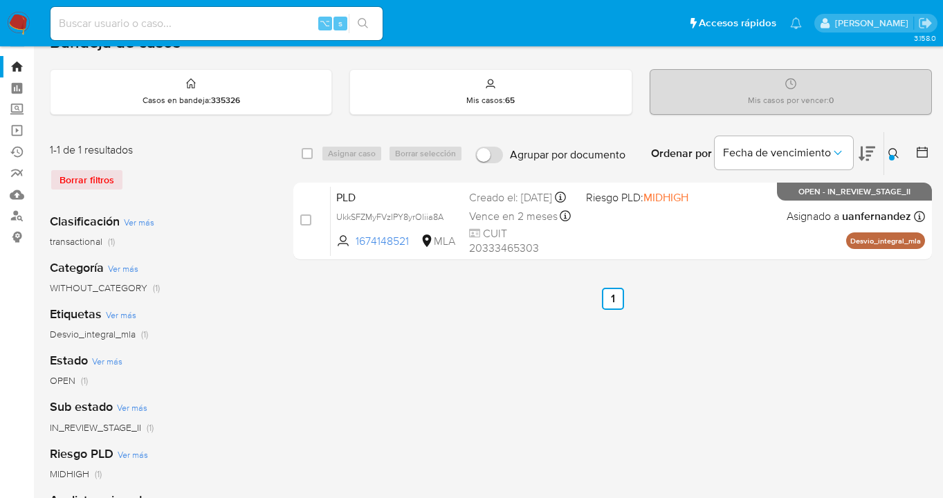
drag, startPoint x: 887, startPoint y: 149, endPoint x: 884, endPoint y: 158, distance: 9.6
click at [888, 150] on button at bounding box center [896, 153] width 23 height 17
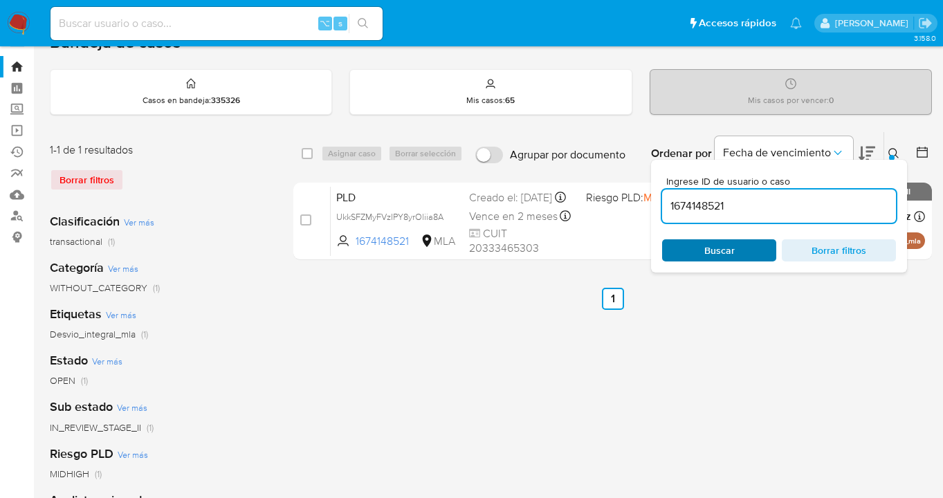
click at [739, 260] on button "Buscar" at bounding box center [719, 251] width 114 height 22
click at [896, 155] on icon at bounding box center [894, 153] width 11 height 11
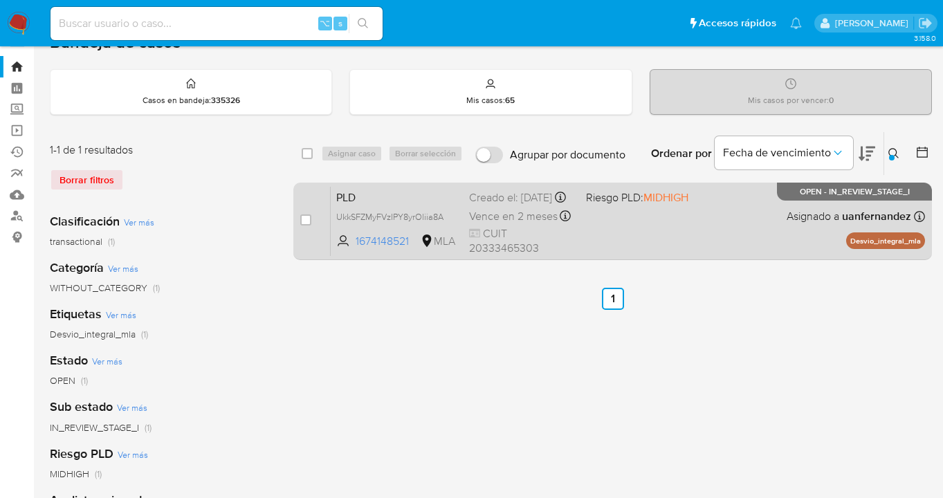
click at [759, 233] on div "PLD UkkSFZMyFVzIPY8yrOliia8A 1674148521 MLA Riesgo PLD: MIDHIGH Creado el: 12/0…" at bounding box center [628, 221] width 595 height 70
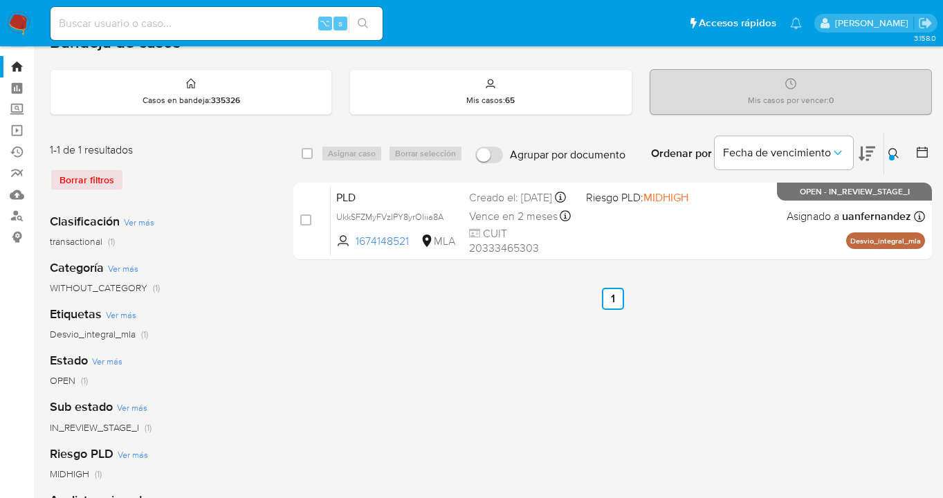
click at [888, 150] on div "Ingrese ID de usuario o caso 1674148521 Buscar Borrar filtros" at bounding box center [896, 153] width 24 height 43
click at [892, 149] on icon at bounding box center [894, 153] width 11 height 11
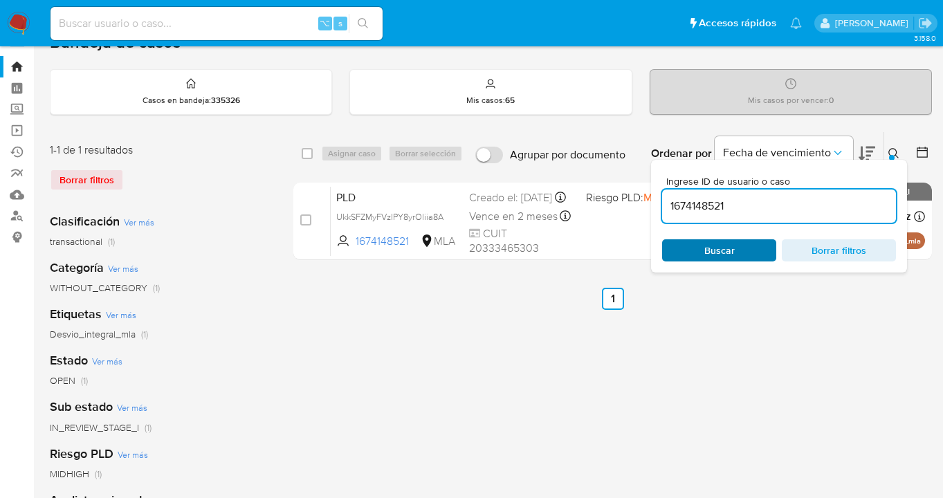
drag, startPoint x: 736, startPoint y: 246, endPoint x: 773, endPoint y: 240, distance: 37.9
click at [739, 247] on span "Buscar" at bounding box center [719, 250] width 95 height 19
click at [893, 153] on icon at bounding box center [894, 153] width 11 height 11
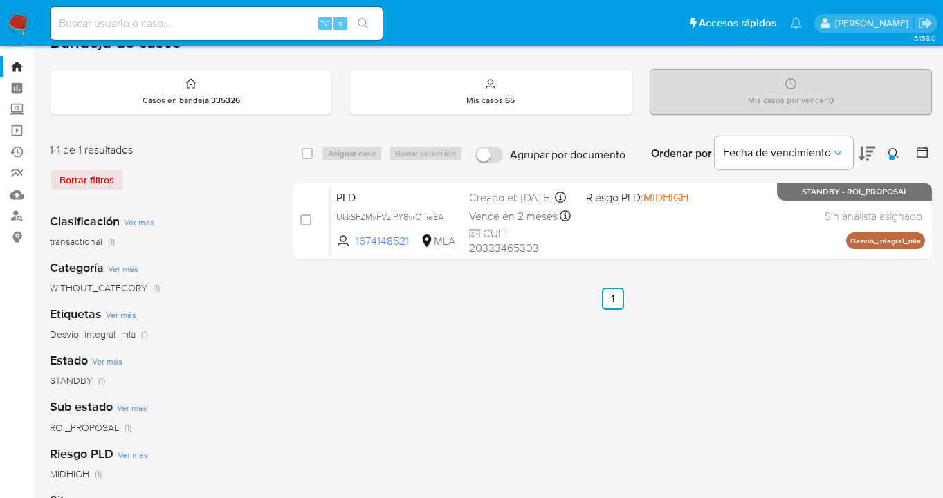
drag, startPoint x: 897, startPoint y: 149, endPoint x: 879, endPoint y: 163, distance: 22.7
click at [894, 149] on icon at bounding box center [894, 153] width 11 height 11
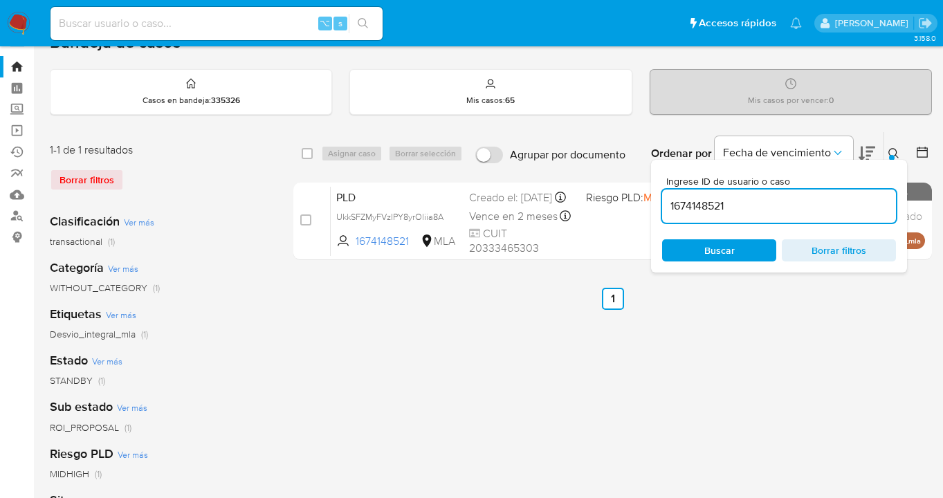
drag, startPoint x: 800, startPoint y: 206, endPoint x: 658, endPoint y: 201, distance: 142.7
click at [658, 201] on div "Ingrese ID de usuario o caso 1674148521 Buscar Borrar filtros" at bounding box center [779, 216] width 256 height 113
type input "15210274"
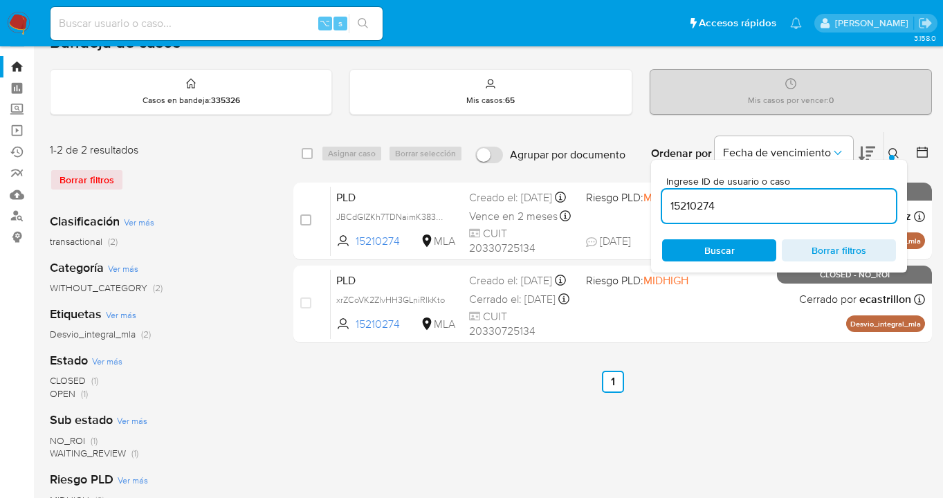
click at [894, 153] on icon at bounding box center [894, 153] width 11 height 11
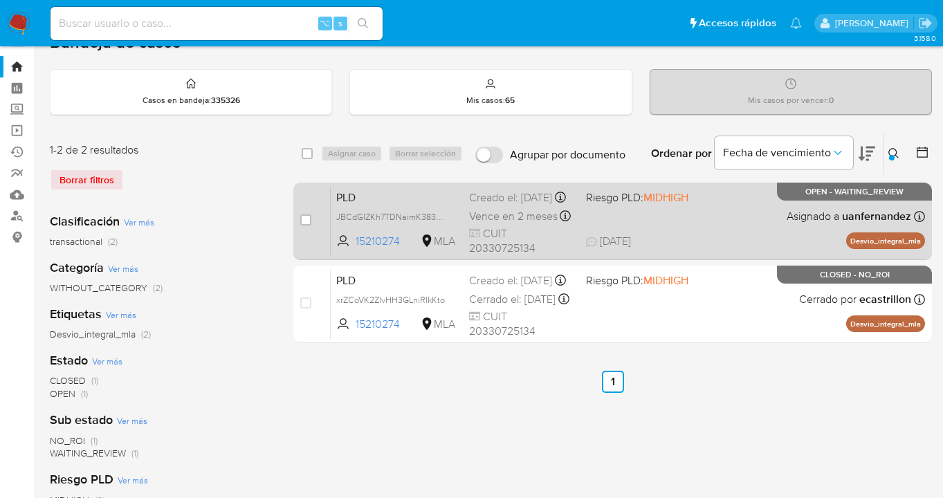
click at [302, 215] on input "checkbox" at bounding box center [305, 220] width 11 height 11
checkbox input "true"
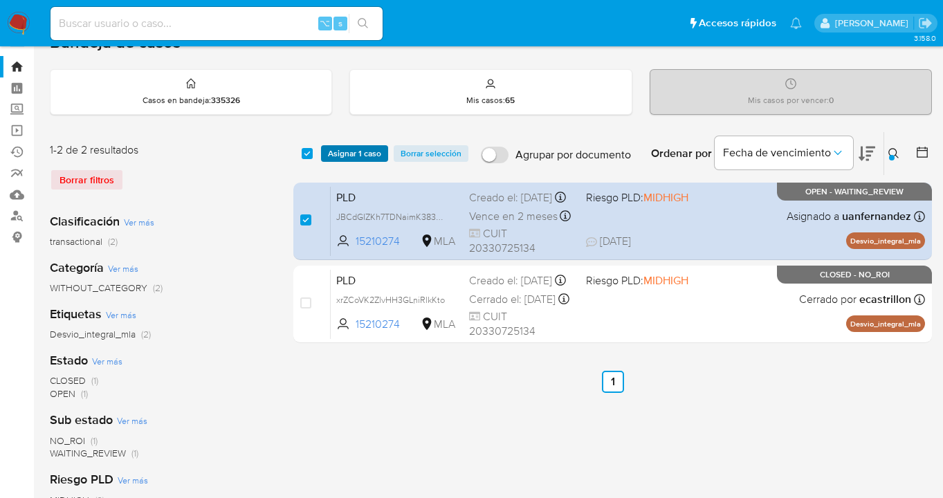
click at [337, 152] on span "Asignar 1 caso" at bounding box center [354, 154] width 53 height 14
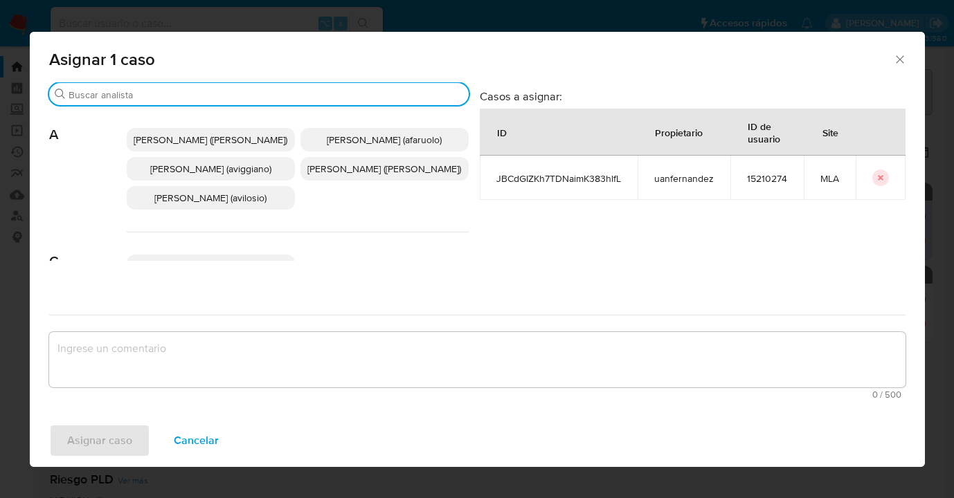
click at [218, 96] on input "Buscar" at bounding box center [266, 95] width 395 height 12
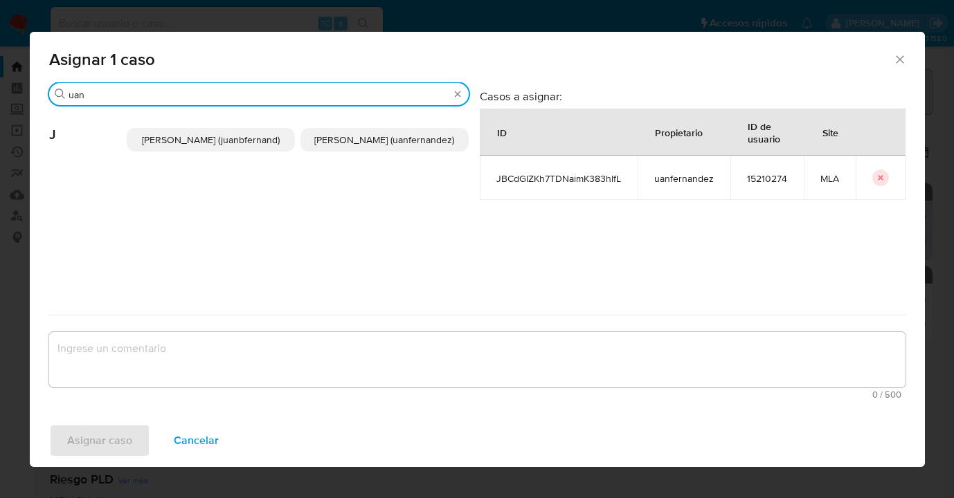
type input "uan"
drag, startPoint x: 368, startPoint y: 130, endPoint x: 356, endPoint y: 161, distance: 33.3
click at [368, 130] on p "Juan Pablo Fernandez (uanfernandez)" at bounding box center [384, 140] width 168 height 24
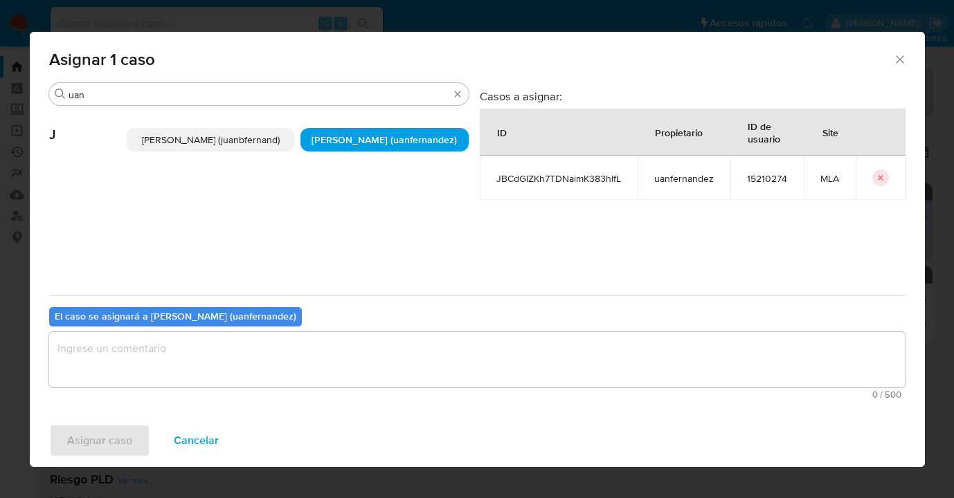
click at [296, 372] on textarea "assign-modal" at bounding box center [477, 359] width 856 height 55
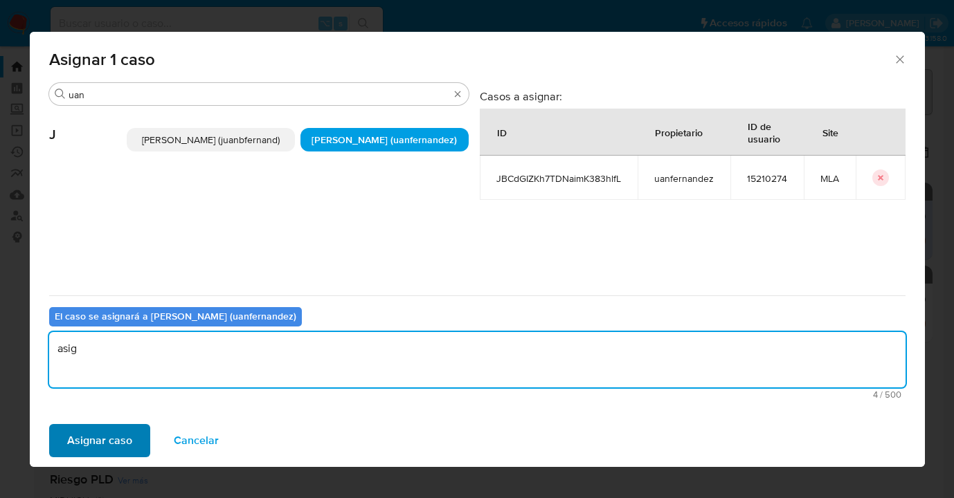
type textarea "asig"
click at [105, 433] on span "Asignar caso" at bounding box center [99, 441] width 65 height 30
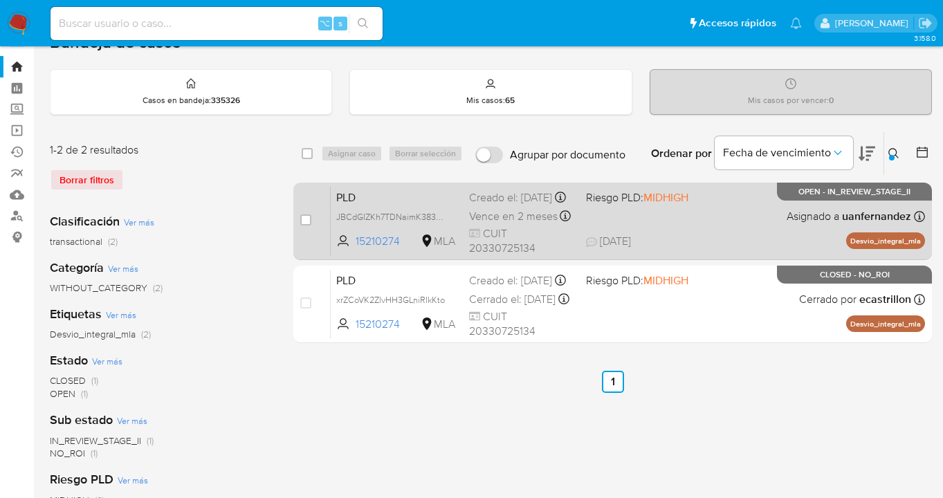
click at [722, 223] on div "PLD JBCdGIZKh7TDNaimK383hlfL 15210274 MLA Riesgo PLD: MIDHIGH Creado el: 12/08/…" at bounding box center [628, 221] width 595 height 70
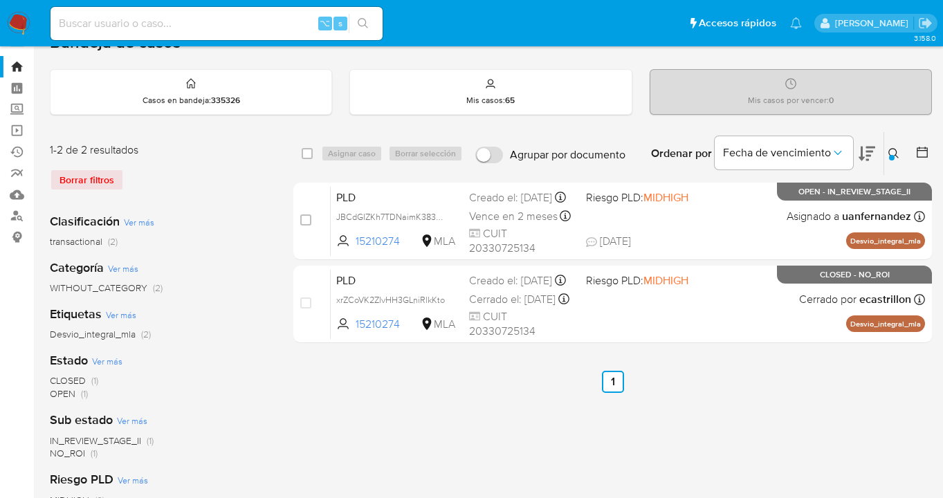
click at [893, 150] on icon at bounding box center [894, 153] width 11 height 11
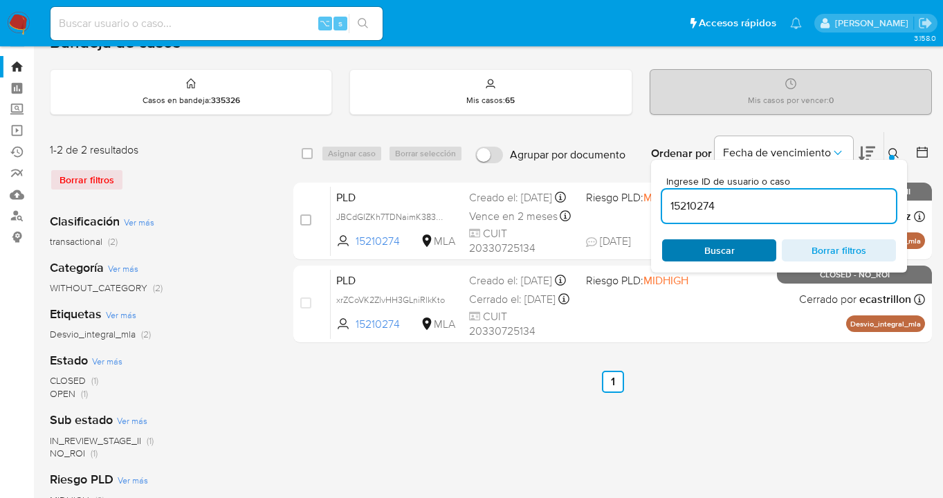
click at [739, 250] on span "Buscar" at bounding box center [719, 250] width 95 height 19
drag, startPoint x: 894, startPoint y: 152, endPoint x: 879, endPoint y: 156, distance: 14.9
click at [894, 152] on icon at bounding box center [894, 153] width 11 height 11
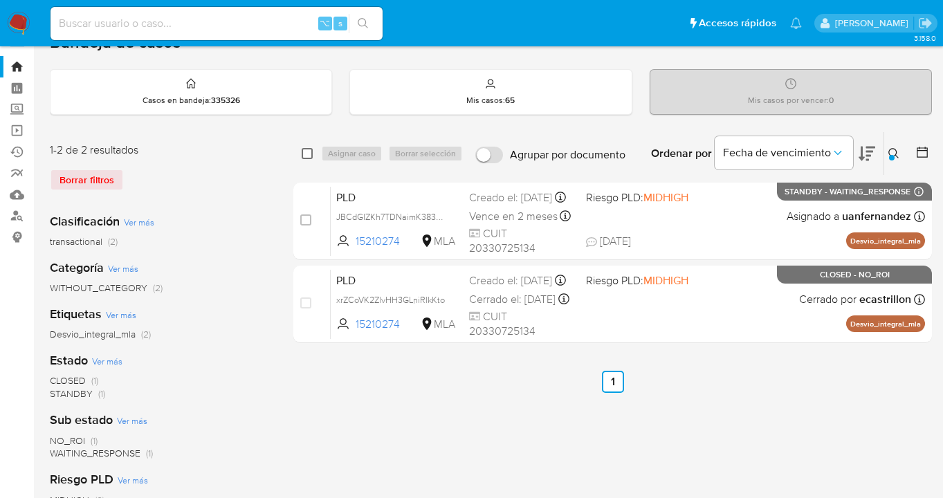
click at [305, 151] on input "checkbox" at bounding box center [307, 153] width 11 height 11
checkbox input "true"
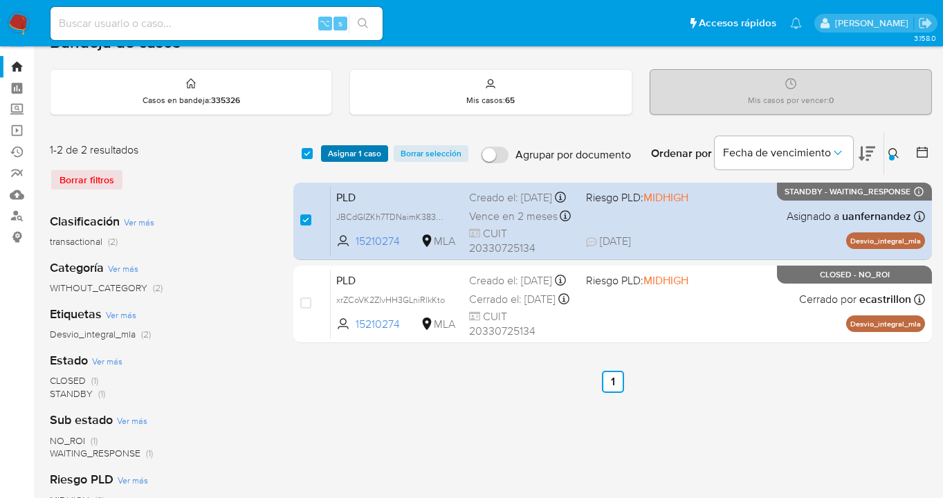
click at [339, 150] on span "Asignar 1 caso" at bounding box center [354, 154] width 53 height 14
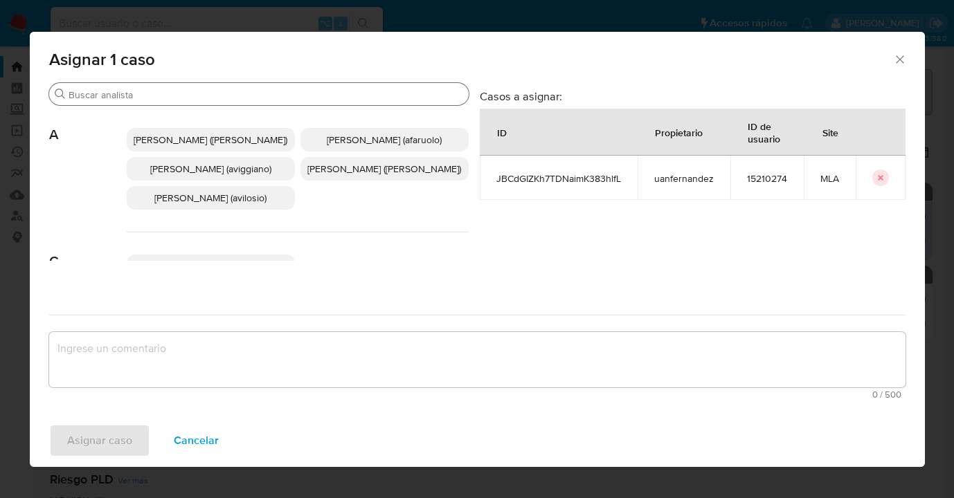
click at [280, 98] on input "Buscar" at bounding box center [266, 95] width 395 height 12
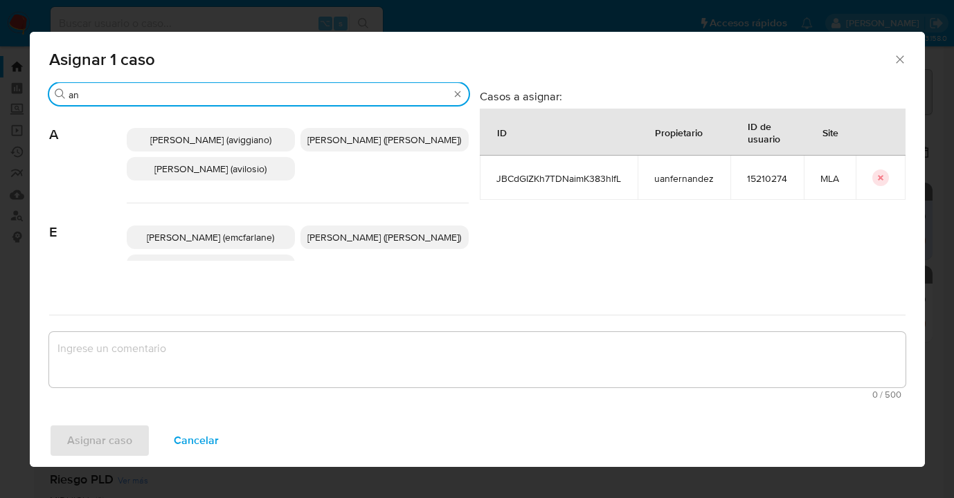
type input "a"
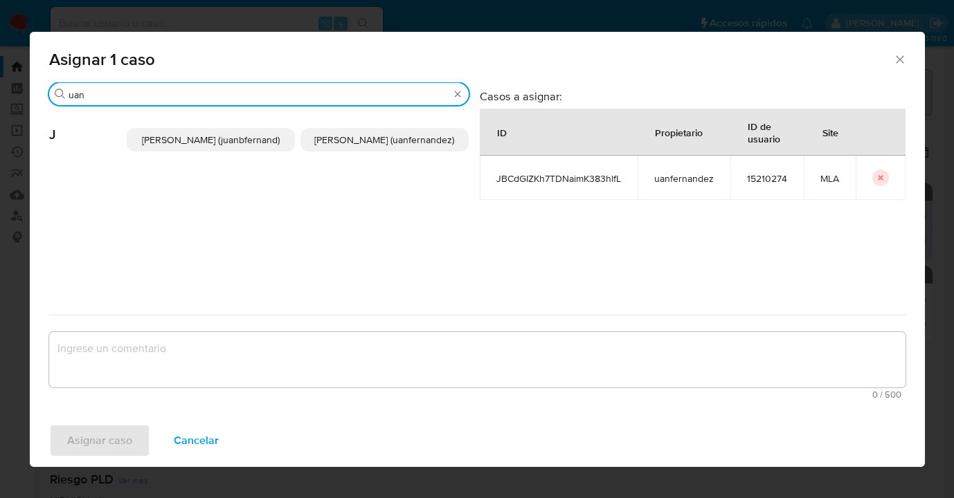
type input "uan"
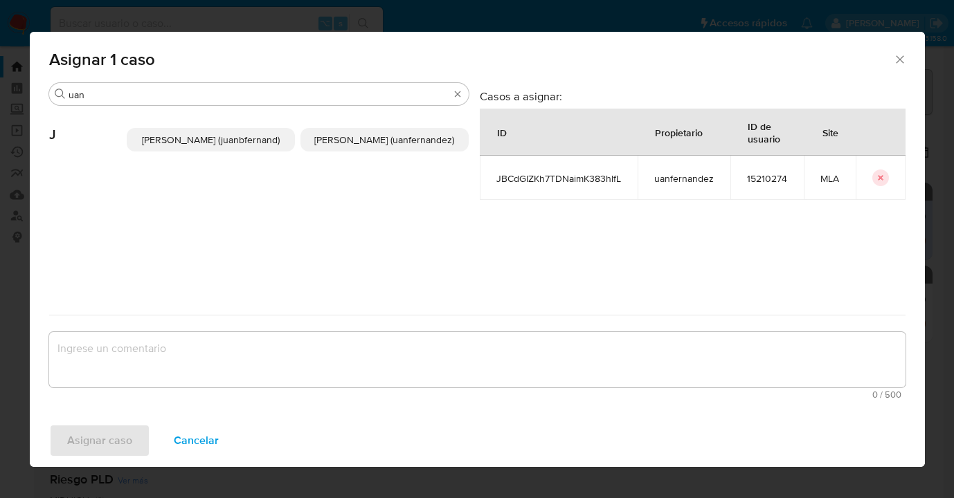
click at [416, 150] on p "Juan Pablo Fernandez (uanfernandez)" at bounding box center [384, 140] width 168 height 24
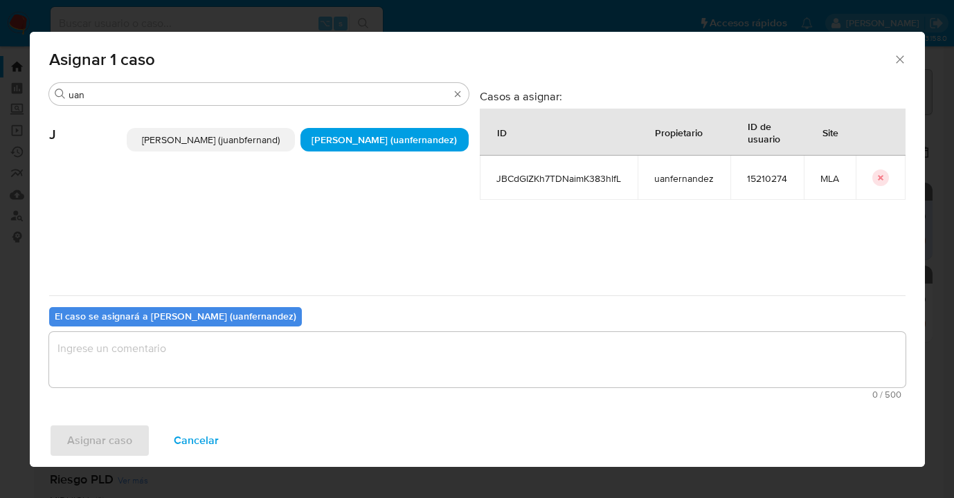
click at [337, 349] on textarea "assign-modal" at bounding box center [477, 359] width 856 height 55
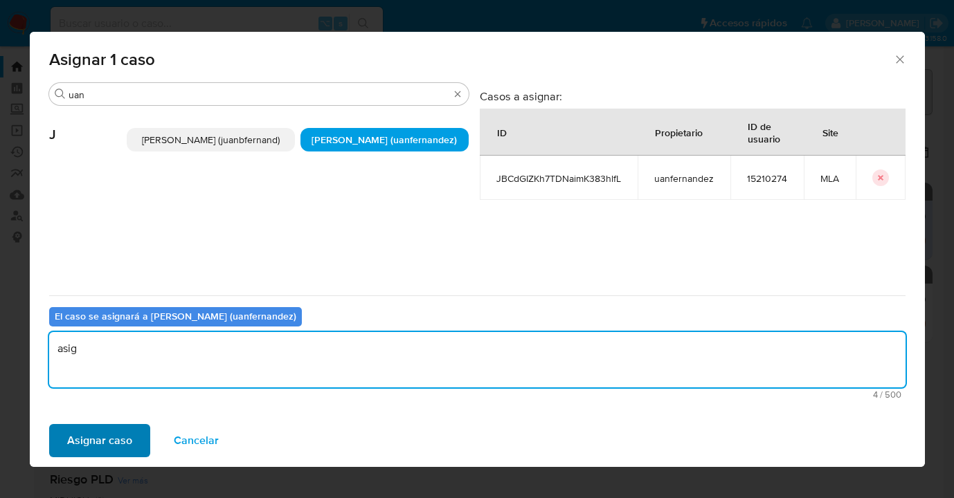
type textarea "asig"
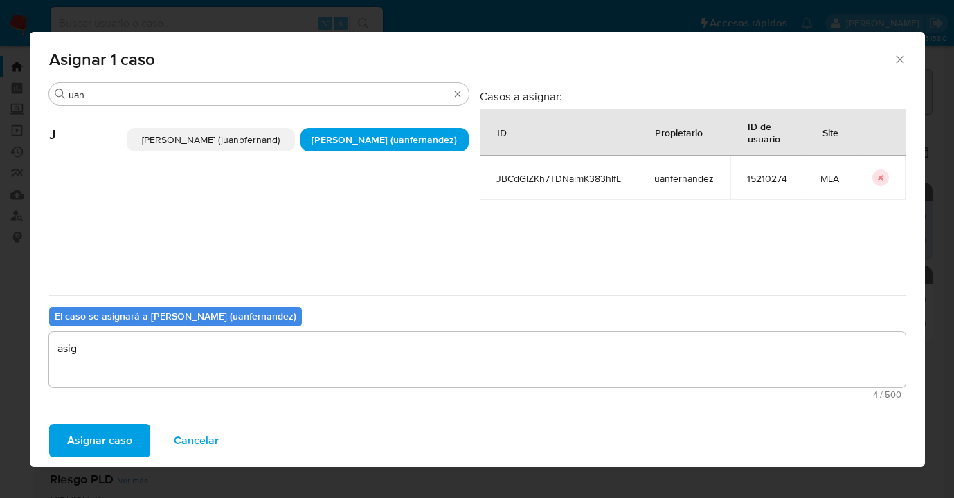
click at [107, 446] on span "Asignar caso" at bounding box center [99, 441] width 65 height 30
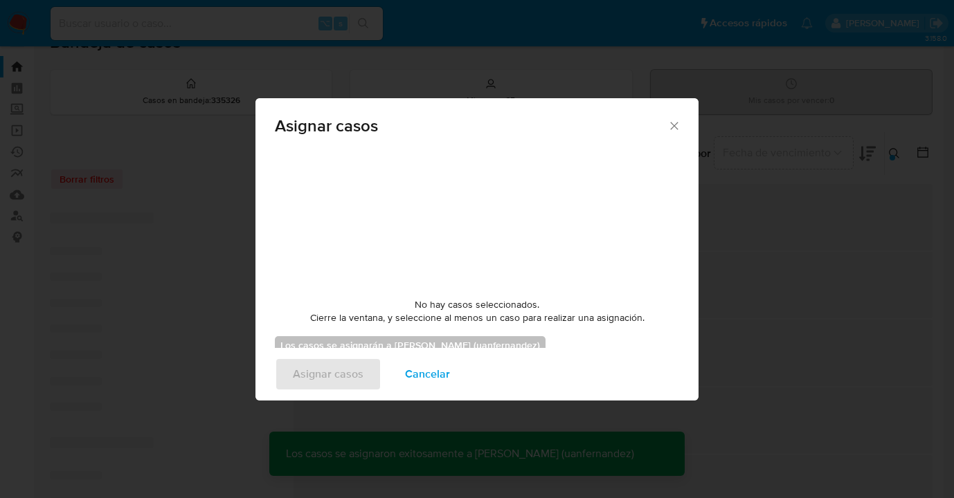
checkbox input "false"
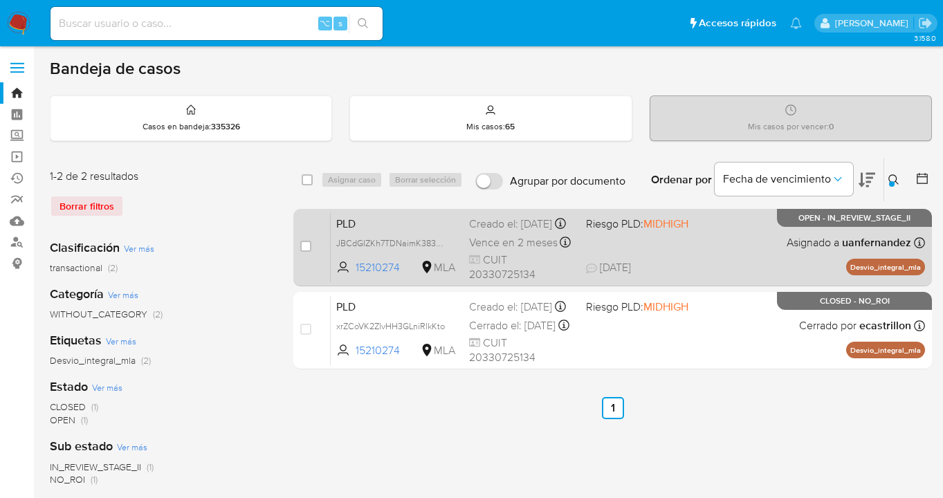
click at [707, 240] on div "PLD JBCdGIZKh7TDNaimK383hlfL 15210274 MLA Riesgo PLD: MIDHIGH Creado el: 12/08/…" at bounding box center [628, 248] width 595 height 70
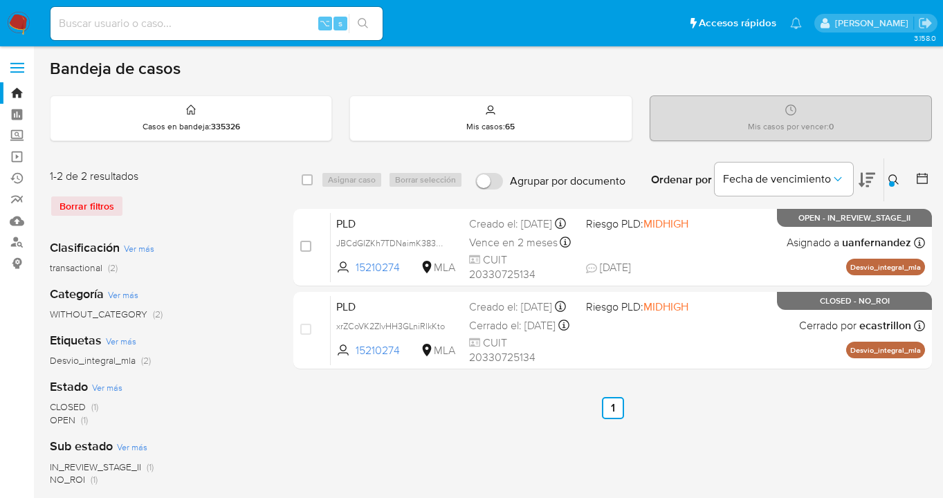
click at [892, 174] on icon at bounding box center [894, 179] width 11 height 11
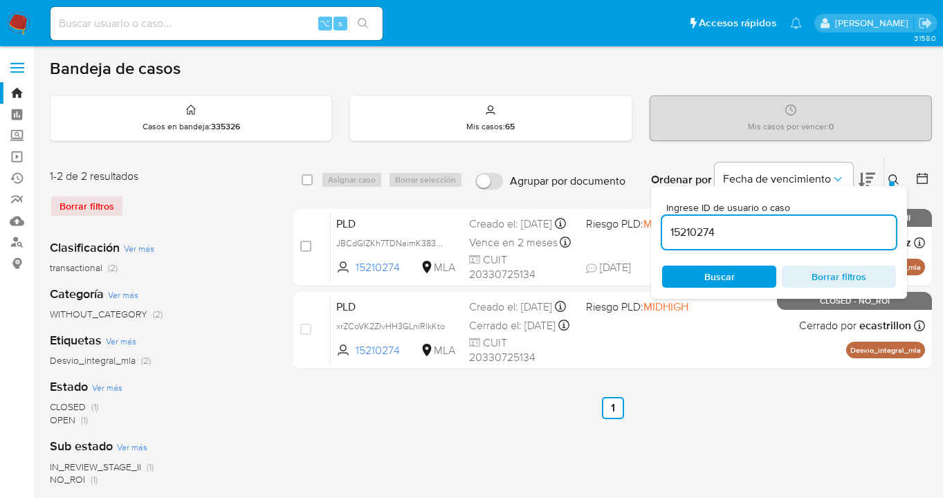
click at [848, 413] on ul "Anterior 1 Siguiente" at bounding box center [613, 408] width 639 height 22
click at [731, 278] on span "Buscar" at bounding box center [720, 277] width 30 height 22
click at [892, 177] on icon at bounding box center [894, 179] width 11 height 11
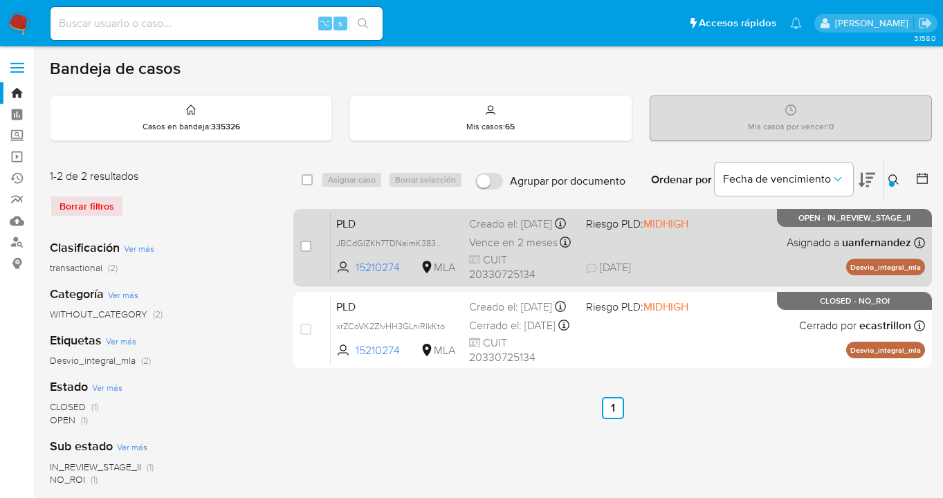
click at [739, 238] on div "PLD JBCdGIZKh7TDNaimK383hlfL 15210274 MLA Riesgo PLD: MIDHIGH Creado el: 12/08/…" at bounding box center [628, 248] width 595 height 70
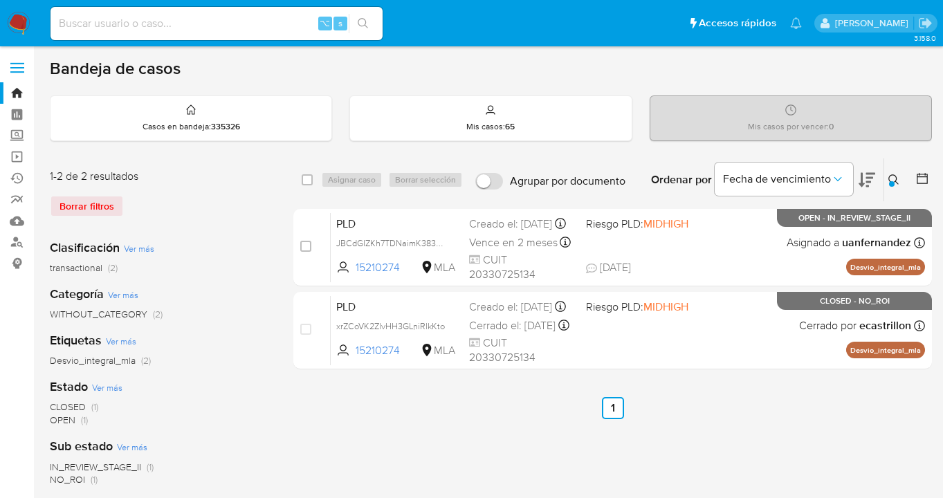
drag, startPoint x: 891, startPoint y: 177, endPoint x: 754, endPoint y: 214, distance: 141.9
click at [890, 177] on icon at bounding box center [894, 179] width 11 height 11
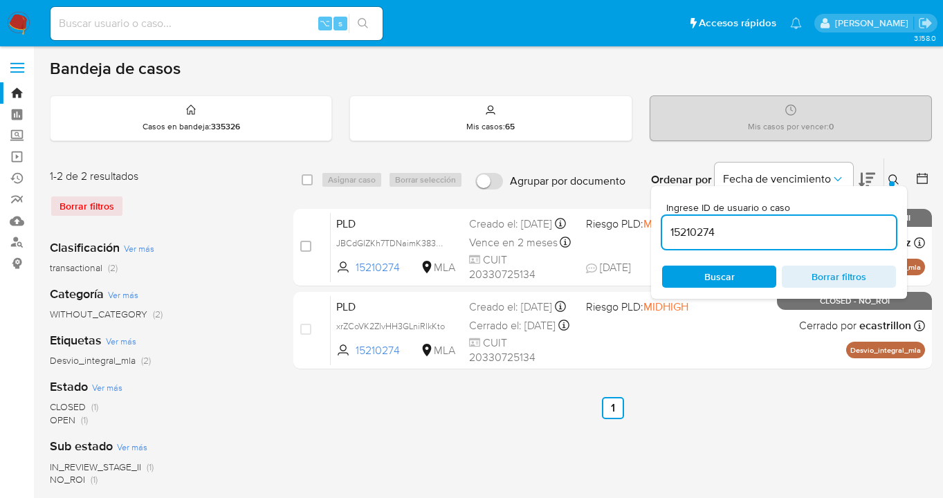
drag, startPoint x: 739, startPoint y: 228, endPoint x: 667, endPoint y: 229, distance: 71.3
click at [667, 229] on input "15210274" at bounding box center [779, 233] width 234 height 18
type input "81397115"
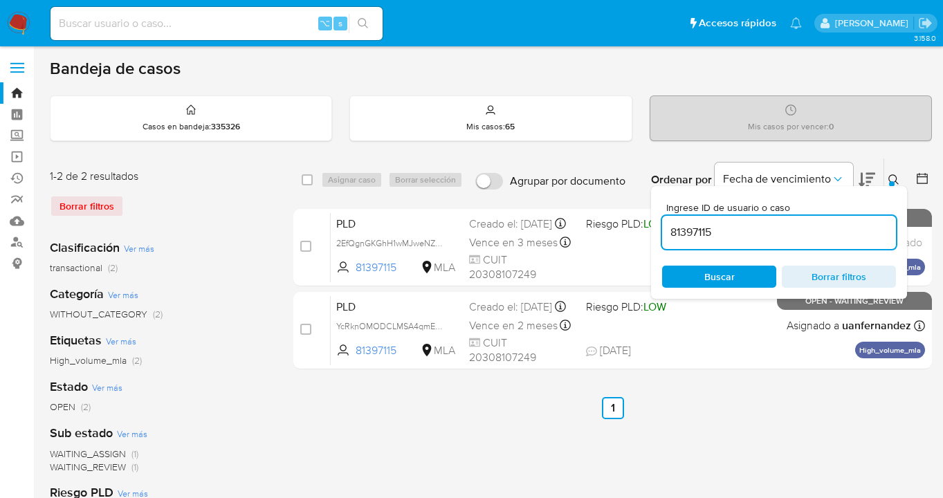
click at [896, 178] on icon at bounding box center [894, 179] width 11 height 11
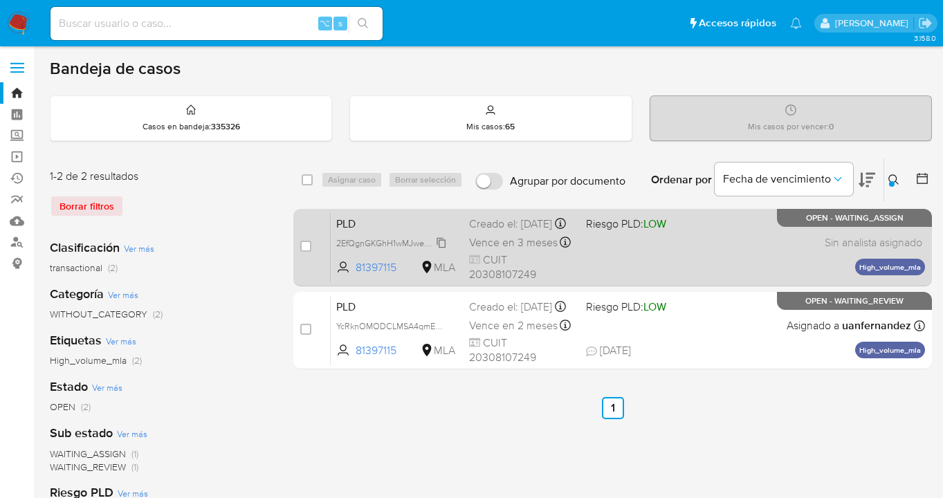
click at [443, 250] on span "2EfQgnGKGhH1wMJweNZQWEBe" at bounding box center [400, 242] width 129 height 15
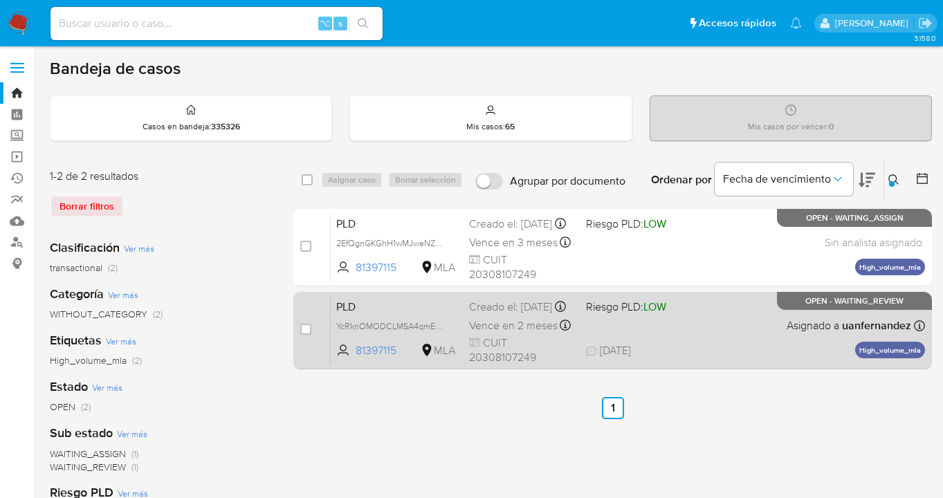
click at [312, 333] on div "case-item-checkbox No es posible asignar el caso" at bounding box center [315, 331] width 30 height 70
click at [306, 332] on input "checkbox" at bounding box center [305, 329] width 11 height 11
checkbox input "true"
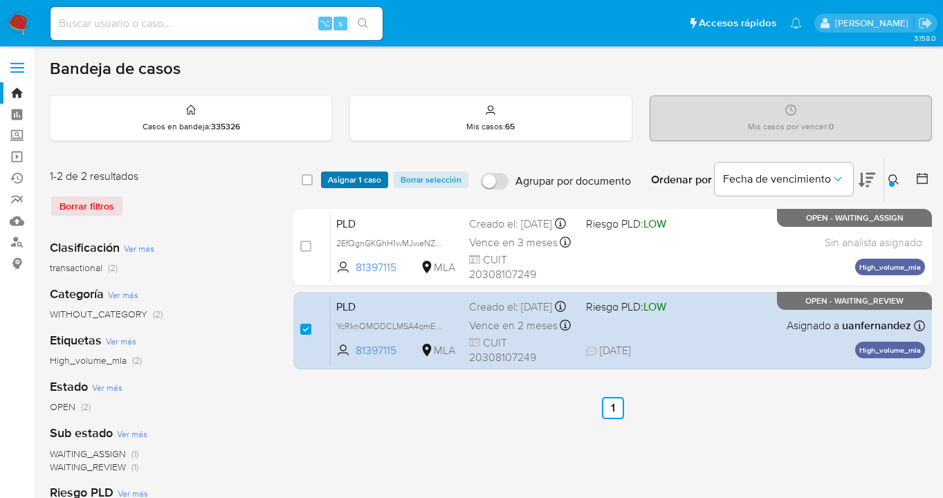
click at [346, 179] on span "Asignar 1 caso" at bounding box center [354, 180] width 53 height 14
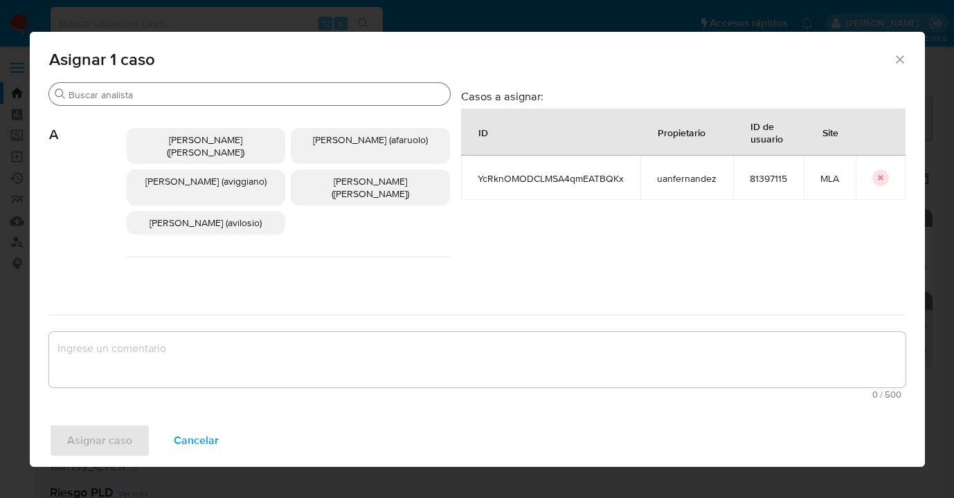
click at [194, 96] on input "Buscar" at bounding box center [257, 95] width 376 height 12
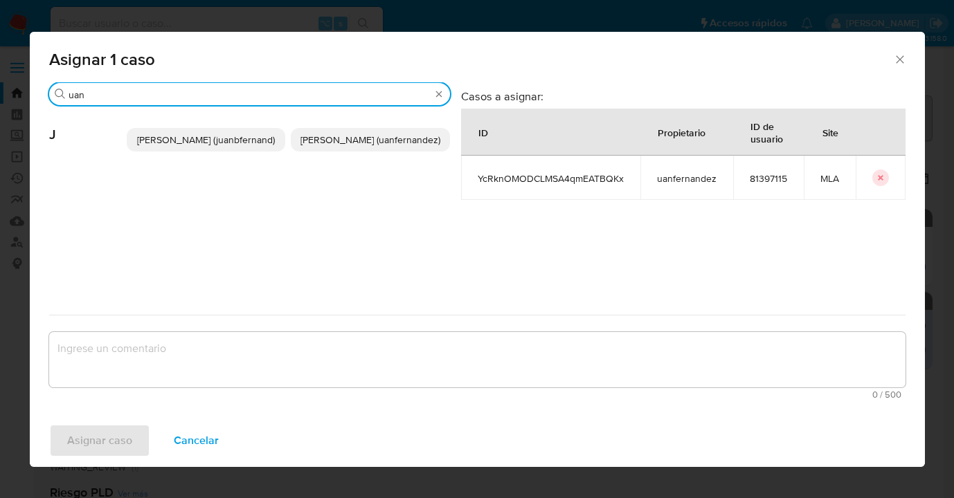
type input "uan"
drag, startPoint x: 338, startPoint y: 138, endPoint x: 325, endPoint y: 260, distance: 121.9
click at [338, 138] on span "Juan Pablo Fernandez (uanfernandez)" at bounding box center [370, 140] width 140 height 14
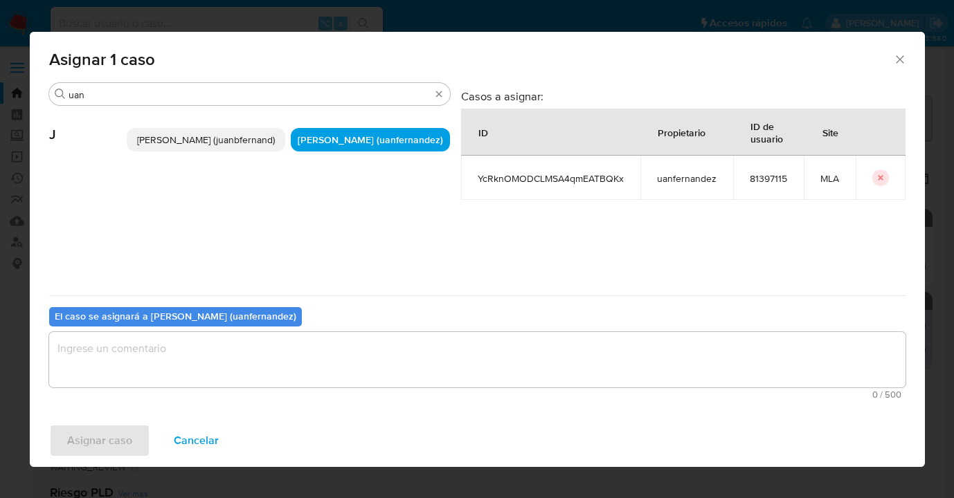
click at [307, 370] on textarea "assign-modal" at bounding box center [477, 359] width 856 height 55
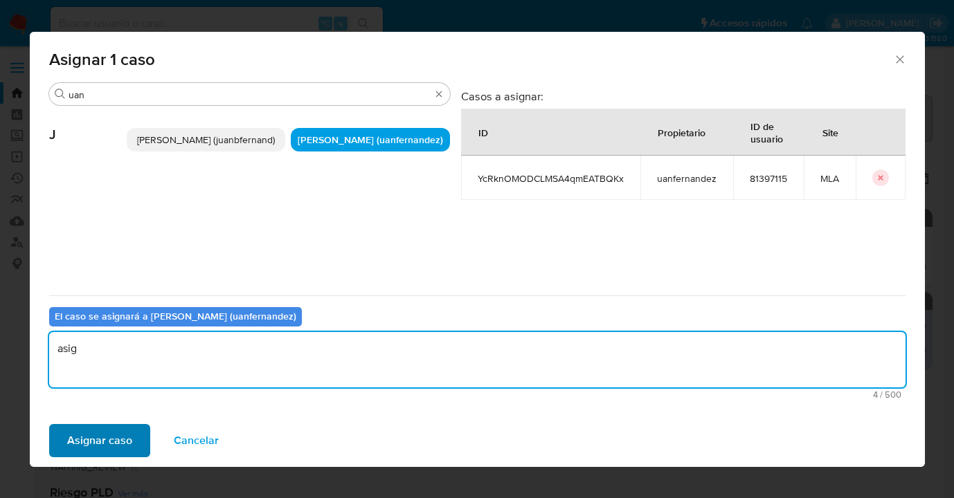
type textarea "asig"
click at [62, 442] on button "Asignar caso" at bounding box center [99, 440] width 101 height 33
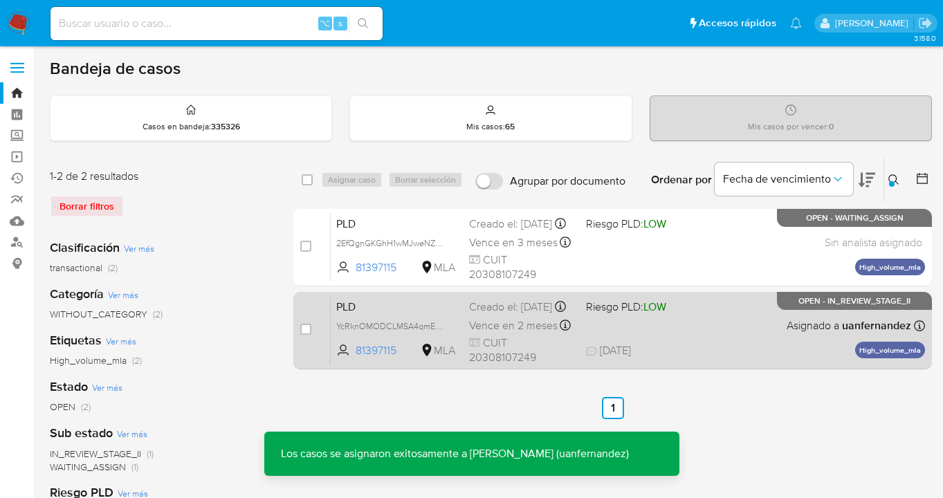
click at [755, 343] on div "PLD YcRknOMODCLMSA4qmEATBQKx 81397115 MLA Riesgo PLD: LOW Creado el: 12/08/2025…" at bounding box center [628, 331] width 595 height 70
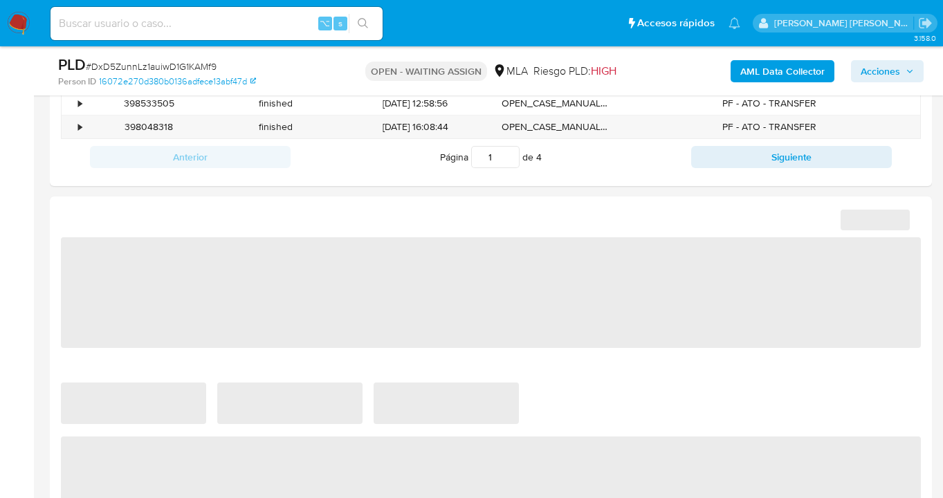
select select "10"
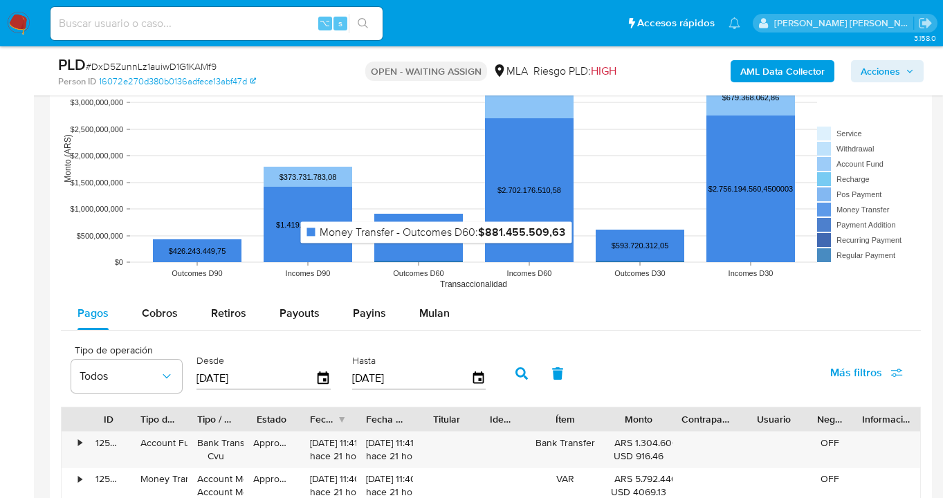
scroll to position [1280, 0]
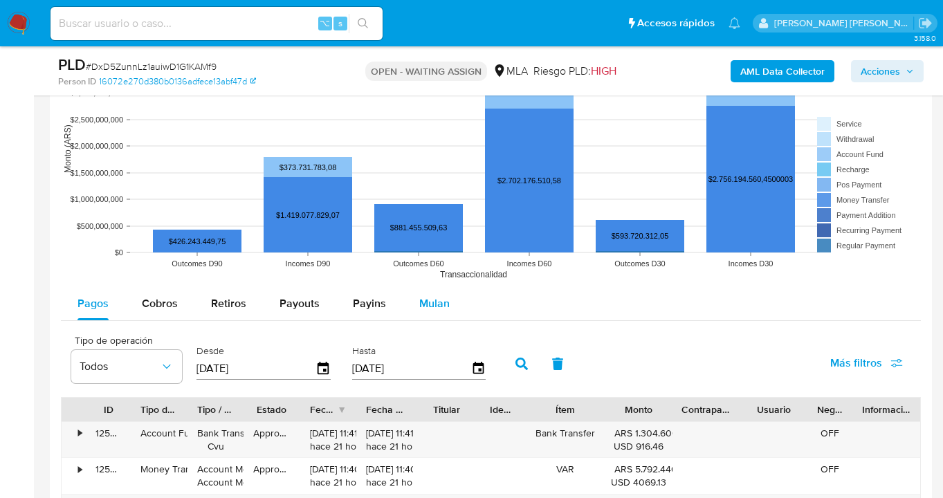
drag, startPoint x: 436, startPoint y: 299, endPoint x: 456, endPoint y: 299, distance: 20.1
click at [436, 299] on span "Mulan" at bounding box center [434, 304] width 30 height 16
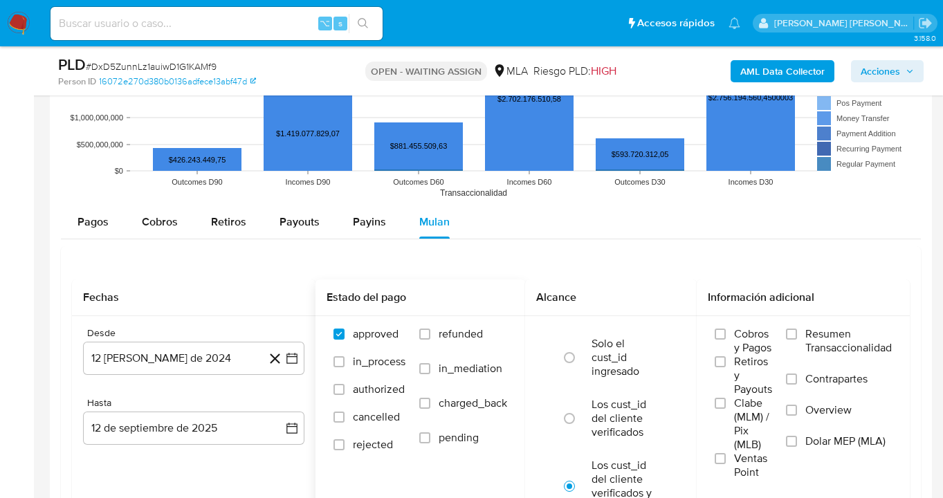
scroll to position [1418, 0]
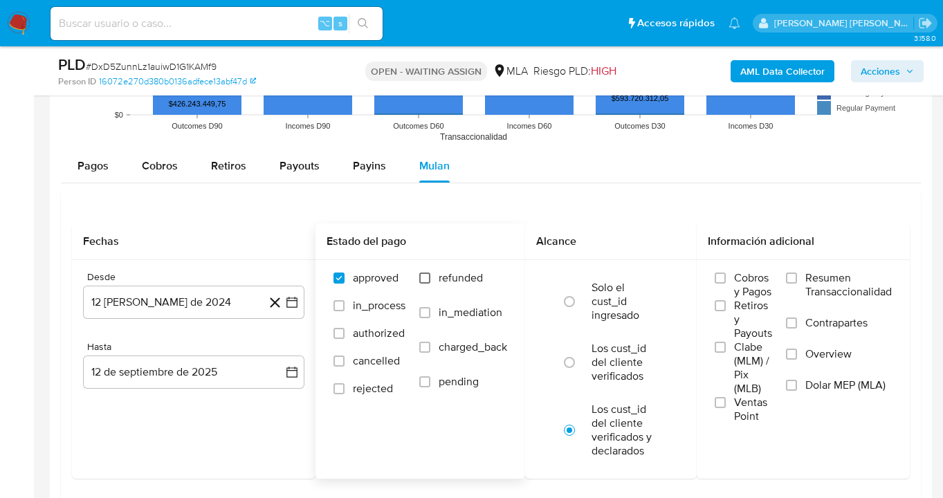
click at [424, 278] on input "refunded" at bounding box center [424, 278] width 11 height 11
checkbox input "true"
drag, startPoint x: 794, startPoint y: 383, endPoint x: 783, endPoint y: 386, distance: 11.3
click at [794, 383] on input "Dolar MEP (MLA)" at bounding box center [791, 385] width 11 height 11
click at [250, 297] on button "12 de agosto de 2024" at bounding box center [194, 302] width 222 height 33
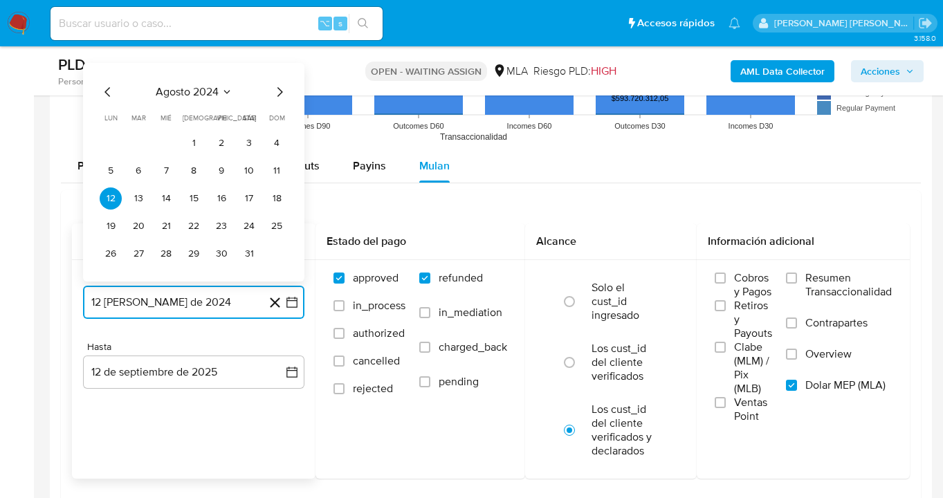
click at [278, 99] on icon "Mes siguiente" at bounding box center [279, 92] width 17 height 17
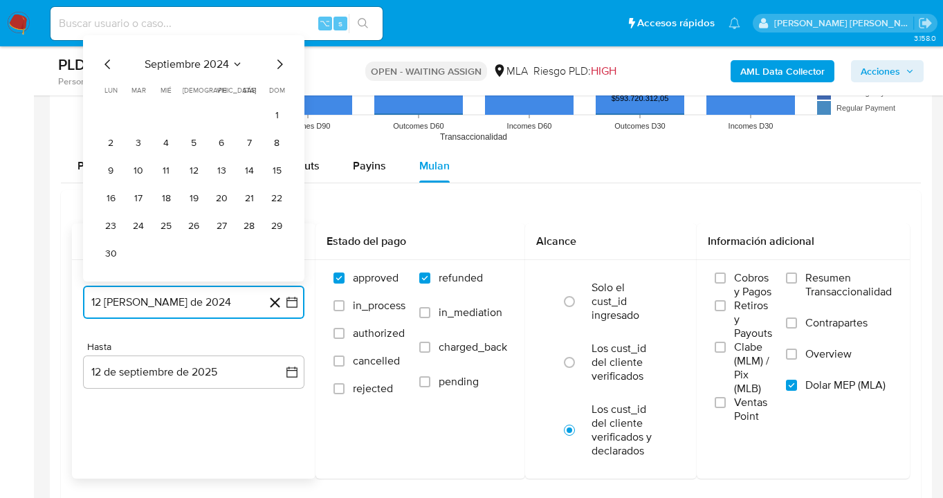
click at [278, 71] on icon "Mes siguiente" at bounding box center [279, 64] width 17 height 17
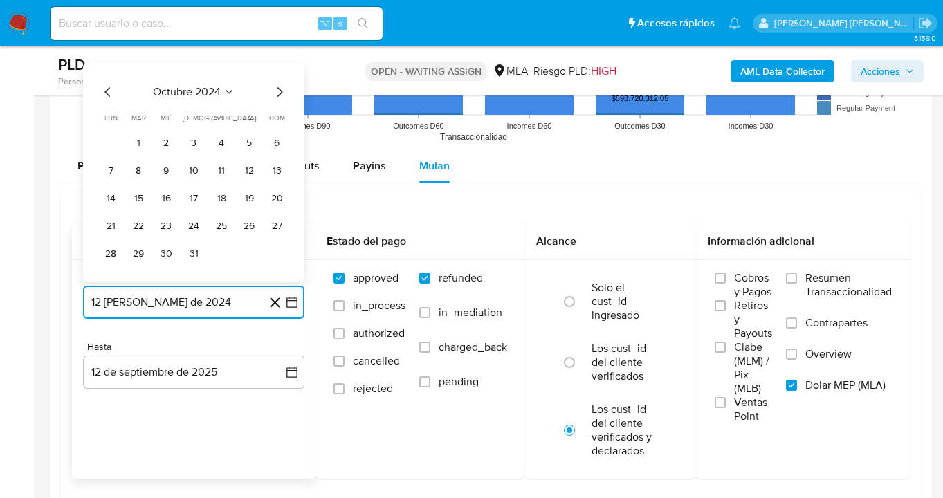
click at [276, 87] on icon "Mes siguiente" at bounding box center [279, 92] width 17 height 17
click at [279, 92] on icon "Mes siguiente" at bounding box center [279, 92] width 17 height 17
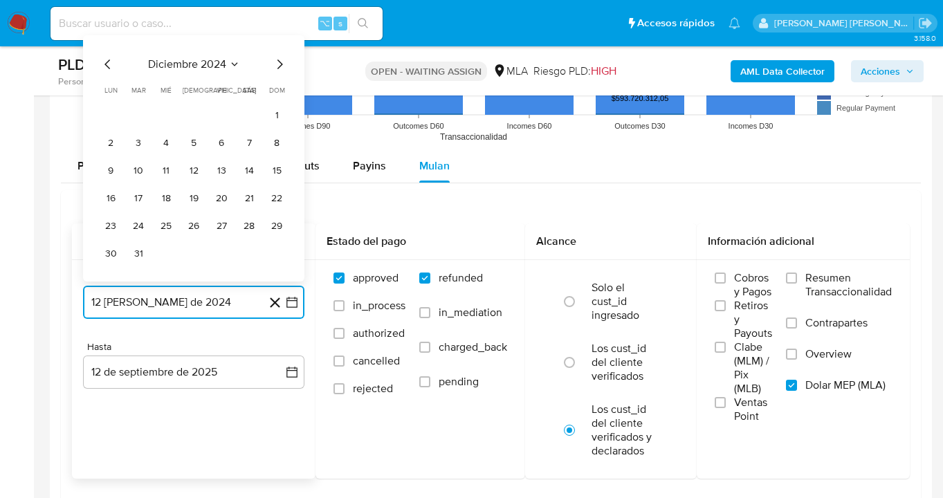
click at [280, 67] on icon "Mes siguiente" at bounding box center [281, 65] width 6 height 10
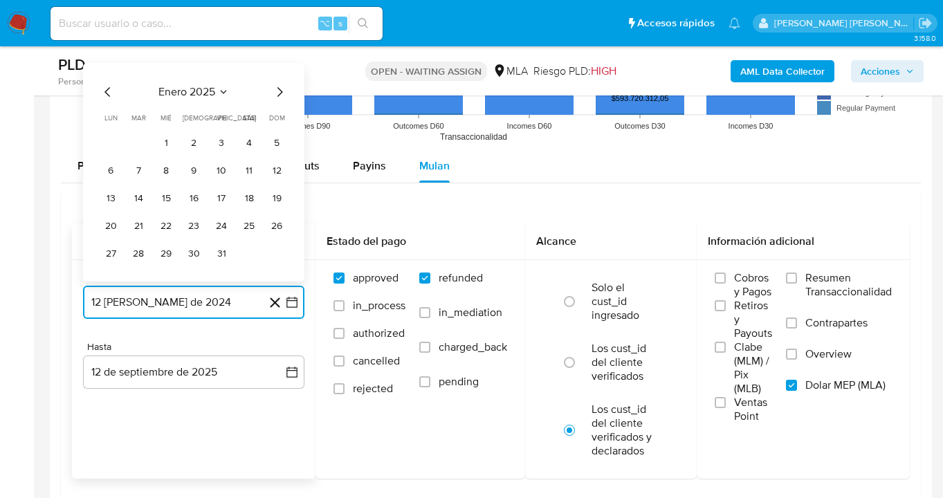
click at [279, 90] on icon "Mes siguiente" at bounding box center [279, 92] width 17 height 17
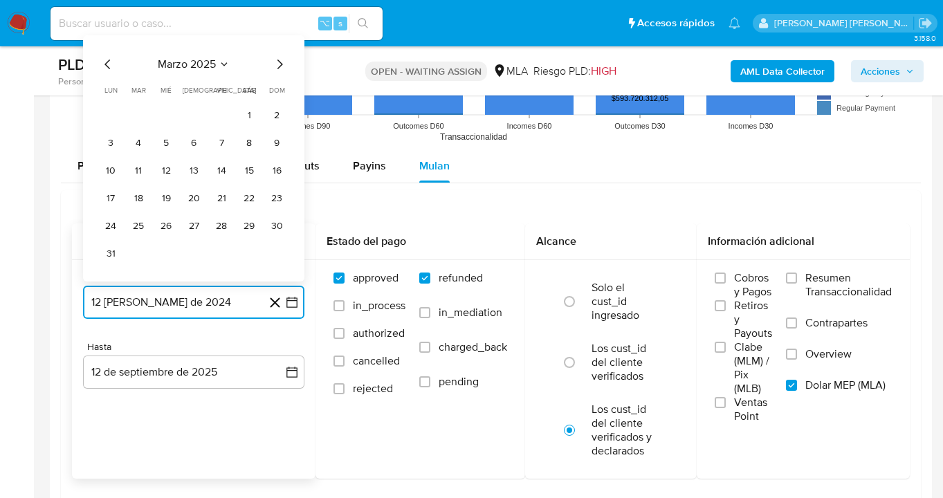
click at [278, 64] on icon "Mes siguiente" at bounding box center [279, 64] width 17 height 17
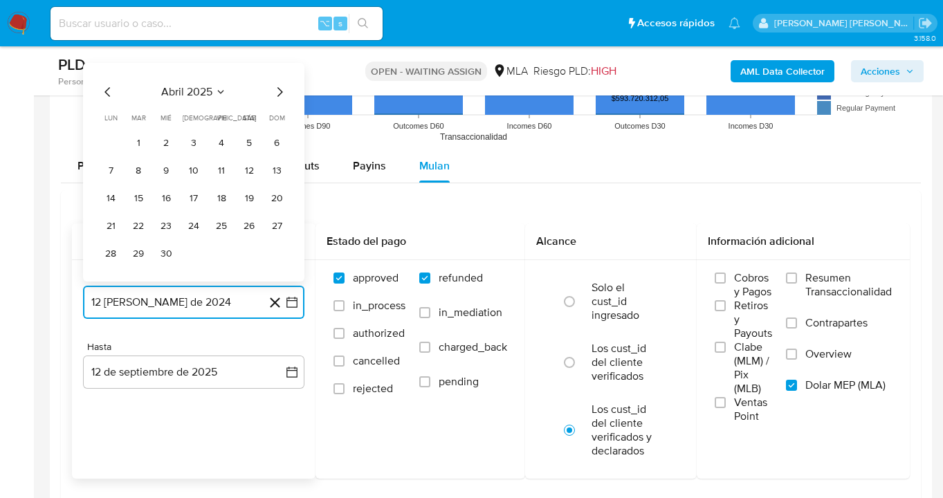
click at [280, 92] on icon "Mes siguiente" at bounding box center [279, 92] width 17 height 17
click at [194, 140] on button "1" at bounding box center [194, 143] width 22 height 22
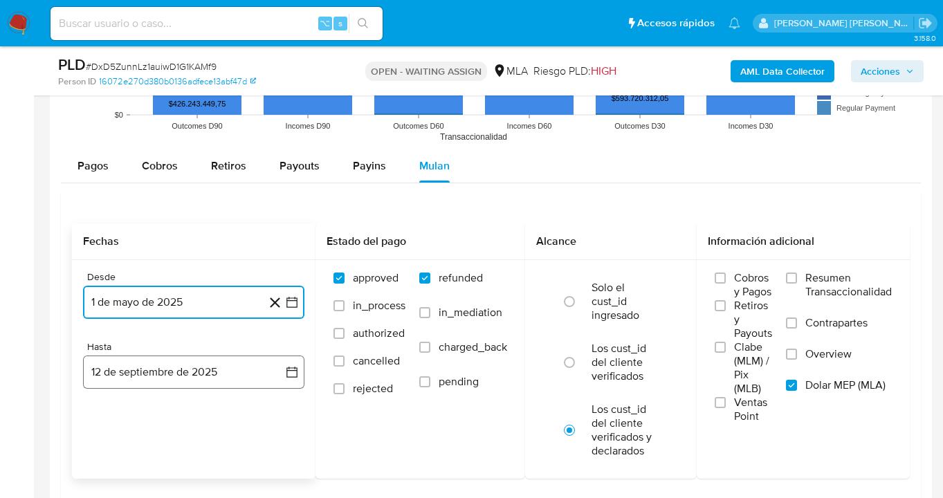
click at [127, 379] on button "12 de septiembre de 2025" at bounding box center [194, 372] width 222 height 33
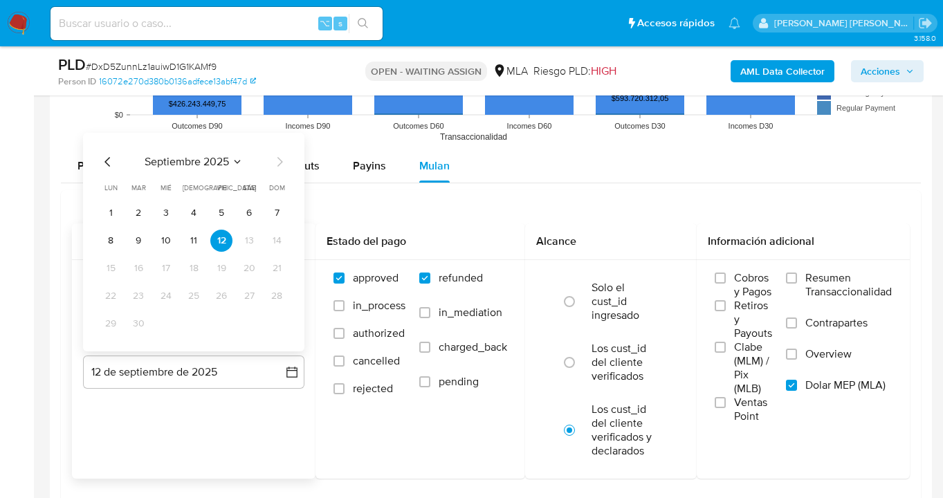
click at [108, 158] on icon "Mes anterior" at bounding box center [108, 162] width 17 height 17
click at [279, 327] on button "31" at bounding box center [277, 324] width 22 height 22
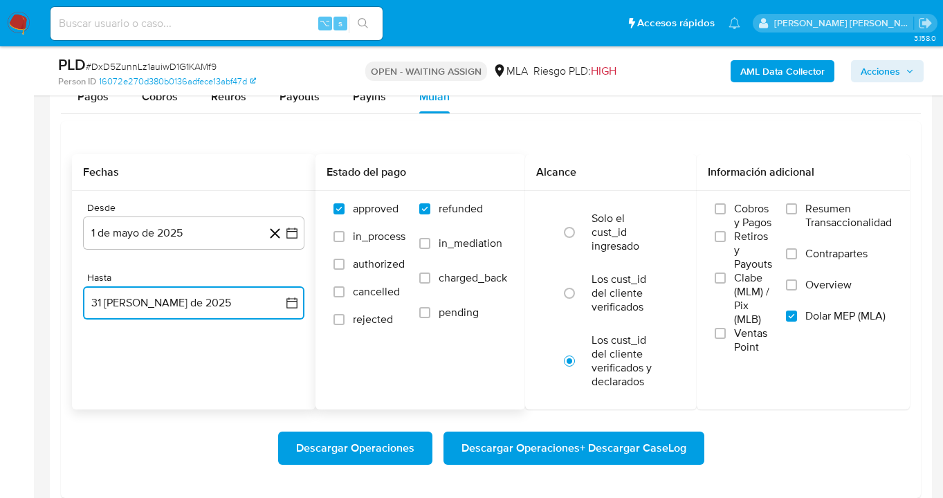
scroll to position [1555, 0]
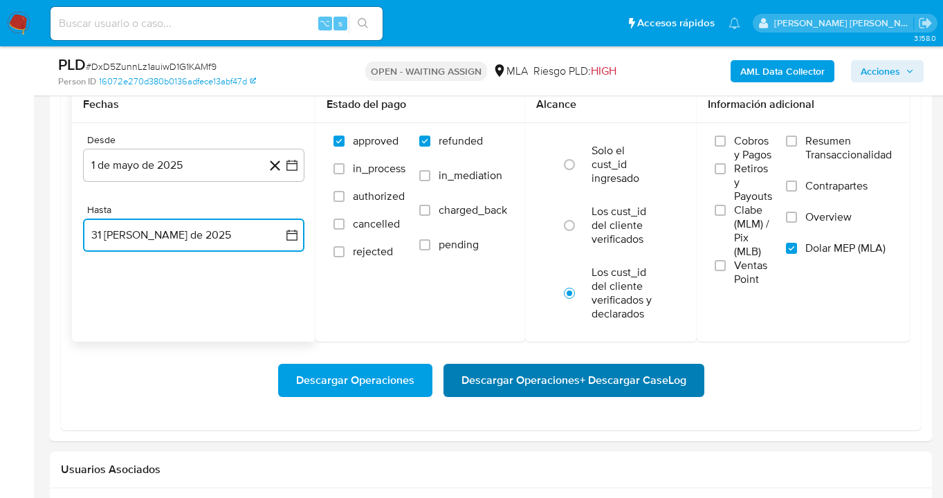
click at [554, 384] on span "Descargar Operaciones + Descargar CaseLog" at bounding box center [574, 380] width 225 height 30
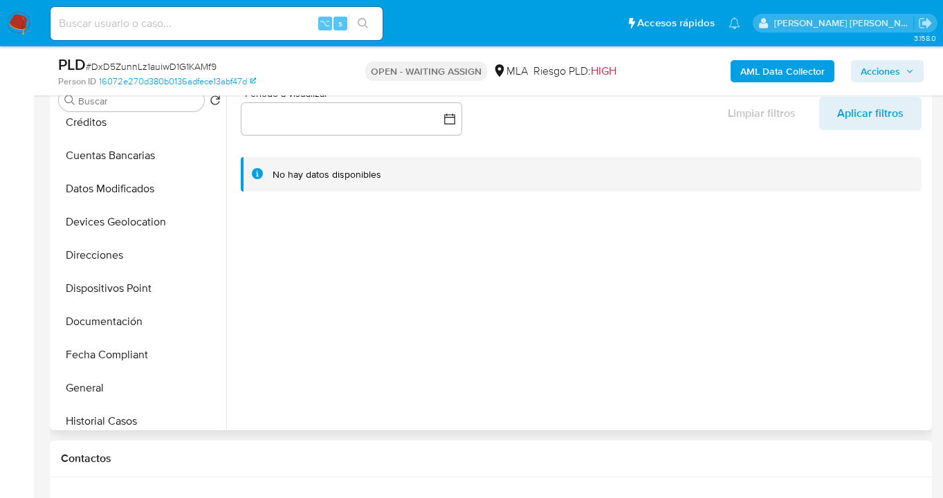
scroll to position [167, 0]
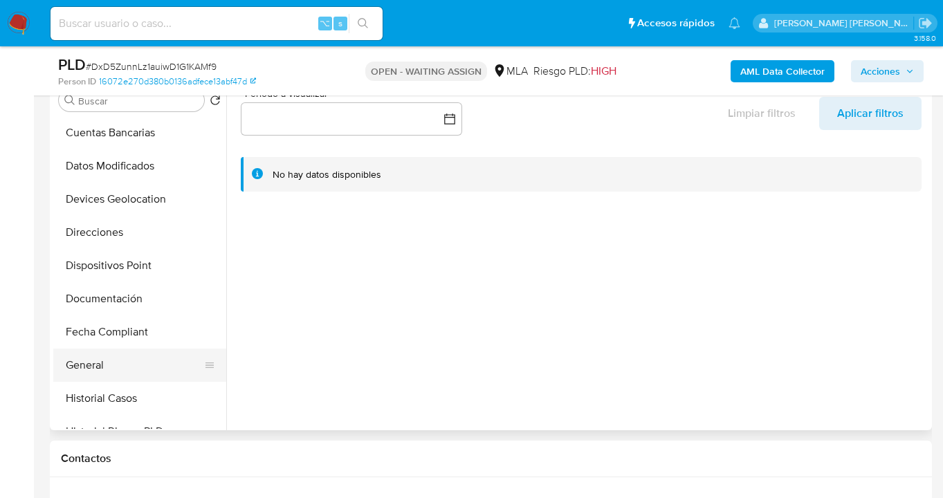
click at [141, 363] on button "General" at bounding box center [134, 365] width 162 height 33
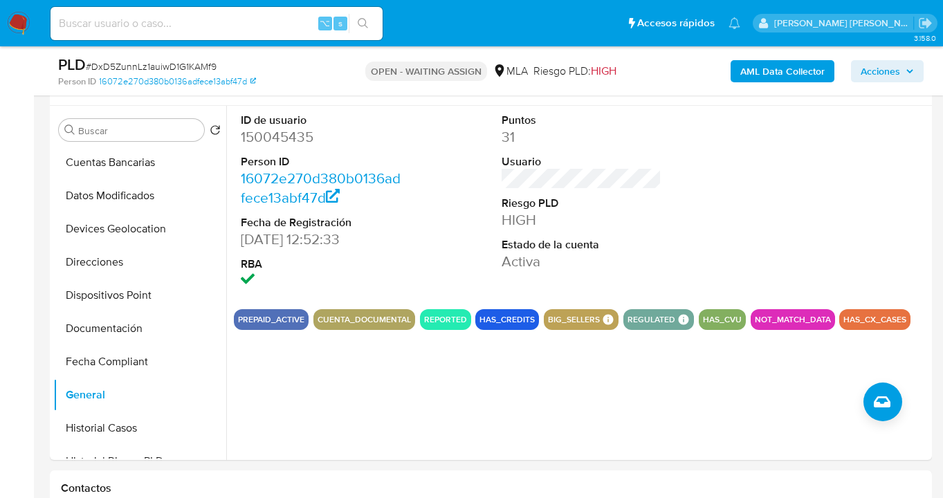
scroll to position [253, 0]
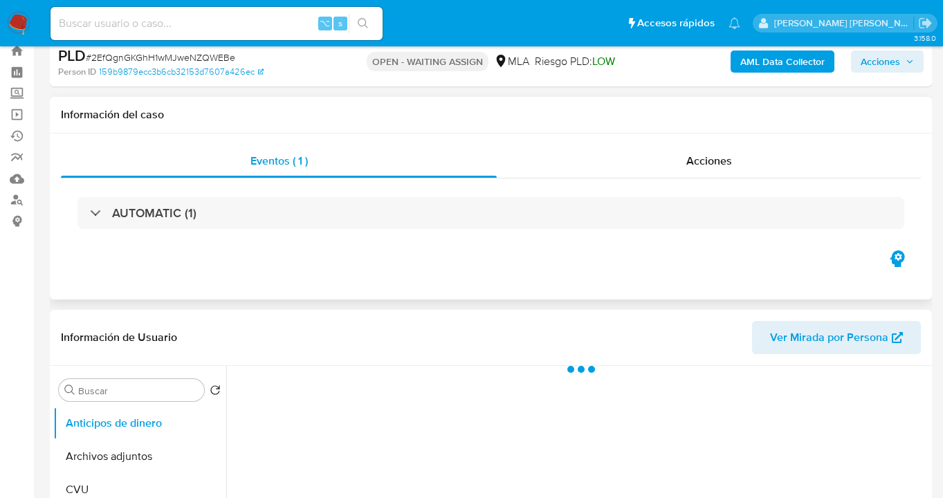
scroll to position [305, 0]
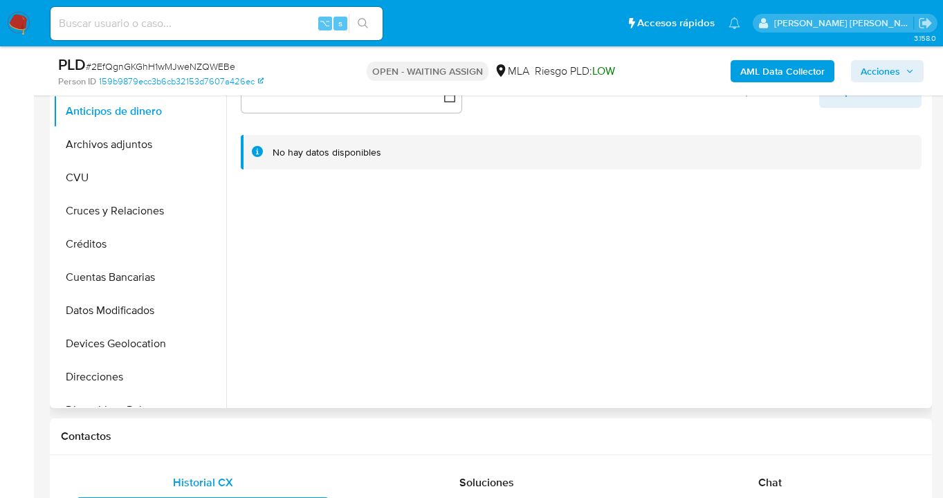
select select "10"
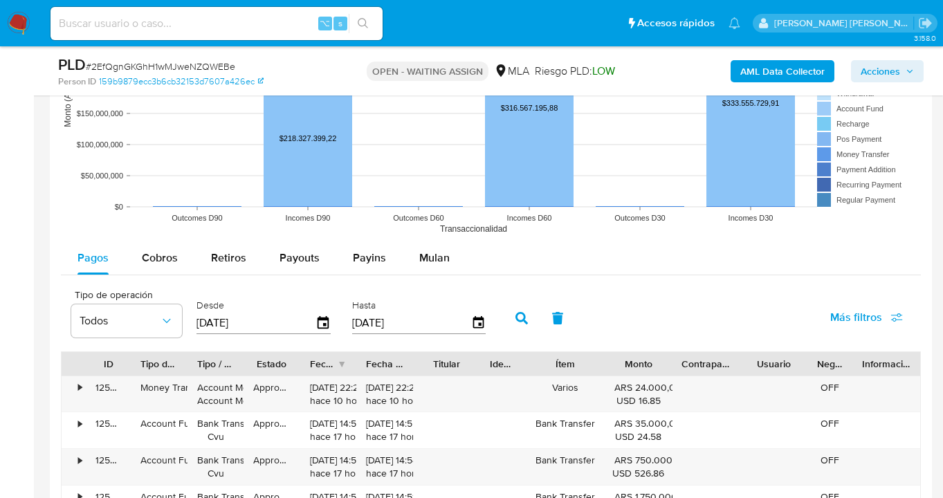
scroll to position [1342, 0]
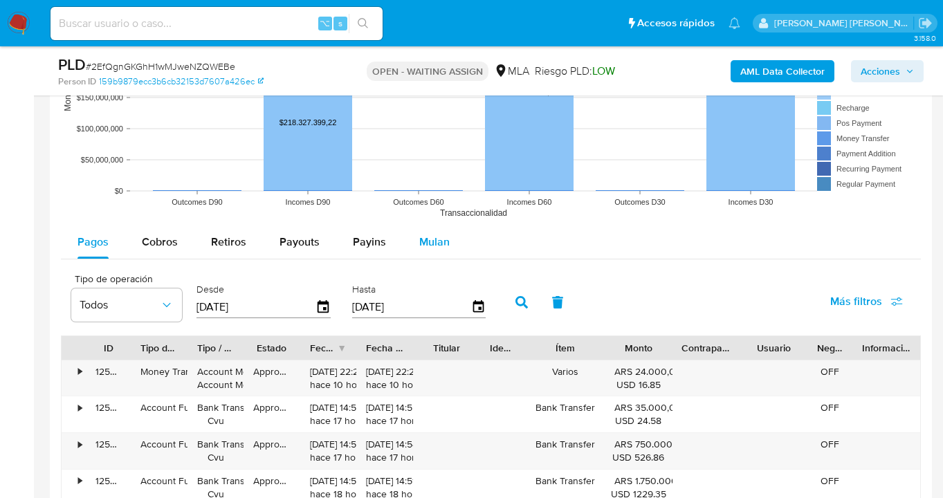
drag, startPoint x: 428, startPoint y: 245, endPoint x: 457, endPoint y: 237, distance: 29.4
click at [430, 244] on span "Mulan" at bounding box center [434, 242] width 30 height 16
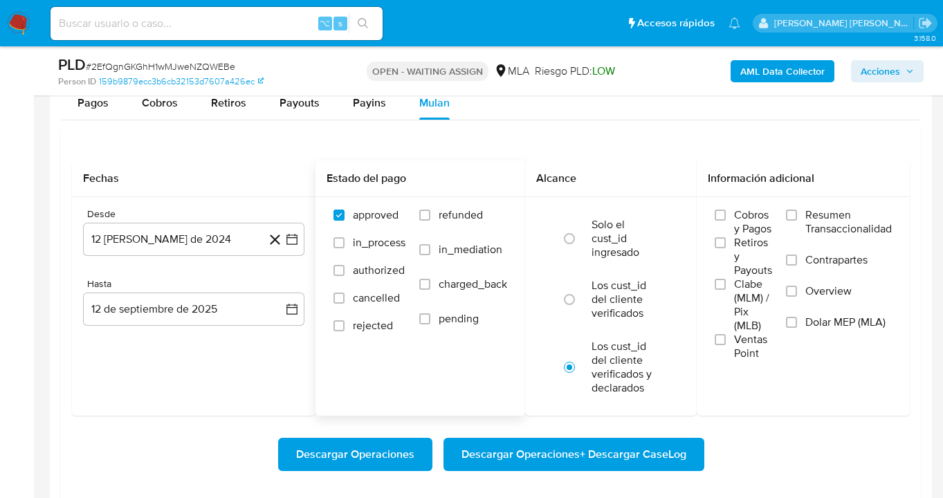
scroll to position [1481, 0]
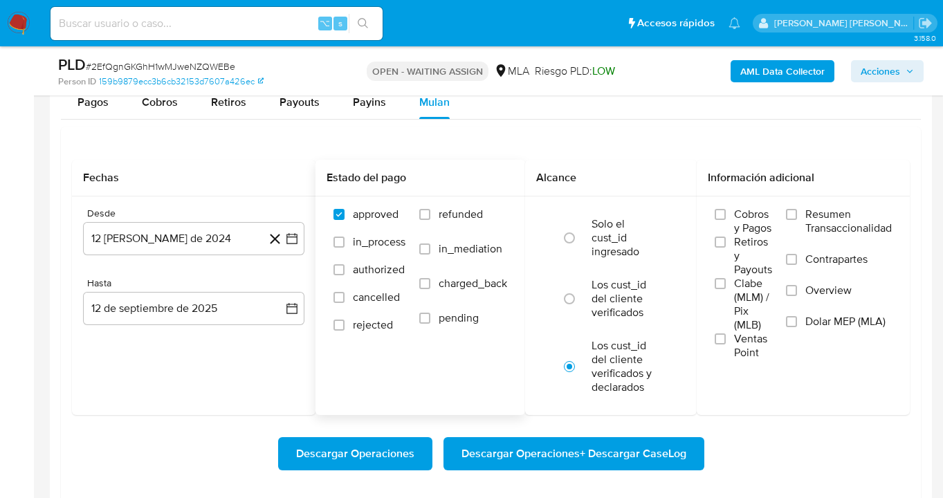
drag, startPoint x: 427, startPoint y: 210, endPoint x: 453, endPoint y: 219, distance: 27.1
click at [427, 210] on input "refunded" at bounding box center [424, 214] width 11 height 11
checkbox input "true"
click at [795, 324] on input "Dolar MEP (MLA)" at bounding box center [791, 321] width 11 height 11
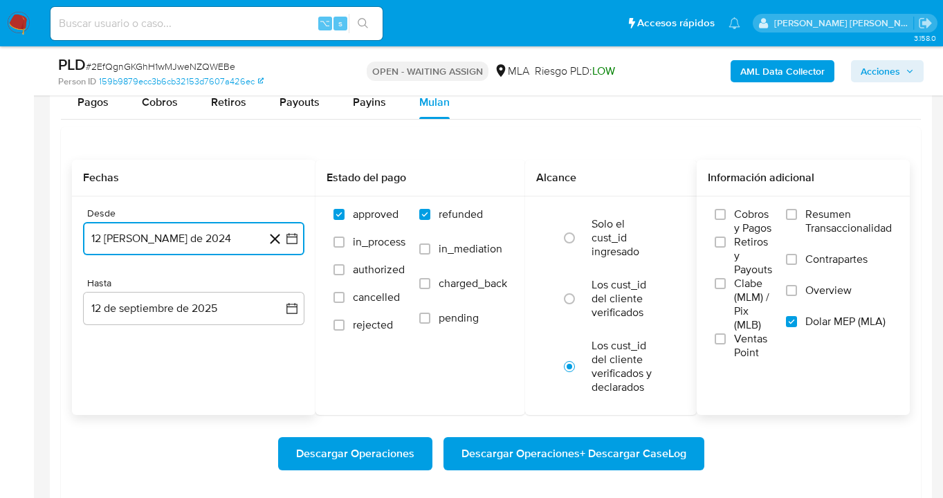
click at [231, 239] on button "12 de agosto de 2024" at bounding box center [194, 238] width 222 height 33
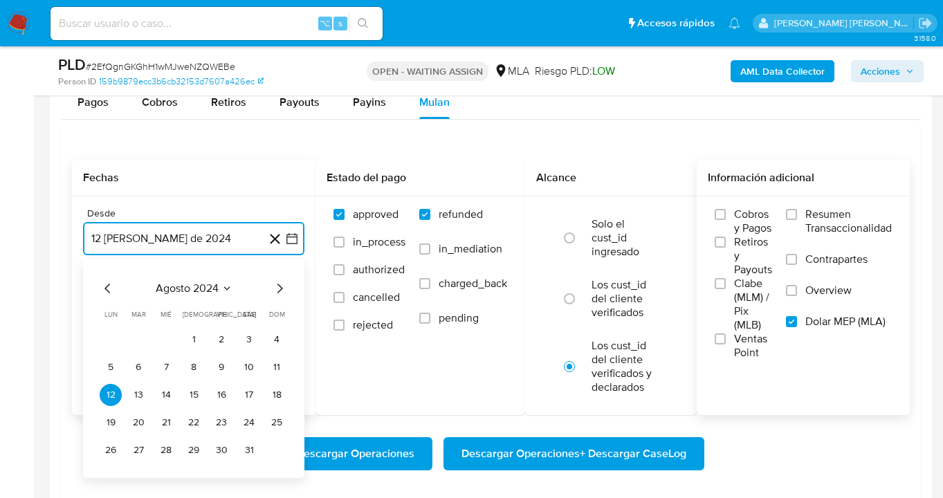
click at [285, 287] on icon "Mes siguiente" at bounding box center [279, 288] width 17 height 17
click at [282, 287] on icon "Mes siguiente" at bounding box center [279, 288] width 17 height 17
click at [280, 287] on icon "Mes siguiente" at bounding box center [281, 289] width 6 height 10
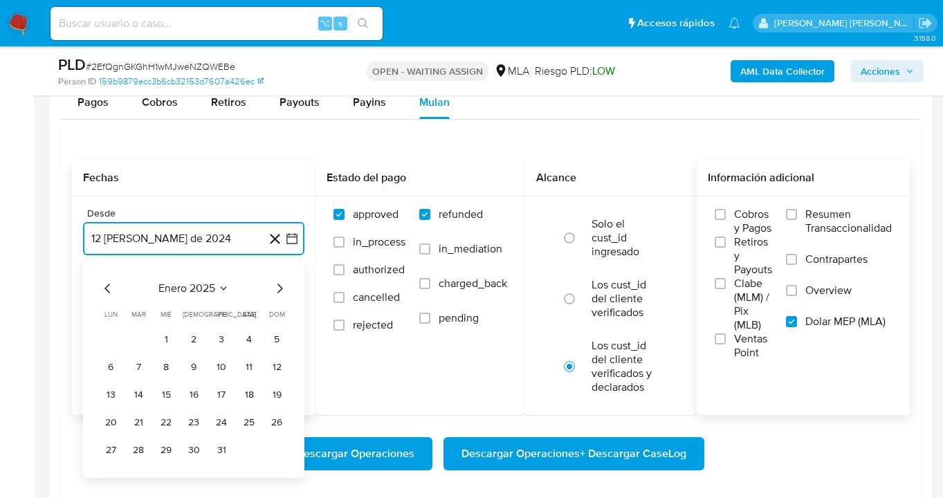
click at [280, 287] on icon "Mes siguiente" at bounding box center [281, 289] width 6 height 10
click at [141, 345] on button "1" at bounding box center [138, 340] width 22 height 22
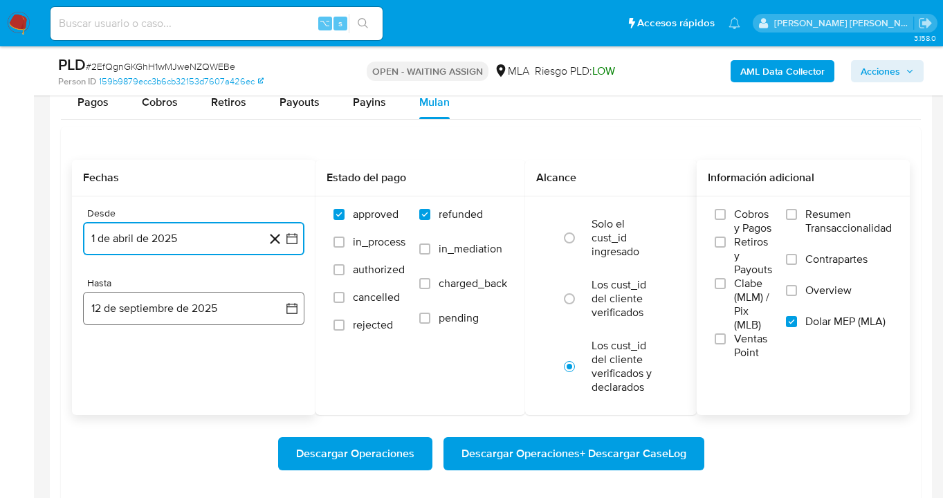
drag, startPoint x: 239, startPoint y: 317, endPoint x: 143, endPoint y: 323, distance: 96.4
click at [239, 318] on button "12 de septiembre de 2025" at bounding box center [194, 308] width 222 height 33
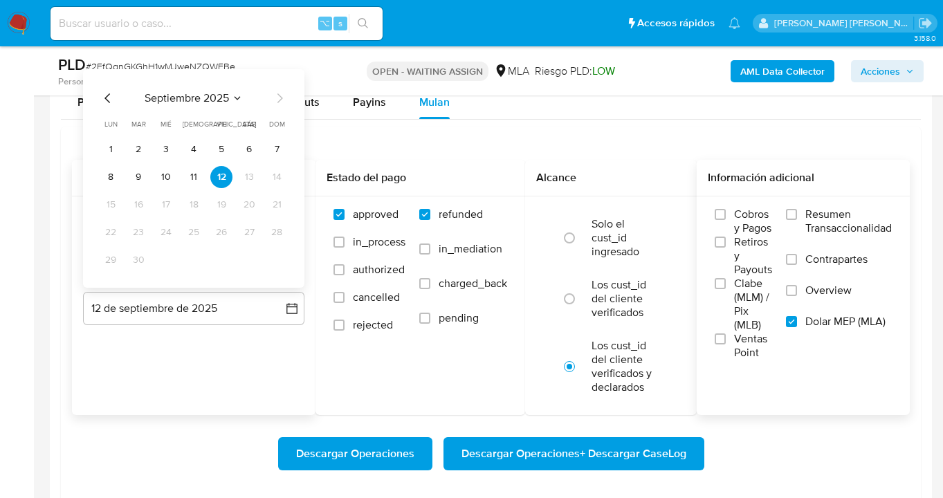
click at [109, 99] on icon "Mes anterior" at bounding box center [108, 98] width 17 height 17
drag, startPoint x: 280, startPoint y: 262, endPoint x: 296, endPoint y: 282, distance: 25.1
click at [280, 262] on button "31" at bounding box center [277, 260] width 22 height 22
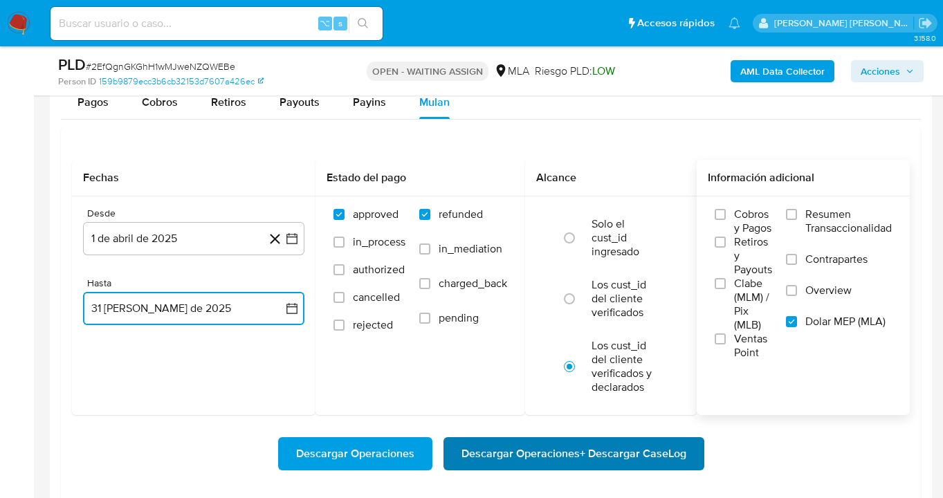
click at [543, 452] on span "Descargar Operaciones + Descargar CaseLog" at bounding box center [574, 454] width 225 height 30
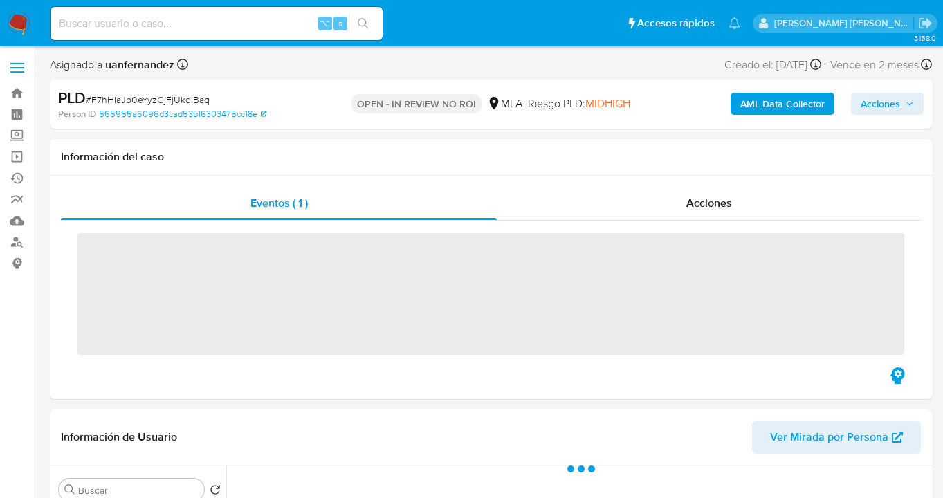
click at [881, 102] on span "Acciones" at bounding box center [880, 104] width 39 height 22
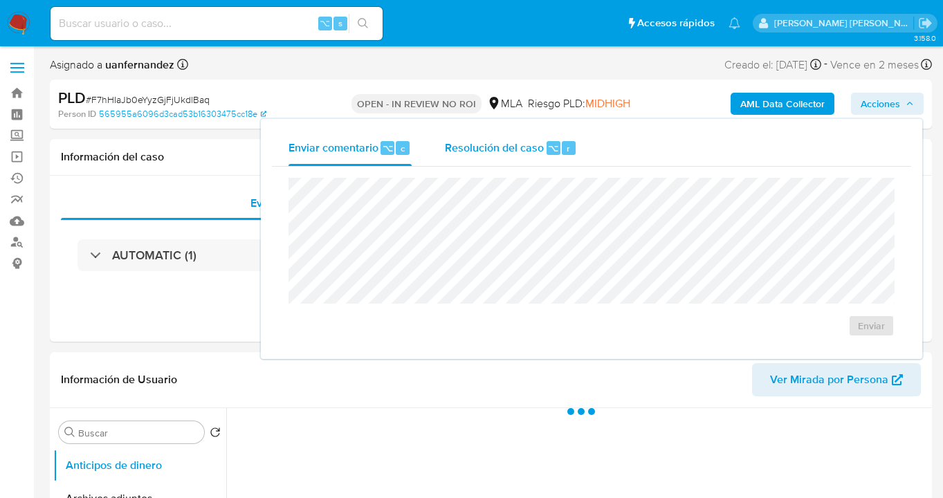
drag, startPoint x: 531, startPoint y: 150, endPoint x: 504, endPoint y: 165, distance: 31.0
click at [528, 150] on span "Resolución del caso" at bounding box center [494, 148] width 99 height 16
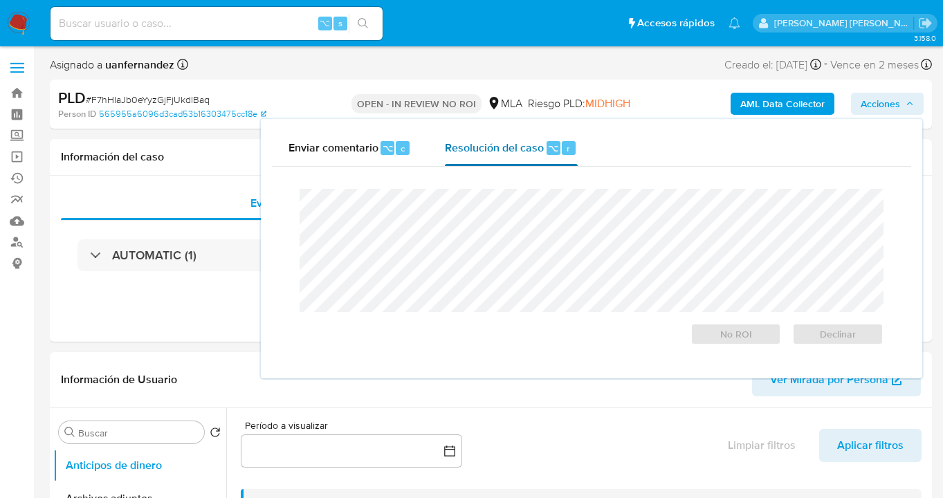
select select "10"
click at [816, 341] on span "Declinar" at bounding box center [838, 334] width 72 height 19
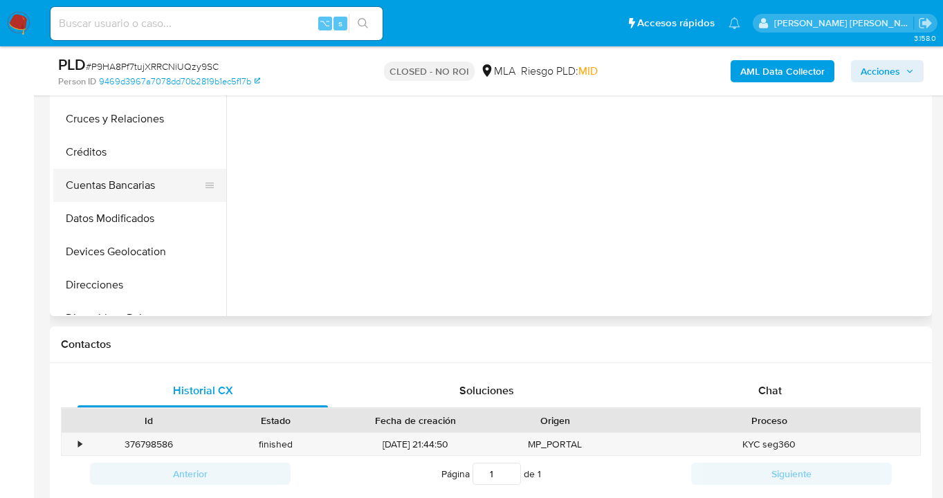
select select "10"
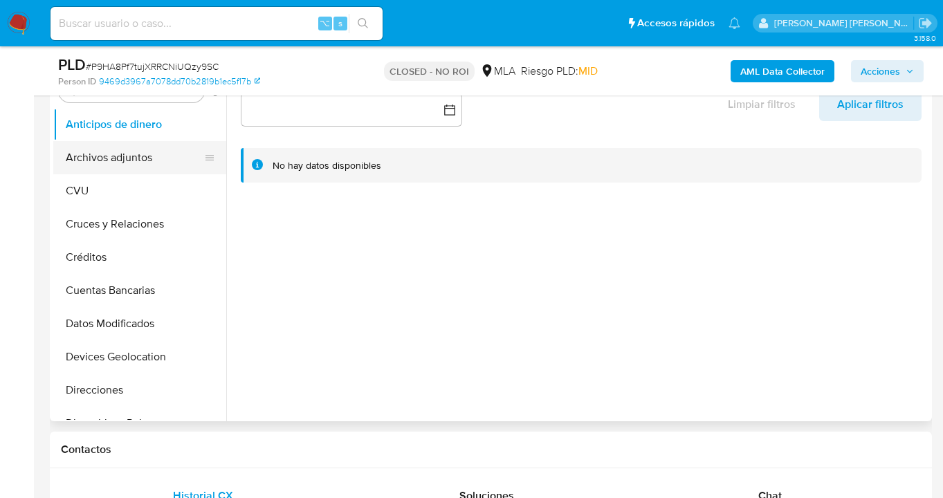
scroll to position [262, 0]
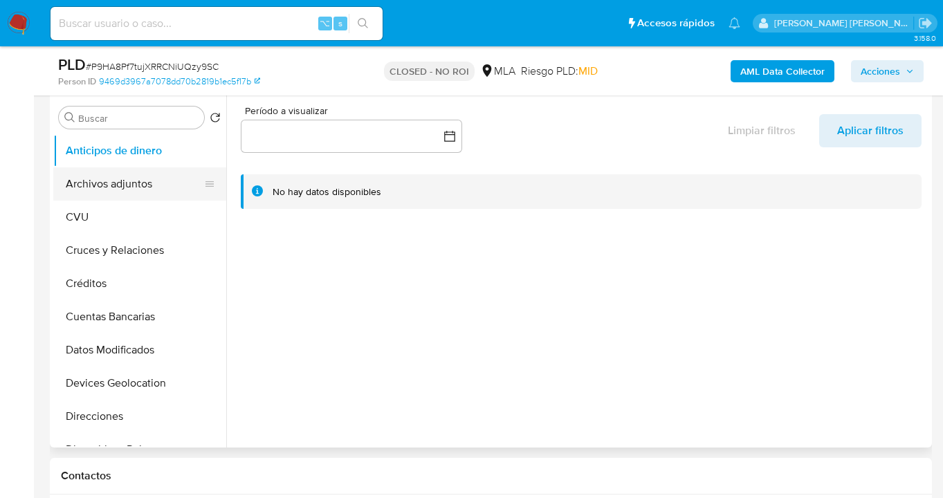
click at [186, 190] on button "Archivos adjuntos" at bounding box center [134, 184] width 162 height 33
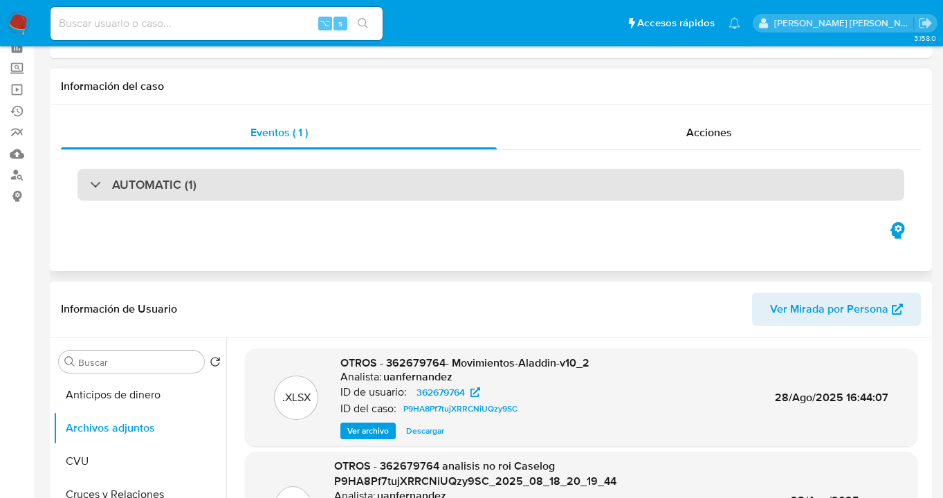
scroll to position [0, 0]
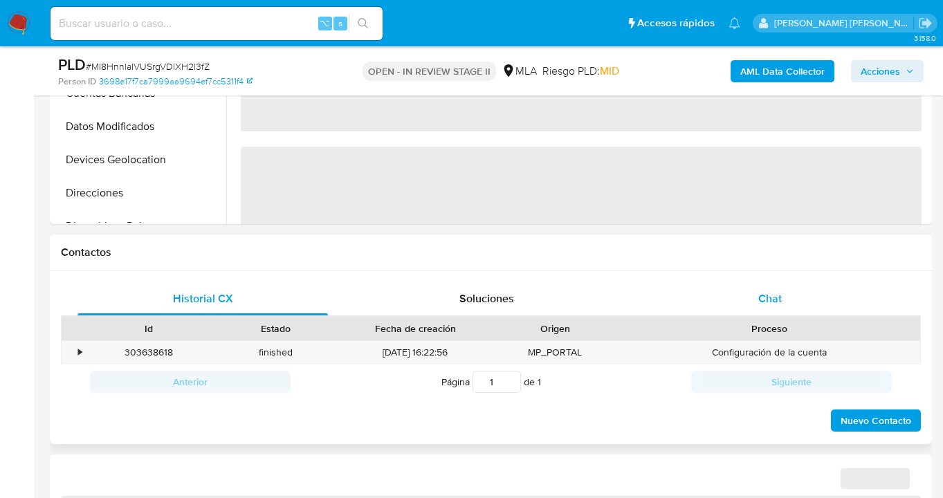
click at [781, 300] on span "Chat" at bounding box center [771, 299] width 24 height 16
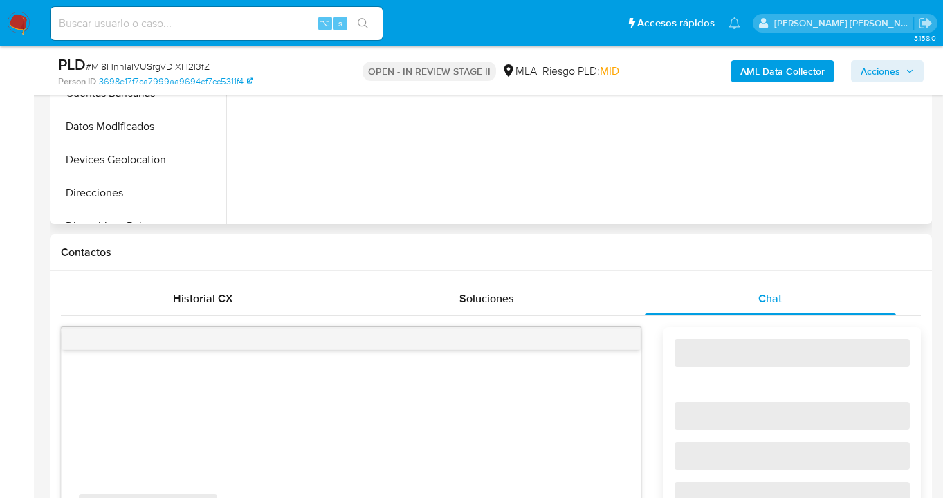
select select "10"
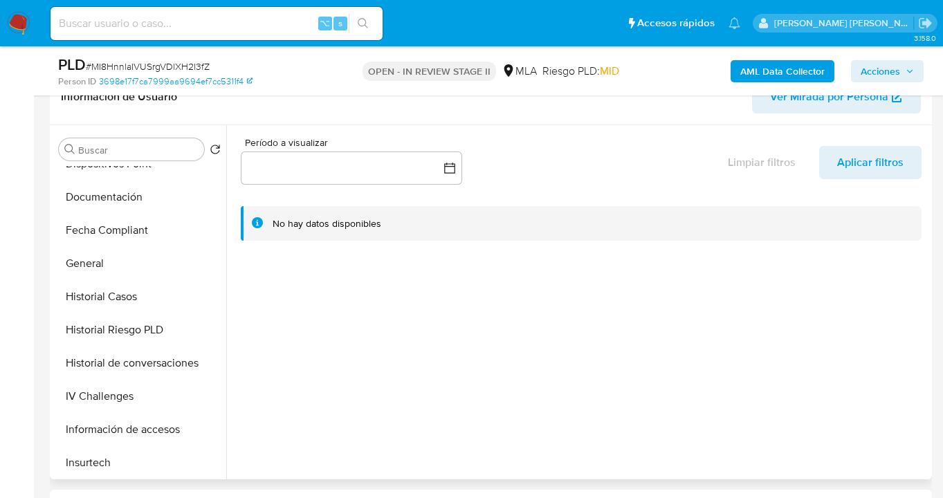
scroll to position [314, 0]
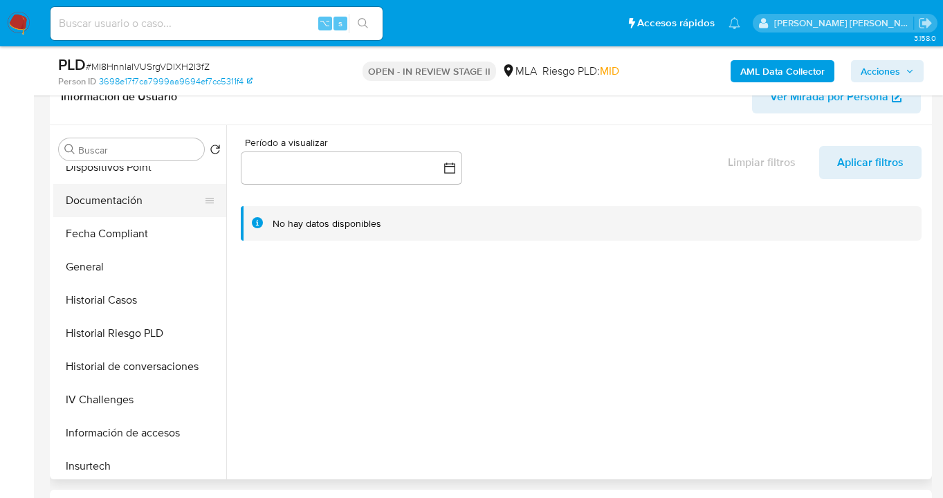
click at [124, 208] on button "Documentación" at bounding box center [134, 200] width 162 height 33
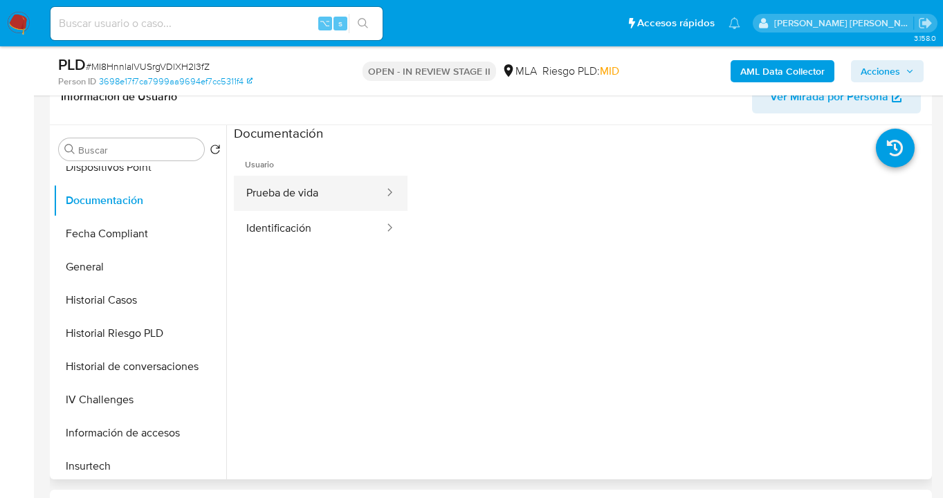
drag, startPoint x: 298, startPoint y: 190, endPoint x: 356, endPoint y: 199, distance: 58.9
click at [302, 188] on button "Prueba de vida" at bounding box center [310, 193] width 152 height 35
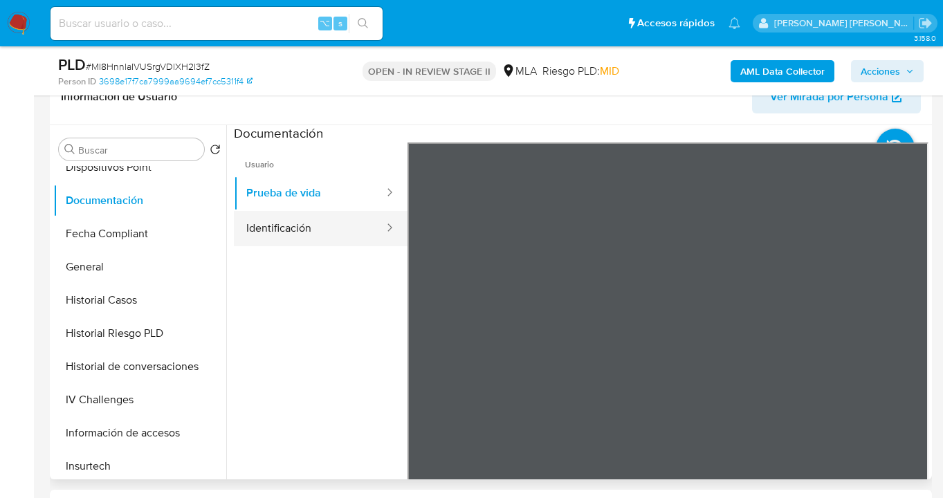
click at [312, 222] on button "Identificación" at bounding box center [310, 228] width 152 height 35
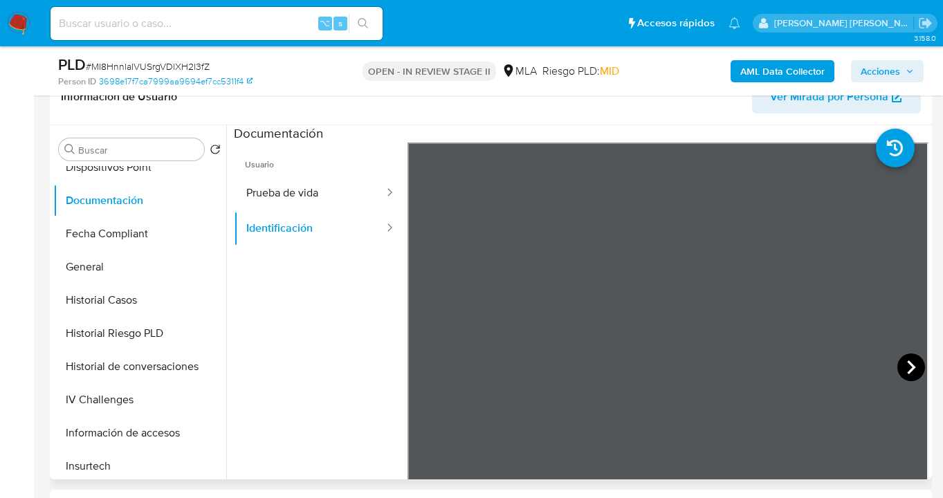
click at [905, 367] on icon at bounding box center [912, 368] width 28 height 28
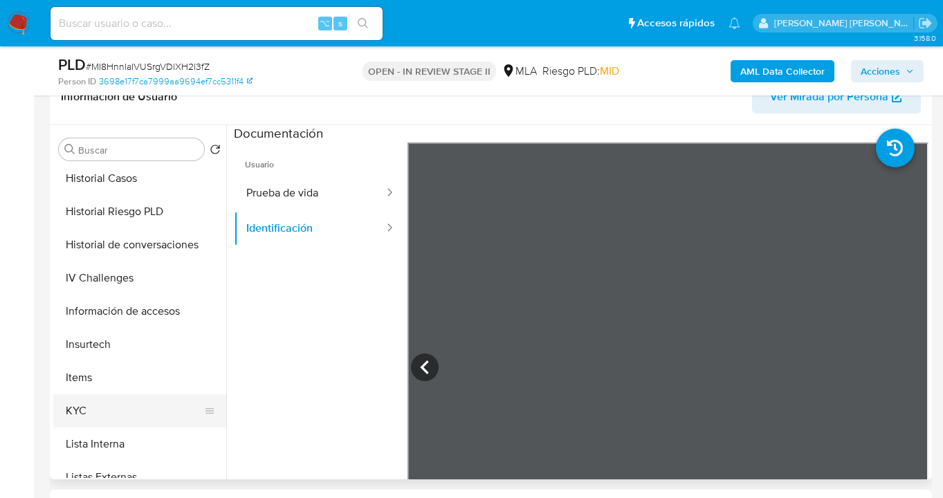
scroll to position [448, 0]
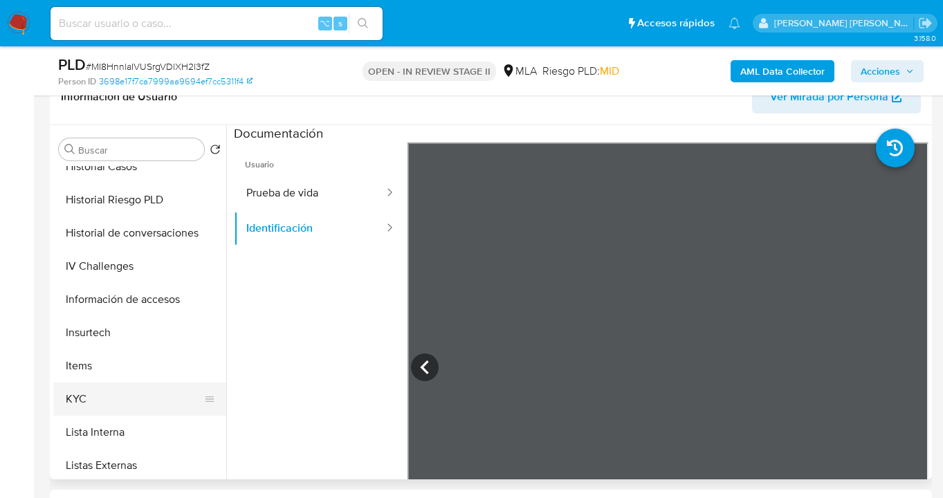
click at [129, 405] on button "KYC" at bounding box center [134, 399] width 162 height 33
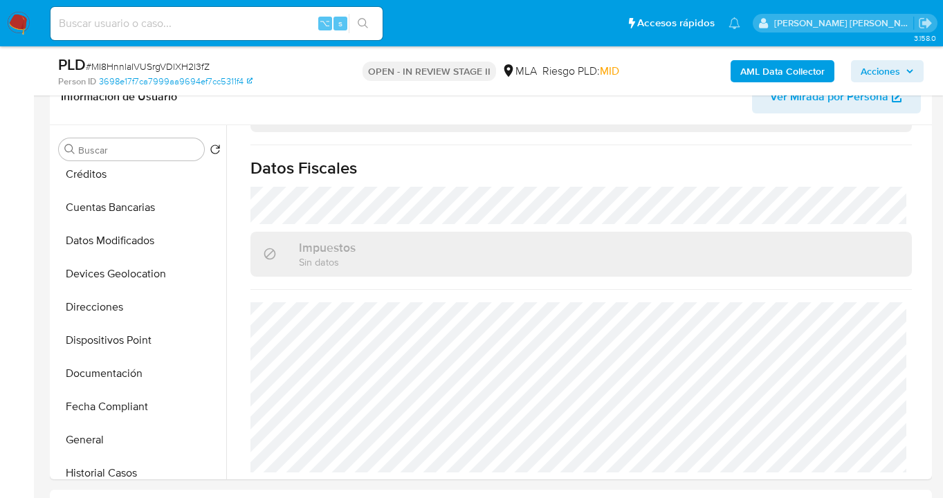
scroll to position [143, 0]
drag, startPoint x: 145, startPoint y: 298, endPoint x: 174, endPoint y: 298, distance: 28.4
click at [150, 295] on button "Direcciones" at bounding box center [134, 305] width 162 height 33
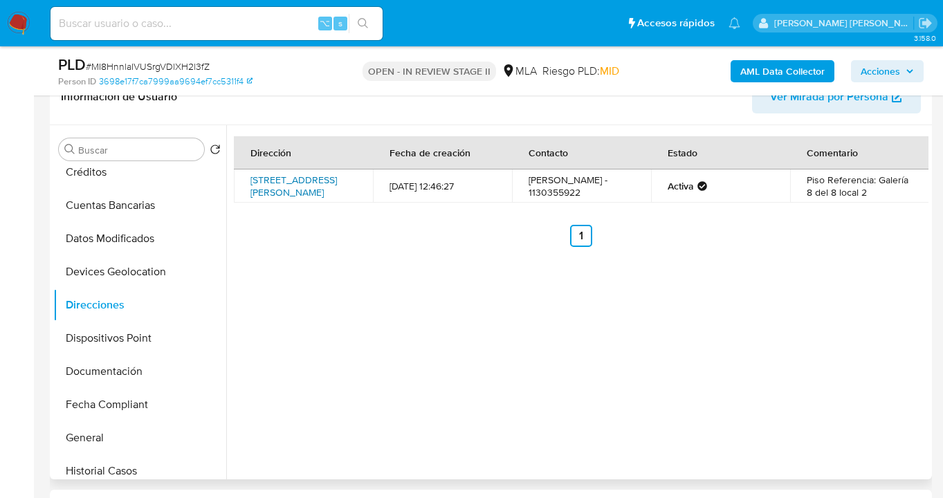
click at [266, 177] on link "Bogotá 3289, Flores, Capital Federal, 1406, Argentina 3289" at bounding box center [294, 186] width 87 height 26
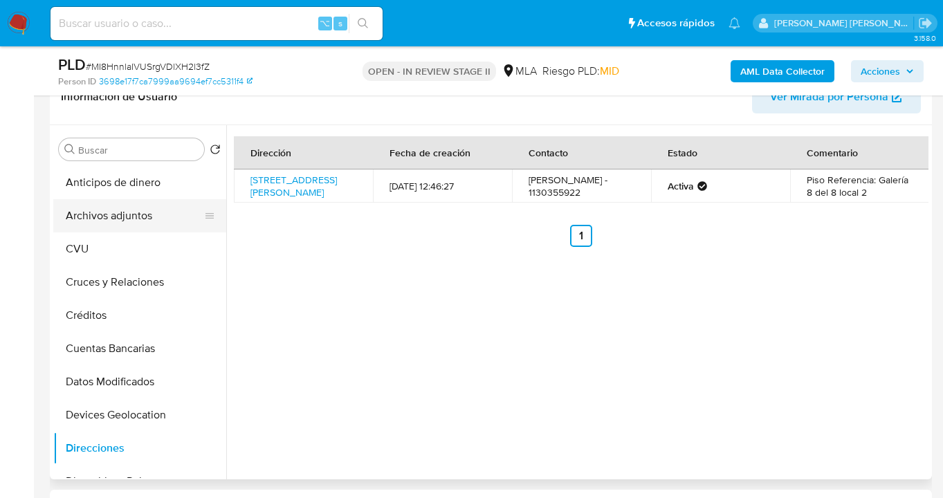
click at [133, 208] on button "Archivos adjuntos" at bounding box center [134, 215] width 162 height 33
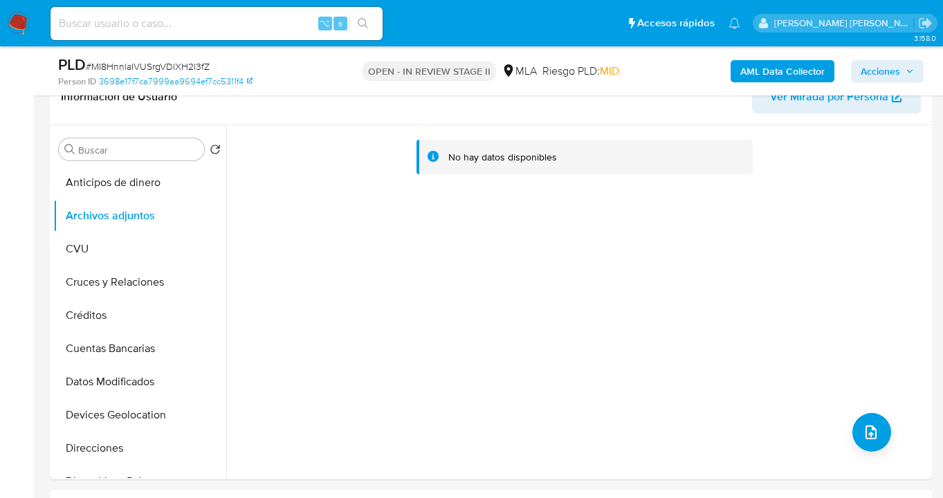
click at [763, 74] on b "AML Data Collector" at bounding box center [783, 71] width 84 height 22
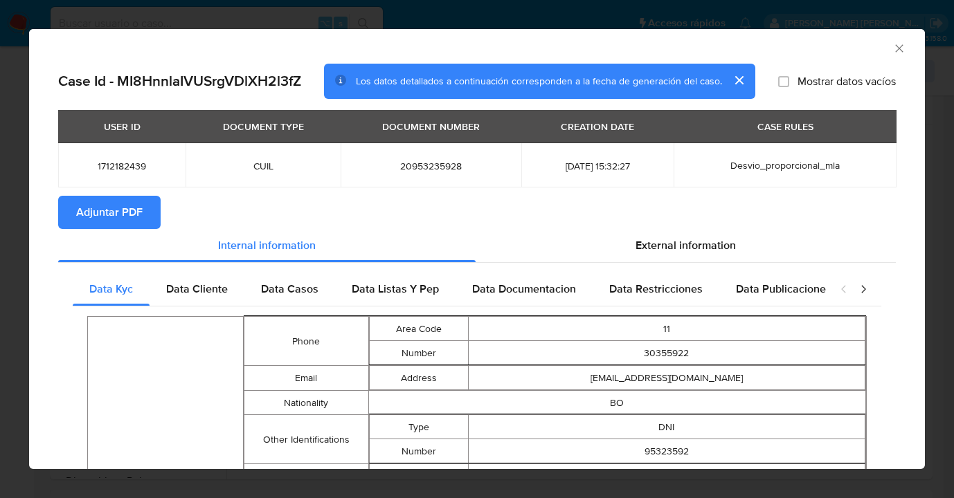
click at [115, 213] on span "Adjuntar PDF" at bounding box center [109, 212] width 66 height 30
drag, startPoint x: 636, startPoint y: 253, endPoint x: 629, endPoint y: 263, distance: 12.9
click at [637, 253] on span "External information" at bounding box center [685, 245] width 100 height 16
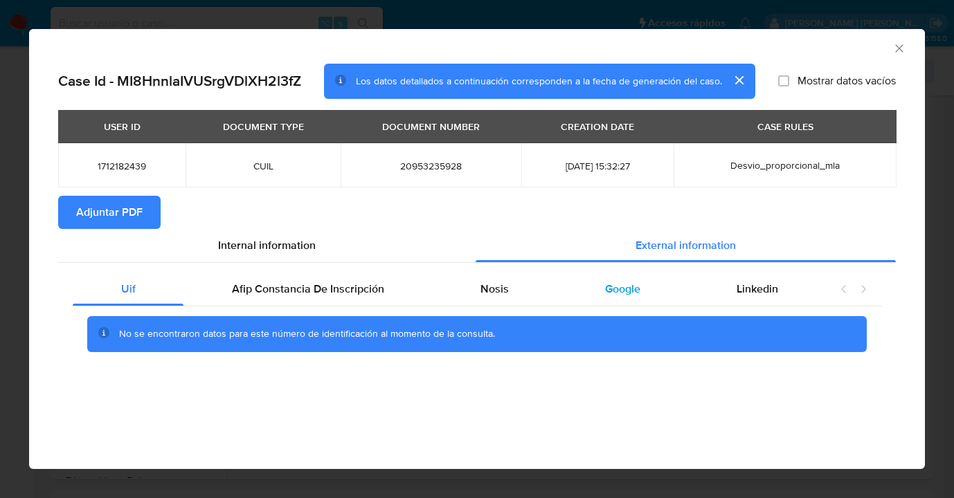
click at [607, 286] on span "Google" at bounding box center [622, 289] width 35 height 16
click at [901, 45] on icon "Cerrar ventana" at bounding box center [899, 49] width 14 height 14
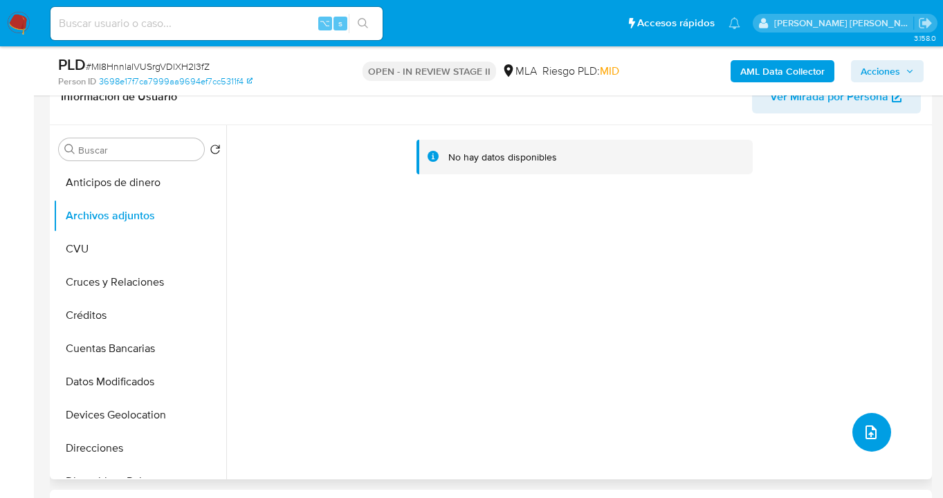
click at [868, 428] on icon "upload-file" at bounding box center [871, 432] width 17 height 17
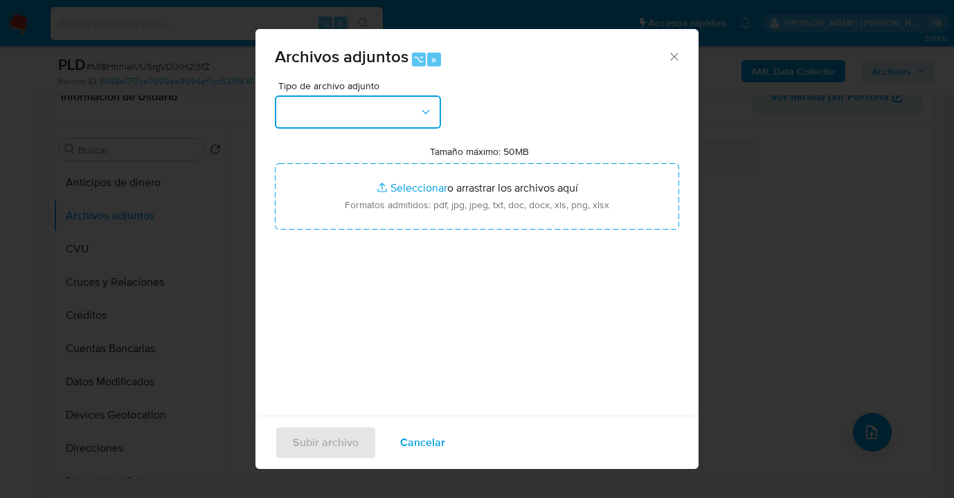
drag, startPoint x: 401, startPoint y: 103, endPoint x: 404, endPoint y: 120, distance: 17.6
click at [401, 103] on button "button" at bounding box center [358, 112] width 166 height 33
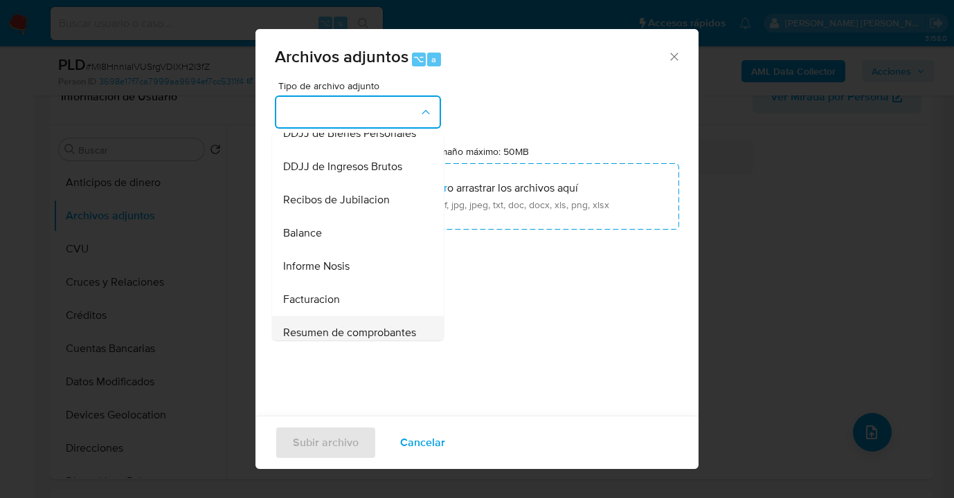
scroll to position [510, 0]
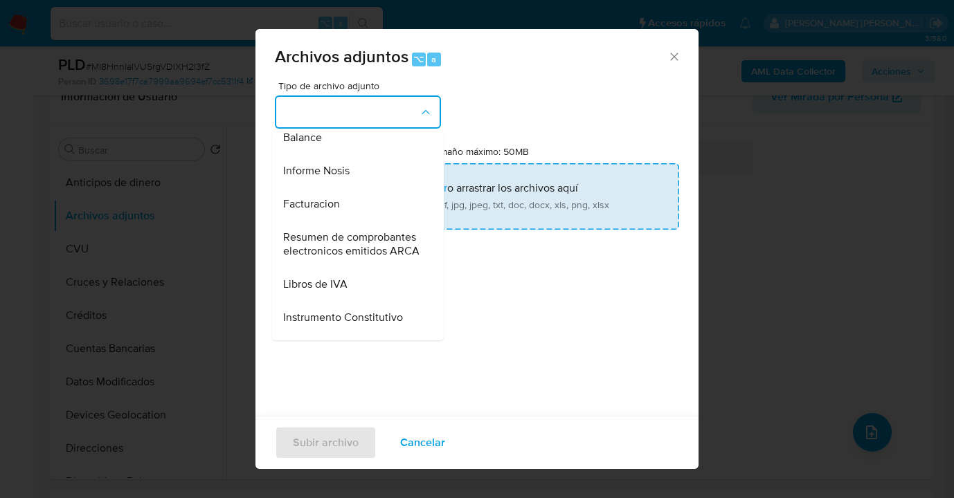
drag, startPoint x: 353, startPoint y: 192, endPoint x: 396, endPoint y: 195, distance: 43.1
click at [354, 188] on div "Informe Nosis" at bounding box center [353, 170] width 141 height 33
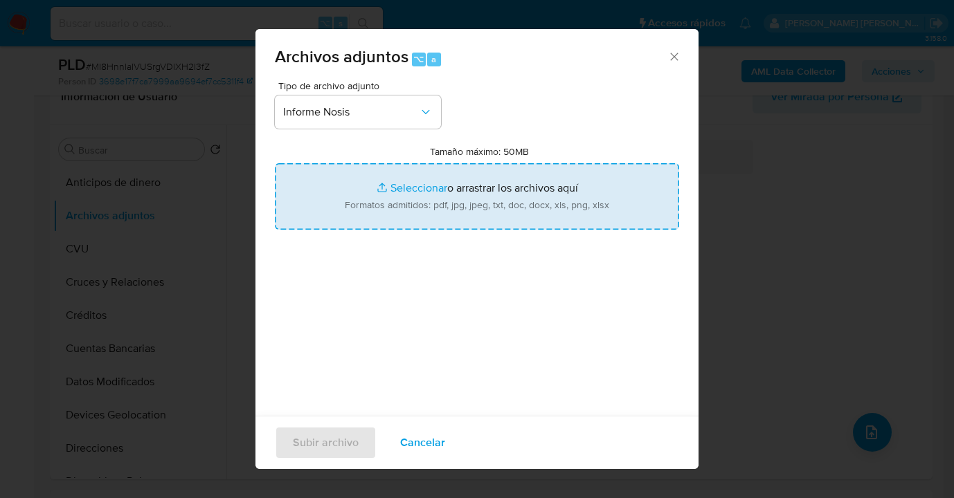
click at [431, 201] on input "Tamaño máximo: 50MB Seleccionar archivos" at bounding box center [477, 196] width 404 height 66
type input "C:\fakepath\1712182439-NOSIS_Manager_InformeIndividual_20953235928_620658_20250…"
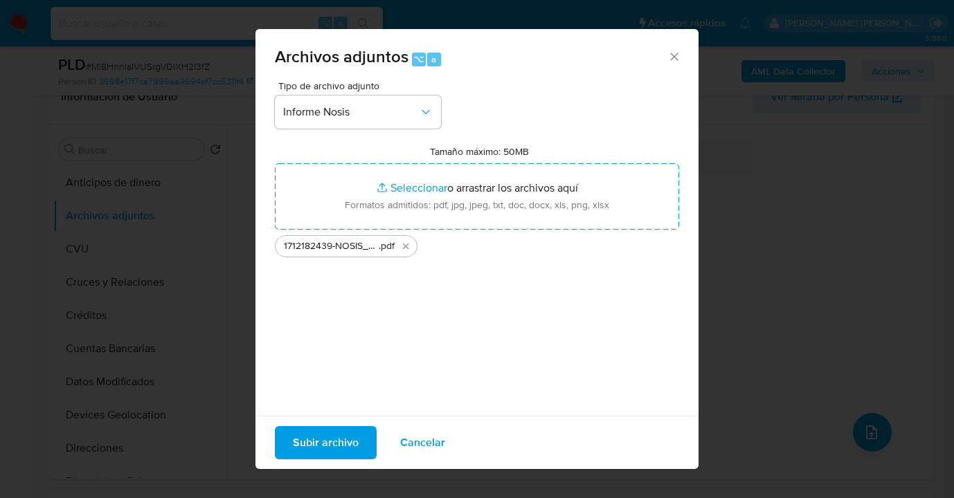
drag, startPoint x: 431, startPoint y: 201, endPoint x: 333, endPoint y: 445, distance: 263.4
click at [333, 445] on span "Subir archivo" at bounding box center [326, 443] width 66 height 30
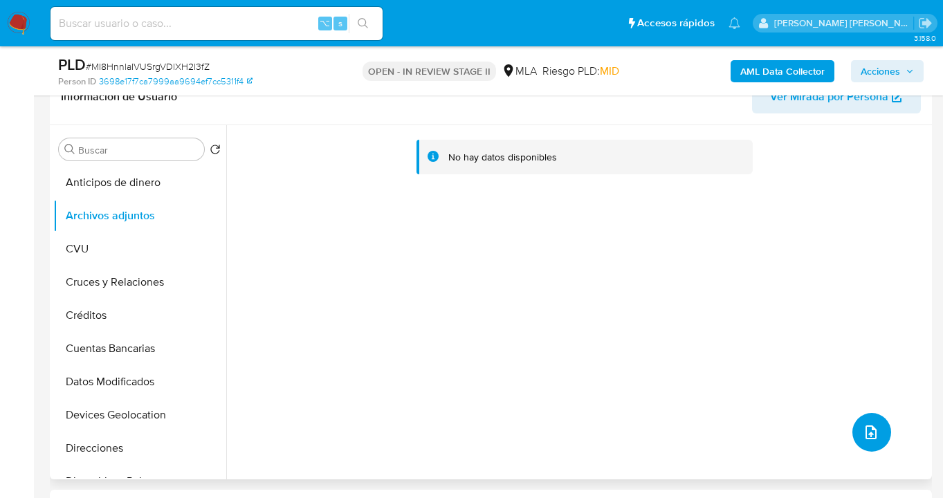
click at [869, 436] on icon "upload-file" at bounding box center [871, 432] width 17 height 17
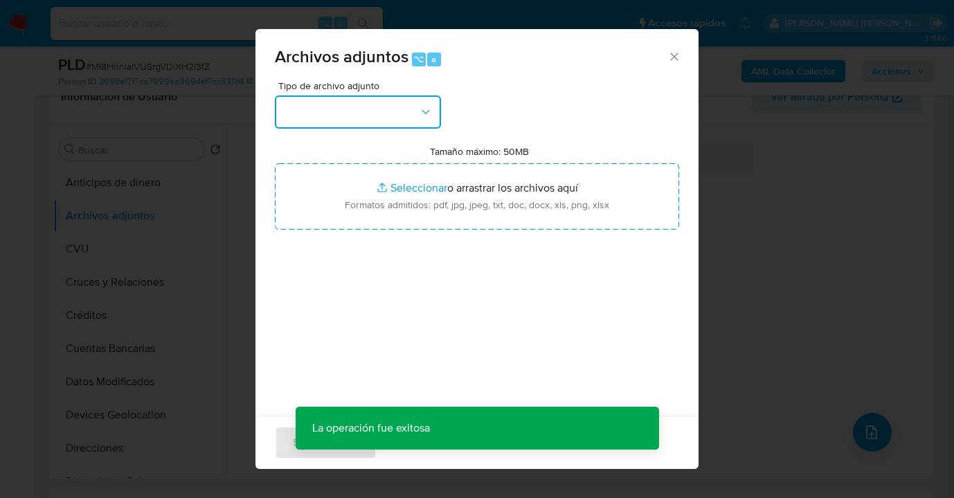
click at [418, 109] on button "button" at bounding box center [358, 112] width 166 height 33
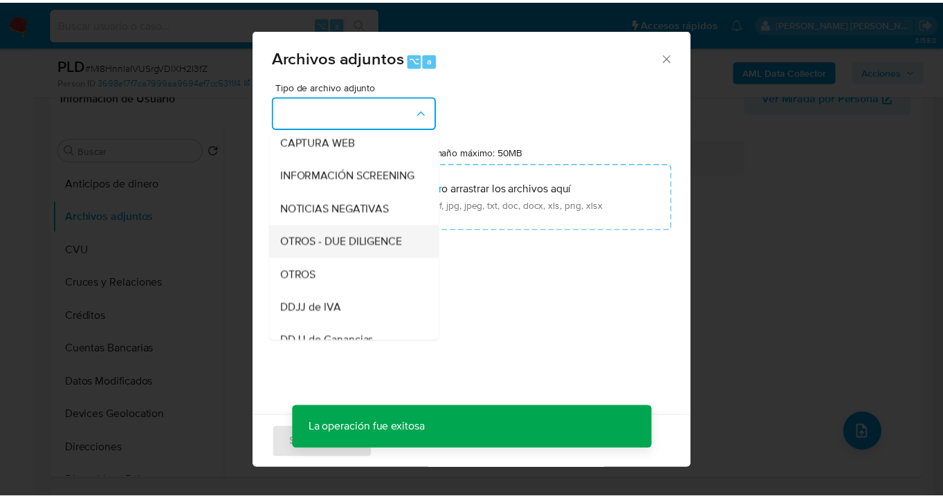
scroll to position [161, 0]
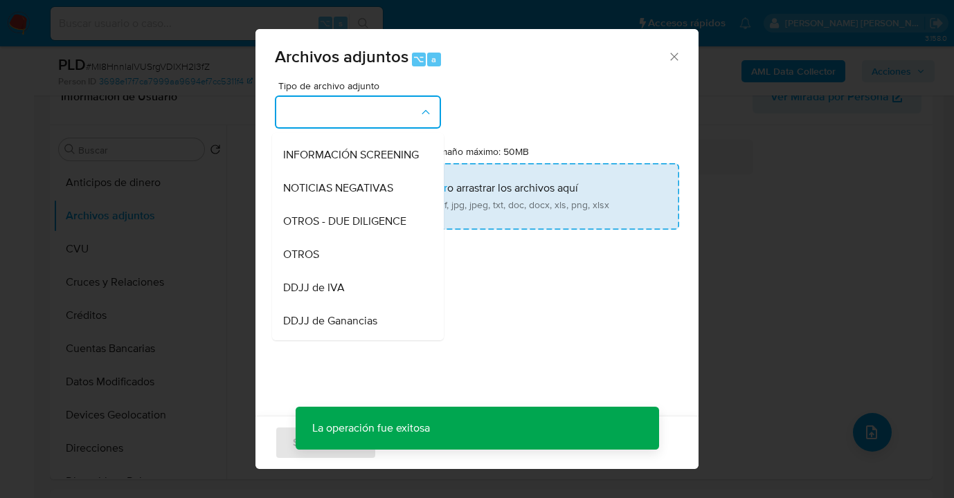
drag, startPoint x: 365, startPoint y: 267, endPoint x: 469, endPoint y: 219, distance: 114.0
click at [367, 265] on div "OTROS" at bounding box center [353, 254] width 141 height 33
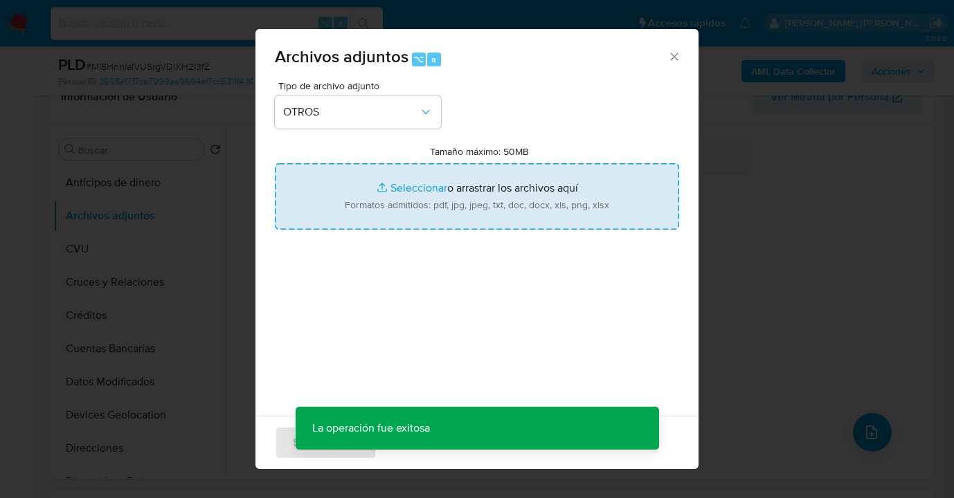
click at [469, 219] on input "Tamaño máximo: 50MB Seleccionar archivos" at bounding box center [477, 196] width 404 height 66
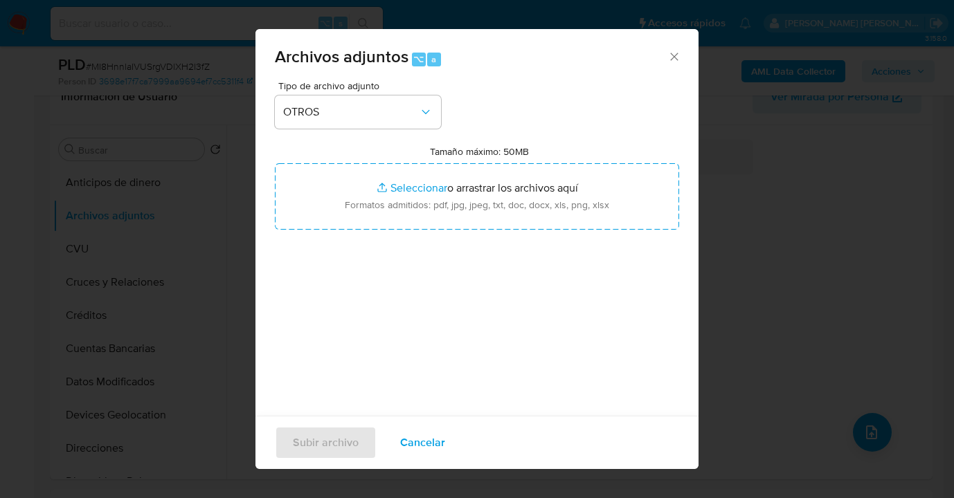
type input "C:\fakepath\1712182439 Movimientos.xlsx"
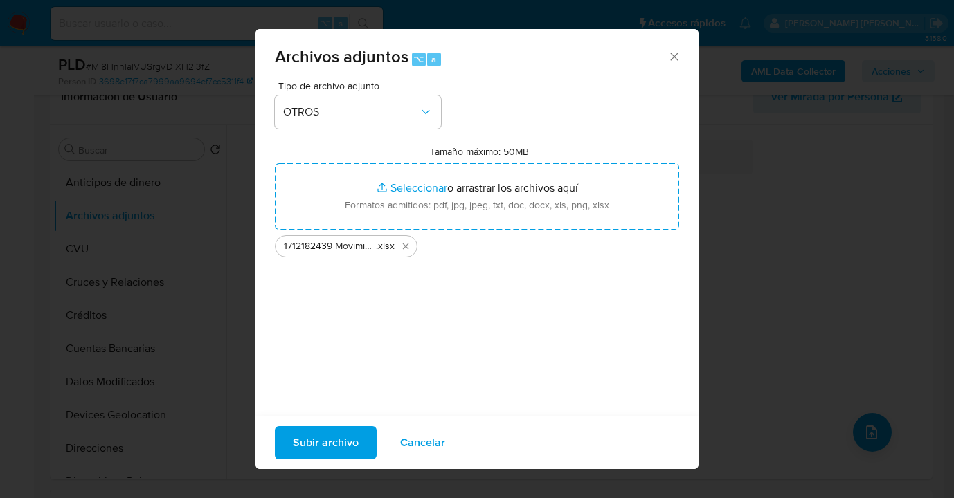
drag, startPoint x: 903, startPoint y: 365, endPoint x: 316, endPoint y: 444, distance: 591.6
click at [316, 444] on span "Subir archivo" at bounding box center [326, 443] width 66 height 30
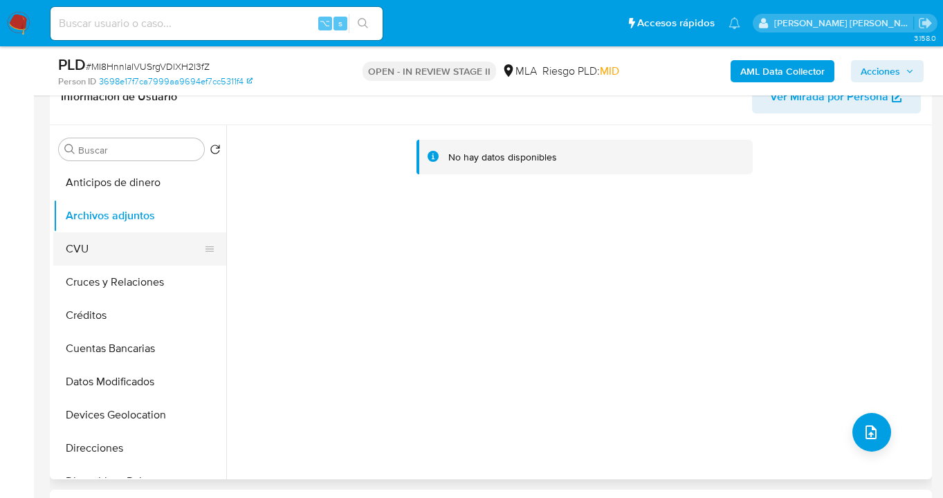
drag, startPoint x: 98, startPoint y: 250, endPoint x: 108, endPoint y: 240, distance: 14.2
click at [98, 251] on button "CVU" at bounding box center [134, 249] width 162 height 33
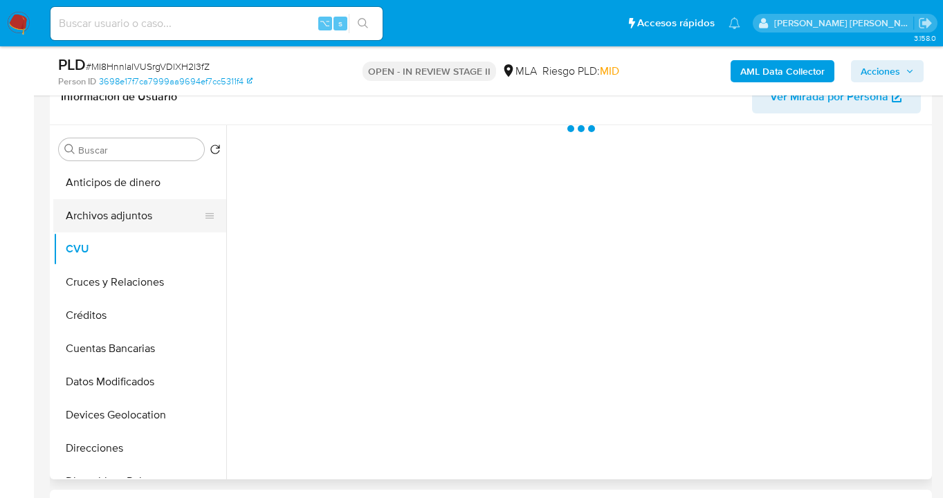
click at [123, 223] on button "Archivos adjuntos" at bounding box center [134, 215] width 162 height 33
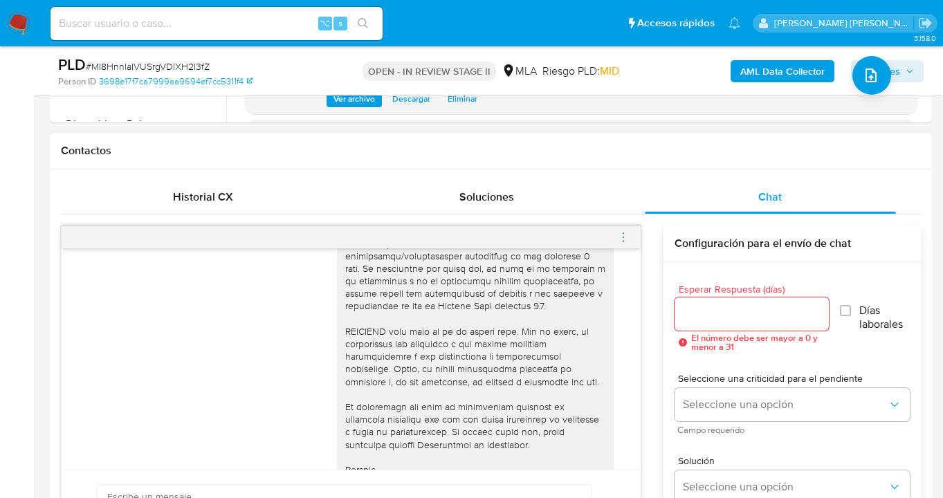
scroll to position [575, 0]
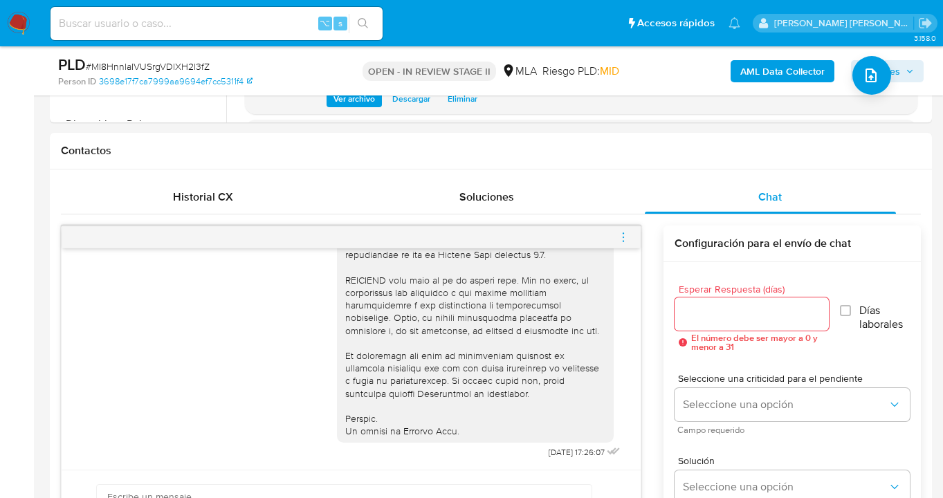
click at [625, 242] on icon "menu-action" at bounding box center [623, 237] width 12 height 12
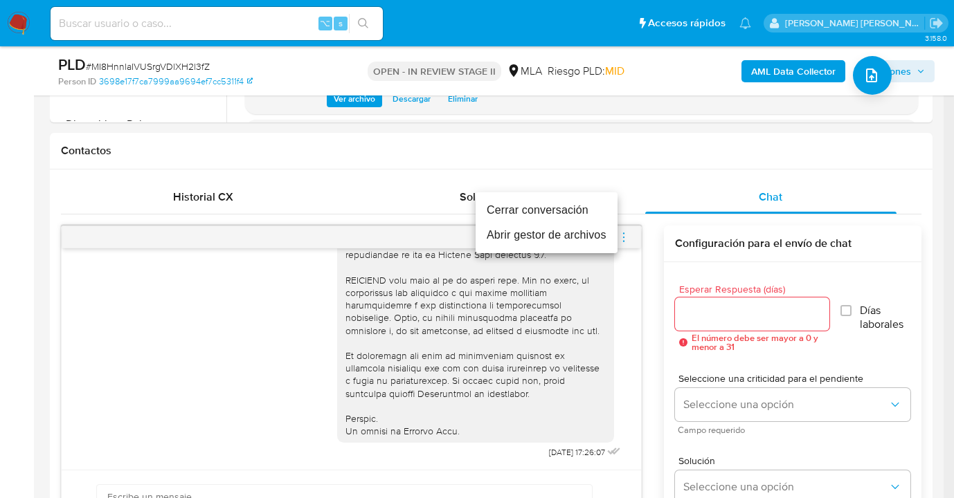
click at [505, 211] on li "Cerrar conversación" at bounding box center [547, 210] width 142 height 25
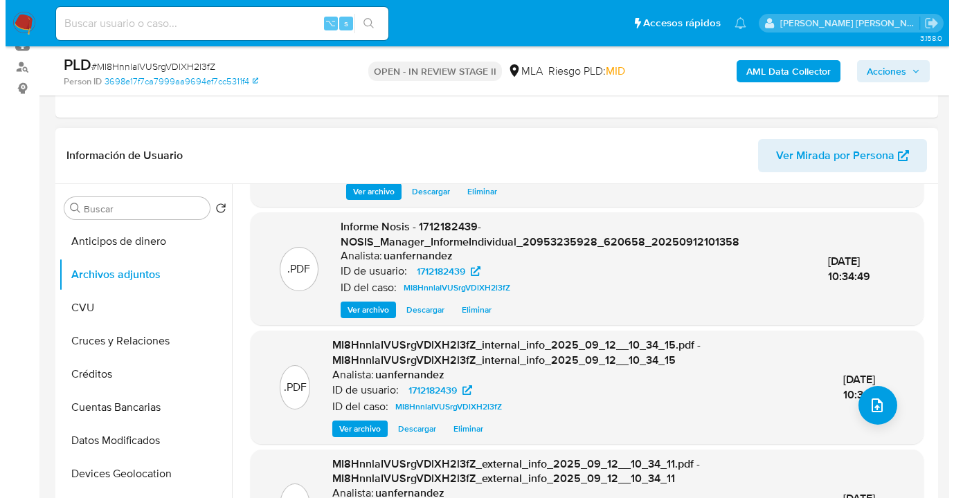
scroll to position [121, 0]
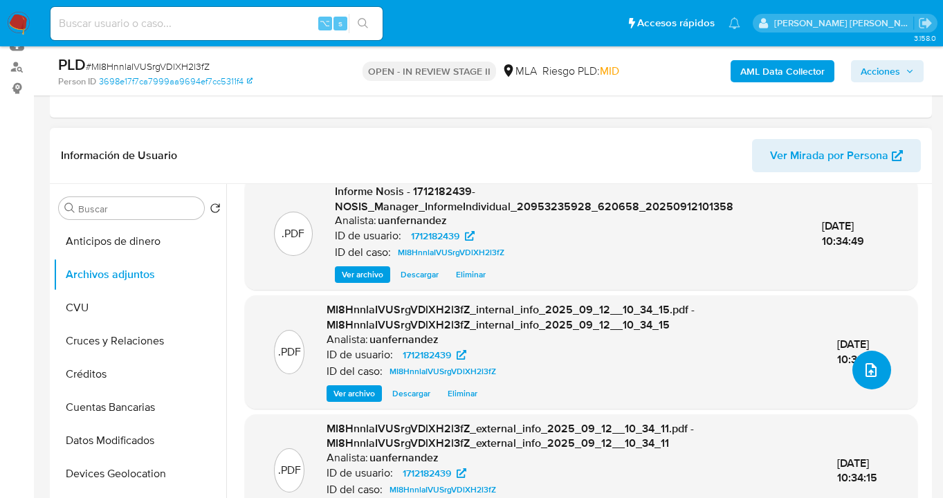
click at [874, 371] on button "upload-file" at bounding box center [872, 370] width 39 height 39
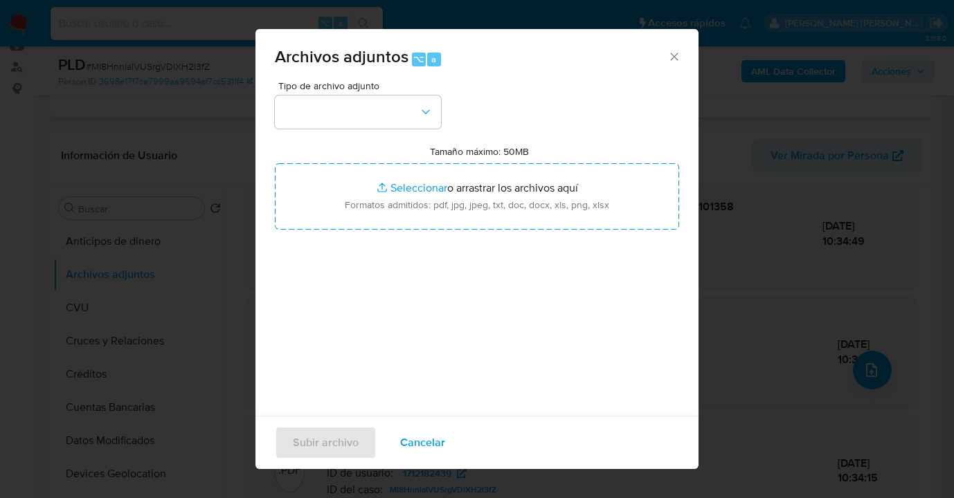
click at [441, 109] on div "Tipo de archivo adjunto Tamaño máximo: 50MB Seleccionar archivos Seleccionar o …" at bounding box center [477, 244] width 404 height 327
click at [418, 113] on button "button" at bounding box center [358, 112] width 166 height 33
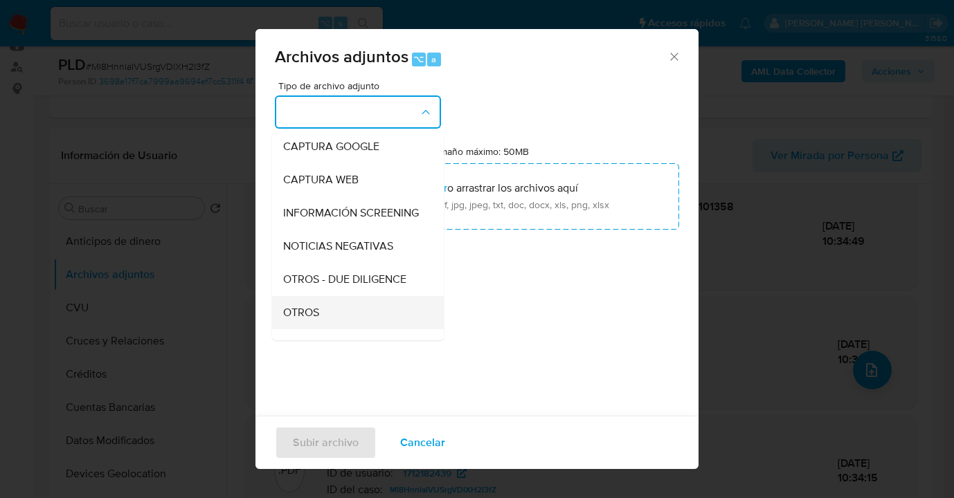
scroll to position [185, 0]
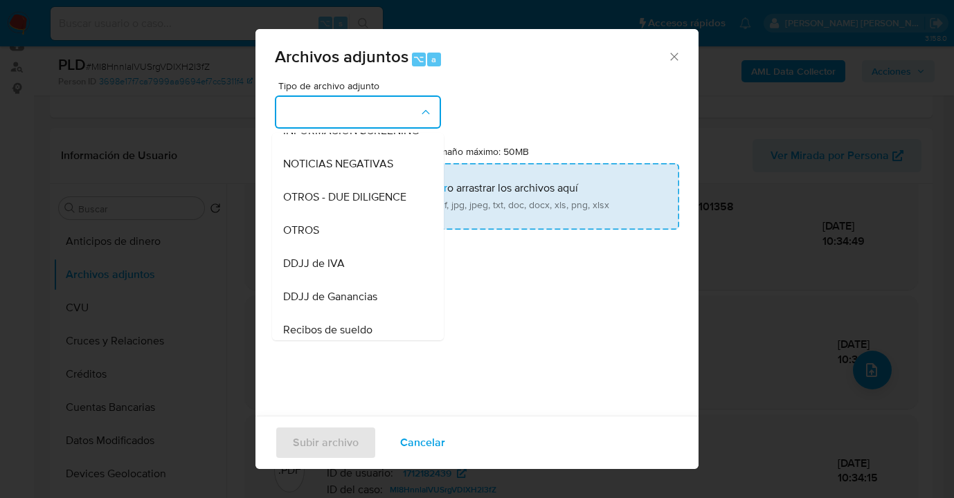
drag, startPoint x: 357, startPoint y: 249, endPoint x: 464, endPoint y: 219, distance: 110.7
click at [364, 244] on div "OTROS" at bounding box center [353, 230] width 141 height 33
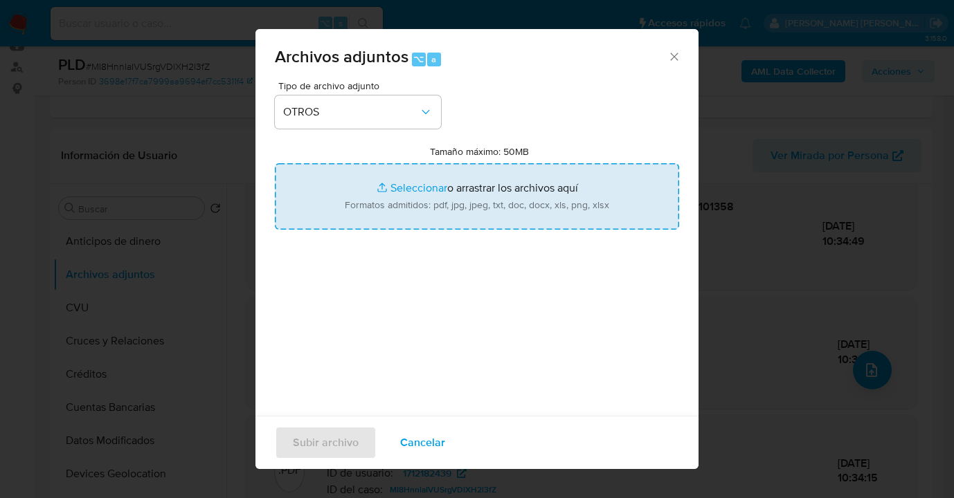
click at [477, 213] on input "Tamaño máximo: 50MB Seleccionar archivos" at bounding box center [477, 196] width 404 height 66
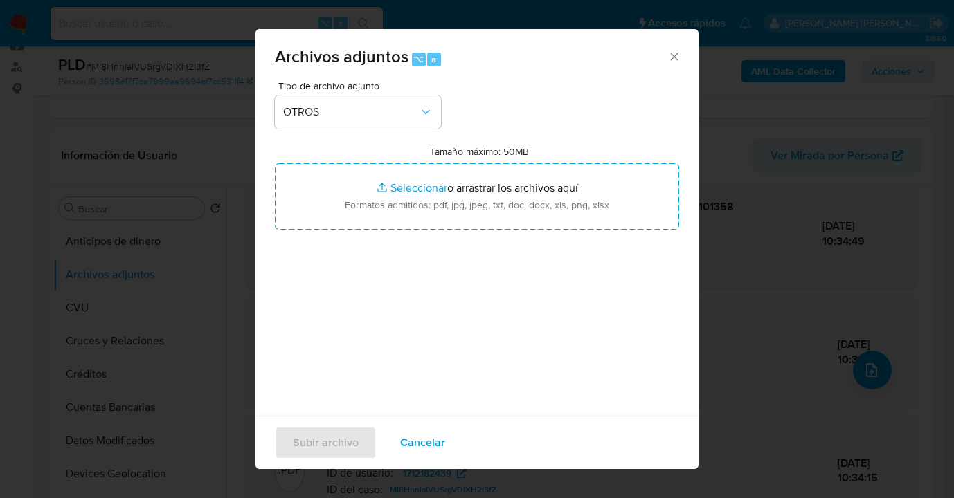
click at [418, 444] on span "Cancelar" at bounding box center [422, 443] width 45 height 30
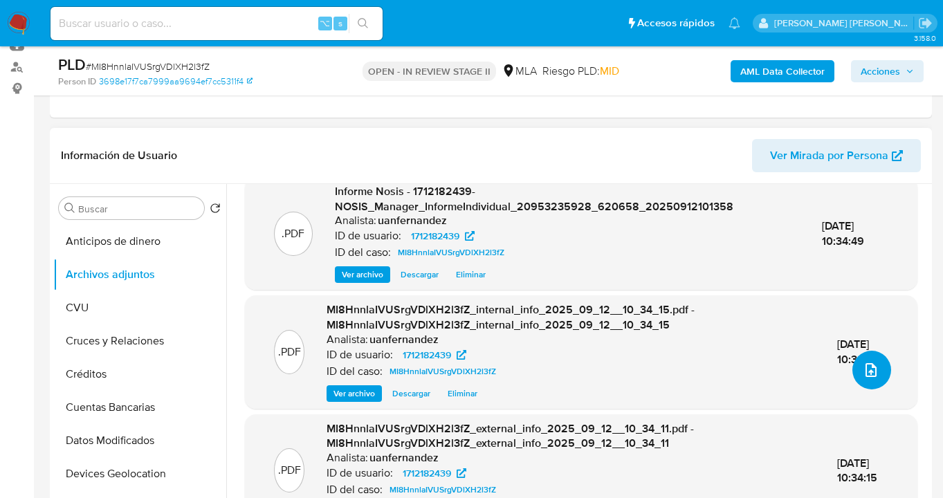
click at [871, 379] on button "upload-file" at bounding box center [872, 370] width 39 height 39
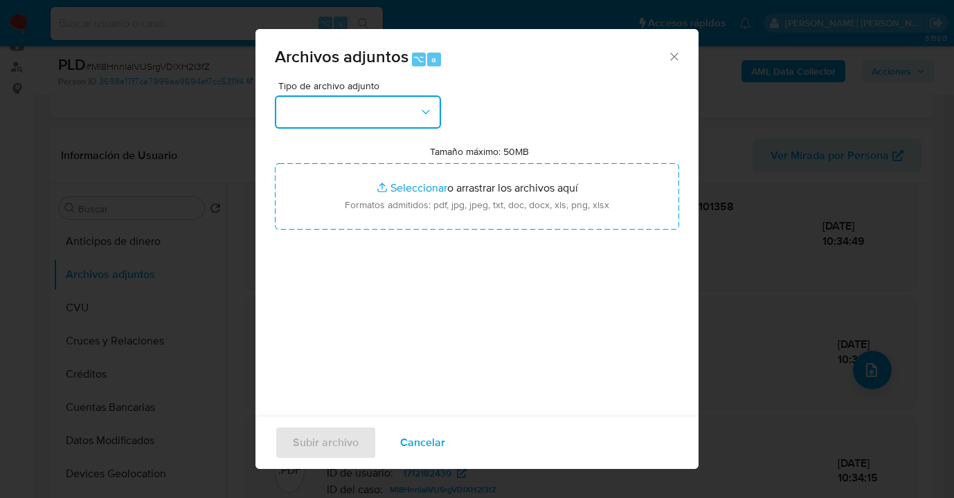
drag, startPoint x: 437, startPoint y: 117, endPoint x: 410, endPoint y: 123, distance: 28.4
click at [437, 117] on button "button" at bounding box center [358, 112] width 166 height 33
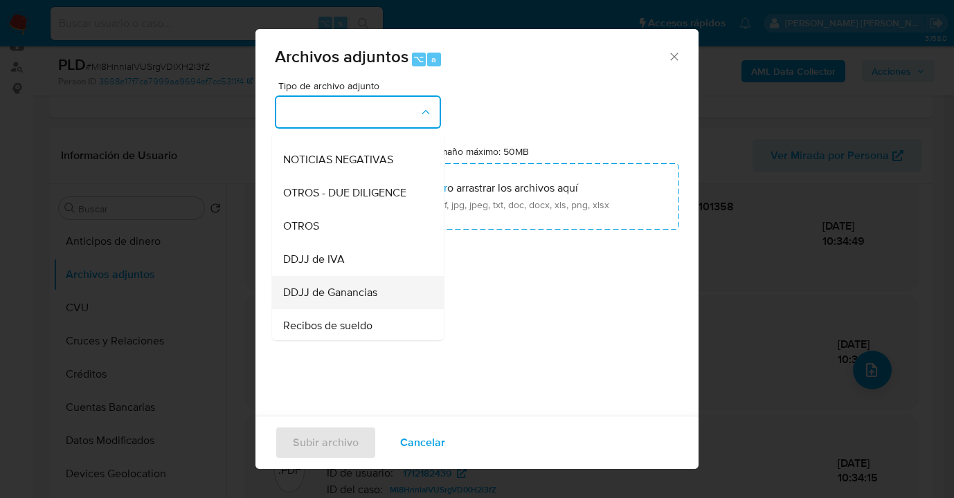
scroll to position [226, 0]
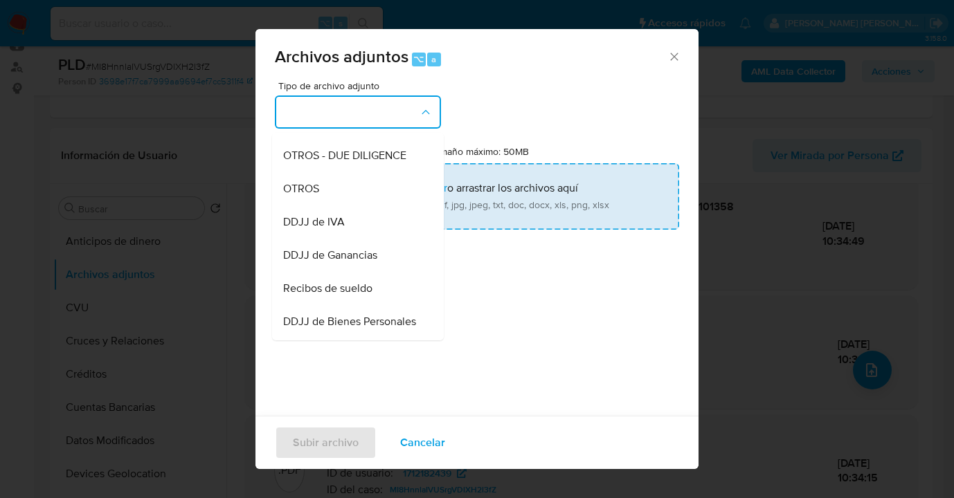
drag, startPoint x: 326, startPoint y: 215, endPoint x: 464, endPoint y: 215, distance: 137.8
click at [327, 206] on div "OTROS" at bounding box center [353, 188] width 141 height 33
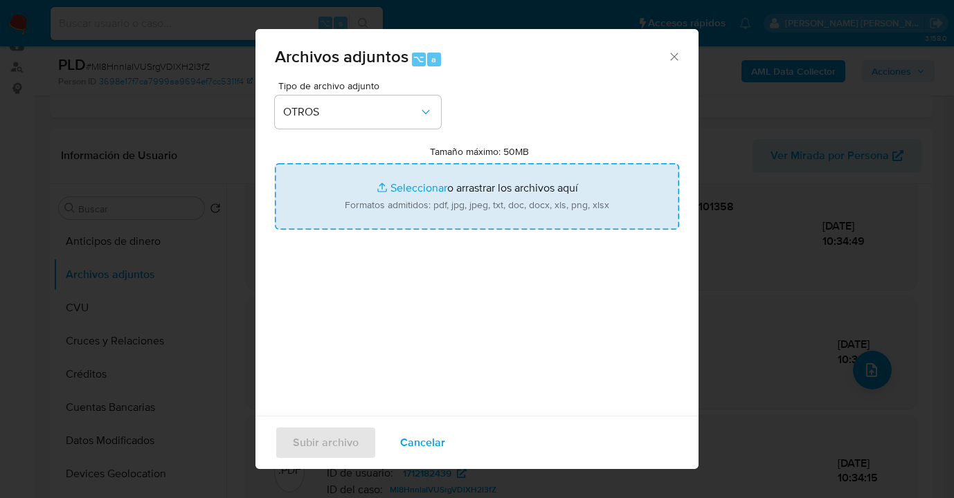
click at [464, 216] on input "Tamaño máximo: 50MB Seleccionar archivos" at bounding box center [477, 196] width 404 height 66
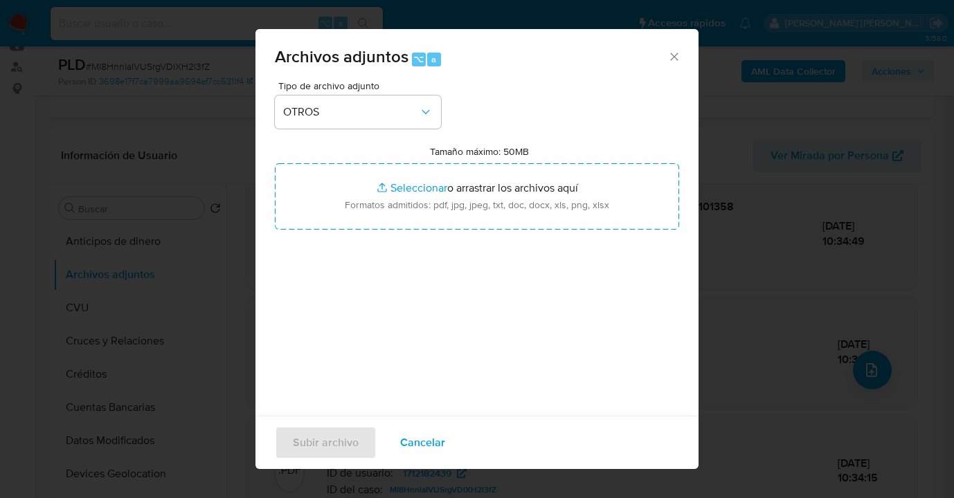
type input "C:\fakepath\Caselog MI8HnnlaIVUSrgVDlXH2l3fZ_2025_08_19_15_57_06.docx"
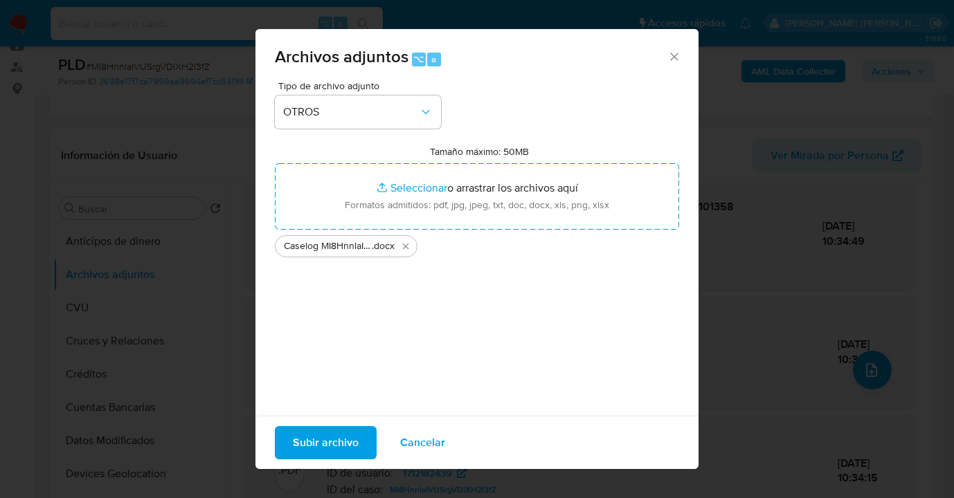
click at [316, 440] on span "Subir archivo" at bounding box center [326, 443] width 66 height 30
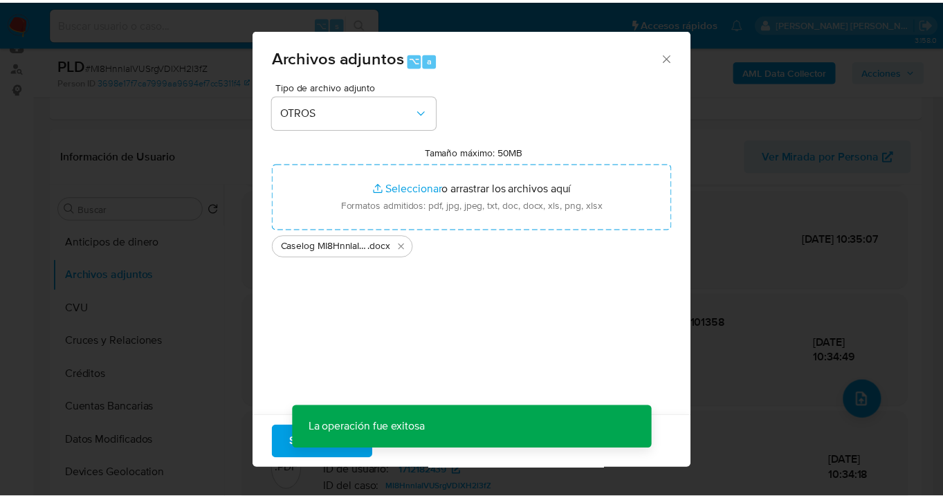
scroll to position [91, 0]
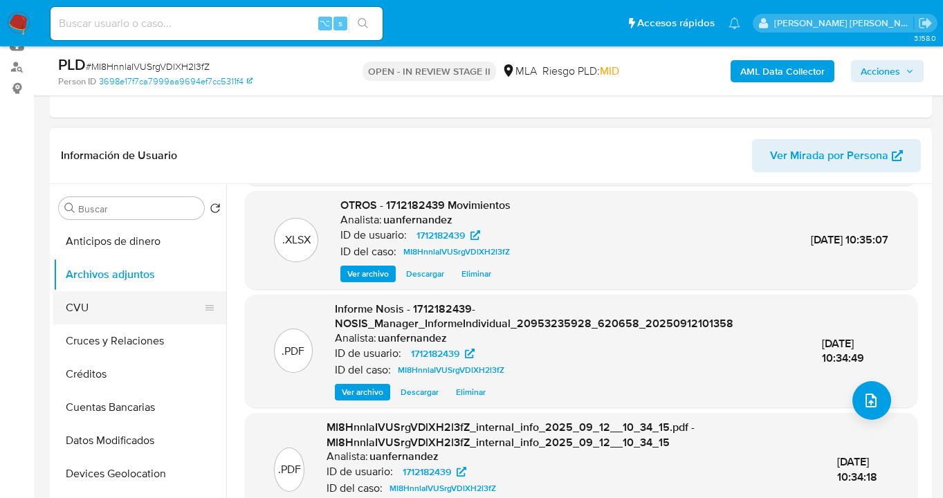
drag, startPoint x: 97, startPoint y: 302, endPoint x: 107, endPoint y: 292, distance: 13.7
click at [98, 300] on button "CVU" at bounding box center [134, 307] width 162 height 33
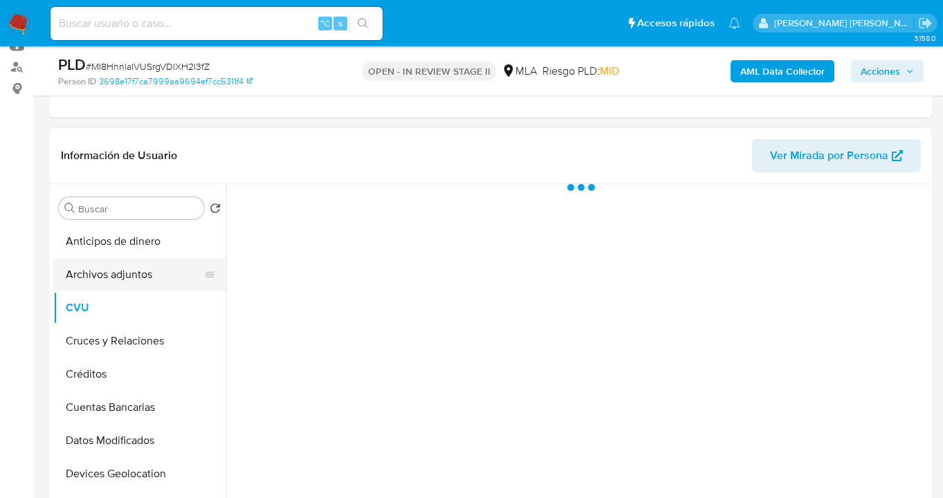
scroll to position [0, 0]
click at [124, 278] on button "Archivos adjuntos" at bounding box center [134, 274] width 162 height 33
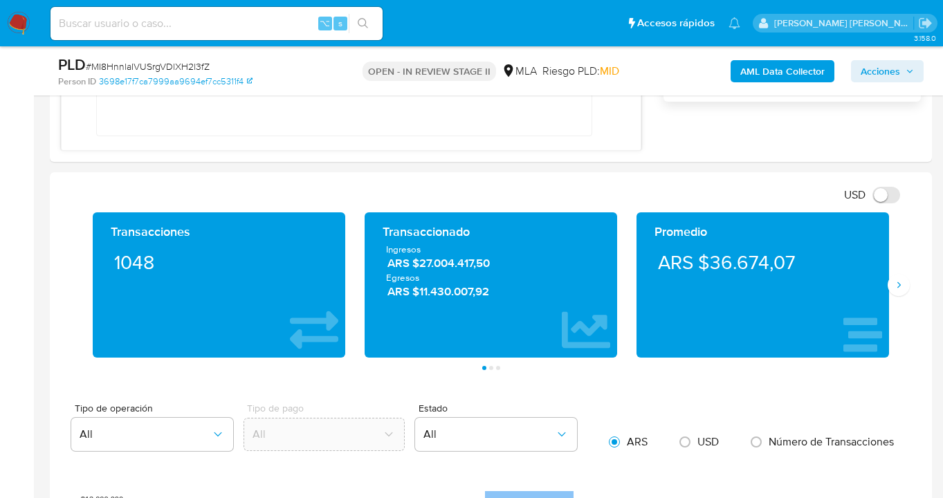
scroll to position [1047, 0]
drag, startPoint x: 902, startPoint y: 284, endPoint x: 891, endPoint y: 281, distance: 11.4
click at [901, 284] on icon "Siguiente" at bounding box center [899, 285] width 11 height 11
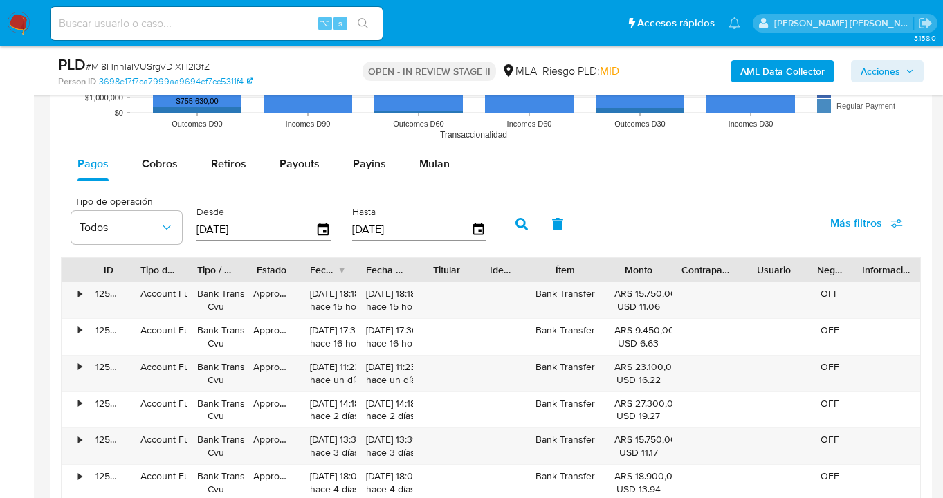
scroll to position [1056, 0]
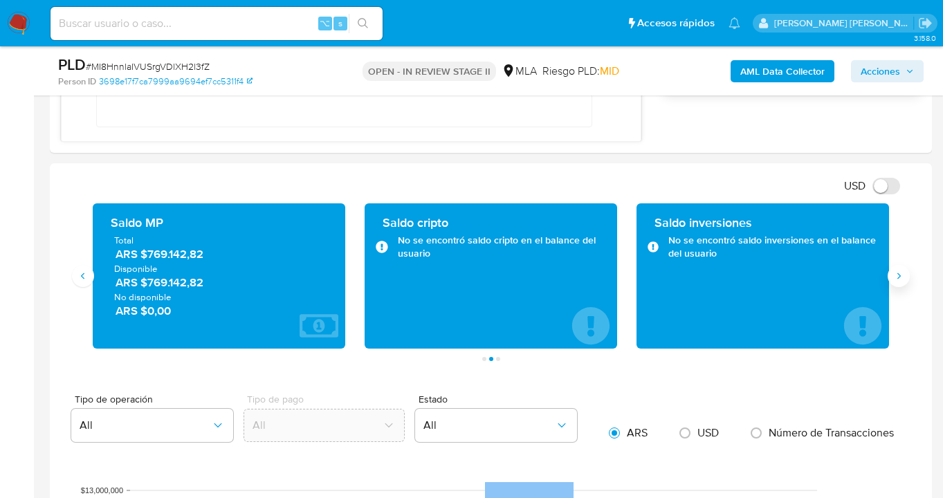
click at [900, 283] on button "Siguiente" at bounding box center [899, 276] width 22 height 22
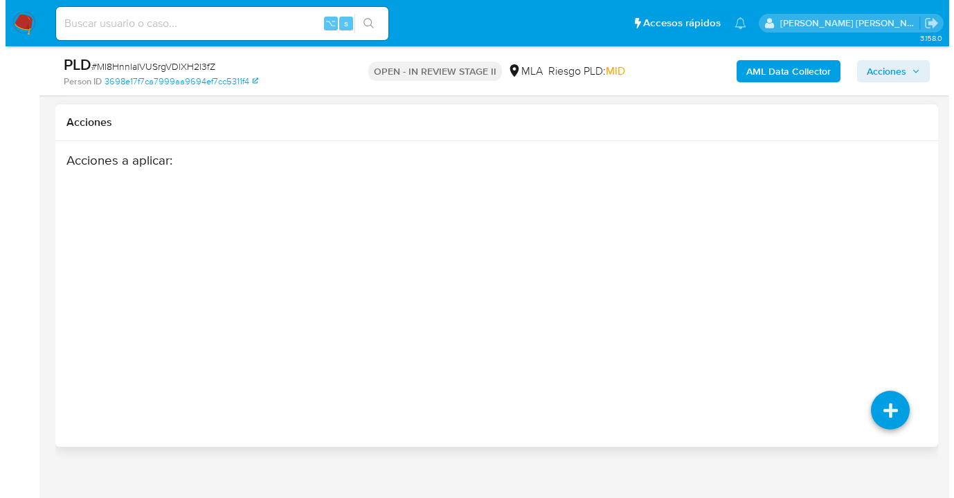
scroll to position [2494, 0]
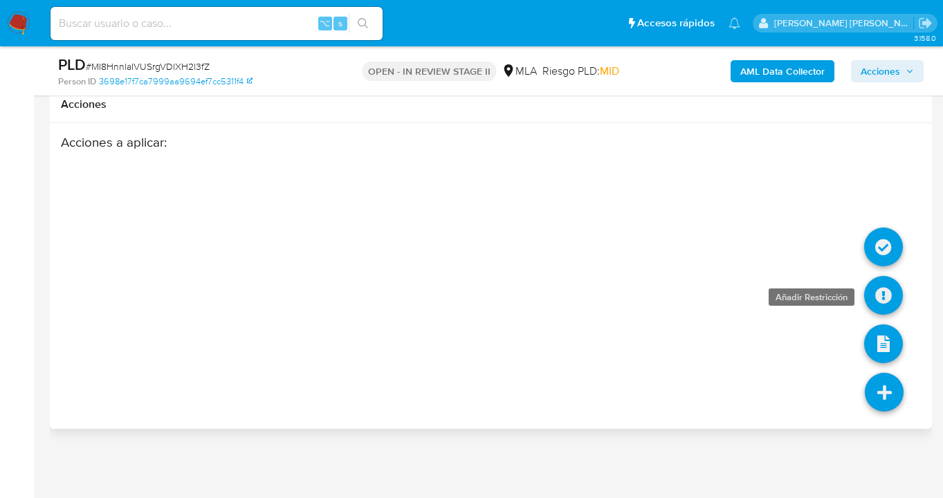
click at [881, 296] on icon at bounding box center [884, 295] width 39 height 39
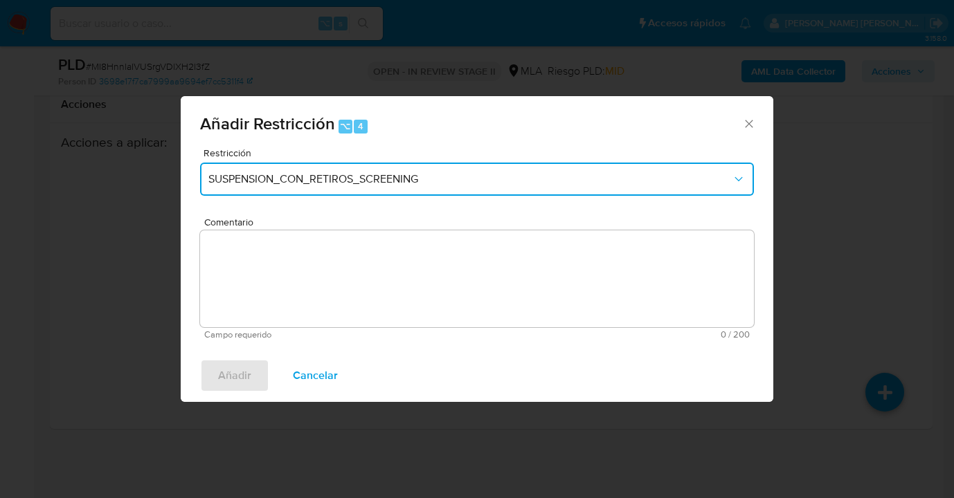
click at [316, 181] on span "SUSPENSION_CON_RETIROS_SCREENING" at bounding box center [469, 179] width 523 height 14
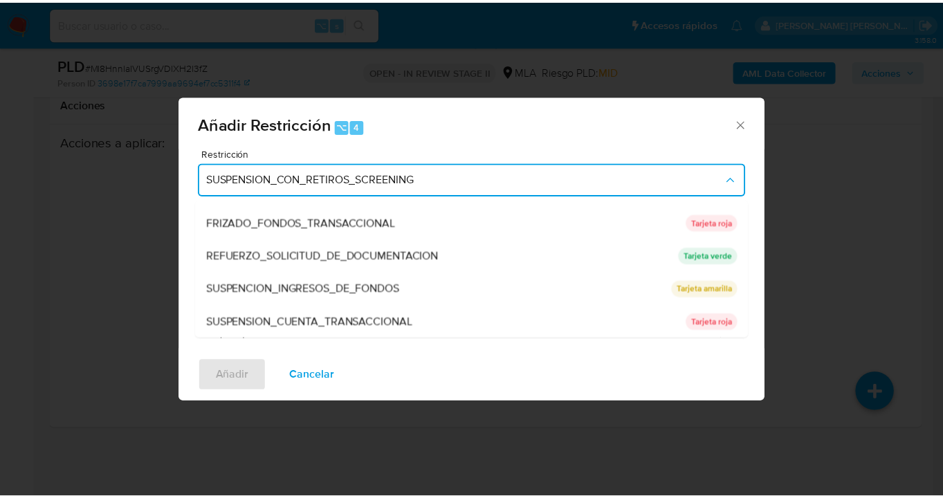
scroll to position [277, 0]
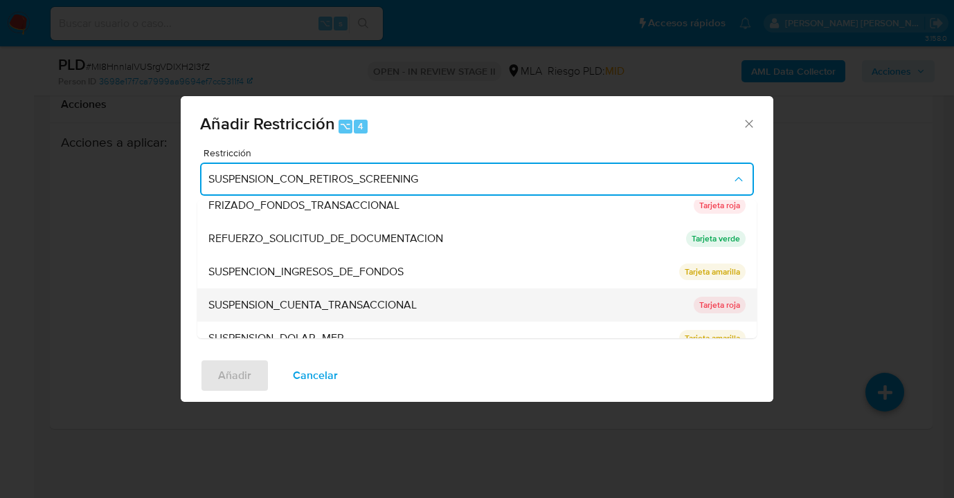
click at [289, 303] on span "SUSPENSION_CUENTA_TRANSACCIONAL" at bounding box center [312, 305] width 208 height 14
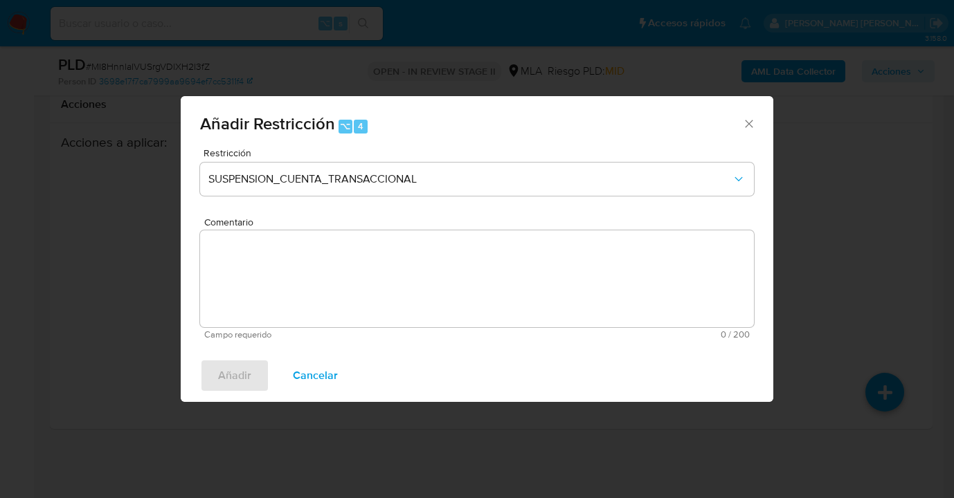
click at [289, 277] on textarea "Comentario" at bounding box center [477, 279] width 554 height 97
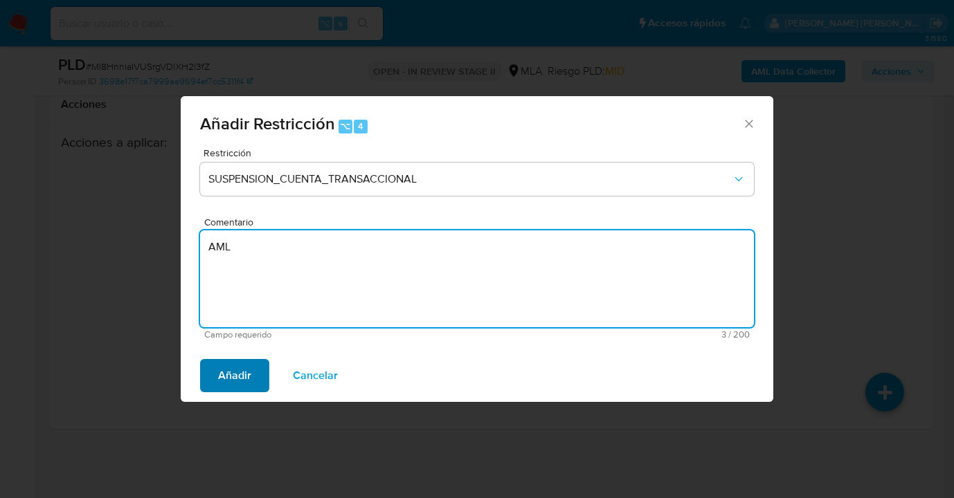
type textarea "AML"
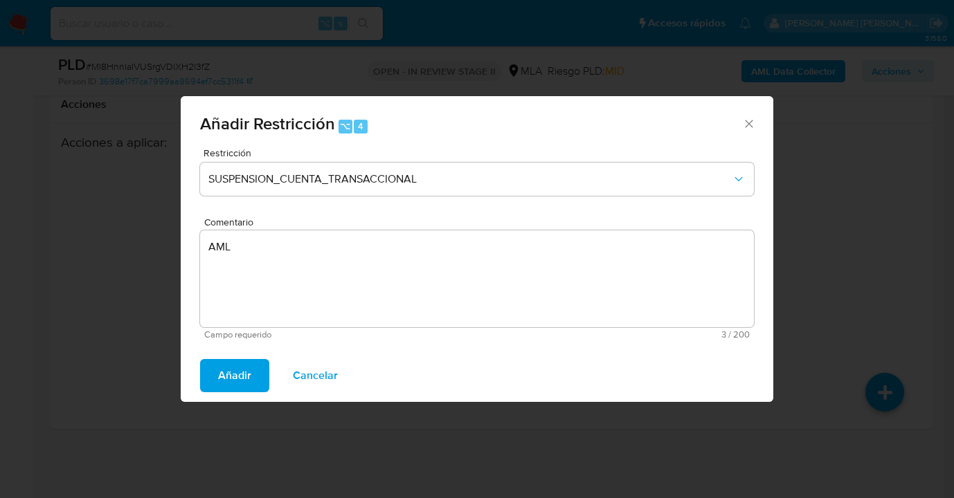
drag, startPoint x: 237, startPoint y: 377, endPoint x: 314, endPoint y: 363, distance: 77.5
click at [237, 377] on span "Añadir" at bounding box center [234, 376] width 33 height 30
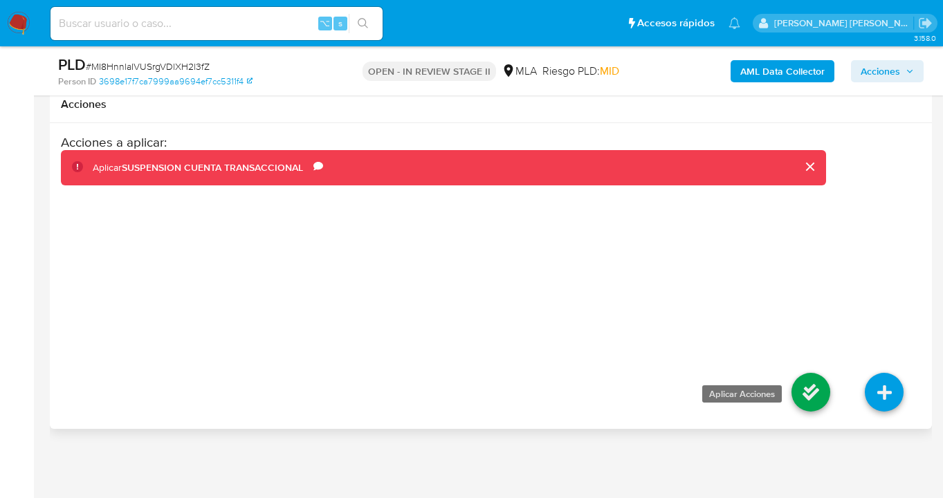
click at [824, 392] on icon at bounding box center [811, 392] width 39 height 39
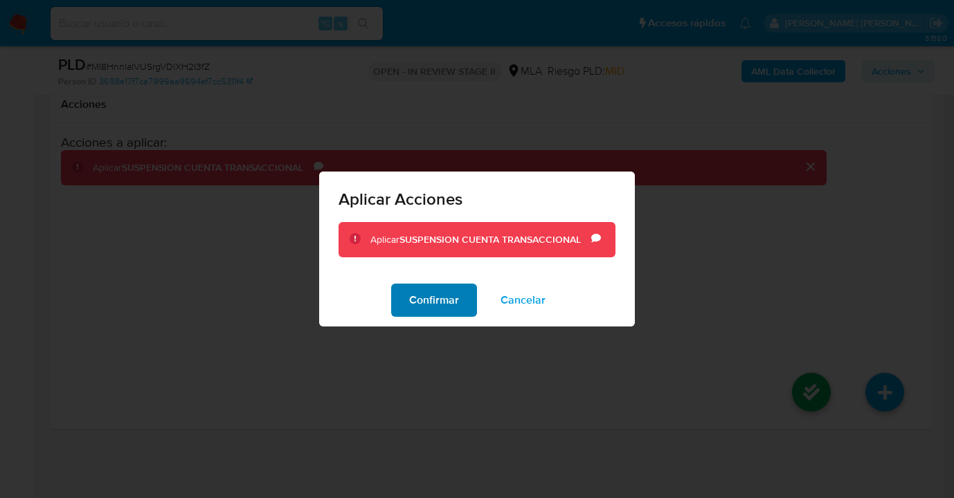
click at [451, 285] on span "Confirmar" at bounding box center [434, 300] width 50 height 30
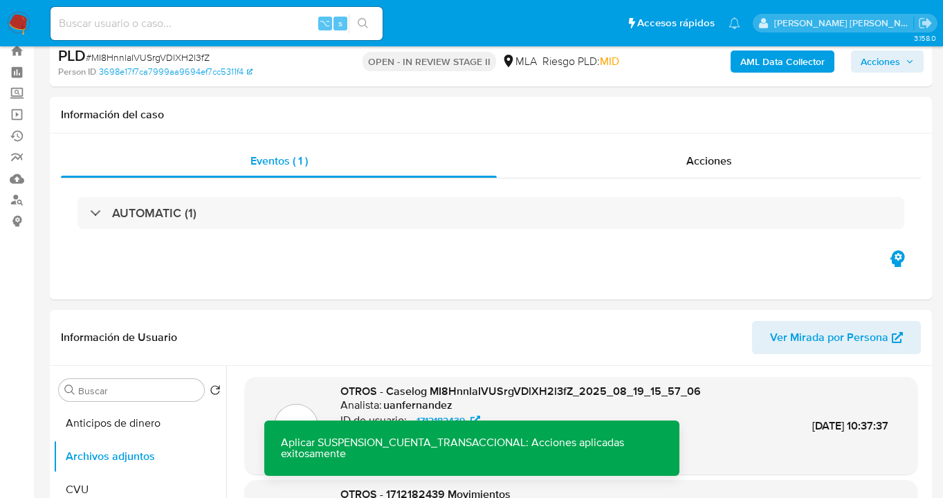
scroll to position [0, 0]
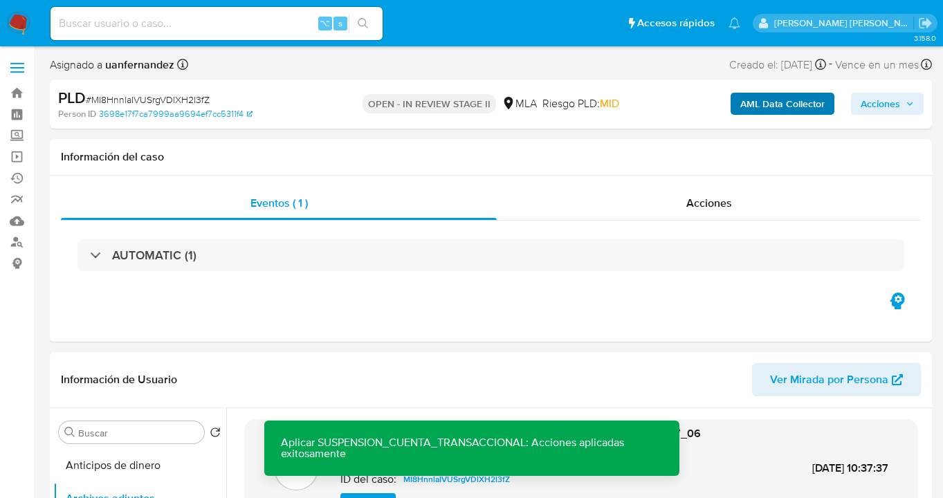
drag, startPoint x: 885, startPoint y: 104, endPoint x: 811, endPoint y: 112, distance: 75.2
click at [877, 106] on span "Acciones" at bounding box center [880, 104] width 39 height 22
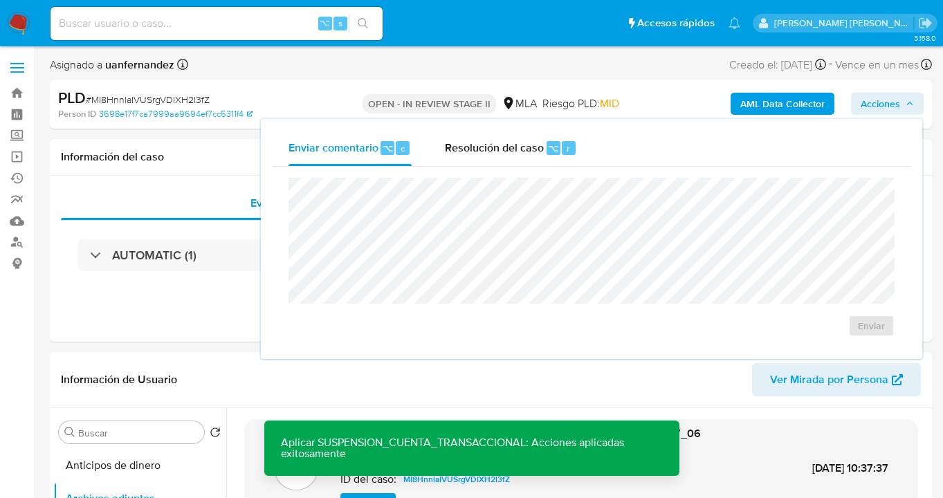
drag, startPoint x: 511, startPoint y: 154, endPoint x: 491, endPoint y: 168, distance: 23.8
click at [510, 154] on span "Resolución del caso" at bounding box center [494, 148] width 99 height 16
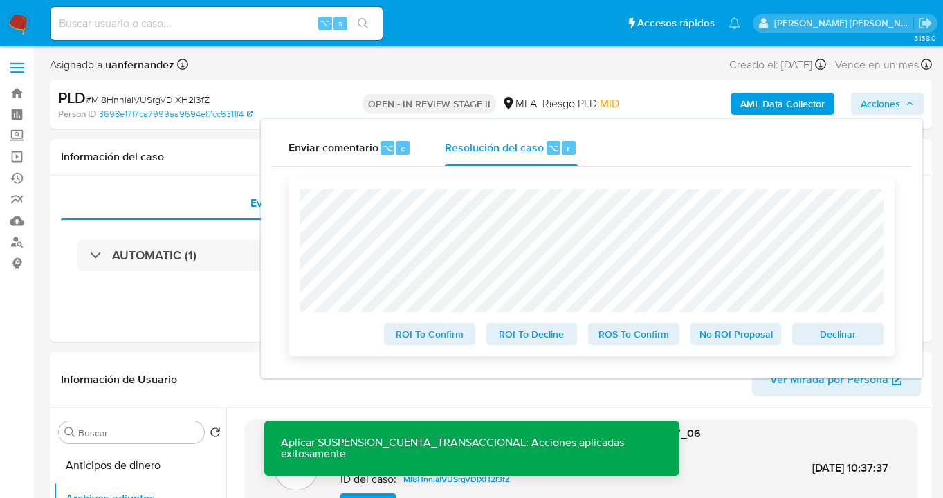
click at [834, 338] on span "Declinar" at bounding box center [838, 334] width 72 height 19
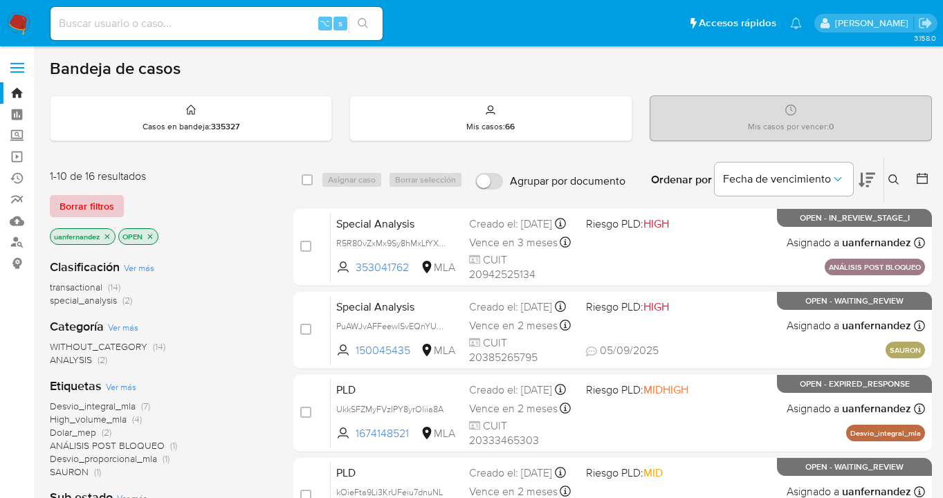
click at [70, 208] on span "Borrar filtros" at bounding box center [87, 206] width 55 height 19
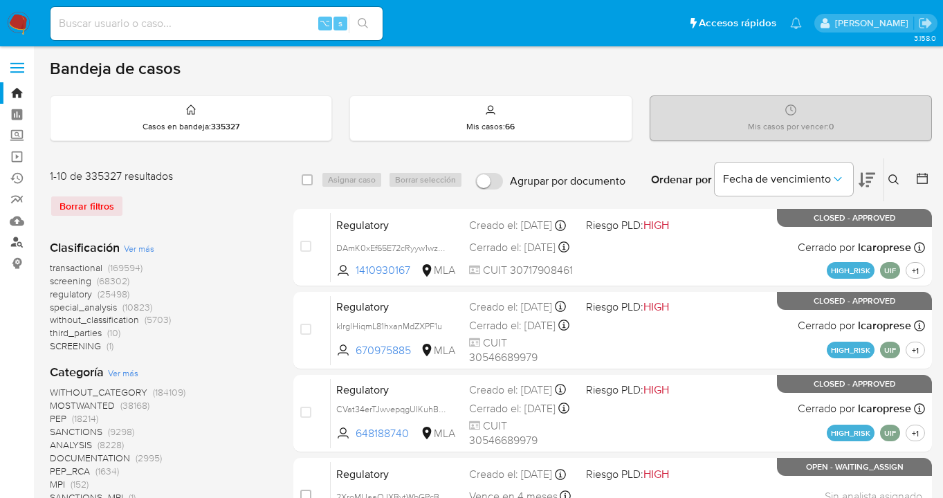
click at [16, 243] on link "Buscador de personas" at bounding box center [82, 242] width 165 height 21
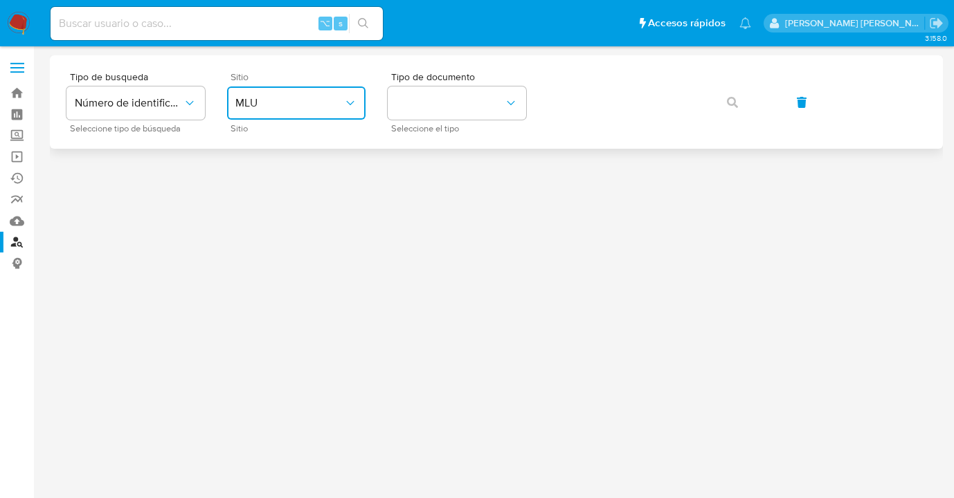
drag, startPoint x: 334, startPoint y: 99, endPoint x: 329, endPoint y: 119, distance: 20.8
click at [334, 100] on span "MLU" at bounding box center [289, 103] width 108 height 14
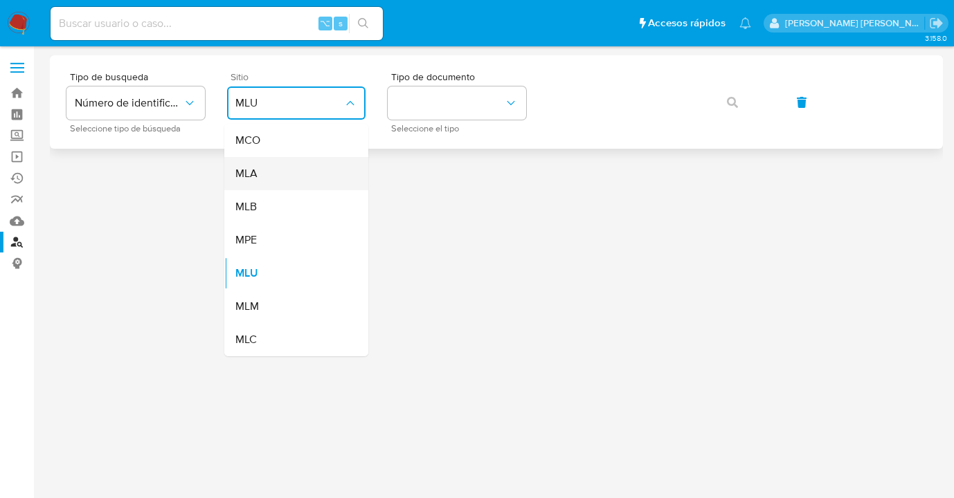
click at [320, 180] on div "MLA" at bounding box center [292, 173] width 114 height 33
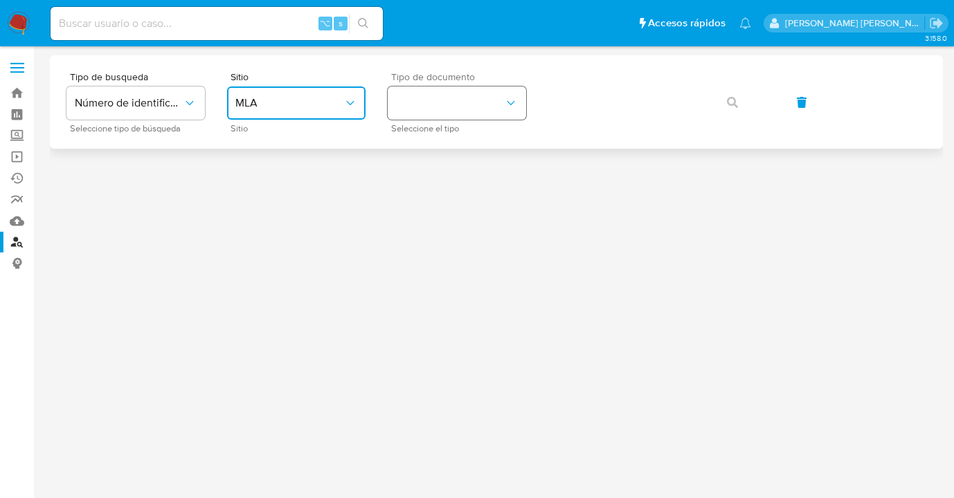
click at [452, 111] on button "identificationType" at bounding box center [457, 103] width 138 height 33
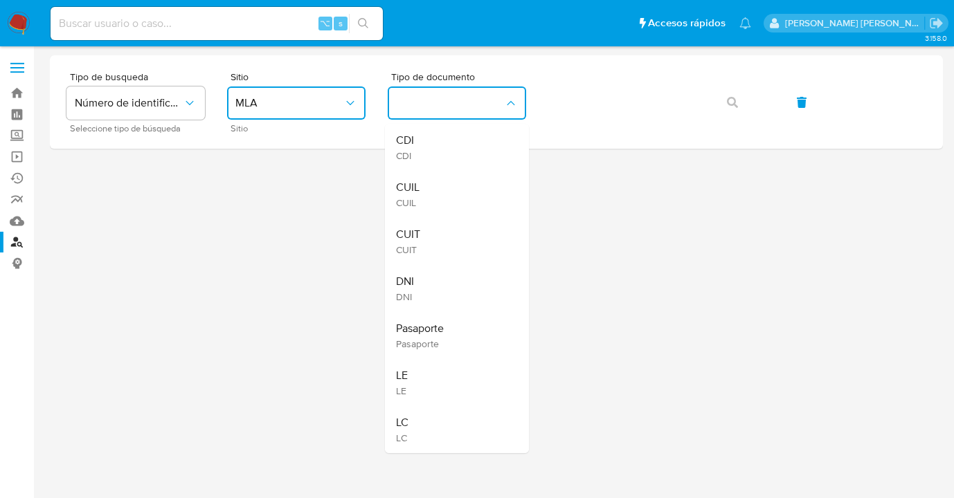
drag, startPoint x: 457, startPoint y: 199, endPoint x: 471, endPoint y: 182, distance: 21.6
click at [460, 195] on div "CUIL CUIL" at bounding box center [453, 194] width 114 height 47
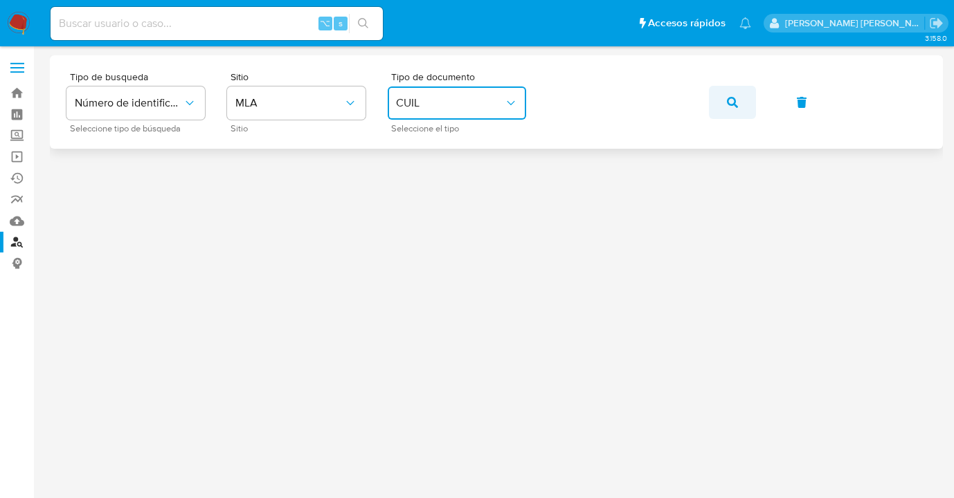
click at [732, 110] on span "button" at bounding box center [732, 102] width 11 height 30
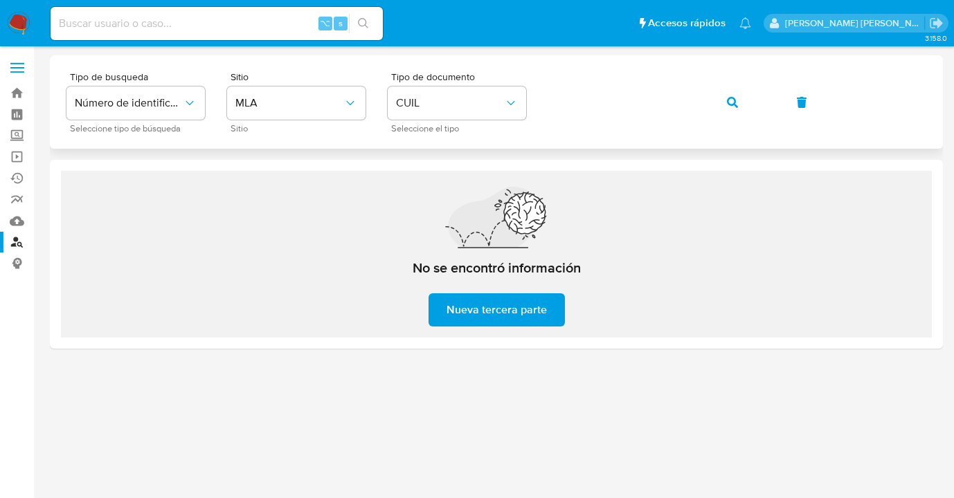
drag, startPoint x: 728, startPoint y: 101, endPoint x: 696, endPoint y: 111, distance: 32.8
click at [728, 102] on icon "button" at bounding box center [732, 102] width 11 height 11
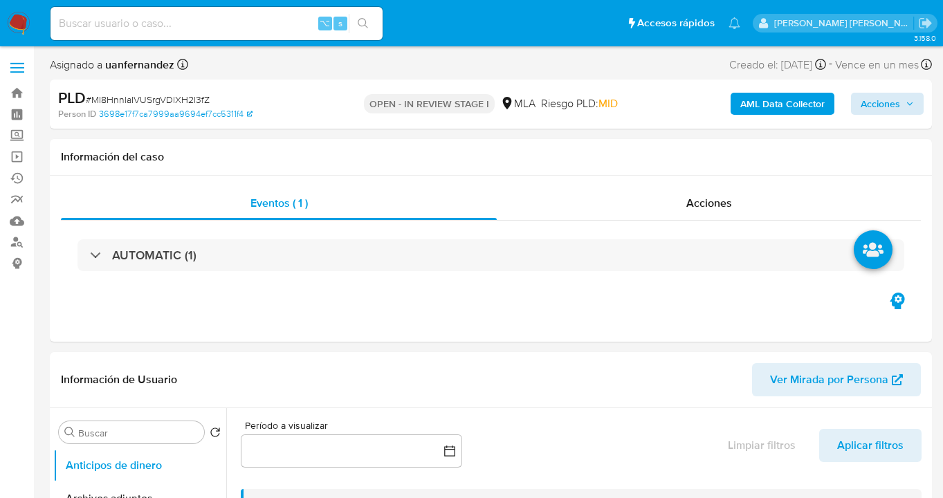
select select "10"
click at [888, 99] on span "Acciones" at bounding box center [880, 104] width 39 height 22
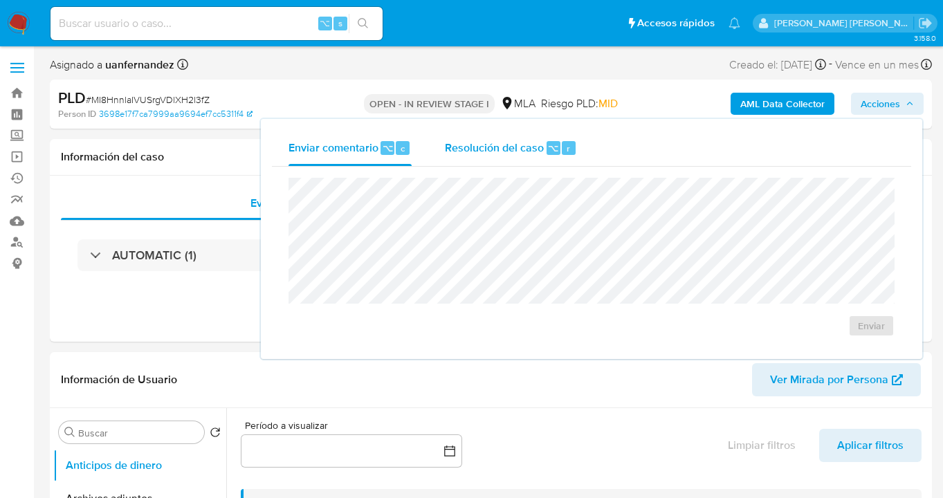
click at [481, 148] on span "Resolución del caso" at bounding box center [494, 148] width 99 height 16
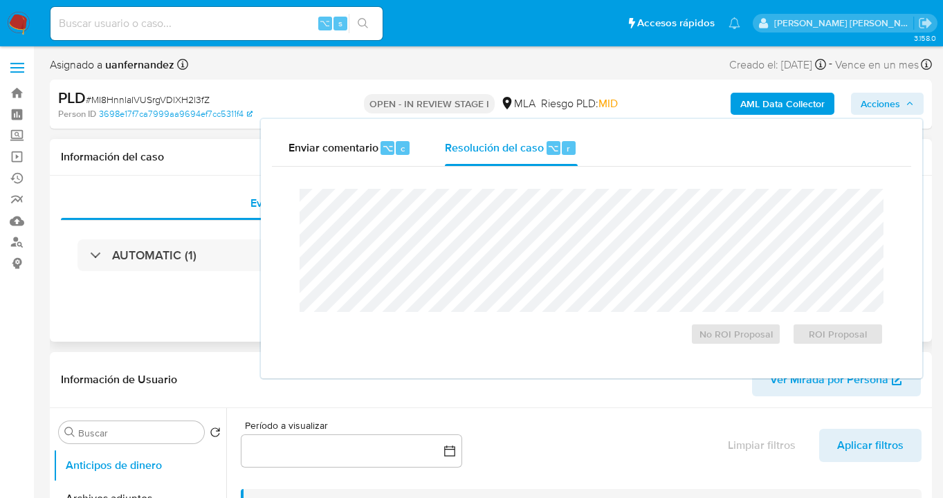
click at [141, 307] on div "Eventos ( 1 ) Acciones AUTOMATIC (1)" at bounding box center [491, 259] width 883 height 166
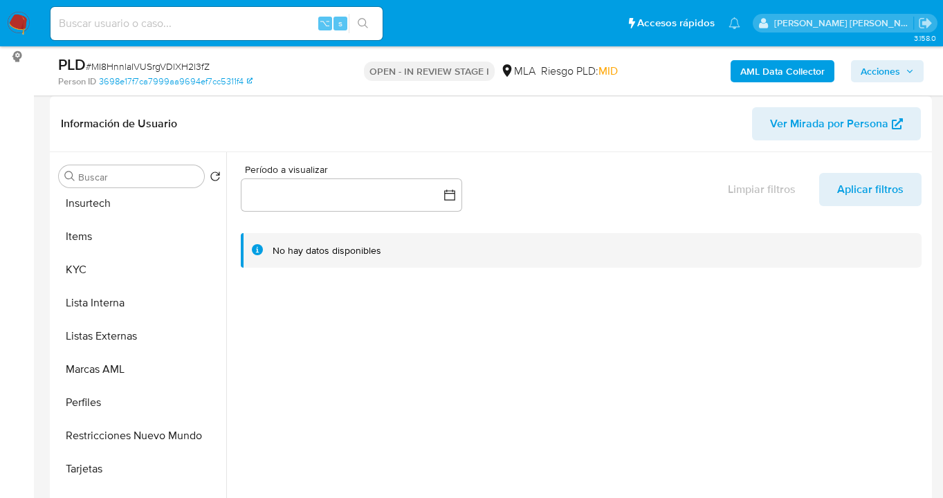
scroll to position [651, 0]
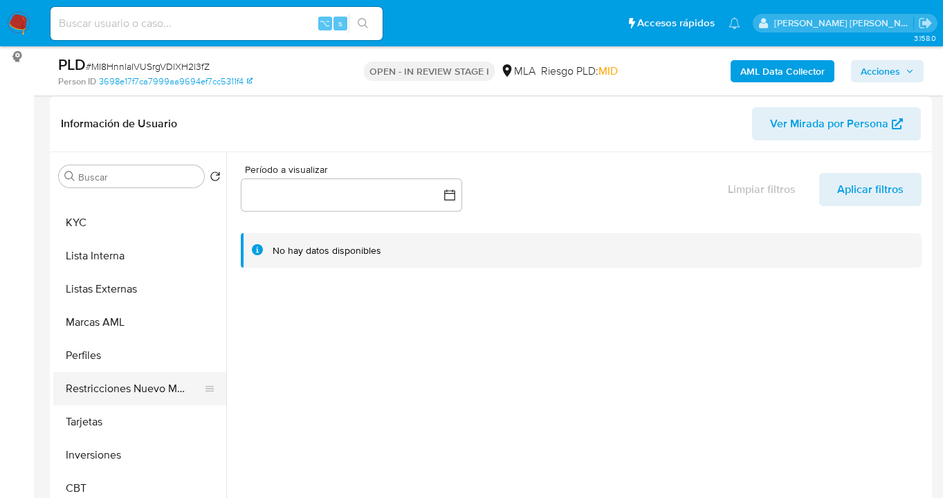
click at [156, 391] on button "Restricciones Nuevo Mundo" at bounding box center [134, 388] width 162 height 33
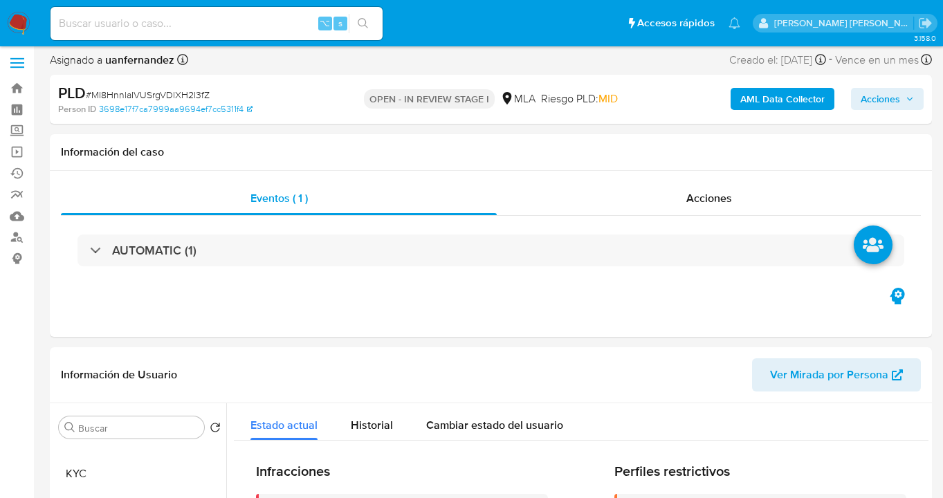
scroll to position [0, 0]
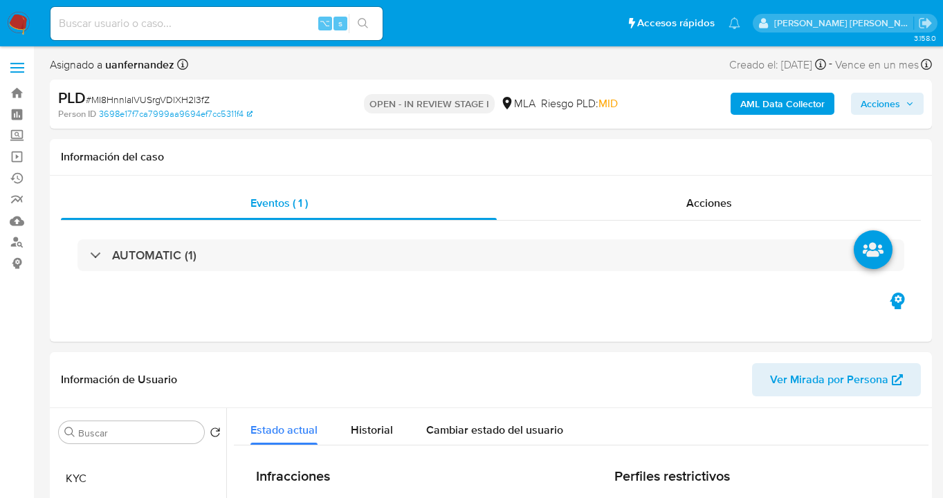
click at [891, 101] on span "Acciones" at bounding box center [880, 104] width 39 height 22
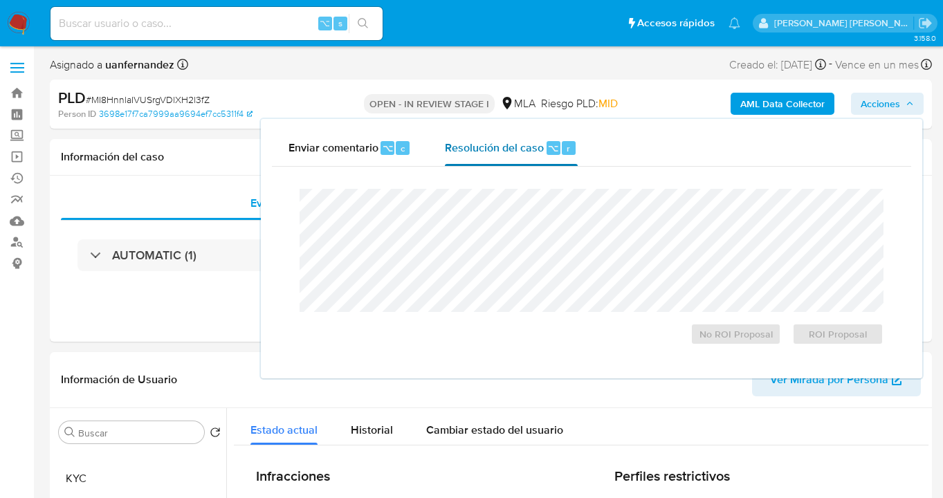
click at [482, 147] on span "Resolución del caso" at bounding box center [494, 148] width 99 height 16
click at [834, 334] on span "ROI Proposal" at bounding box center [838, 334] width 72 height 19
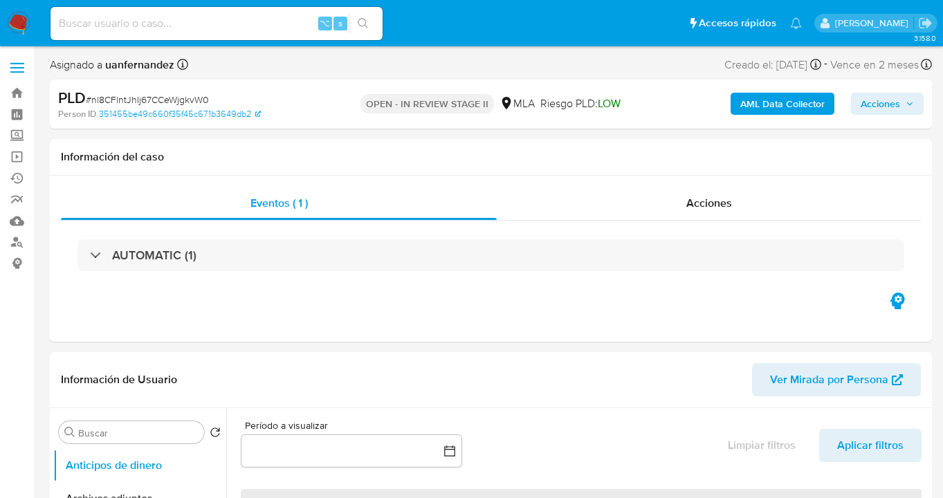
select select "10"
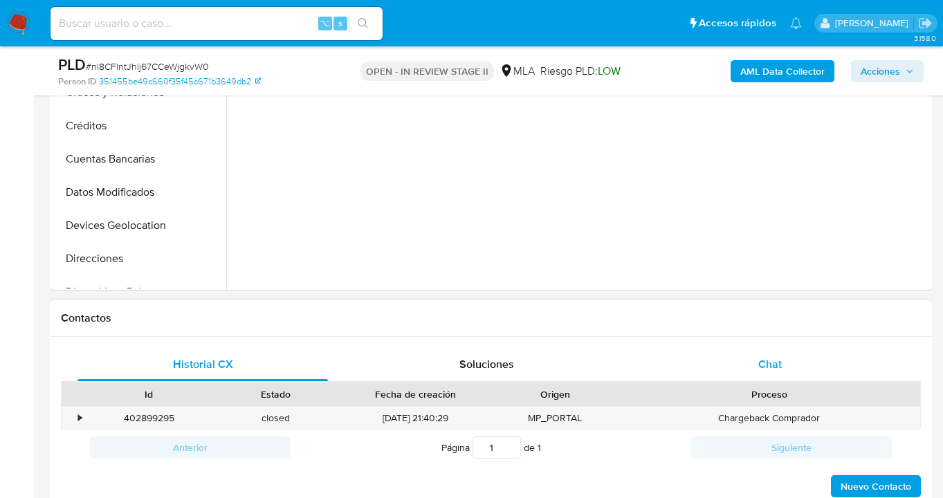
click at [766, 369] on span "Chat" at bounding box center [771, 364] width 24 height 16
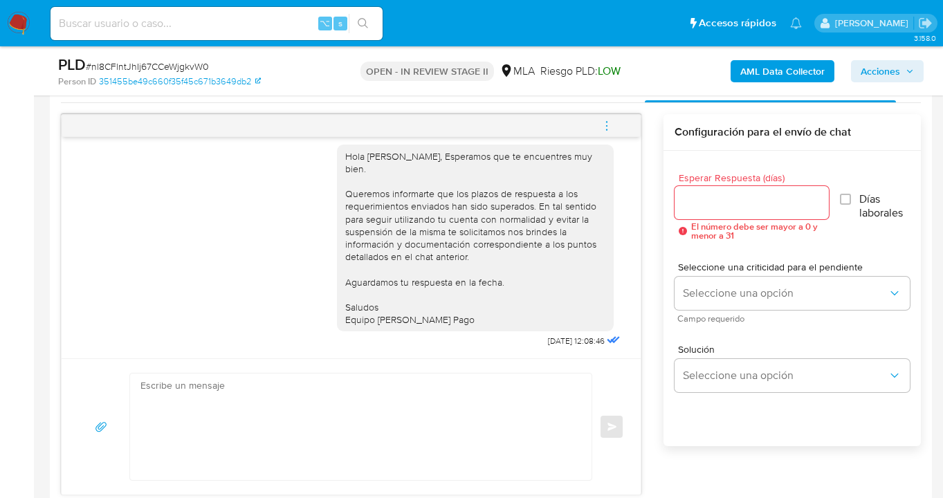
scroll to position [689, 0]
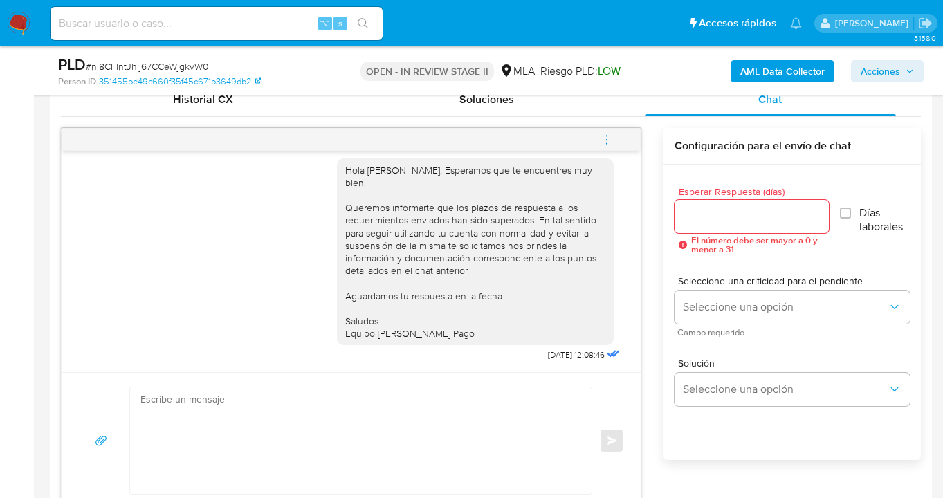
click at [607, 136] on icon "menu-action" at bounding box center [607, 140] width 12 height 12
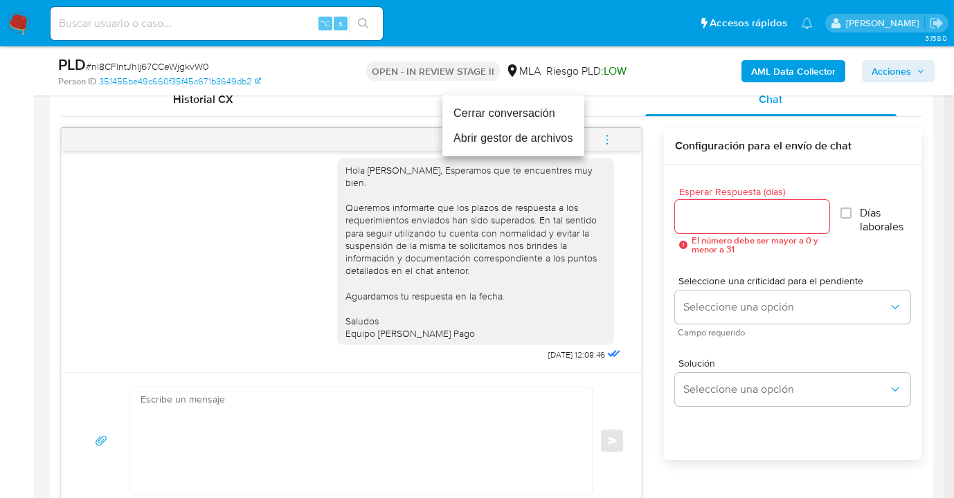
click at [503, 116] on li "Cerrar conversación" at bounding box center [513, 113] width 142 height 25
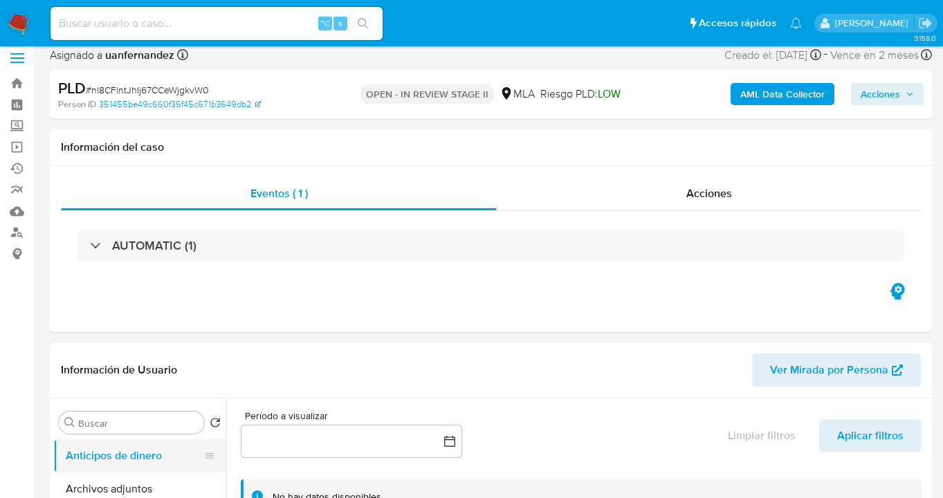
scroll to position [136, 0]
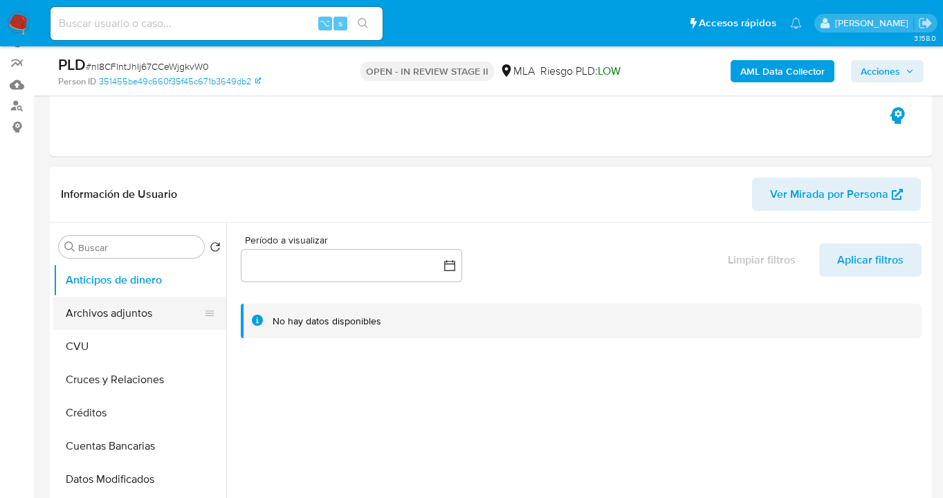
click at [146, 312] on button "Archivos adjuntos" at bounding box center [134, 313] width 162 height 33
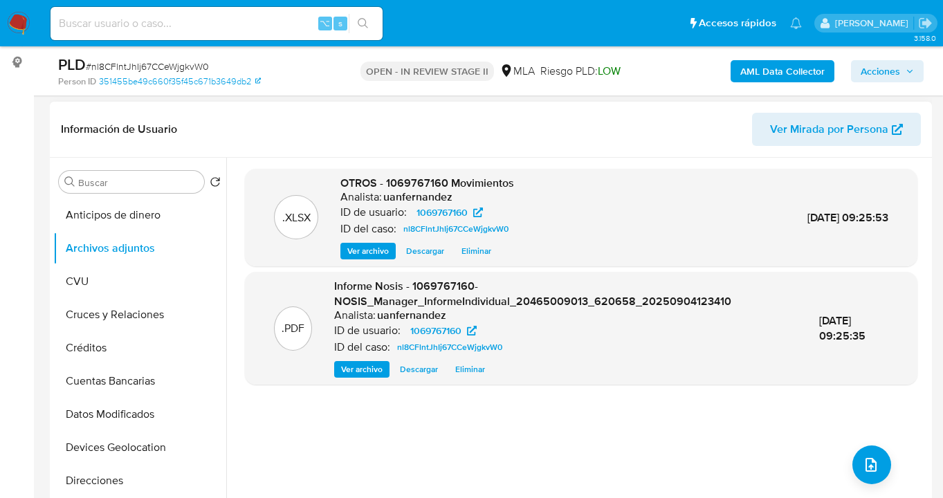
scroll to position [166, 0]
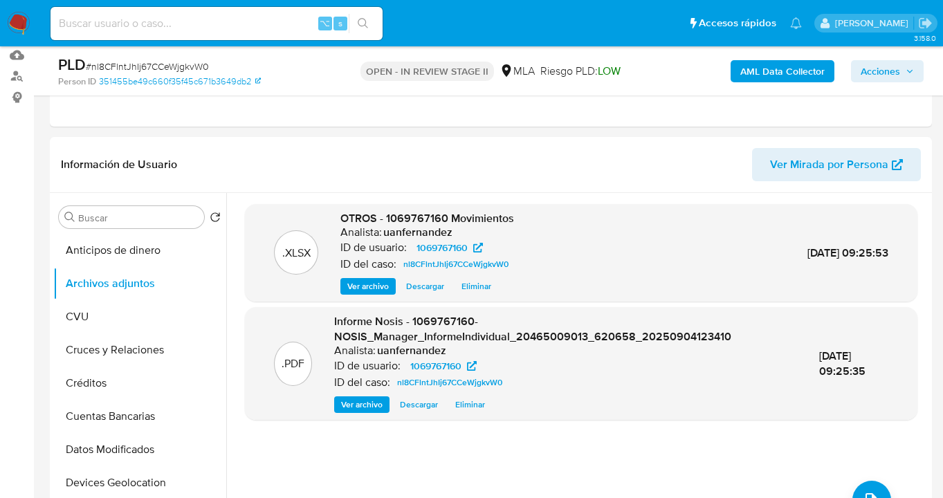
click at [765, 65] on b "AML Data Collector" at bounding box center [783, 71] width 84 height 22
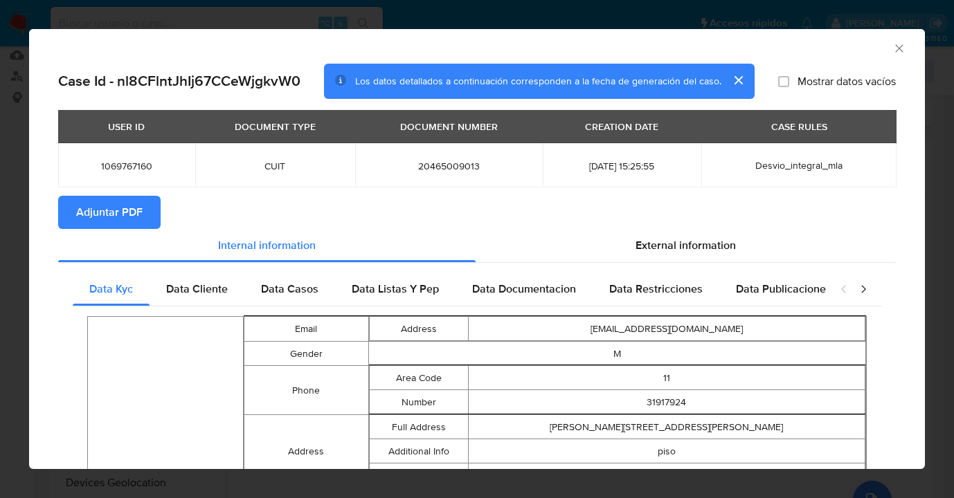
click at [91, 219] on span "Adjuntar PDF" at bounding box center [109, 212] width 66 height 30
click at [895, 46] on icon "Cerrar ventana" at bounding box center [899, 48] width 8 height 8
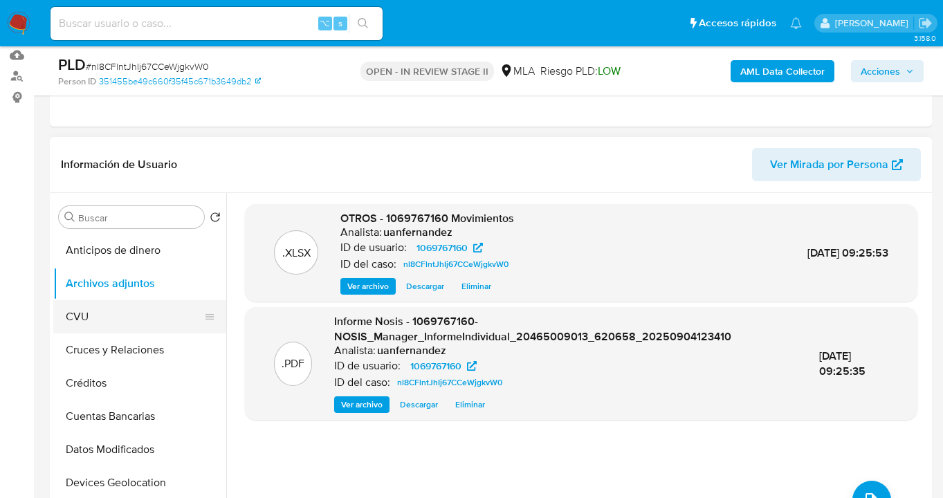
drag, startPoint x: 118, startPoint y: 309, endPoint x: 126, endPoint y: 292, distance: 18.3
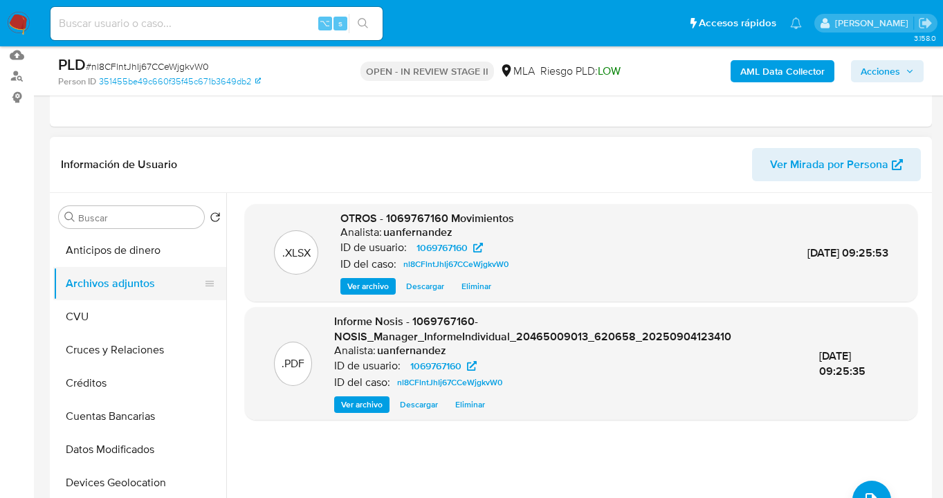
click at [118, 309] on button "CVU" at bounding box center [139, 316] width 173 height 33
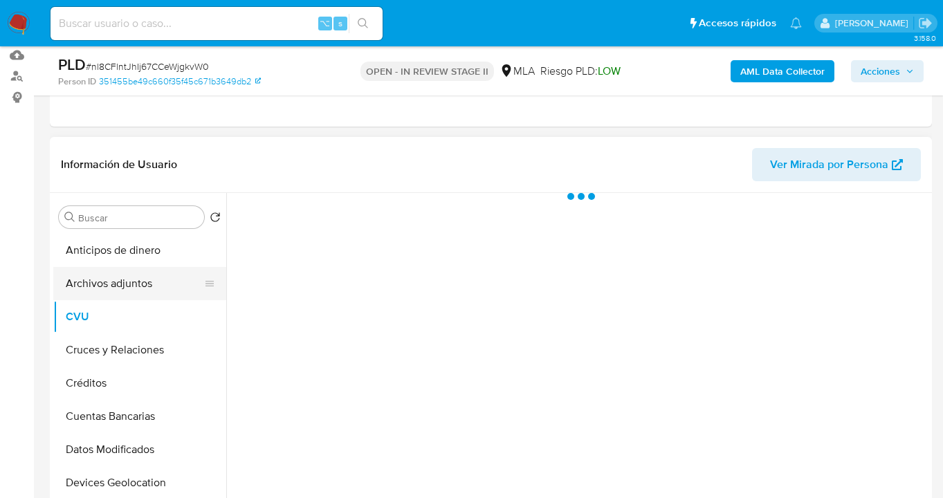
click at [127, 287] on button "Archivos adjuntos" at bounding box center [134, 283] width 162 height 33
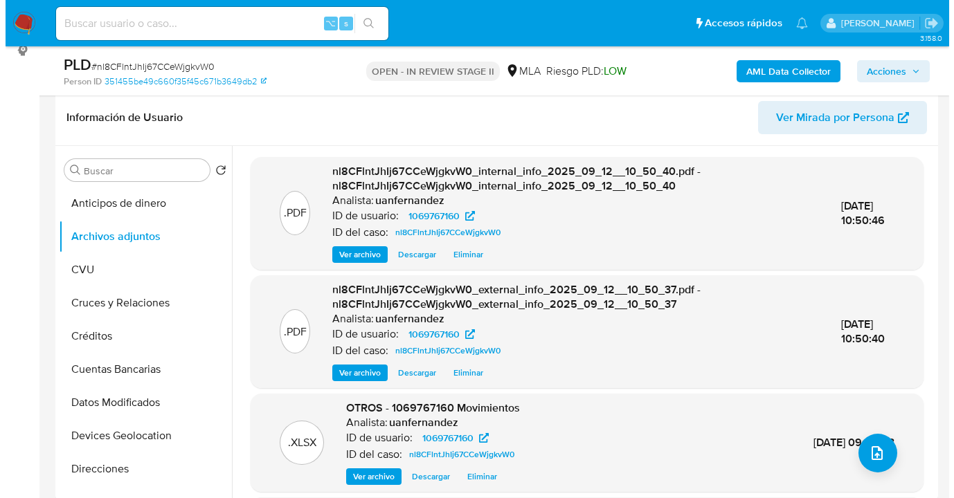
scroll to position [280, 0]
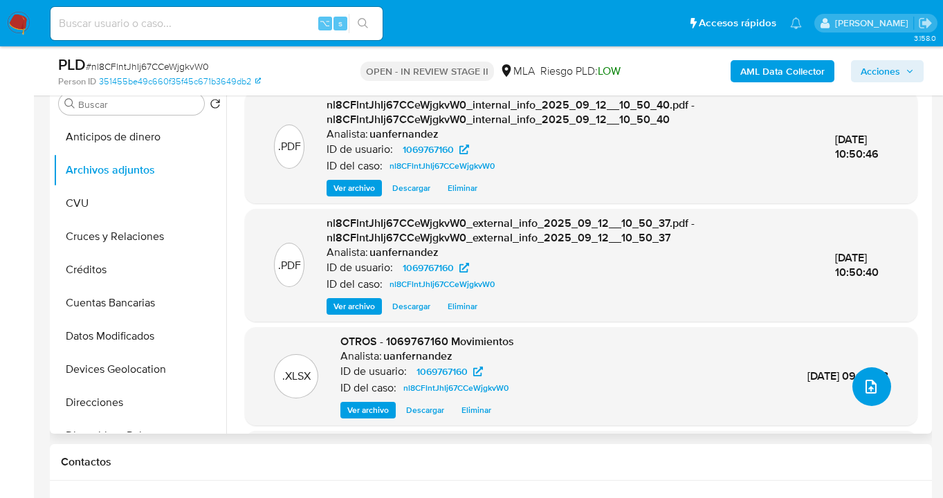
click at [863, 384] on icon "upload-file" at bounding box center [871, 387] width 17 height 17
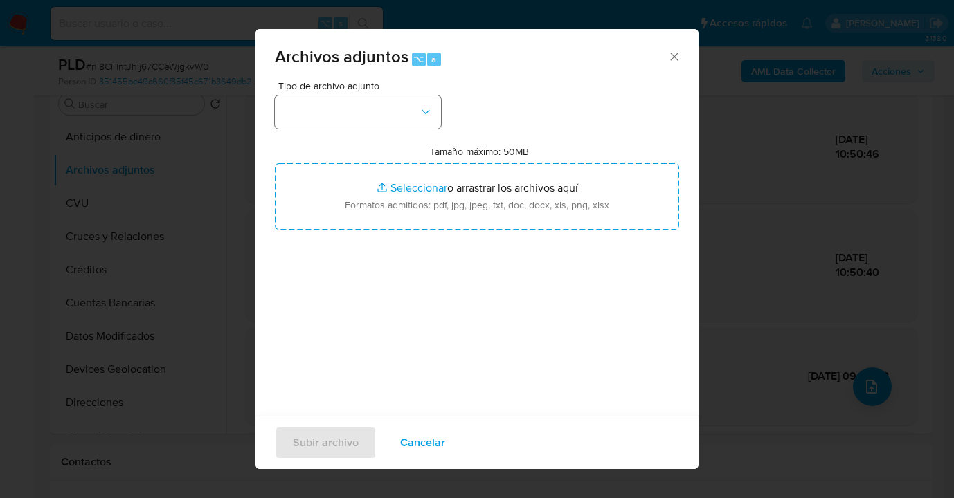
drag, startPoint x: 449, startPoint y: 112, endPoint x: 426, endPoint y: 120, distance: 23.4
click at [449, 112] on div "Tipo de archivo adjunto Tamaño máximo: 50MB Seleccionar archivos Seleccionar o …" at bounding box center [477, 244] width 404 height 327
click at [428, 117] on icon "button" at bounding box center [426, 112] width 14 height 14
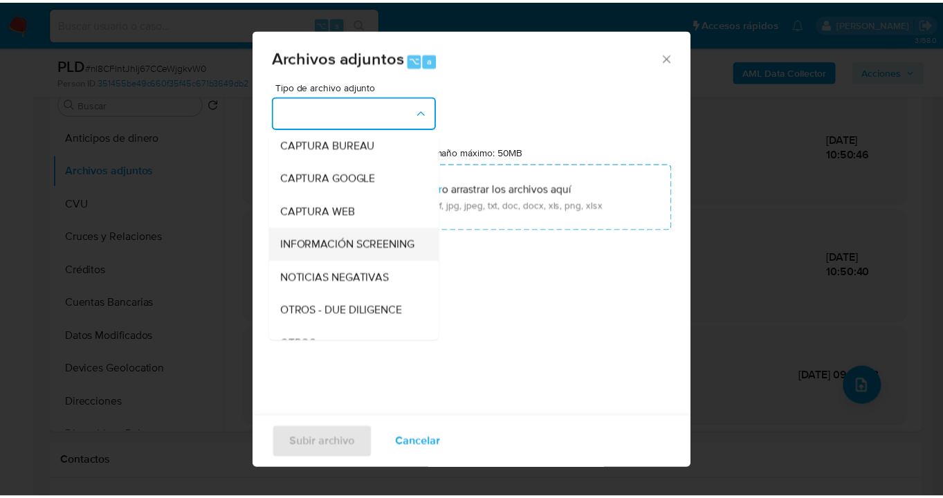
scroll to position [129, 0]
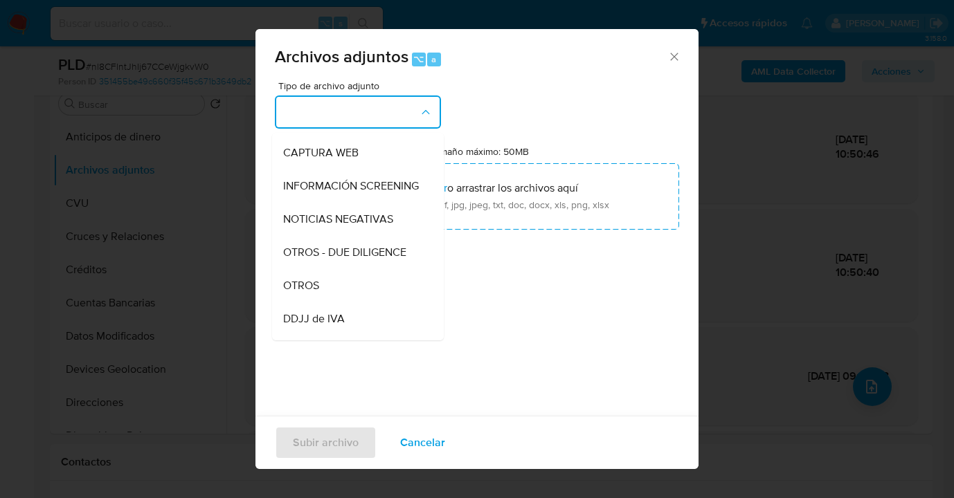
drag, startPoint x: 358, startPoint y: 292, endPoint x: 417, endPoint y: 236, distance: 81.3
click at [358, 292] on div "OTROS" at bounding box center [353, 285] width 141 height 33
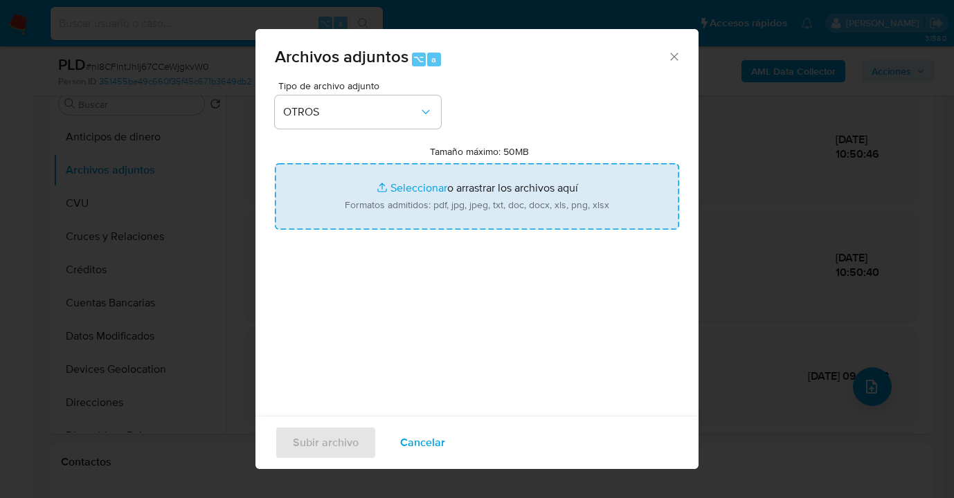
click at [431, 217] on input "Tamaño máximo: 50MB Seleccionar archivos" at bounding box center [477, 196] width 404 height 66
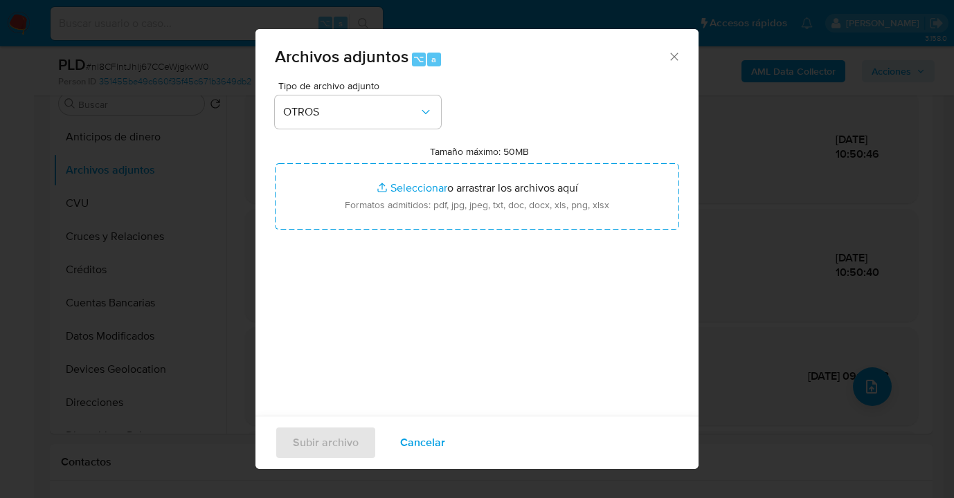
type input "C:\fakepath\1069767160 analisis no roi Caselog nl8CFlntJhIj67CCeWjgkvW0_2025_08…"
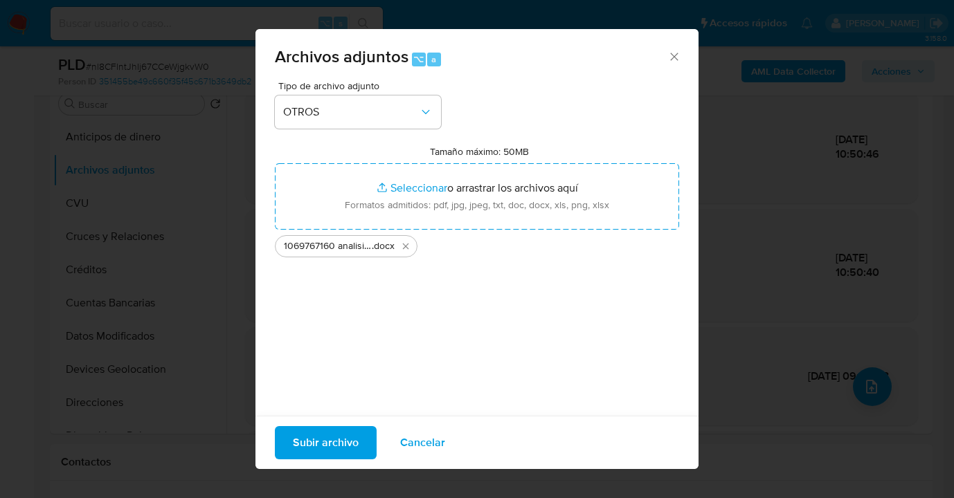
click at [334, 439] on span "Subir archivo" at bounding box center [326, 443] width 66 height 30
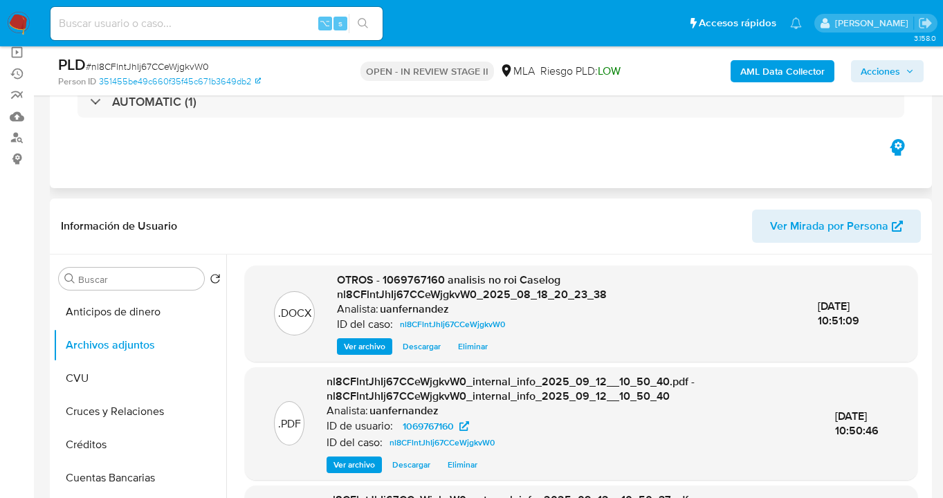
scroll to position [0, 0]
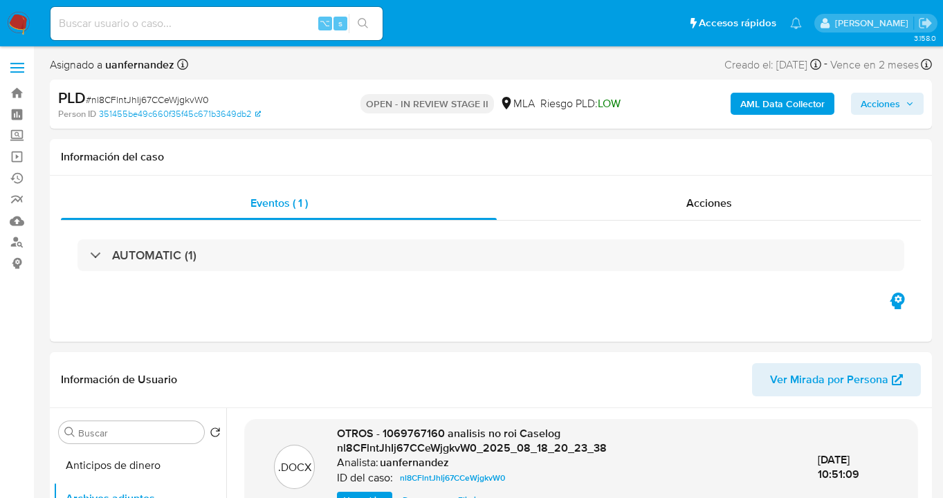
click at [888, 107] on span "Acciones" at bounding box center [880, 104] width 39 height 22
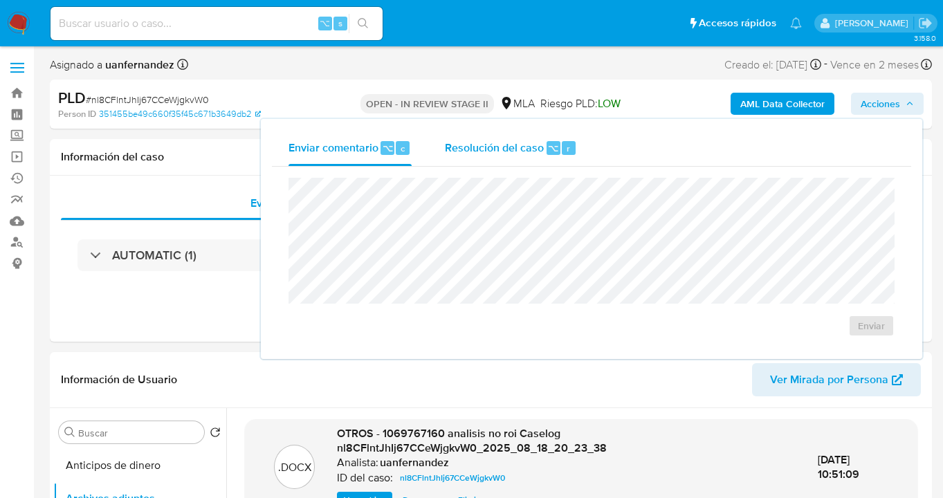
click at [503, 134] on div "Resolución del caso ⌥ r" at bounding box center [511, 148] width 132 height 36
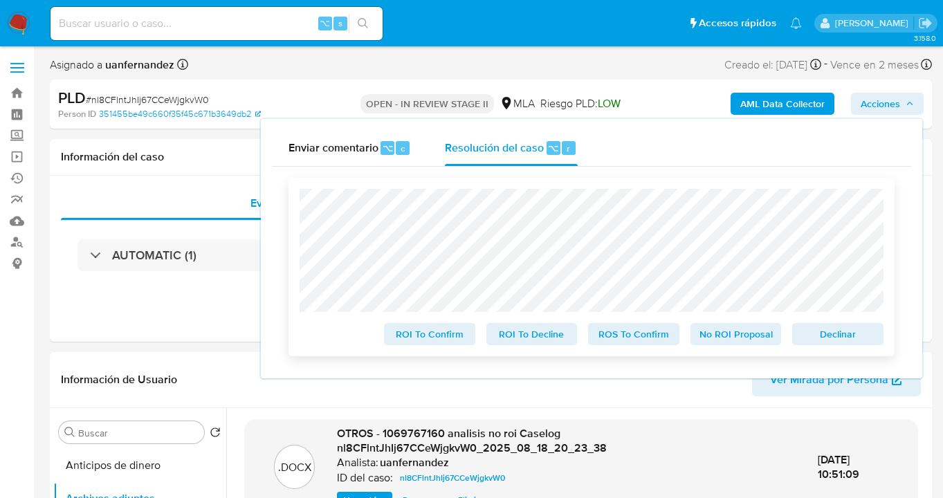
click at [745, 336] on span "No ROI Proposal" at bounding box center [737, 334] width 72 height 19
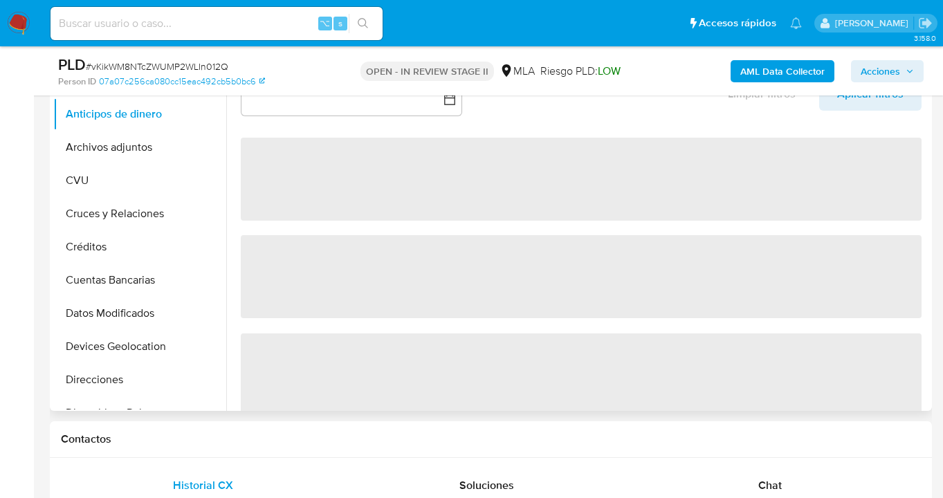
select select "10"
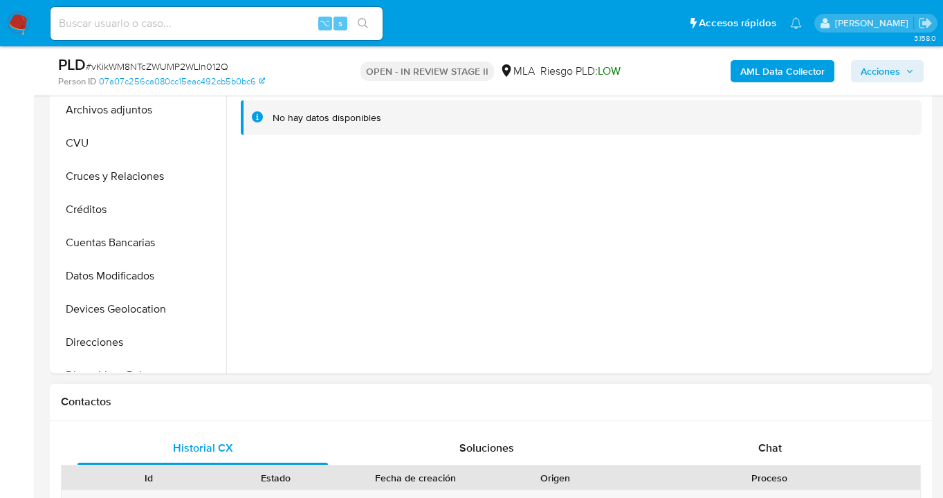
scroll to position [521, 0]
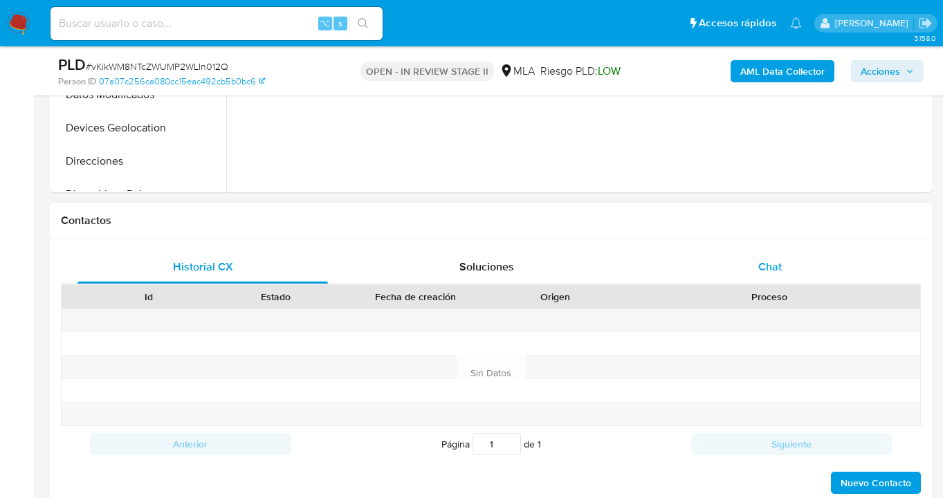
click at [785, 265] on div "Chat" at bounding box center [770, 267] width 251 height 33
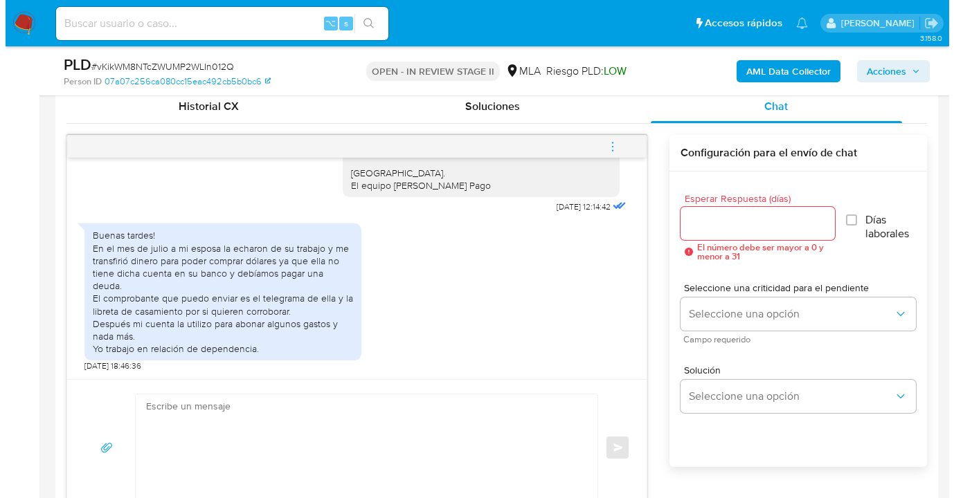
scroll to position [698, 0]
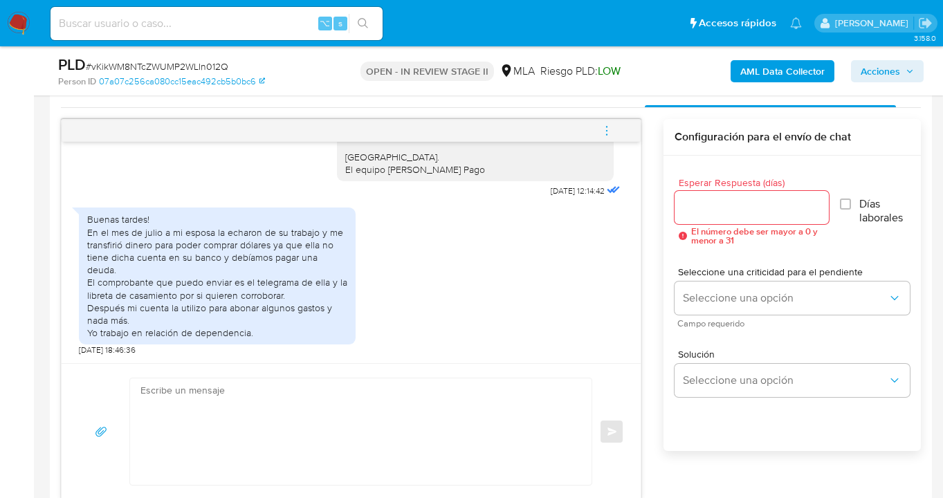
click at [688, 212] on input "Esperar Respuesta (días)" at bounding box center [752, 208] width 155 height 18
type input "1"
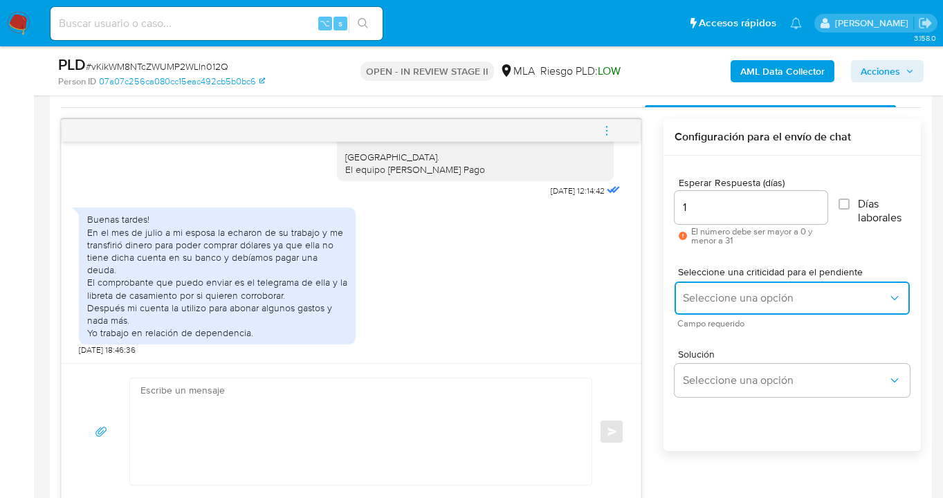
click at [710, 301] on span "Seleccione una opción" at bounding box center [785, 298] width 205 height 14
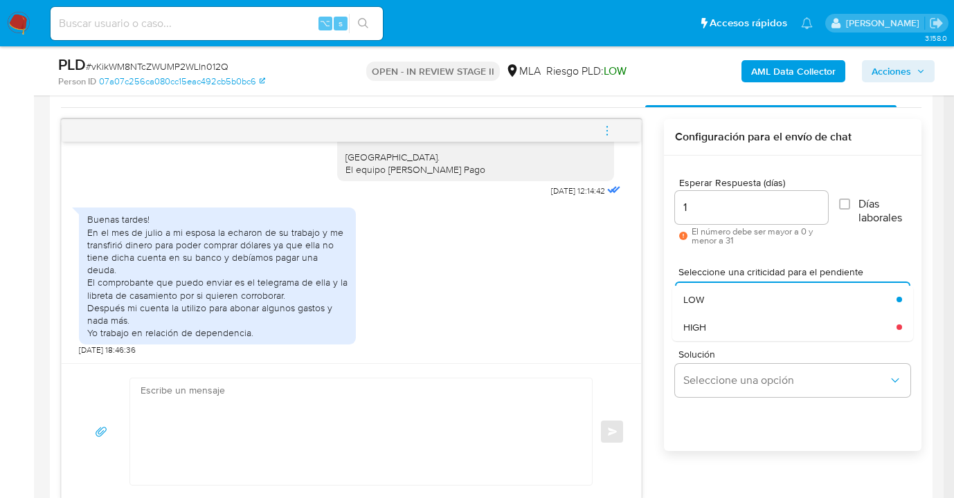
drag, startPoint x: 712, startPoint y: 327, endPoint x: 712, endPoint y: 354, distance: 26.3
click at [712, 327] on div "HIGH" at bounding box center [785, 328] width 205 height 28
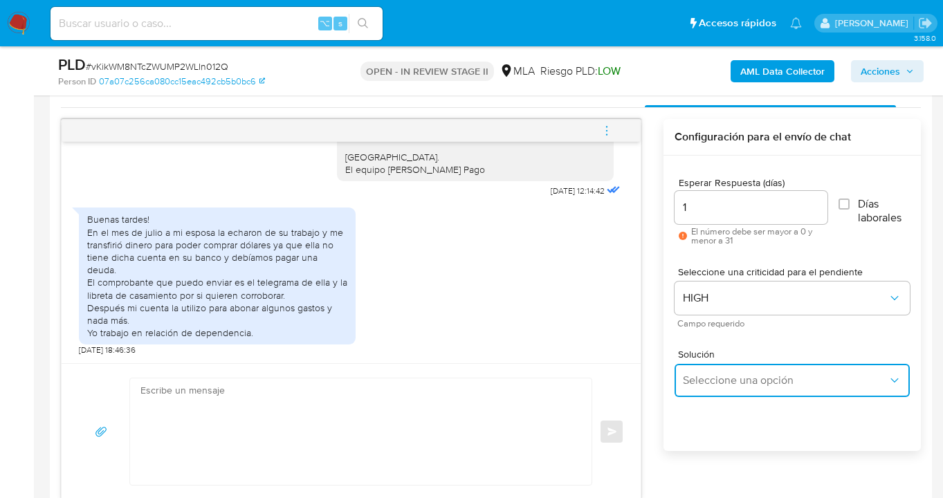
click at [714, 388] on button "Seleccione una opción" at bounding box center [792, 380] width 235 height 33
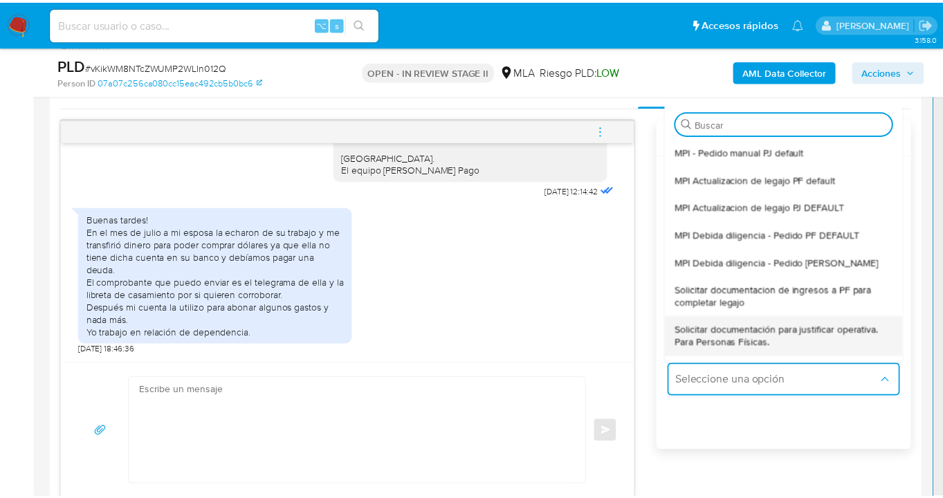
scroll to position [55, 0]
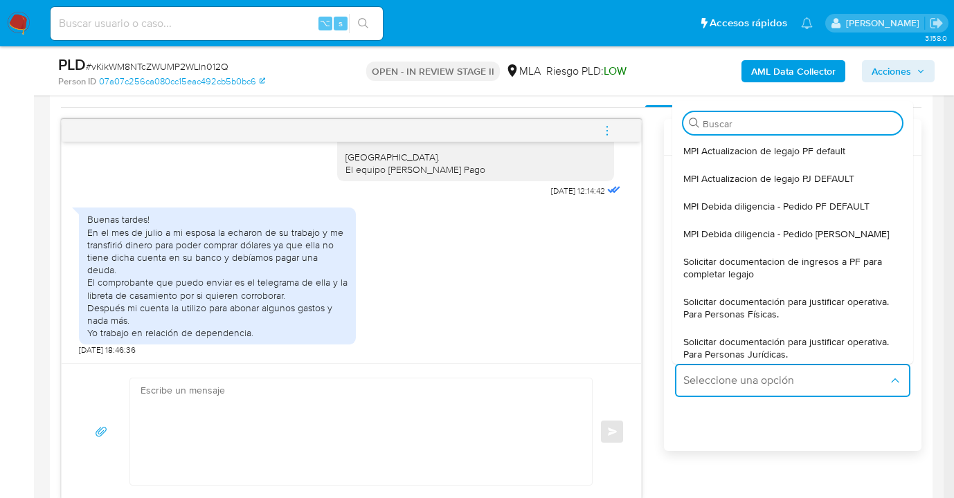
click at [725, 312] on span "Solicitar documentación para justificar operativa. Para Personas Físicas." at bounding box center [788, 308] width 210 height 25
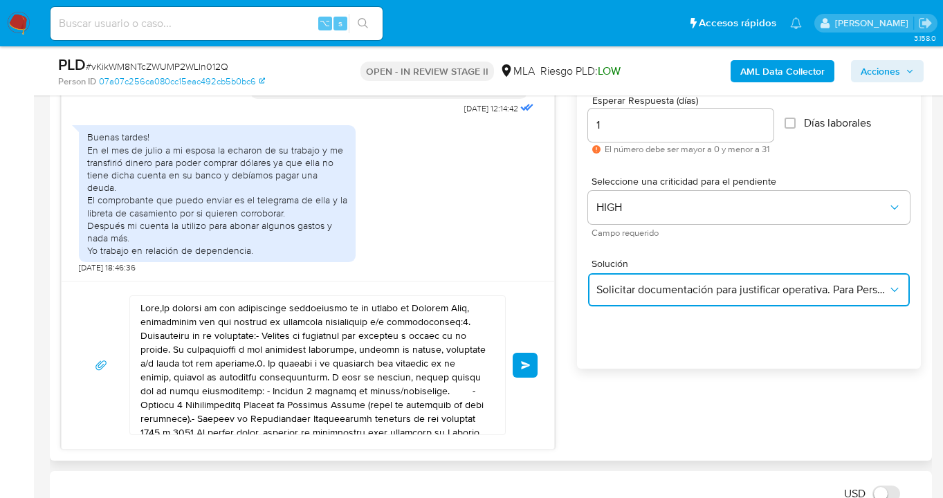
scroll to position [823, 0]
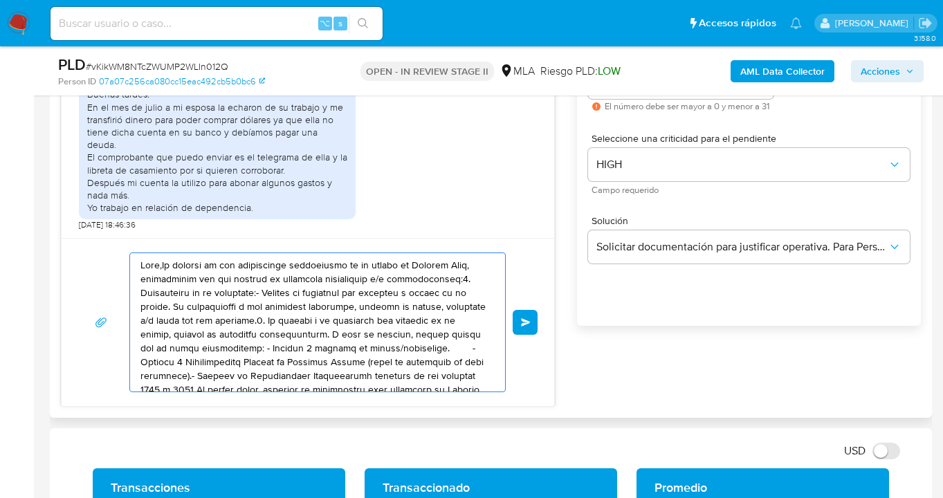
drag, startPoint x: 359, startPoint y: 354, endPoint x: 74, endPoint y: 258, distance: 300.8
click at [63, 247] on div "Enviar" at bounding box center [308, 322] width 493 height 168
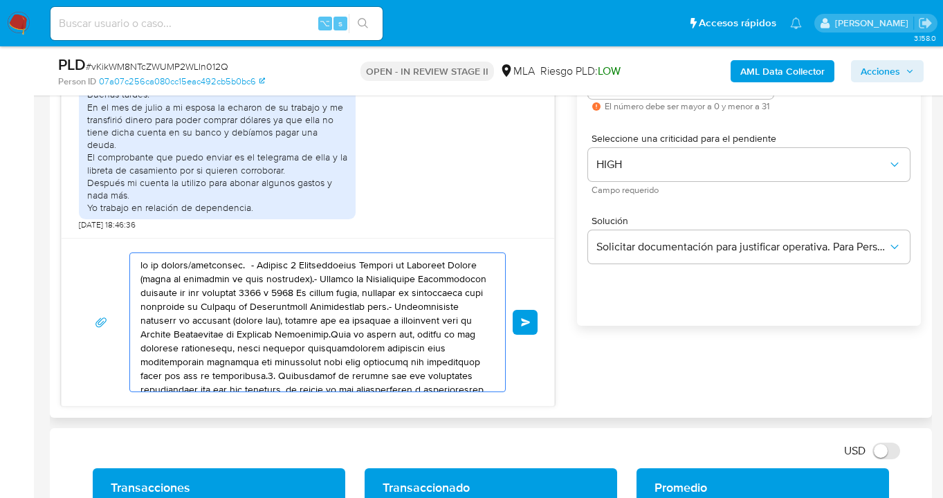
drag, startPoint x: 408, startPoint y: 364, endPoint x: 181, endPoint y: 292, distance: 238.2
click at [127, 268] on div "Enviar" at bounding box center [308, 323] width 460 height 140
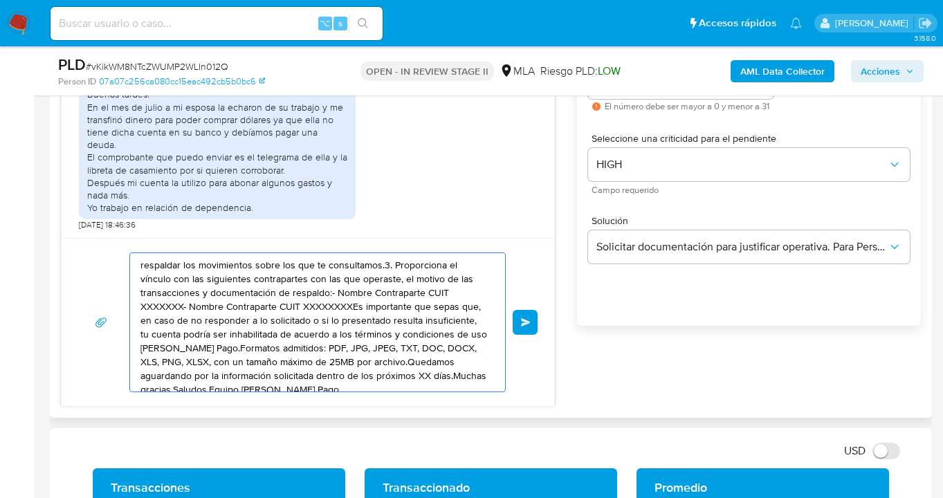
drag, startPoint x: 399, startPoint y: 359, endPoint x: 143, endPoint y: 273, distance: 270.8
click at [143, 274] on textarea "respaldar los movimientos sobre los que te consultamos.3. Proporciona el víncul…" at bounding box center [314, 322] width 347 height 138
type textarea "respaldar los movimientos sobre los que te consultamos.3. Proporciona el ve 25M…"
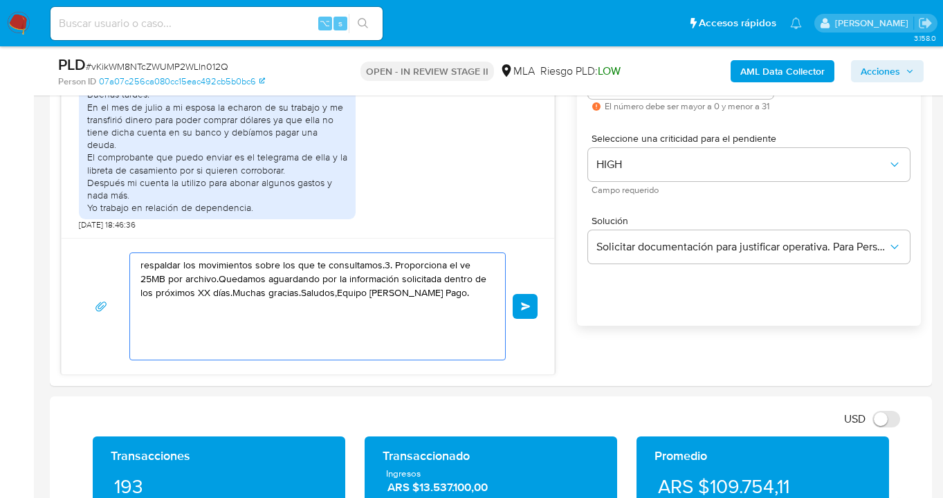
drag, startPoint x: 340, startPoint y: 327, endPoint x: 47, endPoint y: 224, distance: 310.4
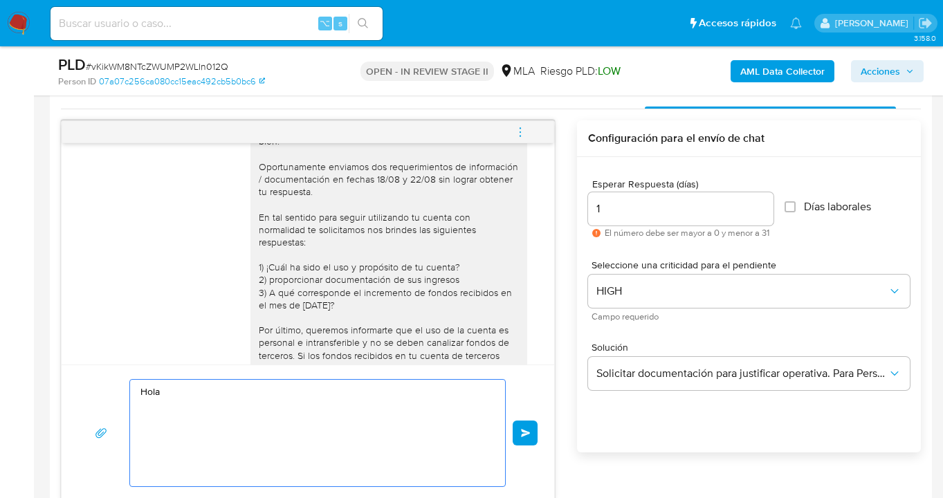
scroll to position [1077, 0]
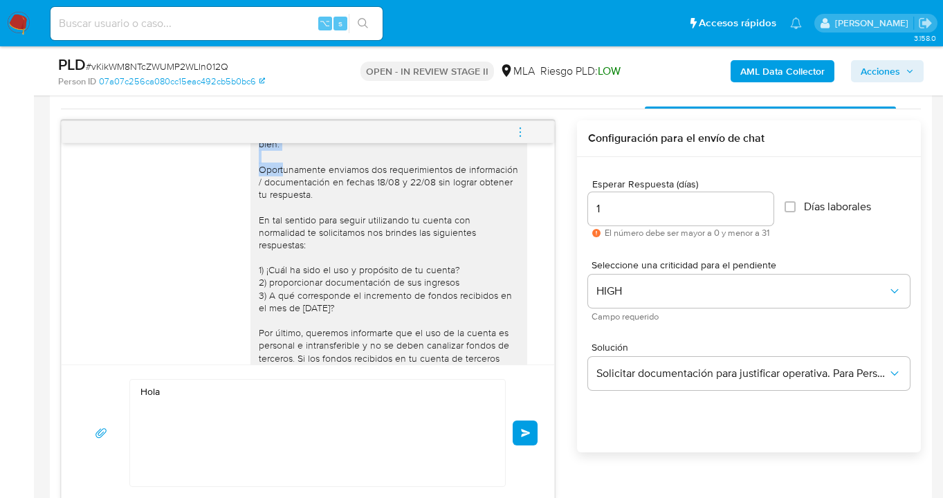
drag, startPoint x: 271, startPoint y: 170, endPoint x: 363, endPoint y: 181, distance: 92.1
click at [363, 181] on div "Hola [PERSON_NAME], esperamos que te encuentres muy bien. Oportunamente enviamo…" at bounding box center [389, 295] width 260 height 340
copy div "Carlos Samuel Alegre, esperamos que te encuentres muy bien."
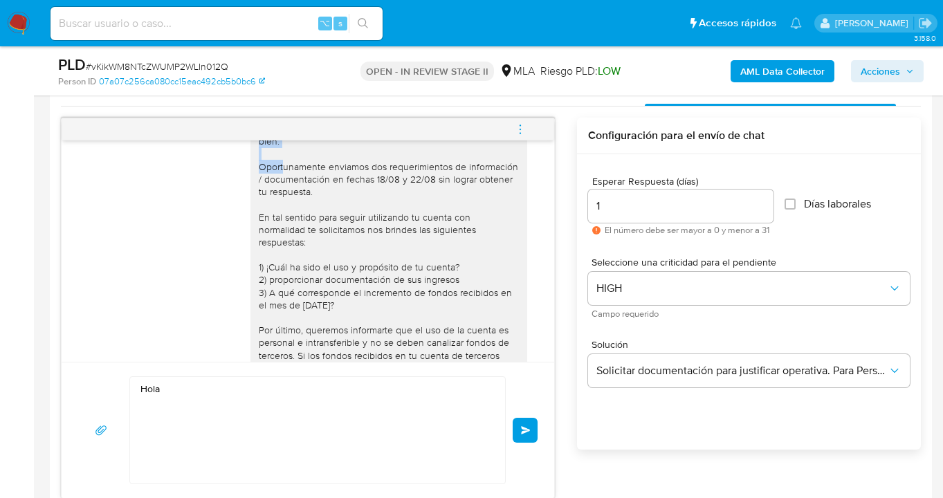
scroll to position [699, 0]
click at [222, 395] on textarea "Hola" at bounding box center [314, 430] width 347 height 107
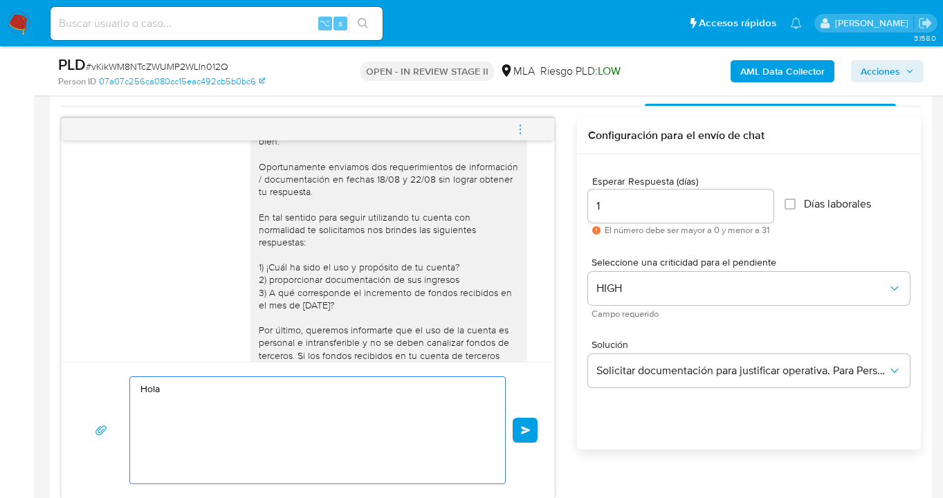
paste textarea "Carlos Samuel Alegre, esperamos que te encuentres muy bien."
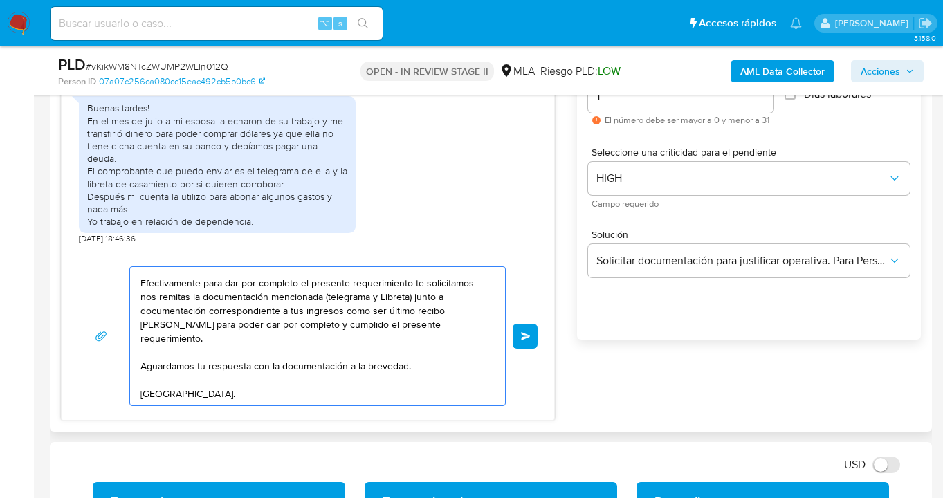
scroll to position [853, 0]
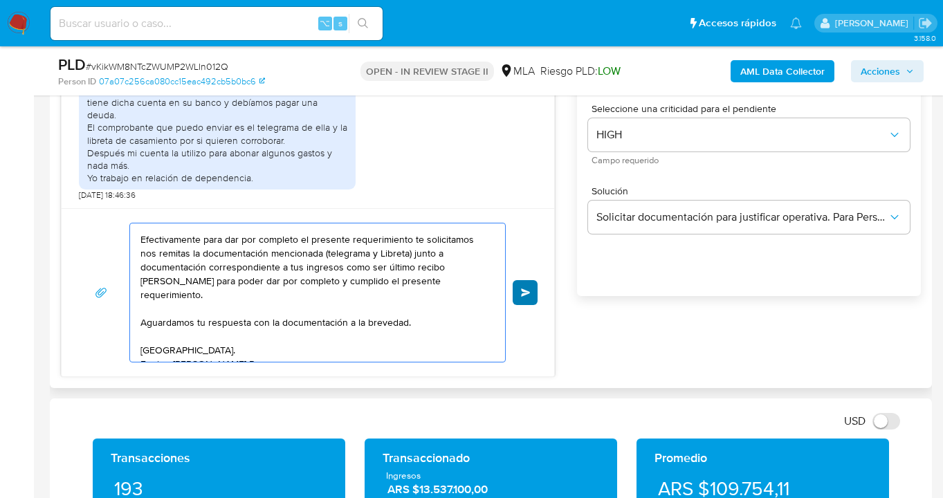
type textarea "Hola Carlos Samuel Alegre, esperamos que te encuentres muy bien. Muchas gracias…"
click at [524, 297] on button "Enviar" at bounding box center [525, 292] width 25 height 25
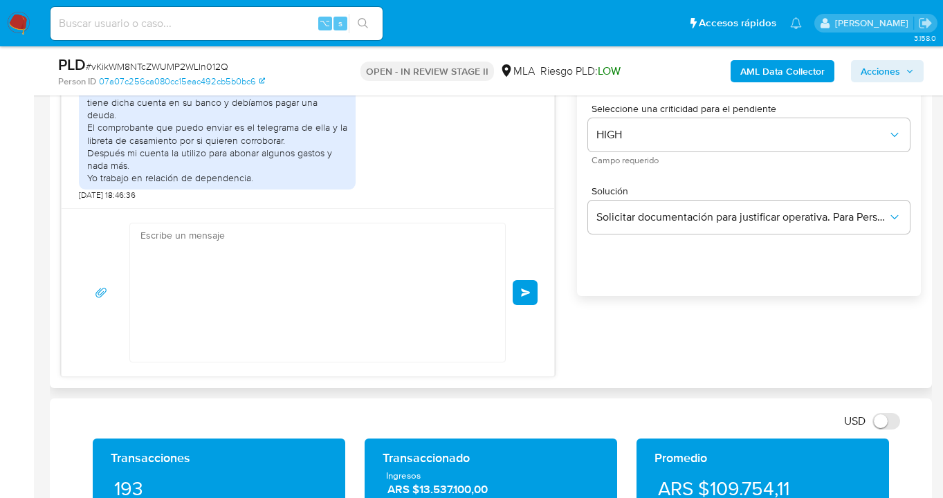
scroll to position [0, 0]
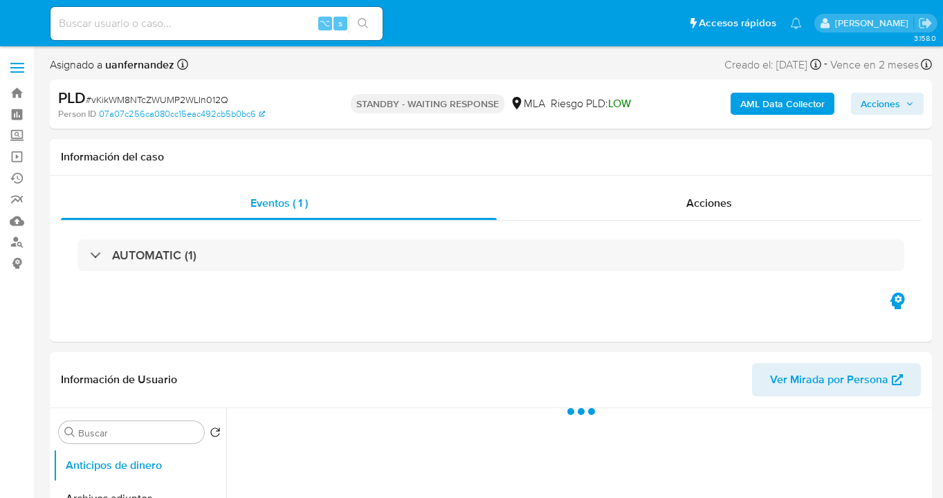
select select "10"
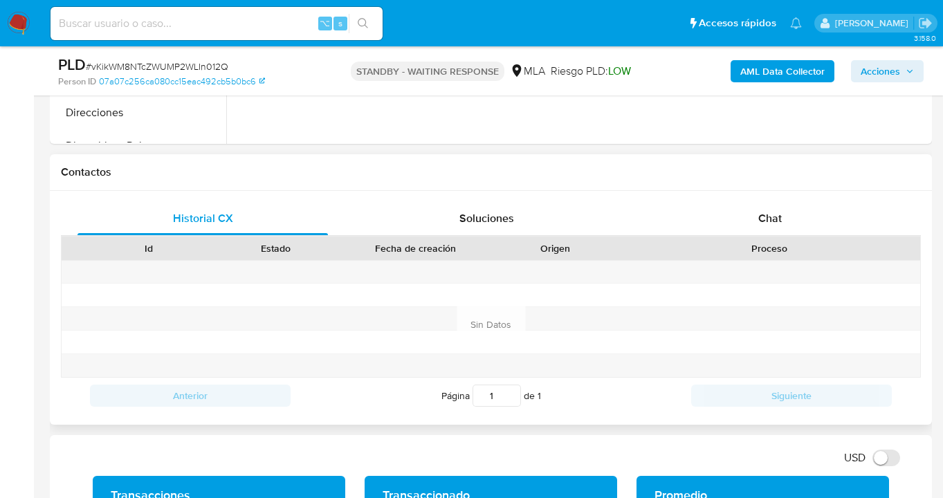
scroll to position [582, 0]
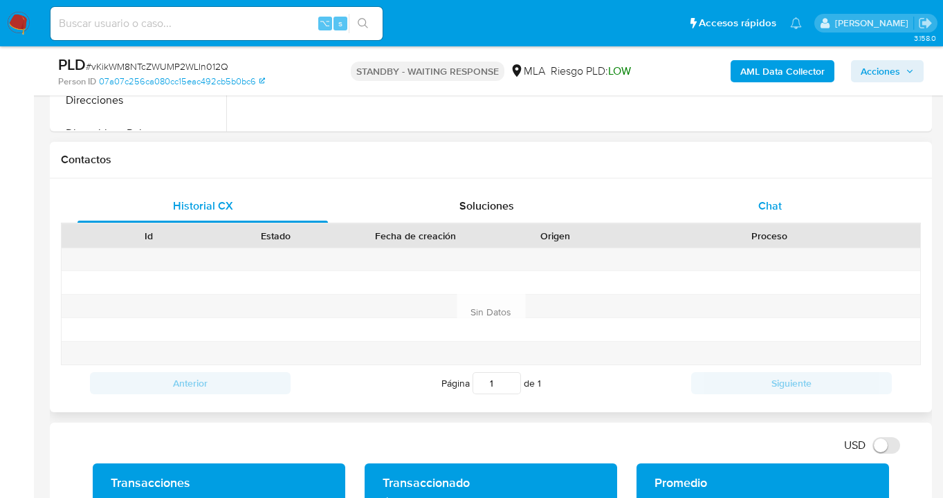
click at [773, 202] on span "Chat" at bounding box center [771, 206] width 24 height 16
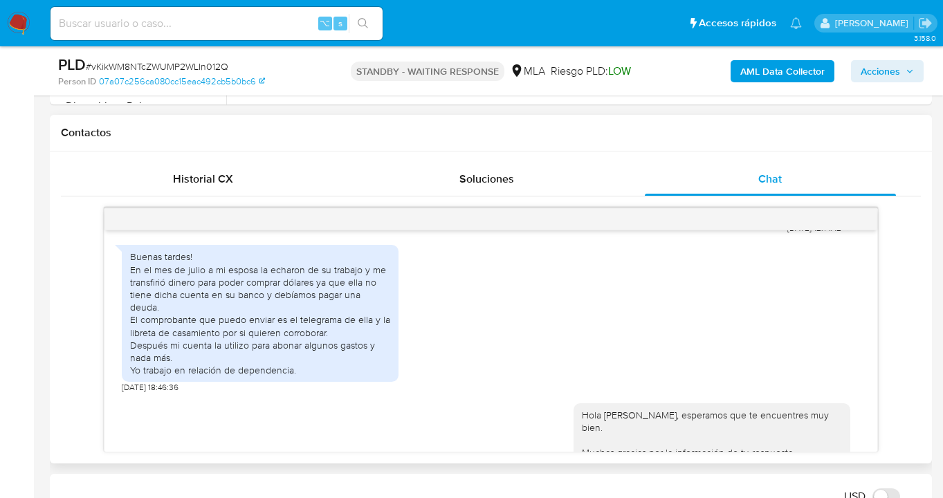
scroll to position [1414, 0]
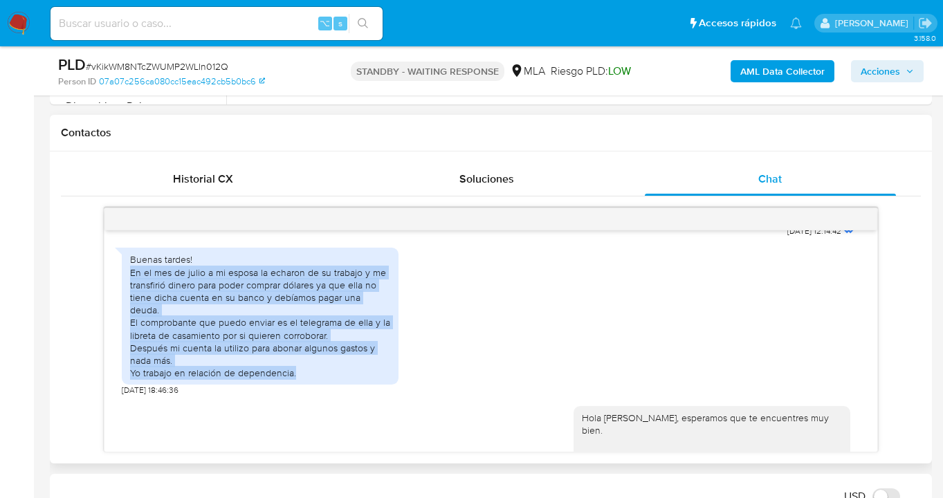
drag, startPoint x: 131, startPoint y: 301, endPoint x: 300, endPoint y: 386, distance: 189.1
click at [300, 379] on div "Buenas tardes! En el mes de julio a mi esposa la echaron de su trabajo y me tra…" at bounding box center [260, 316] width 260 height 126
copy div "En el mes de julio a mi esposa la echaron de su trabajo y me transfirió dinero …"
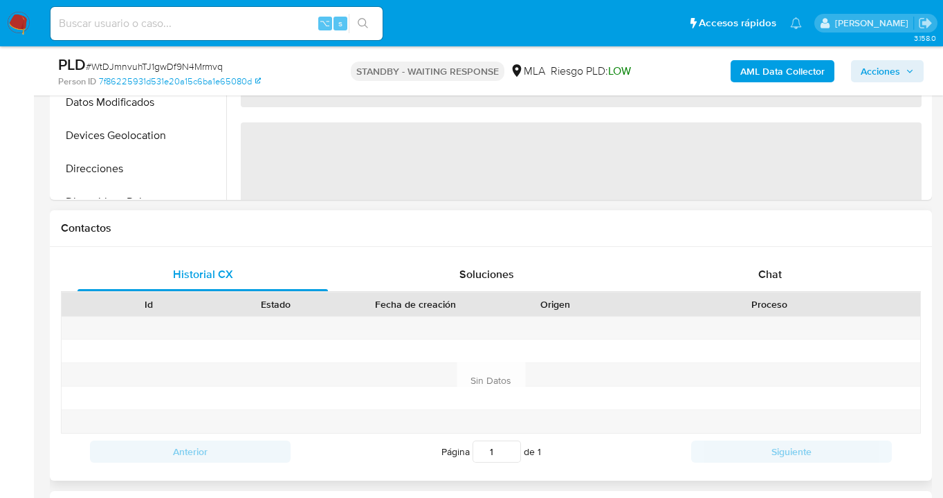
click at [767, 276] on span "Chat" at bounding box center [771, 275] width 24 height 16
select select "10"
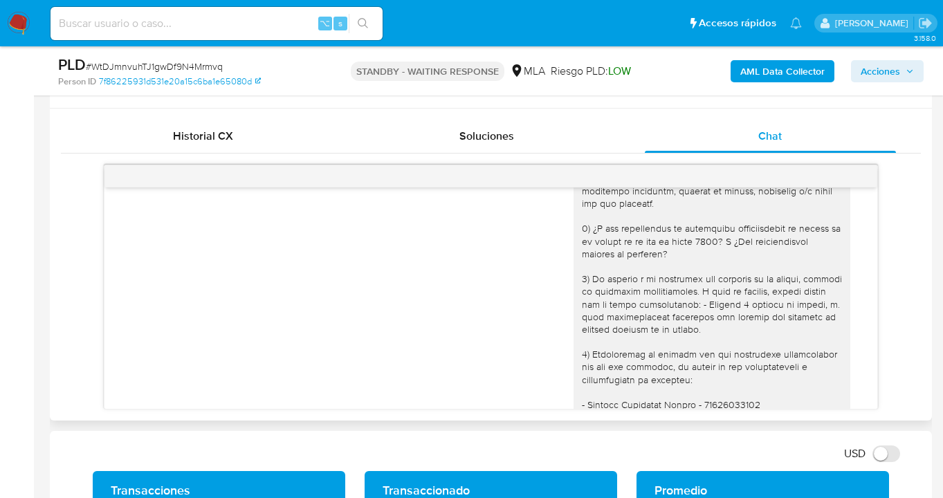
scroll to position [1549, 0]
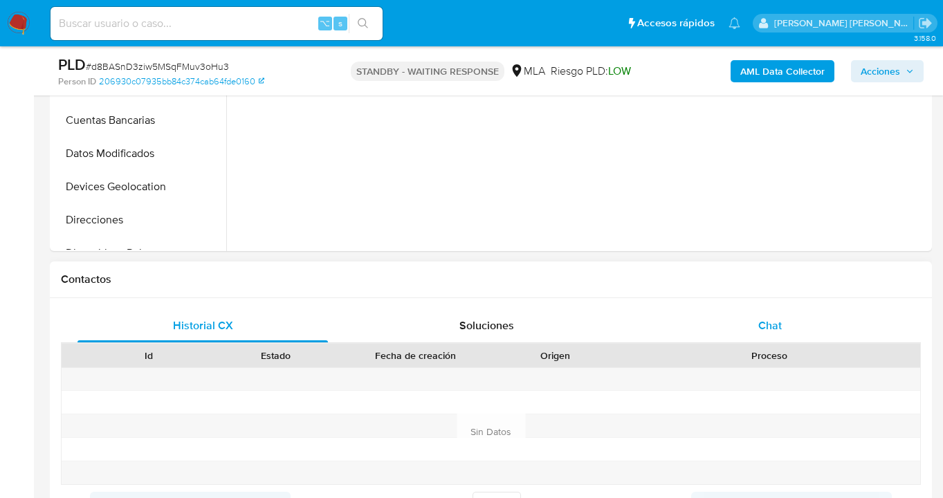
click at [797, 327] on div "Chat" at bounding box center [770, 325] width 251 height 33
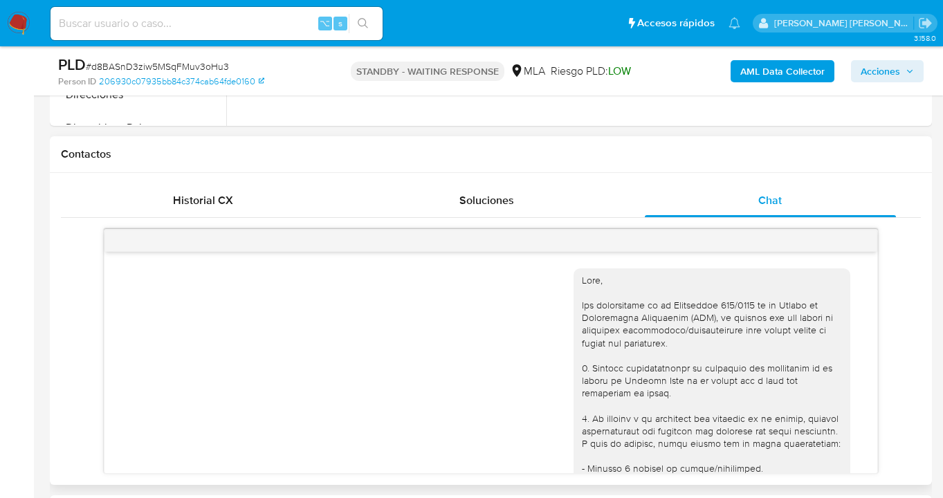
scroll to position [1297, 0]
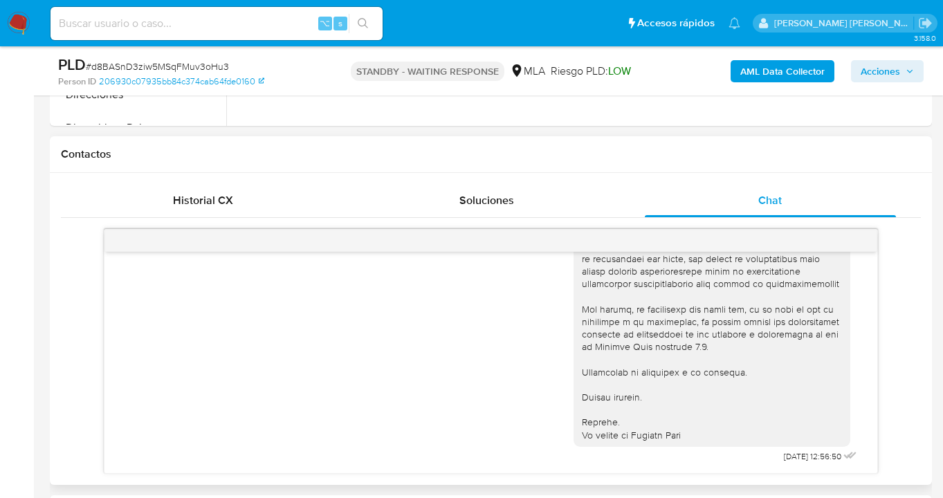
select select "10"
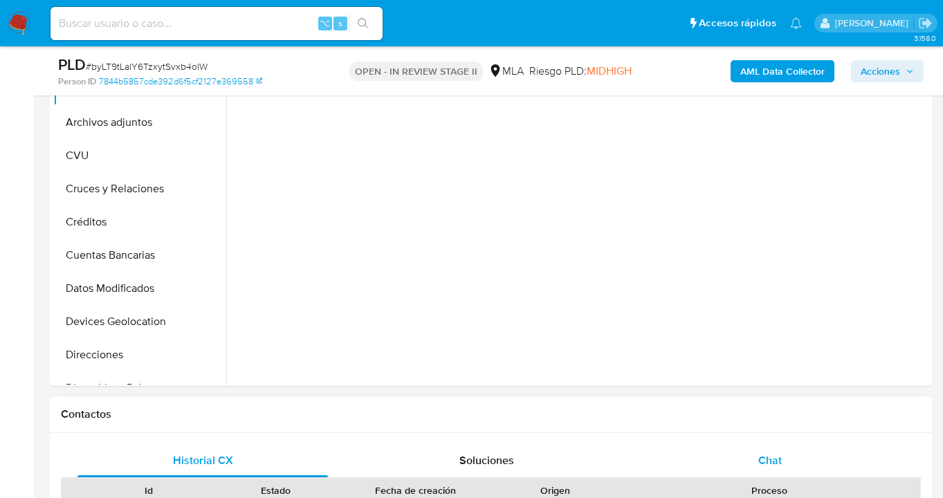
click at [767, 451] on div "Chat" at bounding box center [770, 460] width 251 height 33
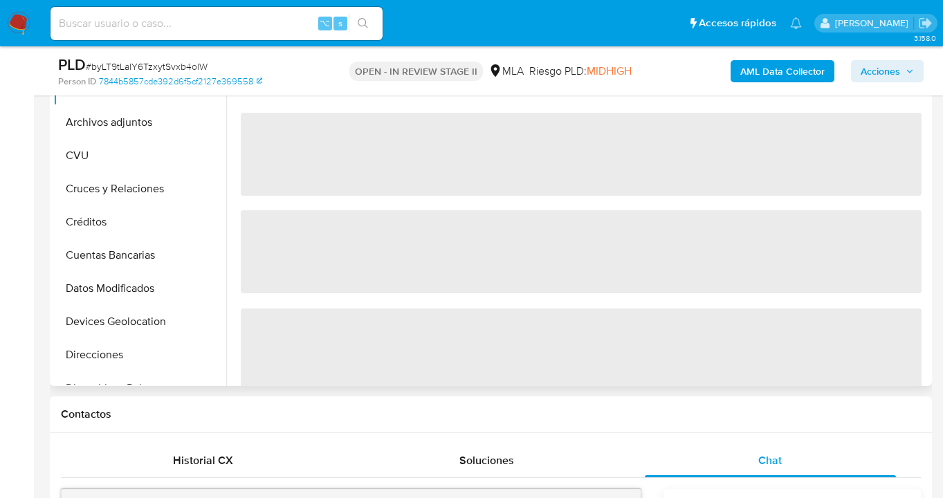
select select "10"
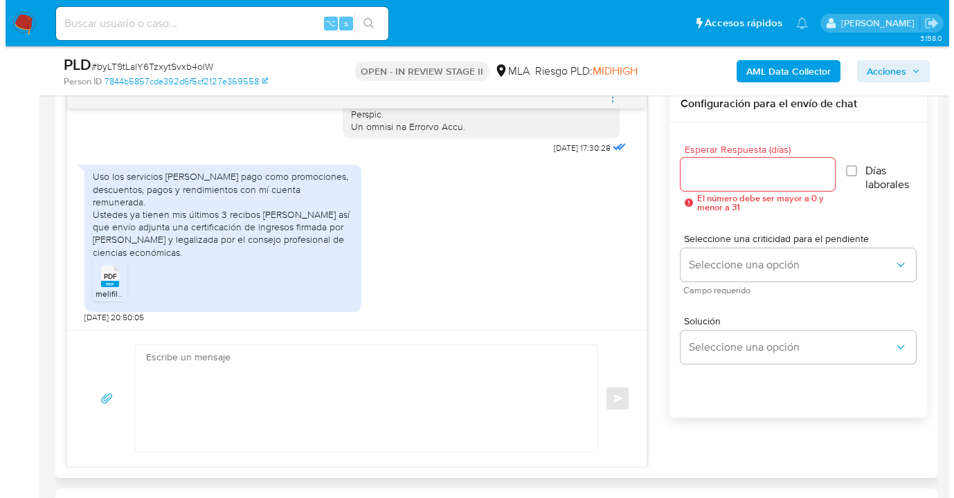
scroll to position [732, 0]
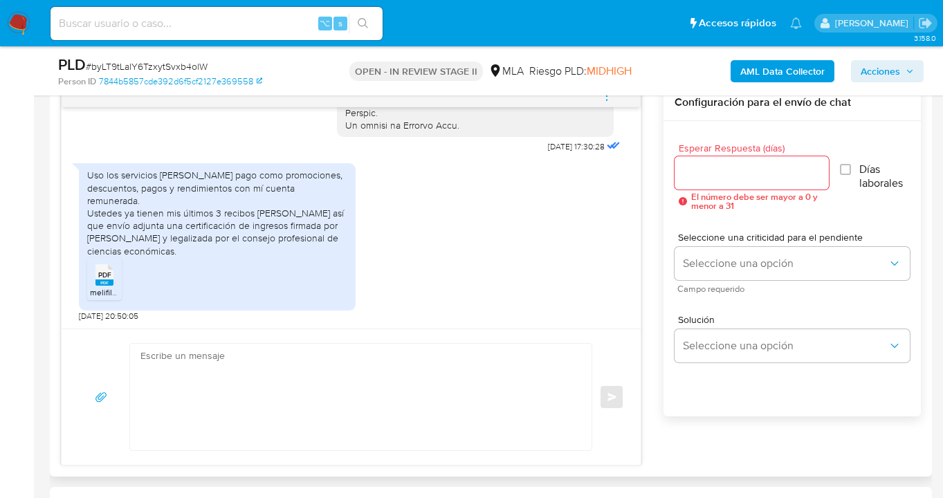
click at [683, 170] on input "Esperar Respuesta (días)" at bounding box center [752, 173] width 155 height 18
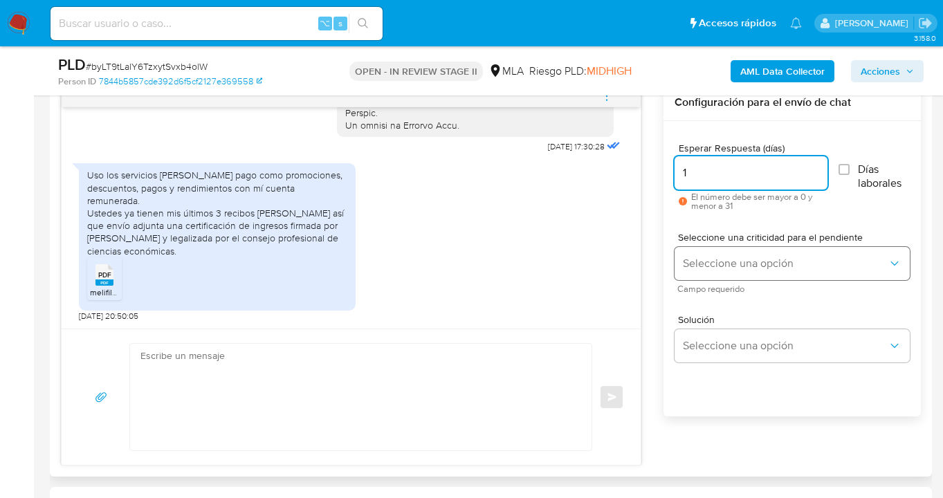
type input "1"
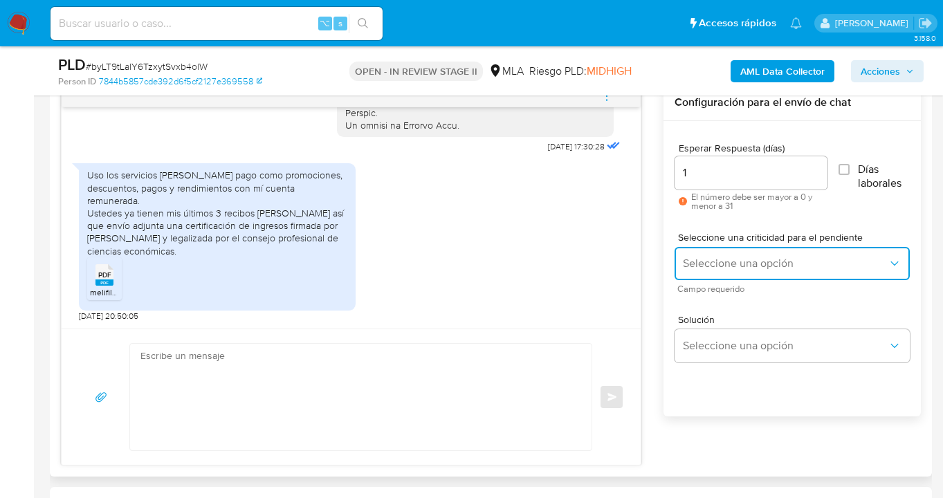
click at [700, 264] on span "Seleccione una opción" at bounding box center [785, 264] width 205 height 14
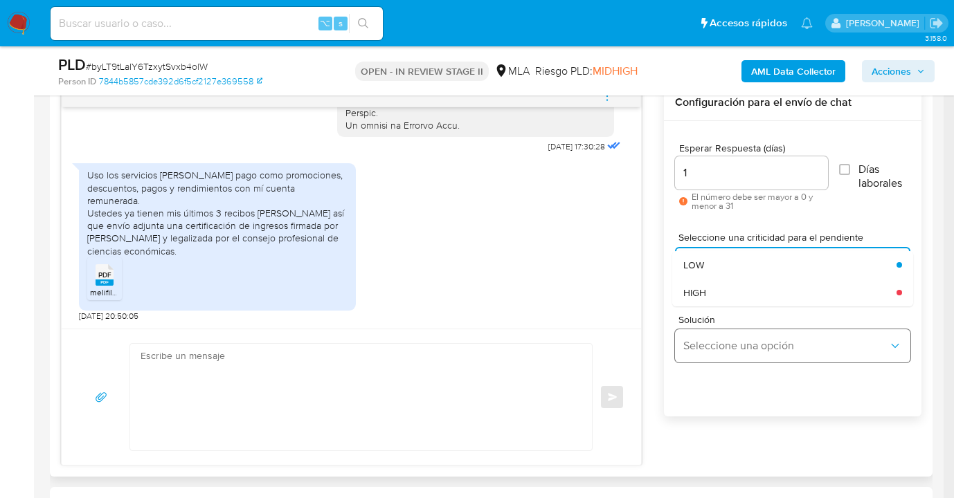
drag, startPoint x: 708, startPoint y: 267, endPoint x: 712, endPoint y: 345, distance: 77.6
click at [708, 267] on div "LOW" at bounding box center [785, 265] width 205 height 28
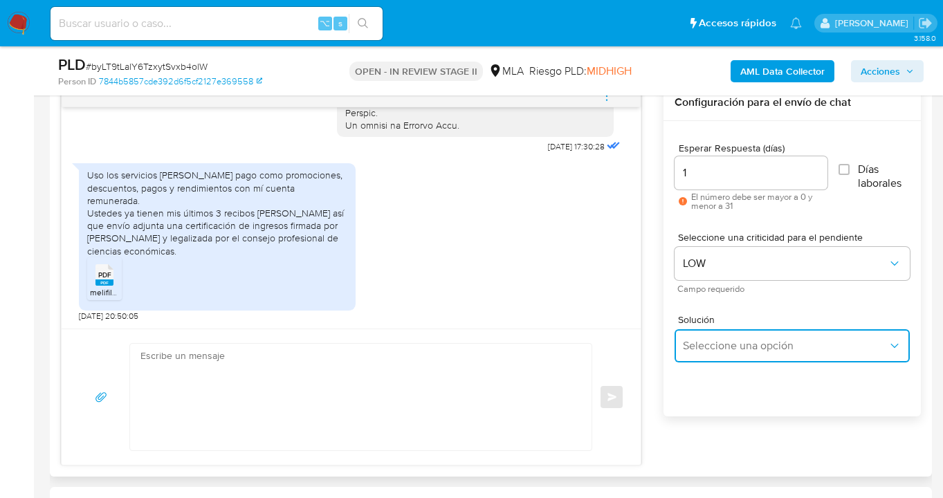
click at [708, 352] on button "Seleccione una opción" at bounding box center [792, 345] width 235 height 33
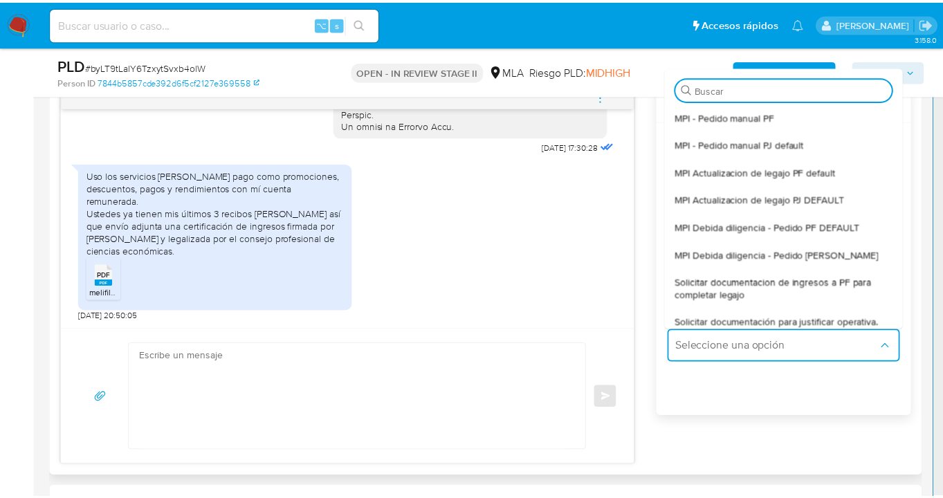
scroll to position [118, 0]
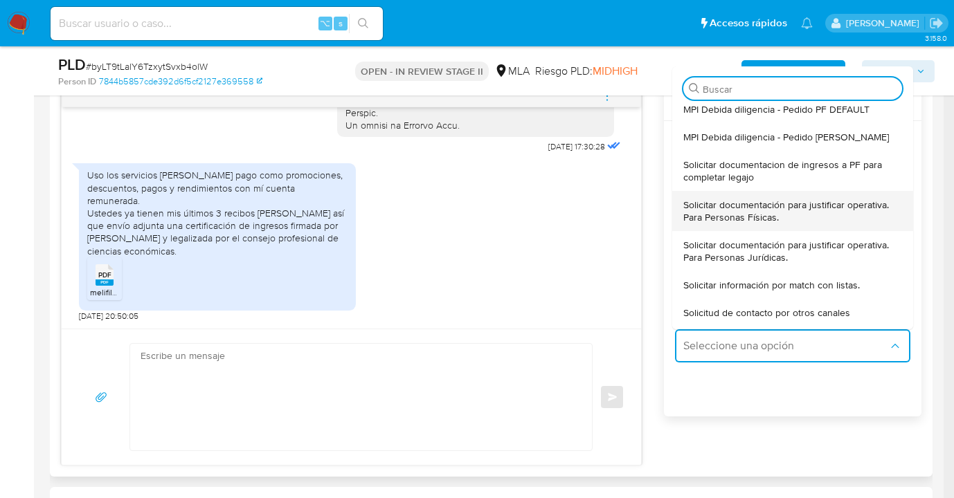
click at [749, 213] on span "Solicitar documentación para justificar operativa. Para Personas Físicas." at bounding box center [788, 211] width 210 height 25
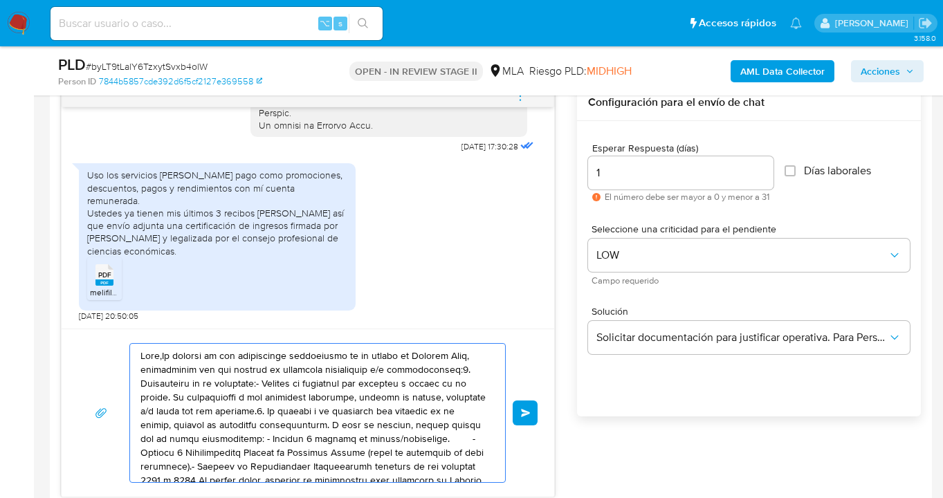
drag, startPoint x: 363, startPoint y: 451, endPoint x: 136, endPoint y: 340, distance: 252.9
click at [123, 323] on div "18/08/2025 17:30:28 Uso los servicios de mercado pago como promociones, descuen…" at bounding box center [308, 290] width 494 height 413
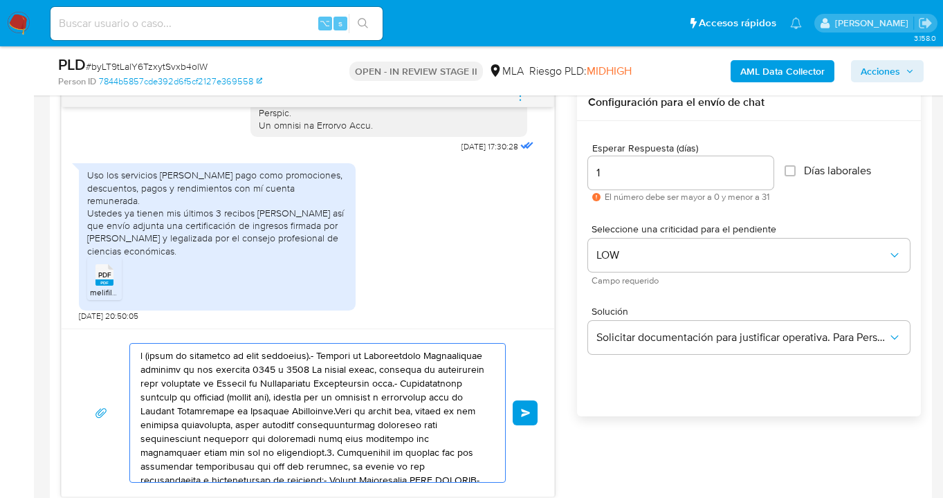
drag, startPoint x: 220, startPoint y: 404, endPoint x: 180, endPoint y: 387, distance: 43.5
click at [181, 387] on textarea at bounding box center [314, 413] width 347 height 138
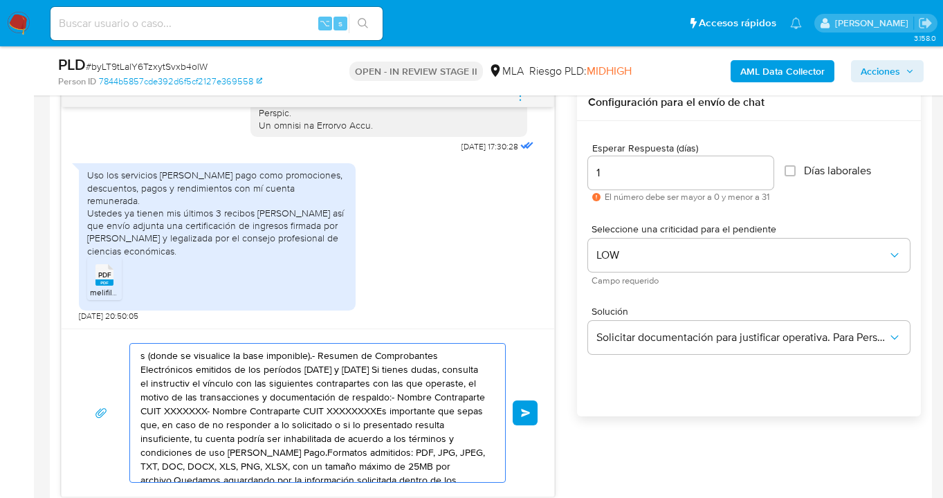
drag, startPoint x: 390, startPoint y: 448, endPoint x: 179, endPoint y: 377, distance: 222.6
click at [165, 370] on textarea "s (donde se visualice la base imponible).- Resumen de Comprobantes Electrónicos…" at bounding box center [314, 413] width 347 height 138
type textarea "s (donde se visualice la base imponible).- Resumen de Comprobantes Electrtos ad…"
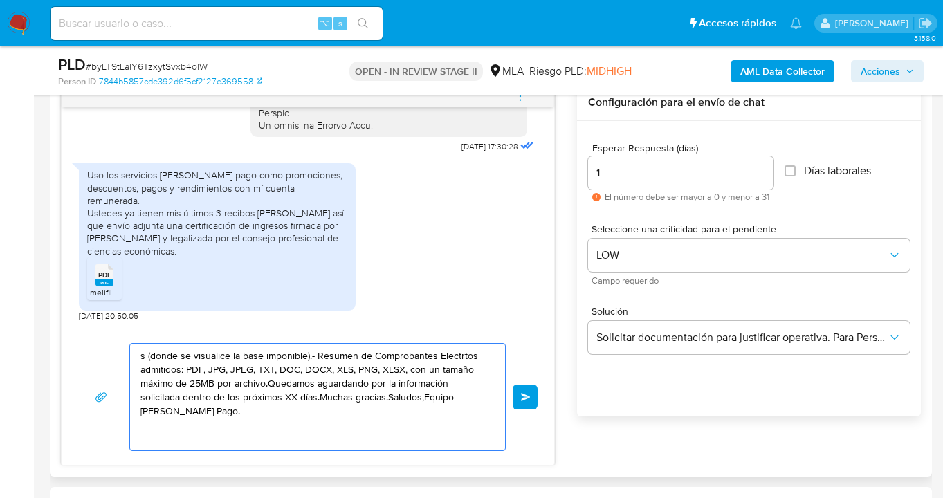
drag, startPoint x: 174, startPoint y: 374, endPoint x: 113, endPoint y: 352, distance: 65.2
click at [113, 352] on div "s (donde se visualice la base imponible).- Resumen de Comprobantes Electrtos ad…" at bounding box center [308, 397] width 460 height 108
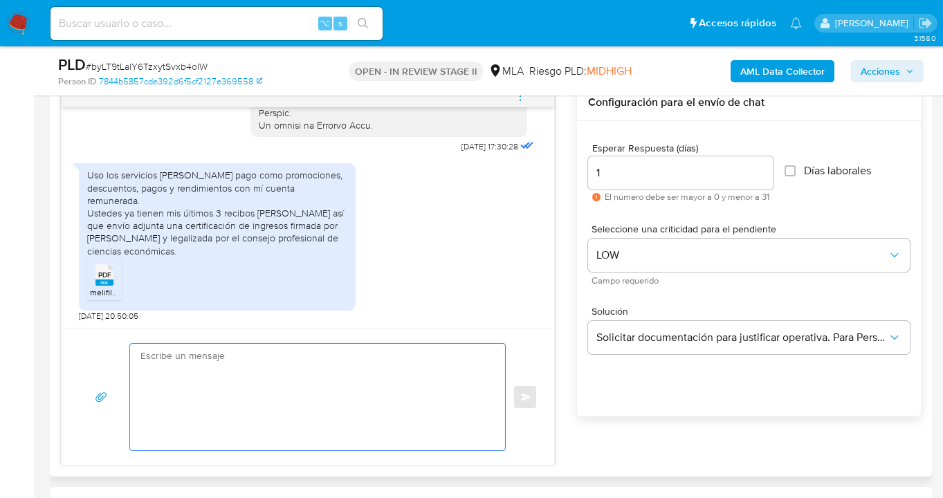
click at [156, 366] on textarea at bounding box center [314, 397] width 347 height 107
paste textarea "Hola, esperamos te encuentres muy bien. Confirmamos la recepción de la document…"
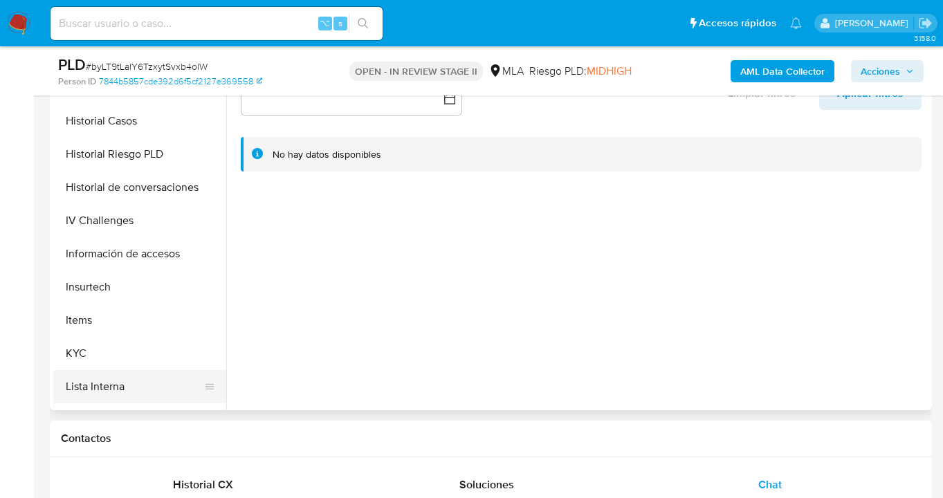
scroll to position [429, 0]
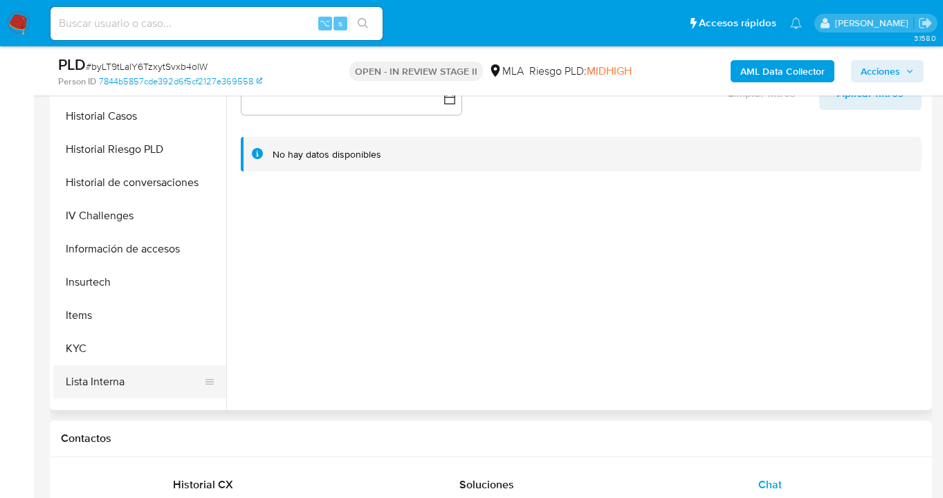
click at [132, 369] on button "Lista Interna" at bounding box center [134, 381] width 162 height 33
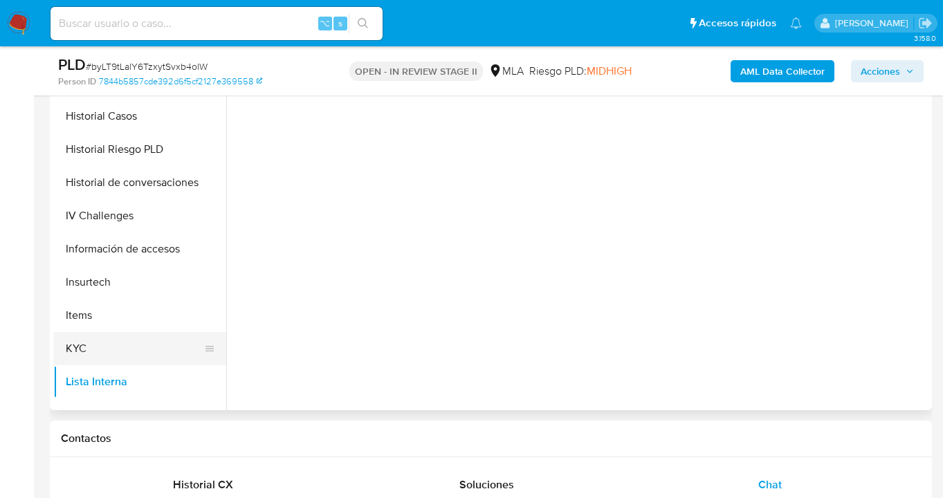
click at [127, 343] on button "KYC" at bounding box center [134, 348] width 162 height 33
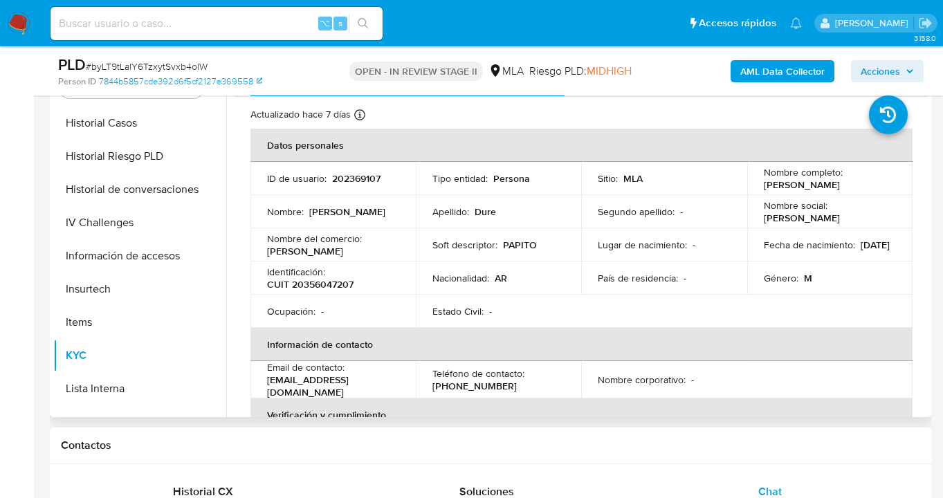
scroll to position [290, 0]
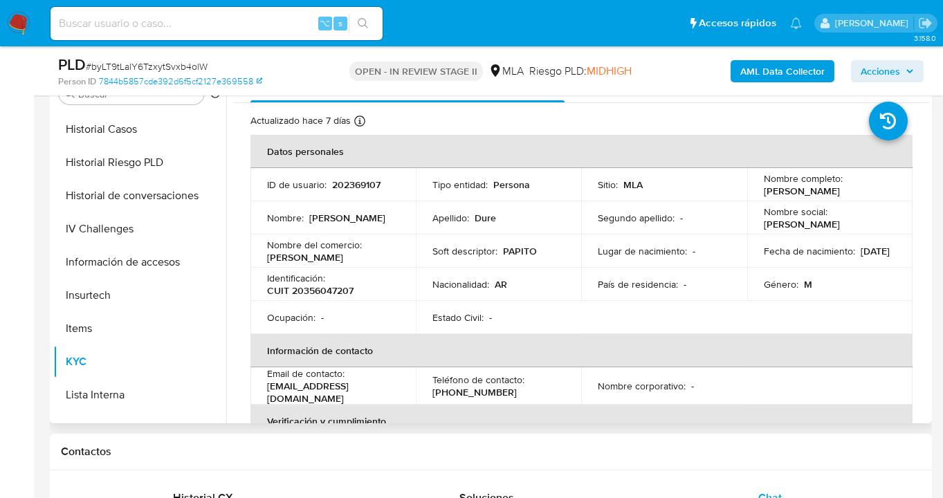
click at [756, 197] on td "Nombre completo : Lucas Manuel Dure" at bounding box center [830, 184] width 165 height 33
drag, startPoint x: 759, startPoint y: 193, endPoint x: 843, endPoint y: 193, distance: 83.8
click at [843, 193] on div "Nombre completo : Lucas Manuel Dure" at bounding box center [830, 184] width 132 height 25
copy p "Lucas Manuel Dure"
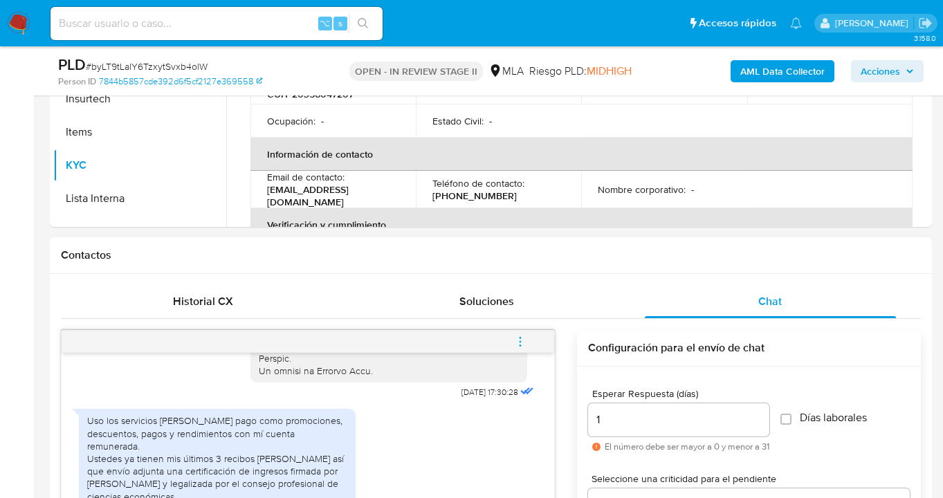
scroll to position [766, 0]
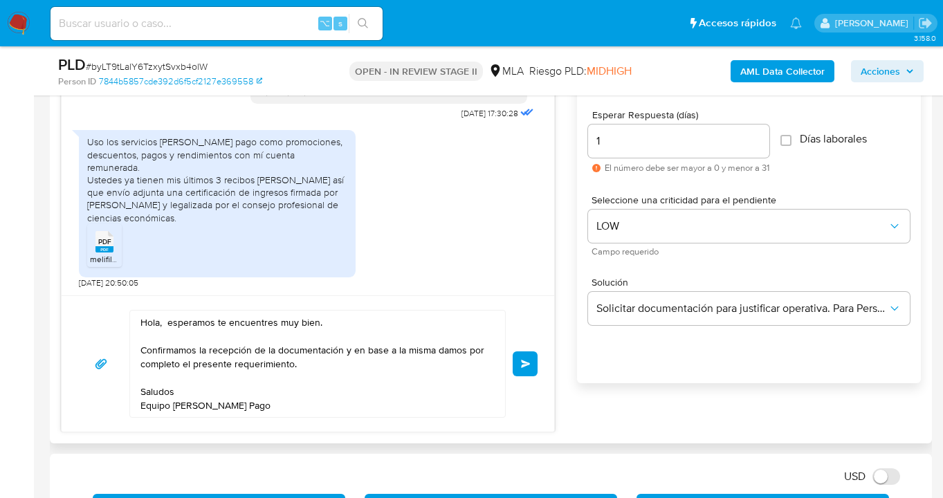
click at [161, 324] on textarea "Hola, esperamos te encuentres muy bien. Confirmamos la recepción de la document…" at bounding box center [314, 364] width 347 height 107
paste textarea "Lucas Manuel Dure"
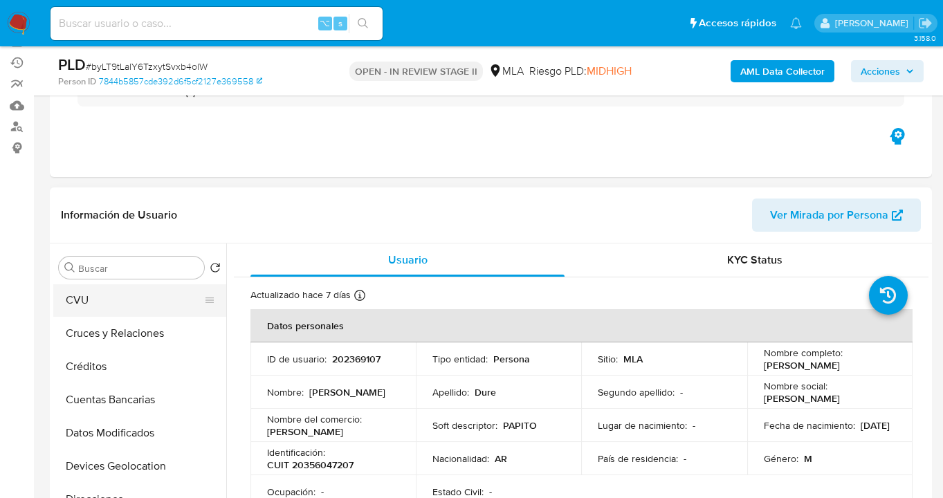
scroll to position [0, 0]
type textarea "Hola Lucas Manuel Dure, esperamos te encuentres muy bien. Confirmamos la recepc…"
drag, startPoint x: 150, startPoint y: 338, endPoint x: 221, endPoint y: 314, distance: 74.6
click at [150, 339] on button "Archivos adjuntos" at bounding box center [139, 334] width 173 height 33
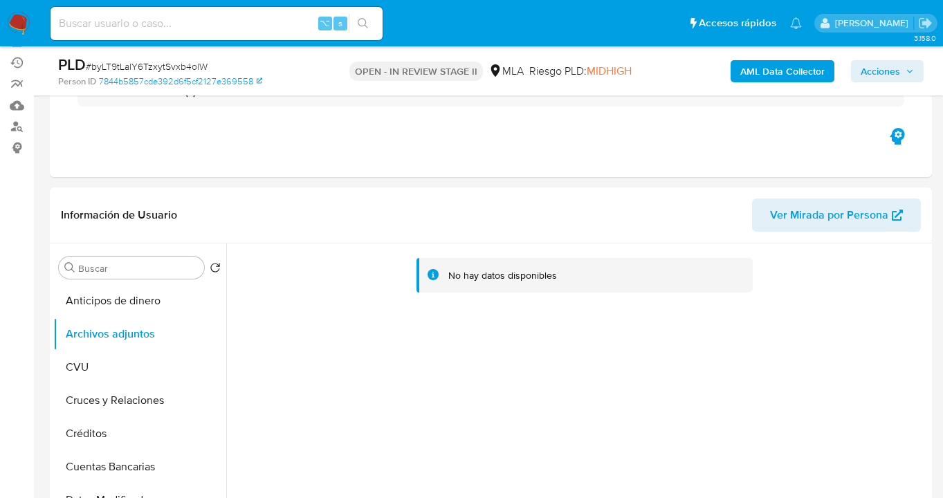
click at [768, 74] on b "AML Data Collector" at bounding box center [783, 71] width 84 height 22
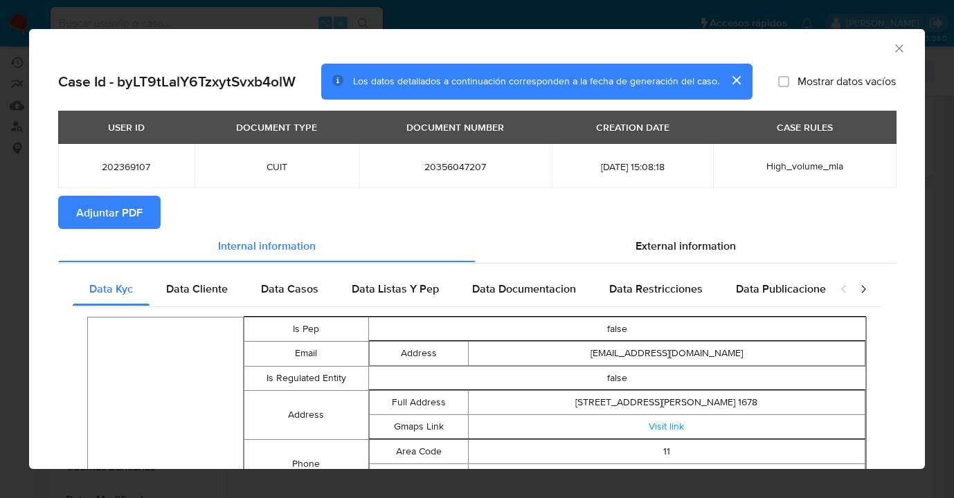
click at [105, 217] on span "Adjuntar PDF" at bounding box center [109, 212] width 66 height 30
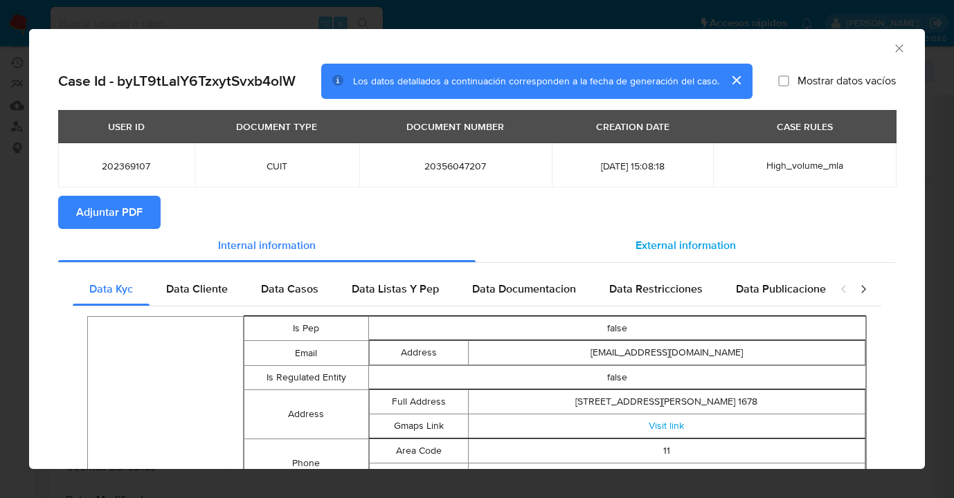
click at [649, 250] on span "External information" at bounding box center [685, 245] width 100 height 16
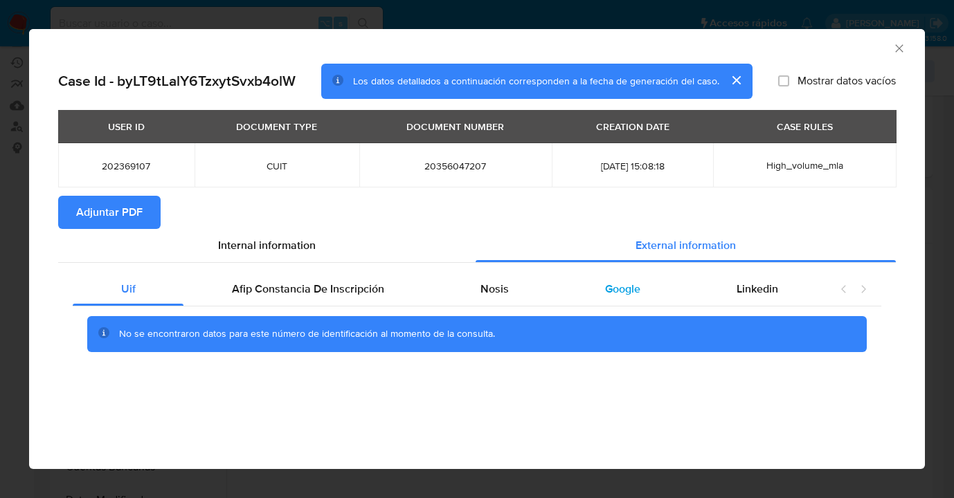
click at [609, 286] on span "Google" at bounding box center [622, 289] width 35 height 16
drag, startPoint x: 899, startPoint y: 44, endPoint x: 849, endPoint y: 74, distance: 57.5
click at [899, 45] on icon "Cerrar ventana" at bounding box center [899, 49] width 14 height 14
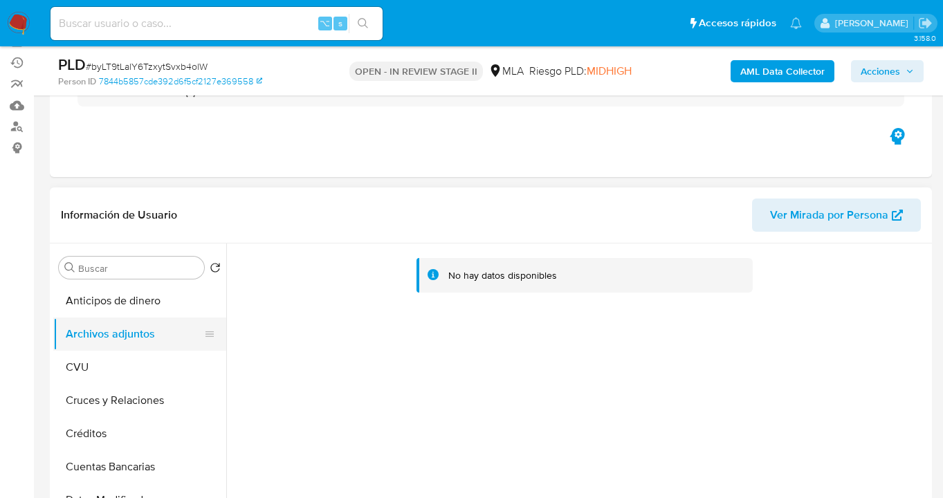
drag, startPoint x: 127, startPoint y: 363, endPoint x: 135, endPoint y: 338, distance: 26.9
click at [127, 363] on button "CVU" at bounding box center [139, 367] width 173 height 33
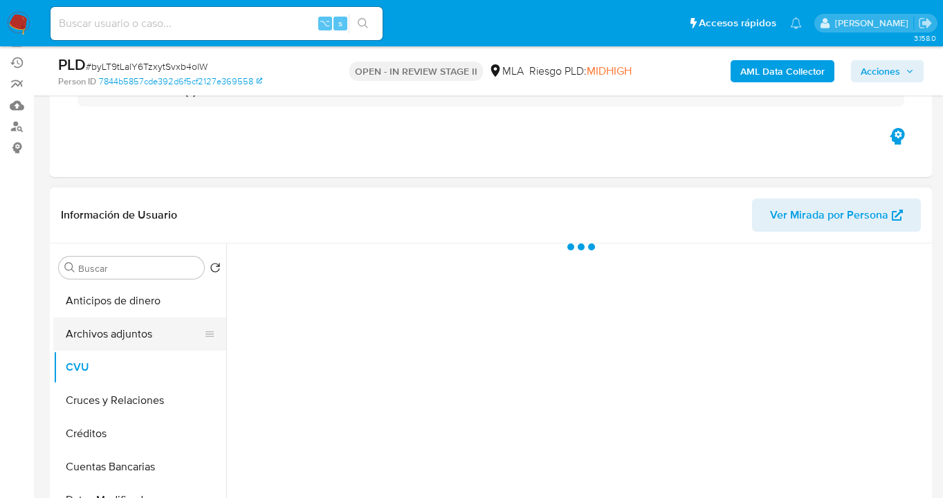
drag, startPoint x: 136, startPoint y: 336, endPoint x: 152, endPoint y: 339, distance: 16.3
click at [136, 336] on button "Archivos adjuntos" at bounding box center [134, 334] width 162 height 33
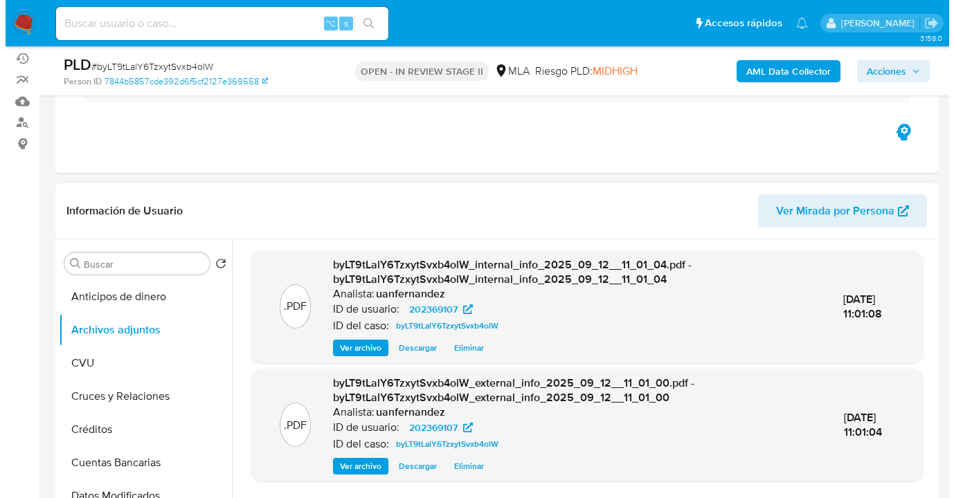
scroll to position [250, 0]
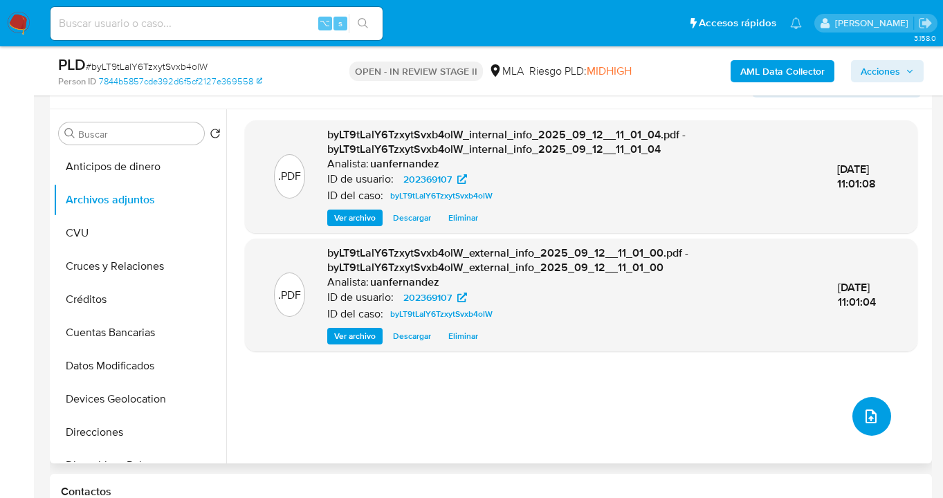
click at [875, 418] on button "upload-file" at bounding box center [872, 416] width 39 height 39
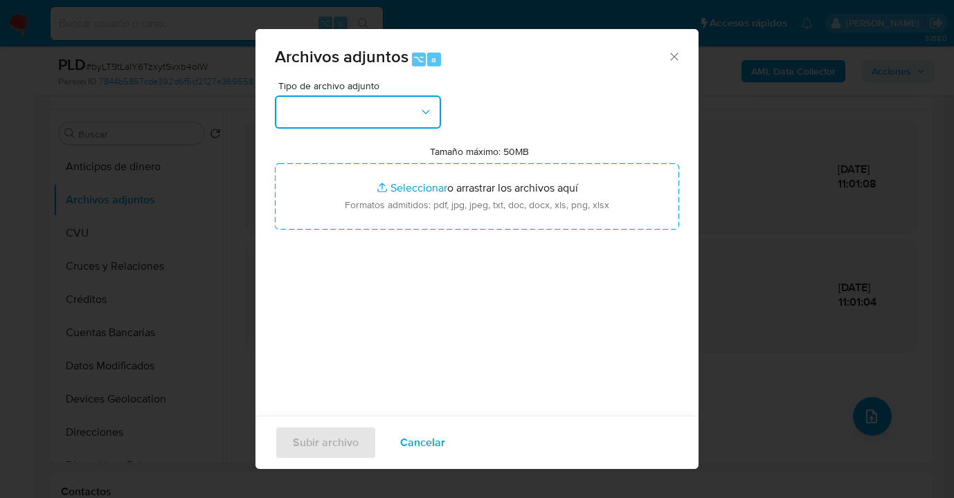
click at [433, 119] on button "button" at bounding box center [358, 112] width 166 height 33
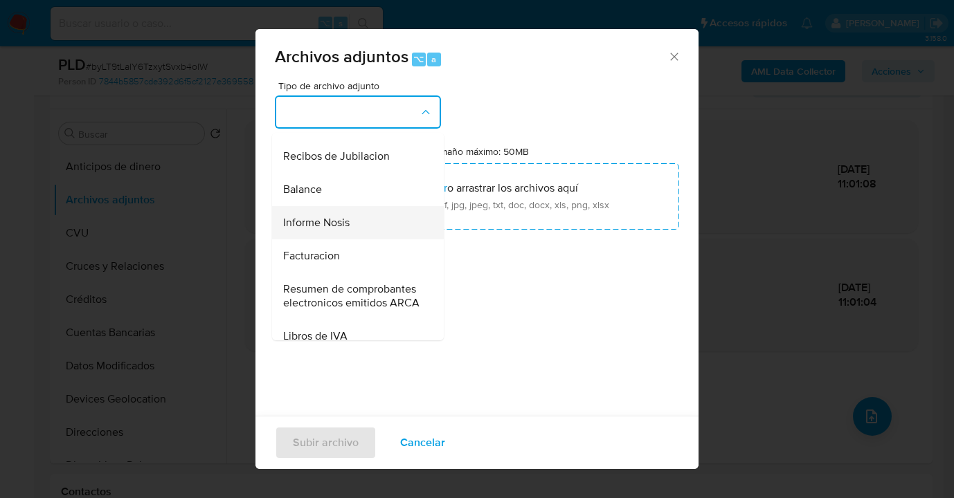
scroll to position [461, 0]
drag, startPoint x: 363, startPoint y: 250, endPoint x: 393, endPoint y: 233, distance: 34.7
click at [363, 237] on div "Informe Nosis" at bounding box center [353, 220] width 141 height 33
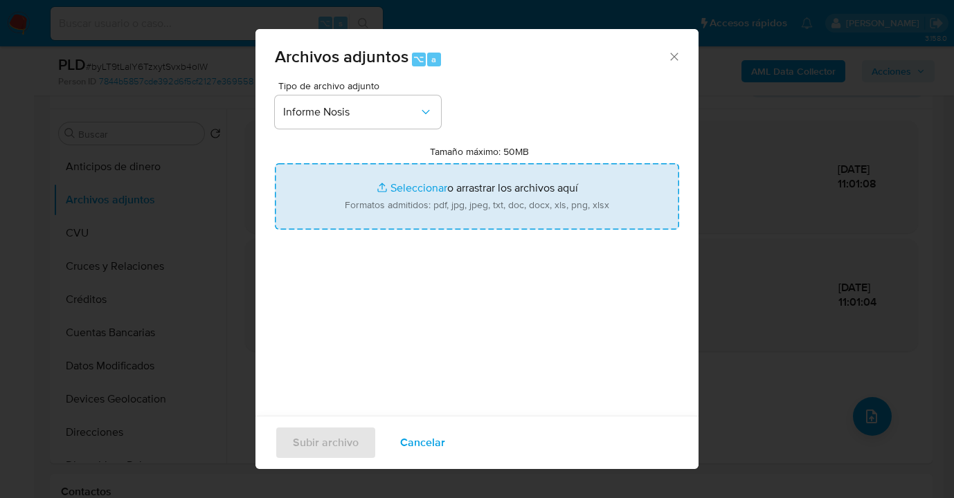
click at [456, 200] on input "Tamaño máximo: 50MB Seleccionar archivos" at bounding box center [477, 196] width 404 height 66
type input "C:\fakepath\202369107-NOSIS_Manager_InformeIndividual_20356047207_620658_202509…"
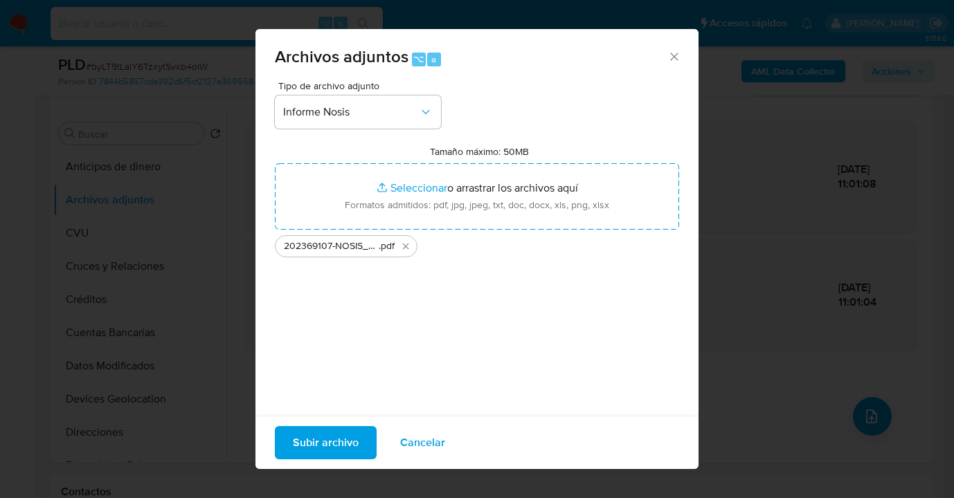
click at [317, 442] on span "Subir archivo" at bounding box center [326, 443] width 66 height 30
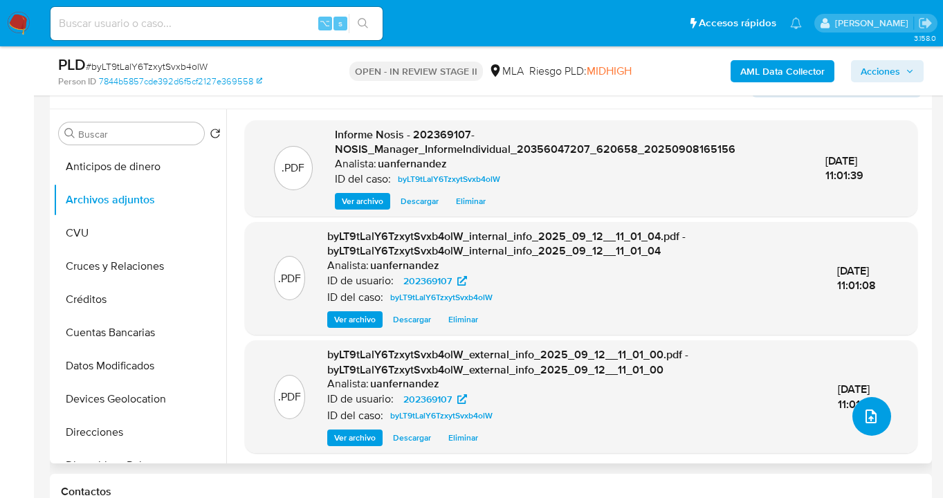
click at [864, 413] on icon "upload-file" at bounding box center [871, 416] width 17 height 17
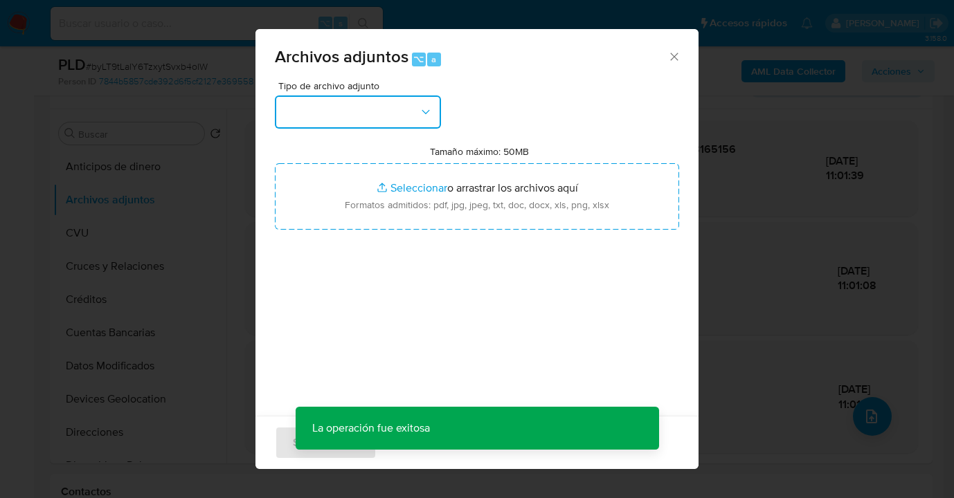
drag, startPoint x: 419, startPoint y: 114, endPoint x: 421, endPoint y: 123, distance: 9.1
click at [420, 114] on icon "button" at bounding box center [426, 112] width 14 height 14
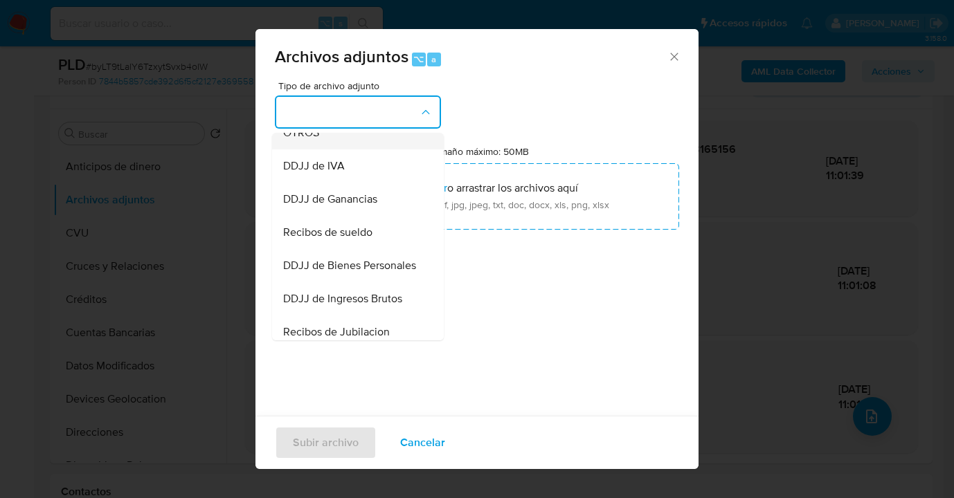
scroll to position [281, 0]
drag, startPoint x: 338, startPoint y: 146, endPoint x: 350, endPoint y: 154, distance: 14.4
click at [341, 146] on div "OTROS" at bounding box center [353, 134] width 141 height 33
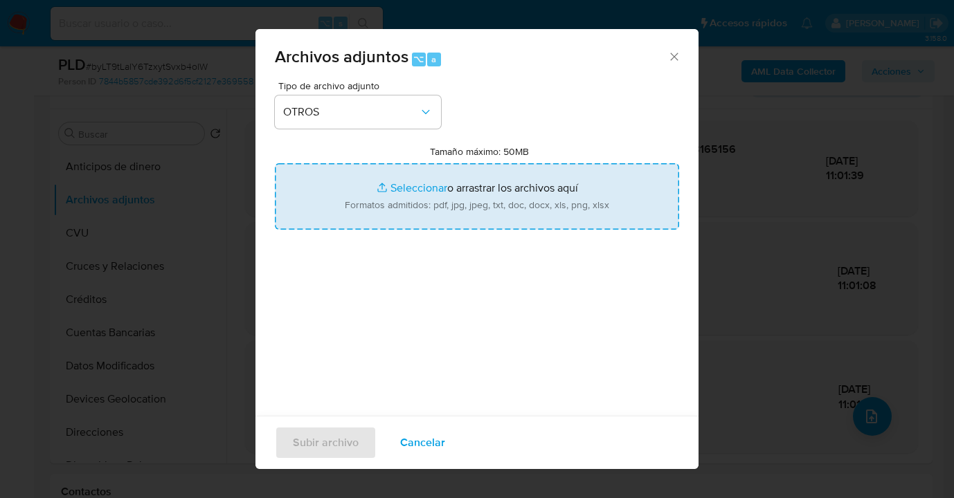
click at [444, 190] on input "Tamaño máximo: 50MB Seleccionar archivos" at bounding box center [477, 196] width 404 height 66
type input "C:\fakepath\Certificacion de ingresos.pdf"
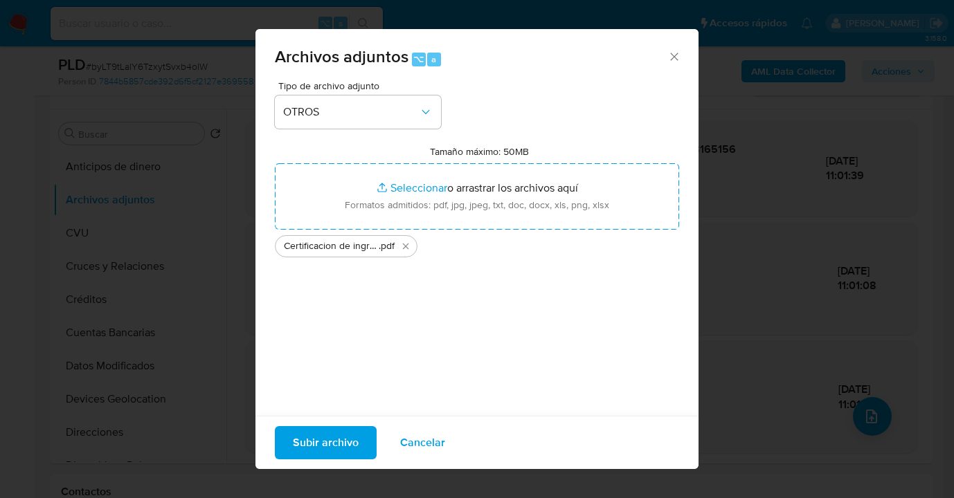
click at [327, 445] on span "Subir archivo" at bounding box center [326, 443] width 66 height 30
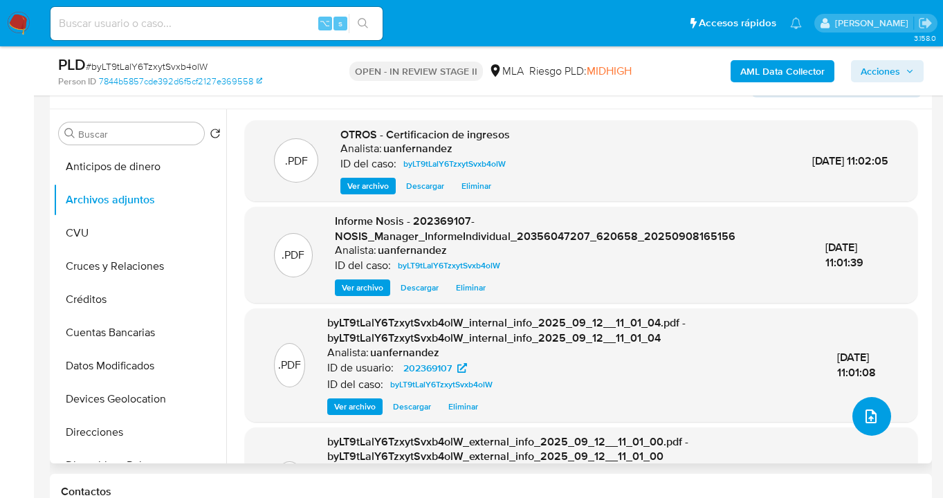
click at [863, 413] on icon "upload-file" at bounding box center [871, 416] width 17 height 17
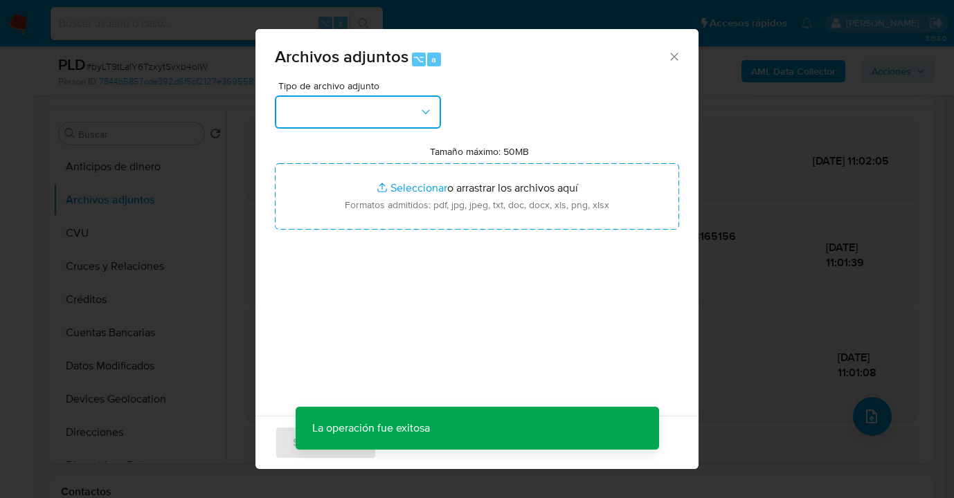
drag, startPoint x: 406, startPoint y: 105, endPoint x: 419, endPoint y: 111, distance: 14.6
click at [407, 105] on button "button" at bounding box center [358, 112] width 166 height 33
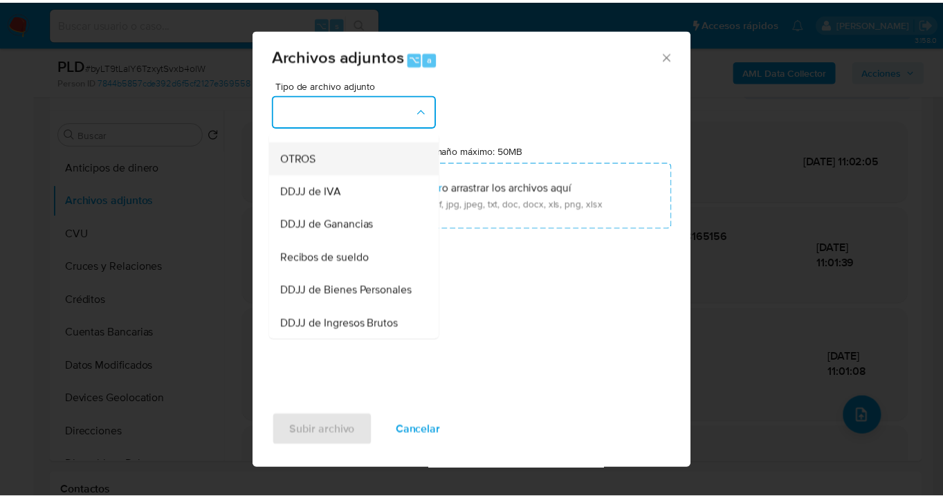
scroll to position [219, 0]
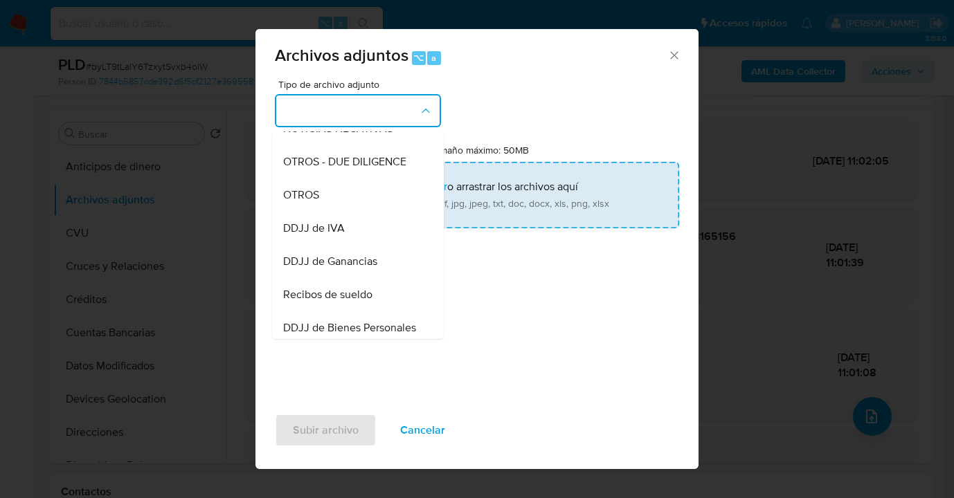
drag, startPoint x: 334, startPoint y: 196, endPoint x: 464, endPoint y: 181, distance: 130.3
click at [334, 196] on div "OTROS" at bounding box center [353, 195] width 141 height 33
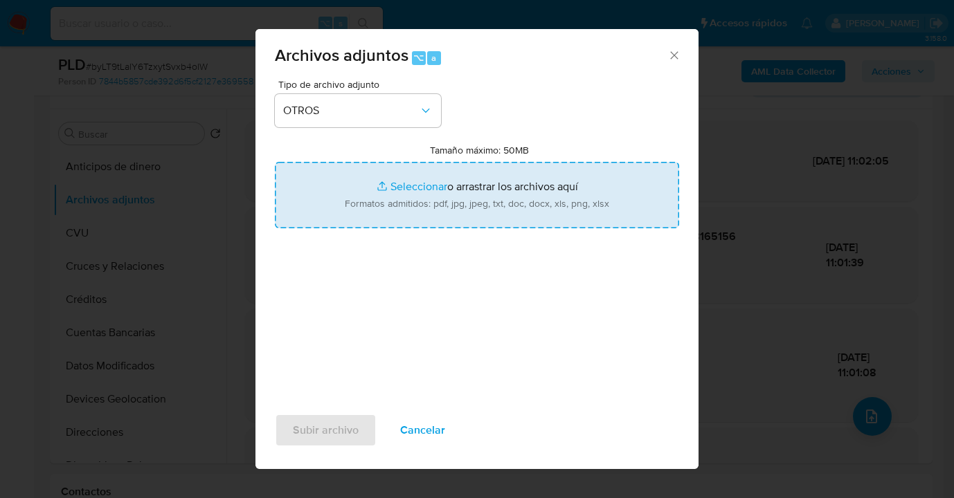
click at [471, 181] on input "Tamaño máximo: 50MB Seleccionar archivos" at bounding box center [477, 195] width 404 height 66
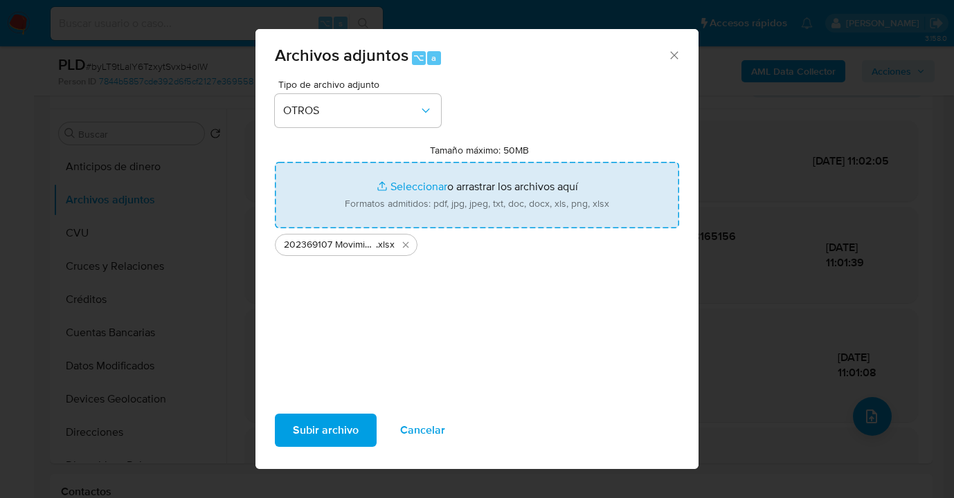
click at [444, 194] on input "Tamaño máximo: 50MB Seleccionar archivos" at bounding box center [477, 195] width 404 height 66
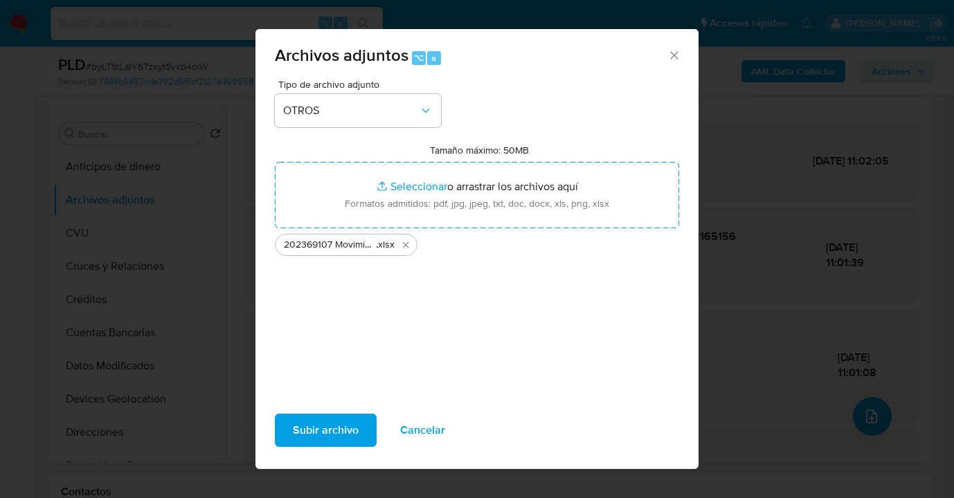
type input "C:\fakepath\202369107 analisis no roi Caselog byLT9tLalY6TzxytSvxb4olW_2025_08_…"
click at [323, 433] on span "Subir archivo" at bounding box center [326, 430] width 66 height 30
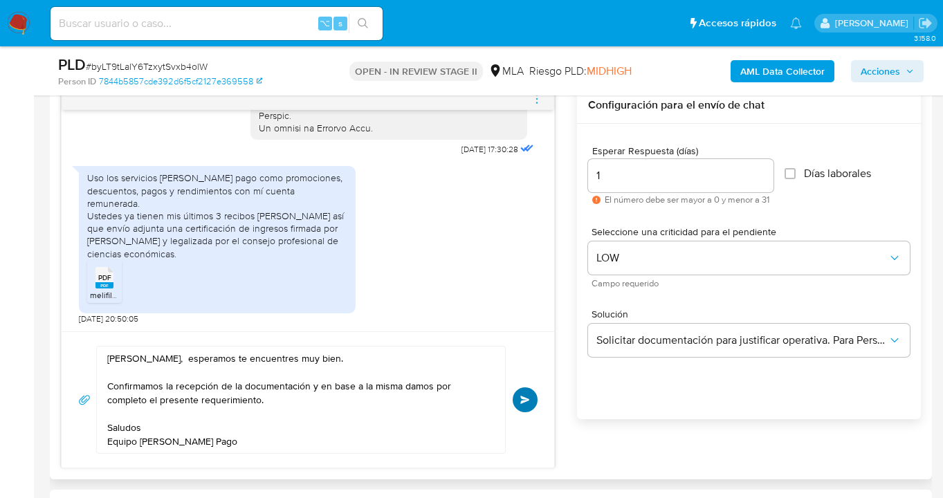
scroll to position [739, 0]
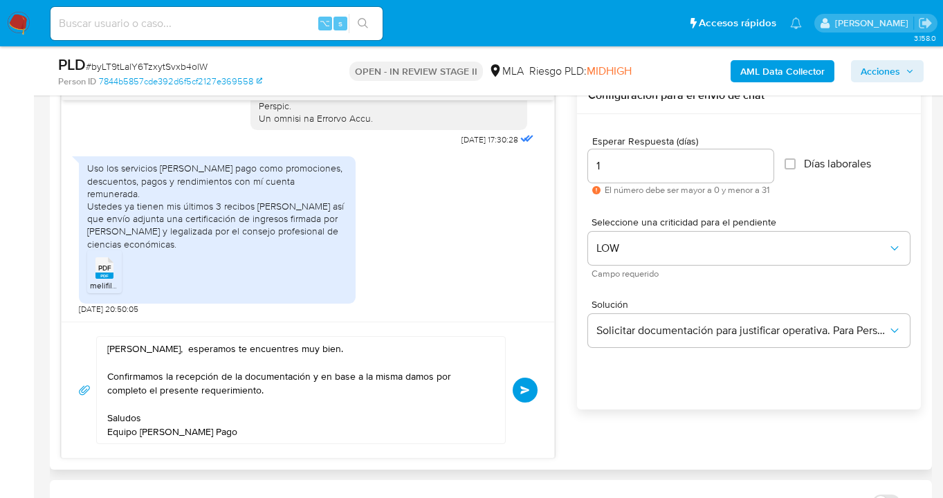
click at [526, 387] on span "Enviar" at bounding box center [526, 390] width 10 height 8
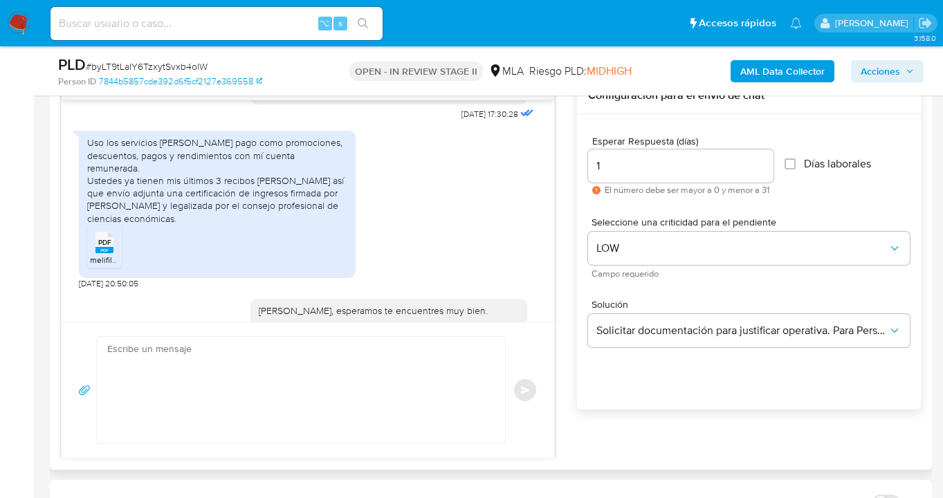
scroll to position [869, 0]
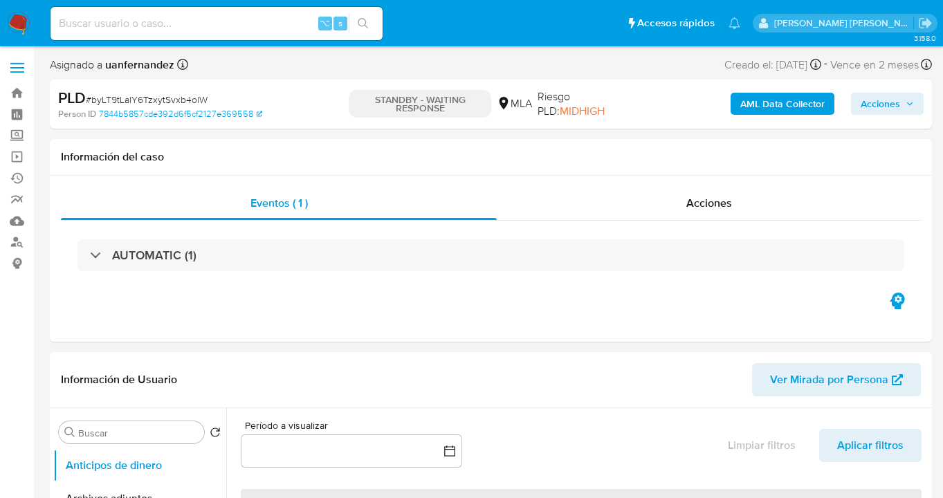
select select "10"
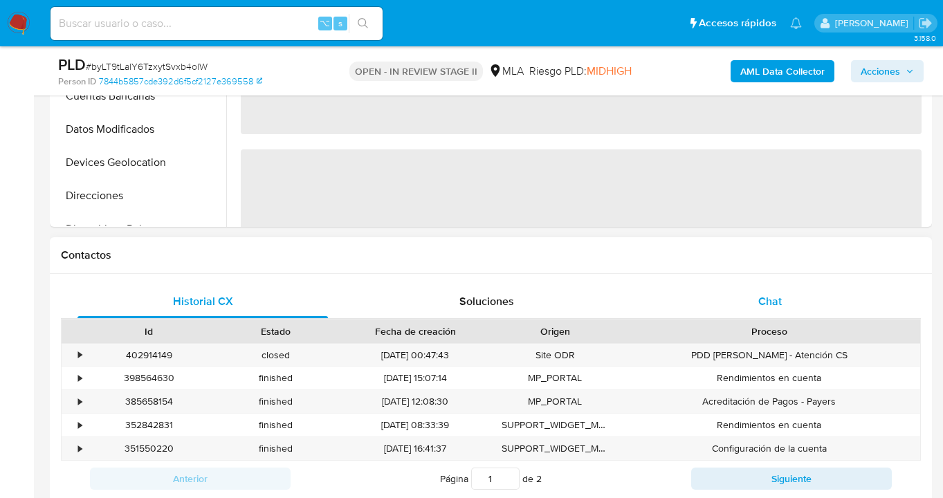
select select "10"
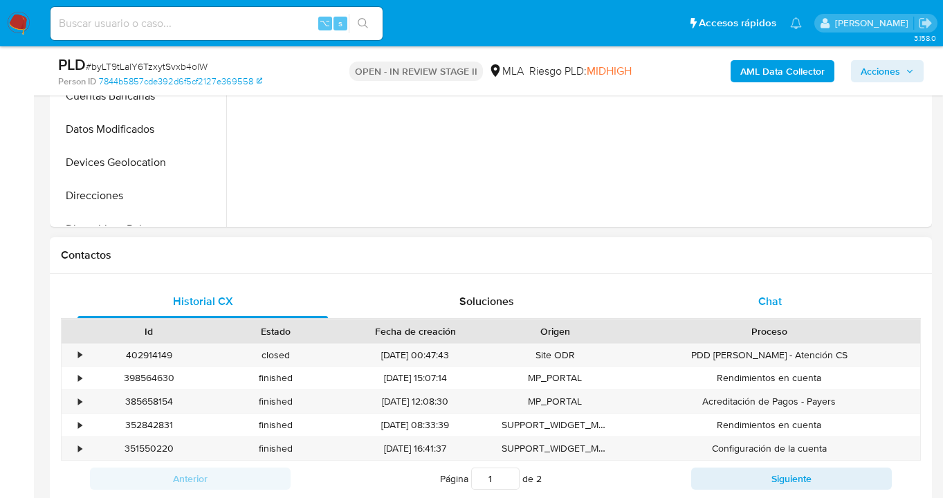
click at [794, 302] on div "Chat" at bounding box center [770, 301] width 251 height 33
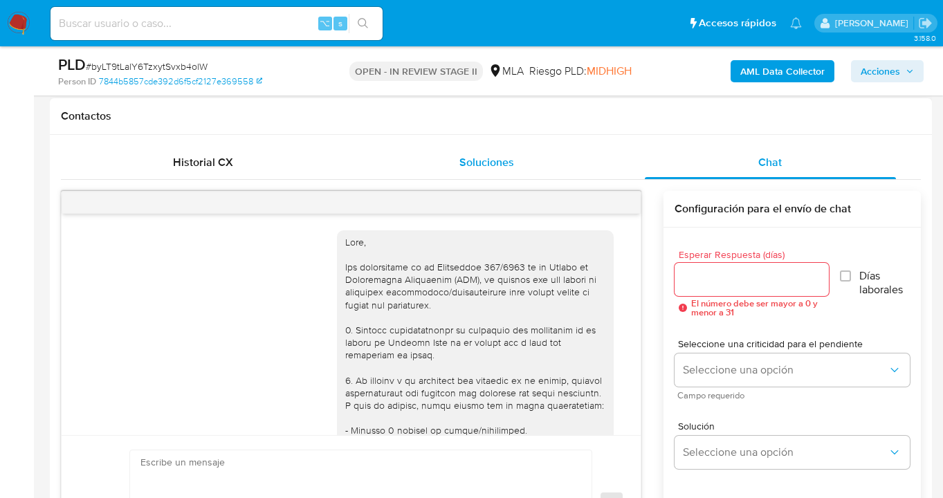
scroll to position [869, 0]
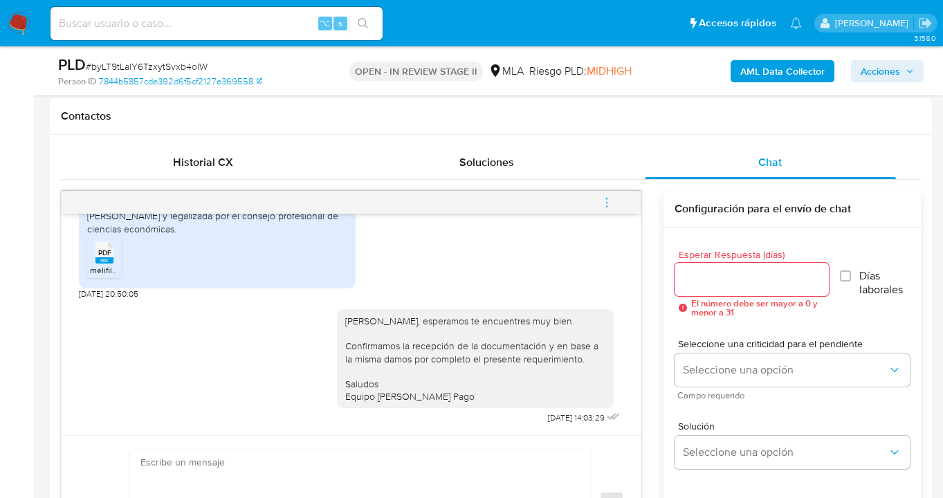
click at [610, 201] on icon "menu-action" at bounding box center [607, 203] width 12 height 12
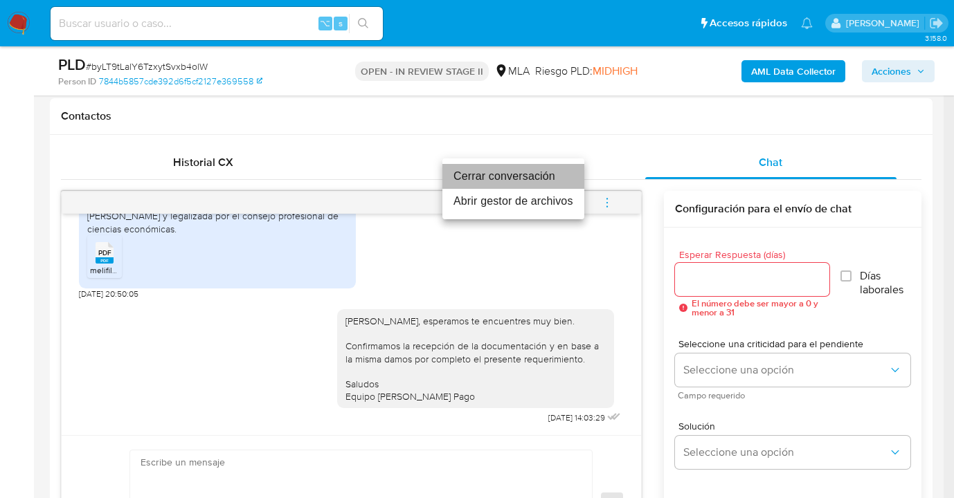
click at [518, 173] on li "Cerrar conversación" at bounding box center [513, 176] width 142 height 25
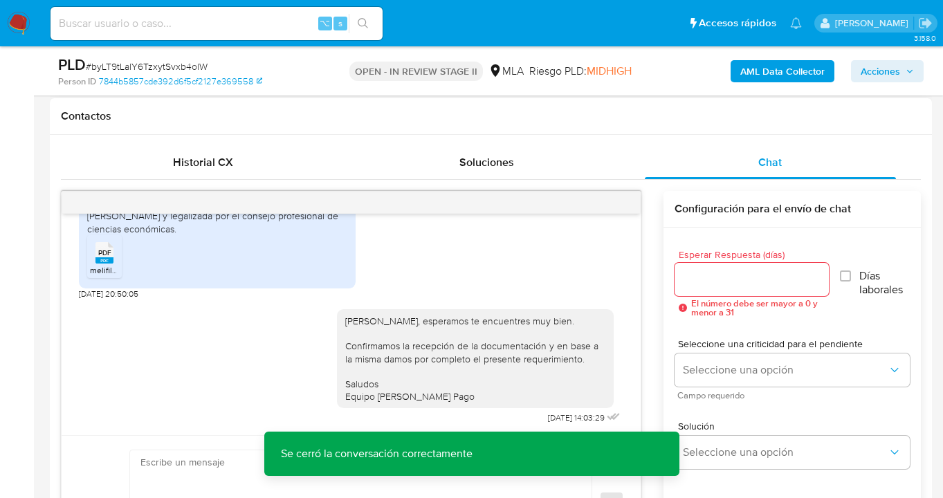
scroll to position [0, 0]
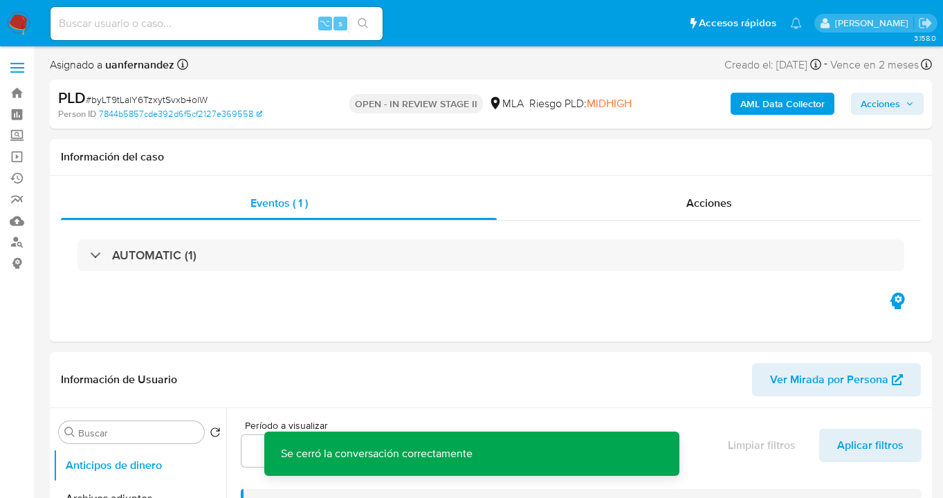
drag, startPoint x: 872, startPoint y: 105, endPoint x: 850, endPoint y: 111, distance: 22.3
click at [872, 105] on span "Acciones" at bounding box center [880, 104] width 39 height 22
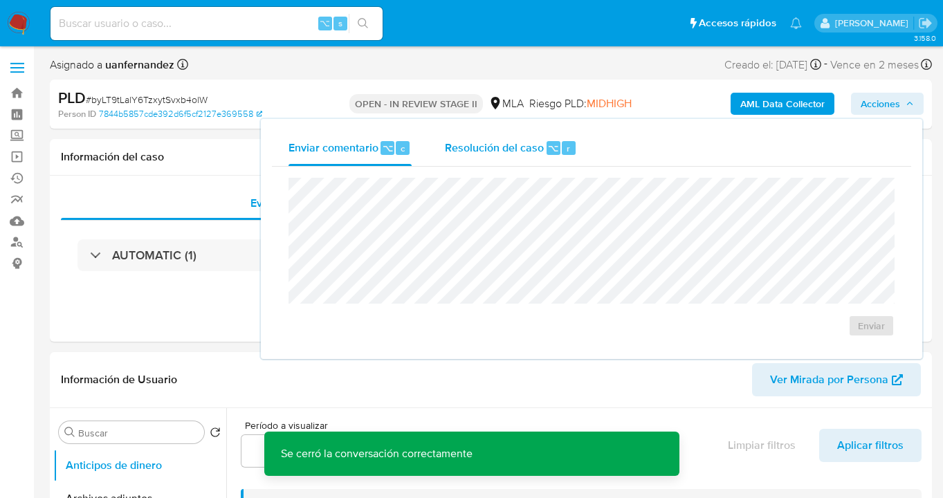
drag, startPoint x: 479, startPoint y: 159, endPoint x: 471, endPoint y: 165, distance: 10.0
click at [479, 159] on div "Resolución del caso ⌥ r" at bounding box center [511, 148] width 132 height 36
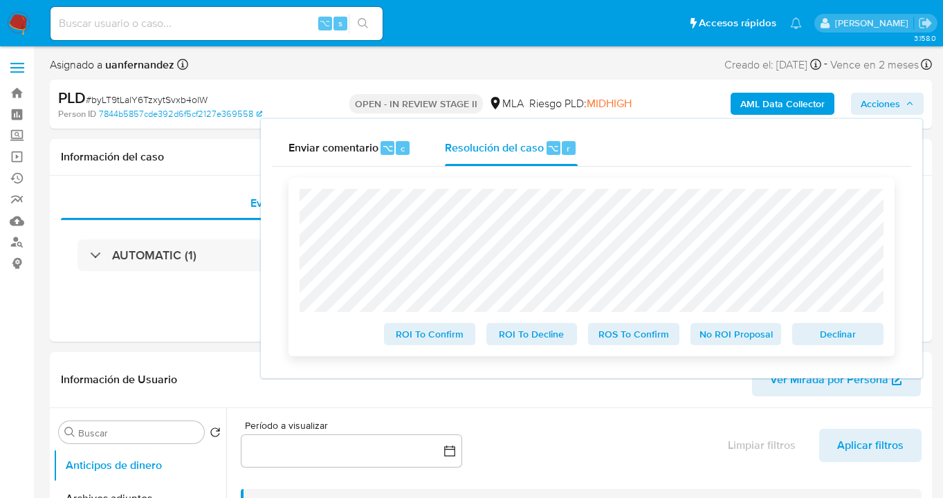
click at [739, 338] on span "No ROI Proposal" at bounding box center [737, 334] width 72 height 19
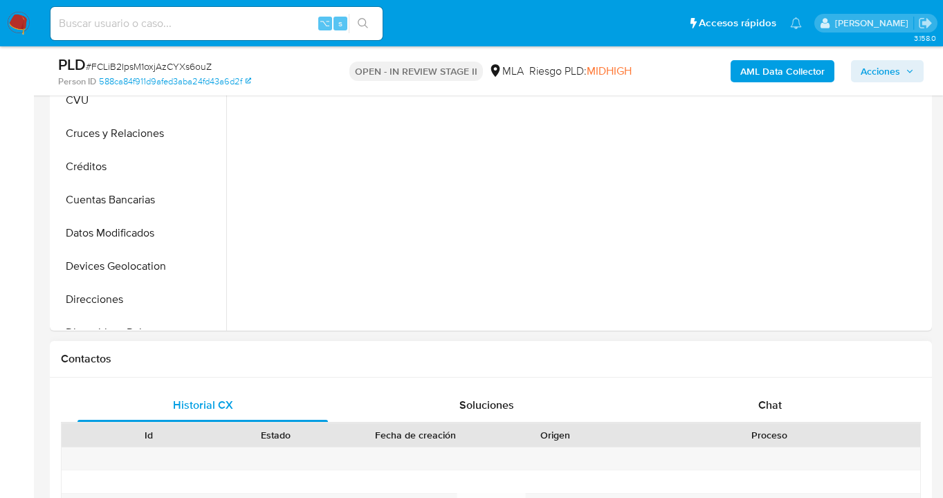
scroll to position [577, 0]
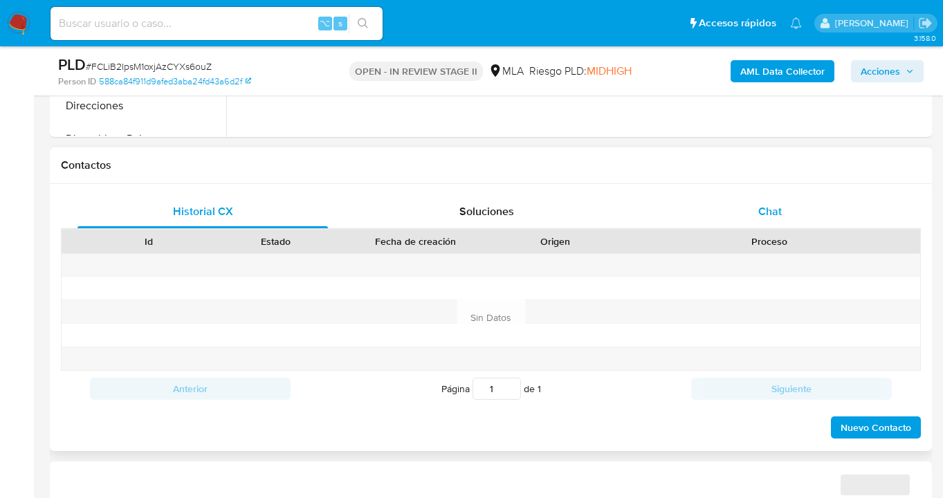
drag, startPoint x: 780, startPoint y: 211, endPoint x: 761, endPoint y: 210, distance: 18.7
click at [779, 211] on span "Chat" at bounding box center [771, 212] width 24 height 16
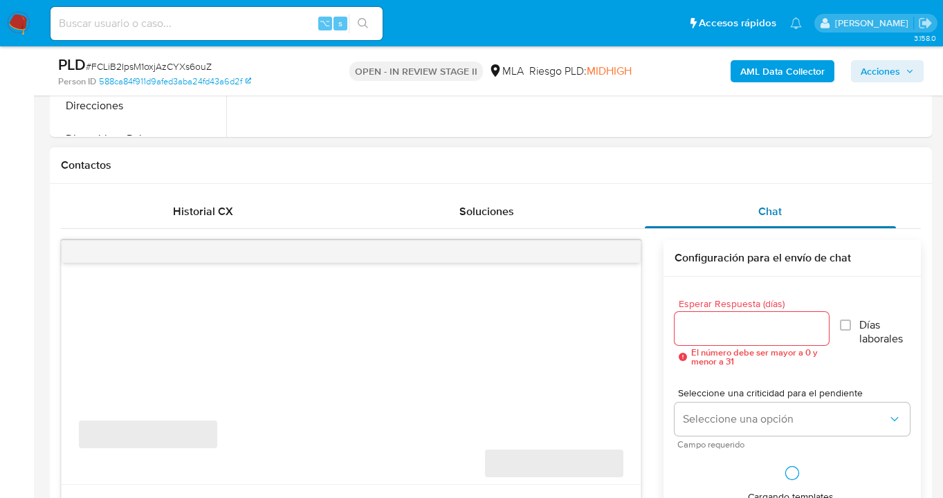
select select "10"
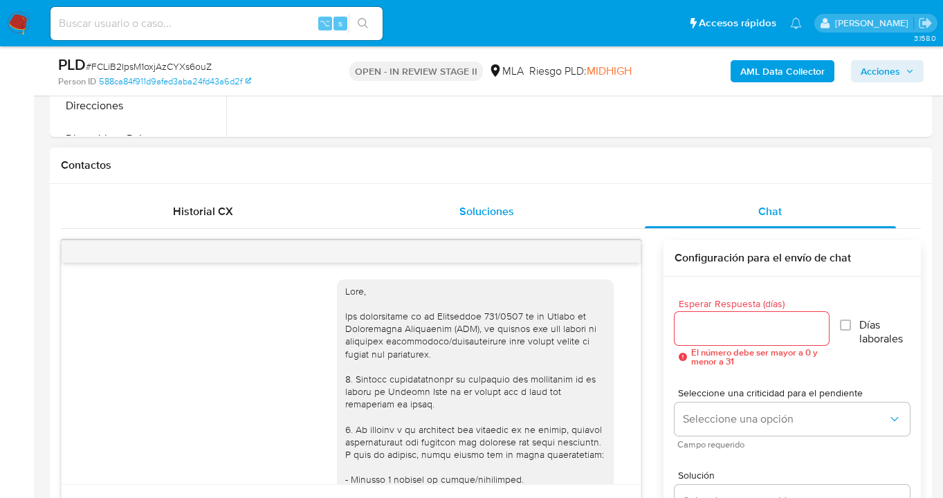
scroll to position [867, 0]
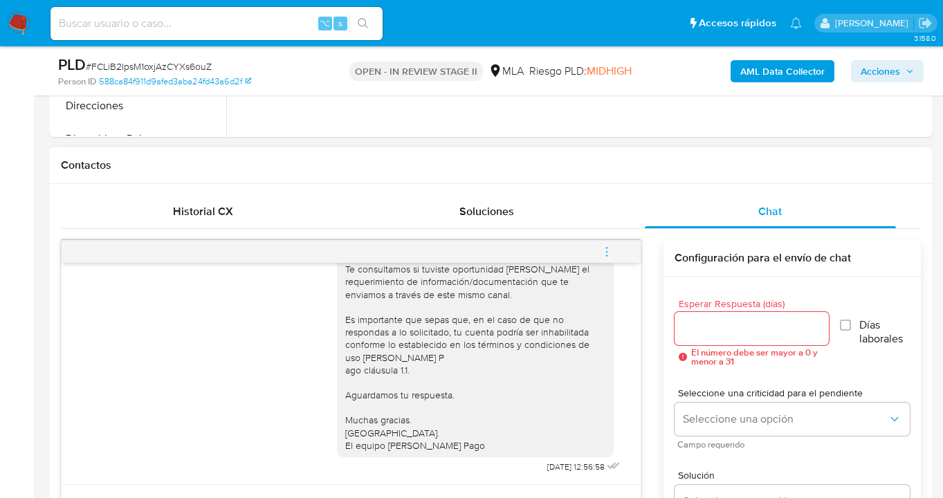
click at [606, 242] on span "menu-action" at bounding box center [607, 251] width 12 height 33
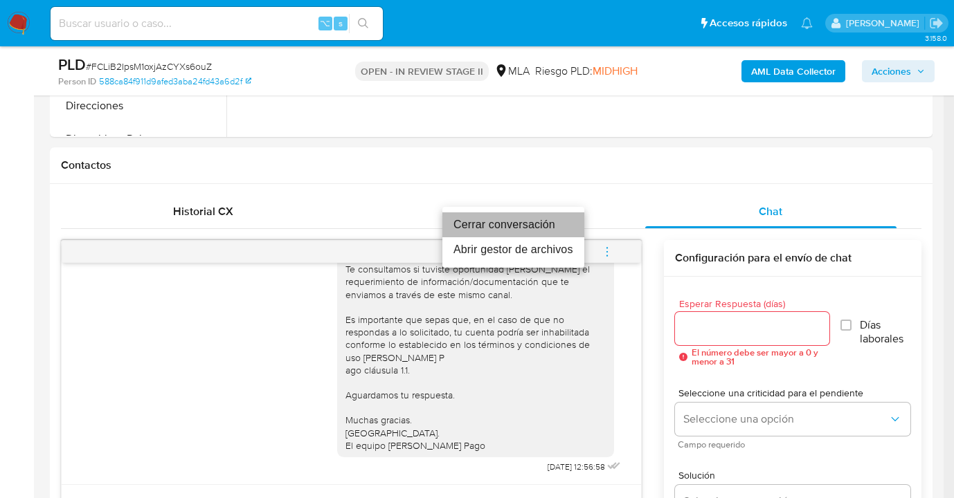
click at [539, 228] on li "Cerrar conversación" at bounding box center [513, 225] width 142 height 25
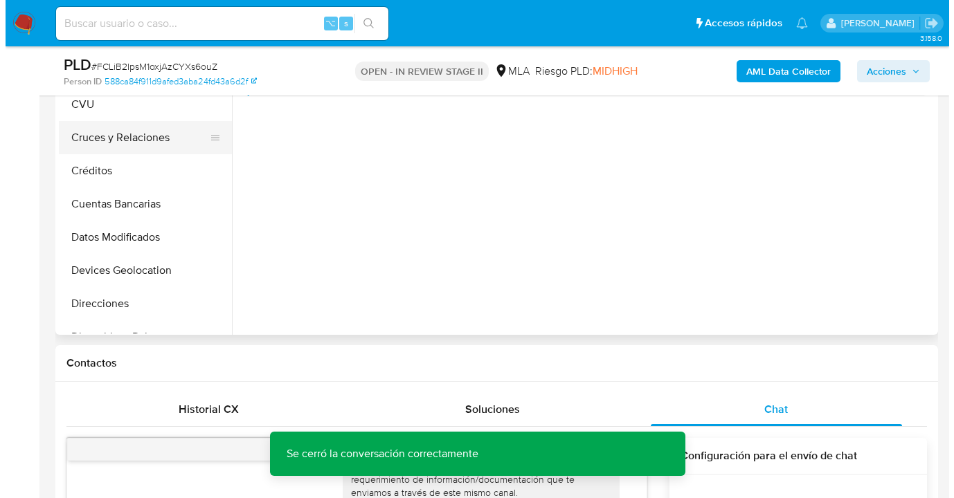
scroll to position [266, 0]
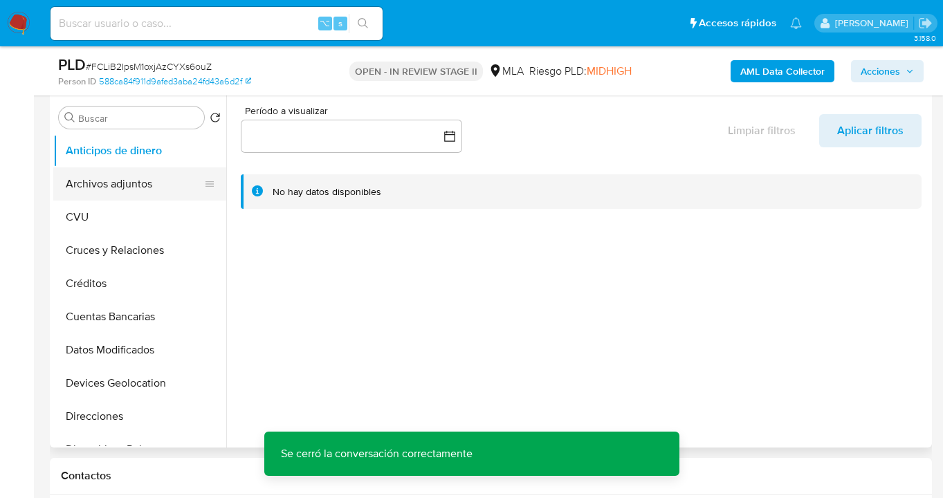
click at [123, 179] on button "Archivos adjuntos" at bounding box center [134, 184] width 162 height 33
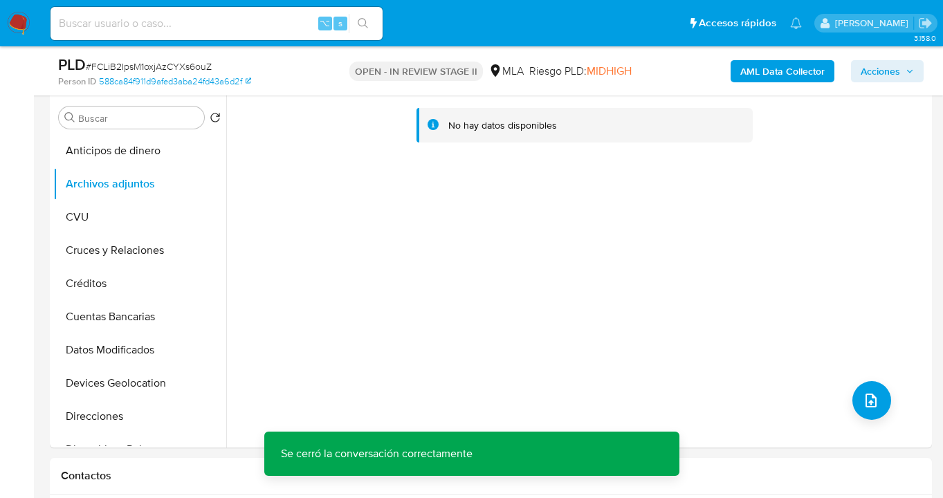
click at [764, 75] on b "AML Data Collector" at bounding box center [783, 71] width 84 height 22
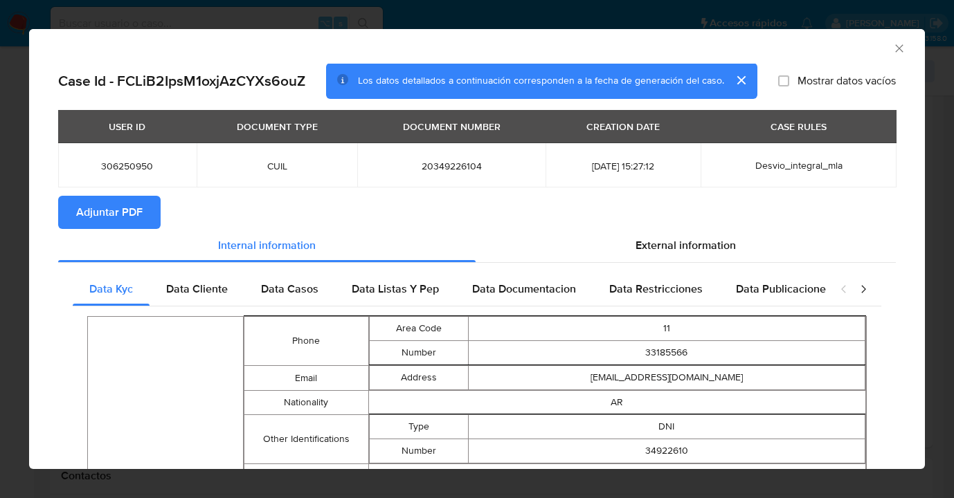
click at [114, 210] on span "Adjuntar PDF" at bounding box center [109, 212] width 66 height 30
click at [894, 51] on icon "Cerrar ventana" at bounding box center [899, 49] width 14 height 14
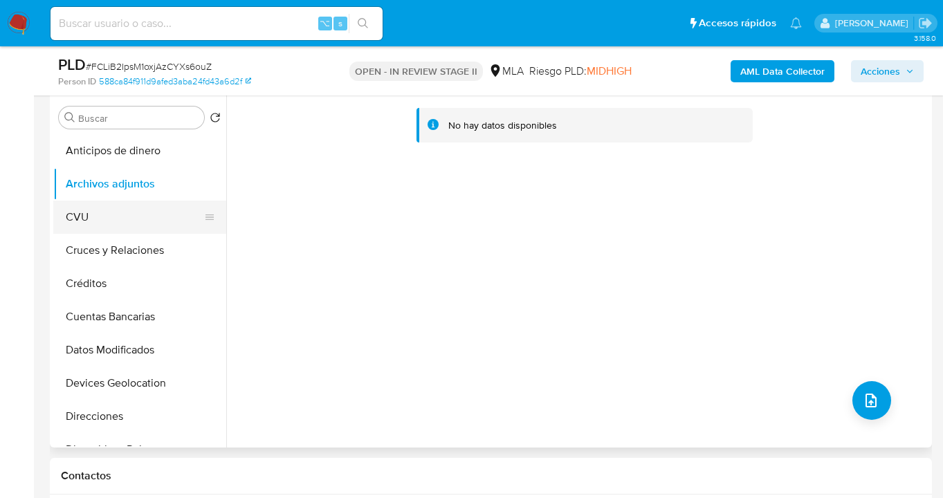
drag, startPoint x: 92, startPoint y: 221, endPoint x: 96, endPoint y: 215, distance: 7.1
click at [92, 221] on button "CVU" at bounding box center [134, 217] width 162 height 33
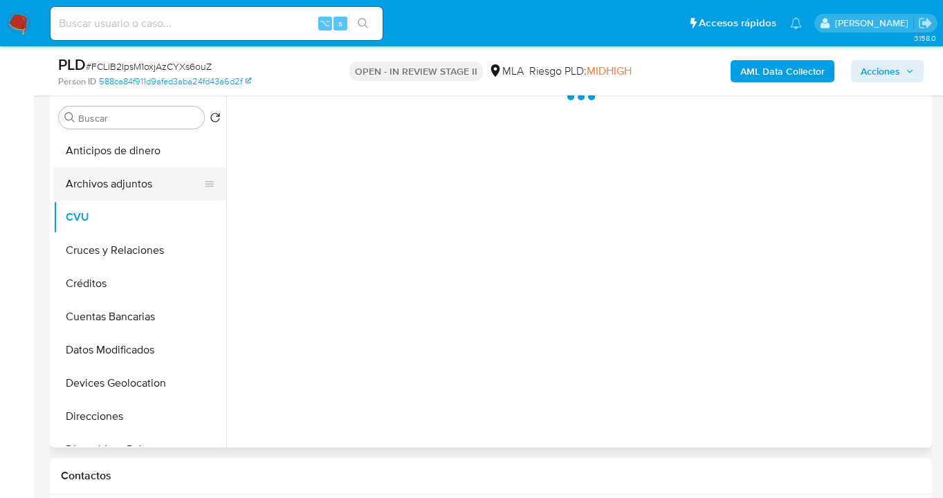
click at [127, 186] on button "Archivos adjuntos" at bounding box center [134, 184] width 162 height 33
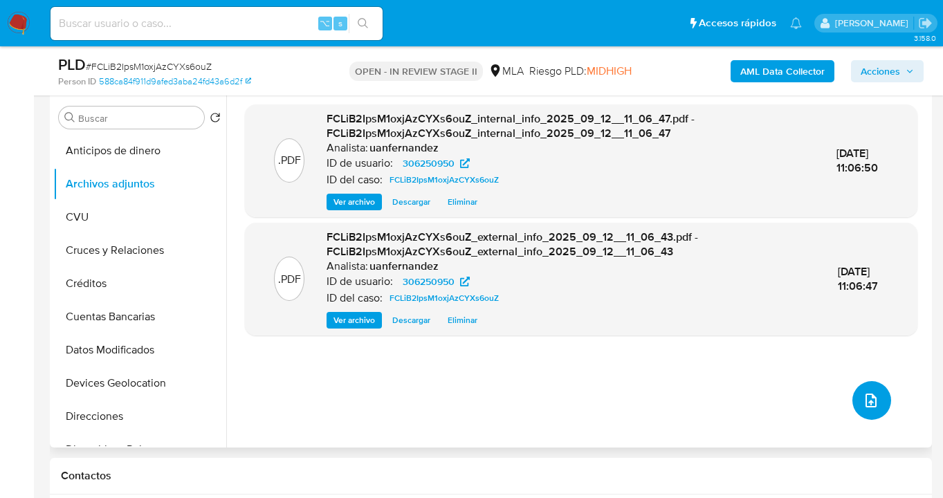
click at [866, 401] on icon "upload-file" at bounding box center [871, 400] width 17 height 17
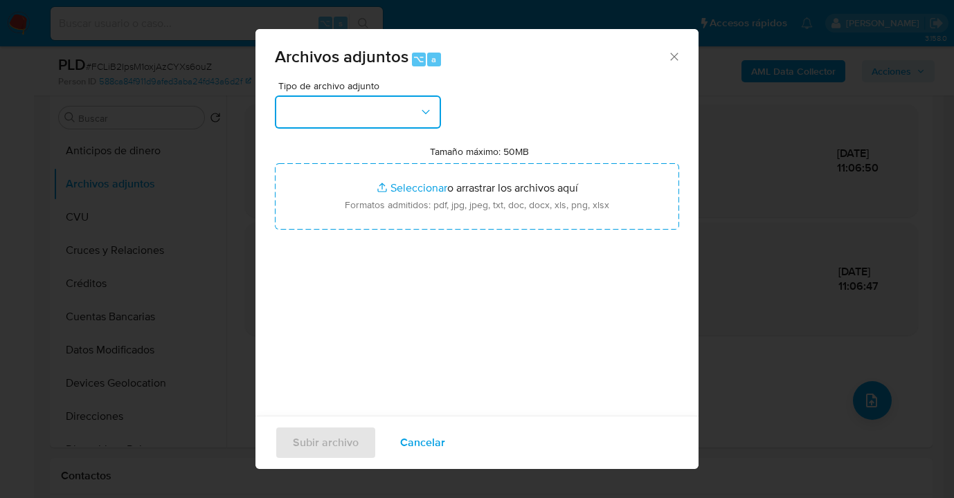
drag, startPoint x: 437, startPoint y: 107, endPoint x: 431, endPoint y: 127, distance: 21.7
click at [436, 107] on button "button" at bounding box center [358, 112] width 166 height 33
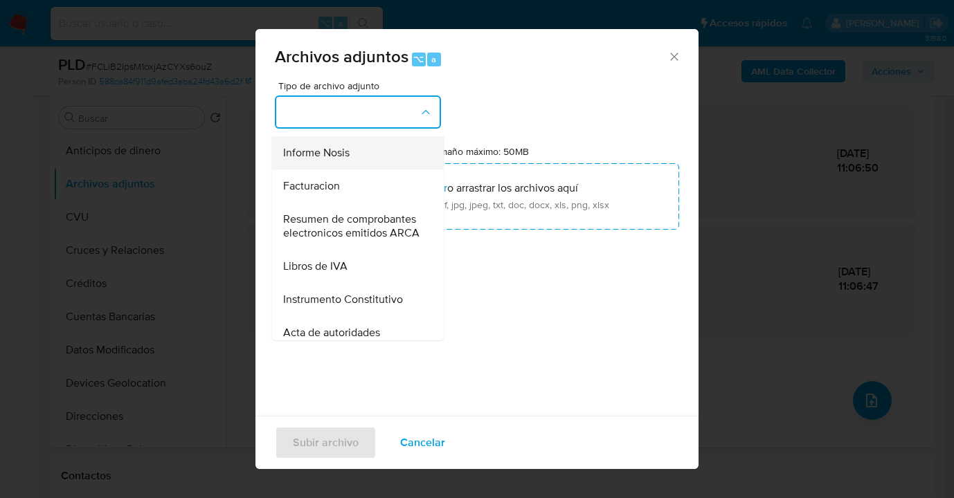
scroll to position [528, 0]
click at [359, 170] on div "Informe Nosis" at bounding box center [353, 152] width 141 height 33
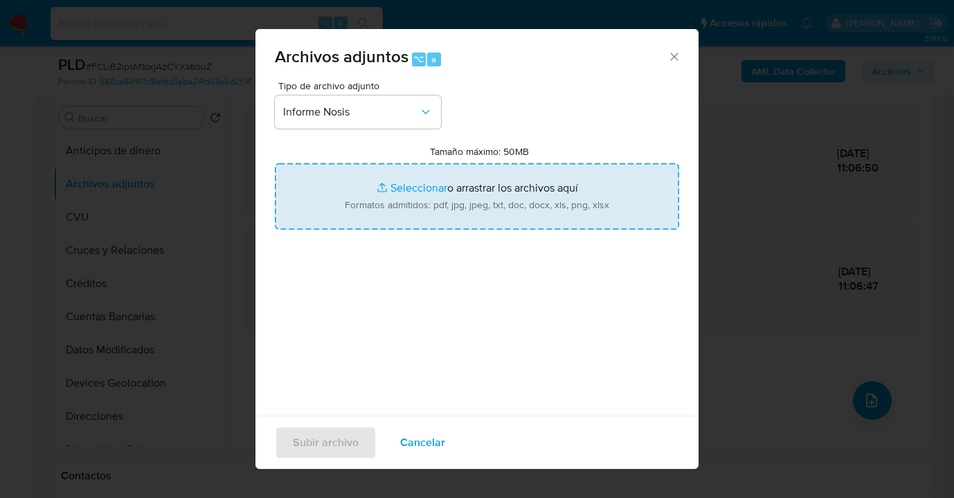
click at [419, 204] on input "Tamaño máximo: 50MB Seleccionar archivos" at bounding box center [477, 196] width 404 height 66
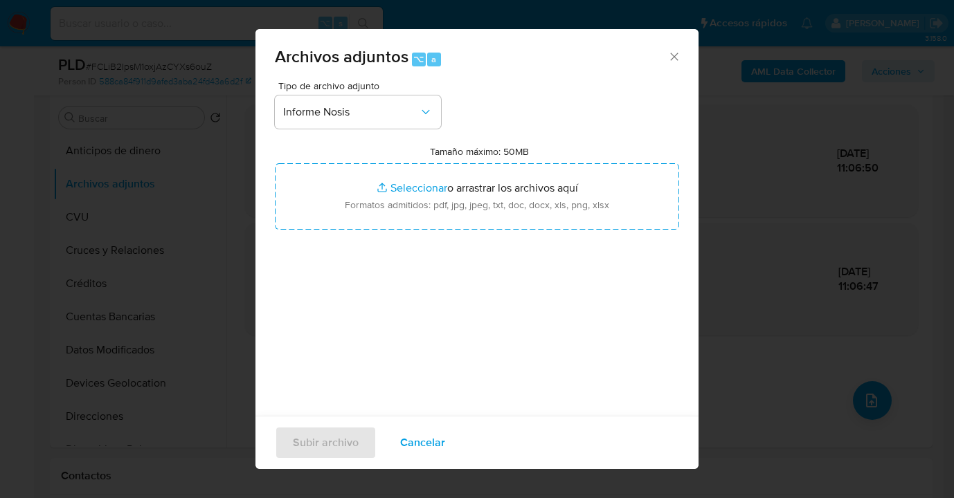
type input "C:\fakepath\306250950-NOSIS_Manager_InformeIndividual_20349226104_620658_202509…"
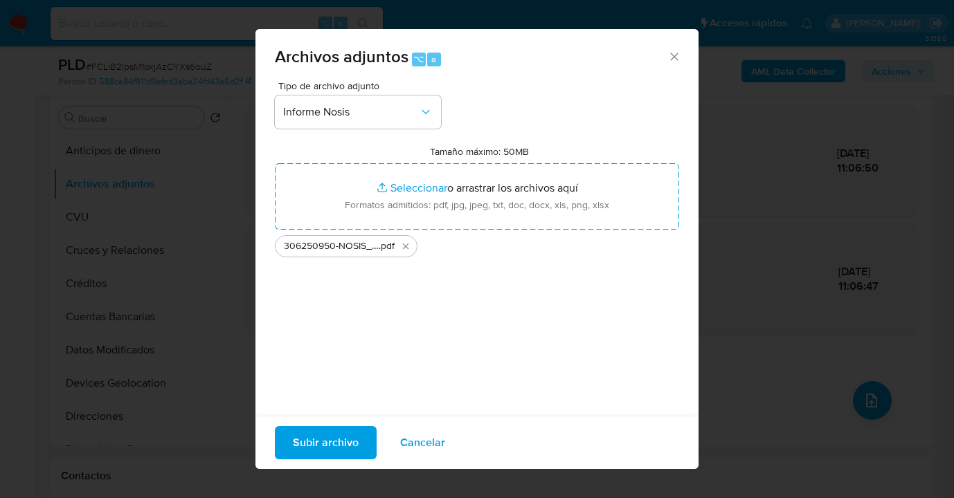
click at [321, 449] on span "Subir archivo" at bounding box center [326, 443] width 66 height 30
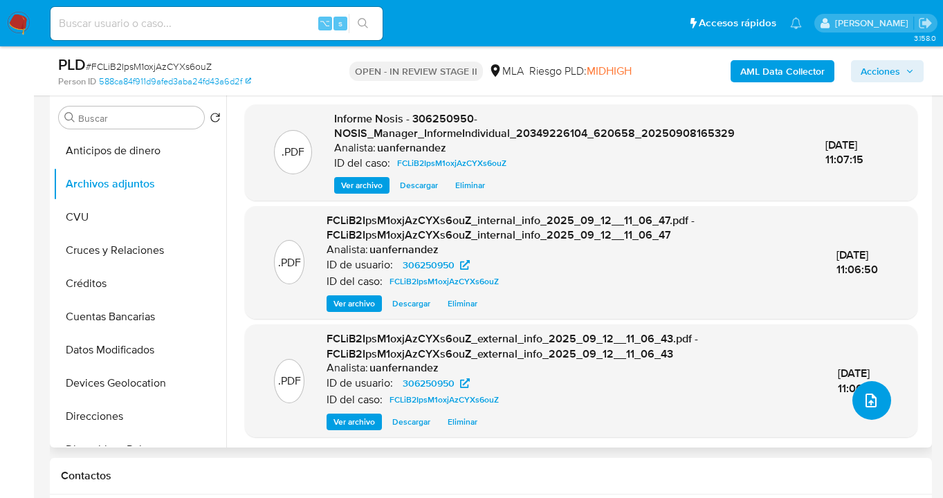
click at [869, 401] on icon "upload-file" at bounding box center [871, 400] width 17 height 17
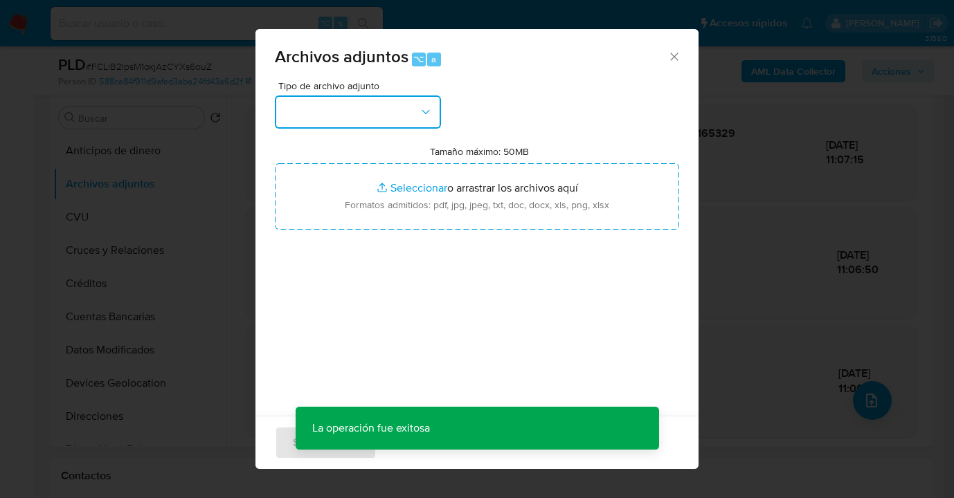
drag, startPoint x: 415, startPoint y: 109, endPoint x: 414, endPoint y: 125, distance: 15.9
click at [415, 110] on button "button" at bounding box center [358, 112] width 166 height 33
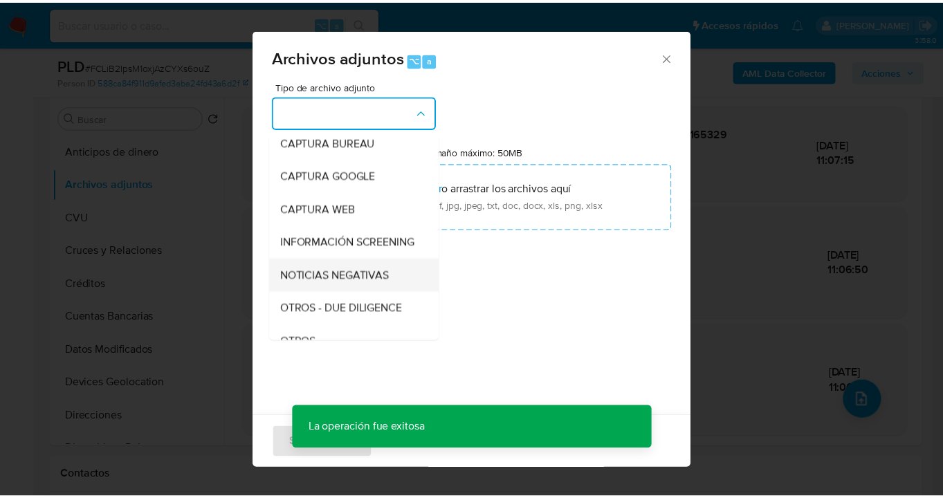
scroll to position [120, 0]
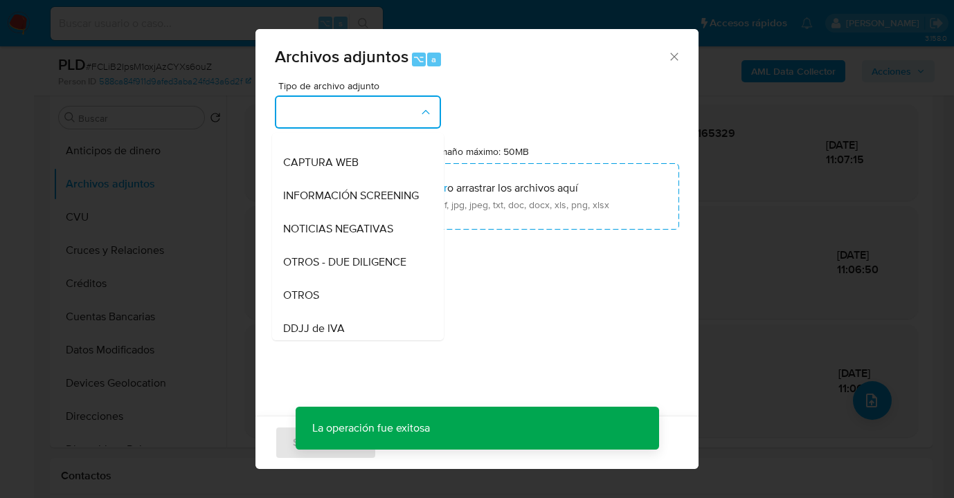
click at [345, 300] on div "OTROS" at bounding box center [353, 295] width 141 height 33
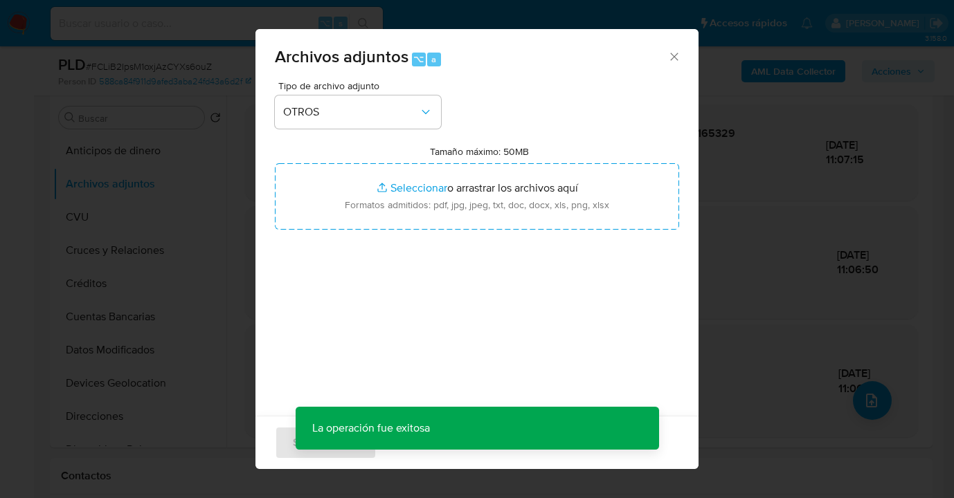
click at [479, 232] on div "Tipo de archivo adjunto OTROS Tamaño máximo: 50MB Seleccionar archivos Seleccio…" at bounding box center [477, 244] width 404 height 327
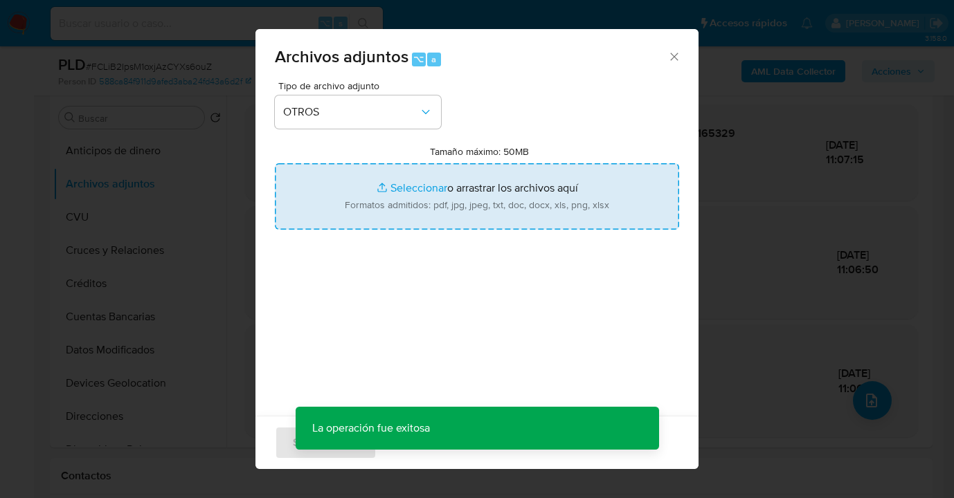
click at [477, 217] on input "Tamaño máximo: 50MB Seleccionar archivos" at bounding box center [477, 196] width 404 height 66
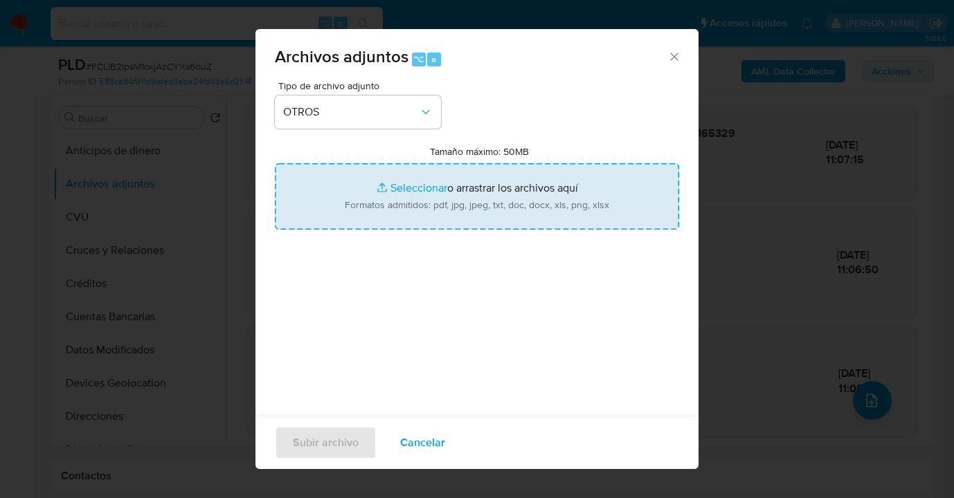
type input "C:\fakepath\306250950 analisis no roi Caselog FCLiB2IpsM1oxjAzCYXs6ouZ_2025_08_…"
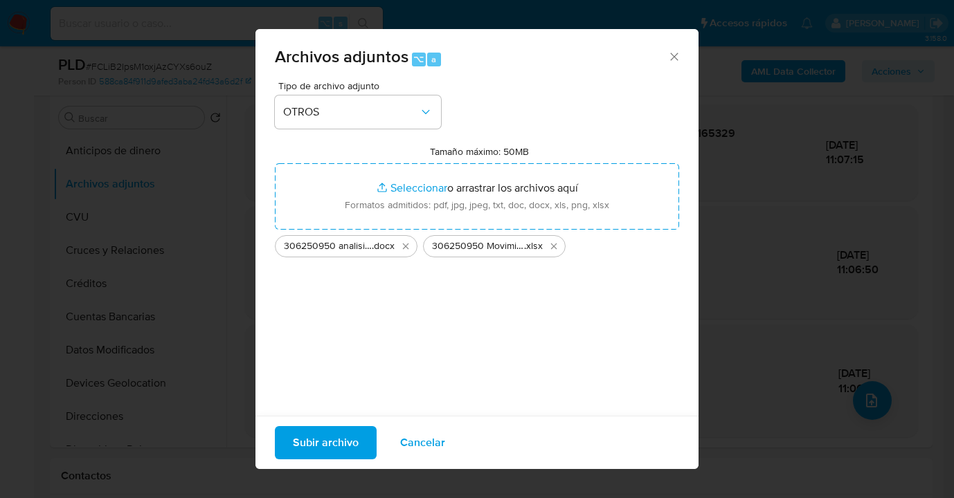
click at [318, 443] on span "Subir archivo" at bounding box center [326, 443] width 66 height 30
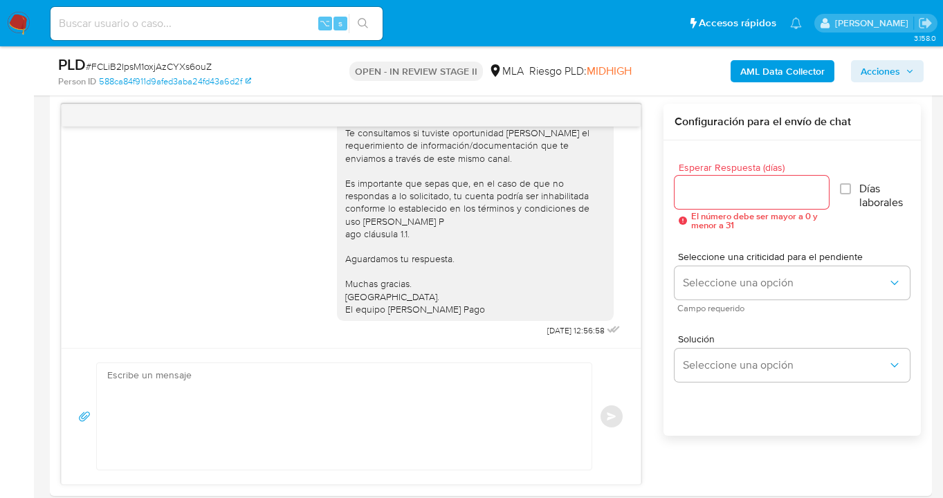
scroll to position [0, 0]
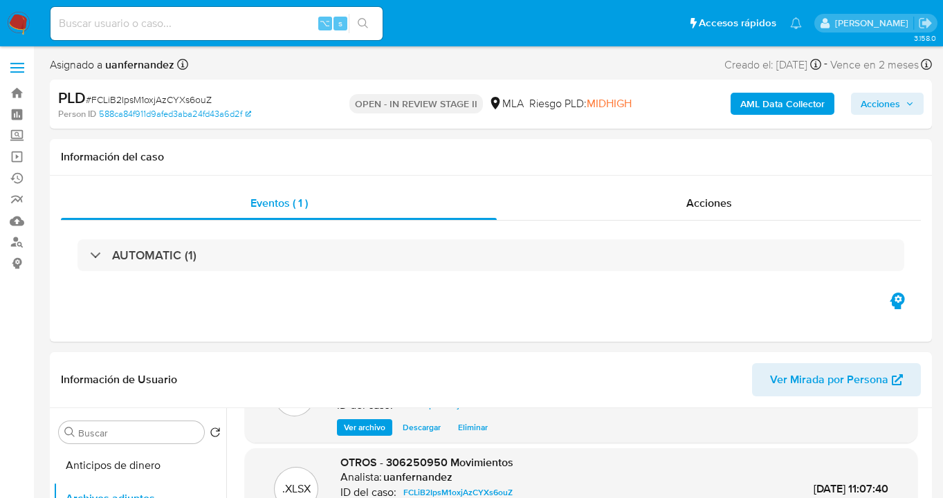
drag, startPoint x: 881, startPoint y: 111, endPoint x: 856, endPoint y: 114, distance: 25.8
click at [881, 111] on span "Acciones" at bounding box center [880, 104] width 39 height 22
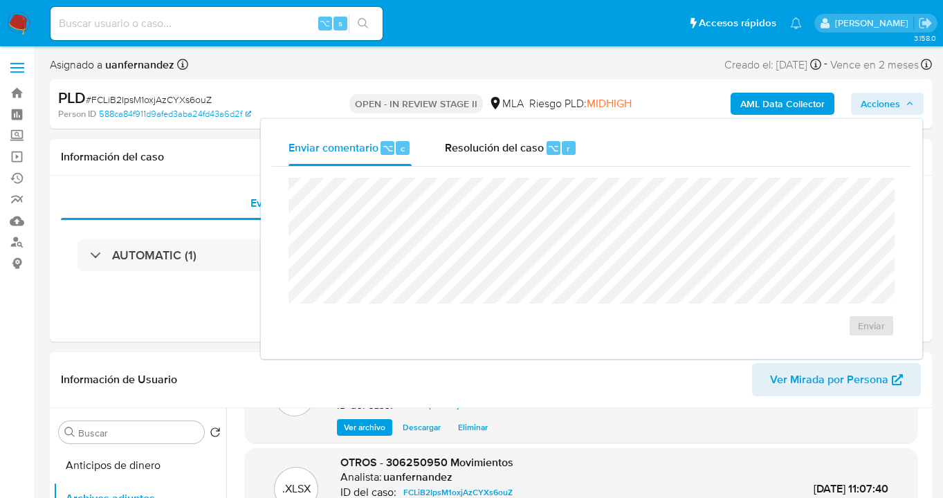
drag, startPoint x: 507, startPoint y: 156, endPoint x: 503, endPoint y: 170, distance: 14.5
click at [507, 156] on div "Resolución del caso ⌥ r" at bounding box center [511, 148] width 132 height 36
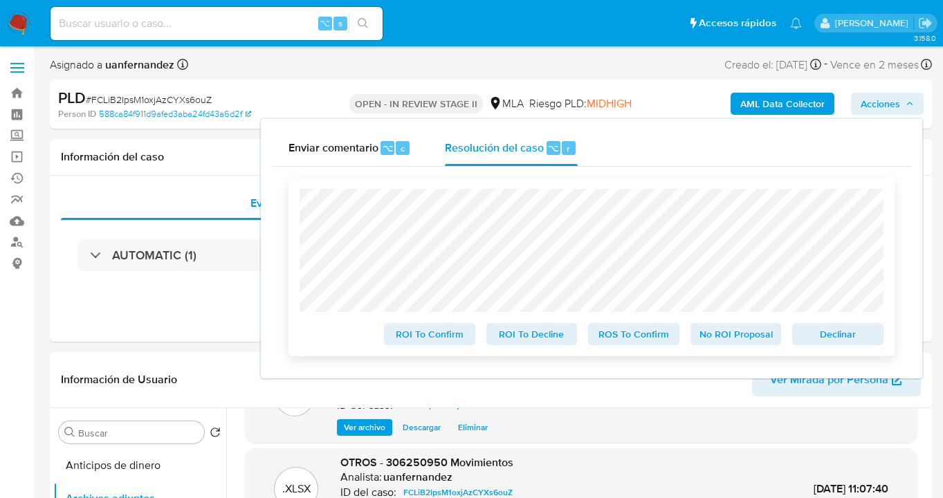
click at [743, 344] on span "No ROI Proposal" at bounding box center [737, 334] width 72 height 19
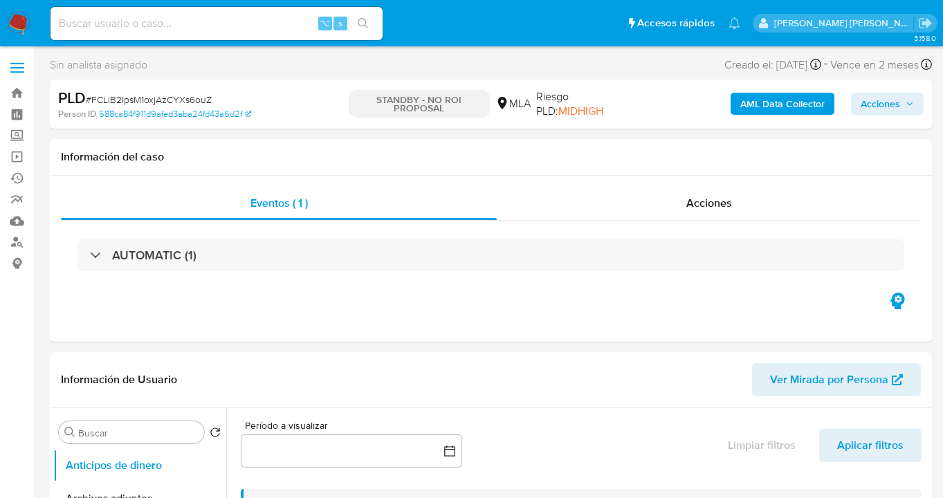
select select "10"
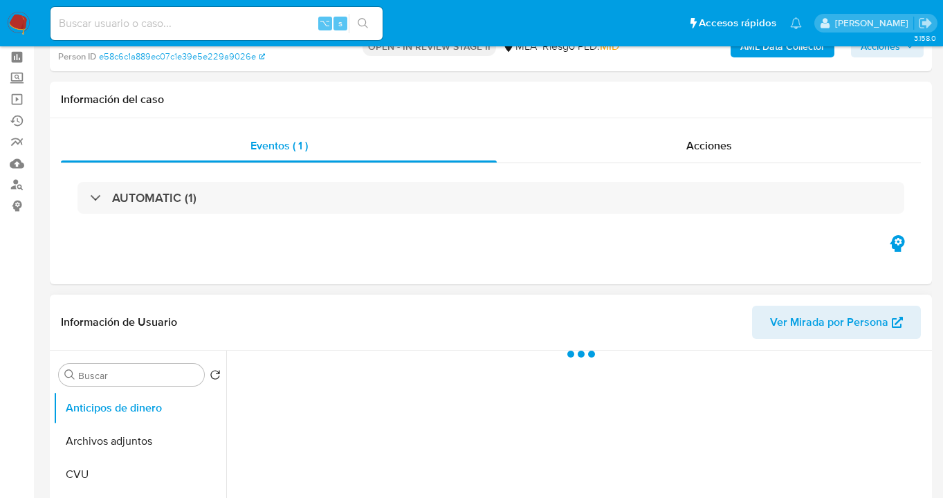
scroll to position [268, 0]
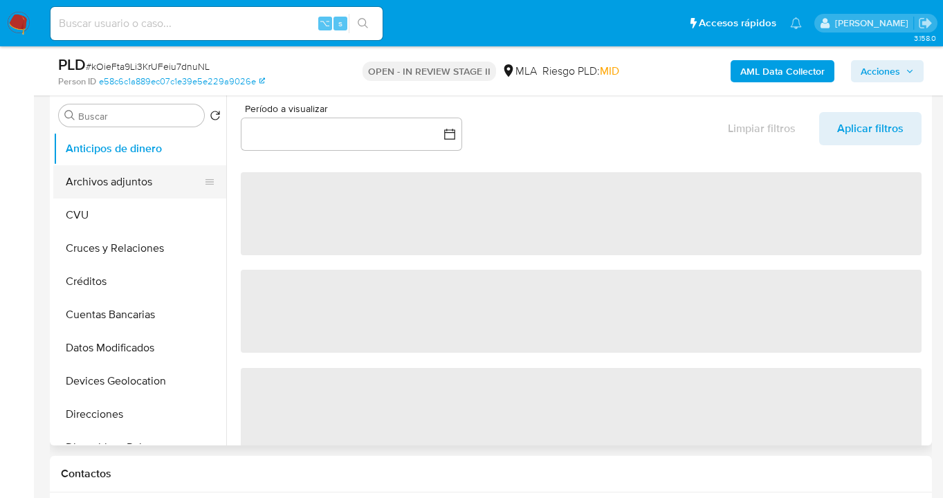
select select "10"
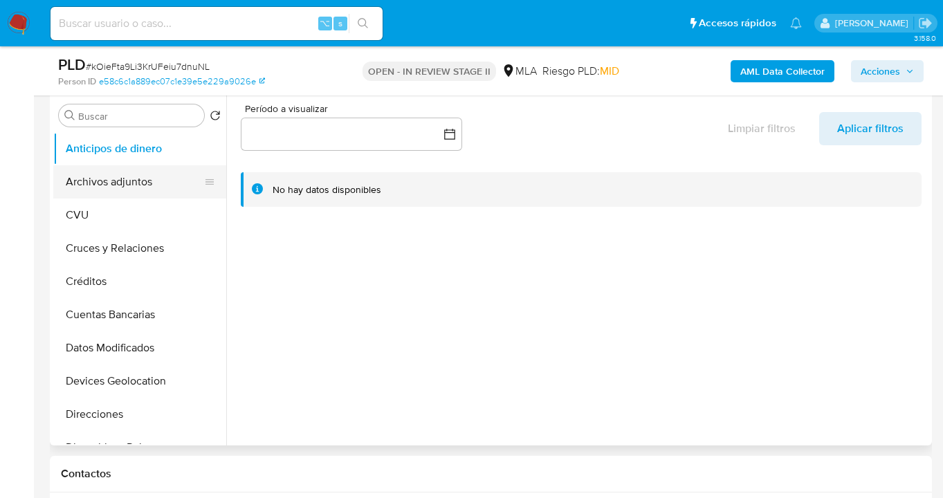
click at [143, 186] on button "Archivos adjuntos" at bounding box center [134, 181] width 162 height 33
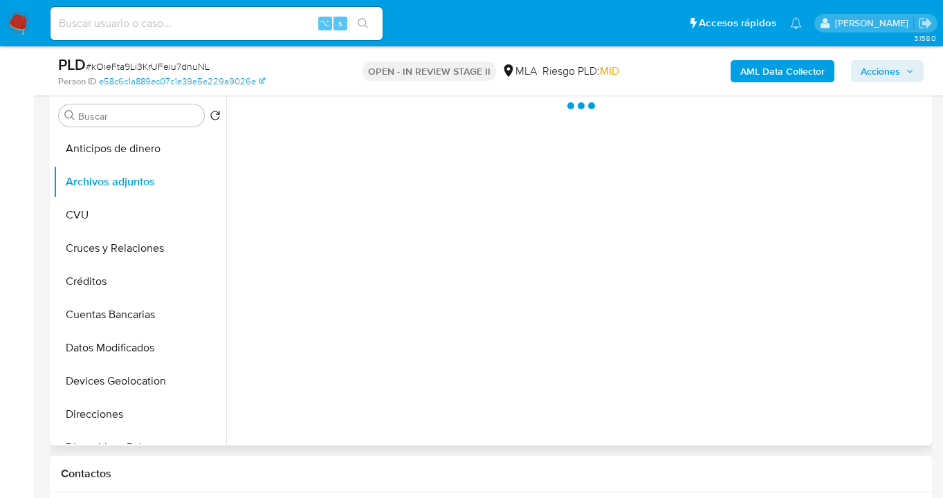
scroll to position [125, 0]
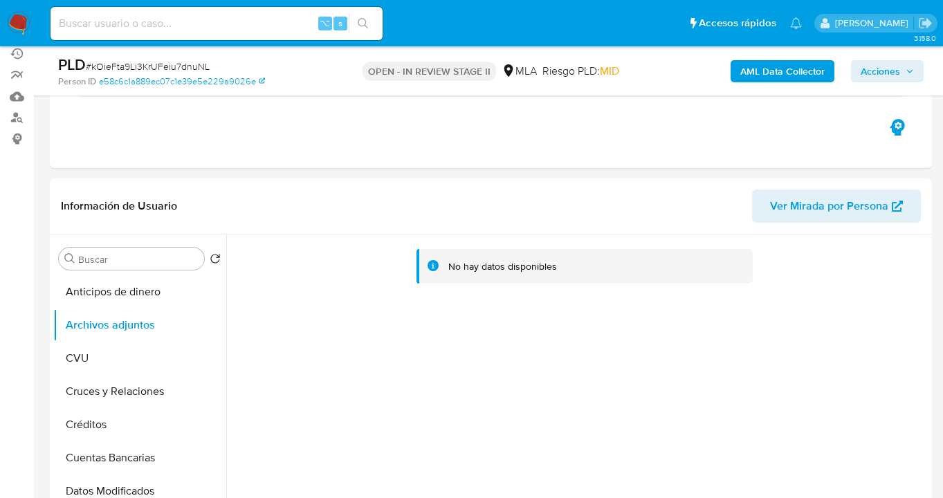
click at [770, 79] on b "AML Data Collector" at bounding box center [783, 71] width 84 height 22
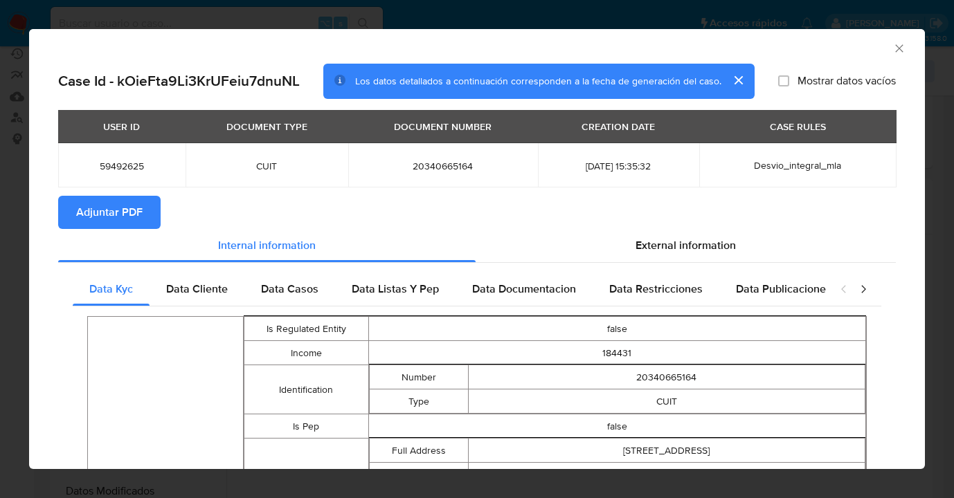
click at [144, 221] on button "Adjuntar PDF" at bounding box center [109, 212] width 102 height 33
click at [892, 53] on icon "Cerrar ventana" at bounding box center [899, 49] width 14 height 14
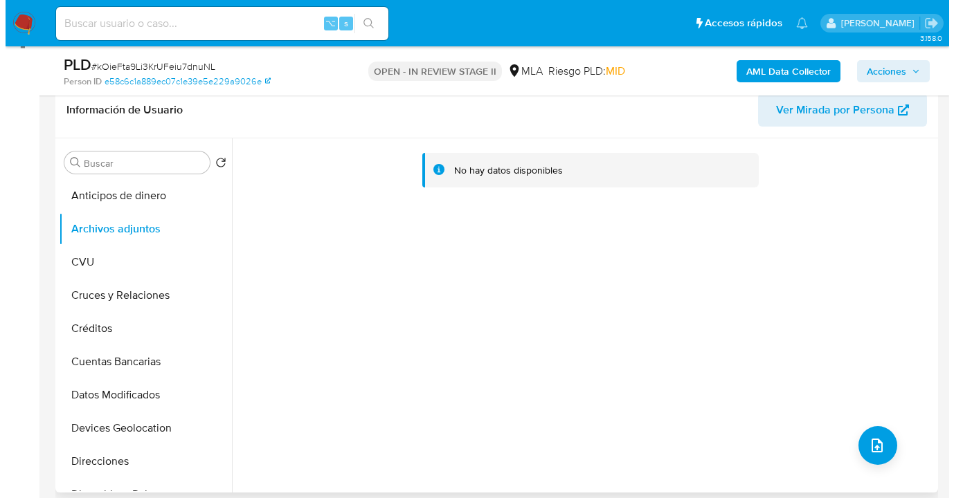
scroll to position [260, 0]
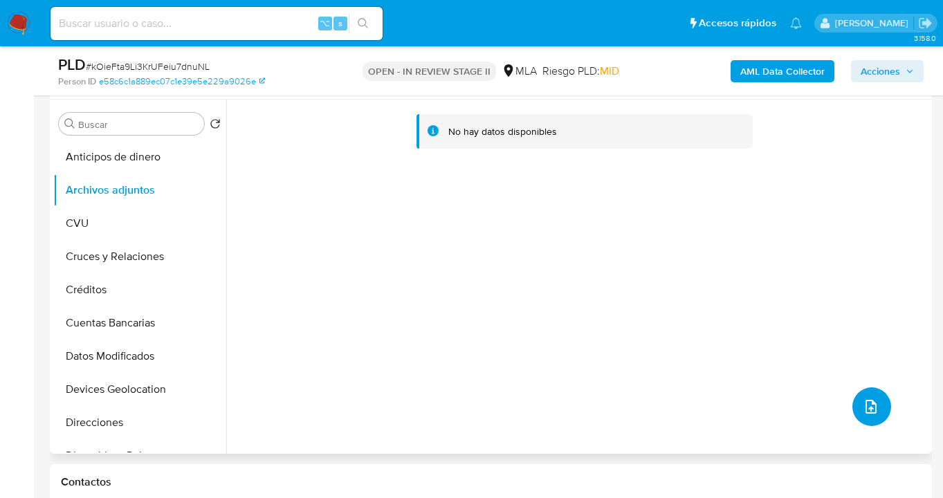
click at [856, 397] on button "upload-file" at bounding box center [872, 407] width 39 height 39
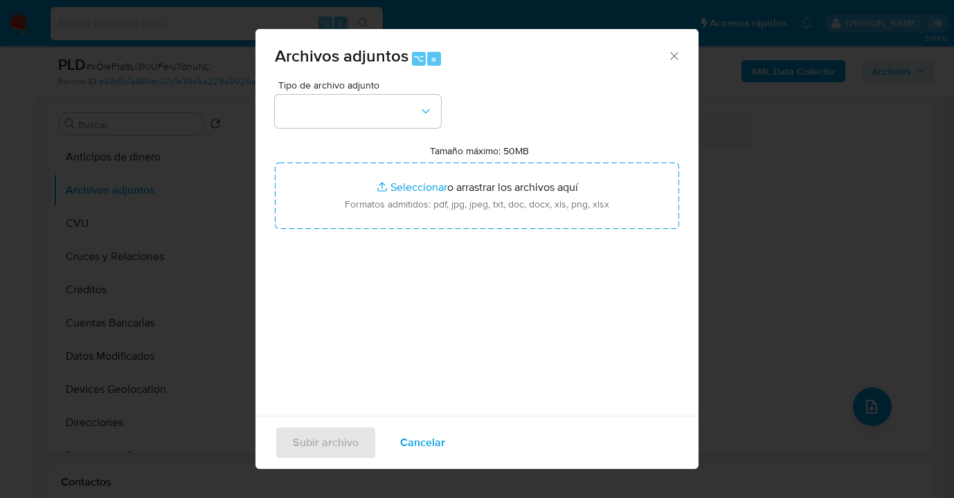
scroll to position [1, 0]
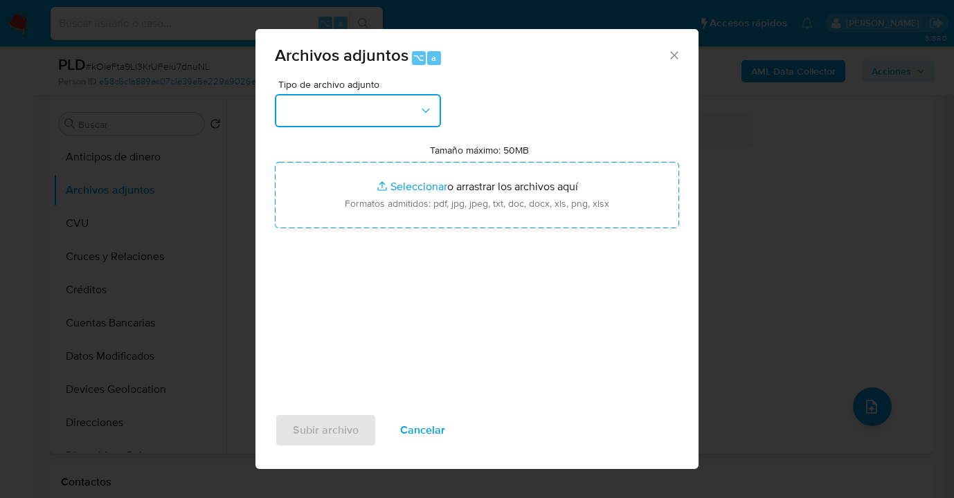
click at [407, 105] on button "button" at bounding box center [358, 110] width 166 height 33
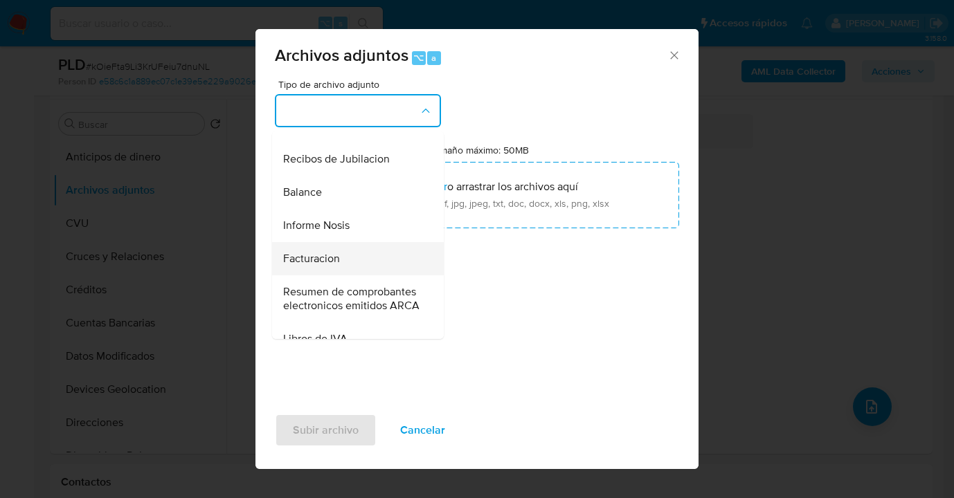
scroll to position [496, 0]
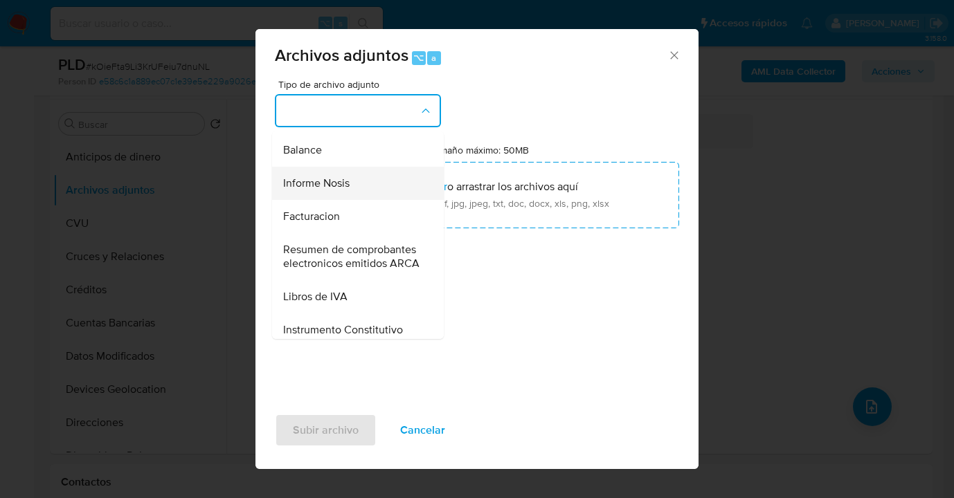
click at [368, 200] on div "Informe Nosis" at bounding box center [353, 183] width 141 height 33
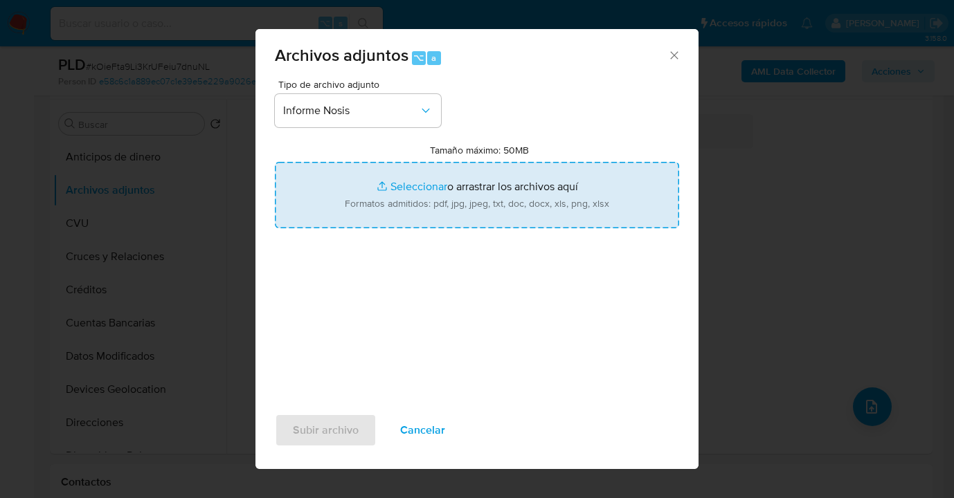
click at [424, 206] on input "Tamaño máximo: 50MB Seleccionar archivos" at bounding box center [477, 195] width 404 height 66
type input "C:\fakepath\59492625-NOSIS_Manager_InformeIndividual_20340665164_620658_2025090…"
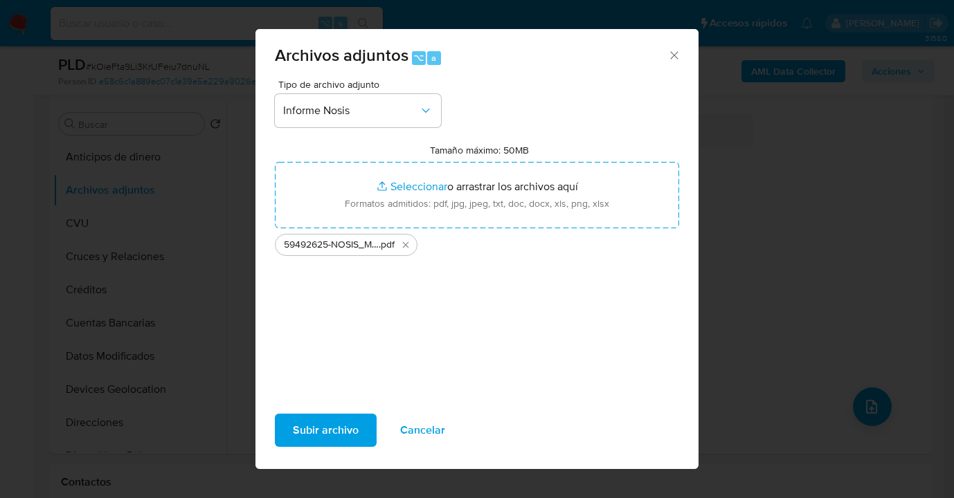
click at [331, 435] on span "Subir archivo" at bounding box center [326, 430] width 66 height 30
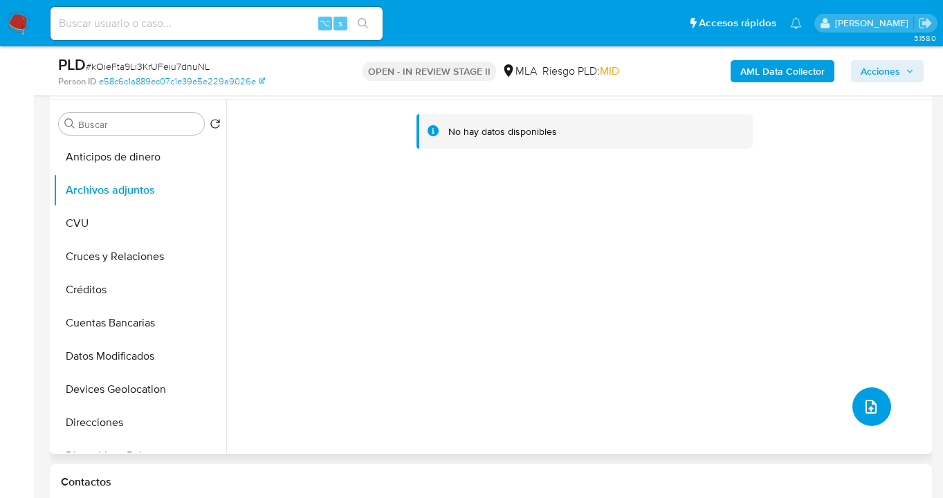
click at [863, 403] on icon "upload-file" at bounding box center [871, 407] width 17 height 17
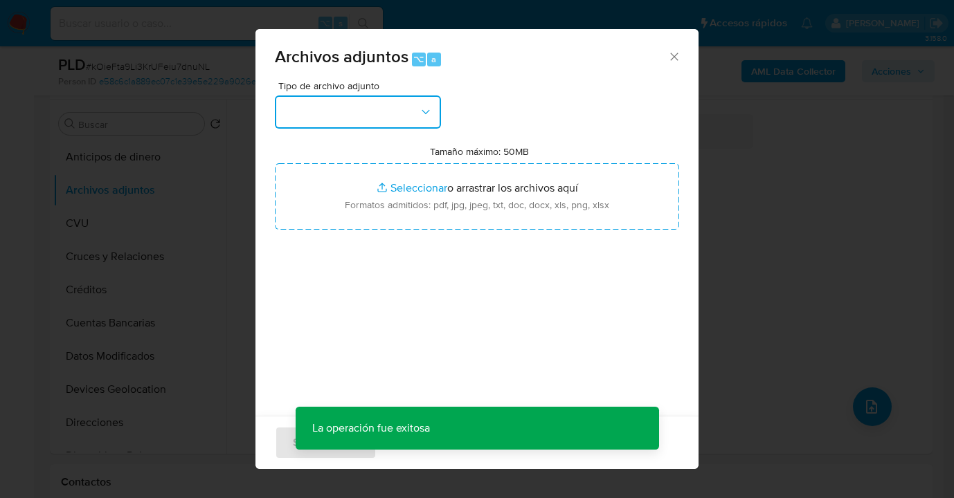
drag, startPoint x: 408, startPoint y: 102, endPoint x: 405, endPoint y: 126, distance: 24.5
click at [409, 102] on button "button" at bounding box center [358, 112] width 166 height 33
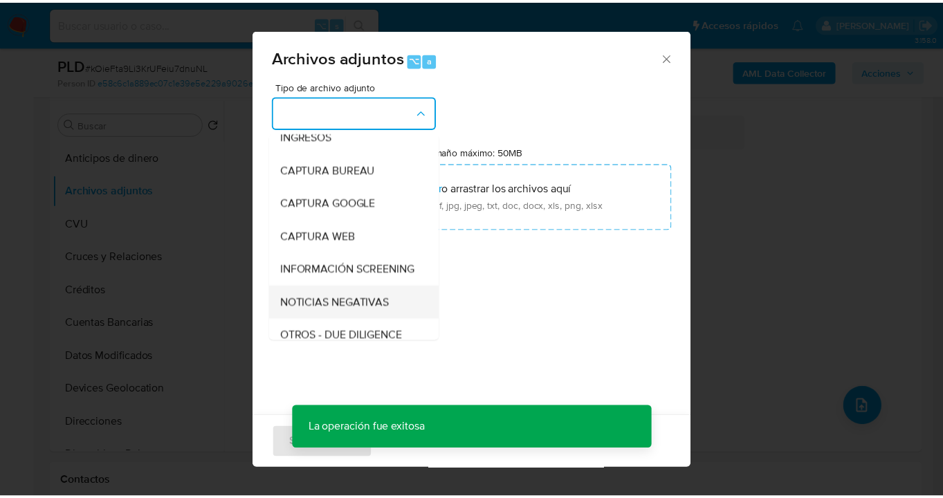
scroll to position [124, 0]
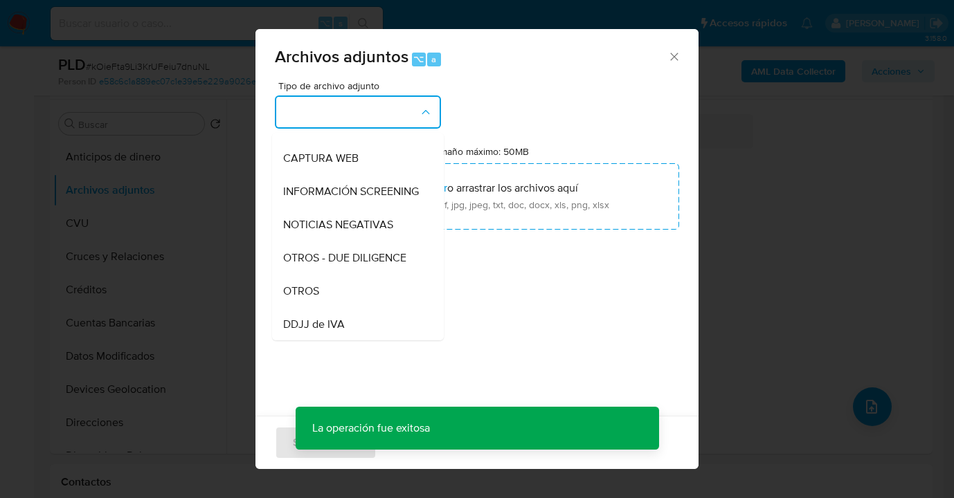
click at [345, 294] on div "OTROS" at bounding box center [353, 291] width 141 height 33
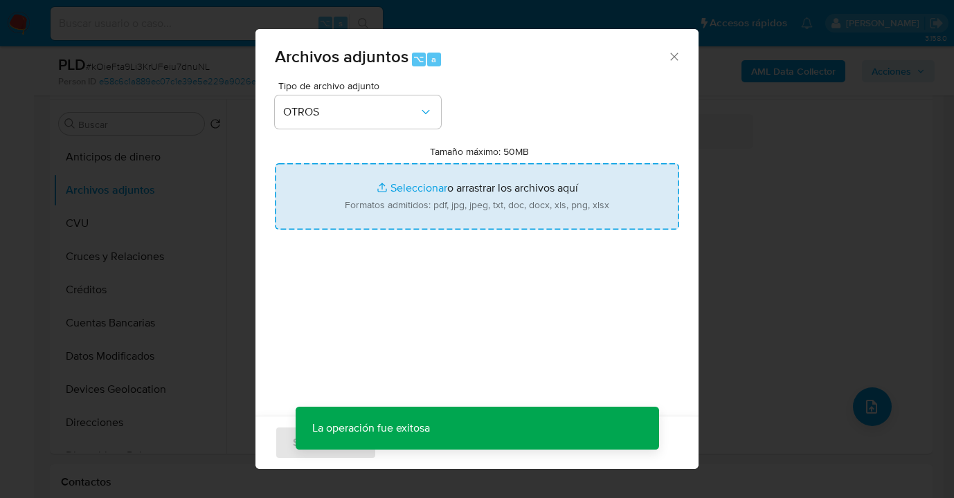
click at [438, 202] on input "Tamaño máximo: 50MB Seleccionar archivos" at bounding box center [477, 196] width 404 height 66
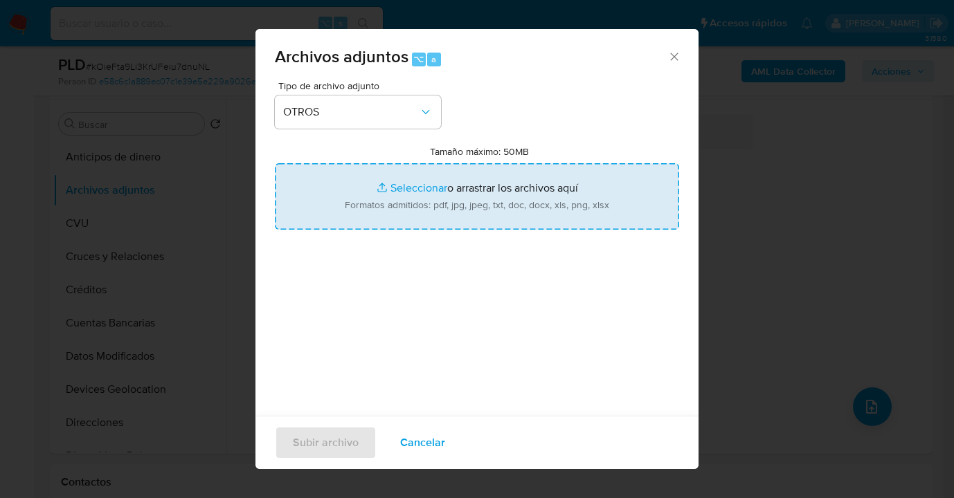
type input "C:\fakepath\59492625 Movimientos.xlsx"
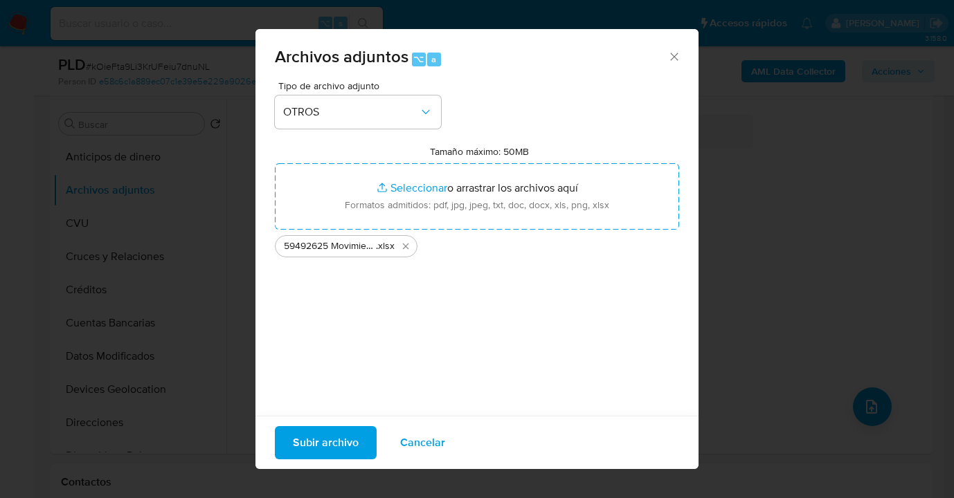
click at [323, 441] on span "Subir archivo" at bounding box center [326, 443] width 66 height 30
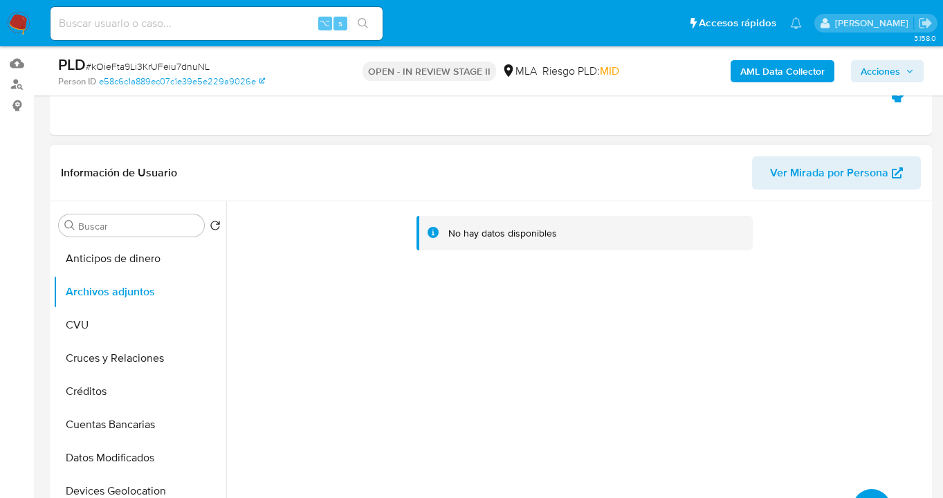
scroll to position [158, 0]
click at [124, 333] on button "CVU" at bounding box center [134, 325] width 162 height 33
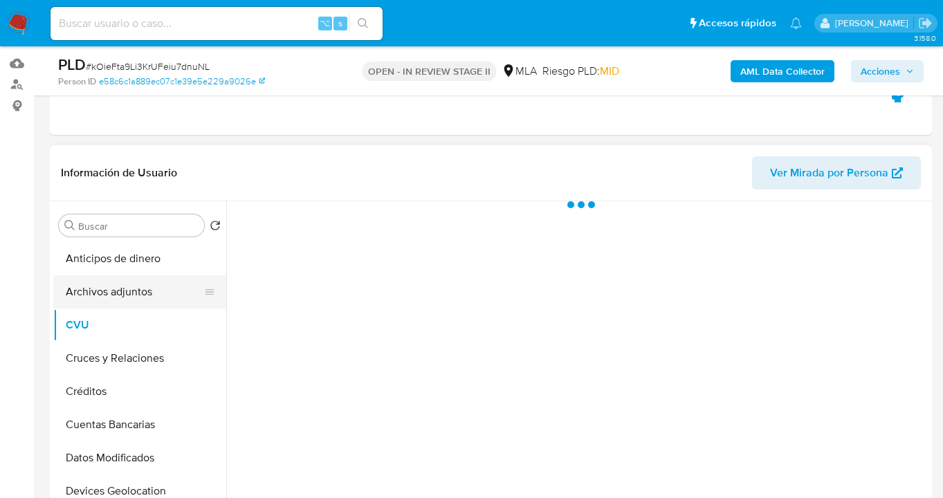
drag, startPoint x: 138, startPoint y: 289, endPoint x: 156, endPoint y: 283, distance: 19.0
click at [138, 289] on button "Archivos adjuntos" at bounding box center [134, 292] width 162 height 33
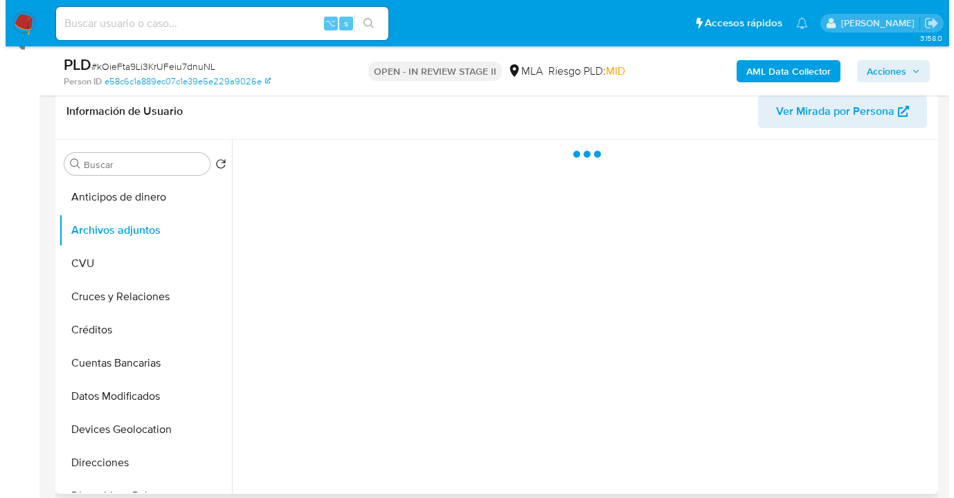
scroll to position [258, 0]
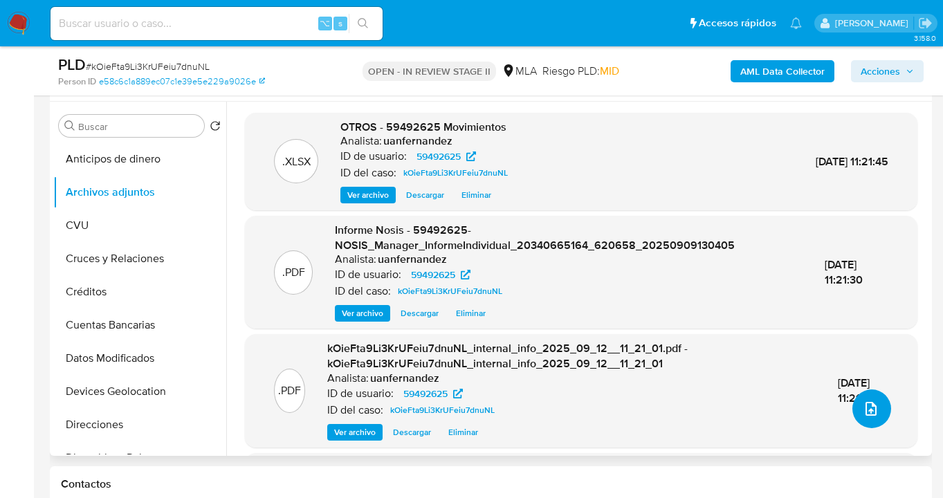
click at [863, 406] on icon "upload-file" at bounding box center [871, 409] width 17 height 17
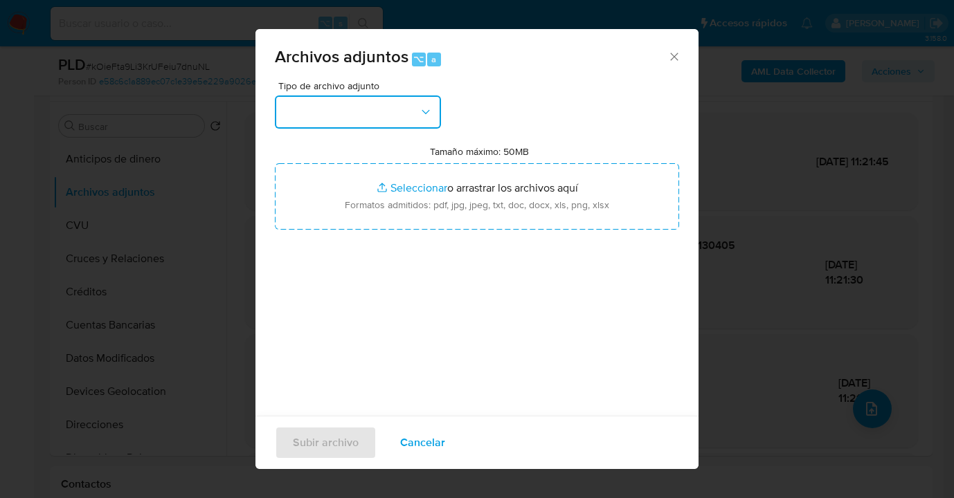
click at [409, 122] on button "button" at bounding box center [358, 112] width 166 height 33
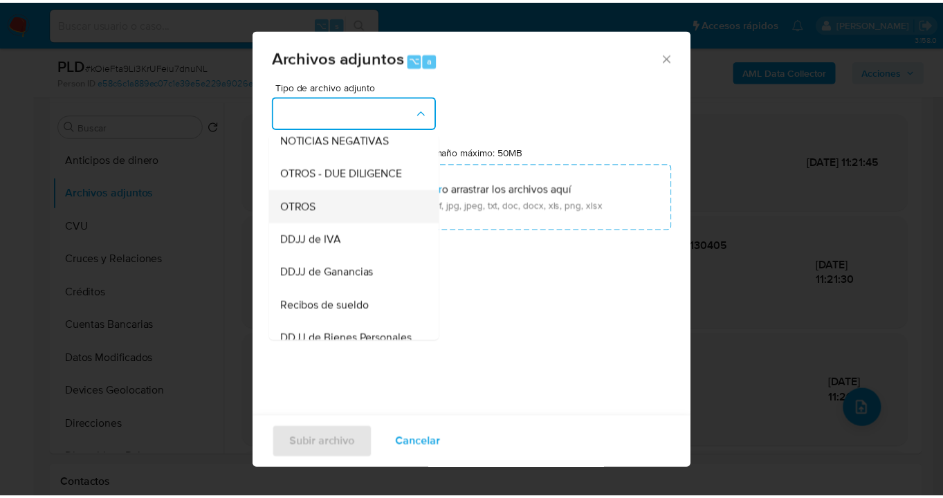
scroll to position [291, 0]
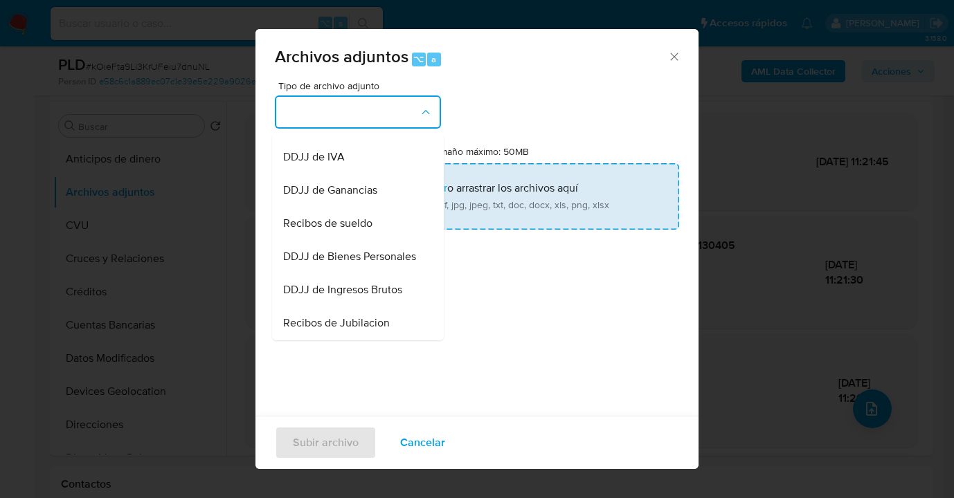
drag, startPoint x: 369, startPoint y: 231, endPoint x: 462, endPoint y: 206, distance: 96.9
click at [369, 231] on span "Recibos de sueldo" at bounding box center [327, 224] width 89 height 14
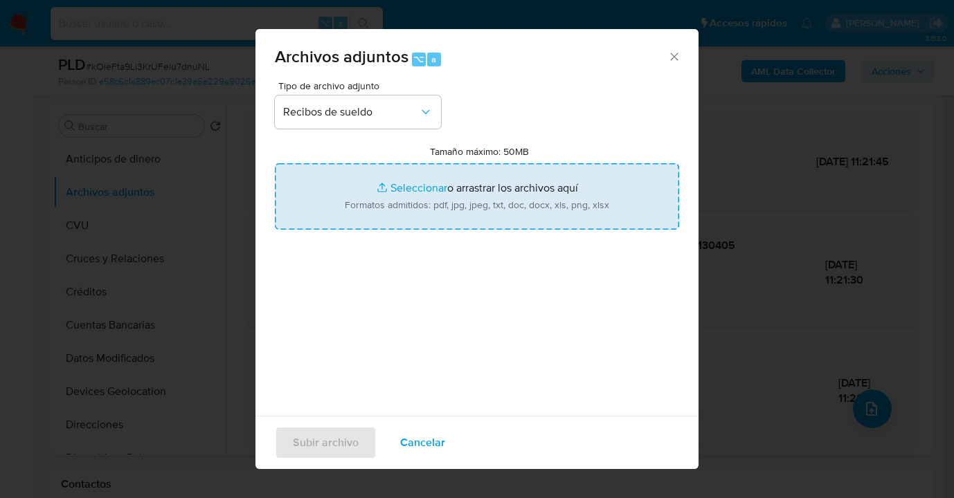
click at [462, 206] on input "Tamaño máximo: 50MB Seleccionar archivos" at bounding box center [477, 196] width 404 height 66
type input "C:\fakepath\Sueldo Abril 2025 2025.pdf"
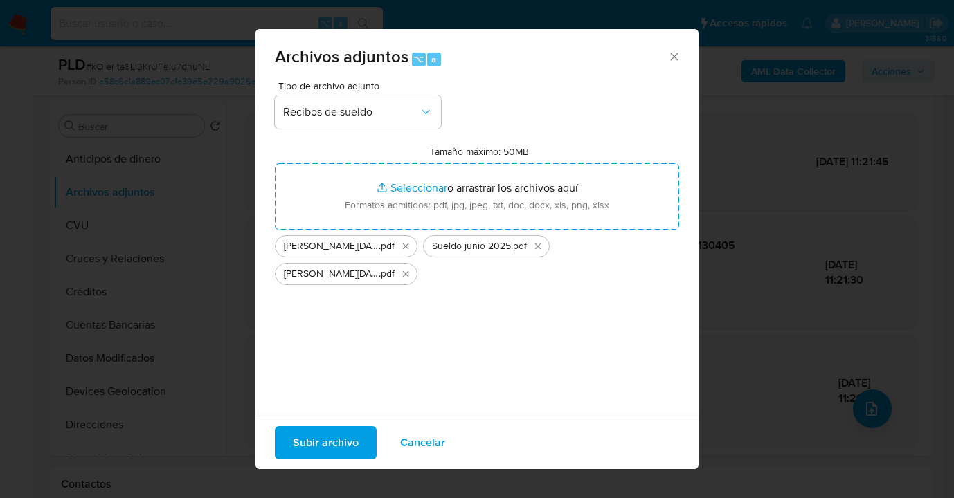
click at [327, 448] on span "Subir archivo" at bounding box center [326, 443] width 66 height 30
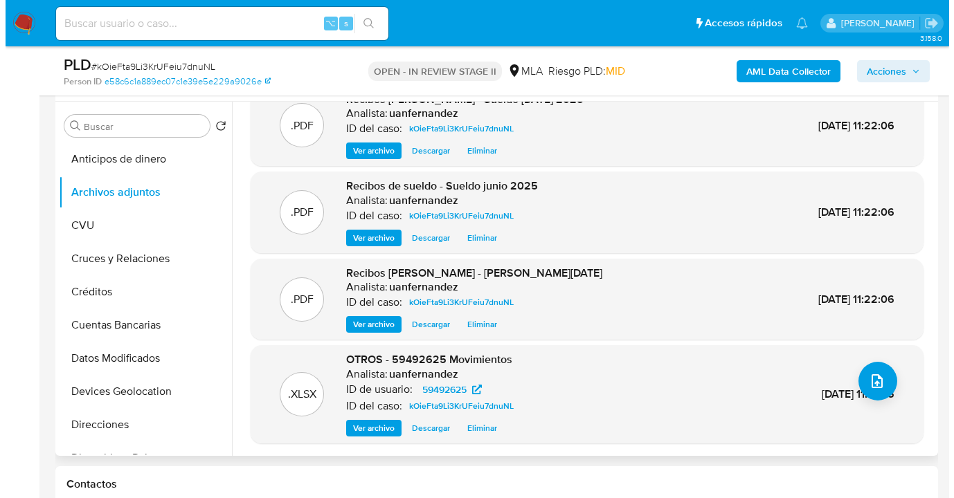
scroll to position [28, 0]
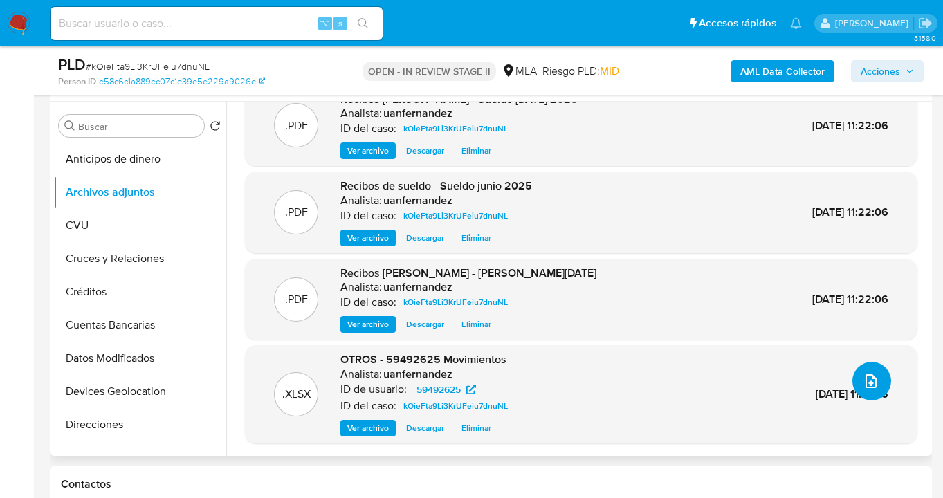
click at [863, 382] on icon "upload-file" at bounding box center [871, 381] width 17 height 17
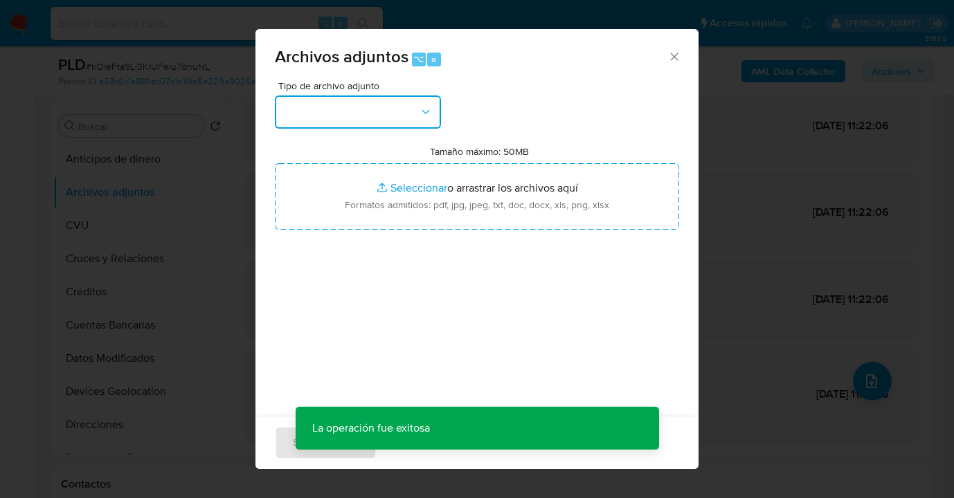
drag, startPoint x: 409, startPoint y: 118, endPoint x: 405, endPoint y: 124, distance: 7.5
click at [409, 118] on button "button" at bounding box center [358, 112] width 166 height 33
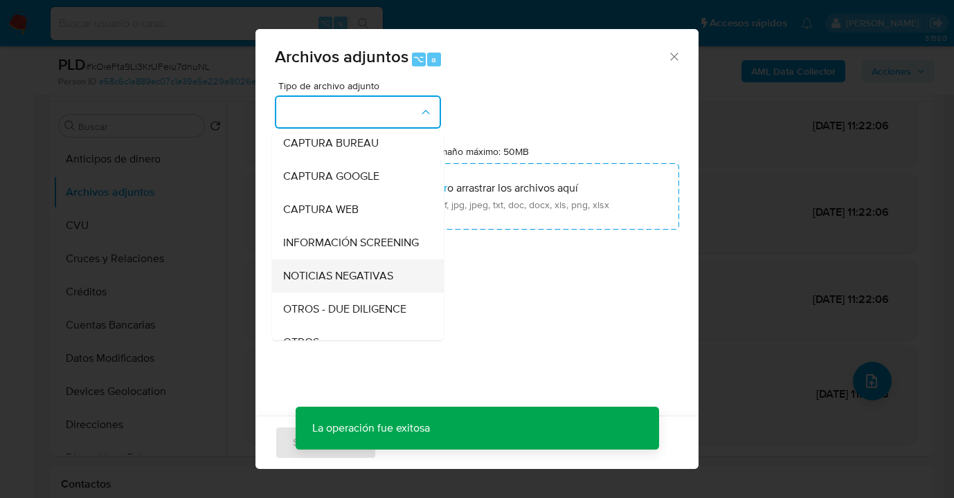
scroll to position [118, 0]
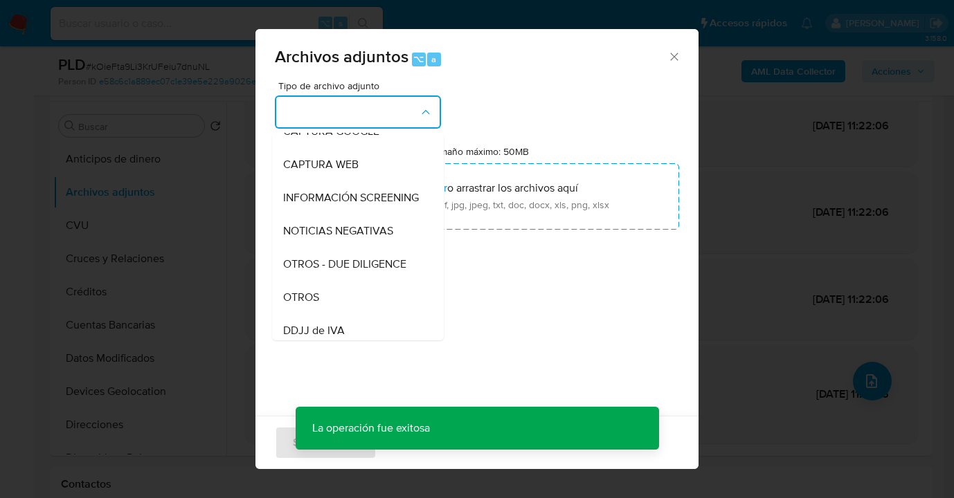
drag, startPoint x: 352, startPoint y: 315, endPoint x: 455, endPoint y: 231, distance: 132.8
click at [352, 314] on div "OTROS" at bounding box center [353, 297] width 141 height 33
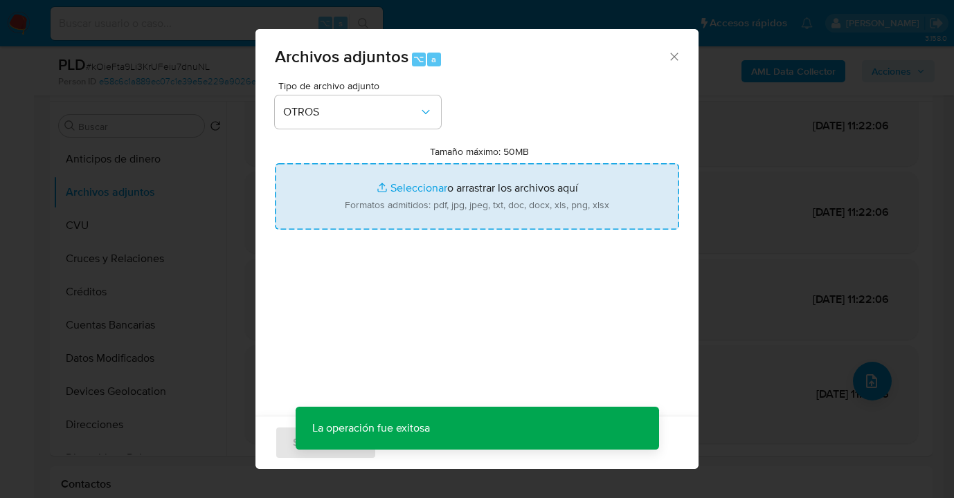
click at [462, 224] on input "Tamaño máximo: 50MB Seleccionar archivos" at bounding box center [477, 196] width 404 height 66
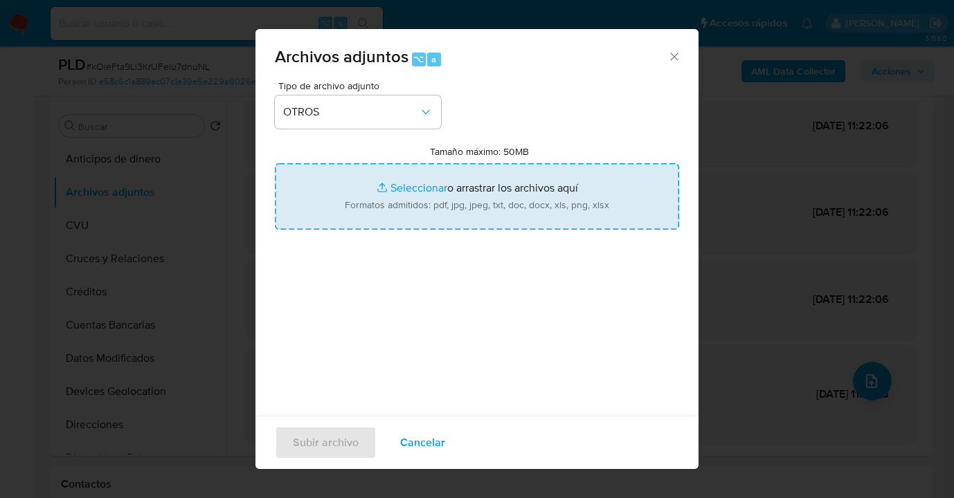
type input "C:\fakepath\59492625 analisis no roi Caselog kOieFta9Li3KrUFeiu7dnuNL_2025_08_1…"
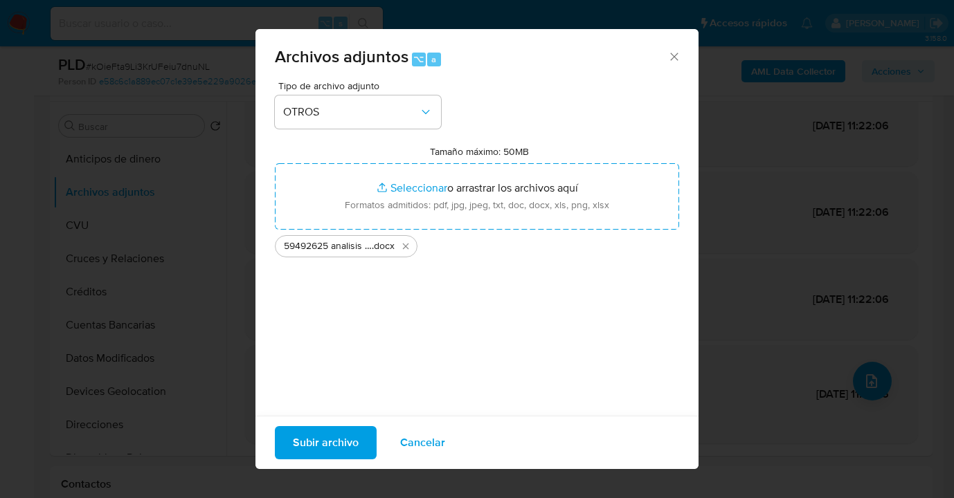
click at [329, 443] on span "Subir archivo" at bounding box center [326, 443] width 66 height 30
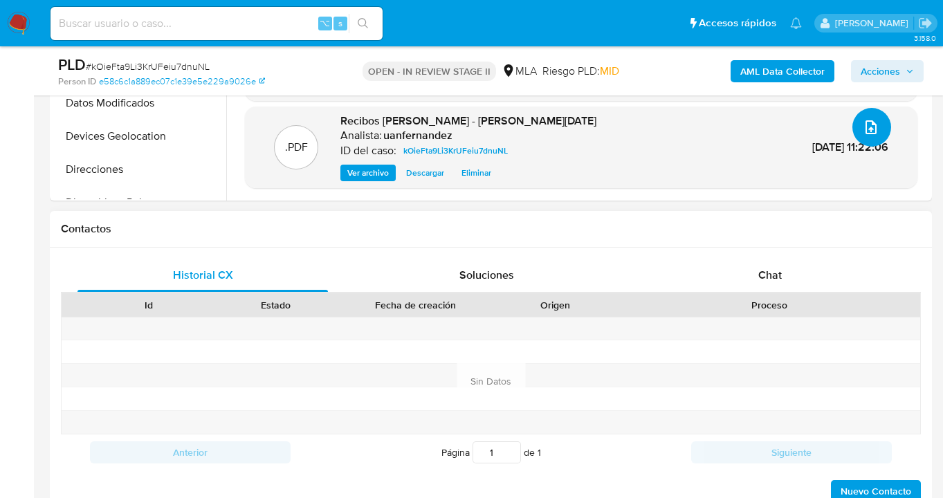
scroll to position [561, 0]
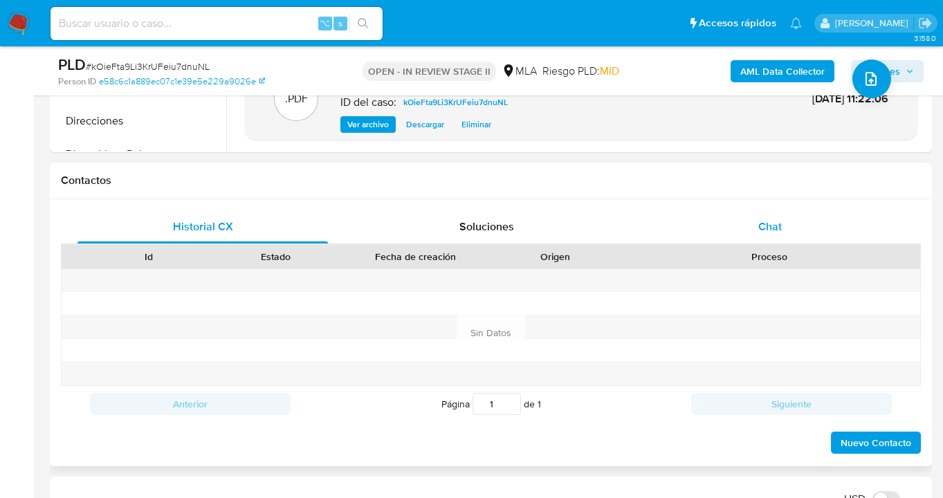
click at [751, 233] on div "Chat" at bounding box center [770, 226] width 251 height 33
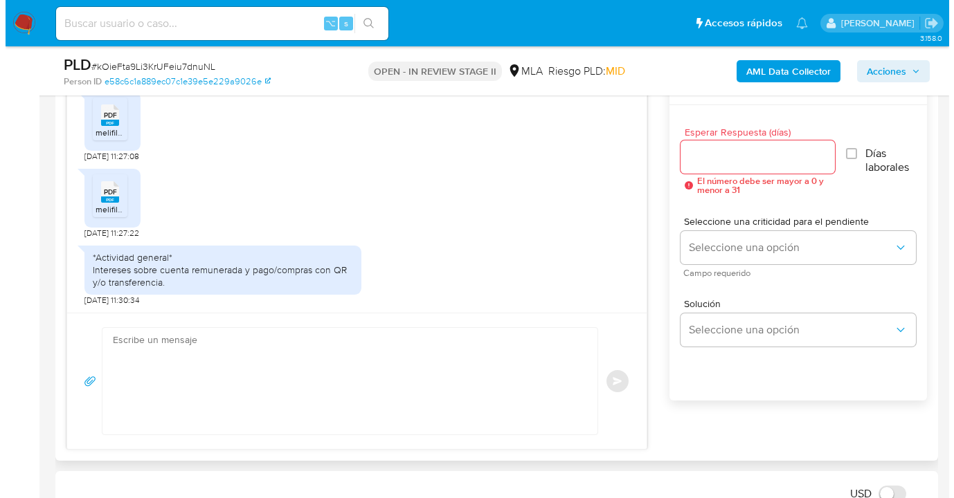
scroll to position [761, 0]
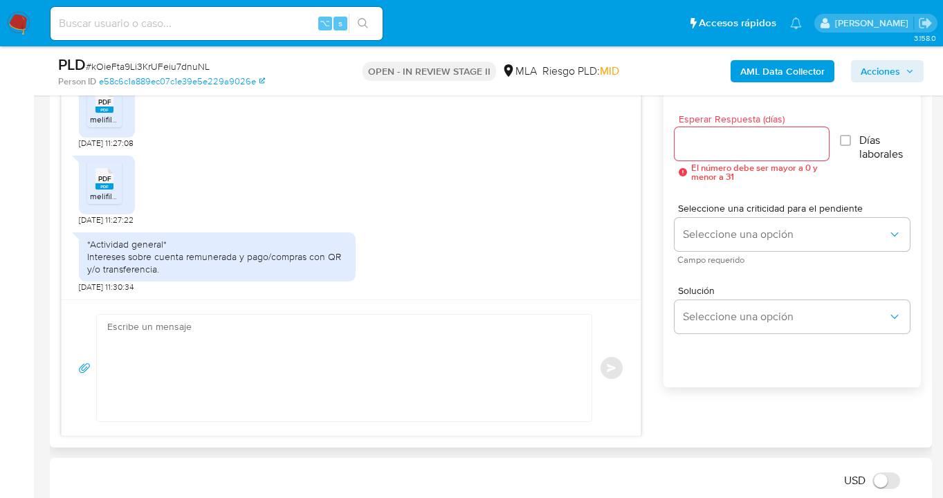
click at [693, 150] on input "Esperar Respuesta (días)" at bounding box center [752, 144] width 155 height 18
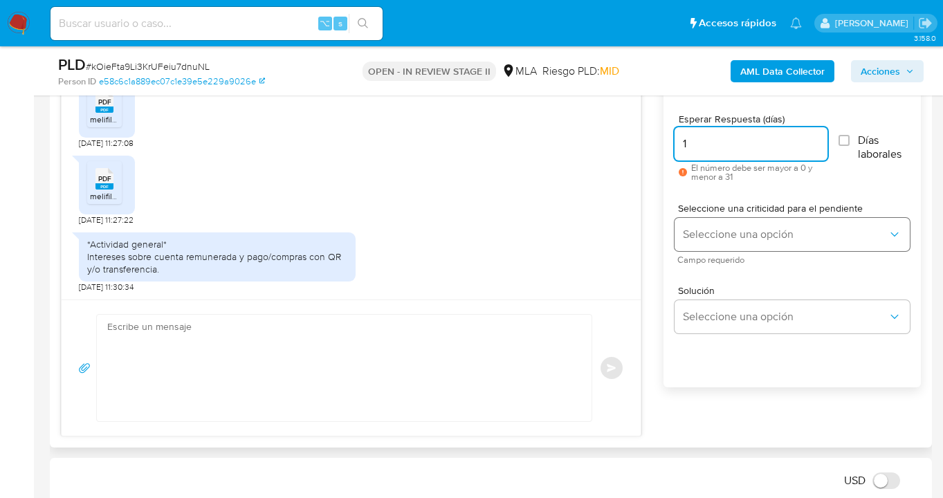
type input "1"
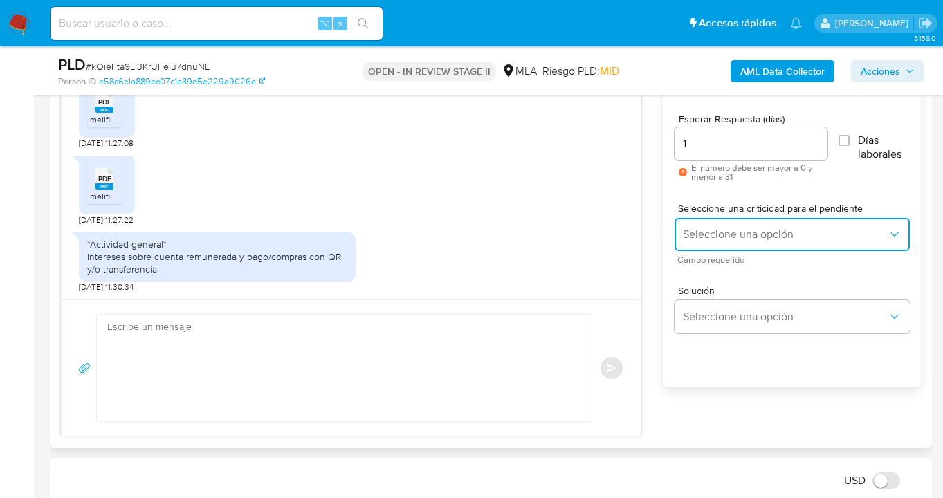
click at [713, 235] on span "Seleccione una opción" at bounding box center [785, 235] width 205 height 14
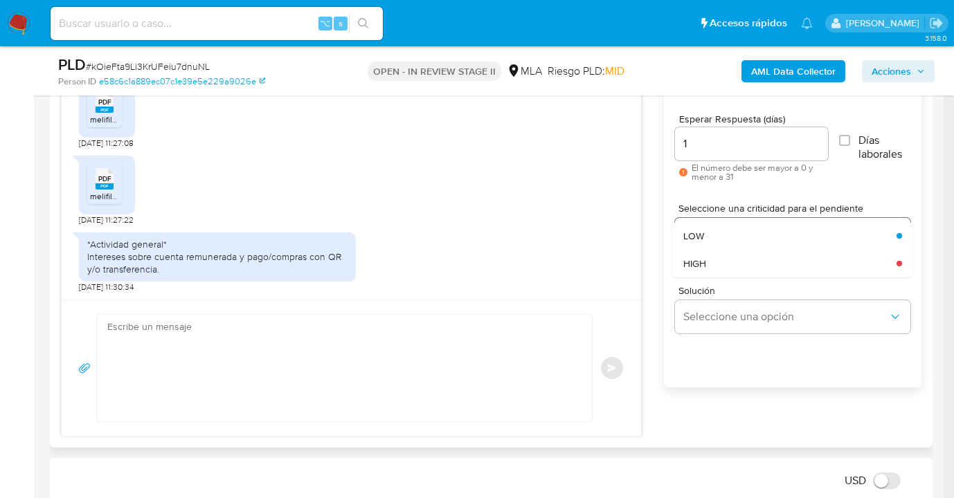
click at [715, 231] on div "LOW" at bounding box center [785, 236] width 205 height 28
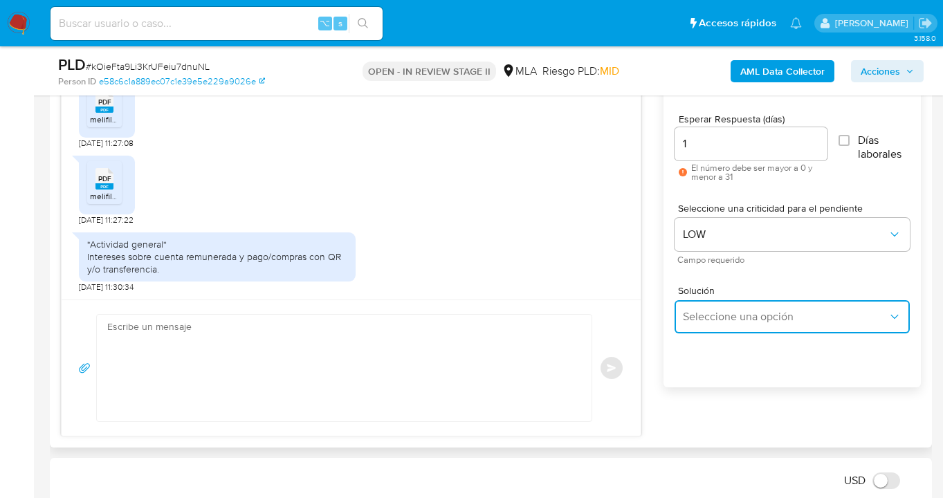
click at [705, 325] on button "Seleccione una opción" at bounding box center [792, 316] width 235 height 33
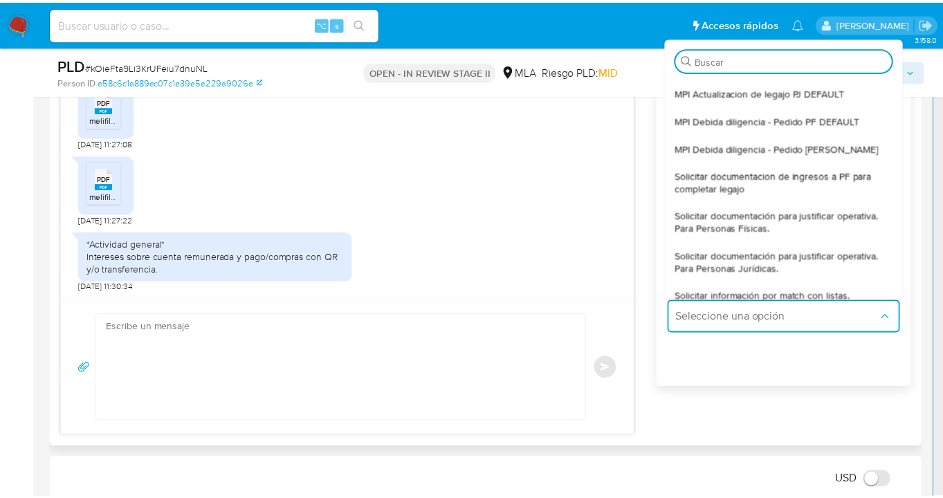
scroll to position [152, 0]
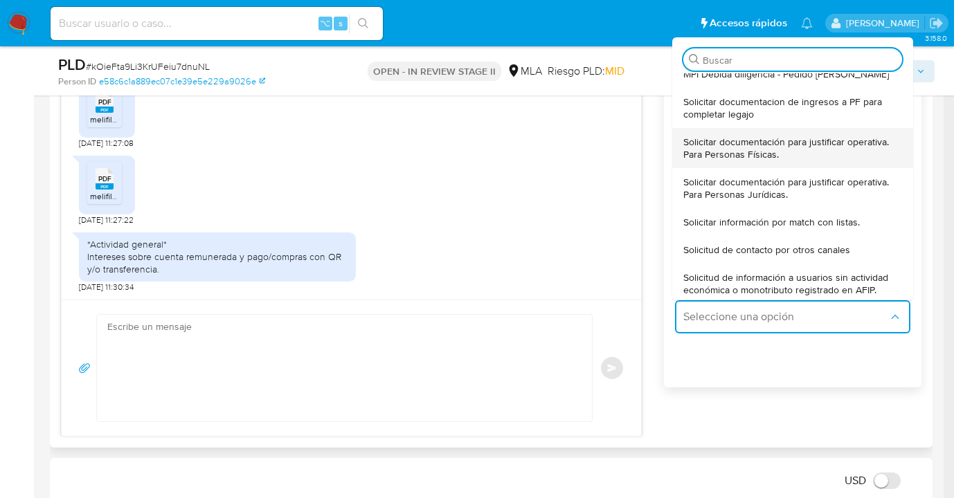
click at [779, 142] on span "Solicitar documentación para justificar operativa. Para Personas Físicas." at bounding box center [788, 148] width 210 height 25
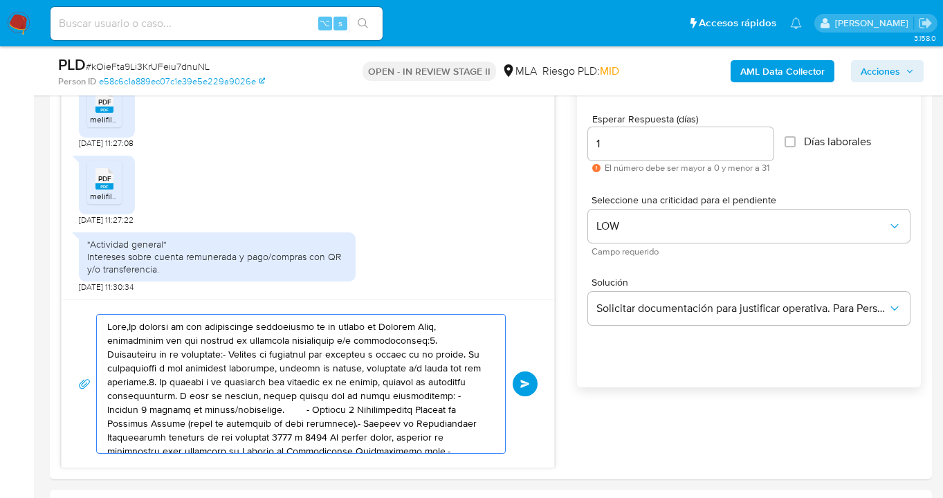
drag, startPoint x: 390, startPoint y: 428, endPoint x: 43, endPoint y: 313, distance: 366.0
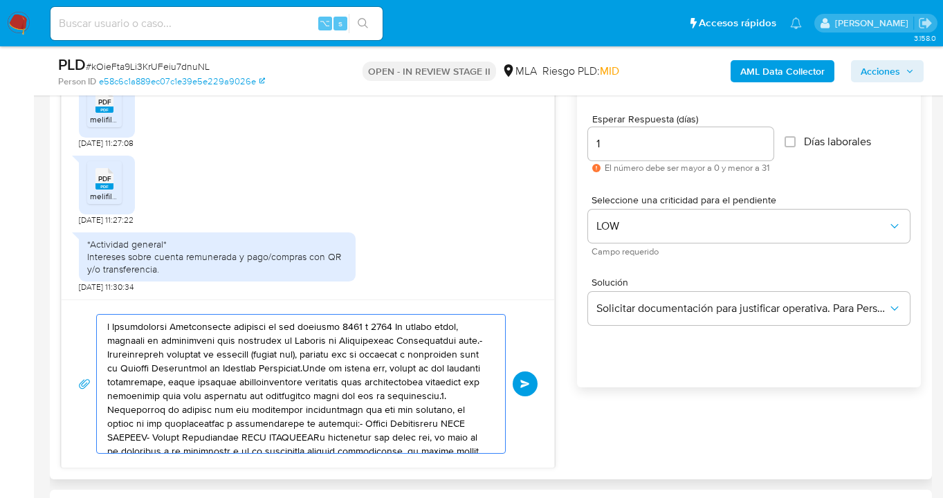
drag, startPoint x: 424, startPoint y: 407, endPoint x: 154, endPoint y: 342, distance: 277.7
click at [118, 325] on textarea at bounding box center [297, 384] width 381 height 138
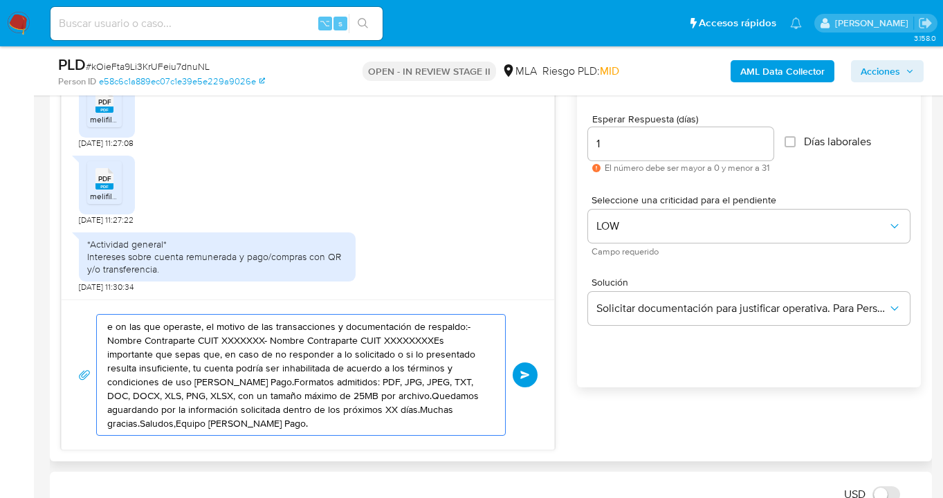
drag, startPoint x: 210, startPoint y: 367, endPoint x: 80, endPoint y: 332, distance: 135.5
click at [70, 330] on div "e on las que operaste, el motivo de las transacciones y documentación de respal…" at bounding box center [308, 375] width 493 height 150
type textarea "MB por archivo.Quedamos aguardando por la información solicitada dentro de los …"
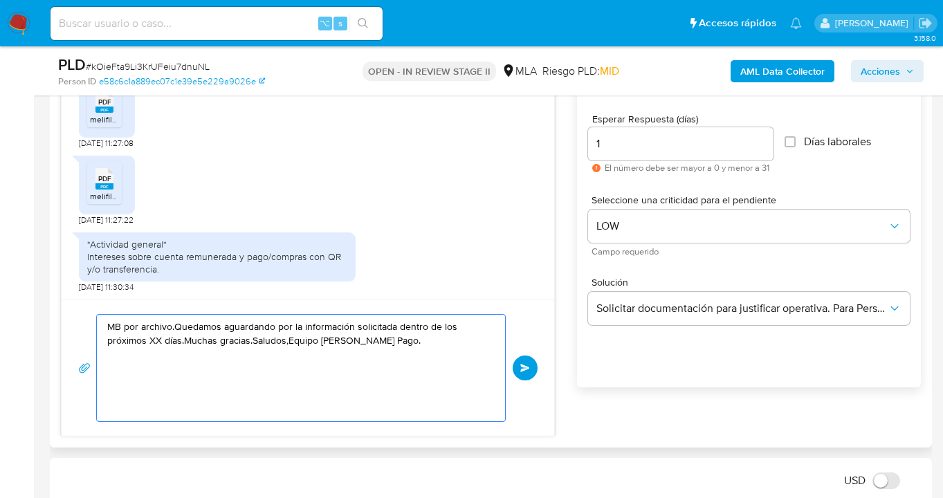
drag, startPoint x: 290, startPoint y: 384, endPoint x: 72, endPoint y: 330, distance: 224.6
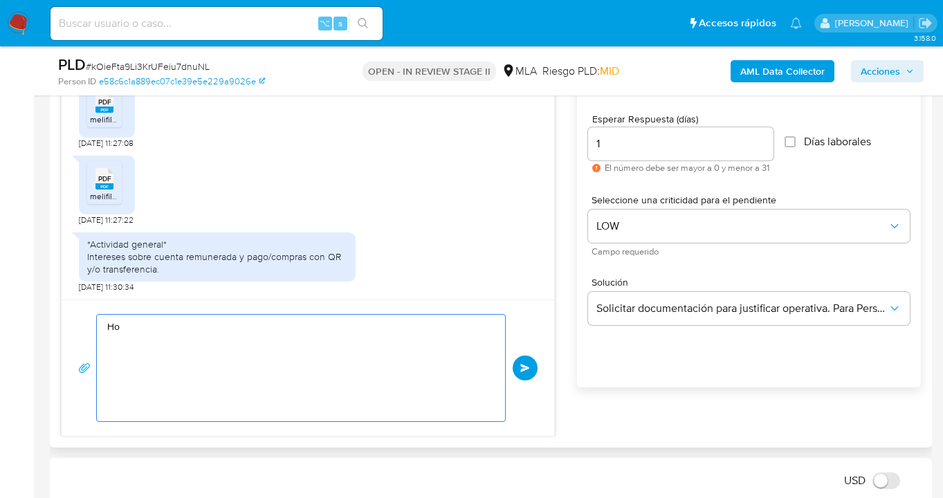
type textarea "H"
click at [226, 377] on textarea at bounding box center [297, 368] width 381 height 107
paste textarea "Hola, esperamos te encuentres muy bien. Confirmamos la recepción de la document…"
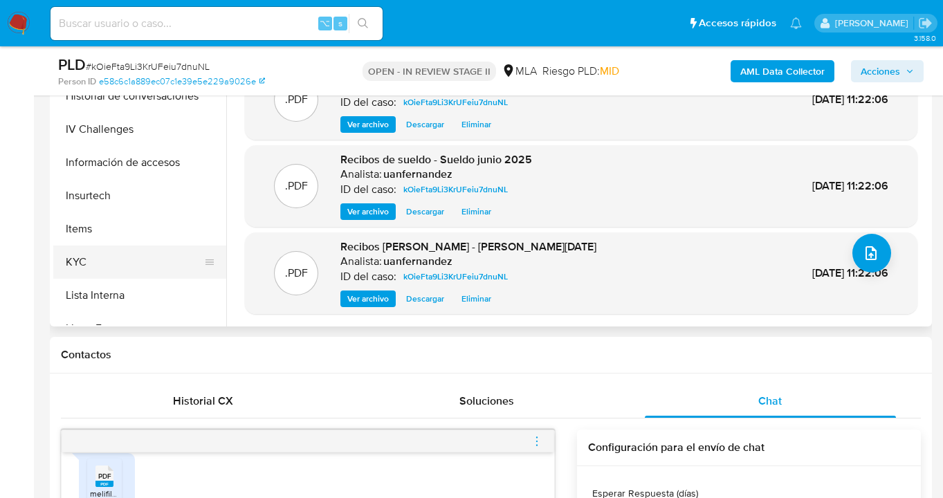
scroll to position [434, 0]
click at [166, 262] on button "KYC" at bounding box center [134, 260] width 162 height 33
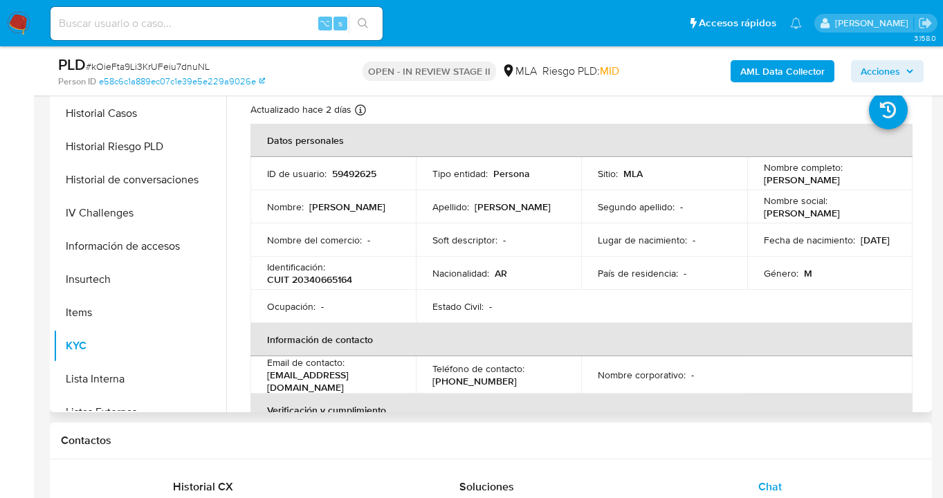
scroll to position [249, 0]
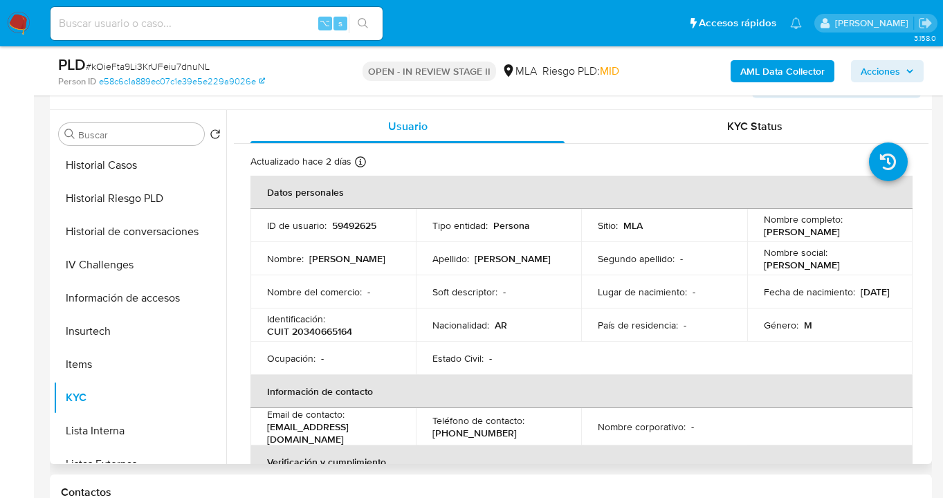
drag, startPoint x: 763, startPoint y: 237, endPoint x: 887, endPoint y: 236, distance: 124.6
click at [887, 236] on div "Nombre completo : Patricio Nicolás Pelecq Palas" at bounding box center [830, 225] width 132 height 25
copy p "Patricio Nicolás Pelecq Palas"
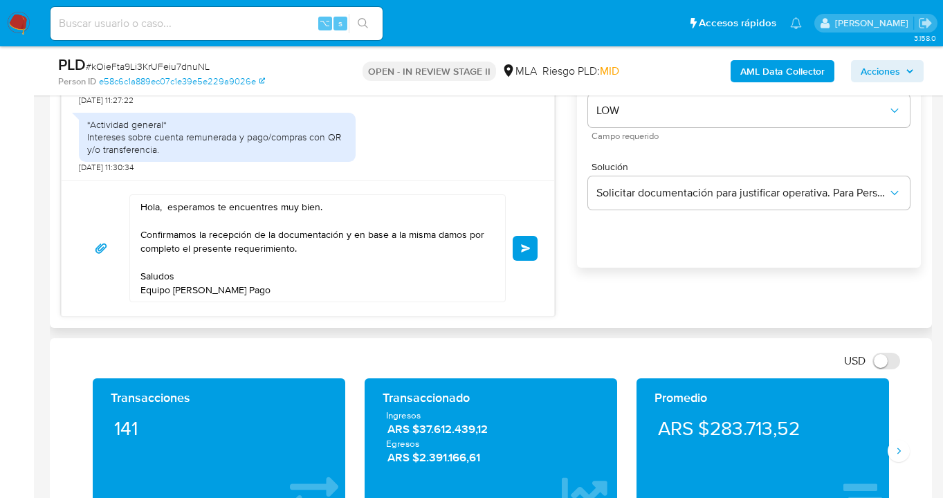
scroll to position [860, 0]
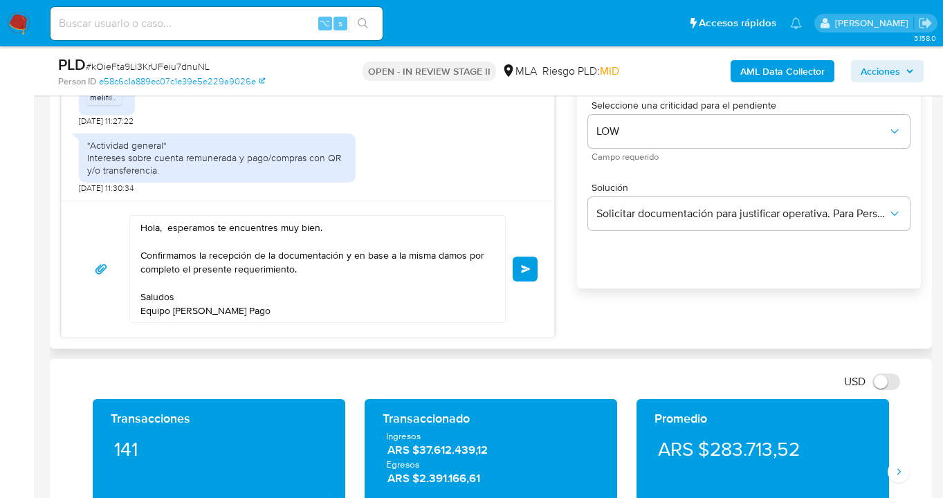
drag, startPoint x: 160, startPoint y: 229, endPoint x: 188, endPoint y: 255, distance: 38.7
click at [160, 229] on textarea "Hola, esperamos te encuentres muy bien. Confirmamos la recepción de la document…" at bounding box center [314, 269] width 347 height 107
paste textarea "Patricio Nicolás Pelecq Palas"
click at [292, 227] on textarea "Hola Patricio Nicolás Pelecq Palas, esperamos te encuentres muy bien. Confirmam…" at bounding box center [314, 269] width 347 height 107
type textarea "Hola Patricio Nicolás Pelecq Palas, esperamos te encuentres muy bien. Confirmam…"
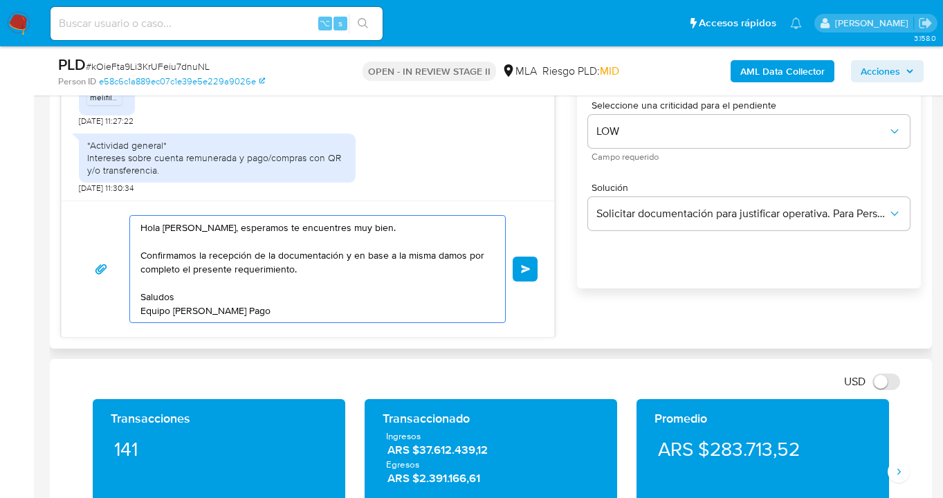
click at [530, 269] on span "Enviar" at bounding box center [526, 269] width 10 height 8
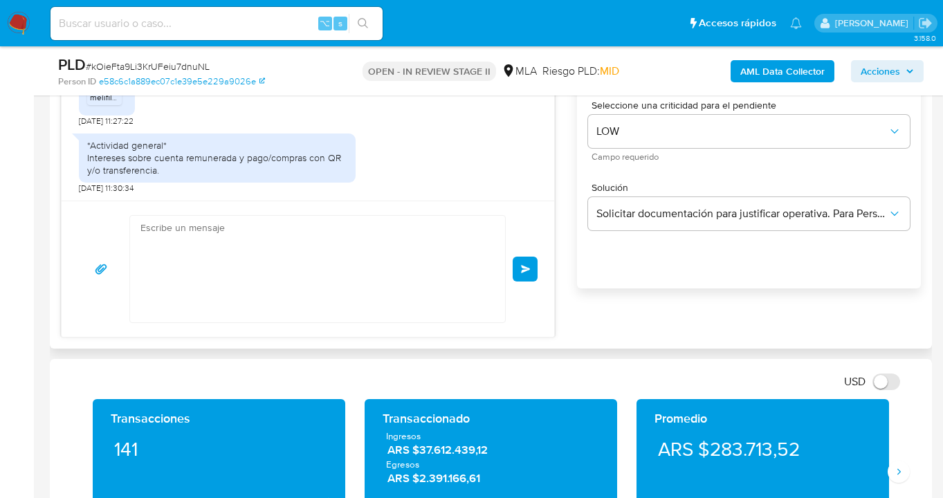
scroll to position [1014, 0]
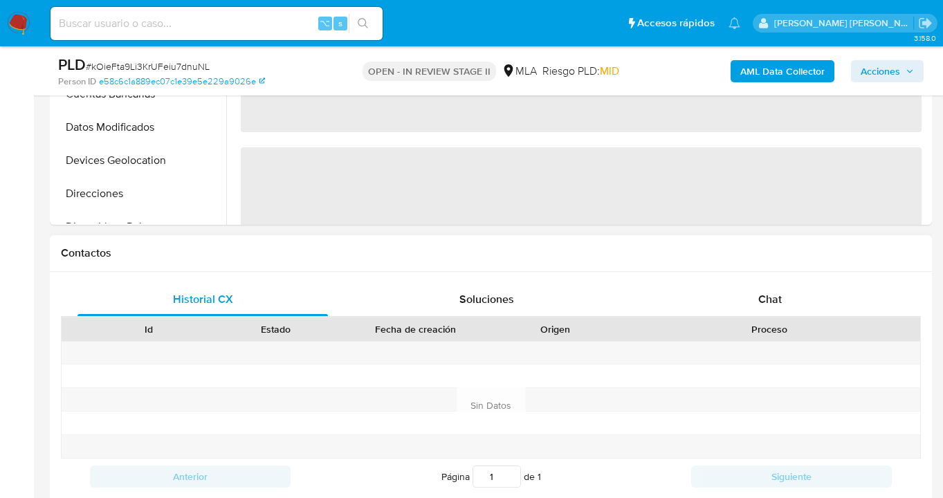
drag, startPoint x: 768, startPoint y: 305, endPoint x: 725, endPoint y: 256, distance: 64.7
click at [768, 305] on span "Chat" at bounding box center [771, 299] width 24 height 16
select select "10"
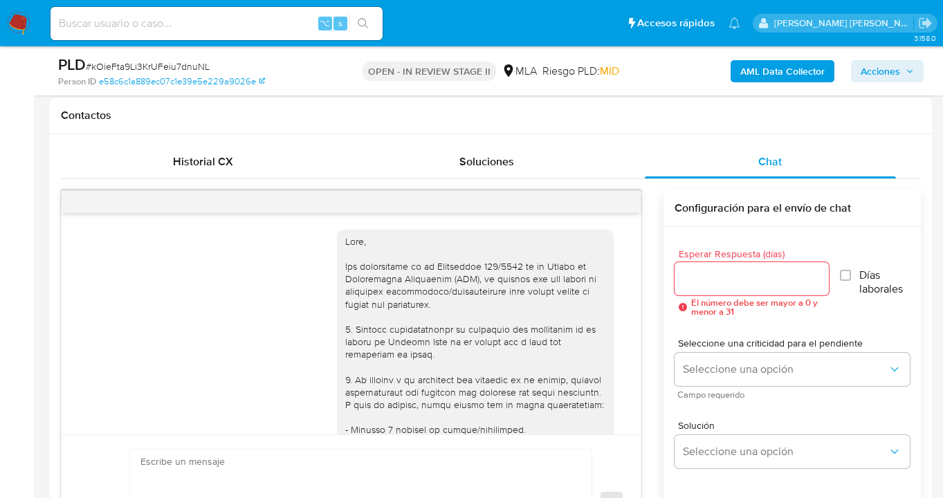
scroll to position [1014, 0]
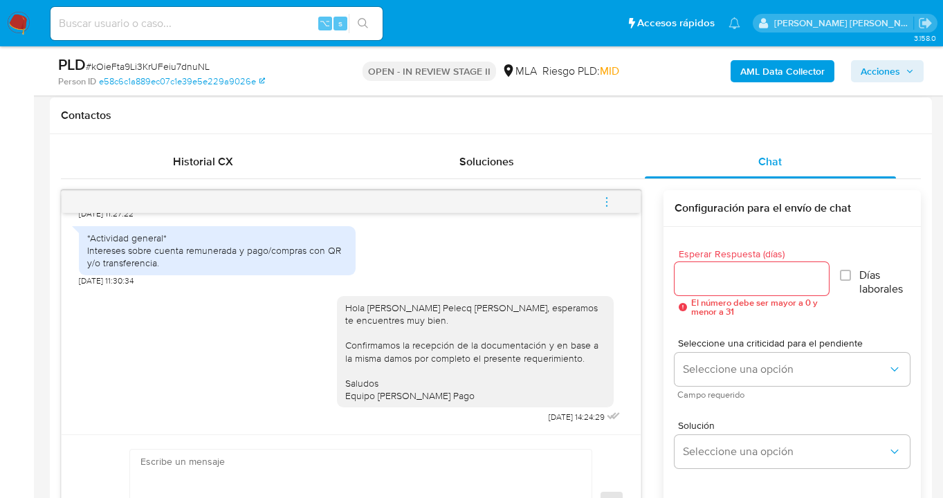
click at [604, 196] on icon "menu-action" at bounding box center [607, 202] width 12 height 12
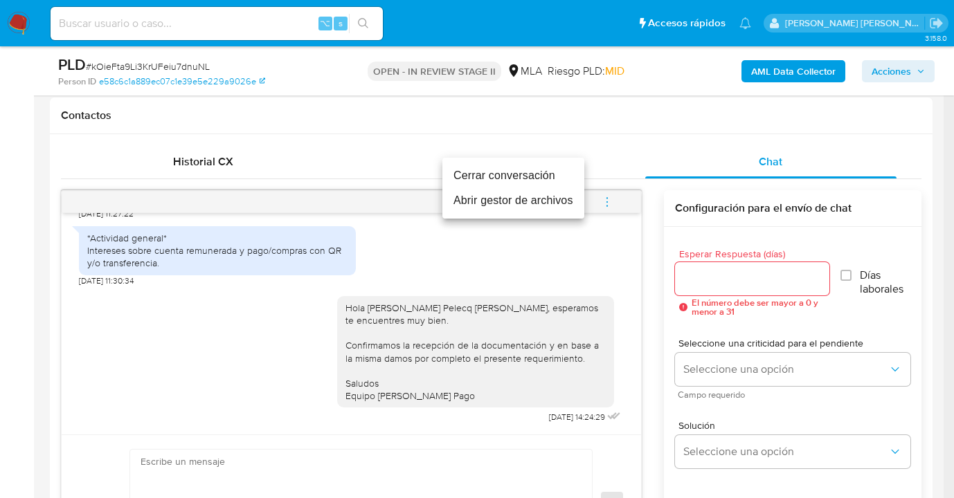
click at [482, 169] on li "Cerrar conversación" at bounding box center [513, 175] width 142 height 25
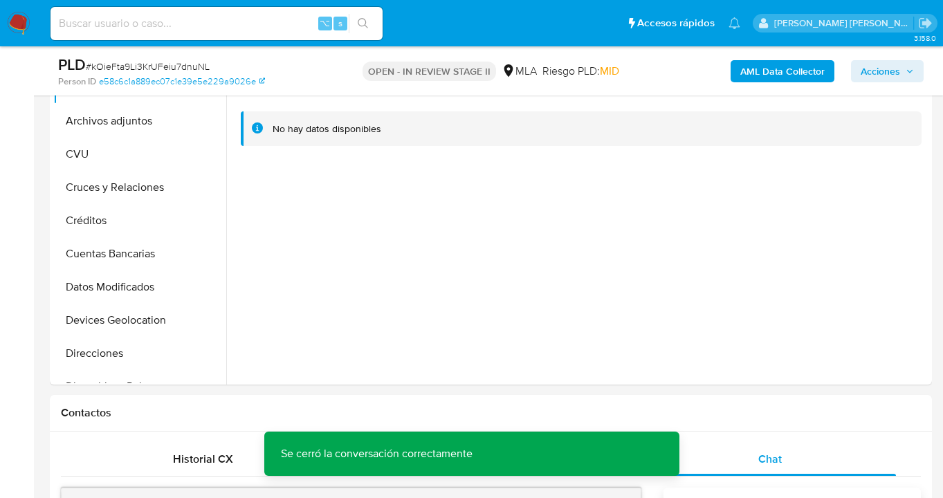
scroll to position [0, 0]
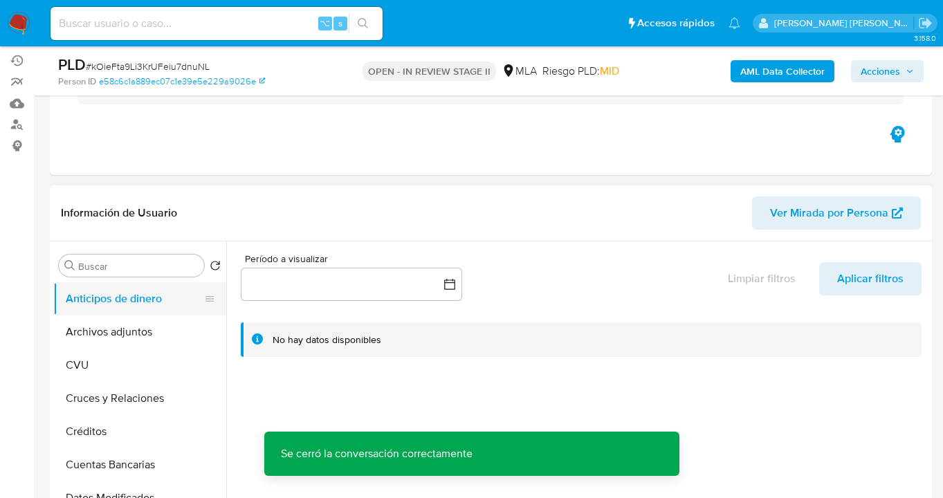
drag, startPoint x: 145, startPoint y: 328, endPoint x: 179, endPoint y: 300, distance: 44.2
click at [145, 327] on button "Archivos adjuntos" at bounding box center [139, 332] width 173 height 33
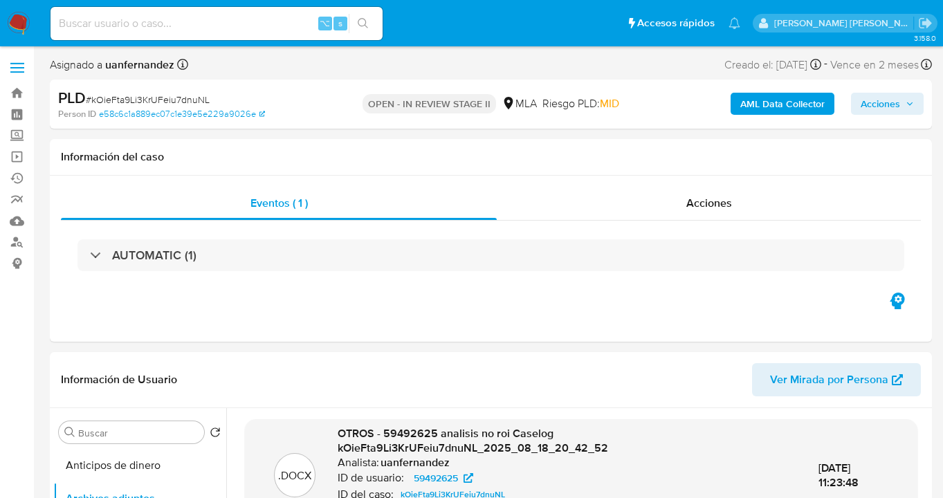
drag, startPoint x: 890, startPoint y: 104, endPoint x: 867, endPoint y: 114, distance: 24.8
click at [890, 104] on span "Acciones" at bounding box center [880, 104] width 39 height 22
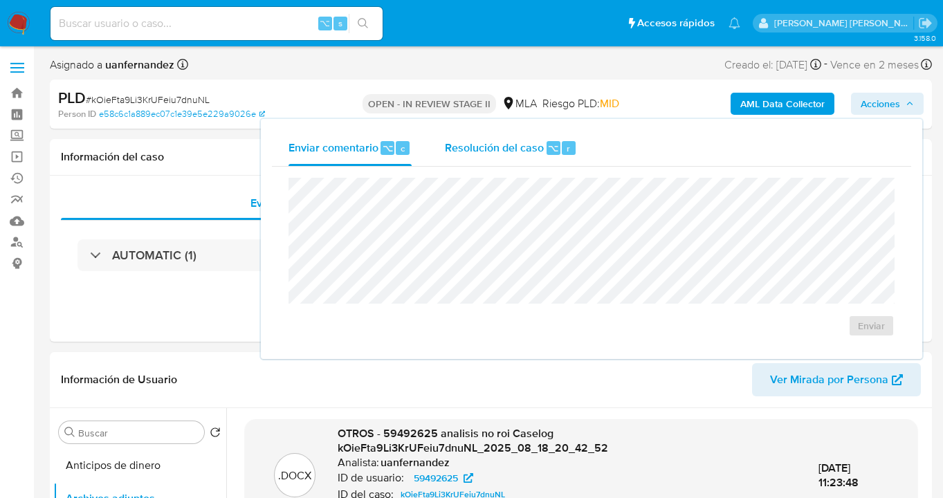
click at [520, 161] on div "Resolución del caso ⌥ r" at bounding box center [511, 148] width 132 height 36
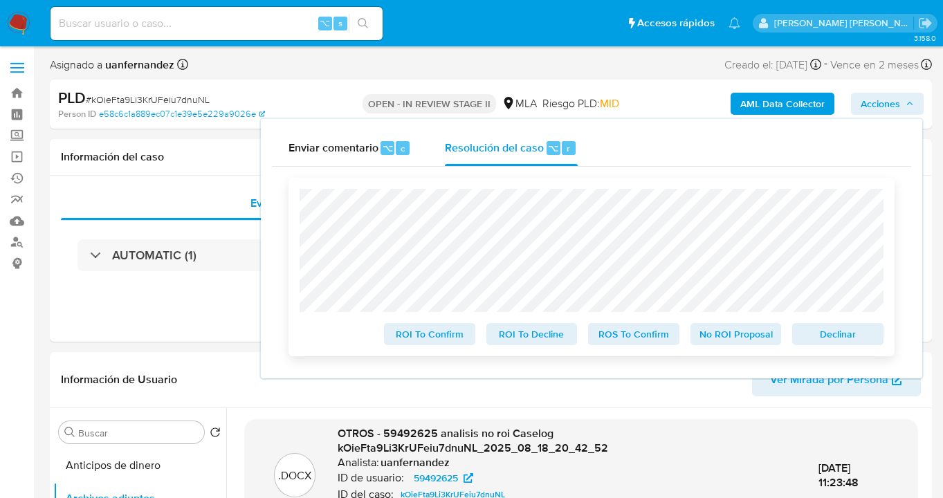
click at [741, 341] on span "No ROI Proposal" at bounding box center [737, 334] width 72 height 19
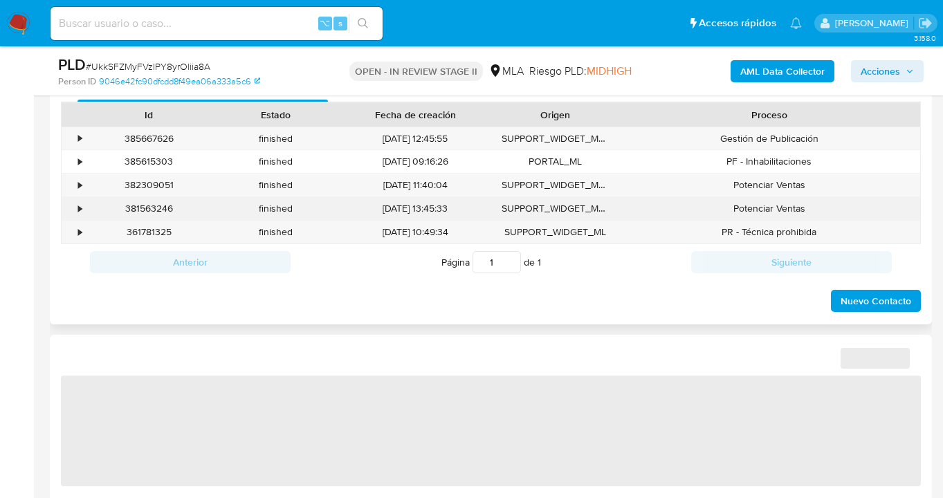
select select "10"
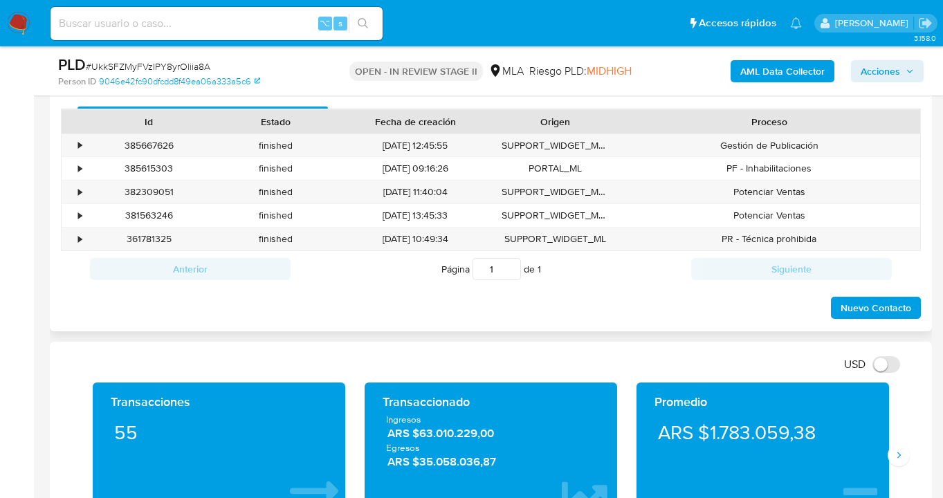
scroll to position [576, 0]
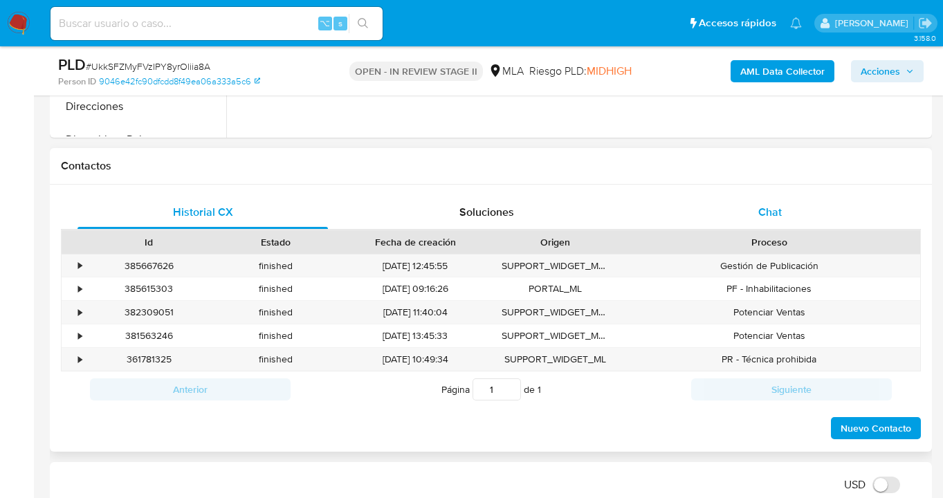
click at [779, 210] on span "Chat" at bounding box center [771, 212] width 24 height 16
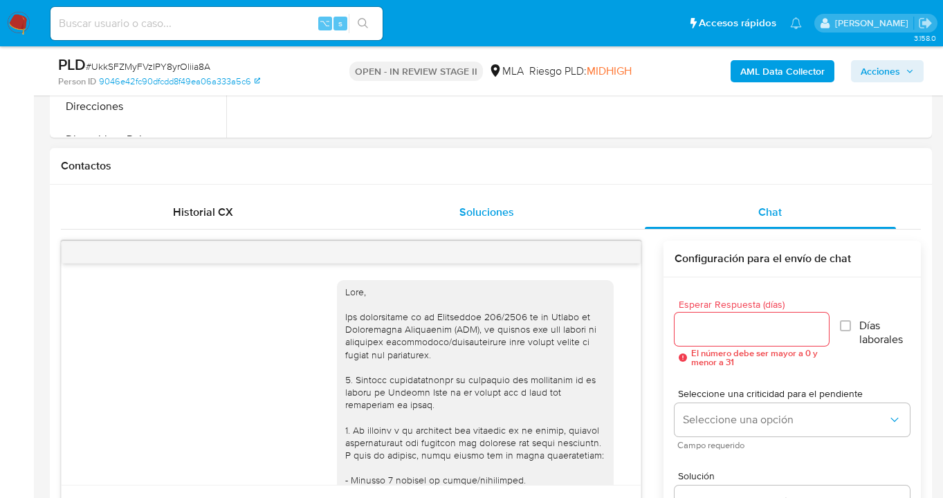
scroll to position [1688, 0]
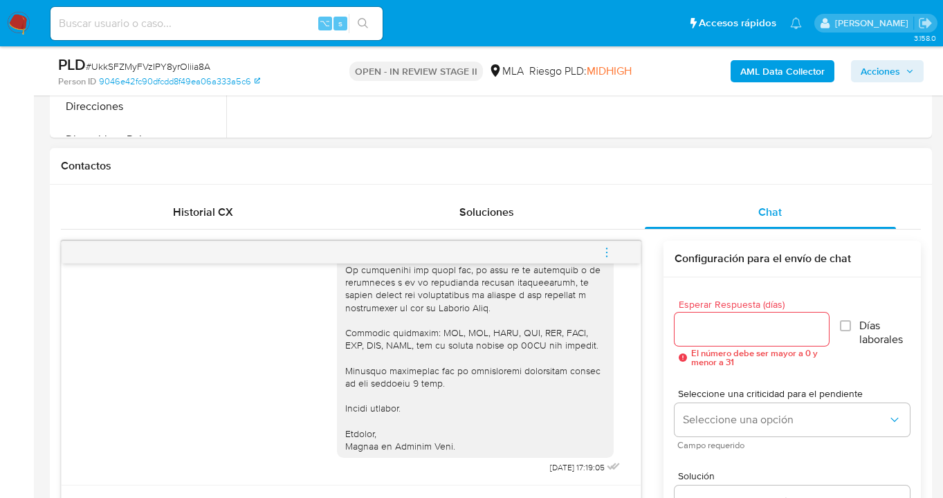
click at [606, 246] on icon "menu-action" at bounding box center [607, 252] width 12 height 12
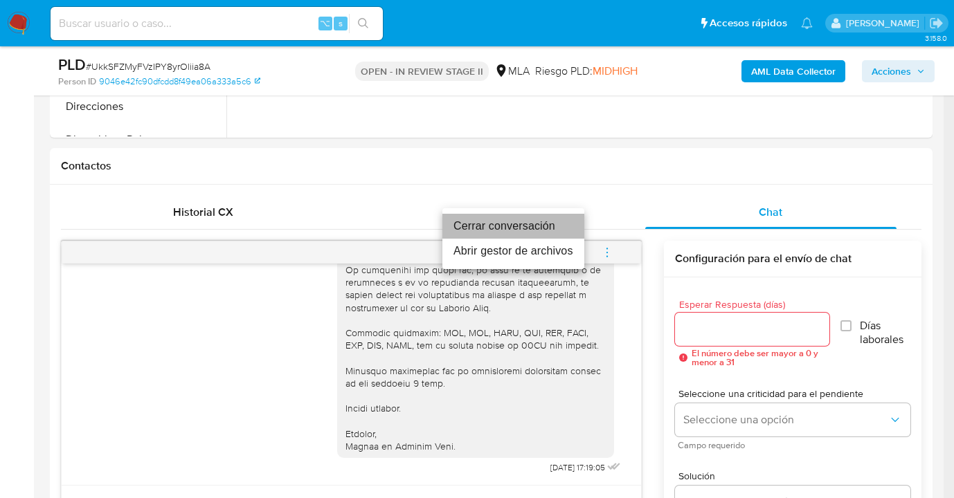
click at [489, 219] on li "Cerrar conversación" at bounding box center [513, 226] width 142 height 25
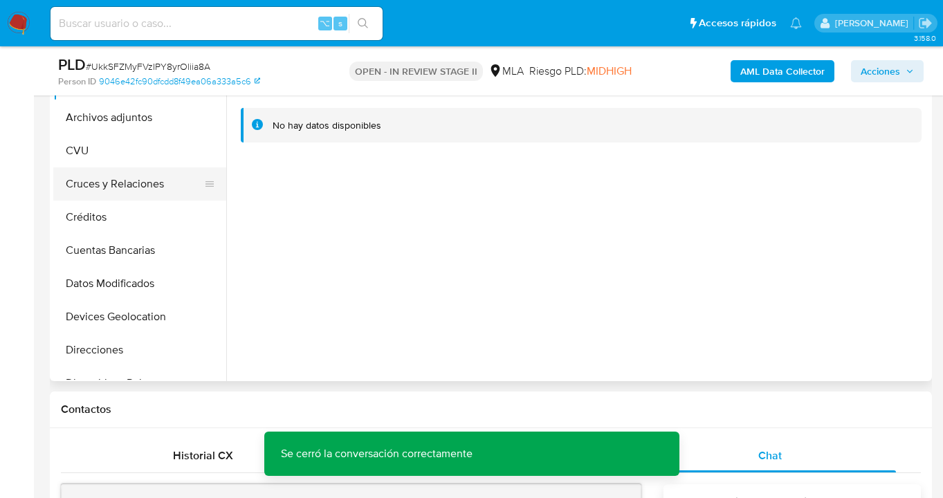
scroll to position [287, 0]
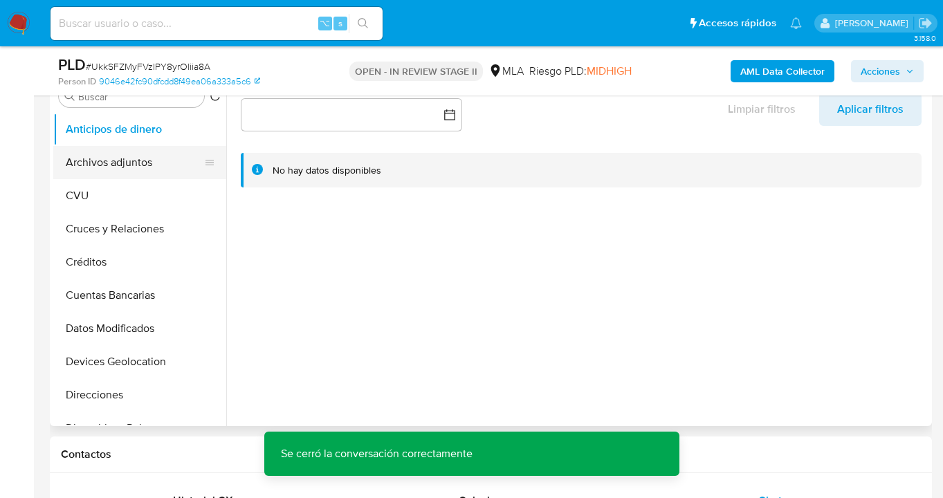
drag, startPoint x: 152, startPoint y: 169, endPoint x: 173, endPoint y: 174, distance: 22.2
click at [152, 170] on button "Archivos adjuntos" at bounding box center [134, 162] width 162 height 33
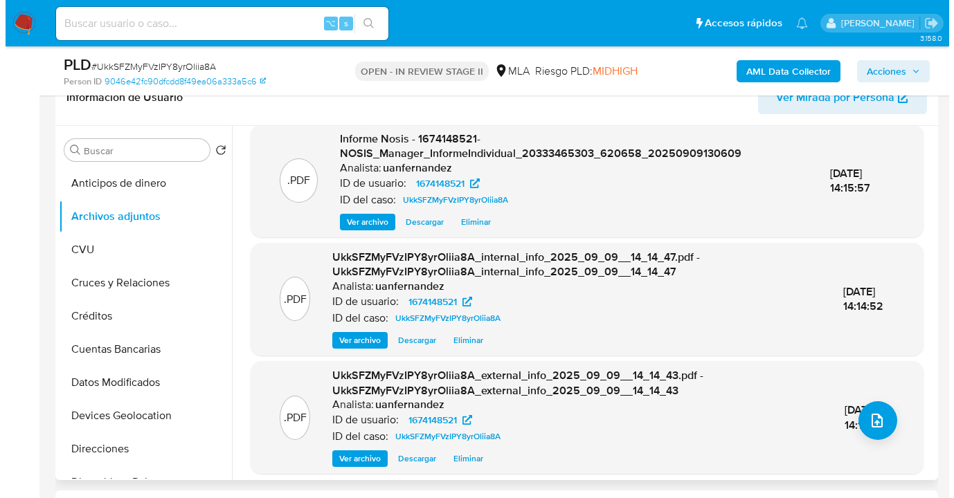
scroll to position [19, 0]
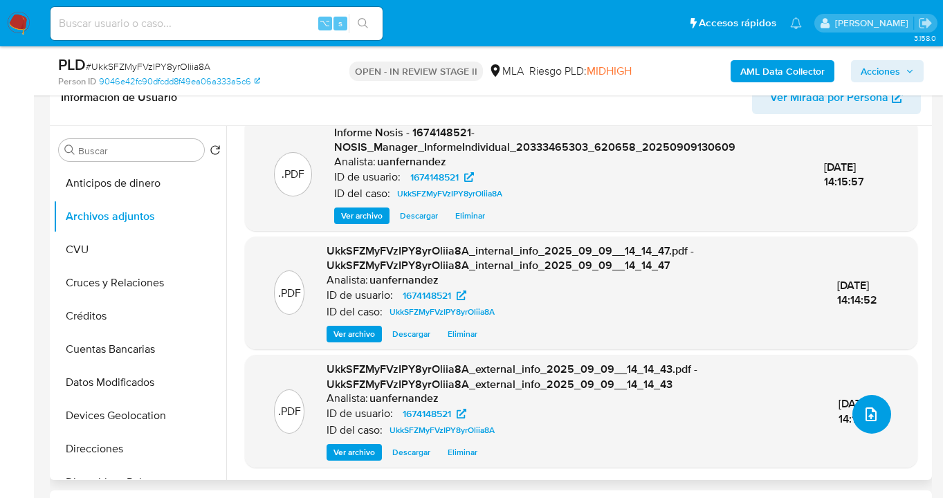
click at [865, 413] on icon "upload-file" at bounding box center [871, 414] width 17 height 17
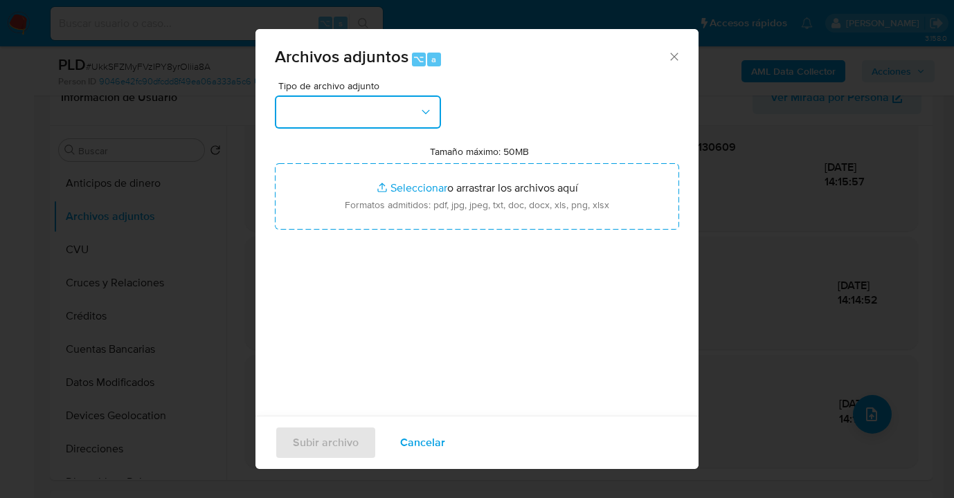
click at [403, 107] on button "button" at bounding box center [358, 112] width 166 height 33
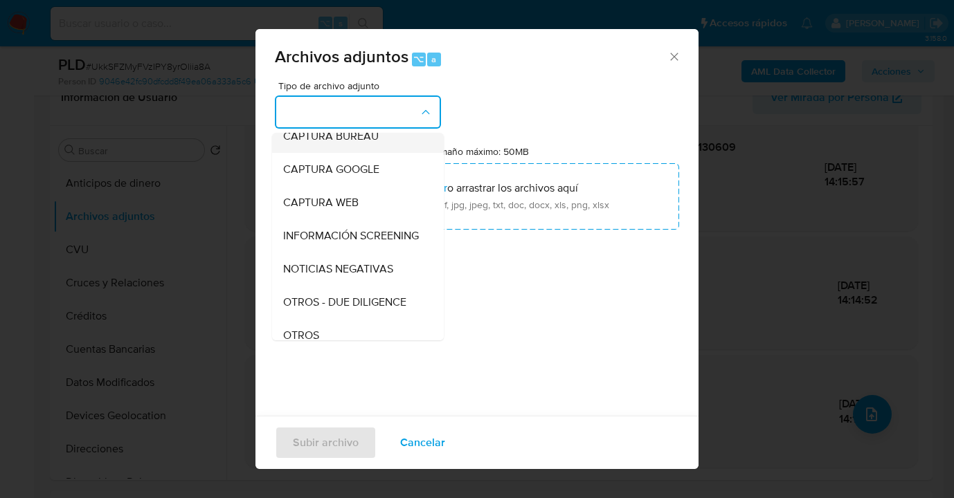
scroll to position [157, 0]
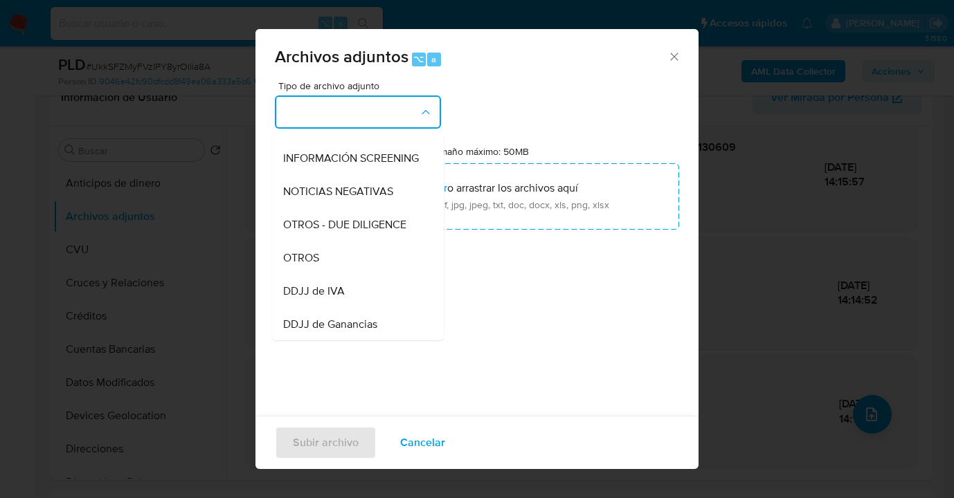
drag, startPoint x: 336, startPoint y: 264, endPoint x: 394, endPoint y: 239, distance: 63.3
click at [336, 264] on div "OTROS" at bounding box center [353, 258] width 141 height 33
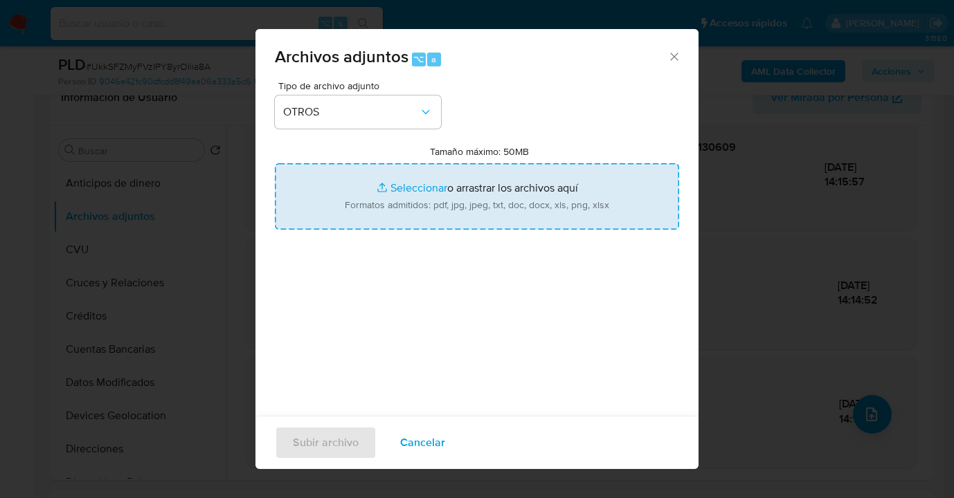
click at [446, 217] on input "Tamaño máximo: 50MB Seleccionar archivos" at bounding box center [477, 196] width 404 height 66
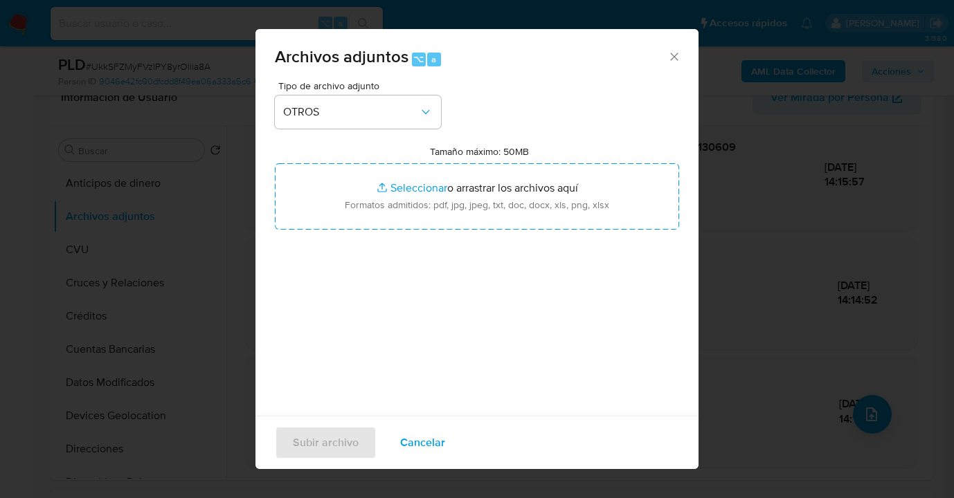
type input "C:\fakepath\1674148521 Movimientos.xlsx"
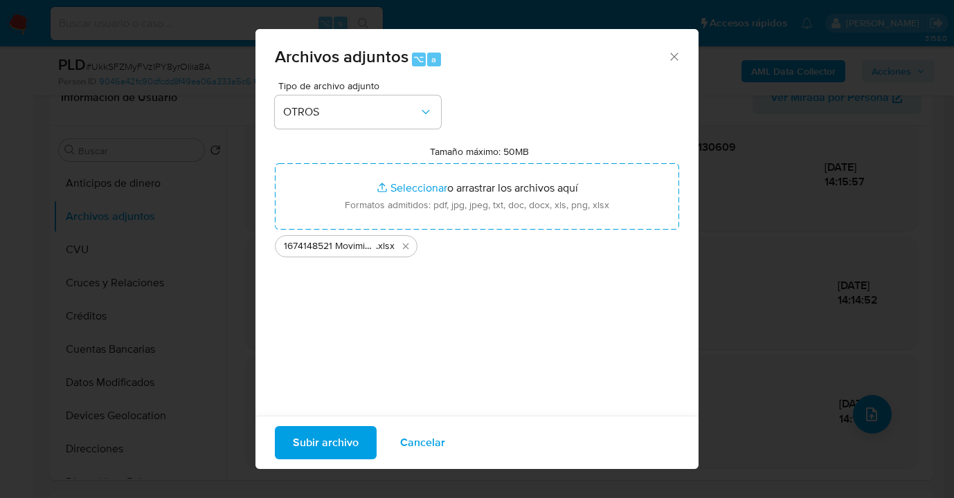
drag, startPoint x: 813, startPoint y: 367, endPoint x: 318, endPoint y: 436, distance: 500.4
click at [318, 436] on span "Subir archivo" at bounding box center [326, 443] width 66 height 30
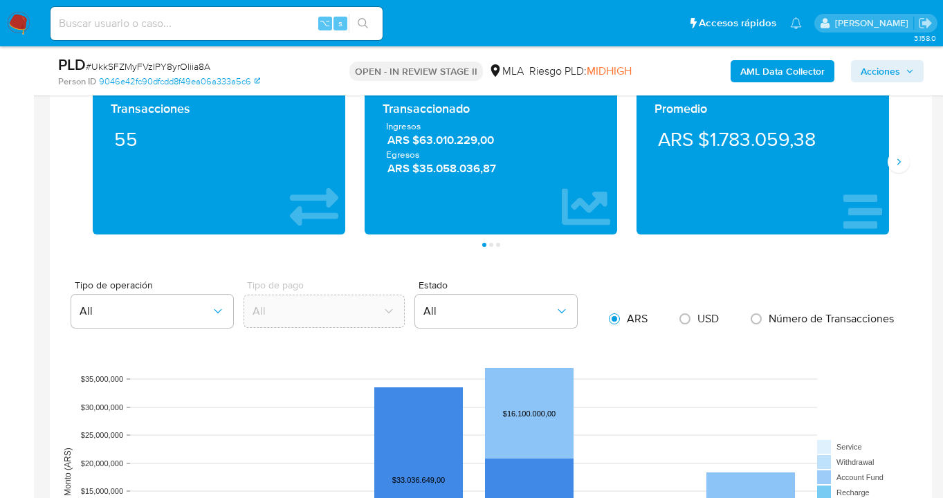
scroll to position [1110, 0]
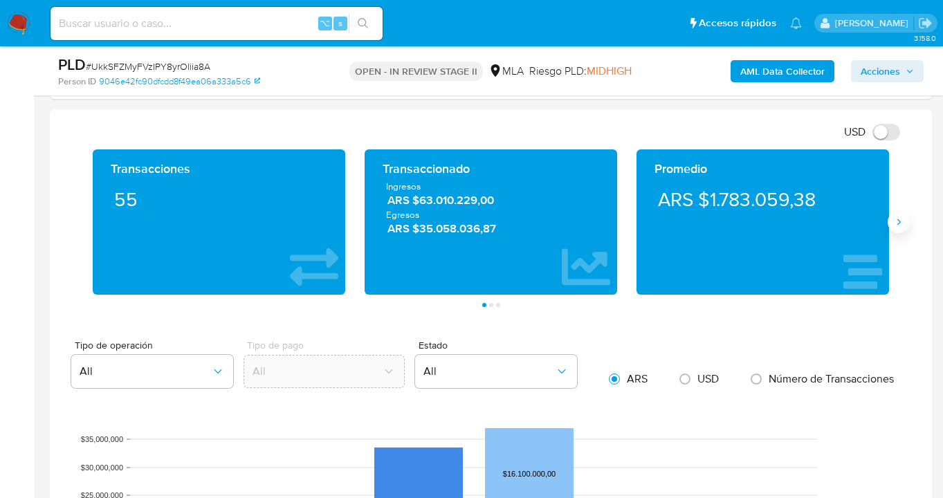
click at [892, 226] on button "Siguiente" at bounding box center [899, 222] width 22 height 22
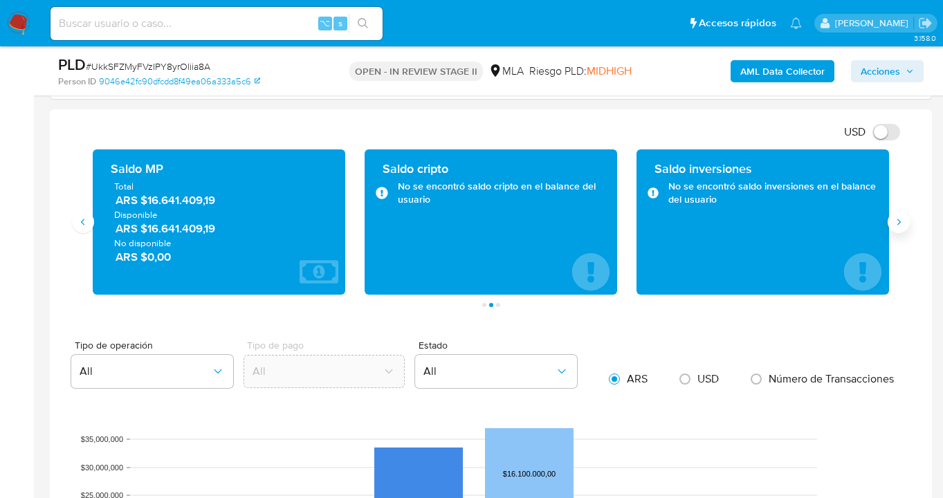
click at [900, 222] on icon "Siguiente" at bounding box center [899, 222] width 3 height 6
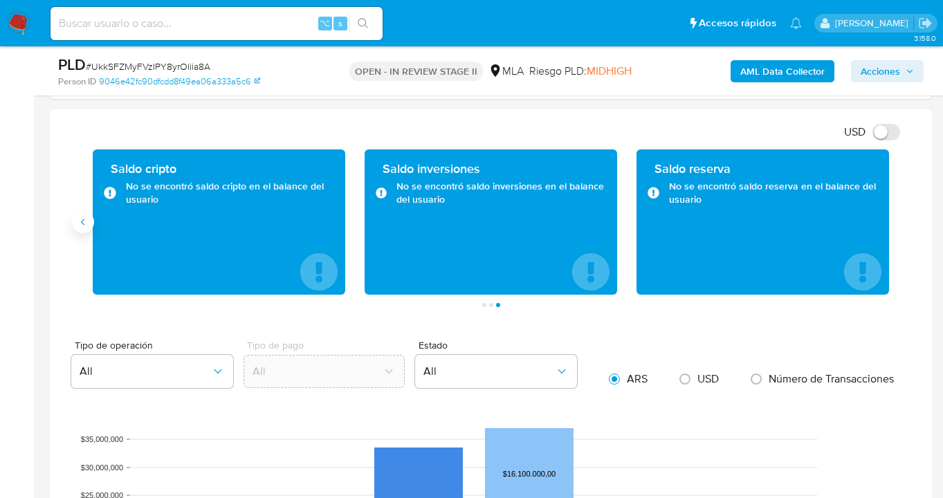
click at [80, 224] on icon "Anterior" at bounding box center [83, 222] width 11 height 11
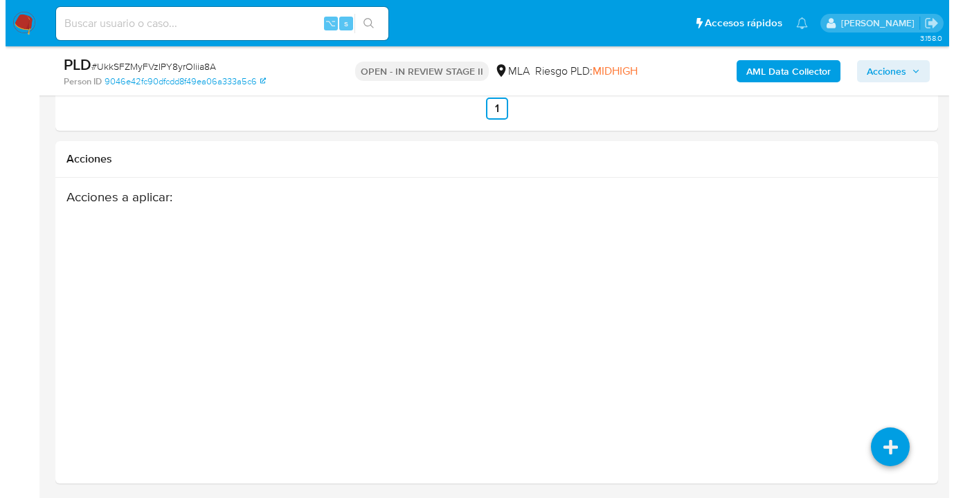
scroll to position [2527, 0]
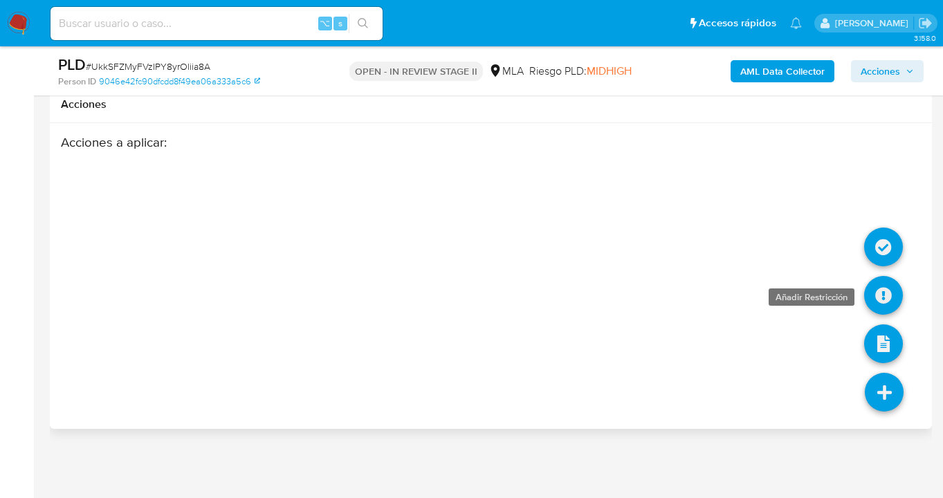
click at [885, 295] on icon at bounding box center [884, 295] width 39 height 39
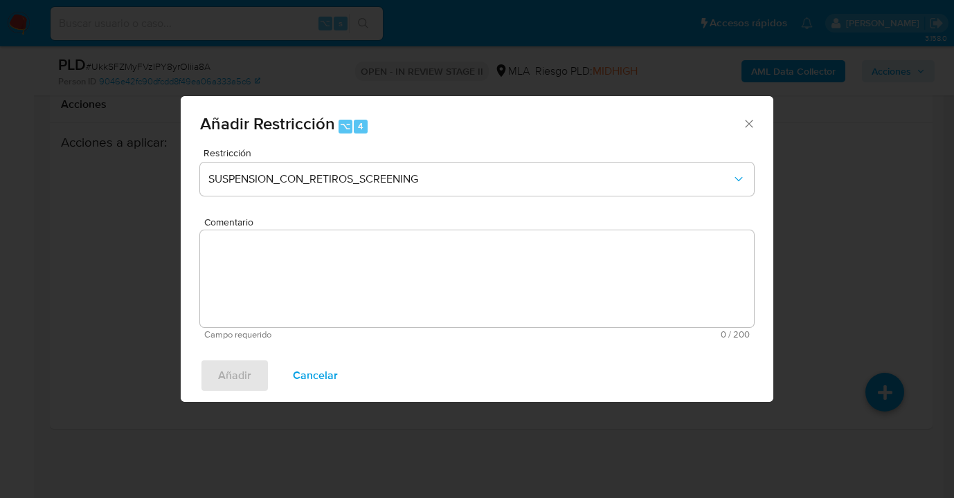
click at [370, 147] on div "Añadir Restricción ⌥ 4" at bounding box center [477, 122] width 593 height 52
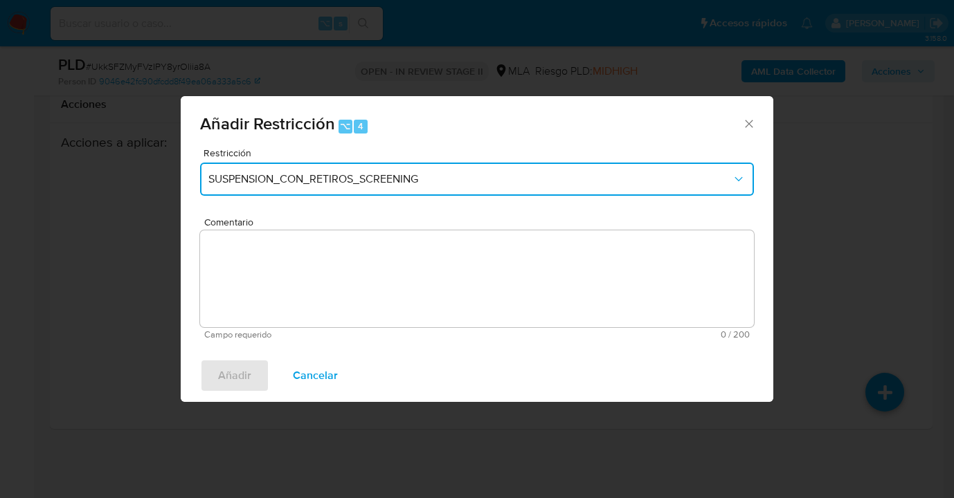
click at [362, 179] on span "SUSPENSION_CON_RETIROS_SCREENING" at bounding box center [469, 179] width 523 height 14
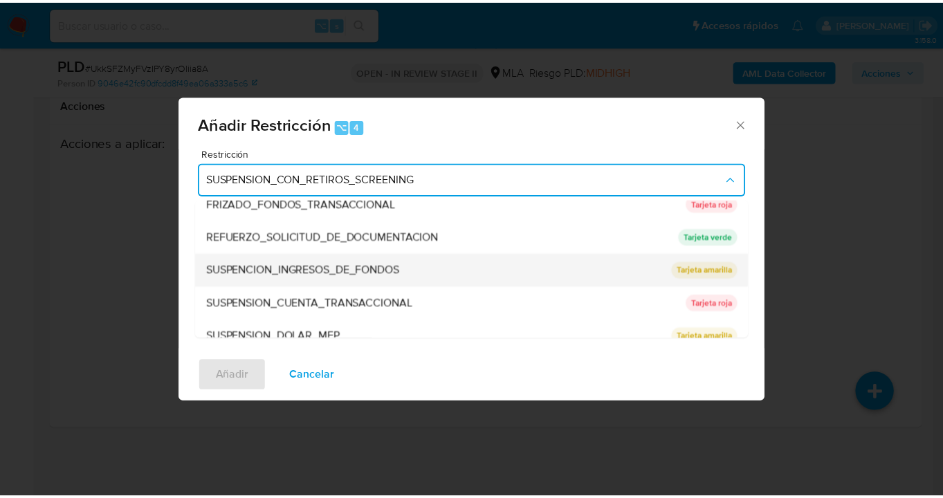
scroll to position [294, 0]
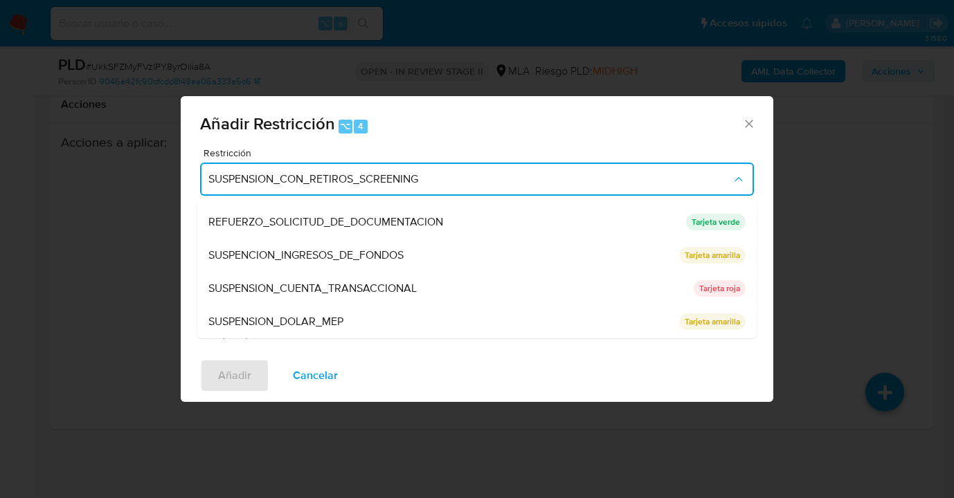
drag, startPoint x: 326, startPoint y: 290, endPoint x: 328, endPoint y: 307, distance: 16.7
click at [326, 291] on span "SUSPENSION_CUENTA_TRANSACCIONAL" at bounding box center [312, 289] width 208 height 14
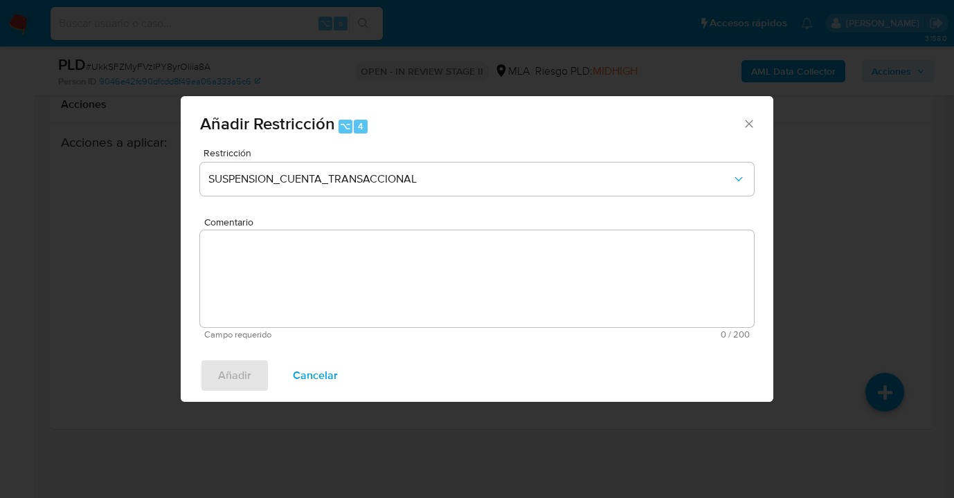
click at [327, 307] on textarea "Comentario" at bounding box center [477, 279] width 554 height 97
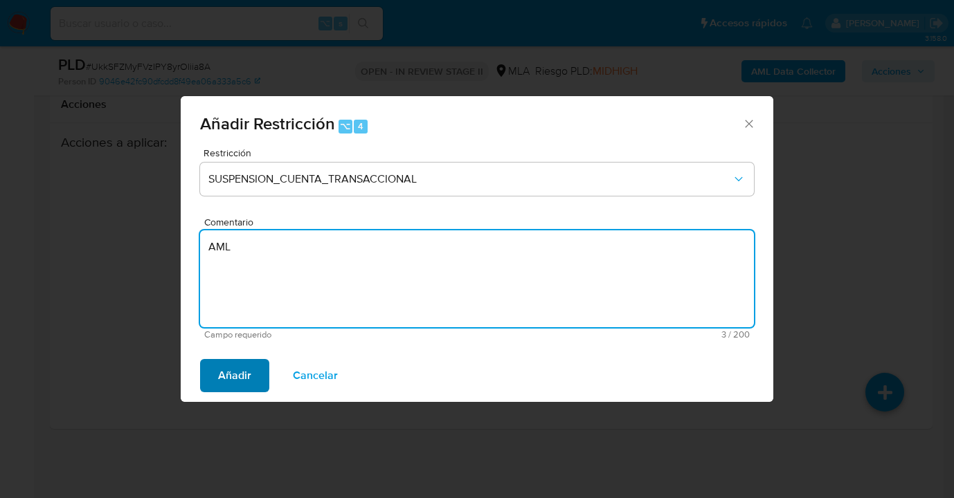
type textarea "AML"
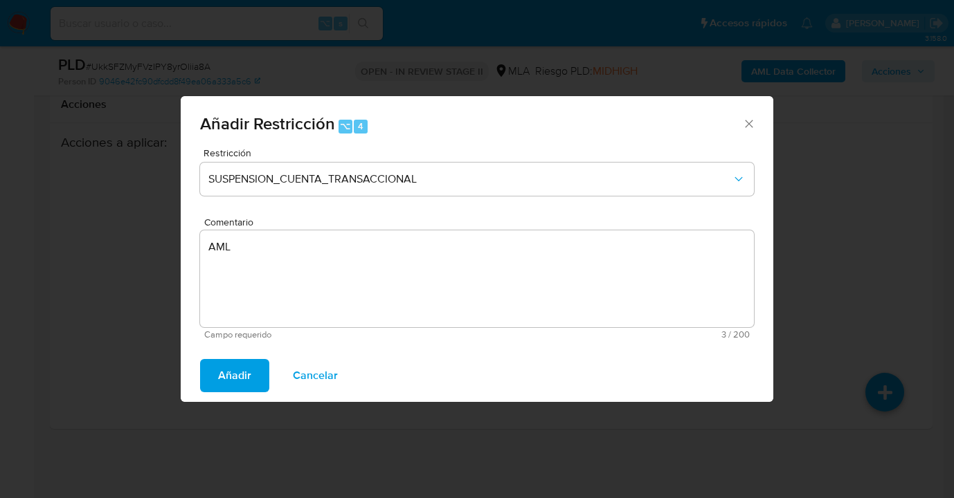
drag, startPoint x: 231, startPoint y: 379, endPoint x: 260, endPoint y: 373, distance: 29.7
click at [231, 379] on span "Añadir" at bounding box center [234, 376] width 33 height 30
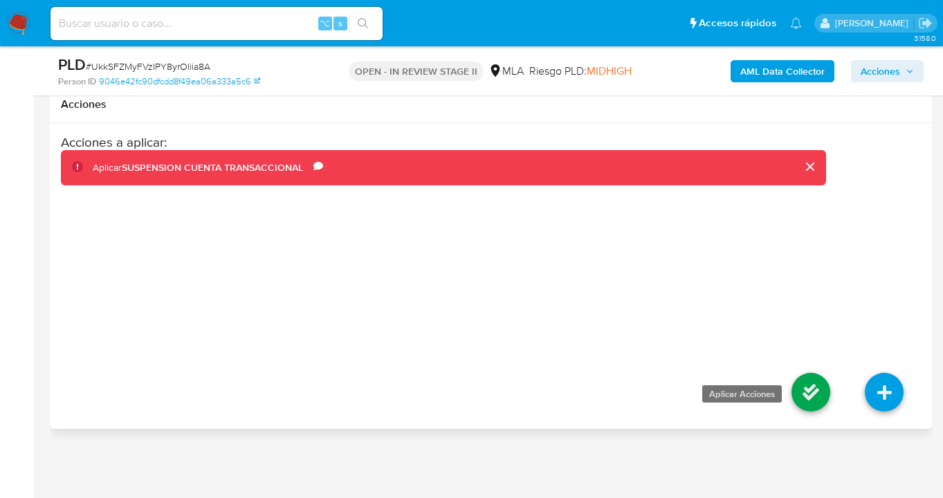
click at [811, 393] on icon at bounding box center [811, 392] width 39 height 39
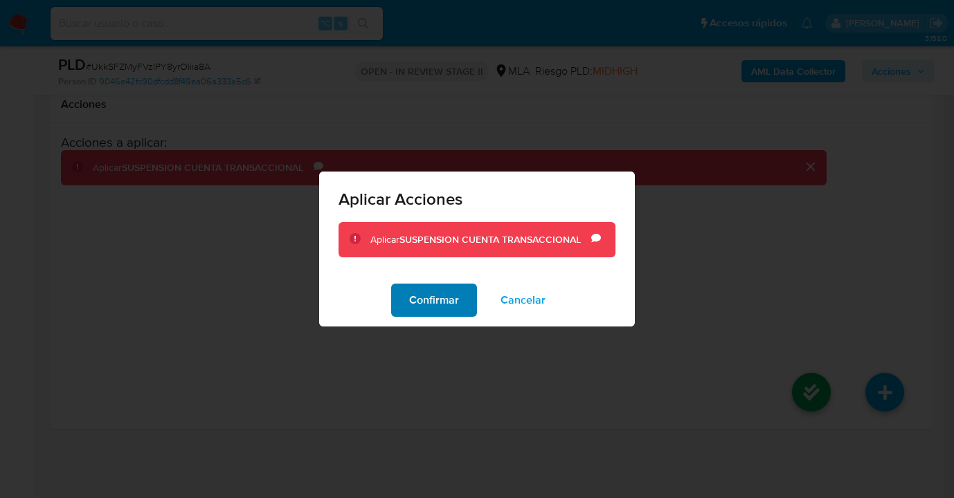
click at [431, 299] on span "Confirmar" at bounding box center [434, 300] width 50 height 30
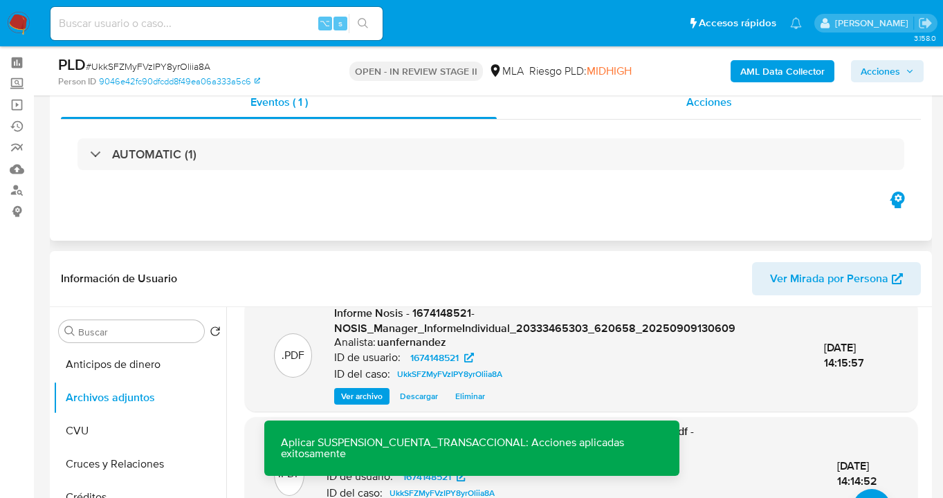
scroll to position [0, 0]
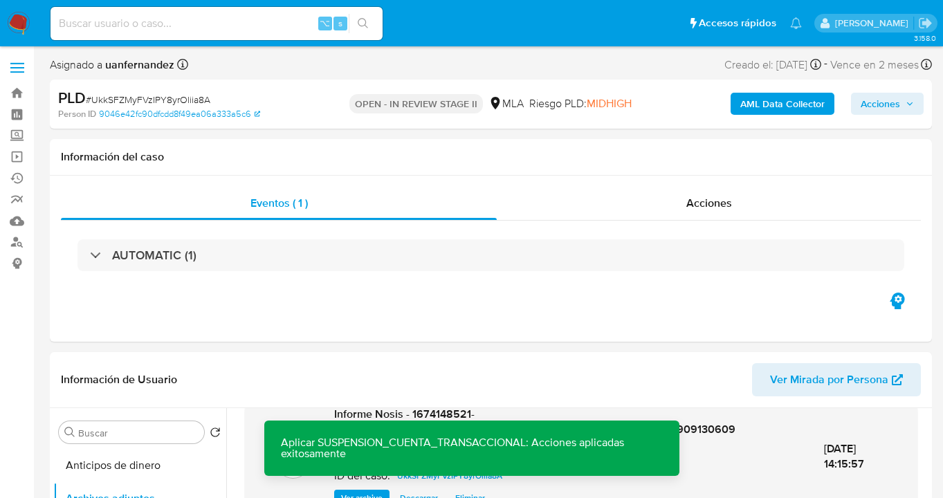
click at [899, 102] on span "Acciones" at bounding box center [880, 104] width 39 height 22
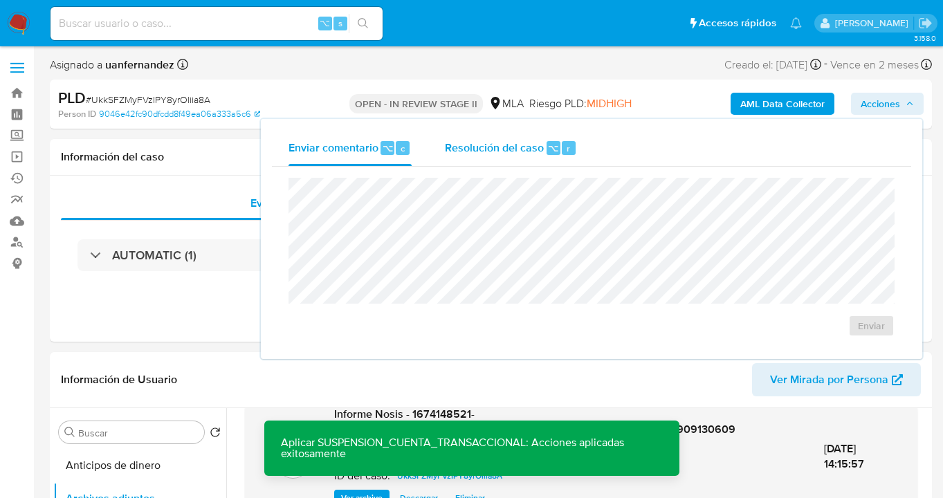
click at [498, 150] on span "Resolución del caso" at bounding box center [494, 148] width 99 height 16
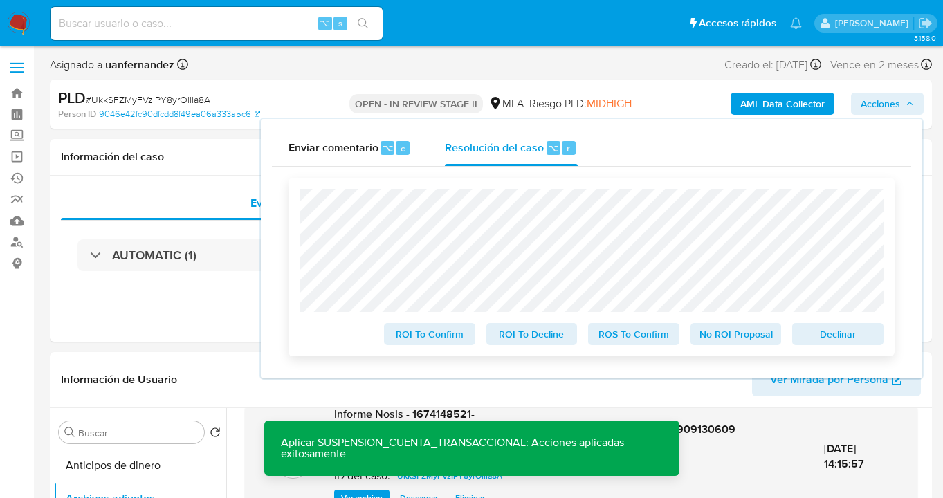
click at [836, 338] on span "Declinar" at bounding box center [838, 334] width 72 height 19
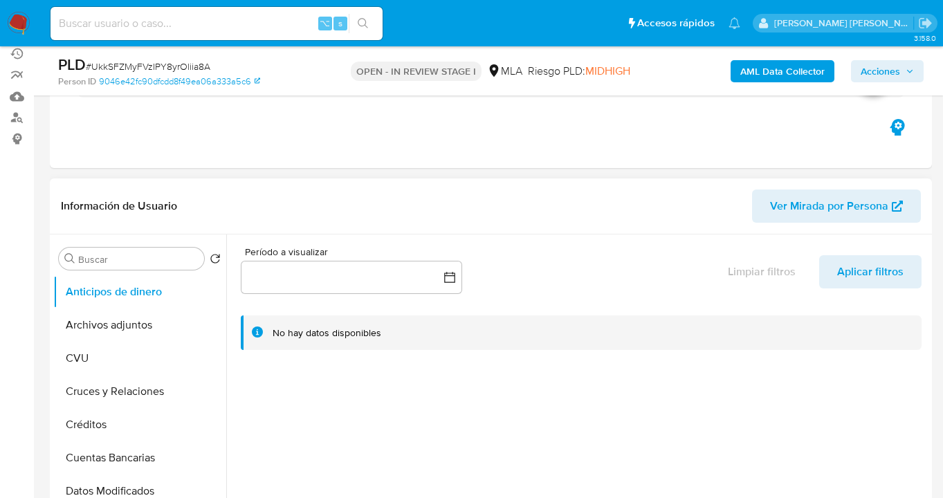
scroll to position [135, 0]
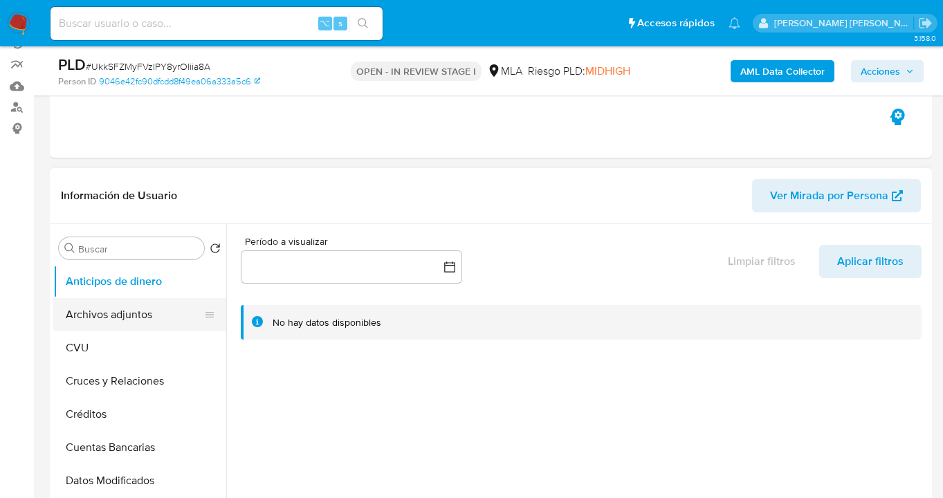
select select "10"
click at [149, 314] on button "Archivos adjuntos" at bounding box center [134, 314] width 162 height 33
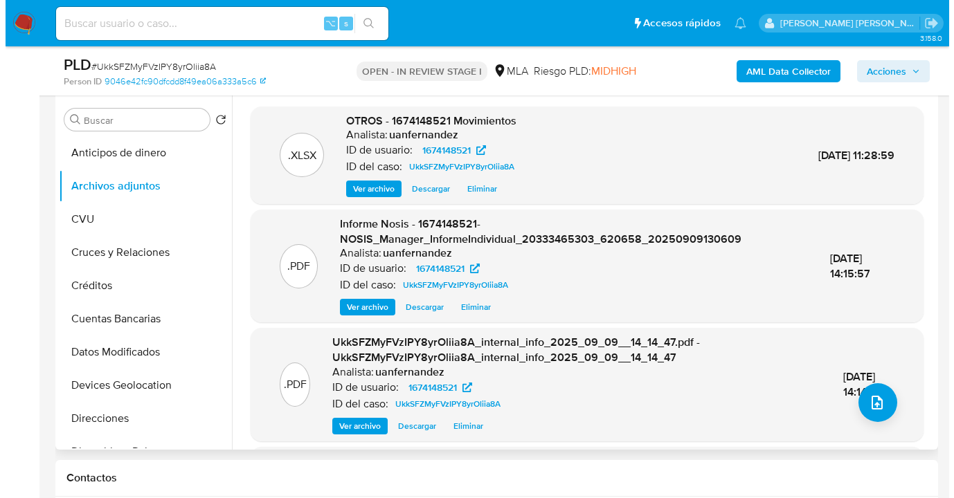
scroll to position [228, 0]
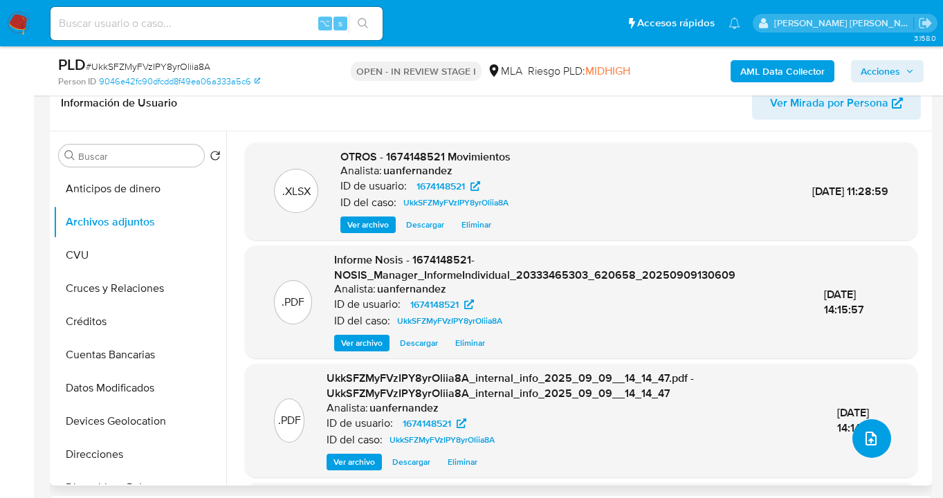
click at [872, 437] on icon "upload-file" at bounding box center [871, 439] width 17 height 17
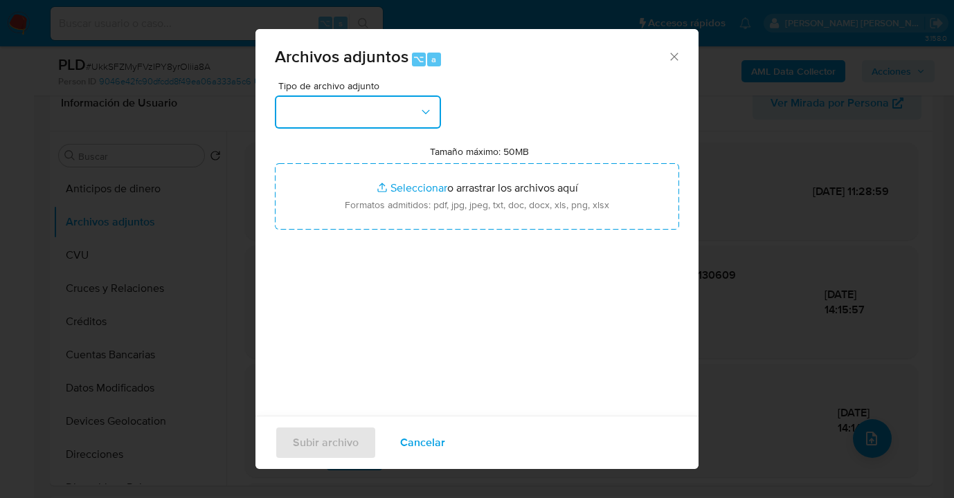
click at [431, 107] on icon "button" at bounding box center [426, 112] width 14 height 14
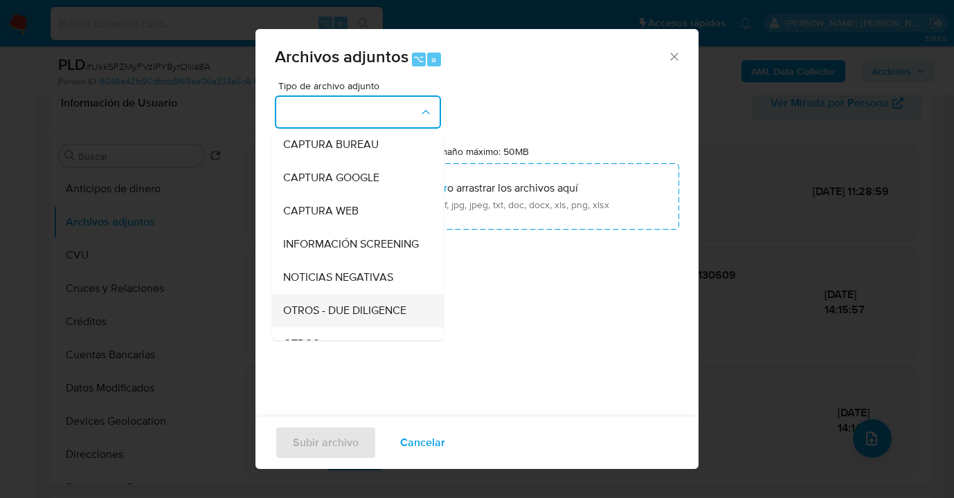
scroll to position [125, 0]
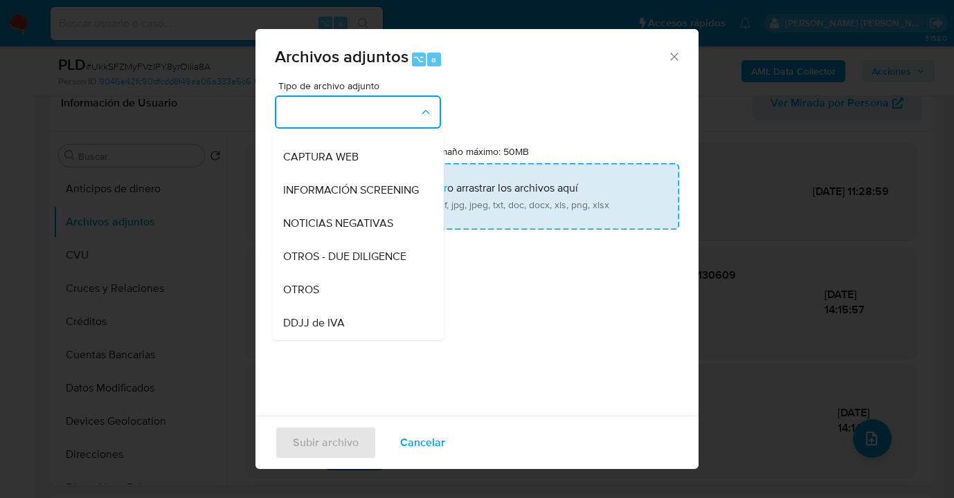
drag, startPoint x: 368, startPoint y: 303, endPoint x: 473, endPoint y: 210, distance: 140.7
click at [372, 300] on div "OTROS" at bounding box center [353, 289] width 141 height 33
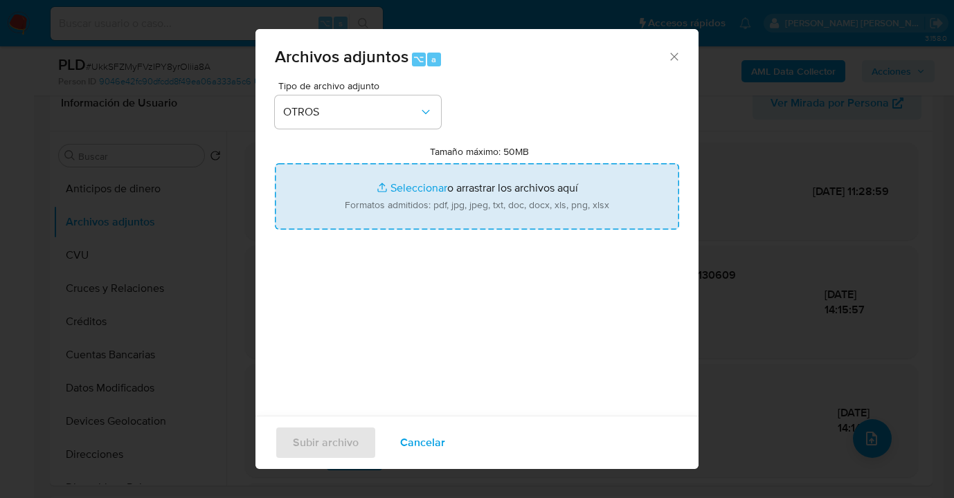
click at [473, 210] on input "Tamaño máximo: 50MB Seleccionar archivos" at bounding box center [477, 196] width 404 height 66
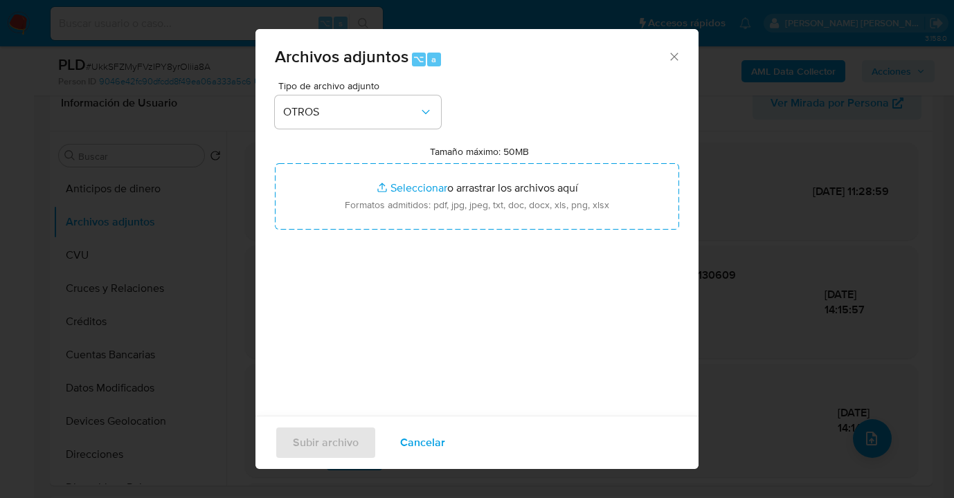
drag, startPoint x: 424, startPoint y: 449, endPoint x: 441, endPoint y: 439, distance: 19.6
click at [424, 449] on span "Cancelar" at bounding box center [422, 443] width 45 height 30
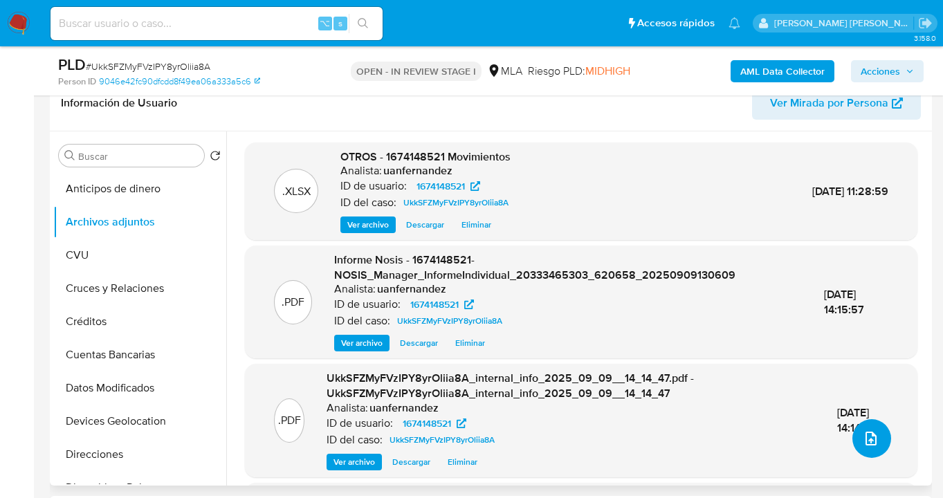
click at [869, 442] on icon "upload-file" at bounding box center [871, 439] width 11 height 14
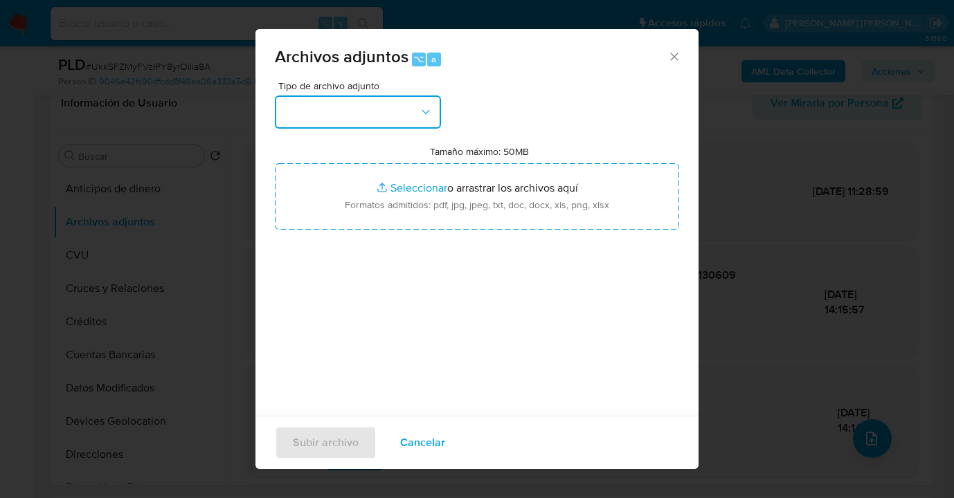
click at [412, 100] on button "button" at bounding box center [358, 112] width 166 height 33
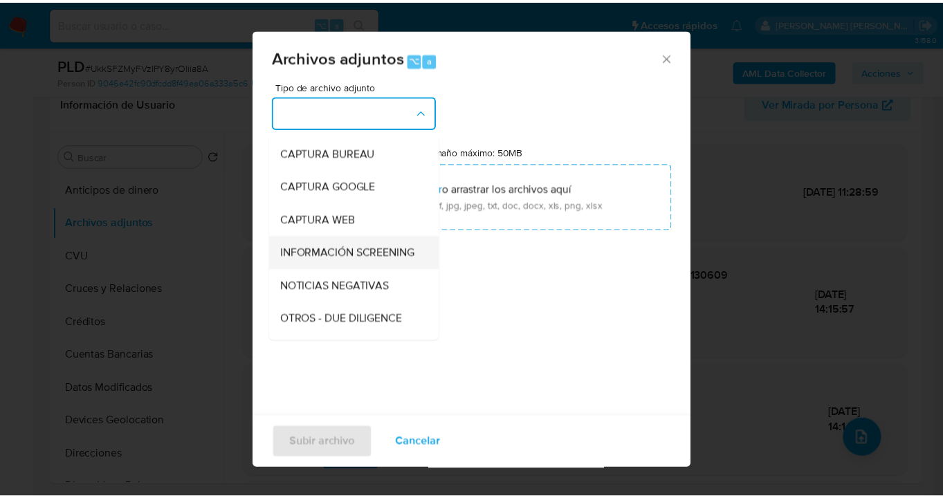
scroll to position [129, 0]
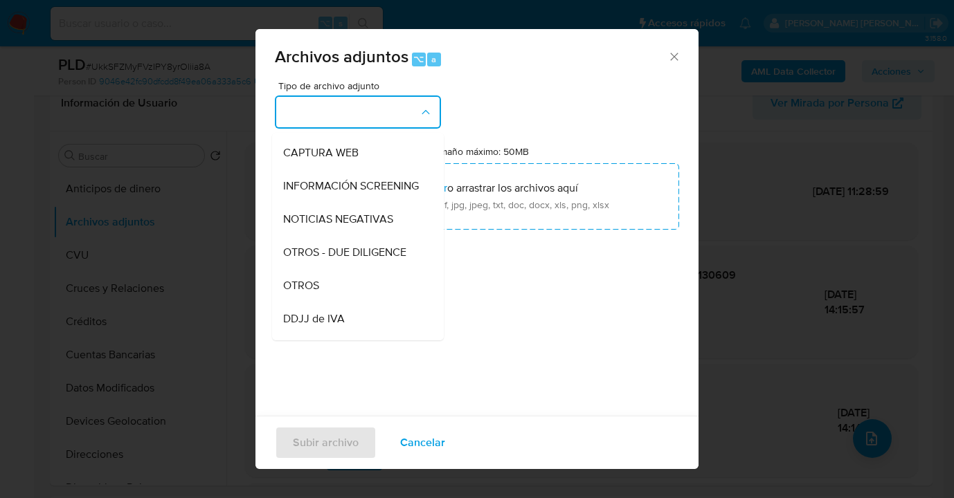
drag, startPoint x: 328, startPoint y: 298, endPoint x: 417, endPoint y: 248, distance: 102.3
click at [328, 298] on div "OTROS" at bounding box center [353, 285] width 141 height 33
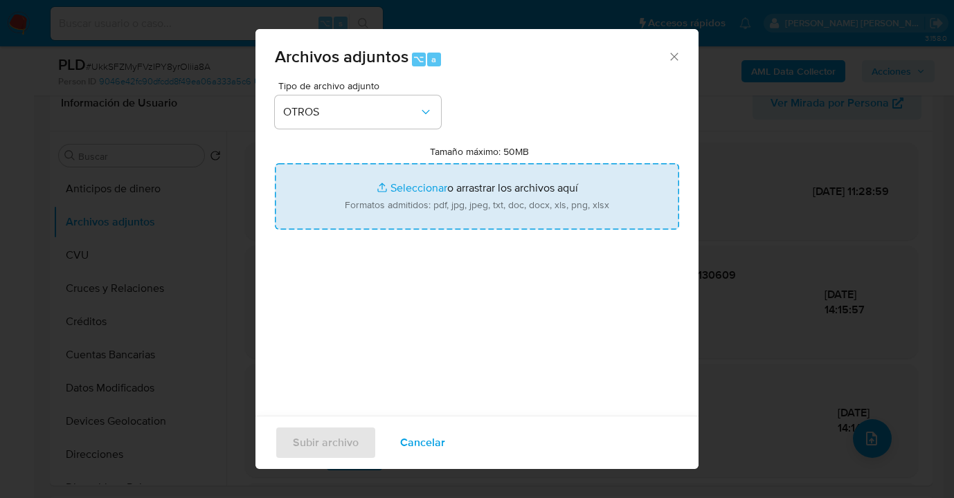
click at [487, 208] on input "Tamaño máximo: 50MB Seleccionar archivos" at bounding box center [477, 196] width 404 height 66
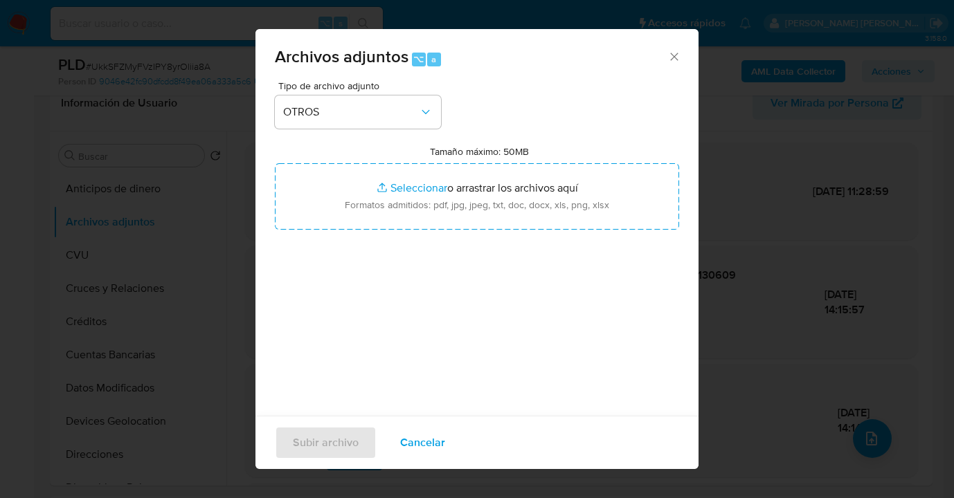
type input "C:\fakepath\Caselog UkkSFZMyFVzIPY8yrOliia8A_2025_08_20_02_26_43.docx"
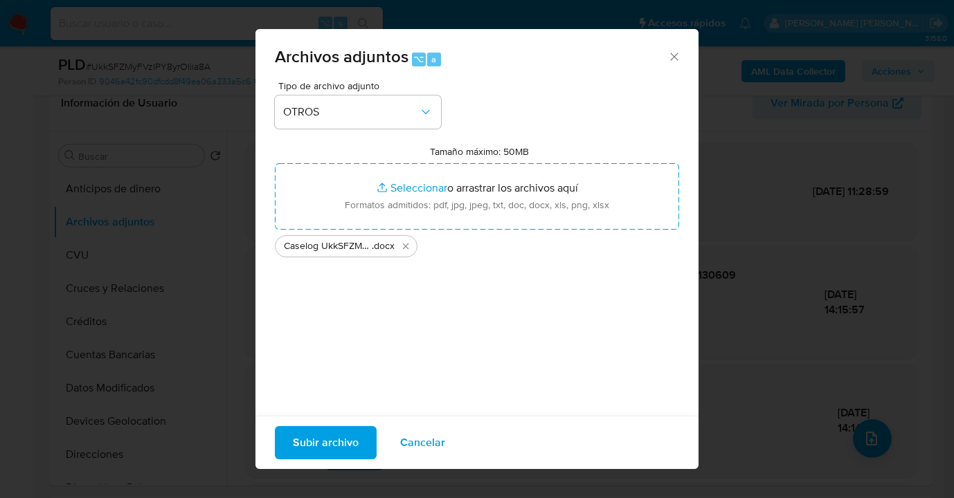
click at [334, 443] on span "Subir archivo" at bounding box center [326, 443] width 66 height 30
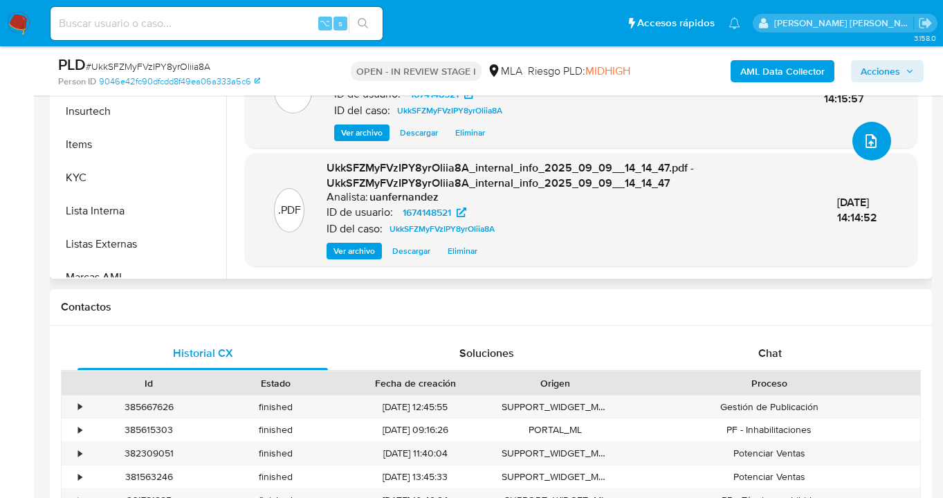
scroll to position [651, 0]
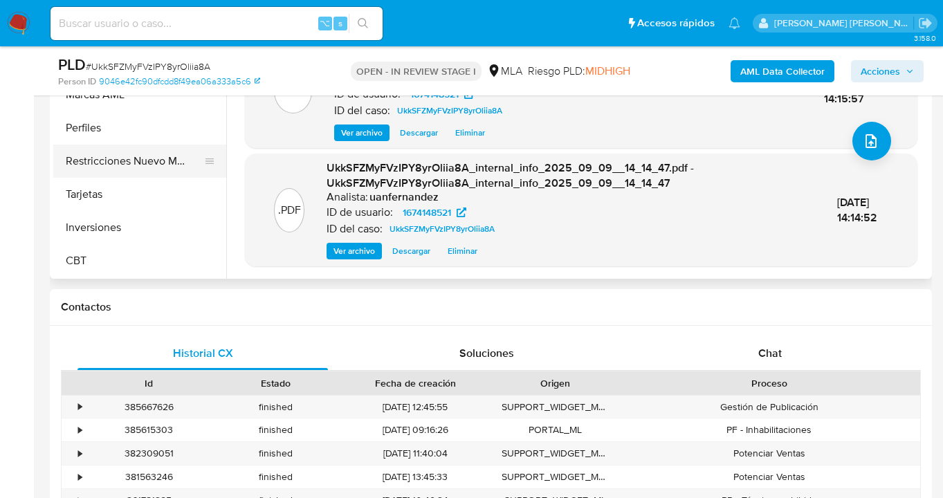
drag, startPoint x: 156, startPoint y: 163, endPoint x: 172, endPoint y: 170, distance: 17.0
click at [156, 163] on button "Restricciones Nuevo Mundo" at bounding box center [134, 161] width 162 height 33
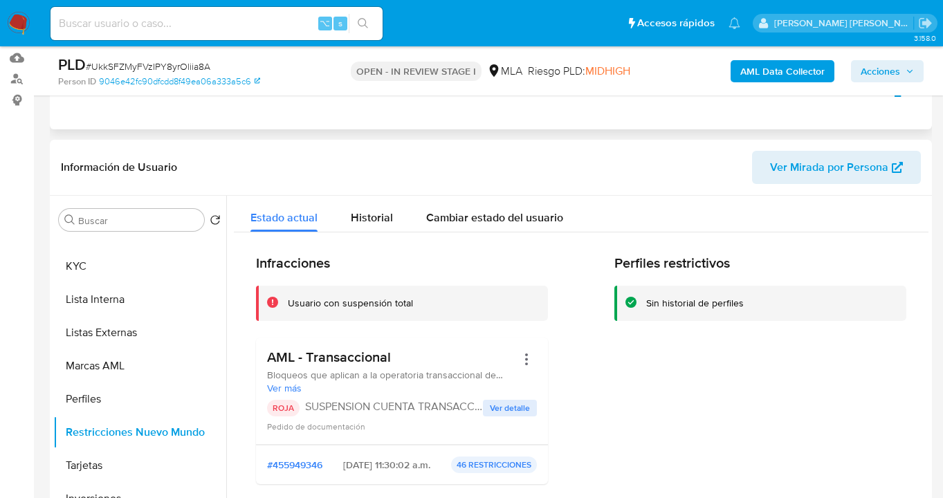
scroll to position [108, 0]
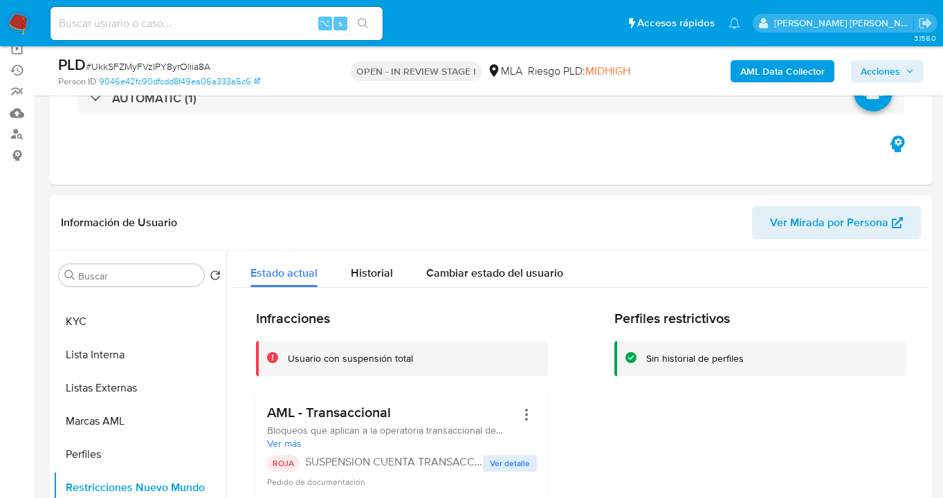
click at [905, 70] on span "Acciones" at bounding box center [887, 71] width 53 height 19
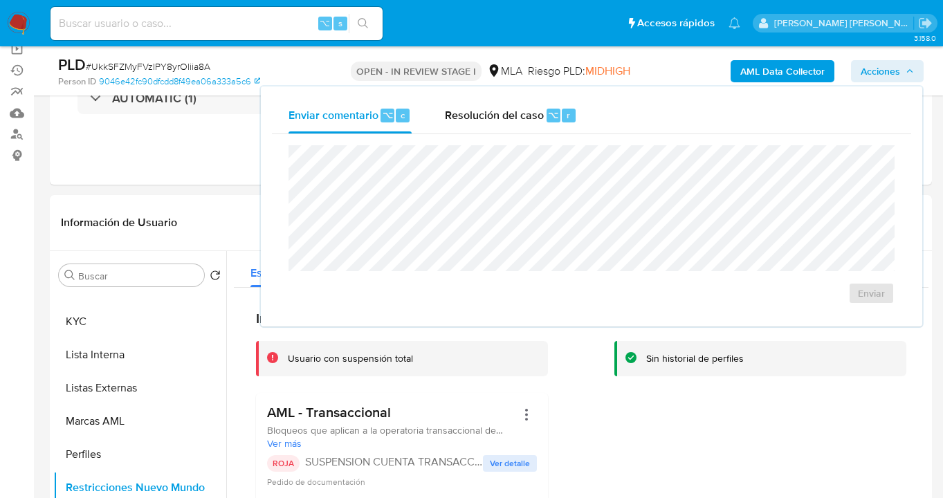
drag, startPoint x: 496, startPoint y: 117, endPoint x: 489, endPoint y: 137, distance: 21.2
click at [496, 117] on span "Resolución del caso" at bounding box center [494, 115] width 99 height 16
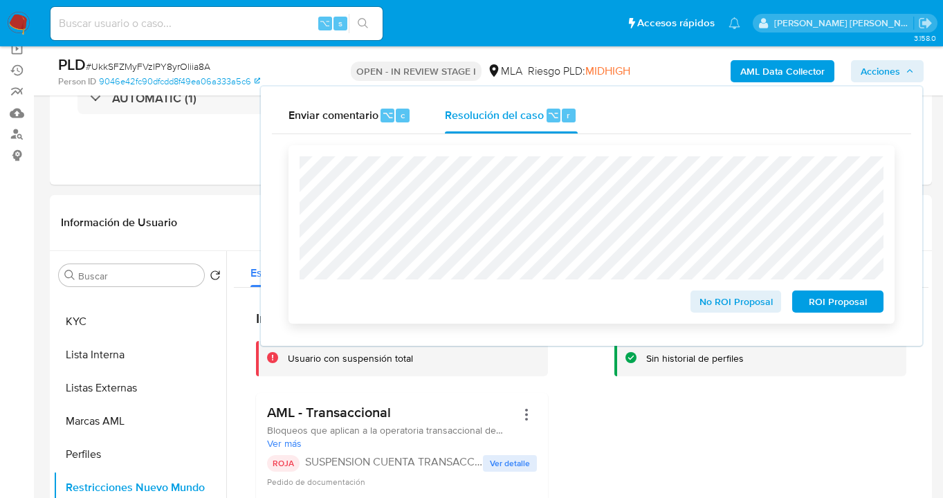
click at [825, 305] on span "ROI Proposal" at bounding box center [838, 301] width 72 height 19
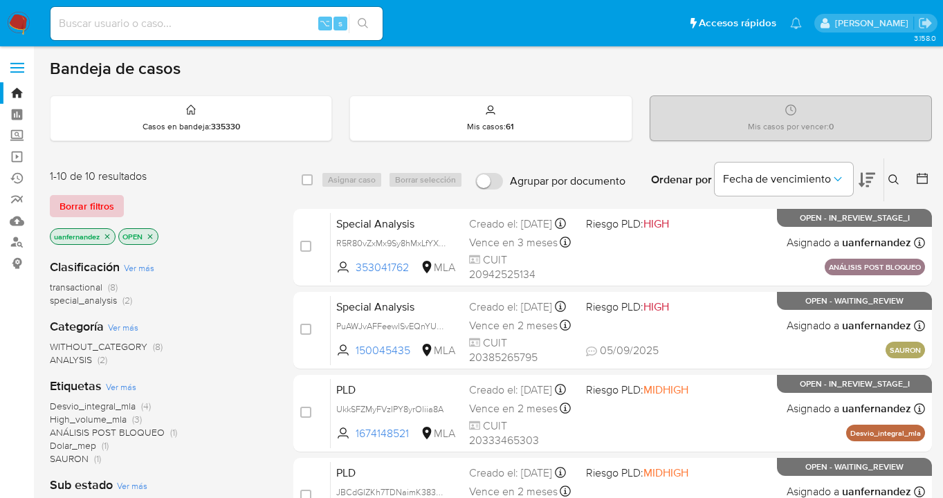
click at [100, 201] on span "Borrar filtros" at bounding box center [87, 206] width 55 height 19
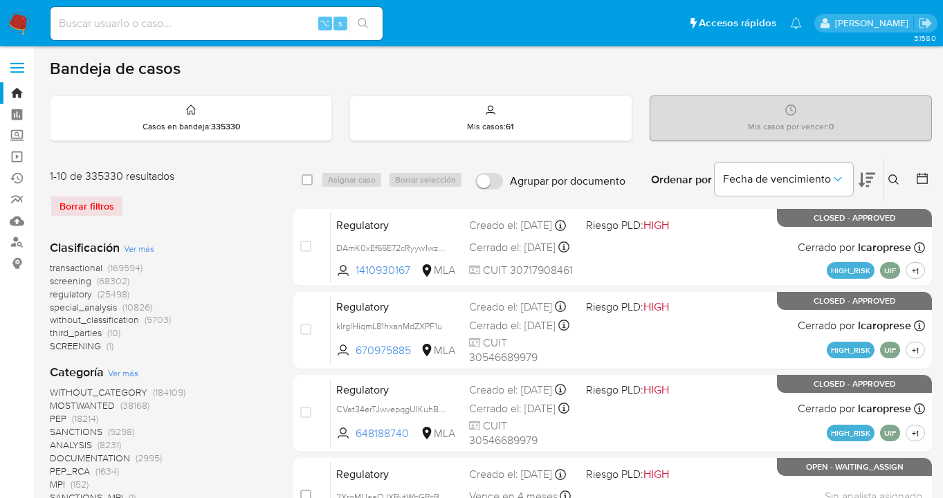
drag, startPoint x: 899, startPoint y: 168, endPoint x: 894, endPoint y: 175, distance: 8.4
click at [897, 170] on div "Ingrese ID de usuario o caso Buscar Borrar filtros" at bounding box center [896, 180] width 24 height 43
drag, startPoint x: 894, startPoint y: 177, endPoint x: 869, endPoint y: 192, distance: 29.2
click at [894, 177] on icon at bounding box center [894, 179] width 11 height 11
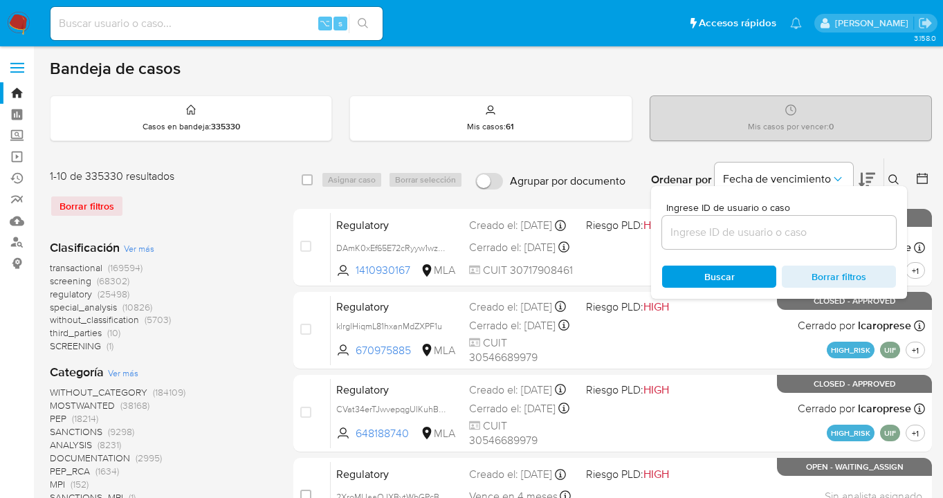
click at [764, 221] on div at bounding box center [779, 232] width 234 height 33
click at [763, 232] on input at bounding box center [779, 233] width 234 height 18
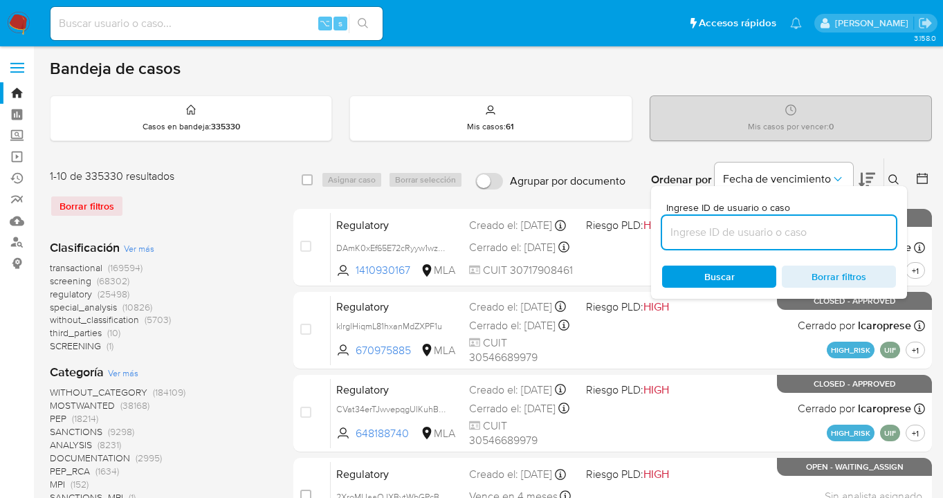
paste input "3GNcDDNCO48RpUmzO1zVwgu6"
type input "3GNcDDNCO48RpUmzO1zVwgu6"
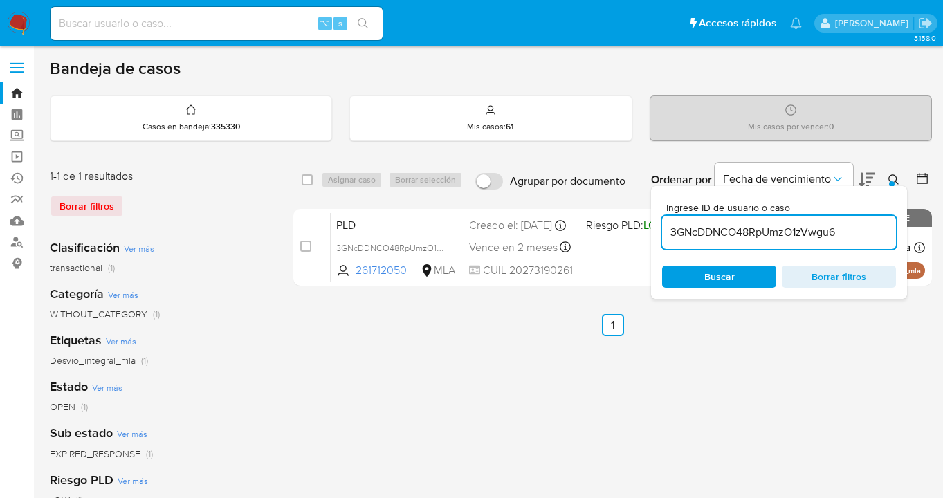
click at [895, 179] on icon at bounding box center [894, 179] width 11 height 11
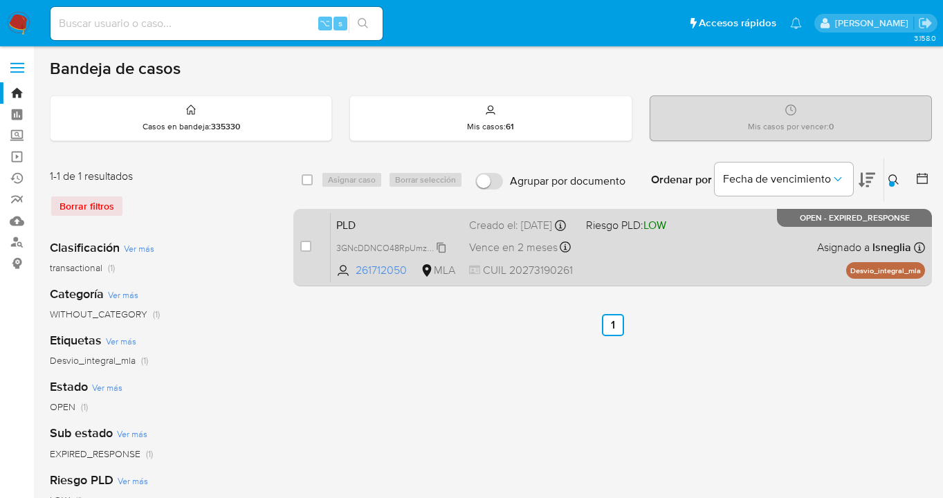
click at [443, 255] on span "3GNcDDNCO48RpUmzO1zVwgu6" at bounding box center [401, 247] width 131 height 15
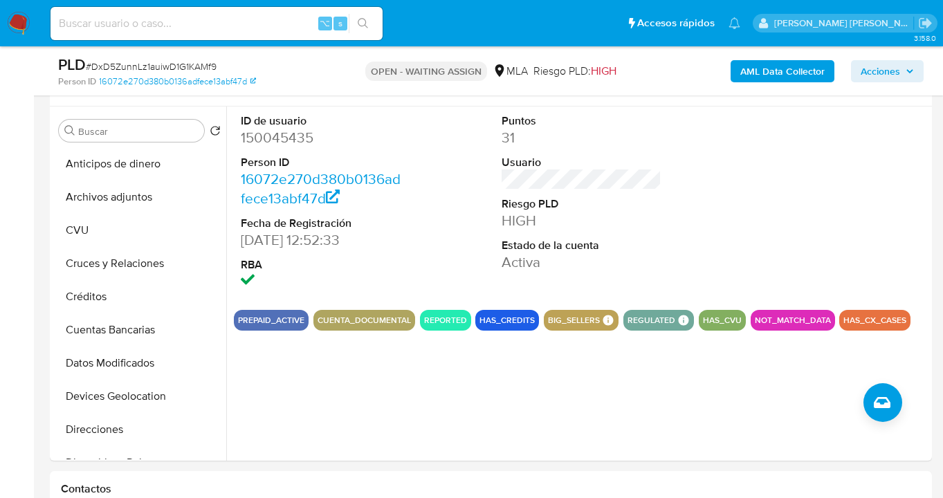
scroll to position [167, 0]
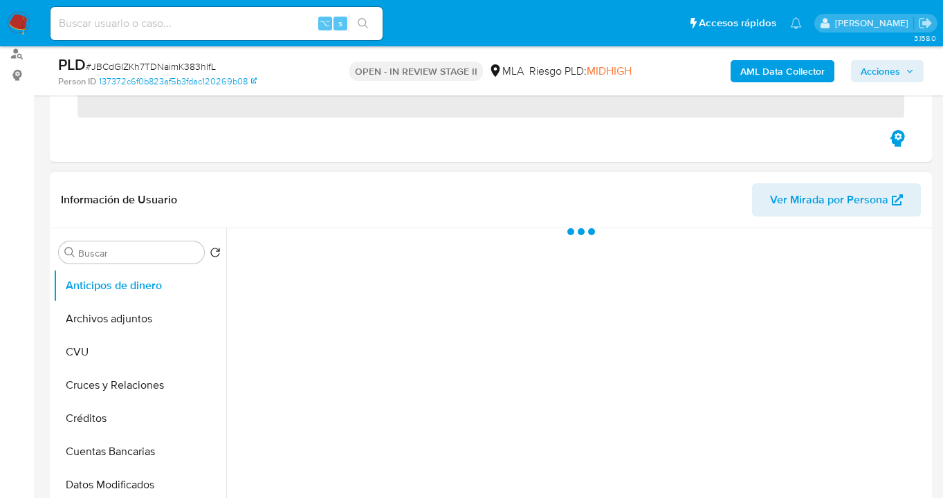
scroll to position [292, 0]
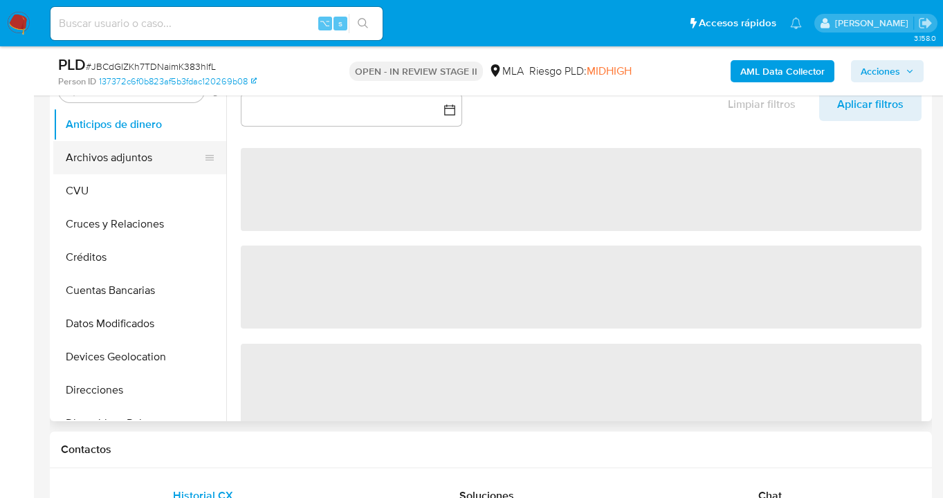
click at [164, 157] on button "Archivos adjuntos" at bounding box center [134, 157] width 162 height 33
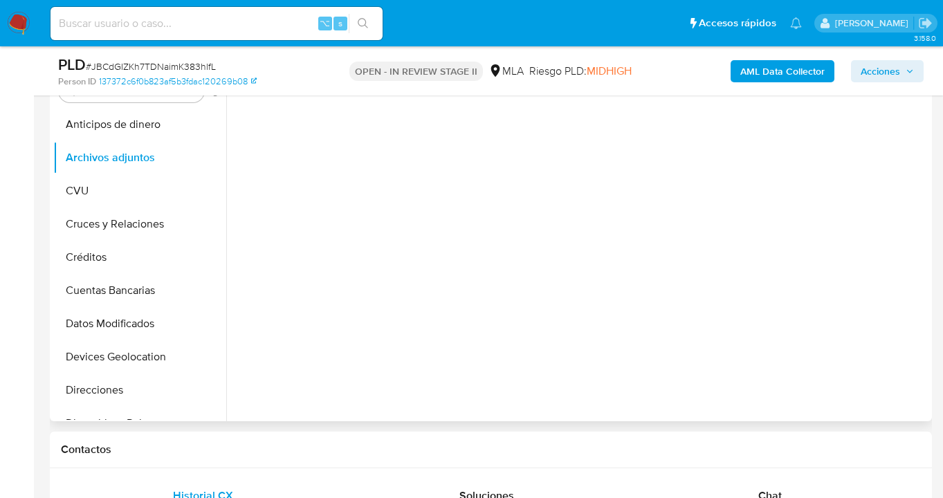
select select "10"
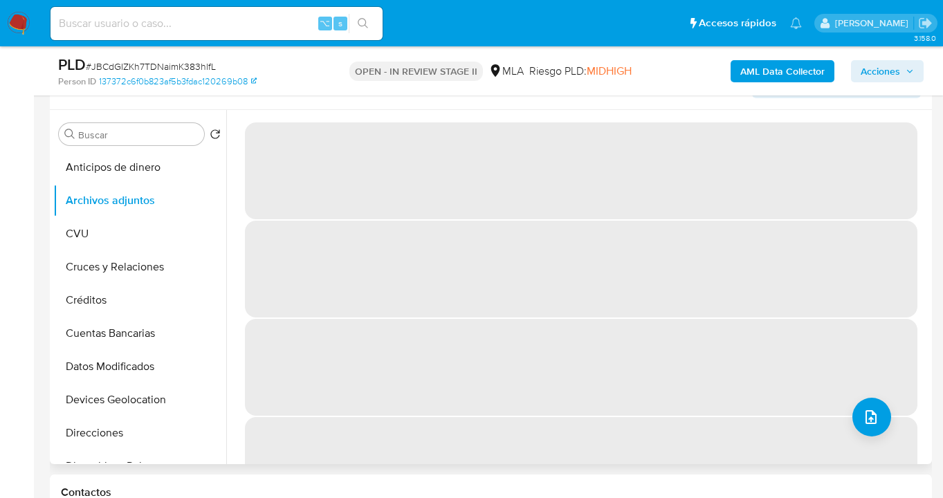
scroll to position [243, 0]
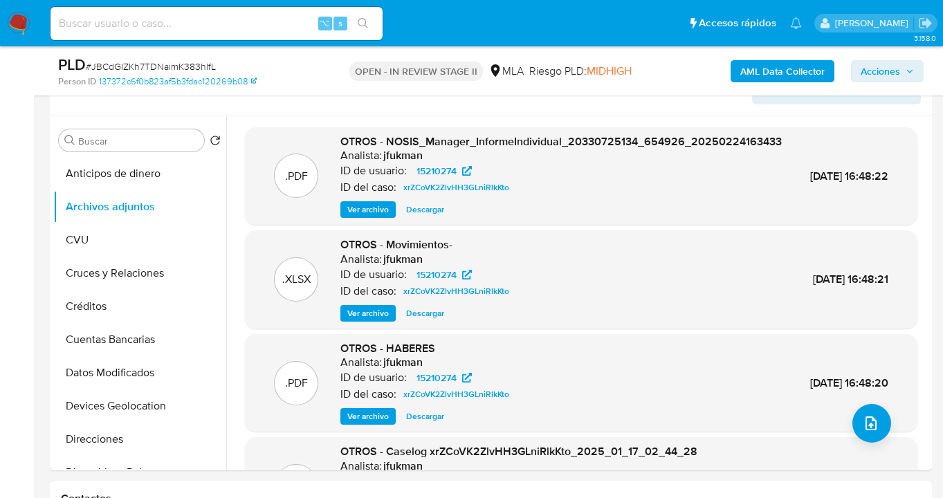
click at [769, 73] on b "AML Data Collector" at bounding box center [783, 71] width 84 height 22
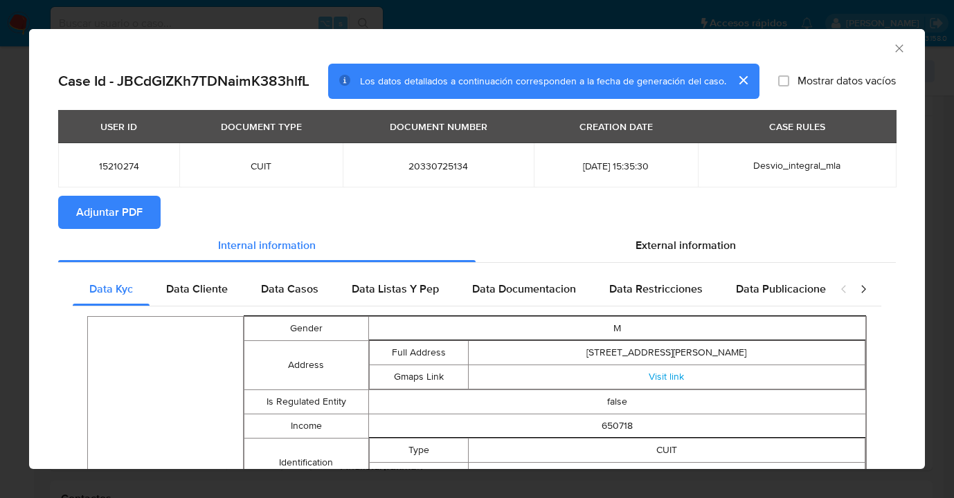
click at [129, 218] on span "Adjuntar PDF" at bounding box center [109, 212] width 66 height 30
click at [895, 49] on icon "Cerrar ventana" at bounding box center [899, 48] width 8 height 8
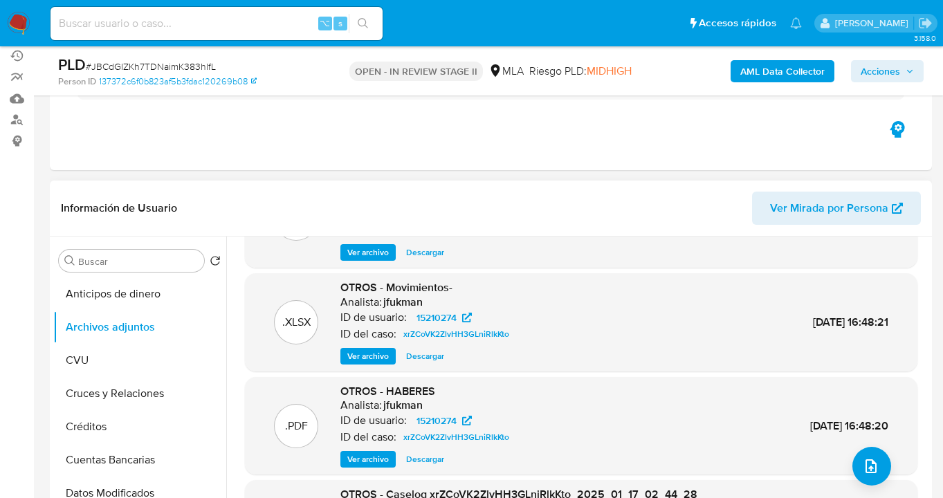
scroll to position [102, 0]
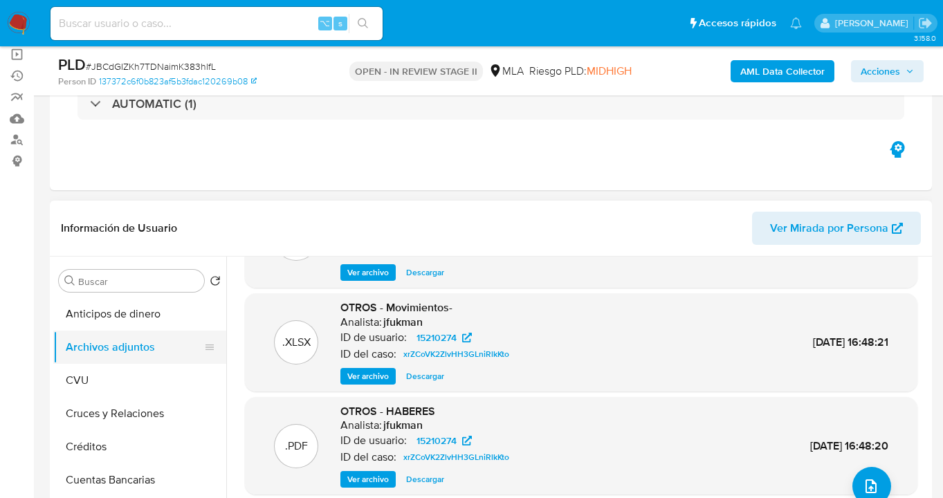
drag, startPoint x: 128, startPoint y: 383, endPoint x: 133, endPoint y: 353, distance: 30.8
click at [128, 383] on button "CVU" at bounding box center [139, 380] width 173 height 33
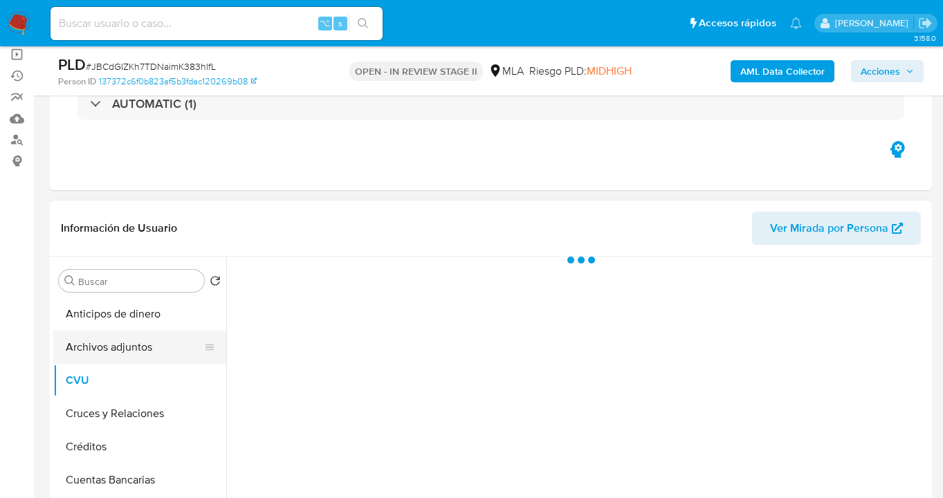
drag, startPoint x: 134, startPoint y: 347, endPoint x: 143, endPoint y: 343, distance: 10.2
click at [134, 347] on button "Archivos adjuntos" at bounding box center [134, 347] width 162 height 33
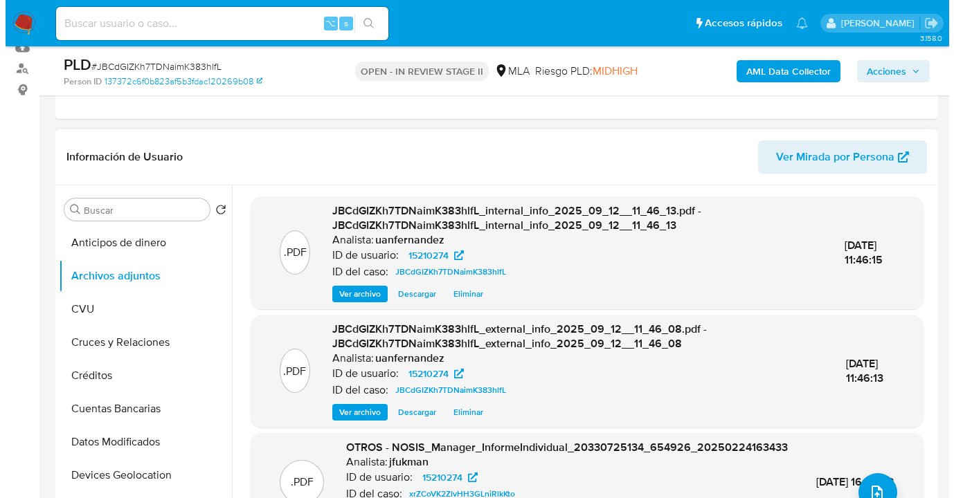
scroll to position [271, 0]
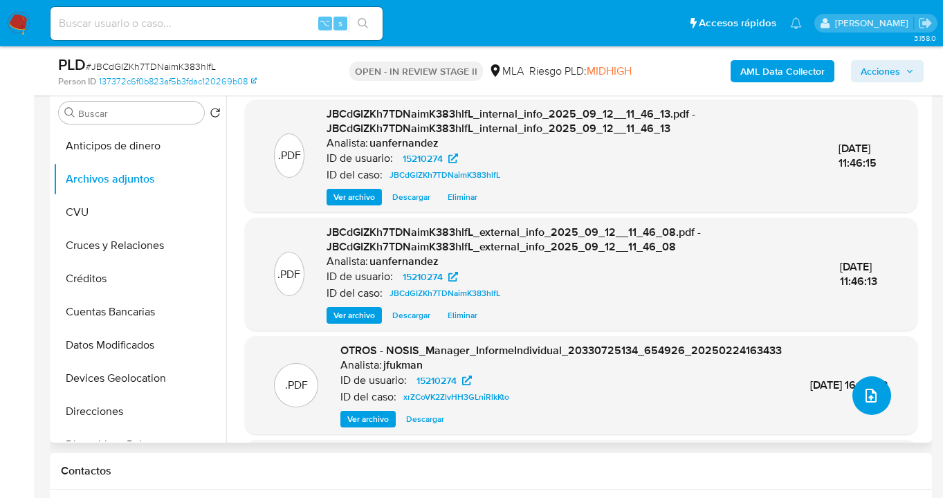
click at [863, 394] on icon "upload-file" at bounding box center [871, 396] width 17 height 17
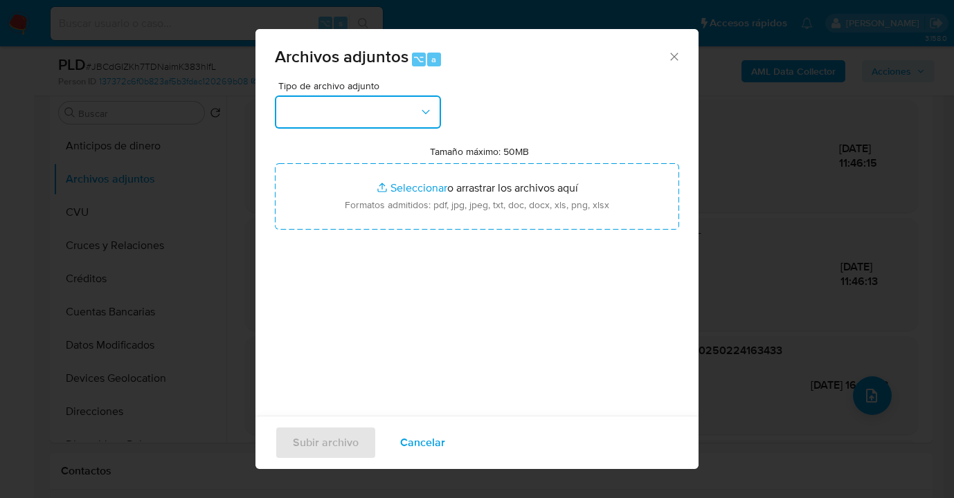
click at [423, 116] on icon "button" at bounding box center [426, 112] width 14 height 14
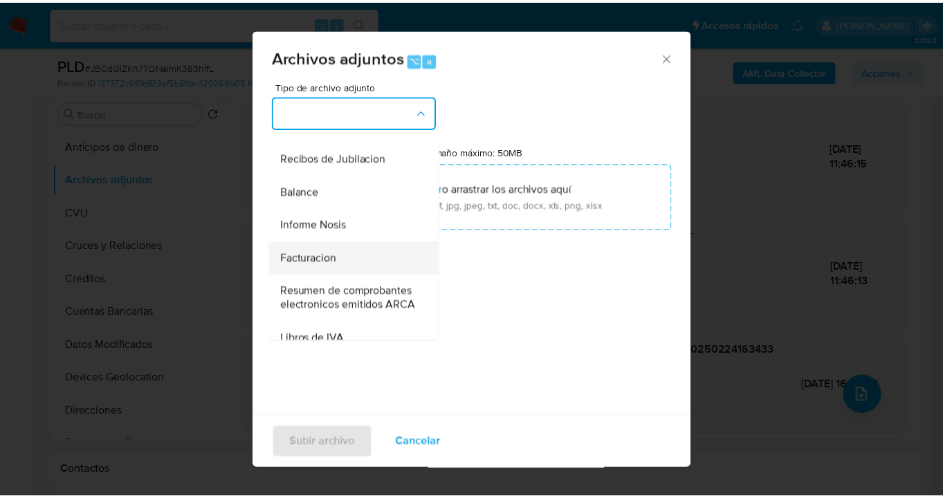
scroll to position [478, 0]
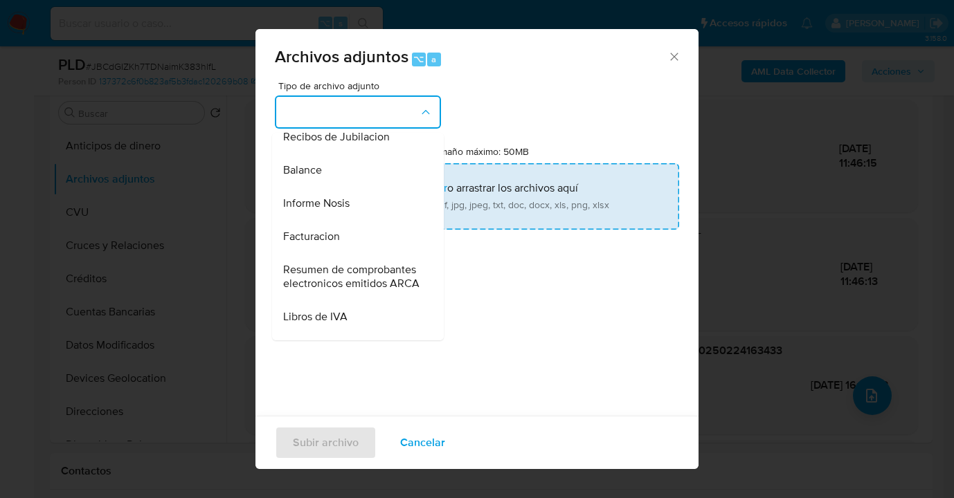
drag, startPoint x: 364, startPoint y: 226, endPoint x: 443, endPoint y: 204, distance: 82.0
click at [364, 220] on div "Informe Nosis" at bounding box center [353, 203] width 141 height 33
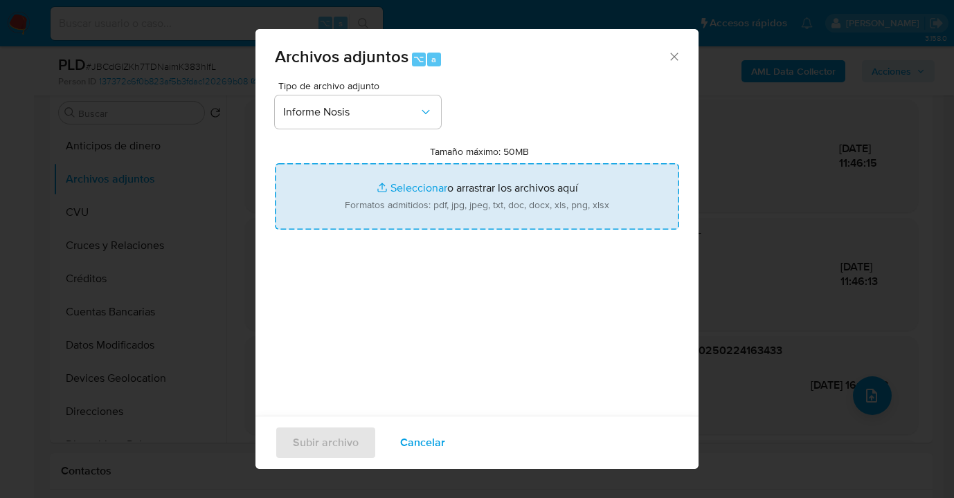
click at [443, 204] on input "Tamaño máximo: 50MB Seleccionar archivos" at bounding box center [477, 196] width 404 height 66
type input "C:\fakepath\15210274-NOSIS_Manager_InformeIndividual_20330725134_620658_2025090…"
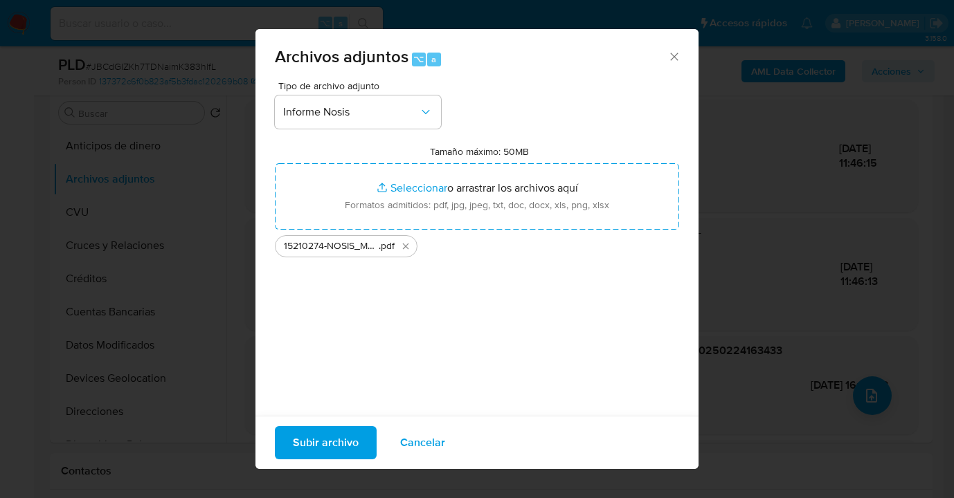
click at [309, 444] on span "Subir archivo" at bounding box center [326, 443] width 66 height 30
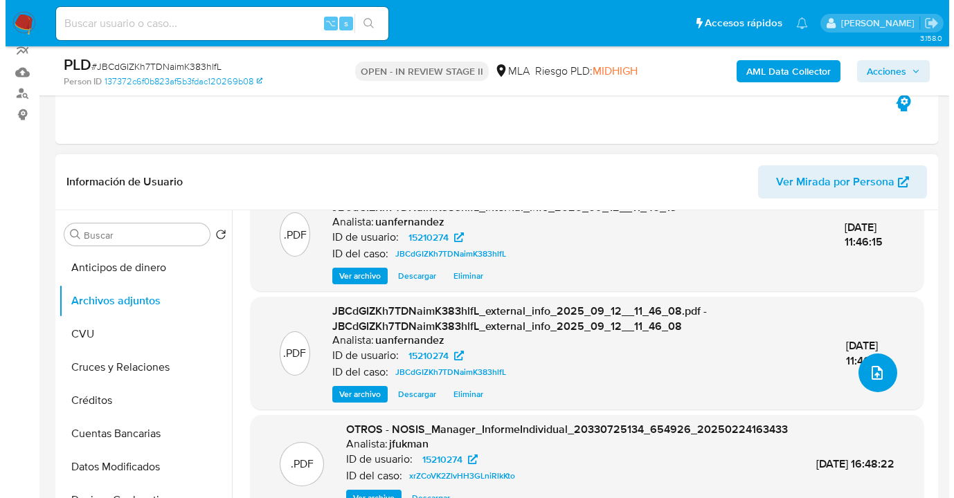
scroll to position [169, 0]
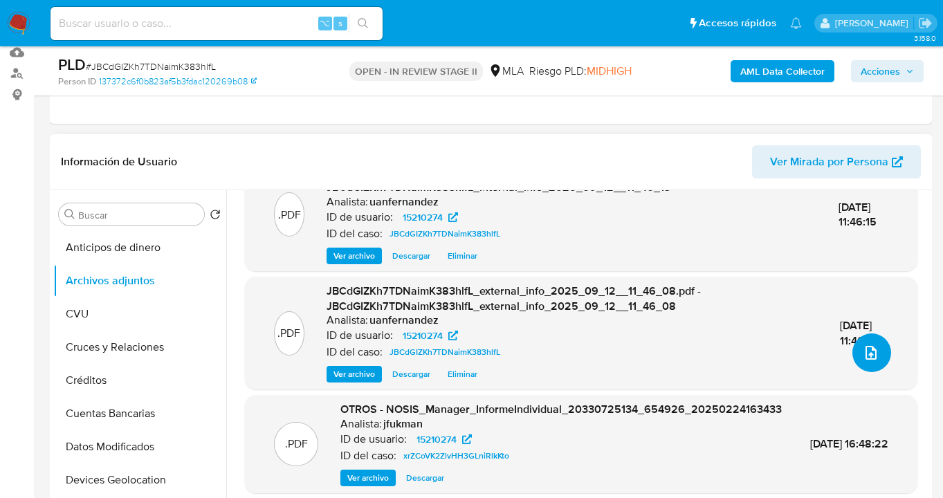
click at [872, 345] on icon "upload-file" at bounding box center [871, 353] width 17 height 17
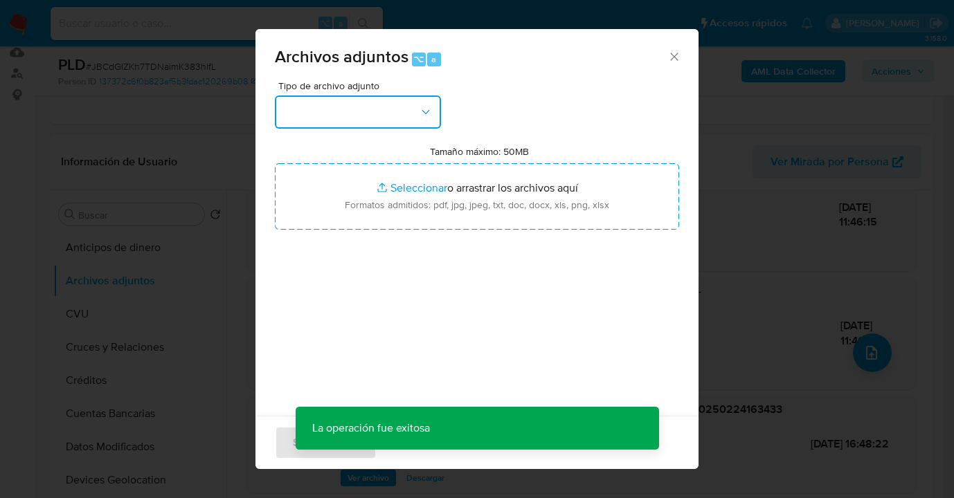
click at [426, 120] on button "button" at bounding box center [358, 112] width 166 height 33
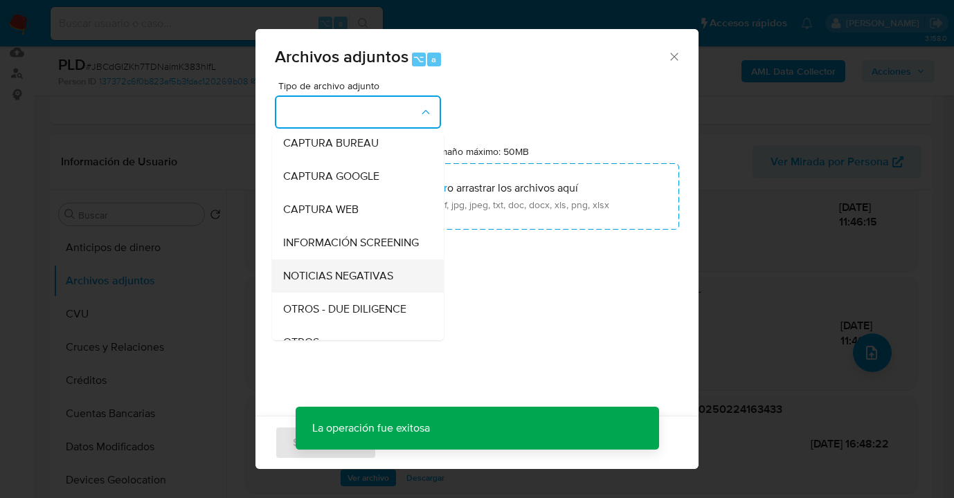
scroll to position [111, 0]
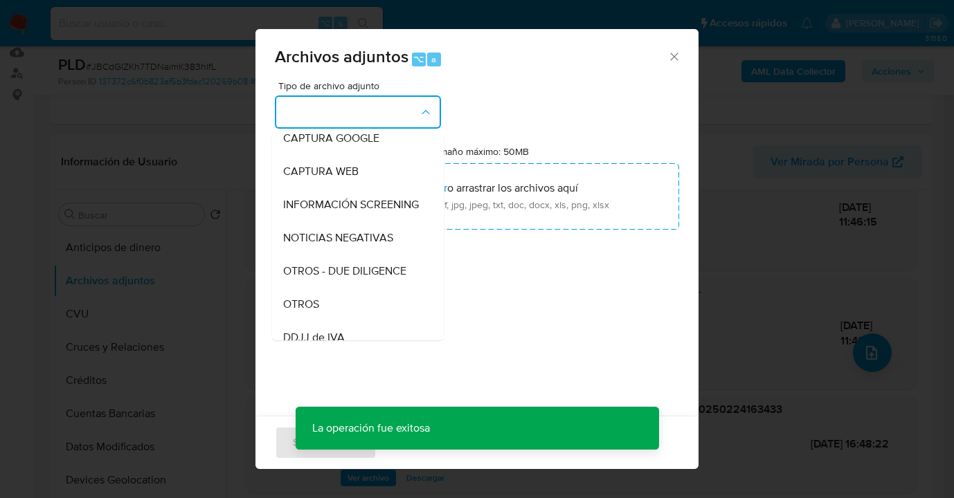
drag, startPoint x: 361, startPoint y: 303, endPoint x: 374, endPoint y: 296, distance: 14.6
click at [361, 303] on div "OTROS" at bounding box center [353, 304] width 141 height 33
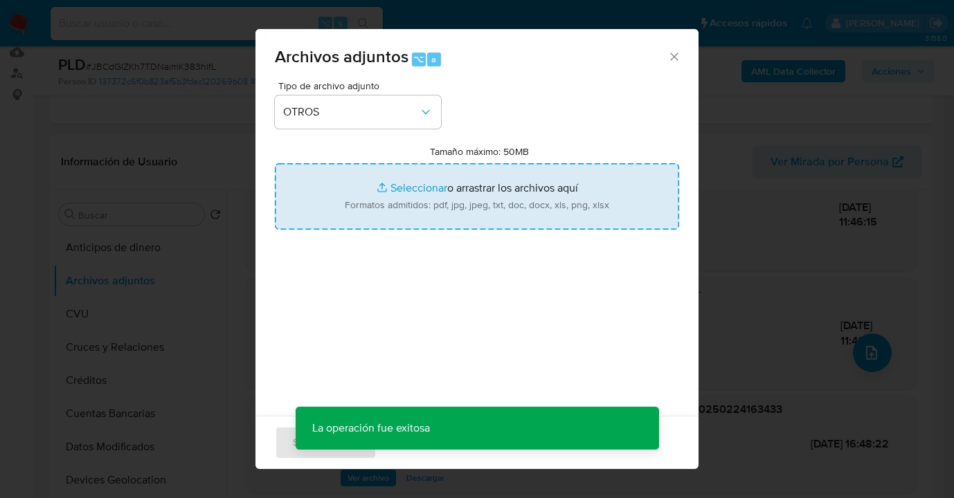
click at [453, 229] on input "Tamaño máximo: 50MB Seleccionar archivos" at bounding box center [477, 196] width 404 height 66
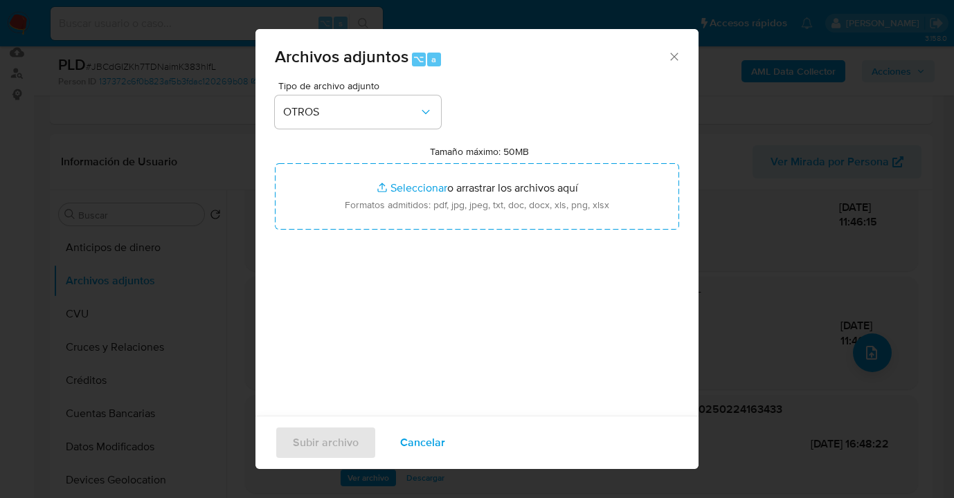
type input "C:\fakepath\15210274 Movimientos.xlsx"
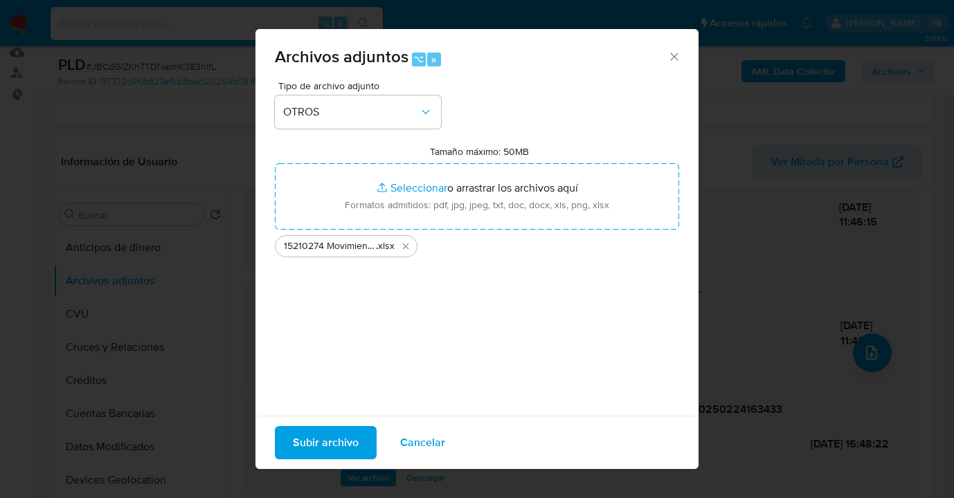
click at [346, 442] on span "Subir archivo" at bounding box center [326, 443] width 66 height 30
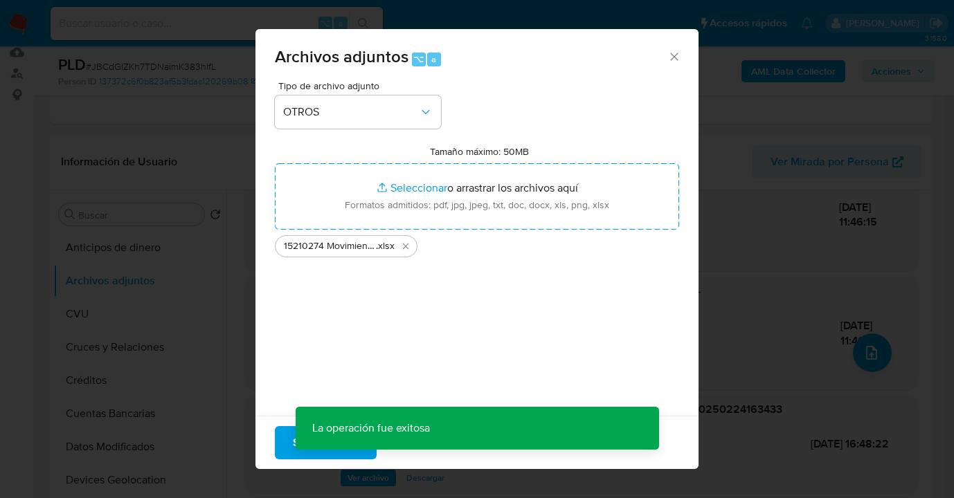
scroll to position [128, 0]
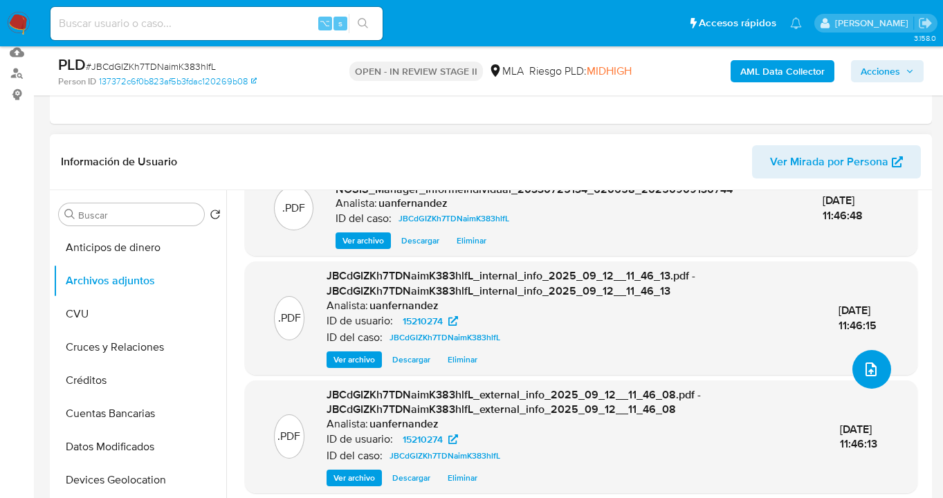
click at [864, 369] on icon "upload-file" at bounding box center [871, 369] width 17 height 17
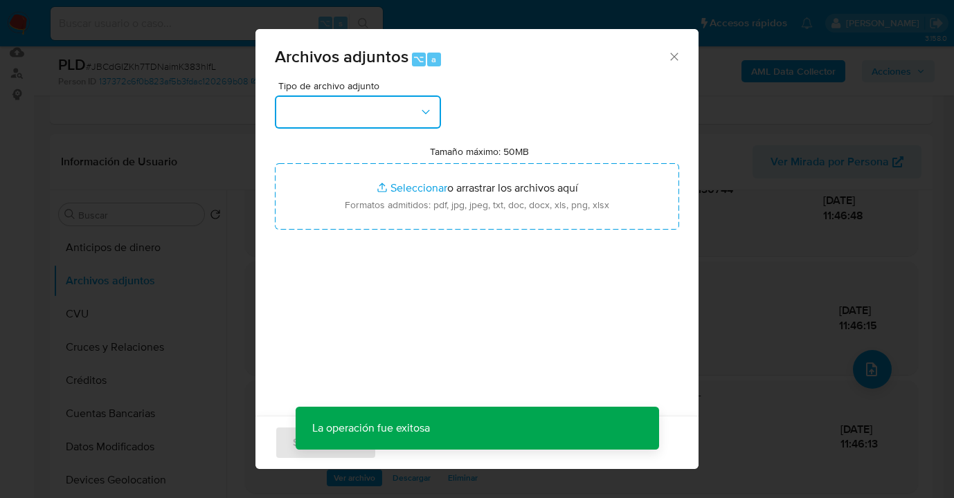
drag, startPoint x: 398, startPoint y: 118, endPoint x: 412, endPoint y: 124, distance: 14.9
click at [399, 118] on button "button" at bounding box center [358, 112] width 166 height 33
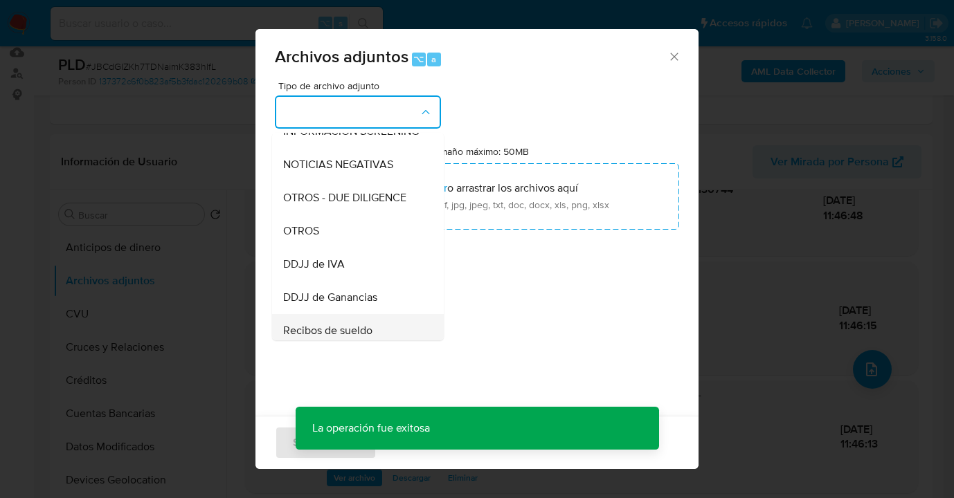
scroll to position [254, 0]
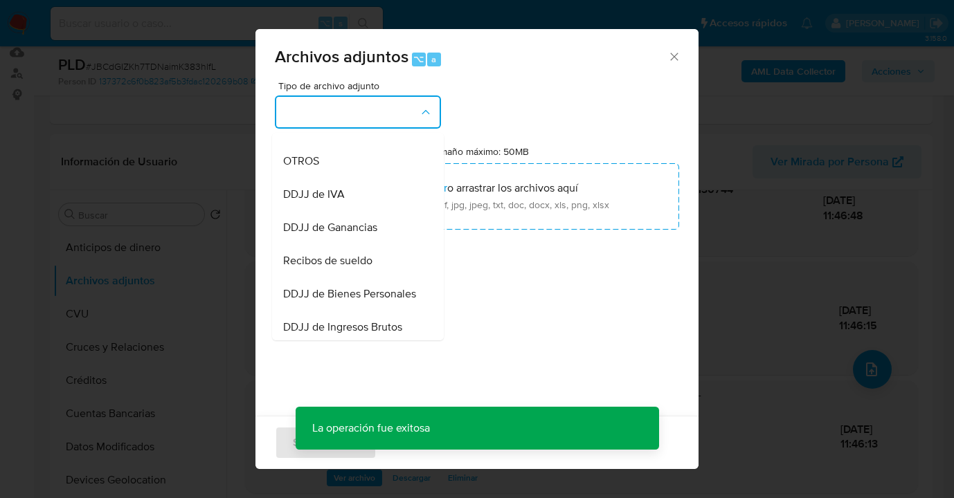
click at [378, 276] on div "Recibos de sueldo" at bounding box center [353, 260] width 141 height 33
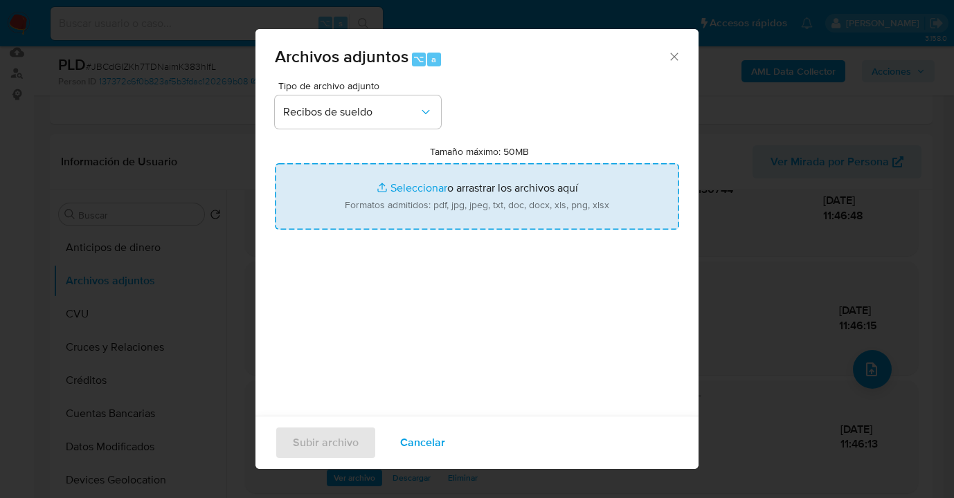
click at [471, 220] on input "Tamaño máximo: 50MB Seleccionar archivos" at bounding box center [477, 196] width 404 height 66
type input "C:\fakepath\Sac Junio 2025.pdf"
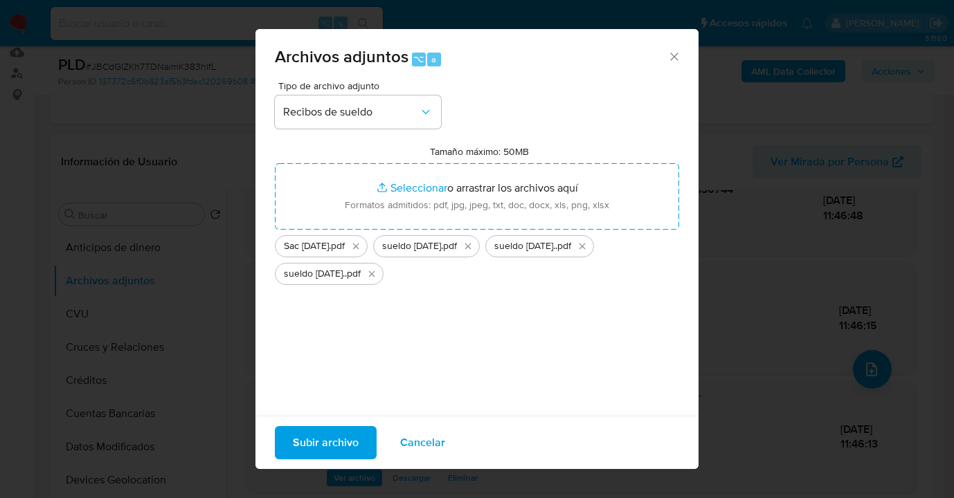
click at [327, 443] on span "Subir archivo" at bounding box center [326, 443] width 66 height 30
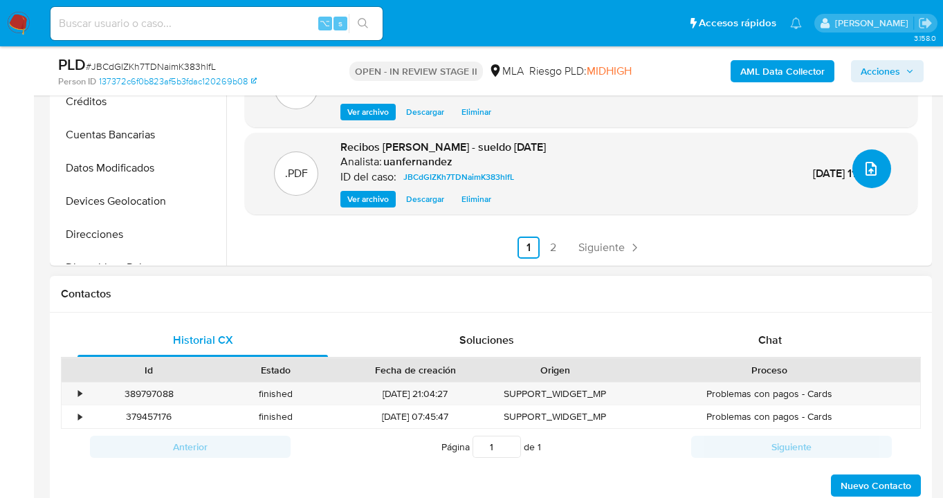
scroll to position [448, 0]
drag, startPoint x: 777, startPoint y: 346, endPoint x: 707, endPoint y: 292, distance: 88.3
click at [777, 346] on span "Chat" at bounding box center [771, 340] width 24 height 16
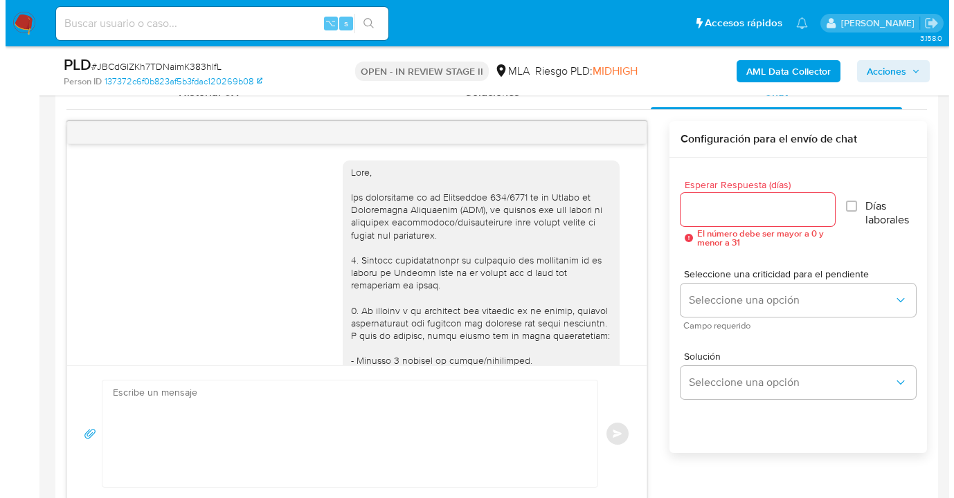
scroll to position [652, 0]
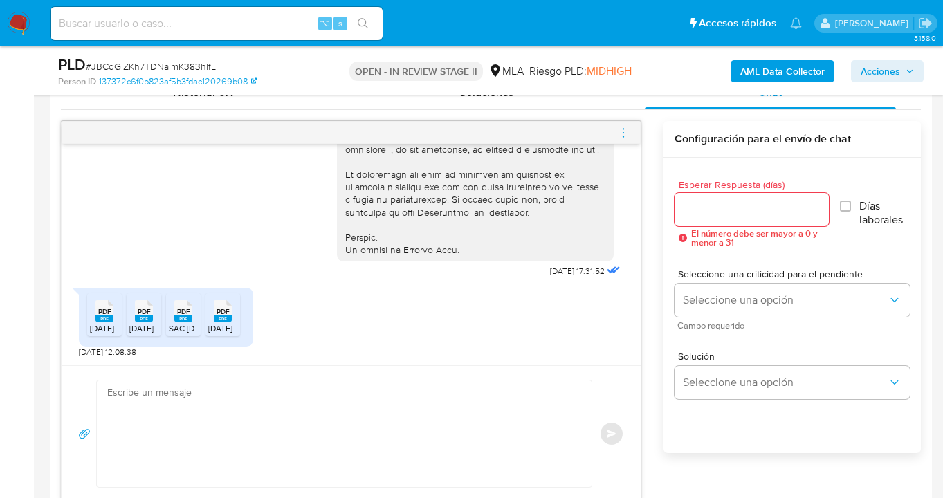
click at [713, 197] on div at bounding box center [752, 209] width 155 height 33
click at [707, 207] on input "Esperar Respuesta (días)" at bounding box center [752, 210] width 155 height 18
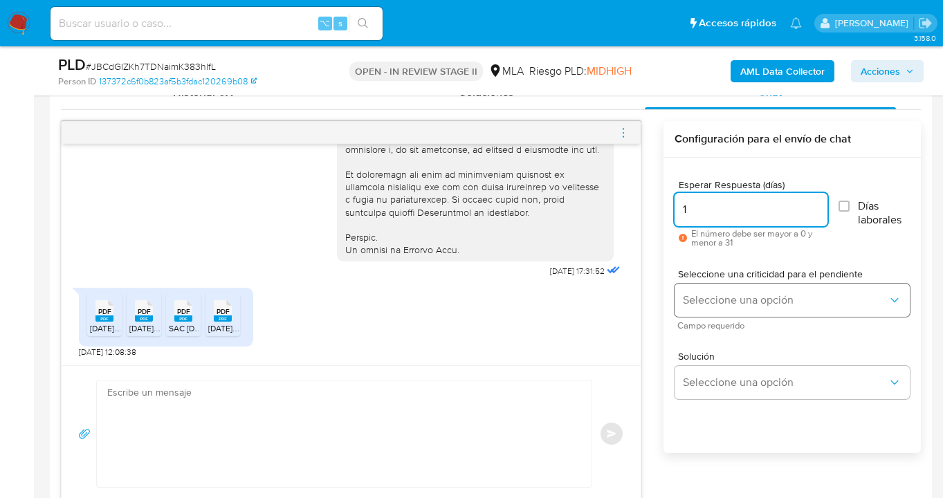
type input "1"
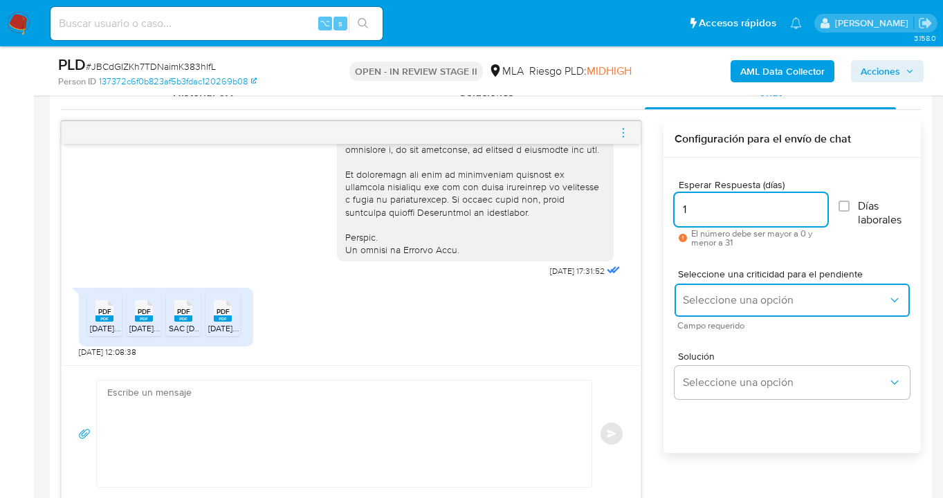
click at [760, 295] on span "Seleccione una opción" at bounding box center [785, 301] width 205 height 14
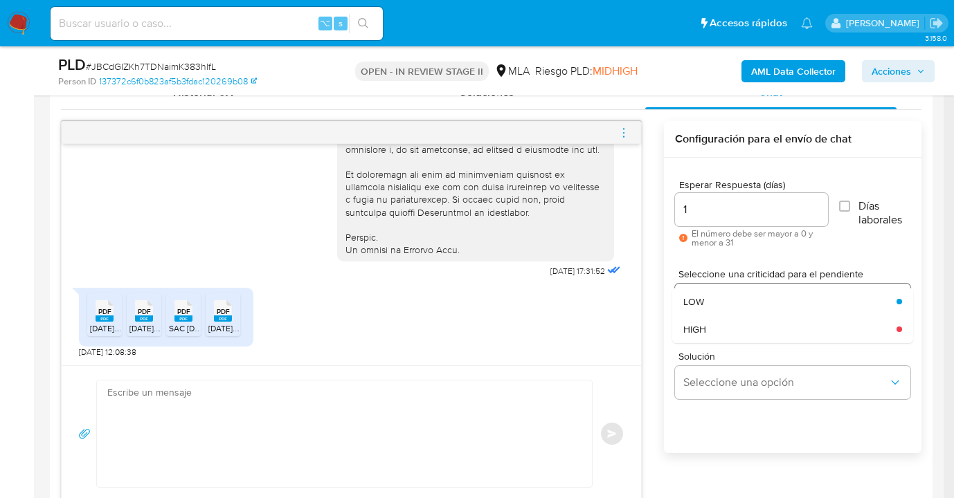
click at [736, 307] on div "LOW" at bounding box center [785, 302] width 205 height 28
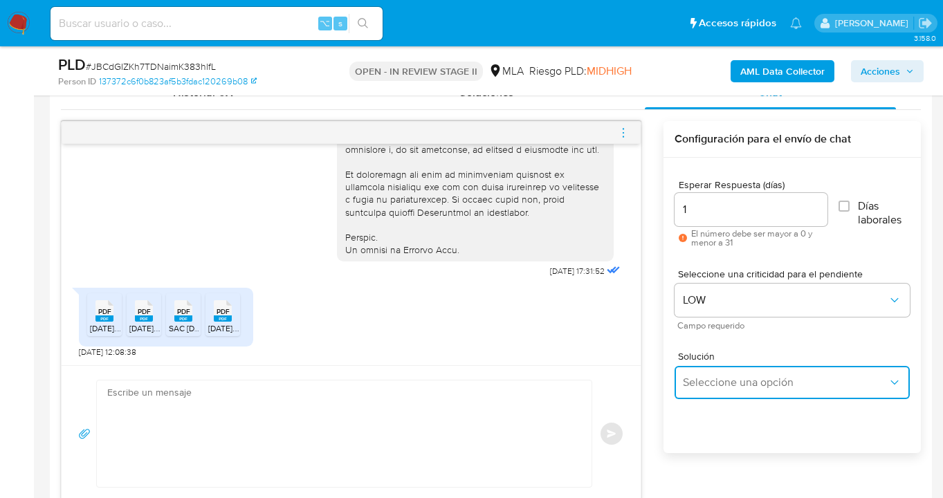
click at [743, 370] on button "Seleccione una opción" at bounding box center [792, 382] width 235 height 33
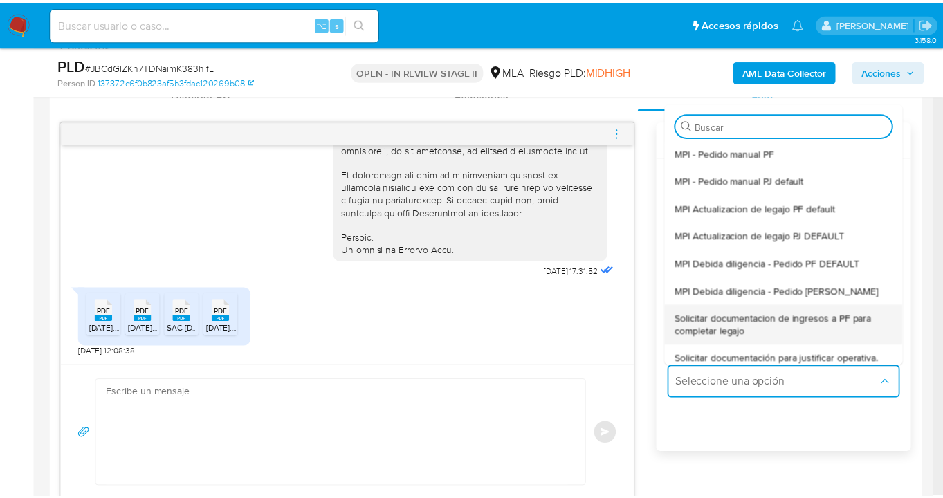
scroll to position [29, 0]
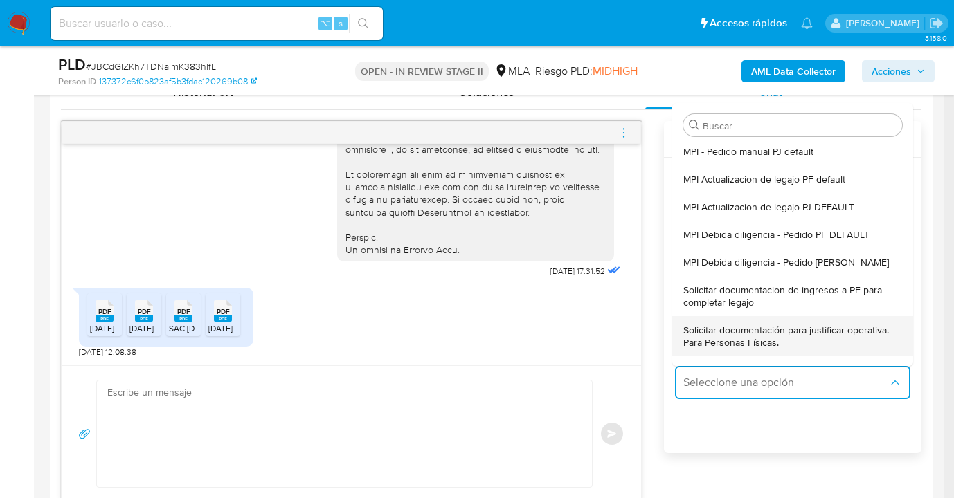
click at [762, 342] on span "Solicitar documentación para justificar operativa. Para Personas Físicas." at bounding box center [788, 336] width 210 height 25
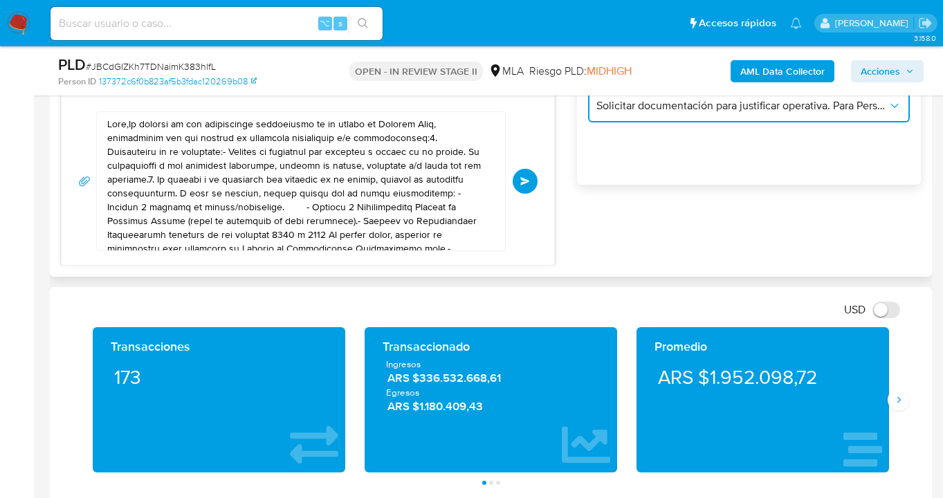
scroll to position [874, 0]
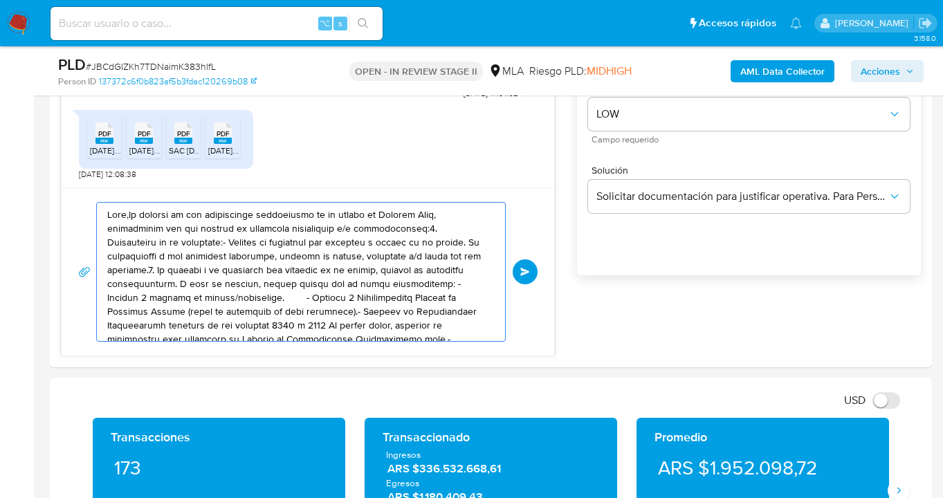
drag, startPoint x: 363, startPoint y: 314, endPoint x: 19, endPoint y: 162, distance: 375.3
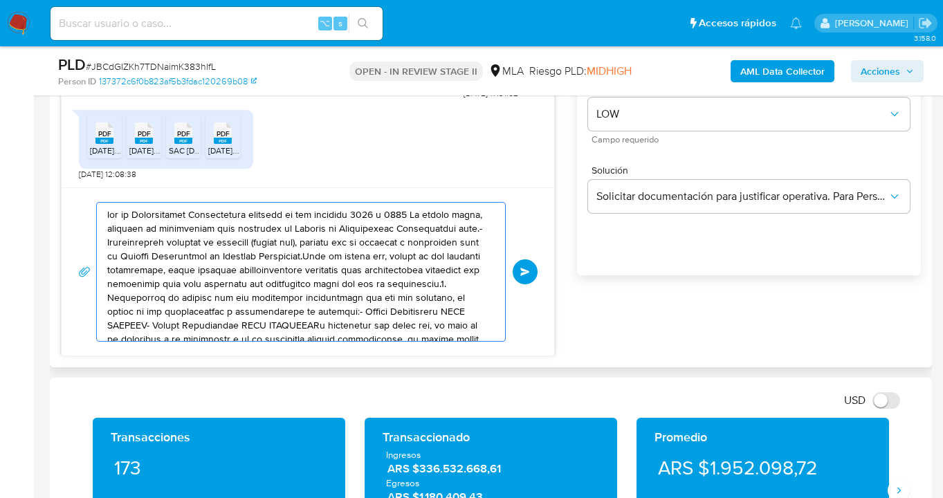
drag, startPoint x: 390, startPoint y: 310, endPoint x: 108, endPoint y: 210, distance: 298.8
click at [105, 208] on div at bounding box center [297, 272] width 401 height 138
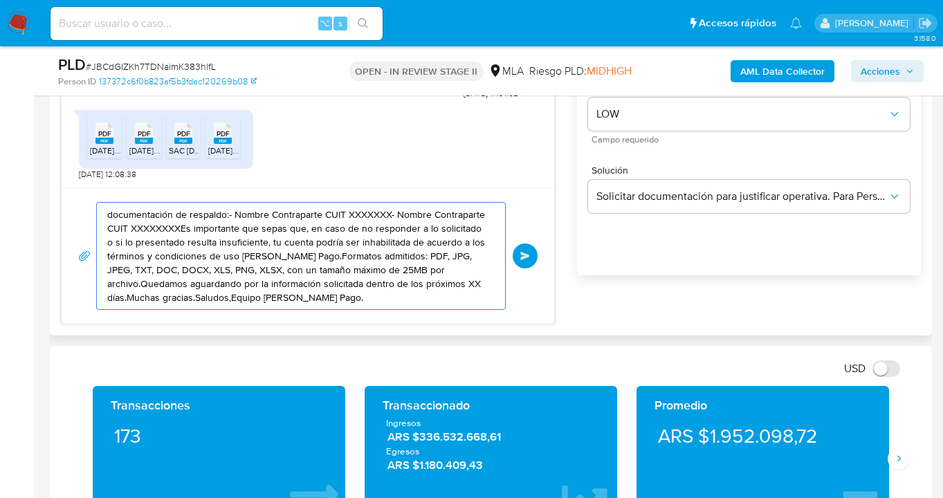
drag, startPoint x: 149, startPoint y: 244, endPoint x: 98, endPoint y: 222, distance: 55.5
click at [86, 222] on div "documentación de respaldo:- Nombre Contraparte CUIT XXXXXXX- Nombre Contraparte…" at bounding box center [308, 256] width 460 height 108
type textarea "documentación de respaldo:- Nombre Contraparte CUIT XXXXXXX- Nombre Contraparte…"
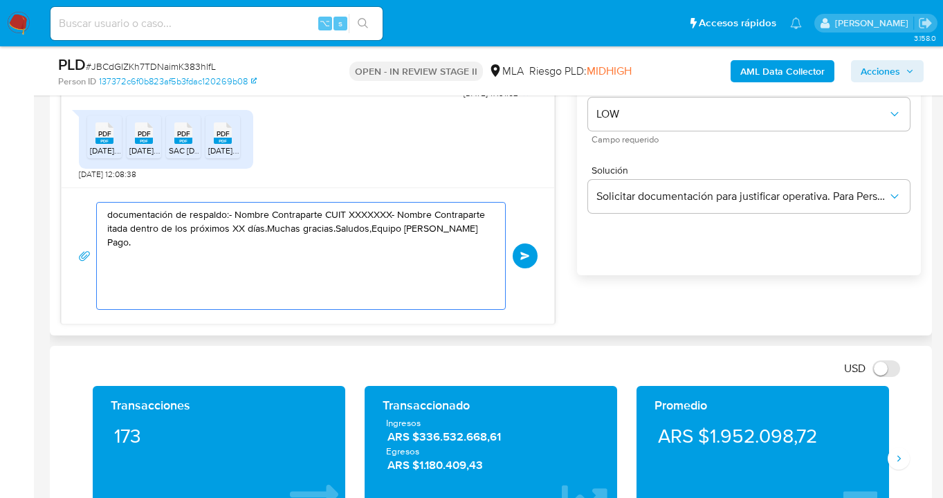
drag, startPoint x: 293, startPoint y: 259, endPoint x: 57, endPoint y: 210, distance: 240.4
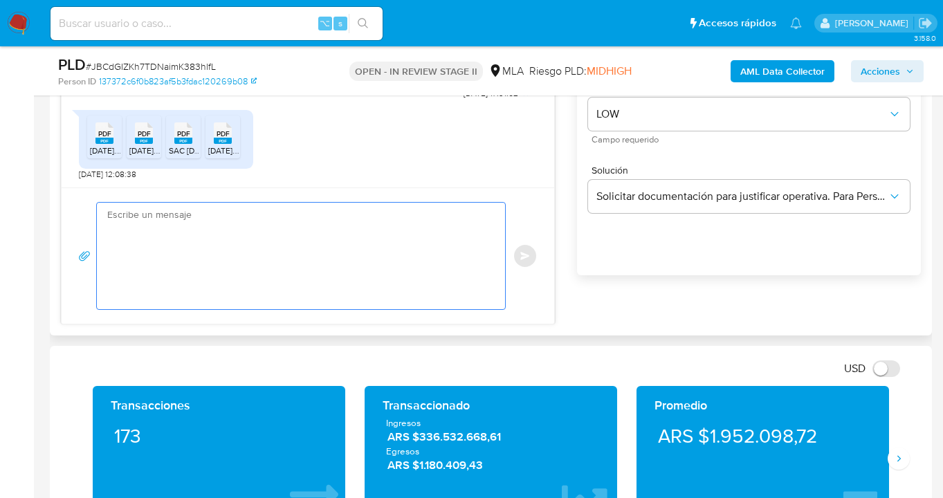
paste textarea "Hola, esperamos te encuentres muy bien. Confirmamos la recepción de la document…"
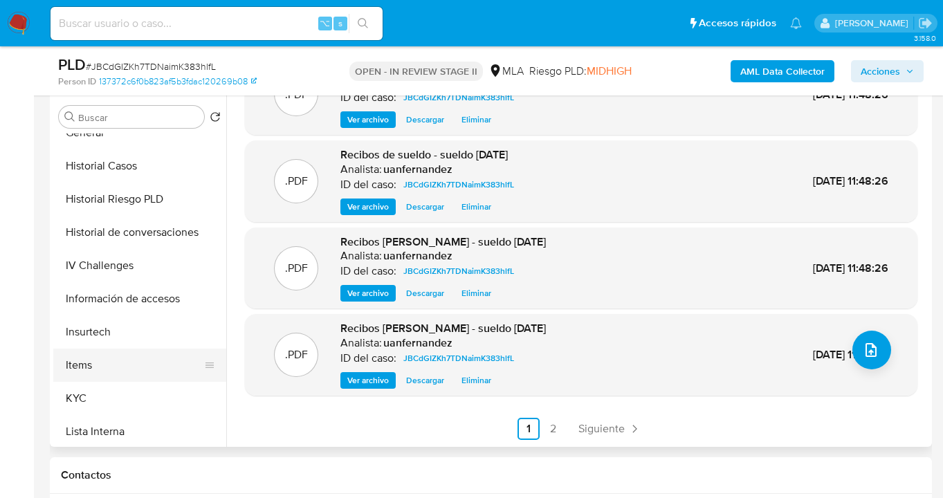
scroll to position [437, 0]
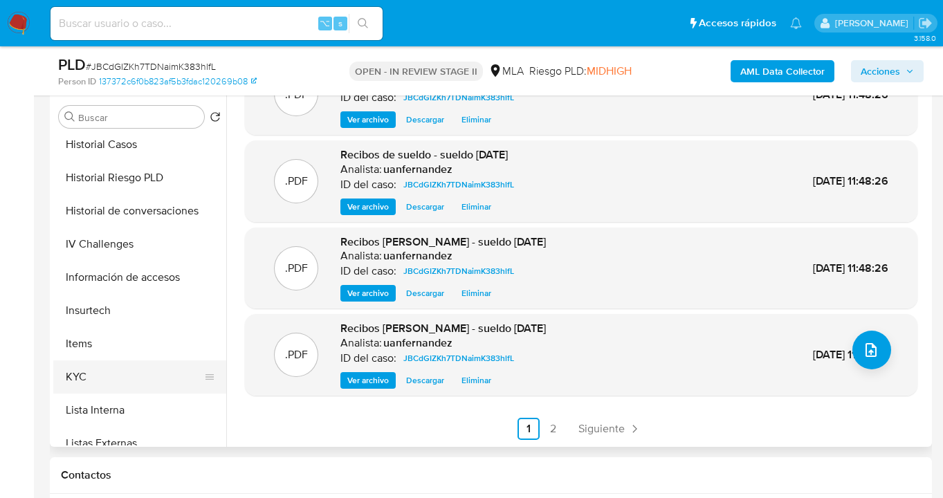
click at [155, 370] on button "KYC" at bounding box center [134, 377] width 162 height 33
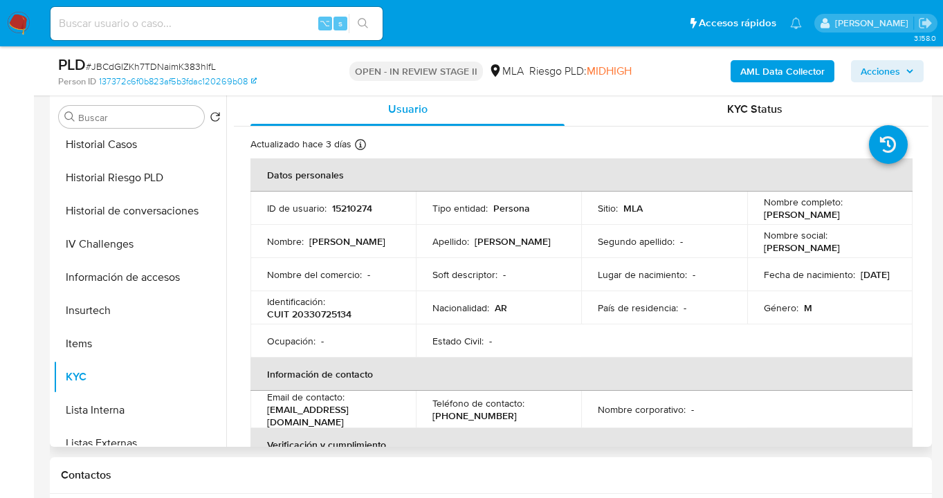
drag, startPoint x: 758, startPoint y: 213, endPoint x: 865, endPoint y: 219, distance: 106.7
click at [865, 218] on td "Nombre completo : Mathias Agustin Pieroni" at bounding box center [830, 208] width 165 height 33
copy p "Mathias Agustin Pieroni"
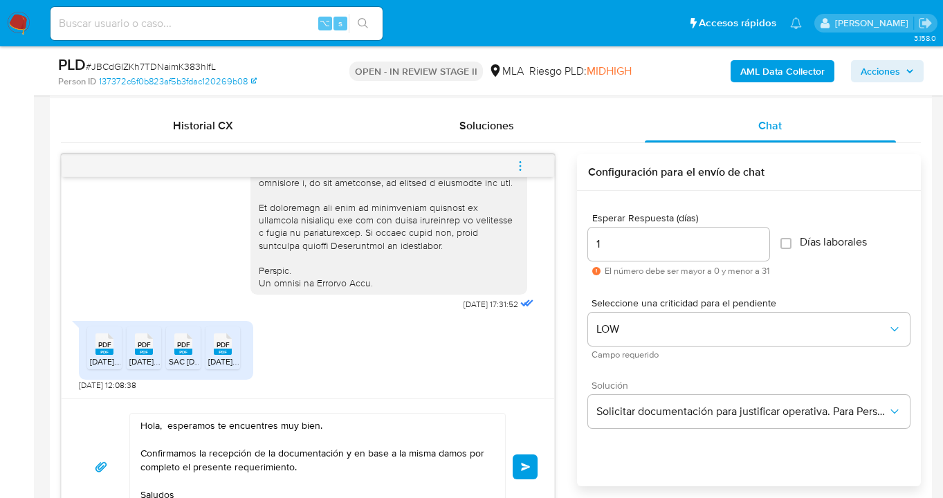
scroll to position [802, 0]
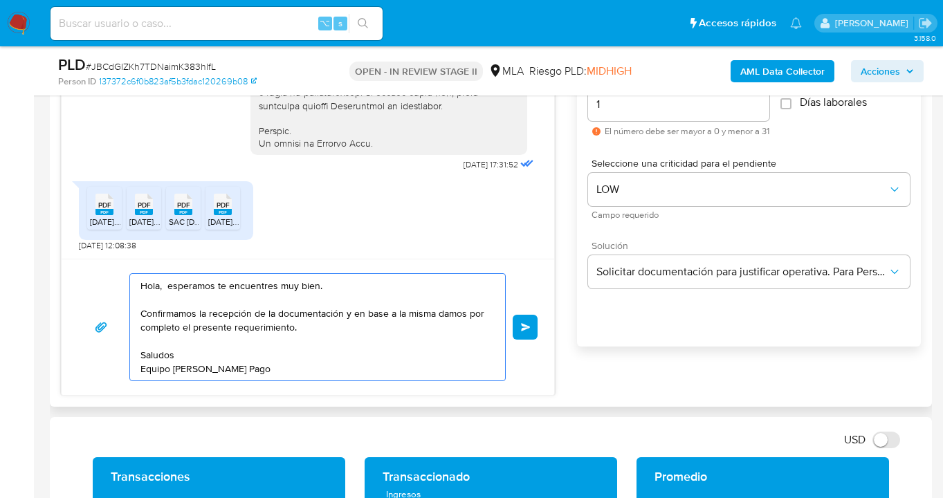
click at [161, 289] on textarea "Hola, esperamos te encuentres muy bien. Confirmamos la recepción de la document…" at bounding box center [314, 327] width 347 height 107
paste textarea "Mathias Agustin Pieroni"
type textarea "Hola Mathias Agustin Pieroni, esperamos te encuentres muy bien. Confirmamos la …"
click at [530, 330] on button "Enviar" at bounding box center [525, 327] width 25 height 25
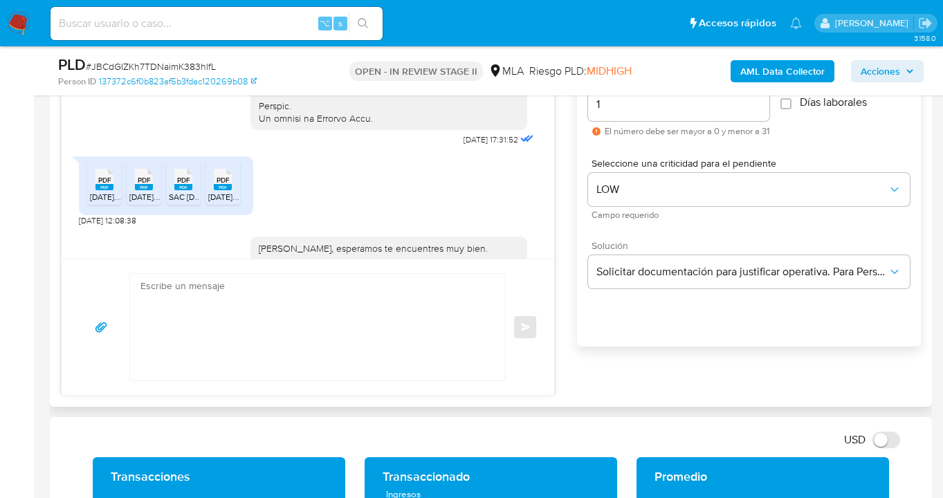
scroll to position [793, 0]
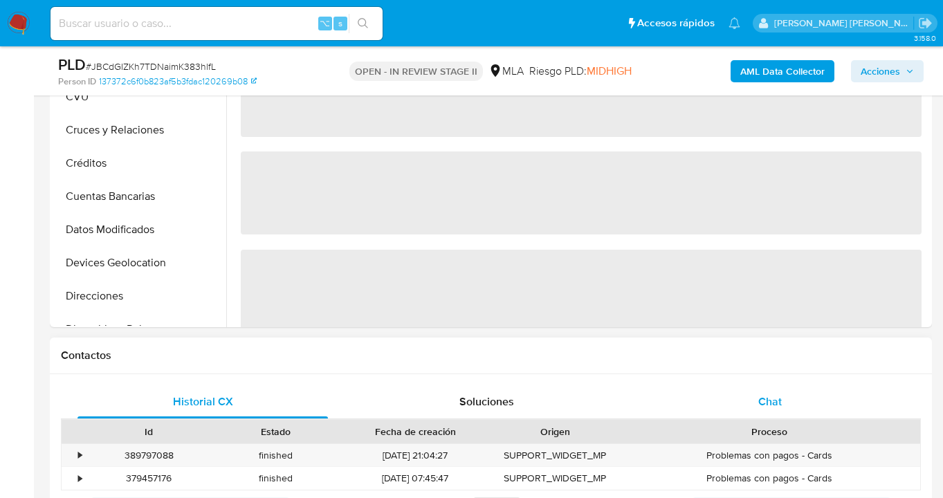
click at [777, 390] on div "Chat" at bounding box center [770, 402] width 251 height 33
select select "10"
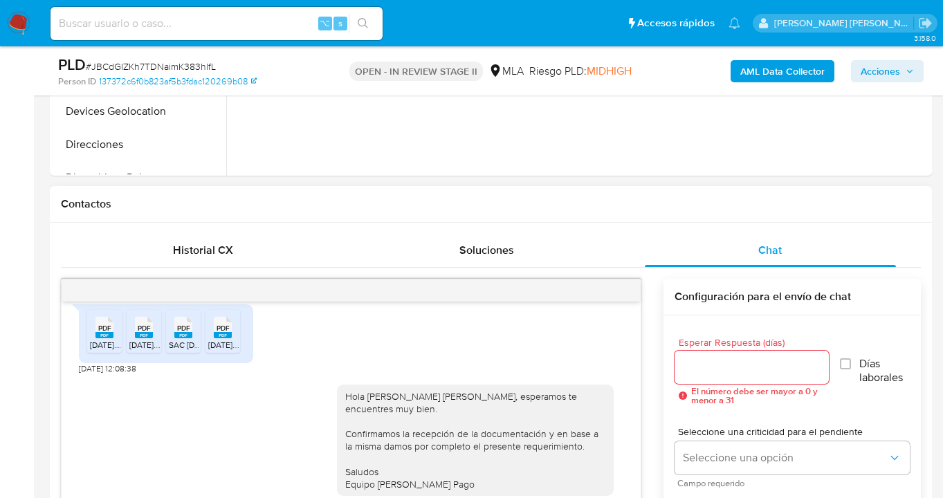
scroll to position [615, 0]
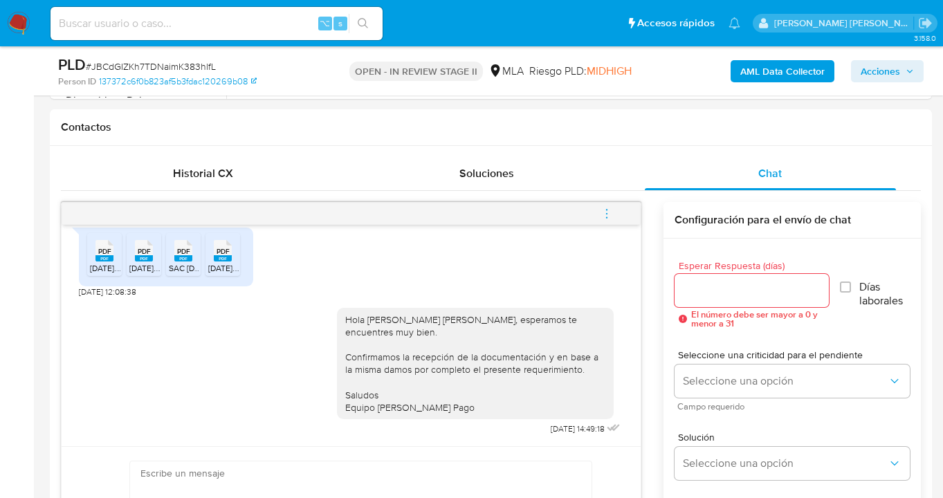
click at [606, 213] on icon "menu-action" at bounding box center [606, 213] width 1 height 1
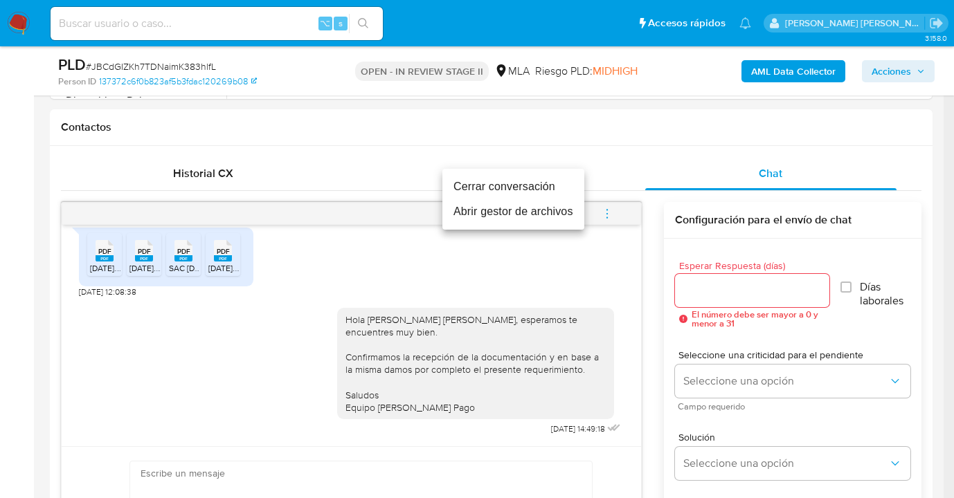
drag, startPoint x: 530, startPoint y: 191, endPoint x: 503, endPoint y: 181, distance: 28.7
click at [530, 191] on li "Cerrar conversación" at bounding box center [513, 186] width 142 height 25
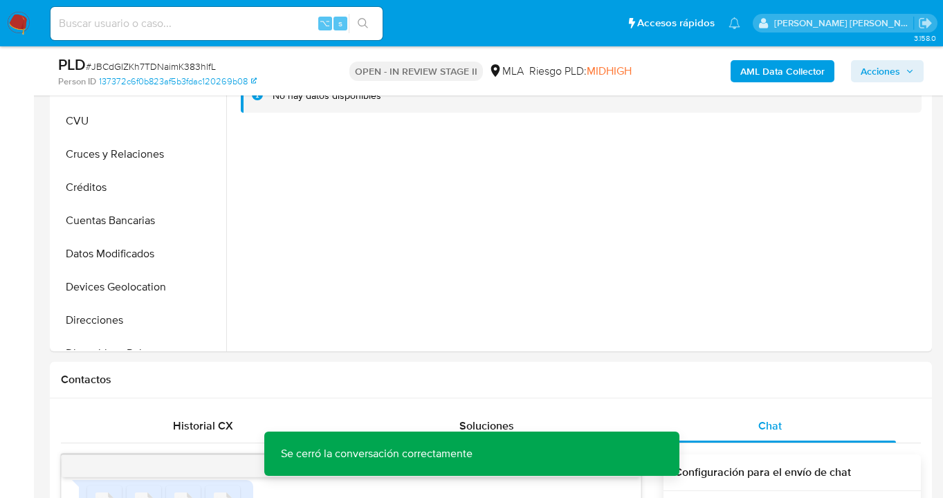
scroll to position [226, 0]
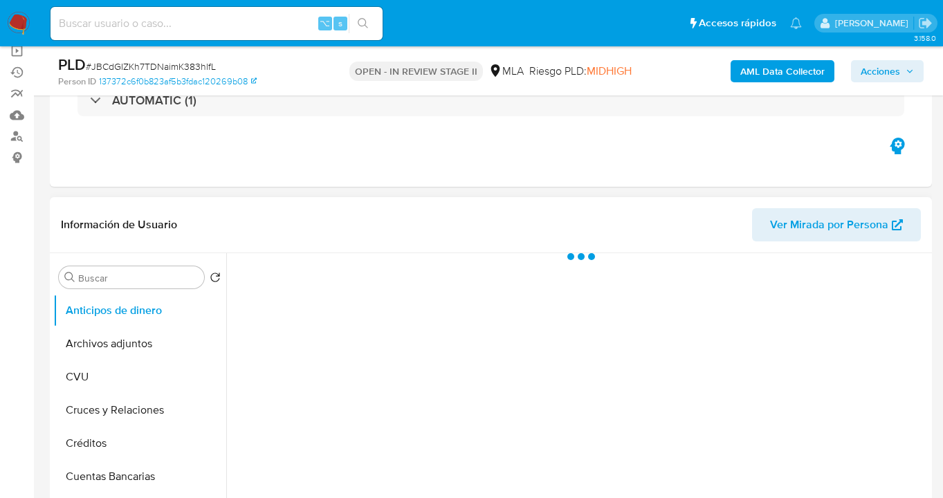
scroll to position [141, 0]
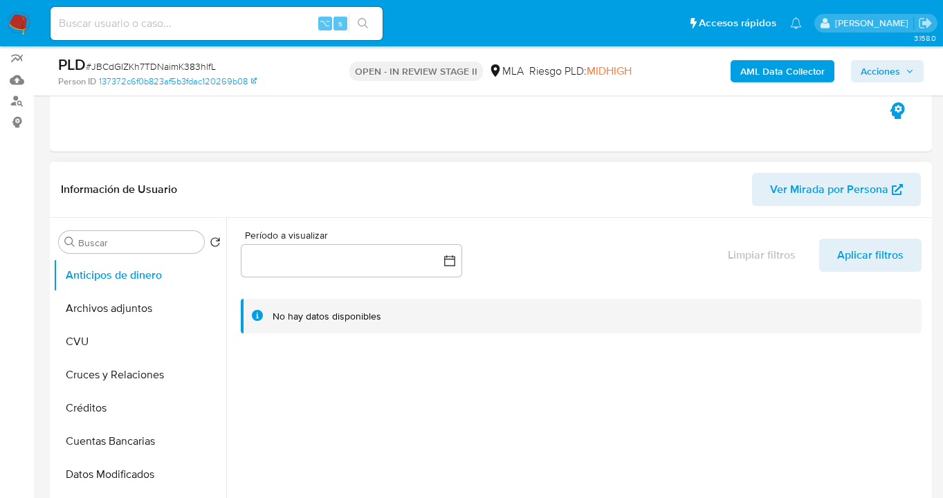
drag, startPoint x: 146, startPoint y: 311, endPoint x: 314, endPoint y: 206, distance: 198.0
click at [146, 311] on button "Archivos adjuntos" at bounding box center [139, 308] width 173 height 33
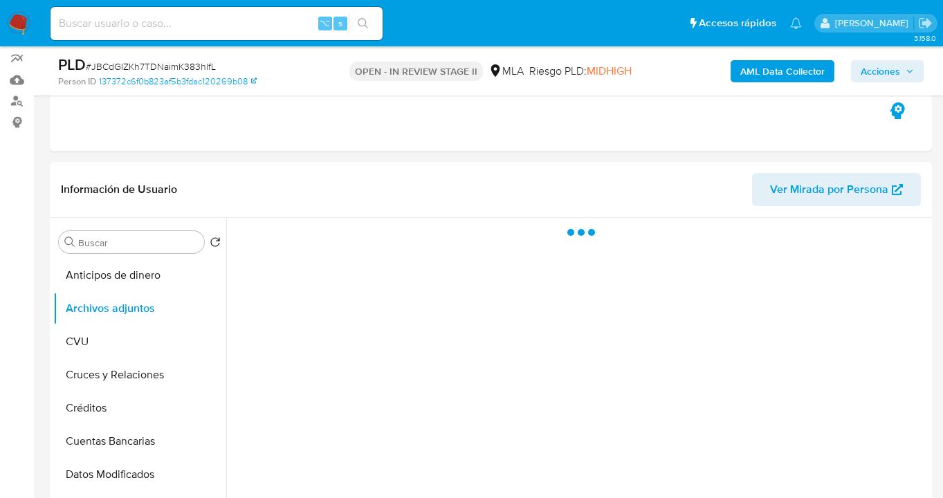
select select "10"
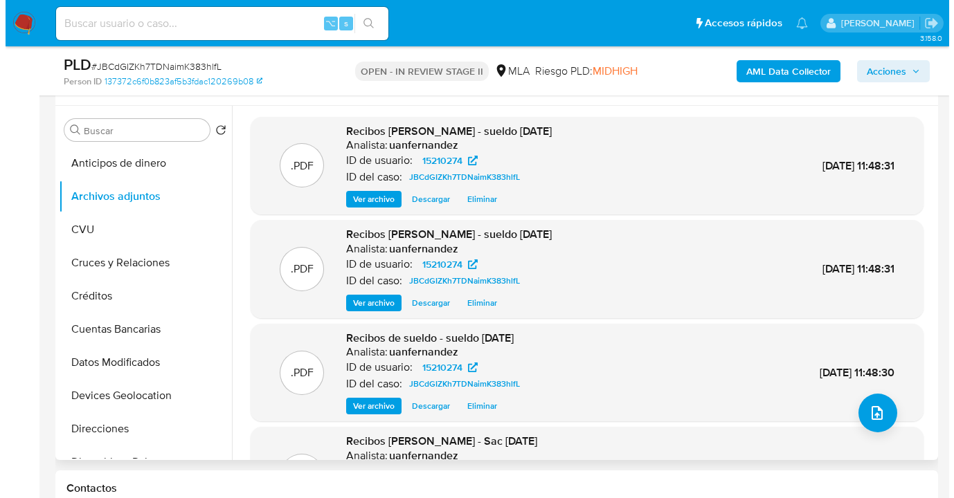
scroll to position [280, 0]
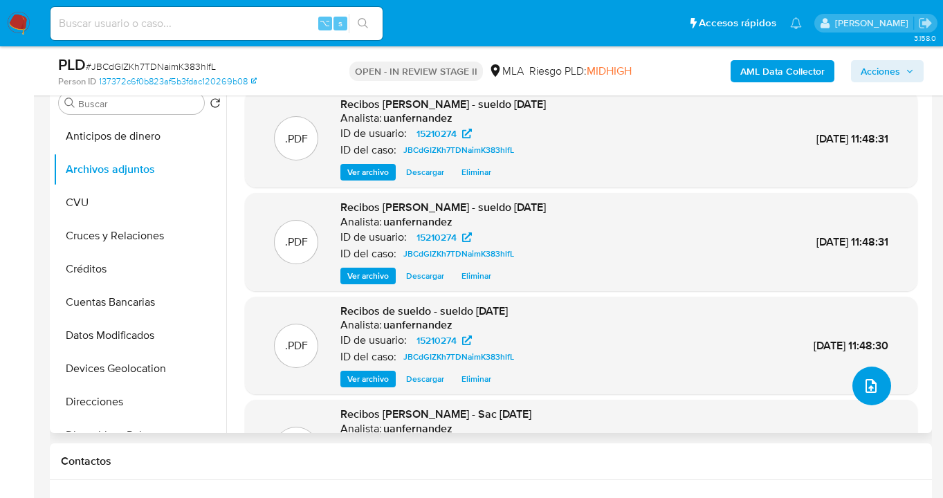
click at [863, 385] on icon "upload-file" at bounding box center [871, 386] width 17 height 17
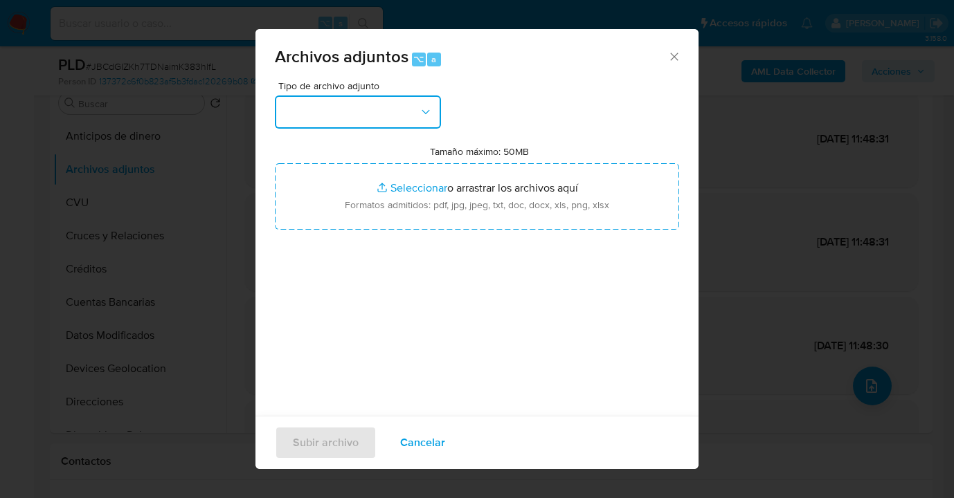
click at [429, 116] on icon "button" at bounding box center [426, 112] width 14 height 14
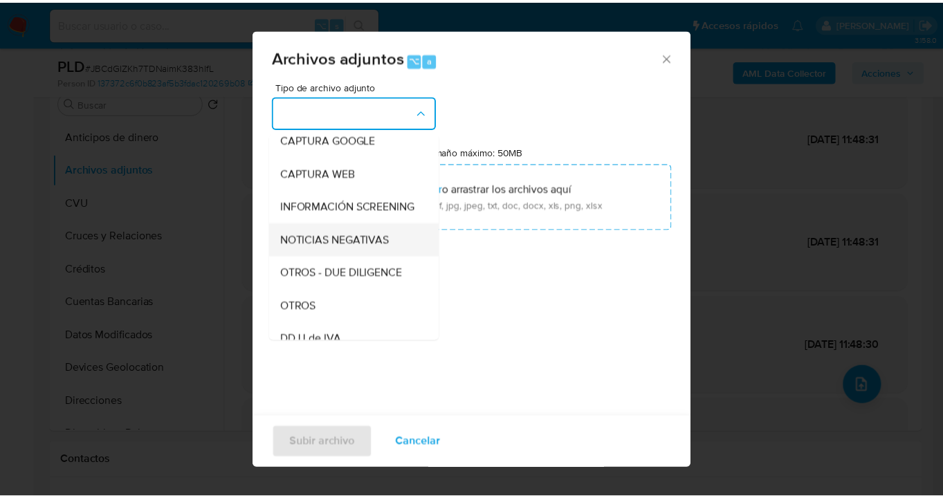
scroll to position [110, 0]
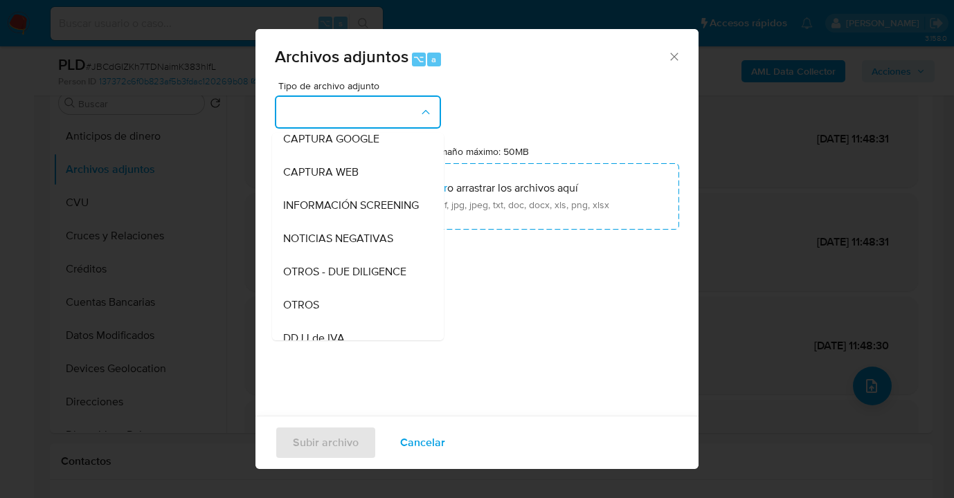
click at [345, 311] on div "OTROS" at bounding box center [353, 305] width 141 height 33
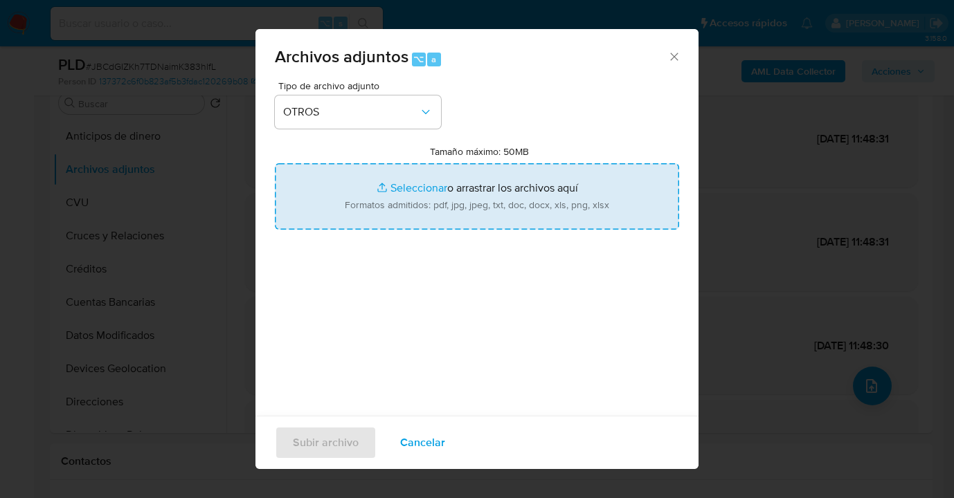
click at [497, 201] on input "Tamaño máximo: 50MB Seleccionar archivos" at bounding box center [477, 196] width 404 height 66
type input "C:\fakepath\15210274 analisis no roi Caselog JBCdGIZKh7TDNaimK383hlfL_2025_08_1…"
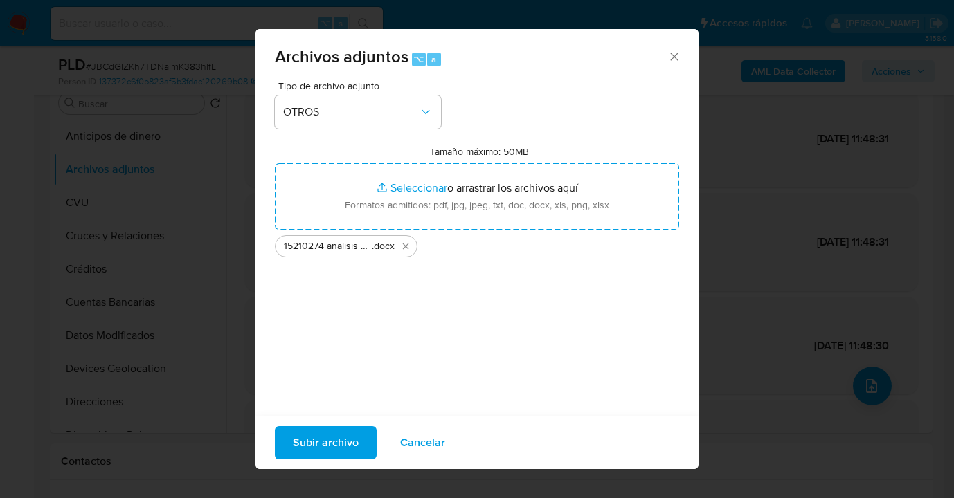
click at [321, 455] on span "Subir archivo" at bounding box center [326, 443] width 66 height 30
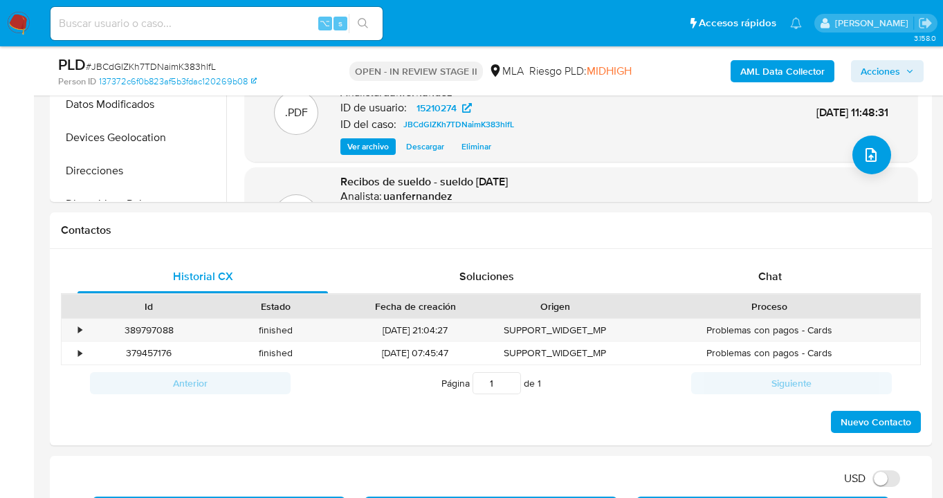
scroll to position [539, 0]
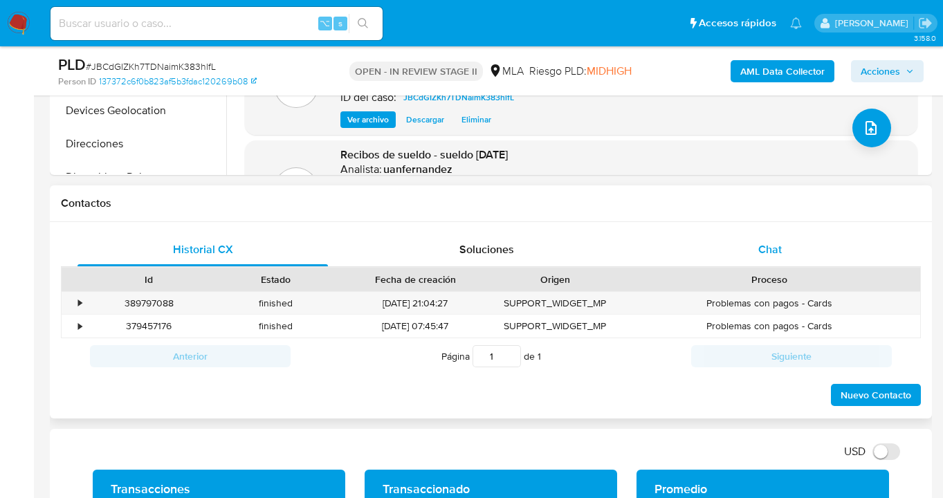
drag, startPoint x: 784, startPoint y: 257, endPoint x: 765, endPoint y: 257, distance: 18.7
click at [784, 257] on div "Chat" at bounding box center [770, 249] width 251 height 33
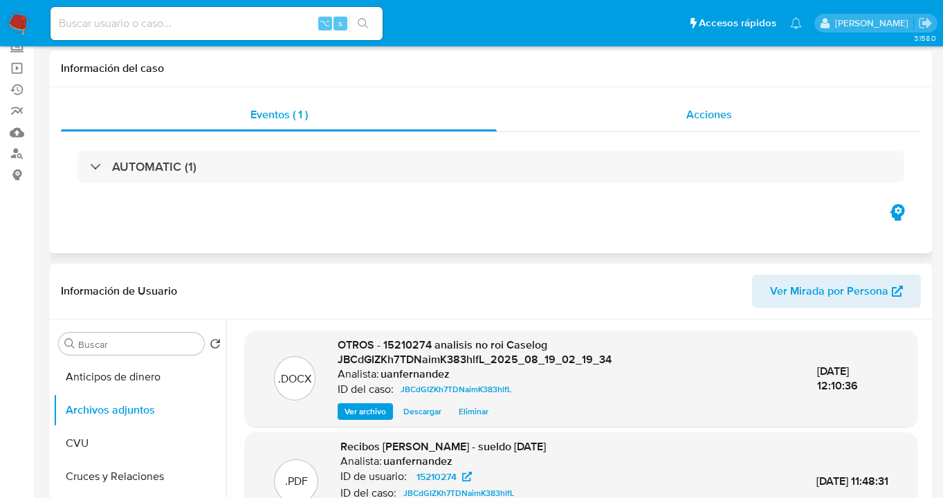
scroll to position [0, 0]
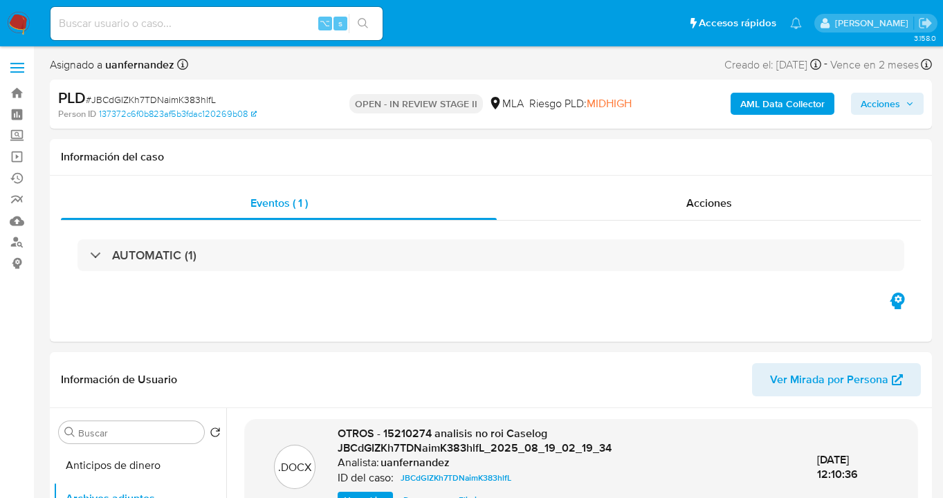
click at [887, 97] on span "Acciones" at bounding box center [880, 104] width 39 height 22
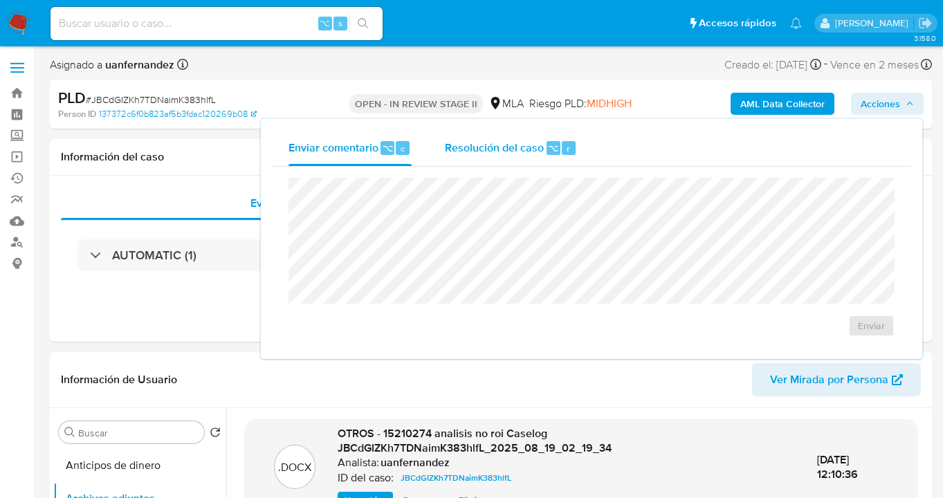
drag, startPoint x: 472, startPoint y: 138, endPoint x: 469, endPoint y: 156, distance: 18.3
click at [472, 138] on div "Resolución del caso ⌥ r" at bounding box center [511, 148] width 132 height 36
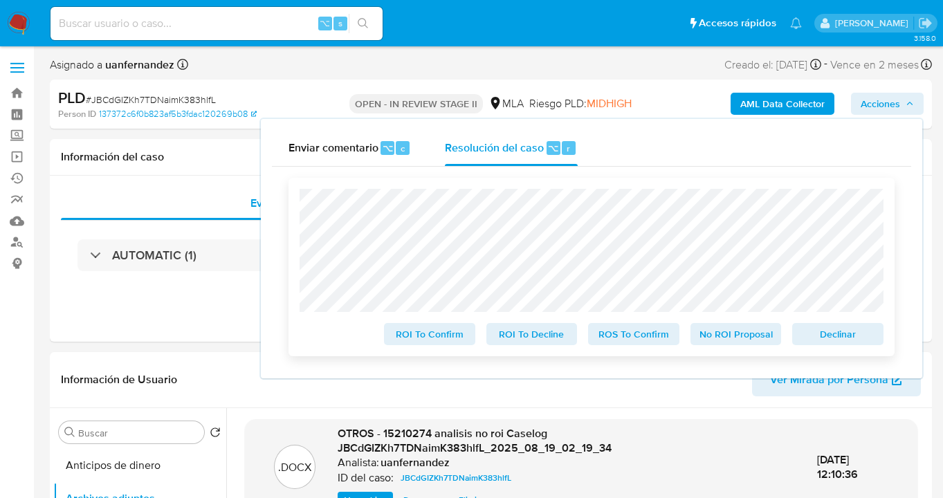
click at [730, 340] on span "No ROI Proposal" at bounding box center [737, 334] width 72 height 19
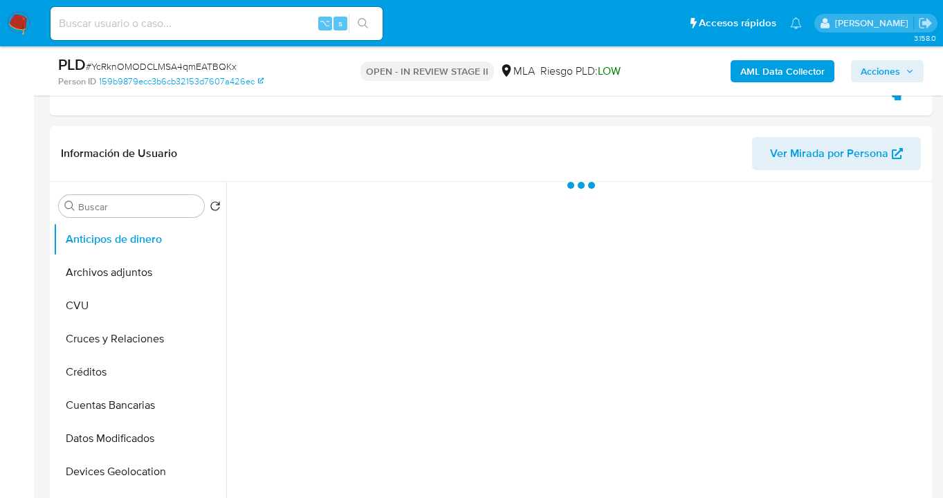
scroll to position [479, 0]
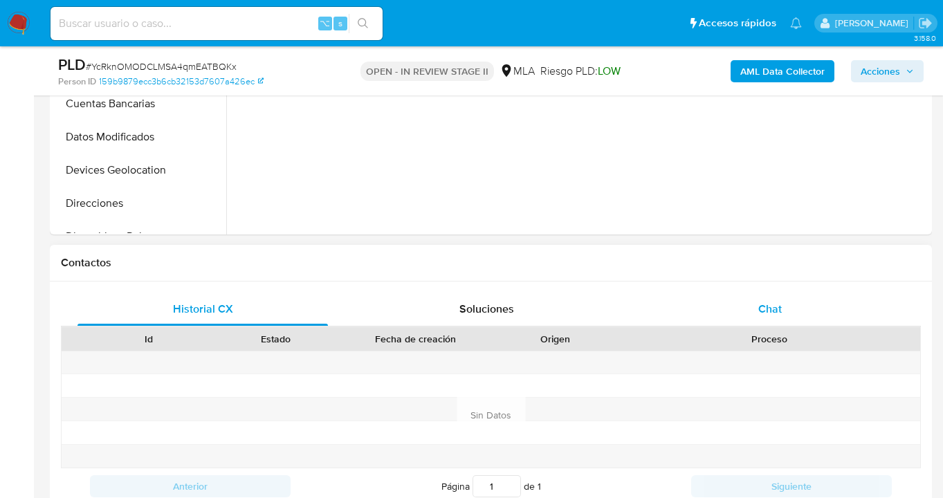
click at [778, 325] on div "Chat" at bounding box center [770, 309] width 251 height 33
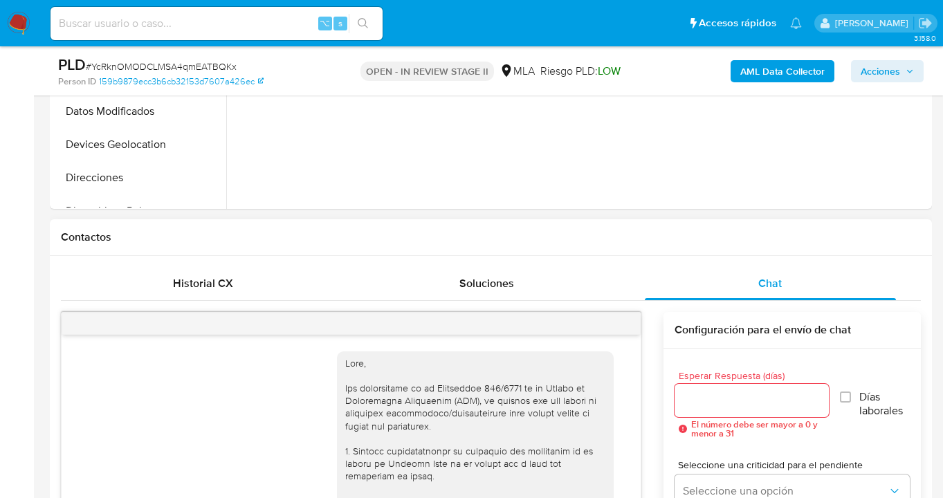
scroll to position [786, 0]
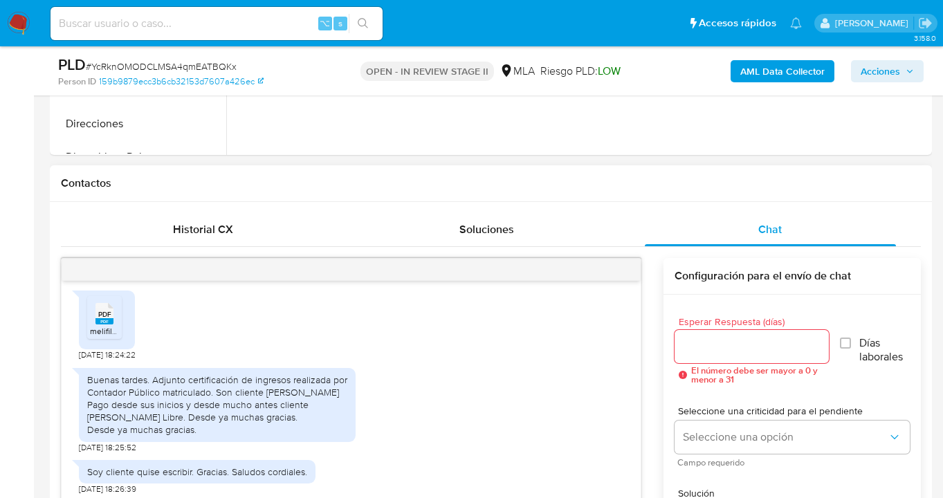
select select "10"
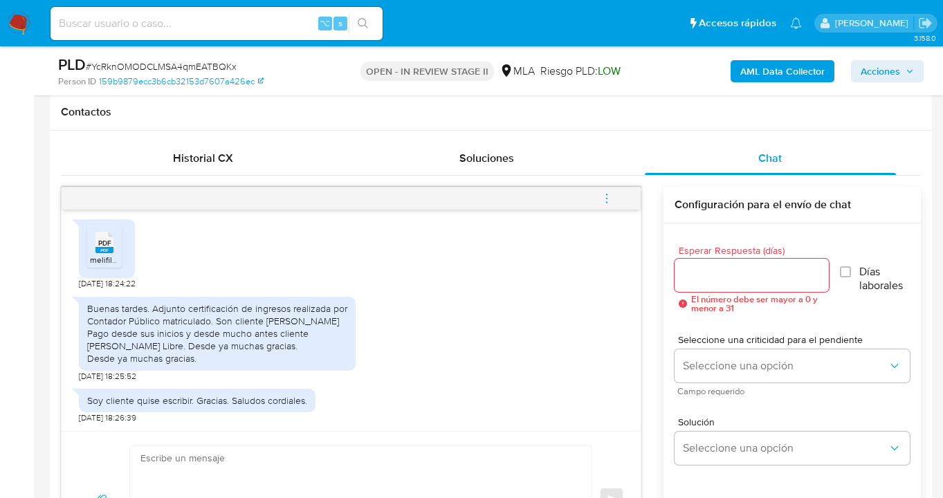
click at [104, 258] on span "melifile664203563632563165.pdf" at bounding box center [153, 260] width 126 height 12
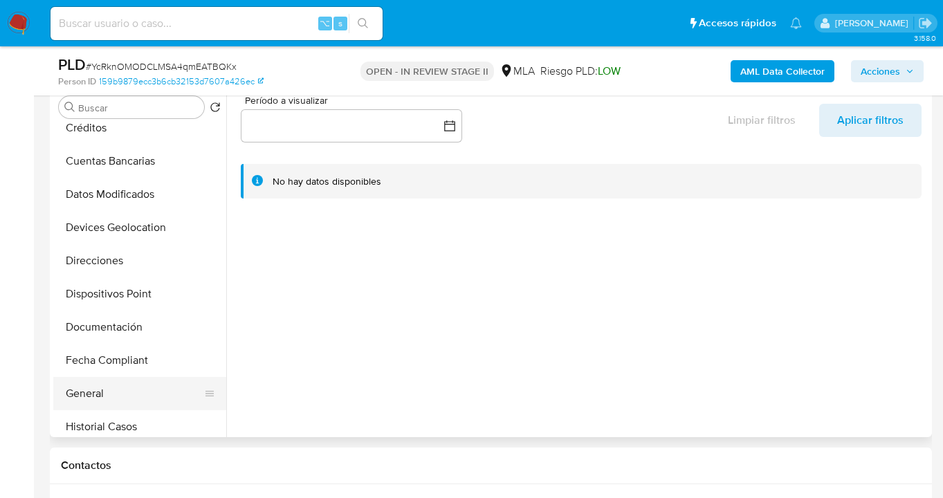
scroll to position [233, 0]
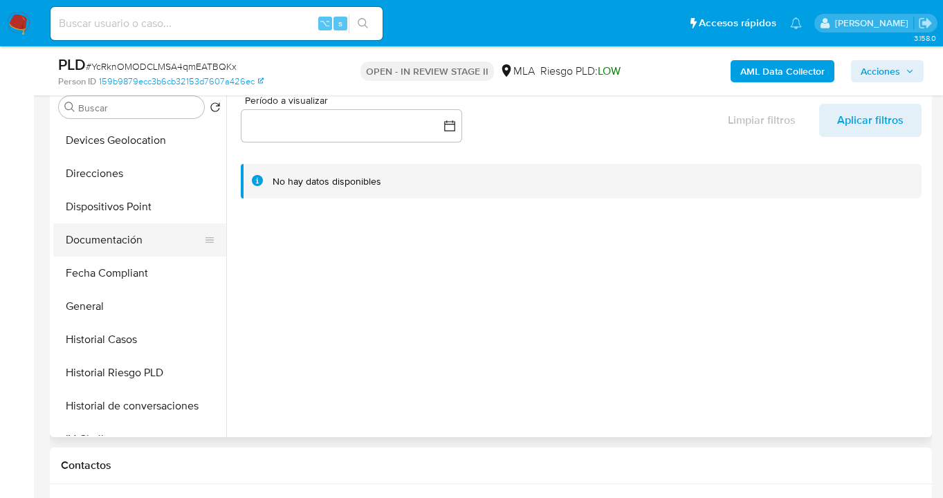
click at [121, 248] on button "Documentación" at bounding box center [134, 240] width 162 height 33
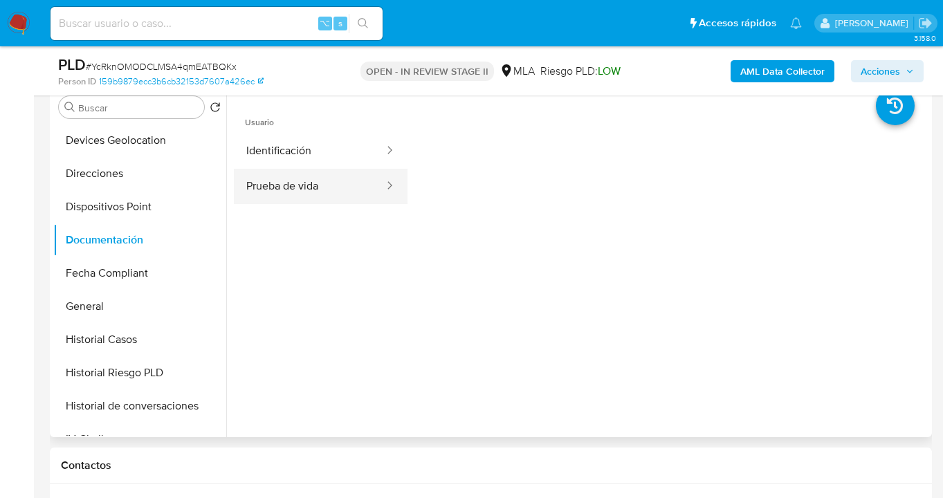
drag, startPoint x: 281, startPoint y: 182, endPoint x: 374, endPoint y: 194, distance: 94.2
click at [281, 182] on button "Prueba de vida" at bounding box center [310, 186] width 152 height 35
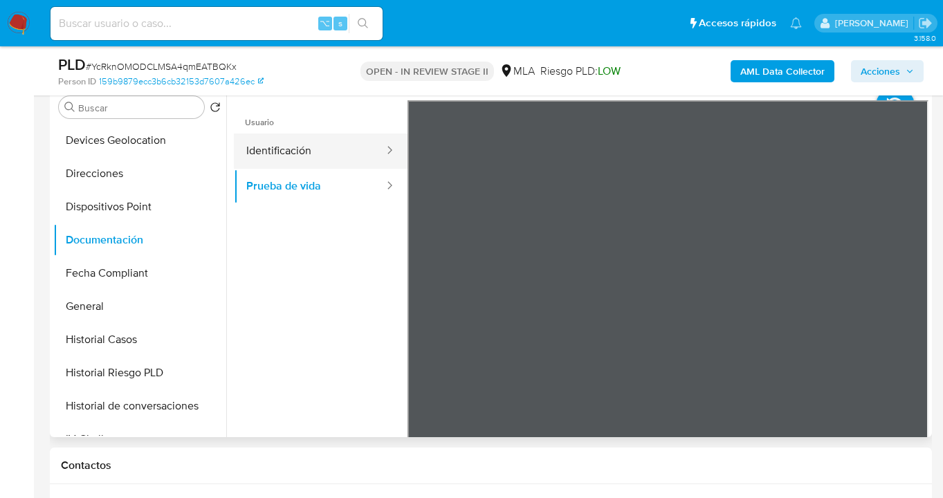
click at [307, 143] on button "Identificación" at bounding box center [310, 151] width 152 height 35
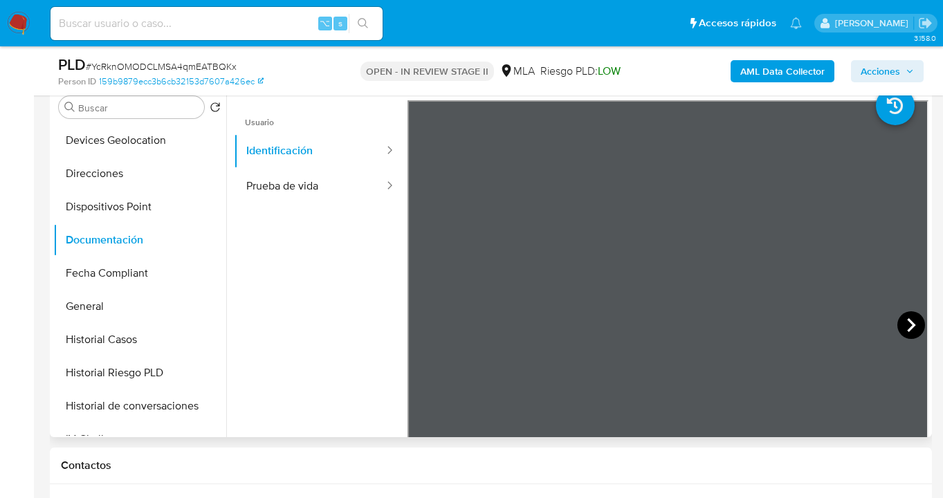
click at [900, 325] on icon at bounding box center [912, 326] width 28 height 28
drag, startPoint x: 125, startPoint y: 170, endPoint x: 208, endPoint y: 178, distance: 84.2
click at [125, 170] on button "Direcciones" at bounding box center [134, 173] width 162 height 33
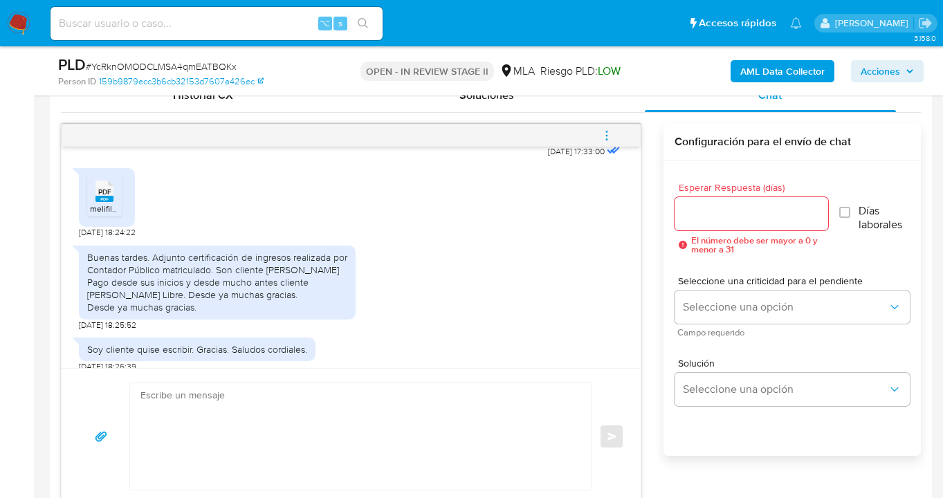
scroll to position [786, 0]
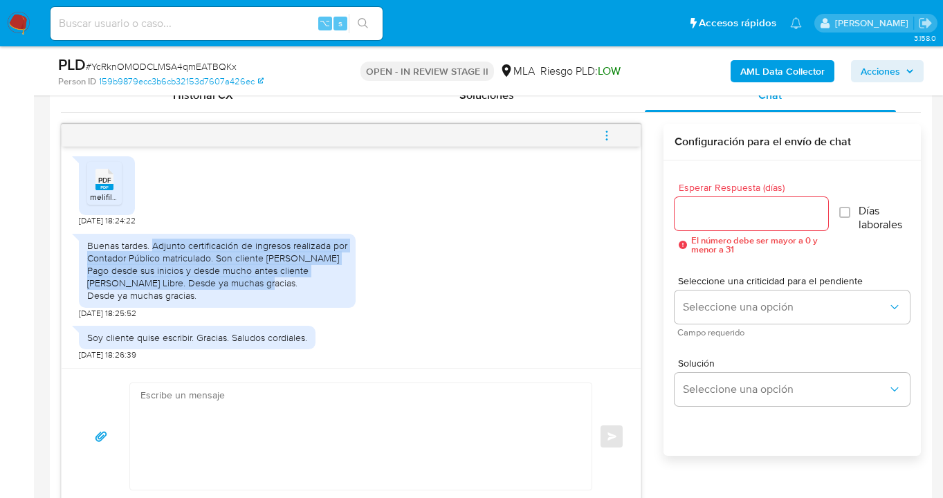
drag, startPoint x: 153, startPoint y: 244, endPoint x: 223, endPoint y: 285, distance: 81.3
click at [223, 285] on div "Buenas tardes. Adjunto certificación de ingresos realizada por Contador Público…" at bounding box center [217, 271] width 260 height 63
copy div "Adjunto certificación de ingresos realizada por Contador Público matriculado. S…"
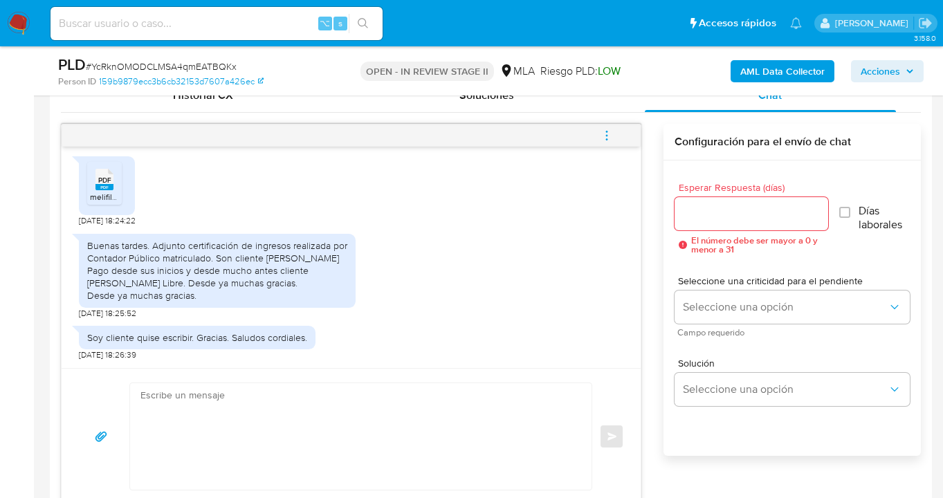
click at [456, 258] on div "Buenas tardes. Adjunto certificación de ingresos realizada por Contador Público…" at bounding box center [351, 273] width 545 height 92
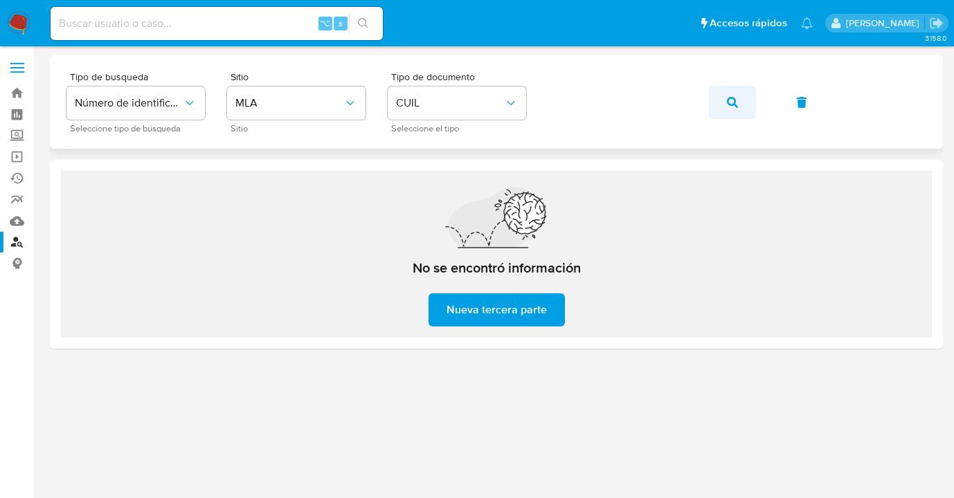
click at [727, 105] on icon "button" at bounding box center [732, 102] width 11 height 11
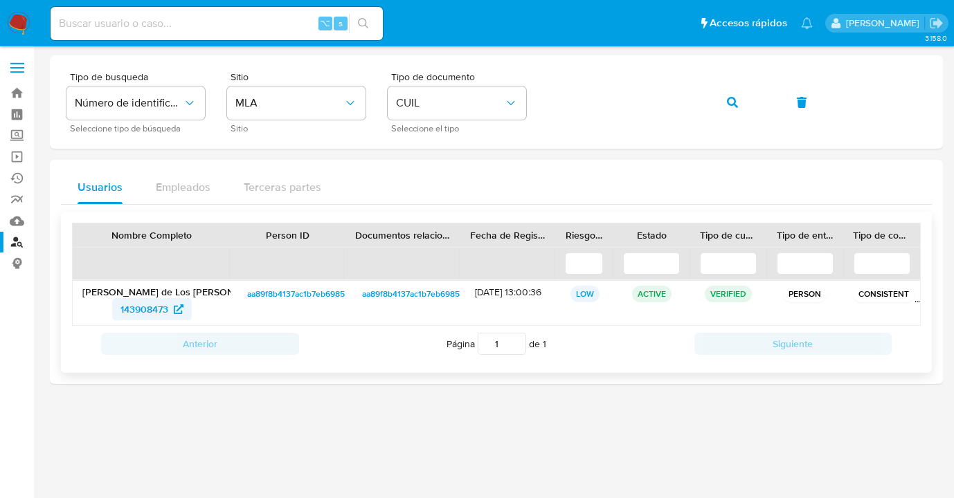
click at [134, 314] on span "143908473" at bounding box center [144, 309] width 48 height 22
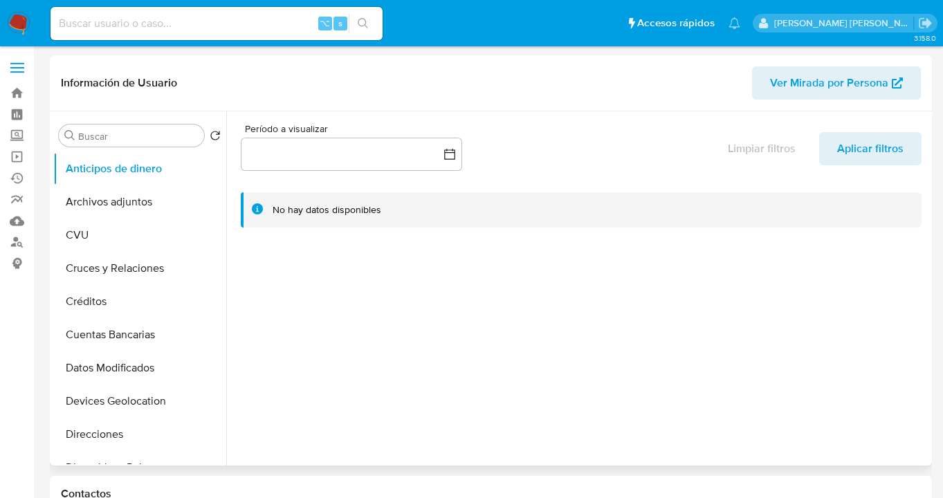
select select "10"
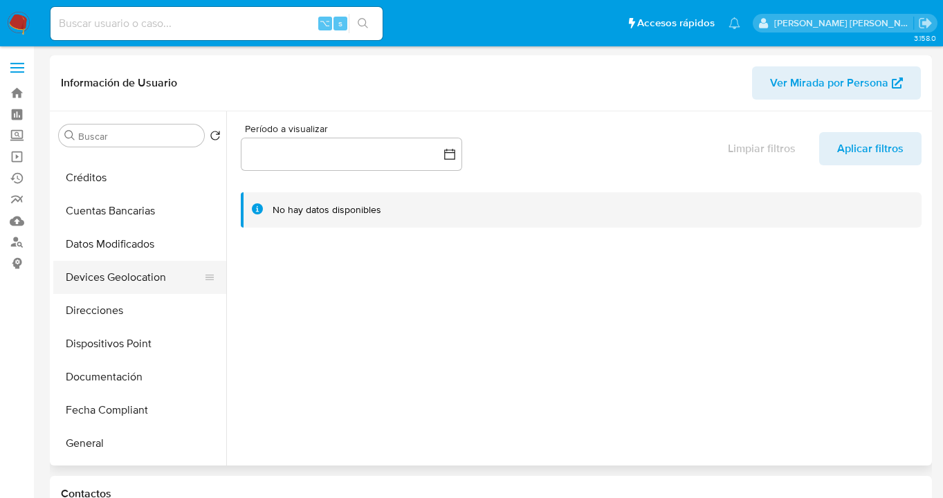
scroll to position [128, 0]
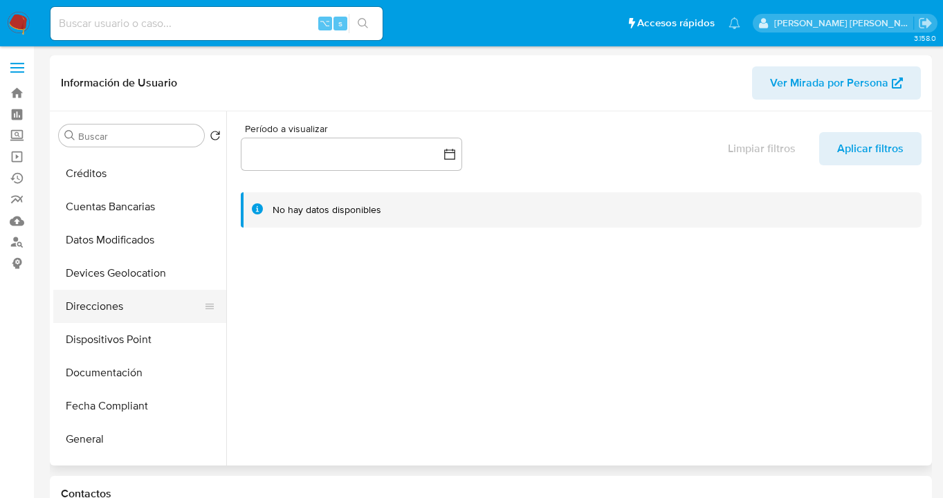
drag, startPoint x: 134, startPoint y: 310, endPoint x: 177, endPoint y: 300, distance: 44.0
click at [134, 310] on button "Direcciones" at bounding box center [134, 306] width 162 height 33
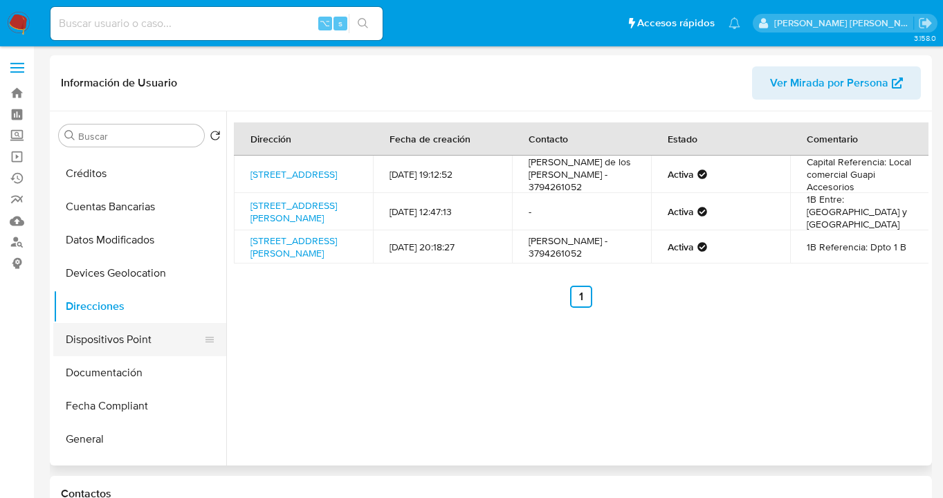
drag, startPoint x: 144, startPoint y: 369, endPoint x: 206, endPoint y: 340, distance: 68.7
click at [144, 369] on button "Documentación" at bounding box center [139, 372] width 173 height 33
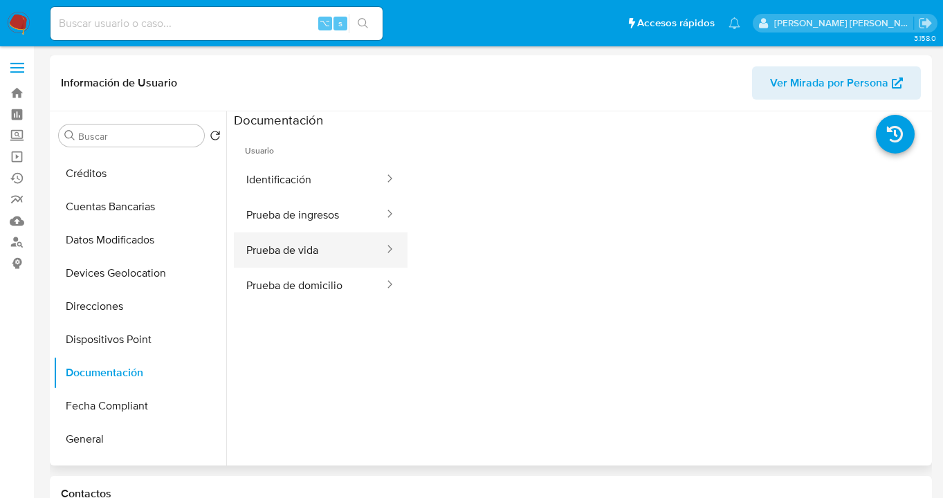
drag, startPoint x: 313, startPoint y: 251, endPoint x: 384, endPoint y: 246, distance: 71.5
click at [314, 251] on button "Prueba de vida" at bounding box center [310, 250] width 152 height 35
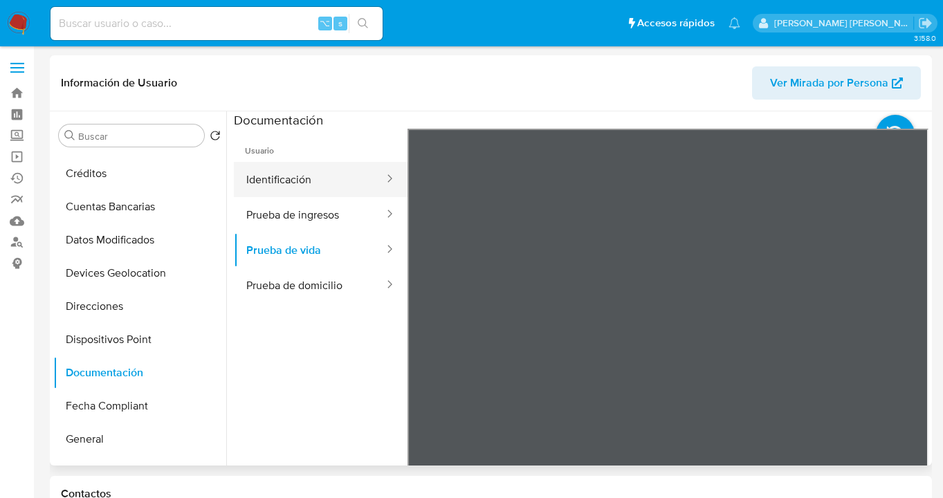
click at [325, 186] on button "Identificación" at bounding box center [310, 179] width 152 height 35
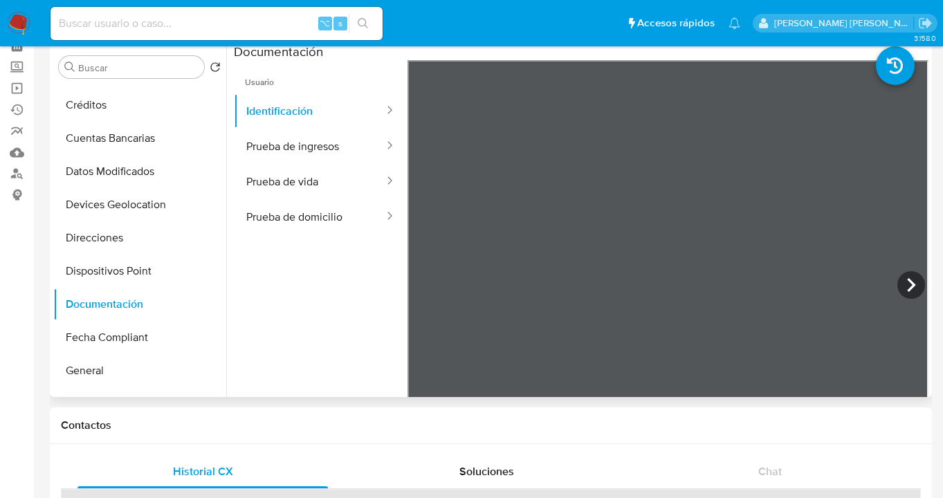
scroll to position [54, 0]
